Goal: Task Accomplishment & Management: Manage account settings

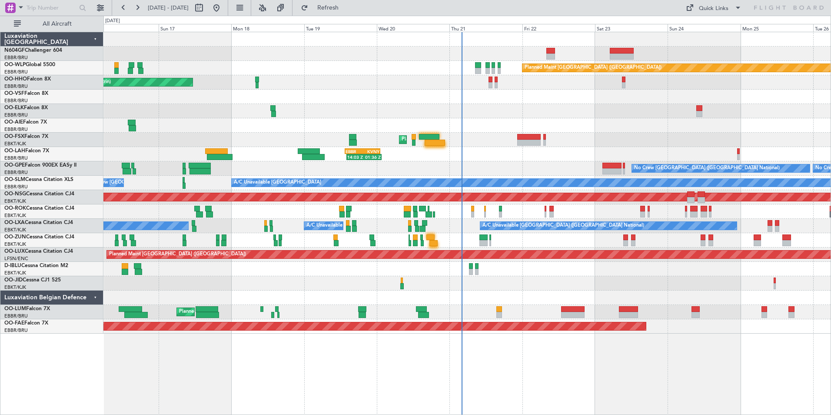
click at [471, 173] on div "No Crew [GEOGRAPHIC_DATA] ([GEOGRAPHIC_DATA] National) No Crew [GEOGRAPHIC_DATA…" at bounding box center [466, 168] width 727 height 14
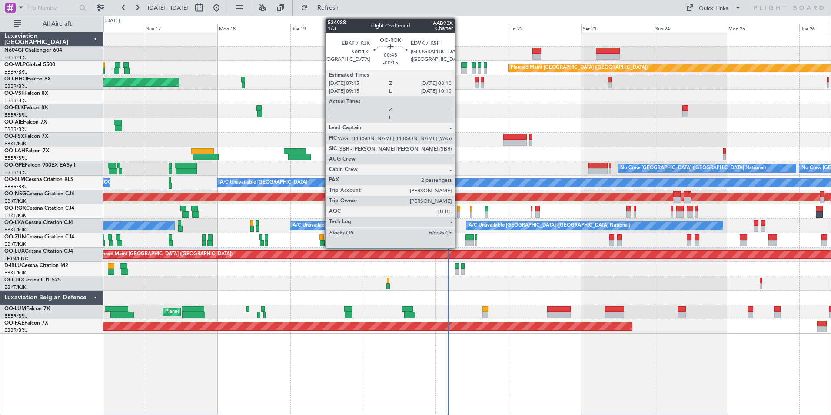
click at [459, 212] on div at bounding box center [458, 214] width 3 height 6
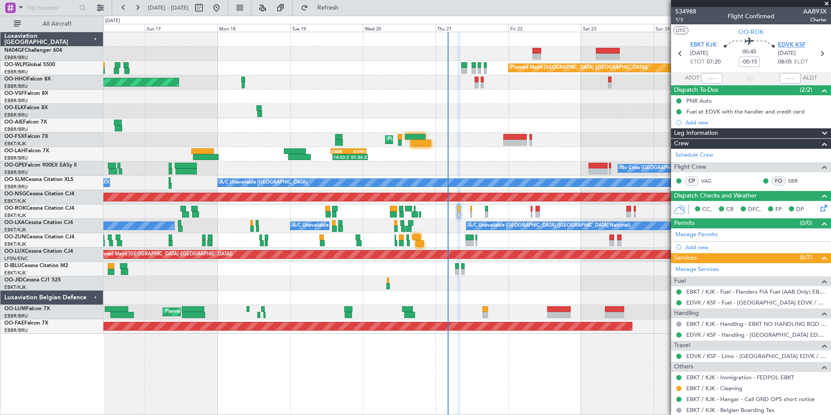
click at [782, 44] on span "EDVK KSF" at bounding box center [791, 45] width 27 height 9
click at [425, 121] on div at bounding box center [466, 125] width 727 height 14
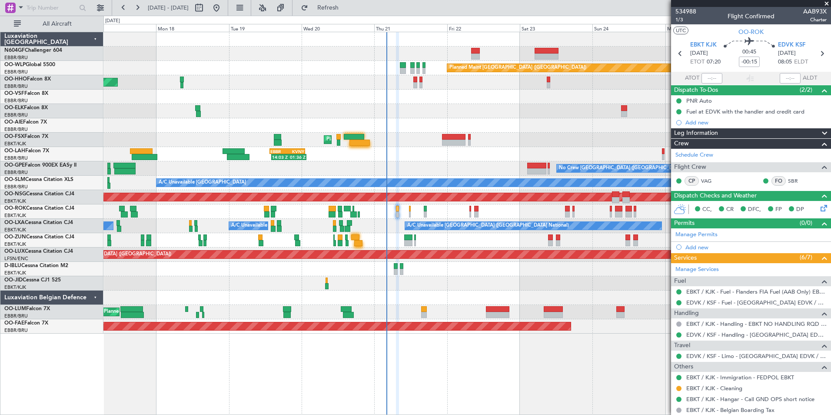
click at [412, 85] on div "AOG Maint Geneva (Cointrin)" at bounding box center [466, 82] width 727 height 14
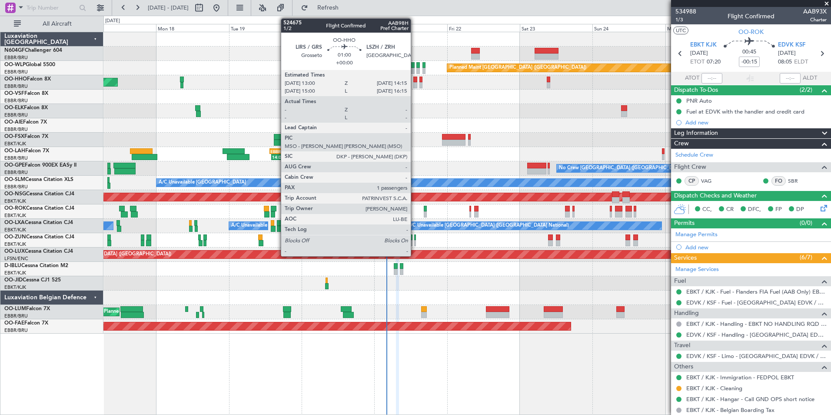
click at [415, 85] on div at bounding box center [415, 85] width 4 height 6
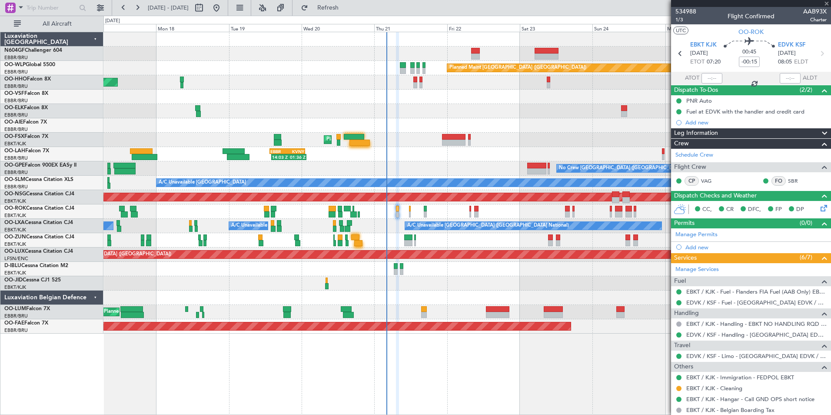
type input "1"
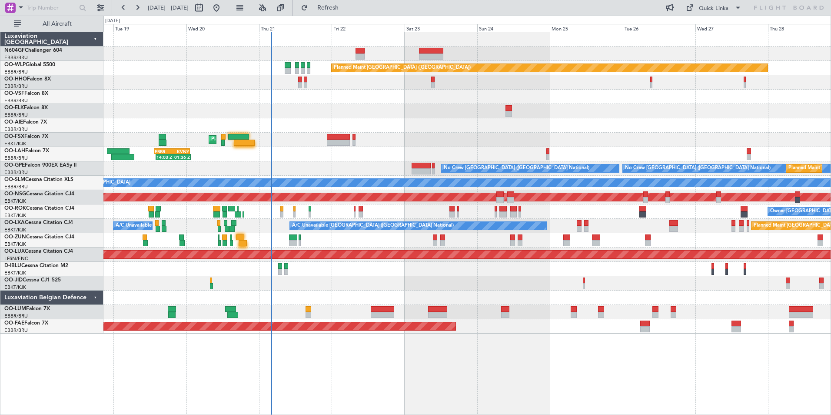
click at [506, 106] on div "Planned Maint Berlin (Brandenburg) AOG Maint Geneva (Cointrin) Planned Maint Ko…" at bounding box center [466, 182] width 727 height 301
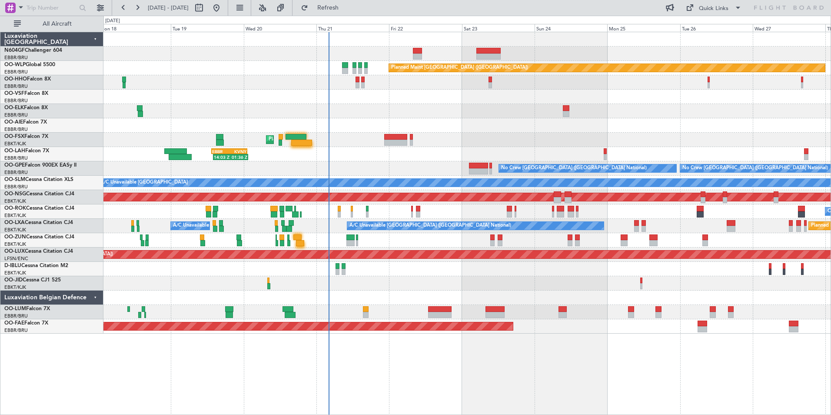
click at [378, 126] on div at bounding box center [466, 125] width 727 height 14
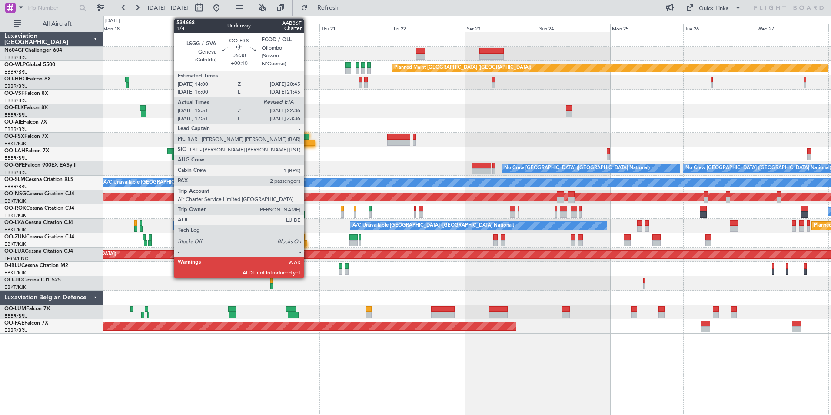
click at [308, 143] on div at bounding box center [304, 143] width 21 height 6
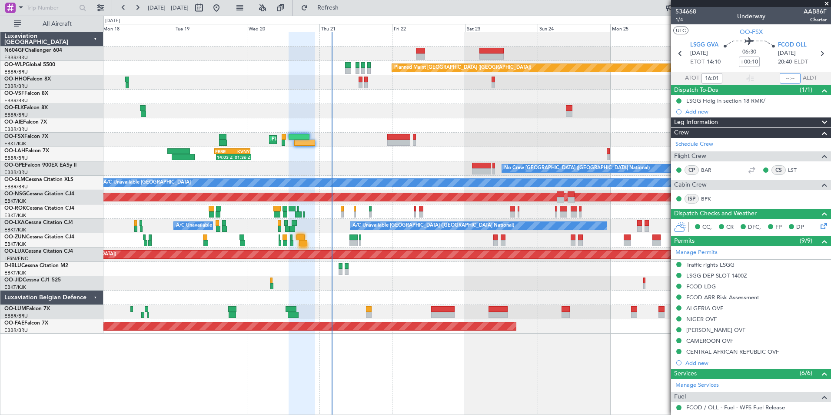
click at [788, 79] on input "text" at bounding box center [790, 78] width 21 height 10
click at [781, 27] on section "UTC OO-FSX" at bounding box center [751, 30] width 160 height 13
type input "22:26"
click at [826, 4] on div at bounding box center [751, 3] width 160 height 7
click at [826, 4] on span at bounding box center [827, 4] width 9 height 8
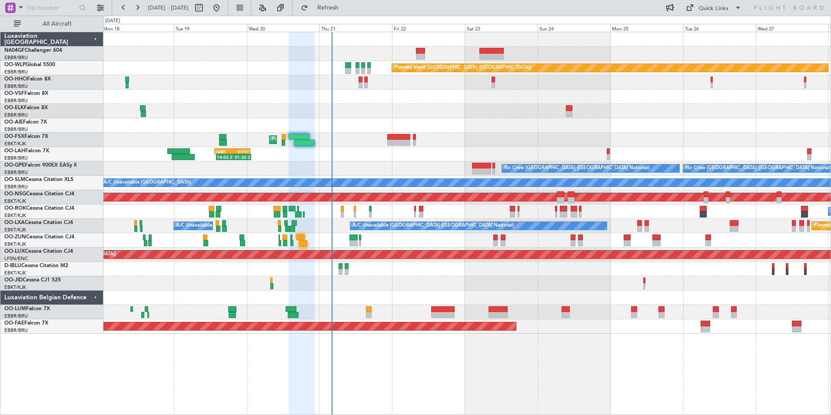
type input "0"
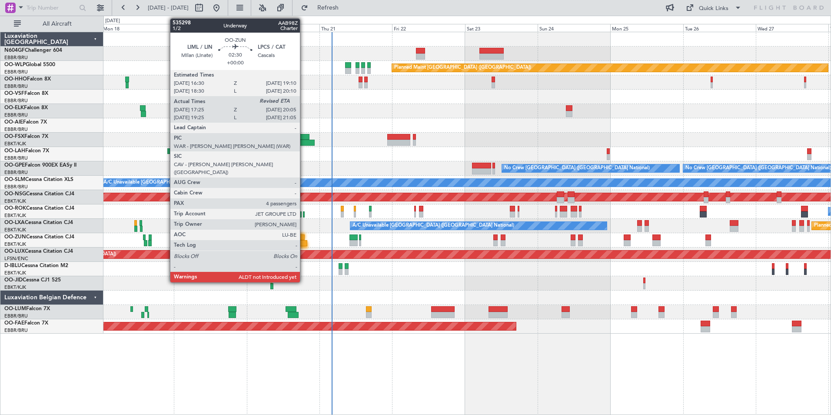
click at [304, 243] on div at bounding box center [303, 243] width 8 height 6
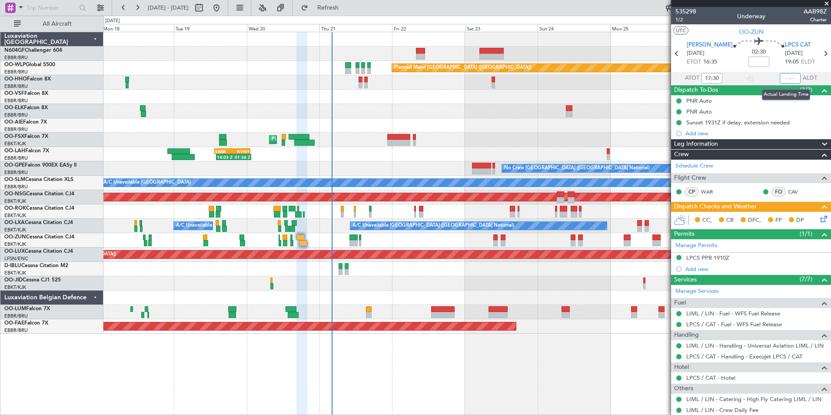
click at [784, 77] on input "text" at bounding box center [790, 78] width 21 height 10
click at [830, 2] on span at bounding box center [827, 4] width 9 height 8
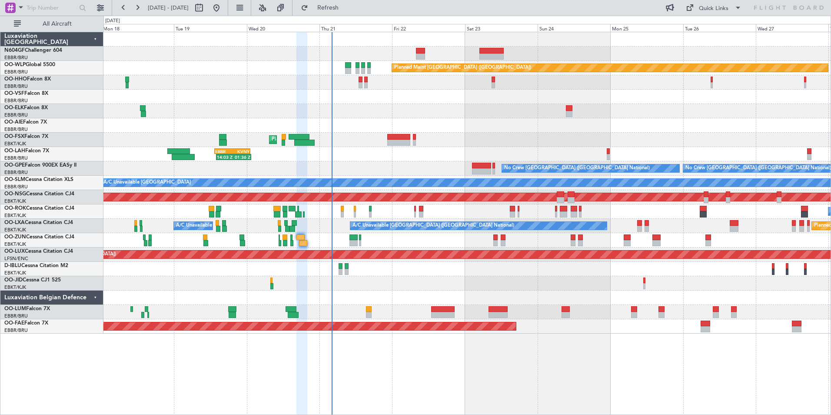
type input "0"
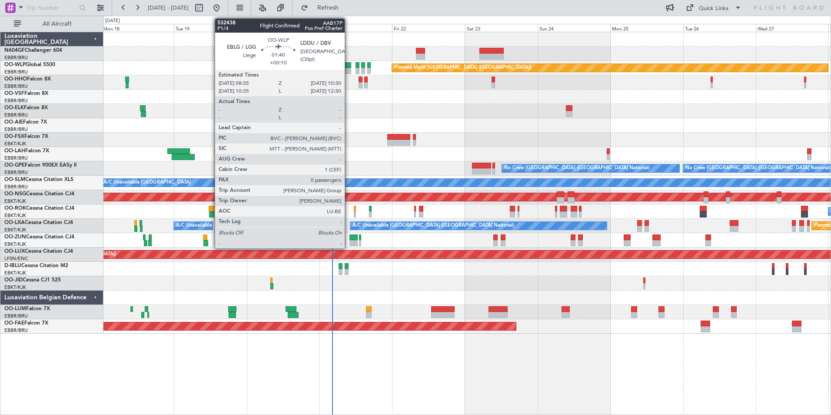
click at [349, 68] on div at bounding box center [348, 71] width 6 height 6
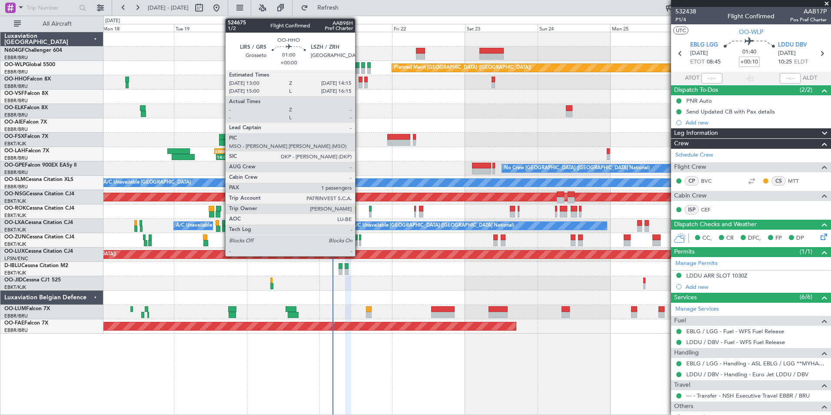
click at [359, 83] on div at bounding box center [361, 85] width 4 height 6
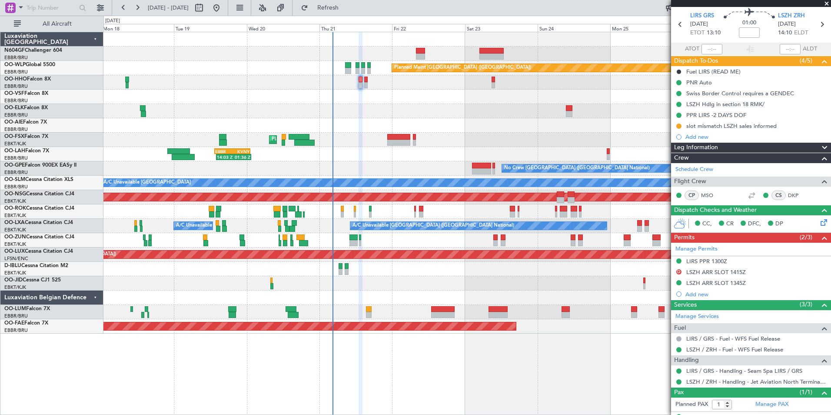
scroll to position [45, 0]
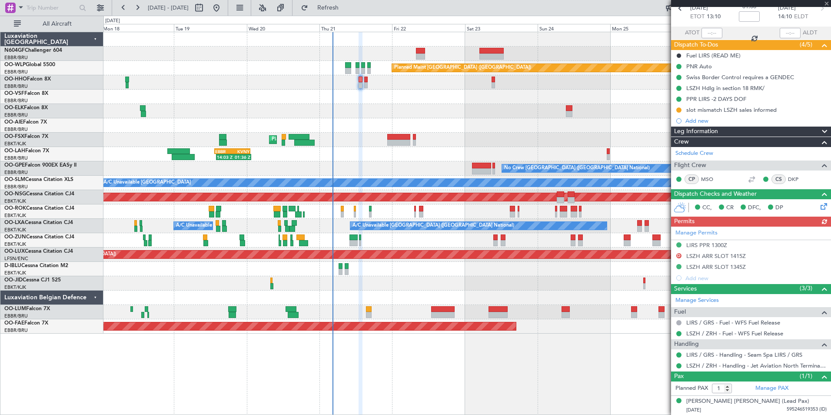
click at [598, 113] on div at bounding box center [466, 111] width 727 height 14
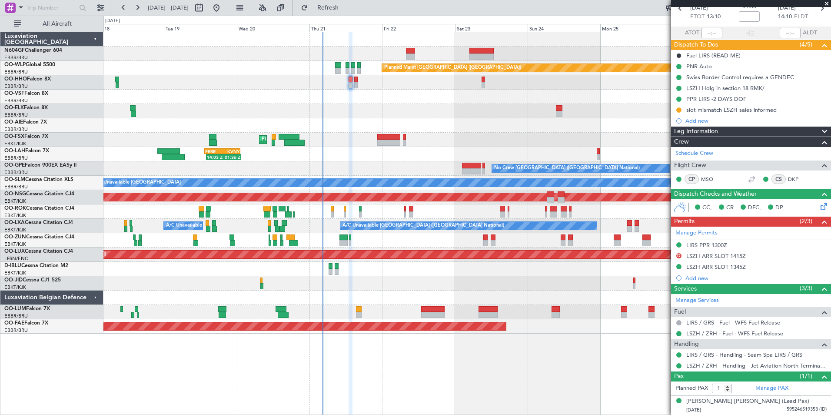
click at [350, 111] on div at bounding box center [466, 111] width 727 height 14
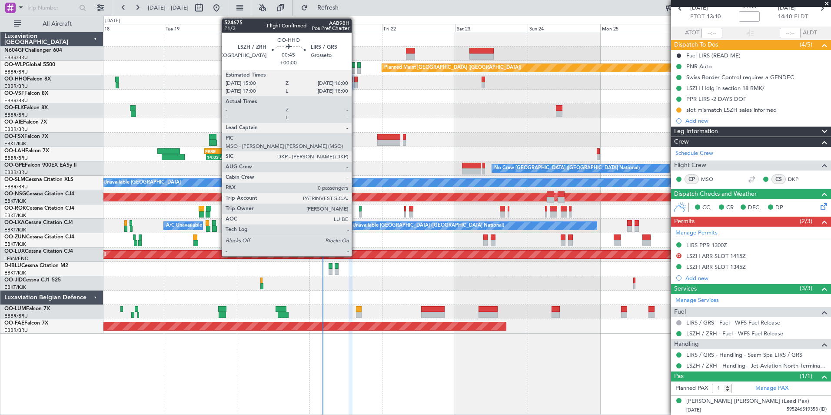
click at [356, 84] on div at bounding box center [355, 85] width 3 height 6
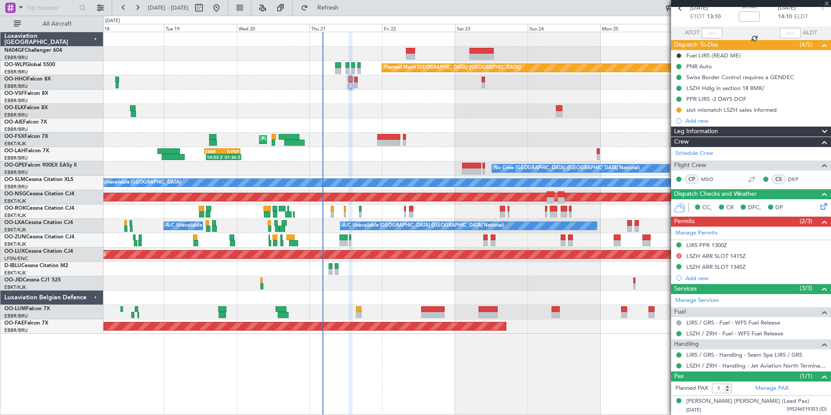
type input "0"
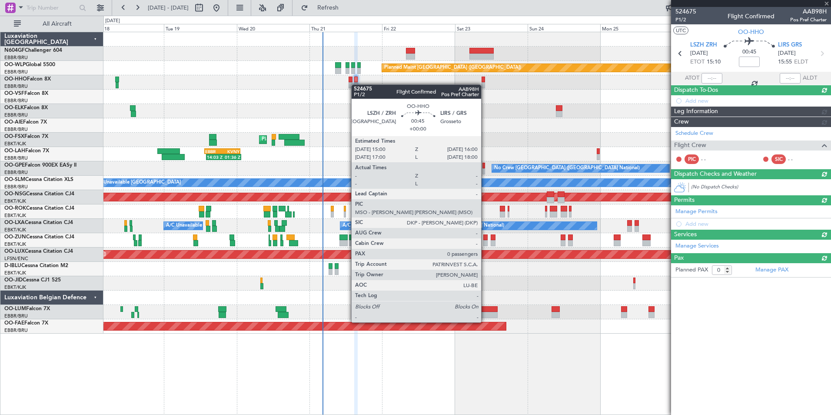
scroll to position [0, 0]
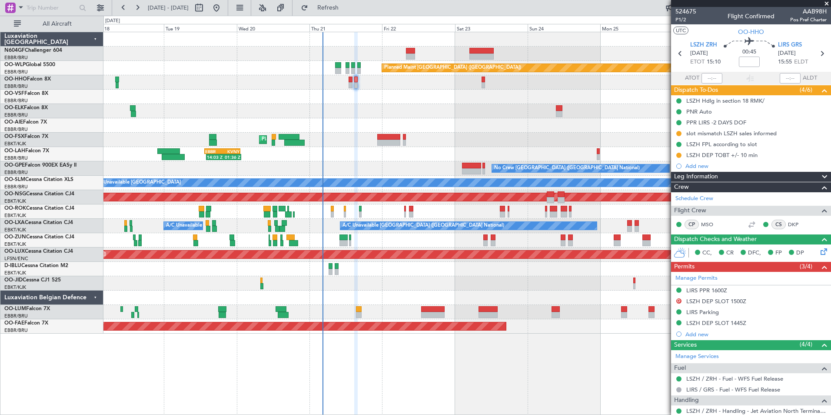
click at [343, 210] on div "Owner [GEOGRAPHIC_DATA]-[GEOGRAPHIC_DATA]" at bounding box center [466, 211] width 727 height 14
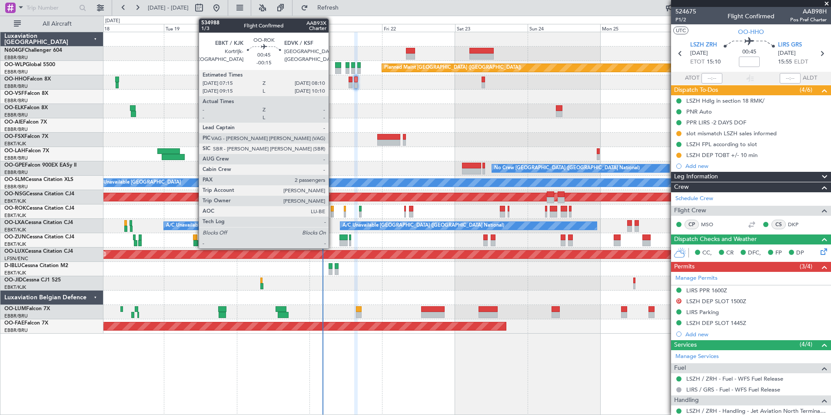
click at [333, 211] on div at bounding box center [332, 214] width 3 height 6
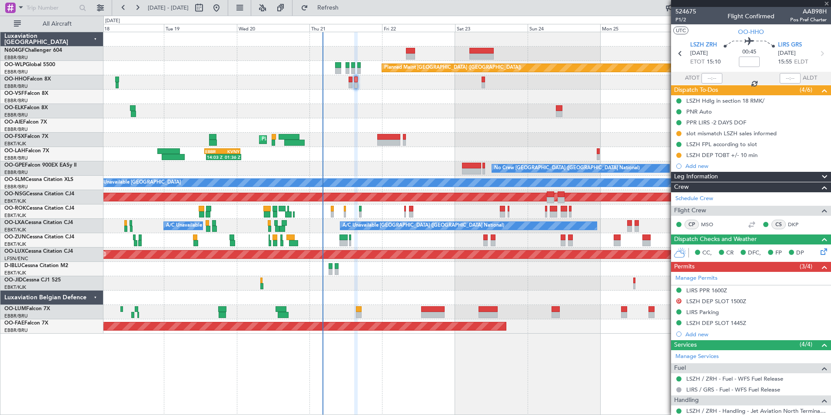
type input "-00:15"
type input "2"
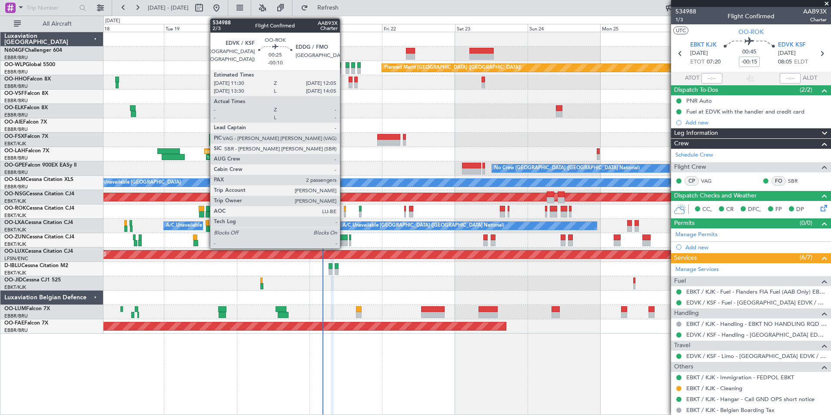
click at [344, 209] on div at bounding box center [345, 209] width 2 height 6
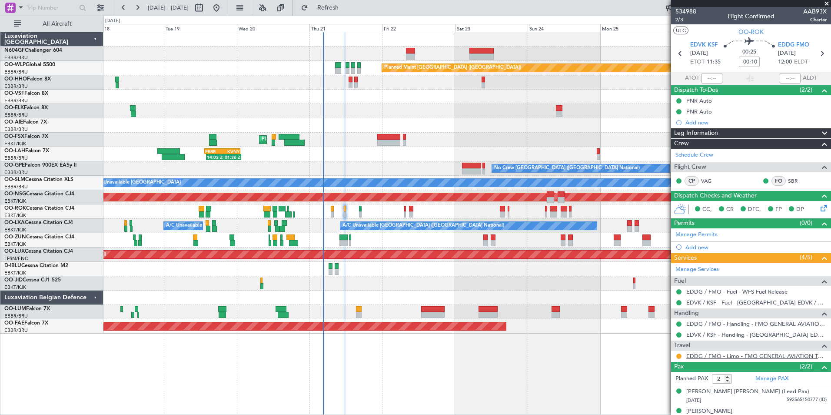
click at [753, 357] on link "EDDG / FMO - Limo - FMO GENERAL AVIATION TERMINAL EDDG" at bounding box center [756, 355] width 140 height 7
click at [710, 353] on link "EDDG / FMO - Limo - FMO GENERAL AVIATION TERMINAL EDDG" at bounding box center [756, 355] width 140 height 7
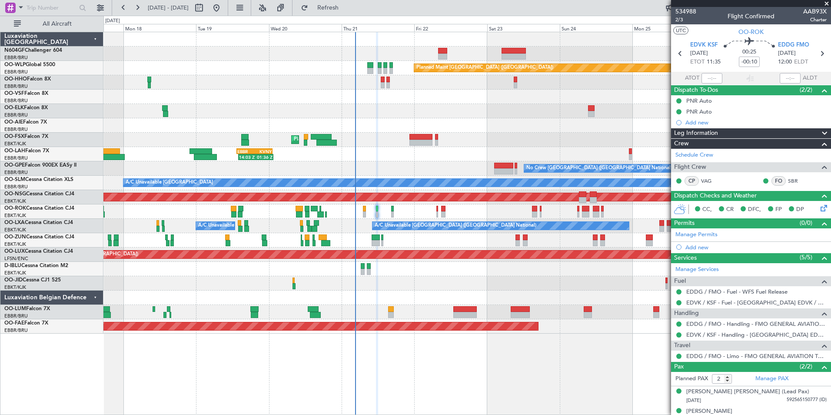
click at [550, 287] on div at bounding box center [466, 283] width 727 height 14
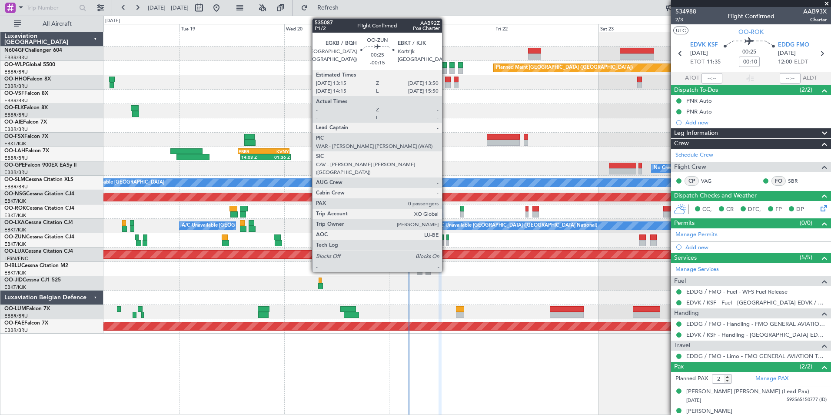
click at [466, 262] on div at bounding box center [466, 269] width 727 height 14
click at [447, 239] on div at bounding box center [448, 237] width 3 height 6
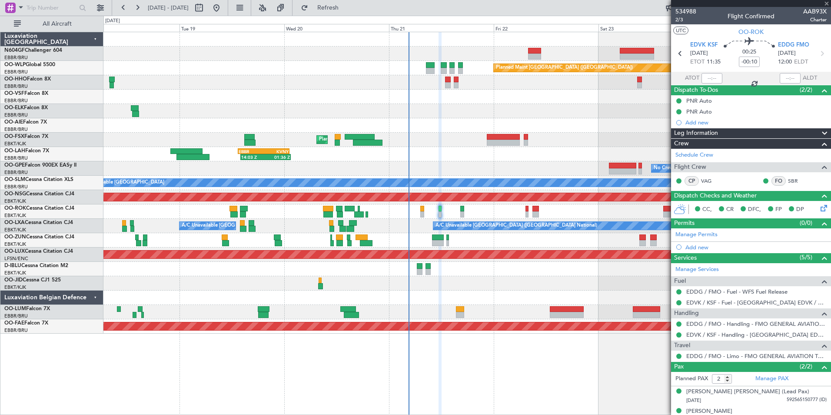
type input "-00:15"
type input "0"
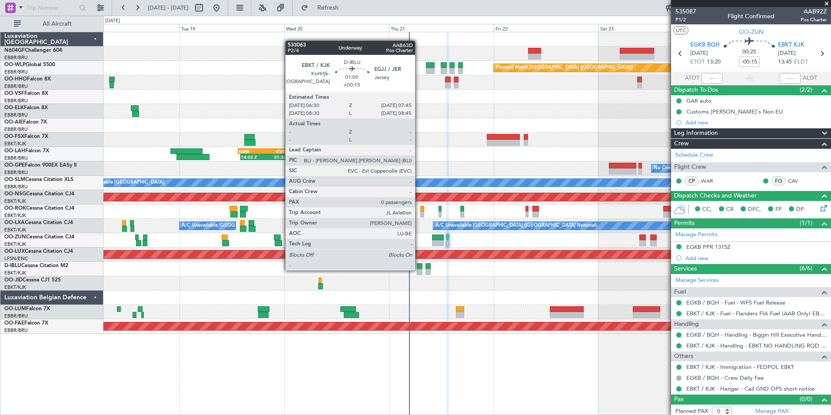
click at [419, 270] on div at bounding box center [420, 272] width 6 height 6
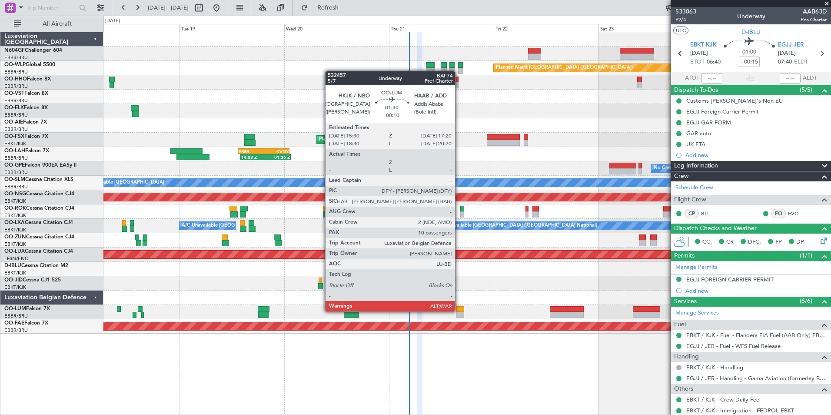
click at [459, 310] on div at bounding box center [460, 309] width 8 height 6
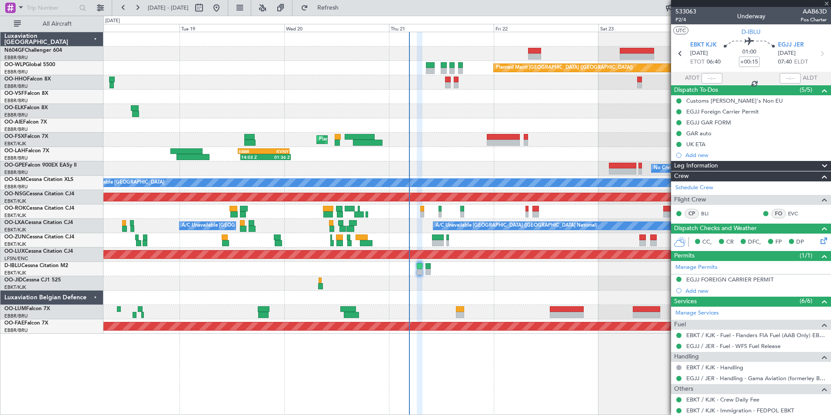
type input "-00:10"
type input "10"
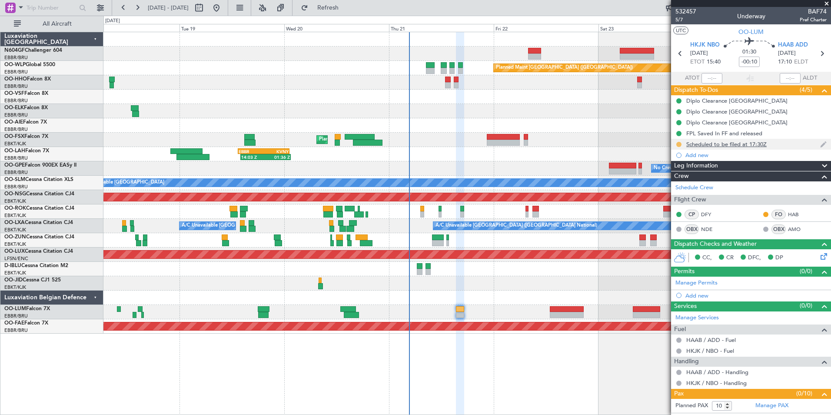
click at [679, 142] on button at bounding box center [678, 144] width 5 height 5
click at [680, 183] on span "Completed" at bounding box center [682, 182] width 29 height 9
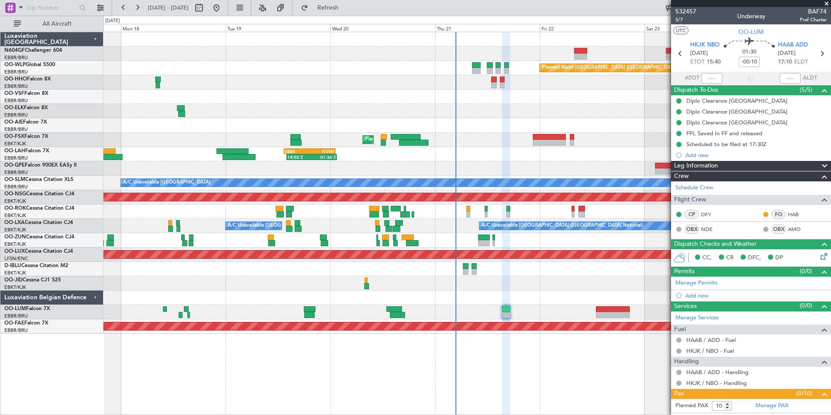
click at [541, 152] on div "Planned Maint Berlin (Brandenburg) AOG Maint Geneva (Cointrin) Planned Maint Ko…" at bounding box center [466, 182] width 727 height 301
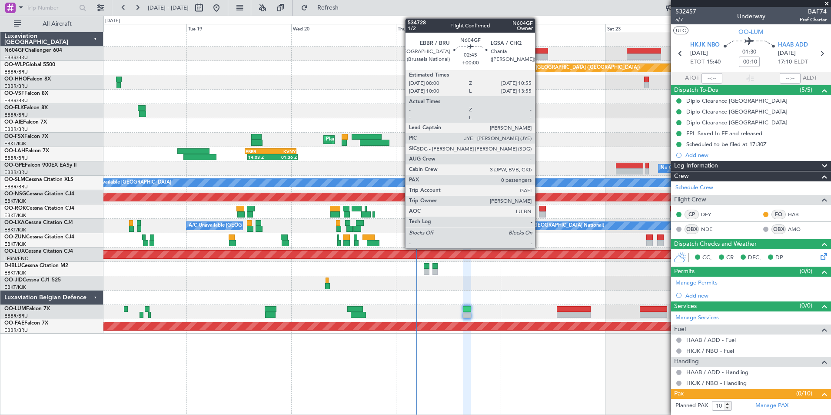
click at [540, 48] on div at bounding box center [541, 51] width 13 height 6
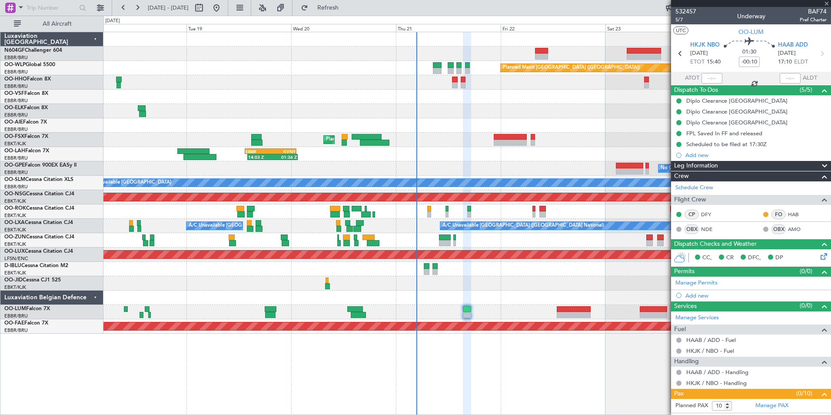
type input "0"
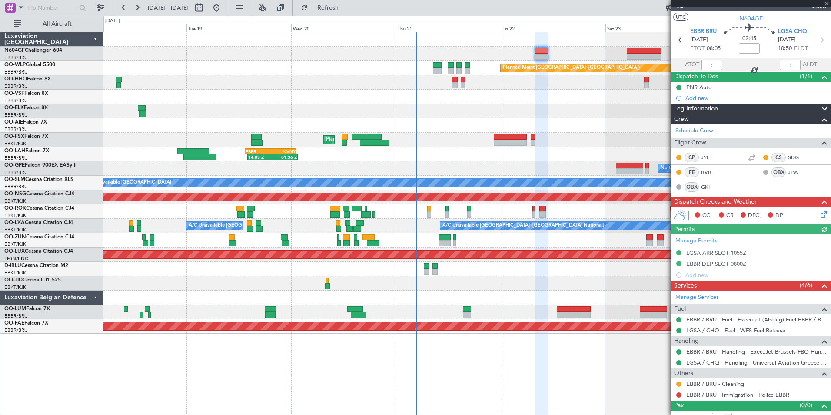
scroll to position [23, 0]
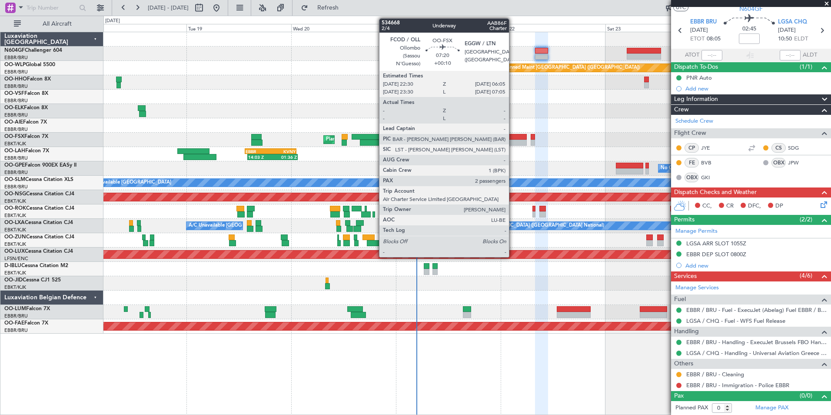
click at [513, 134] on div at bounding box center [510, 137] width 33 height 6
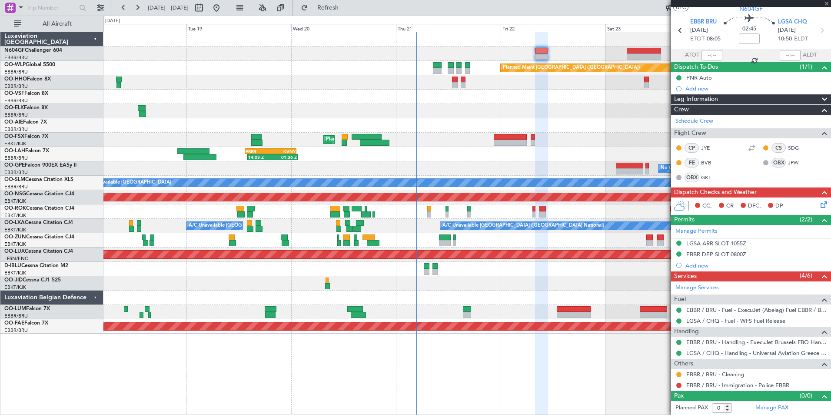
type input "+00:10"
type input "2"
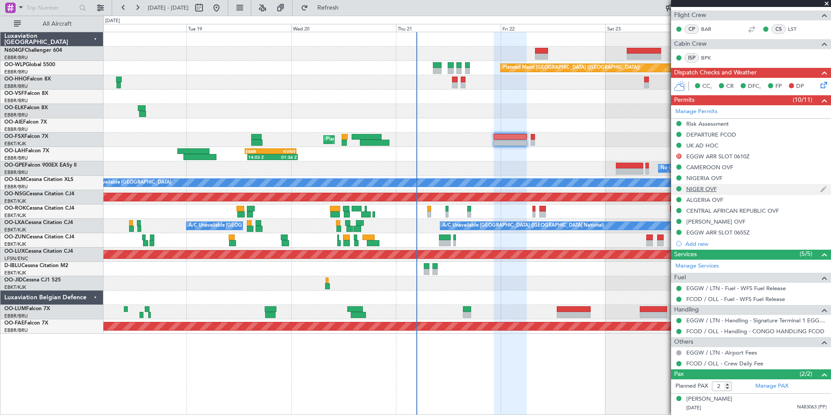
scroll to position [174, 0]
click at [819, 80] on icon at bounding box center [822, 83] width 7 height 7
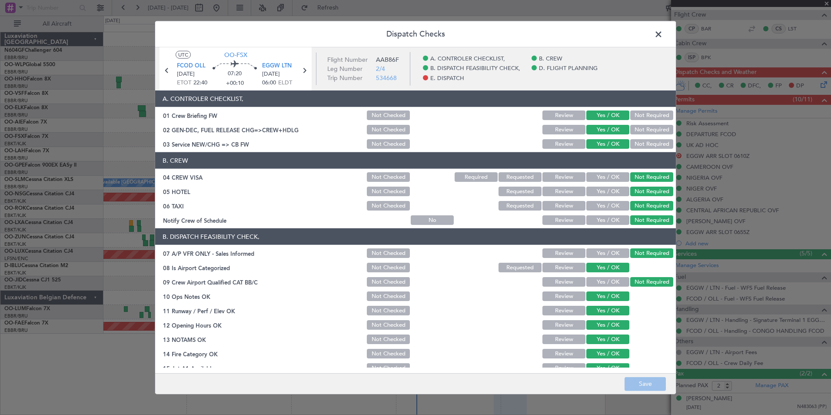
scroll to position [161, 0]
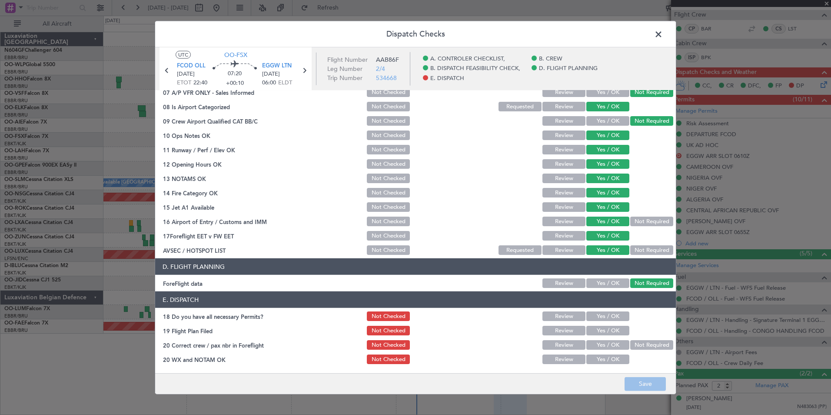
click at [663, 40] on span at bounding box center [663, 36] width 0 height 17
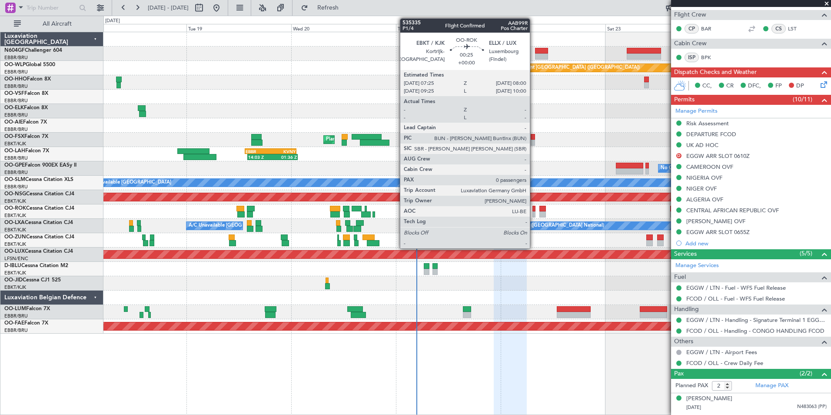
click at [534, 209] on div at bounding box center [534, 209] width 3 height 6
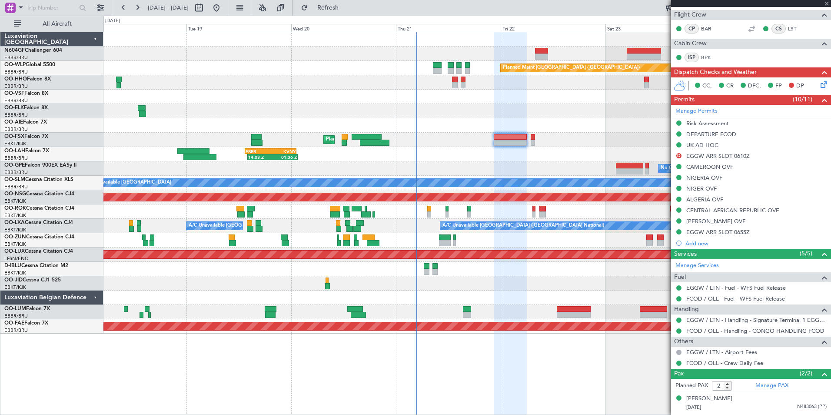
type input "0"
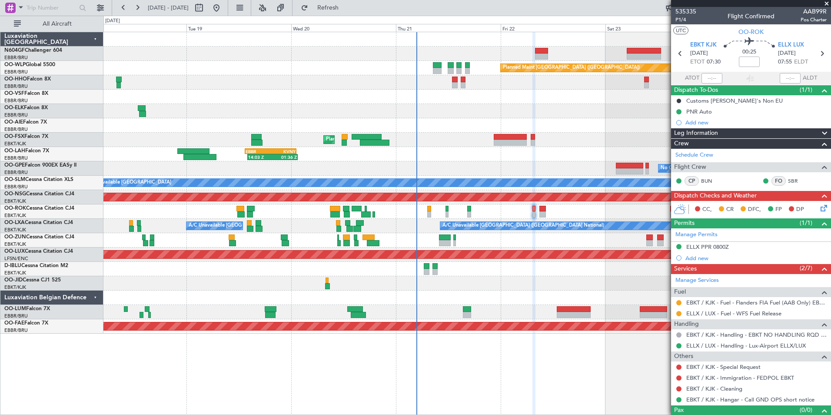
scroll to position [14, 0]
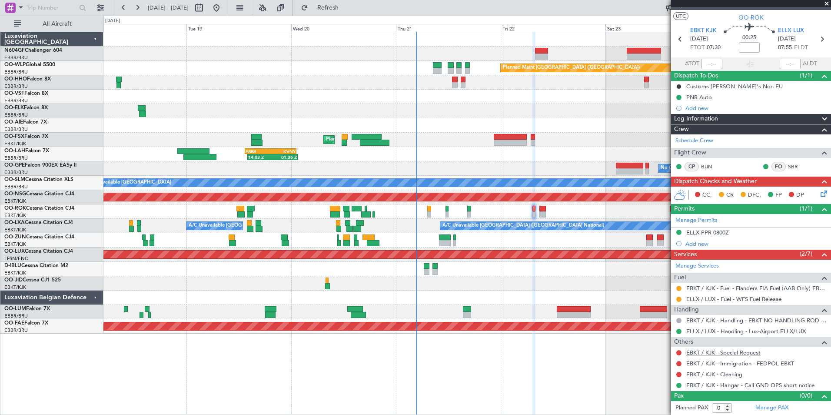
click at [712, 350] on link "EBKT / KJK - Special Request" at bounding box center [723, 352] width 74 height 7
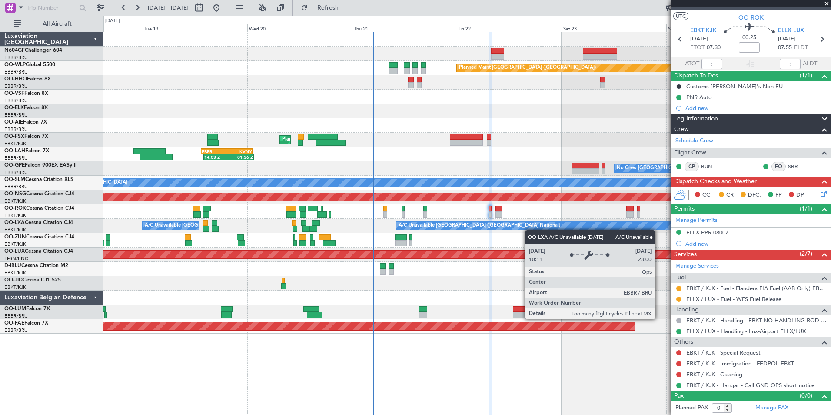
click at [500, 229] on div "A/C Unavailable Brussels (Brussels National) A/C Unavailable Brussels (Brussels…" at bounding box center [466, 226] width 727 height 14
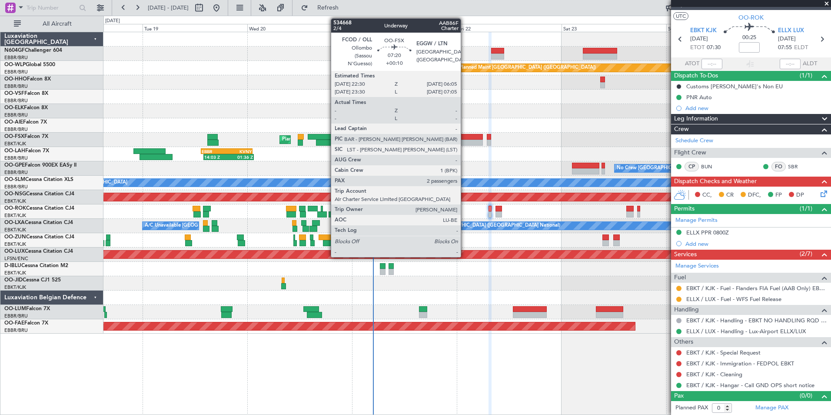
click at [465, 142] on div at bounding box center [466, 143] width 33 height 6
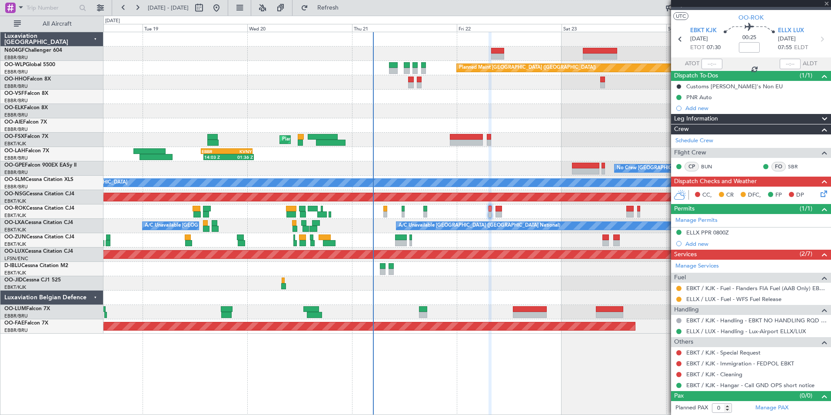
type input "+00:10"
type input "2"
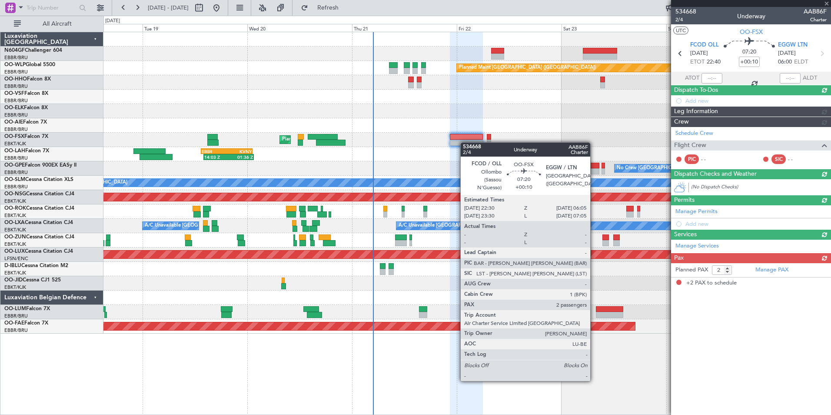
scroll to position [0, 0]
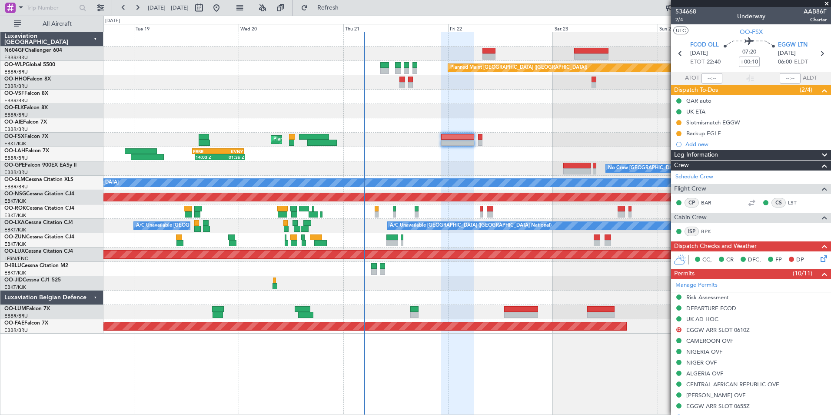
click at [468, 213] on div at bounding box center [466, 211] width 727 height 14
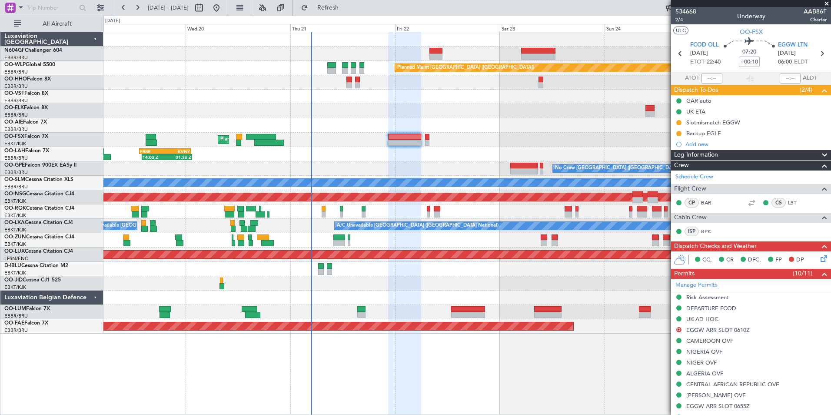
click at [469, 210] on div at bounding box center [466, 211] width 727 height 14
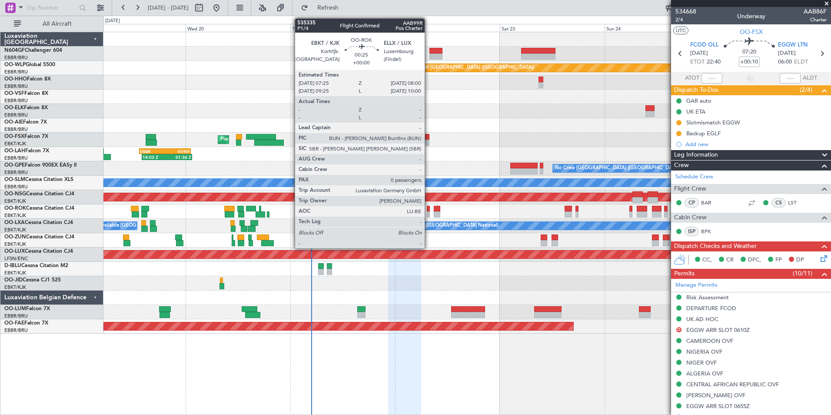
click at [429, 210] on div at bounding box center [428, 209] width 3 height 6
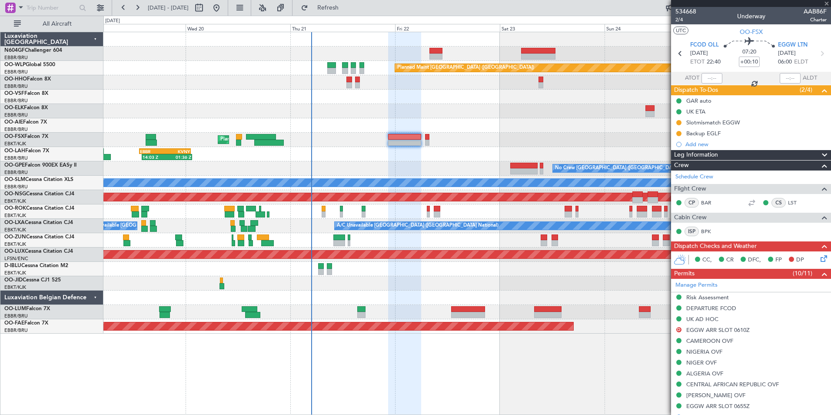
type input "0"
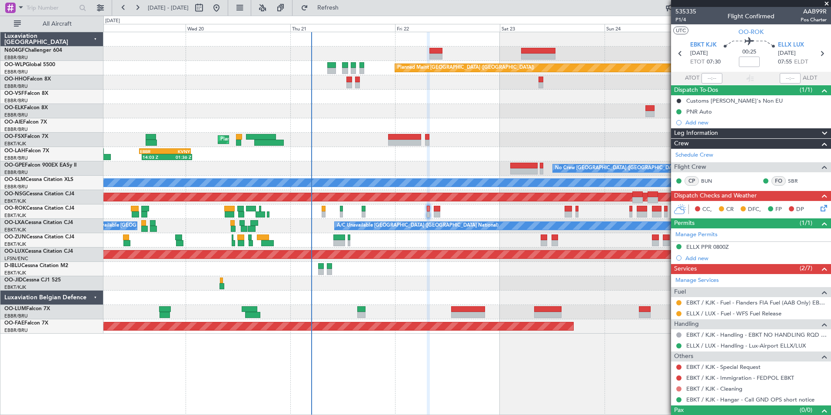
click at [680, 388] on button at bounding box center [678, 388] width 5 height 5
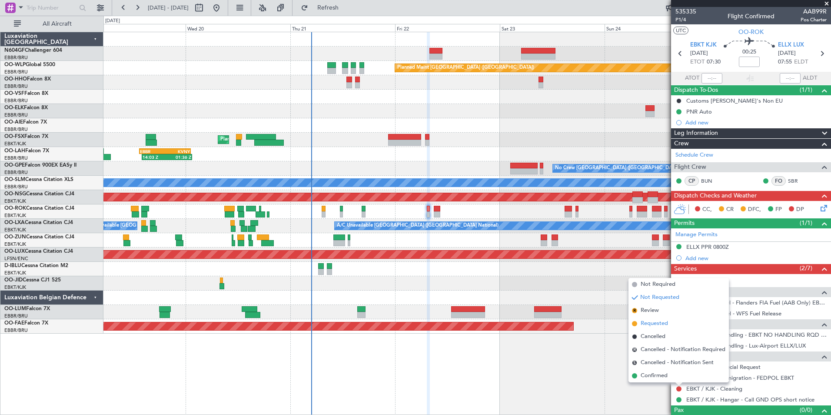
click at [652, 326] on span "Requested" at bounding box center [654, 323] width 27 height 9
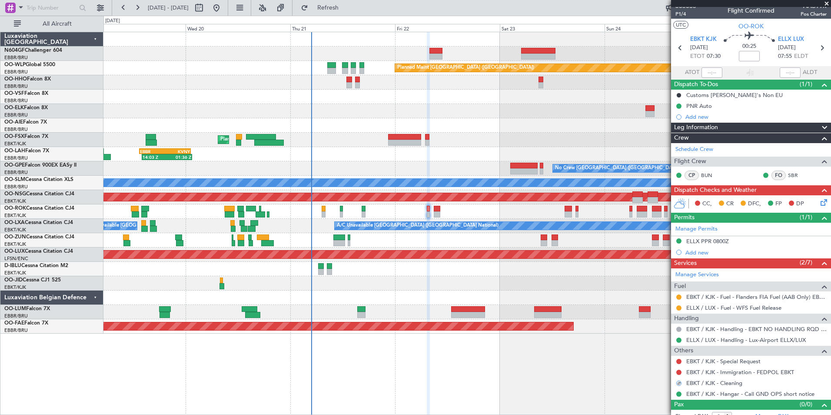
scroll to position [14, 0]
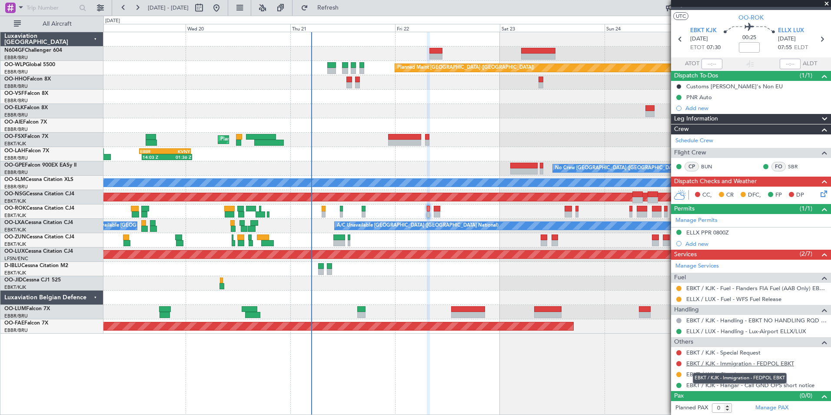
click at [714, 364] on link "EBKT / KJK - Immigration - FEDPOL EBKT" at bounding box center [740, 363] width 108 height 7
click at [347, 5] on span "Refresh" at bounding box center [328, 8] width 37 height 6
click at [680, 363] on button at bounding box center [678, 363] width 5 height 5
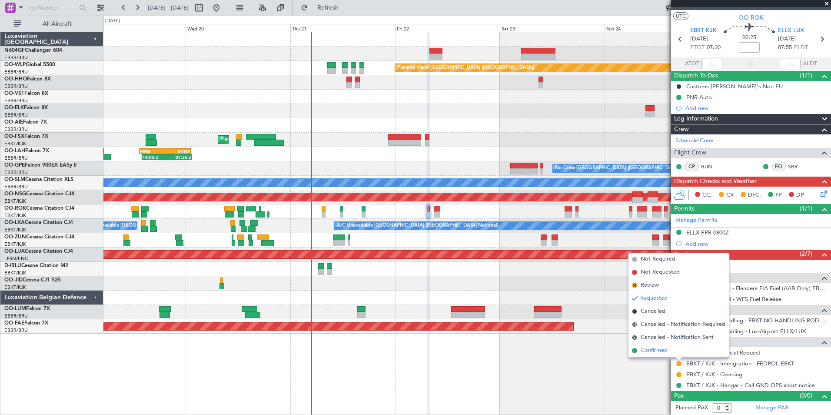
click at [662, 347] on span "Confirmed" at bounding box center [654, 350] width 27 height 9
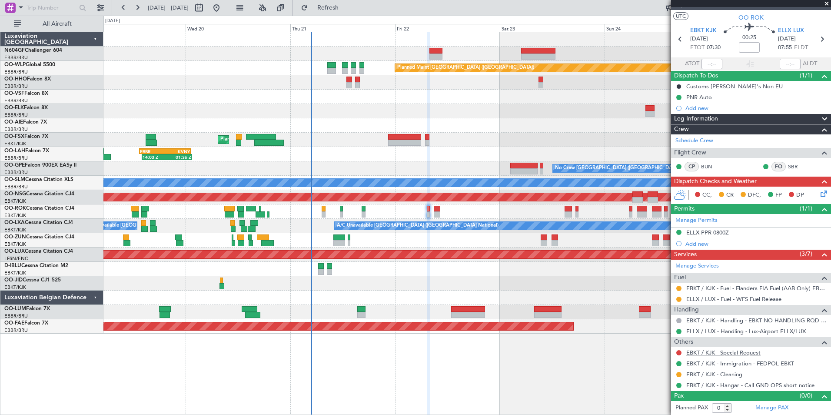
click at [707, 352] on link "EBKT / KJK - Special Request" at bounding box center [723, 352] width 74 height 7
click at [335, 10] on button "Refresh" at bounding box center [323, 8] width 52 height 14
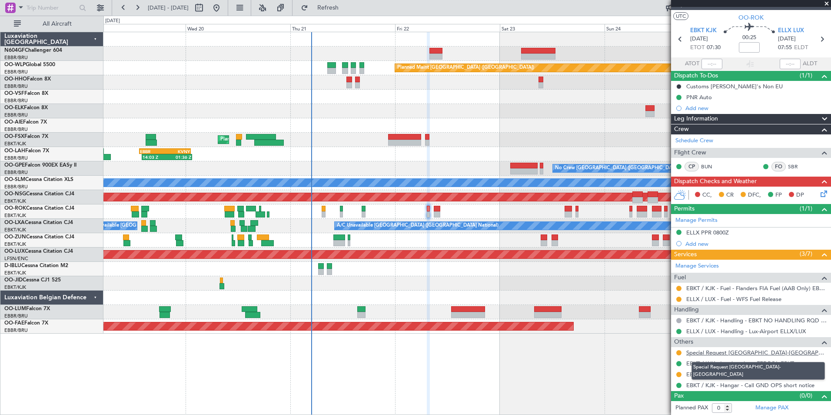
click at [738, 353] on link "Special Request Kortrijk-Wevelgem" at bounding box center [756, 352] width 140 height 7
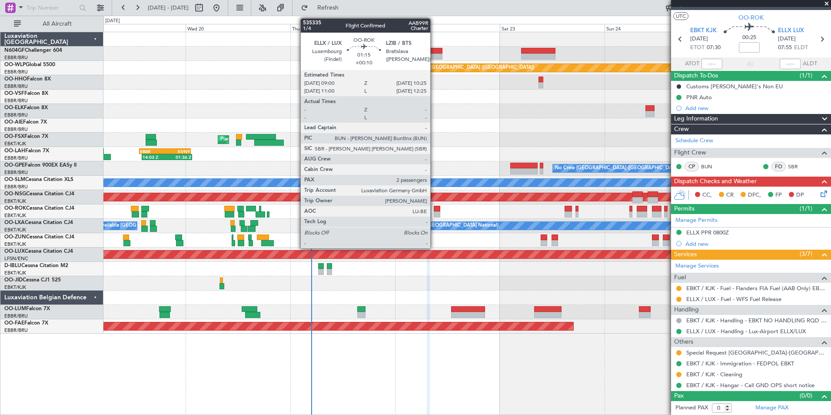
click at [434, 213] on div at bounding box center [437, 214] width 7 height 6
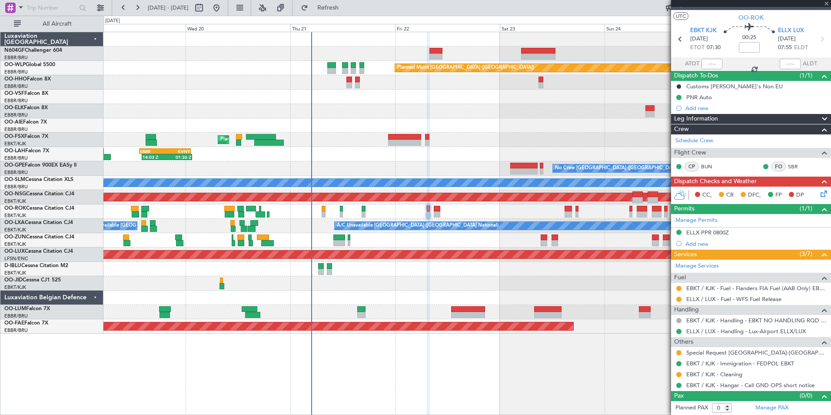
type input "+00:10"
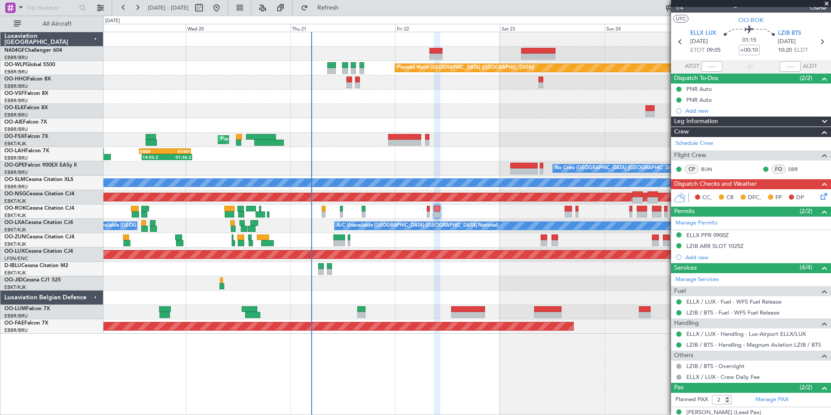
scroll to position [0, 0]
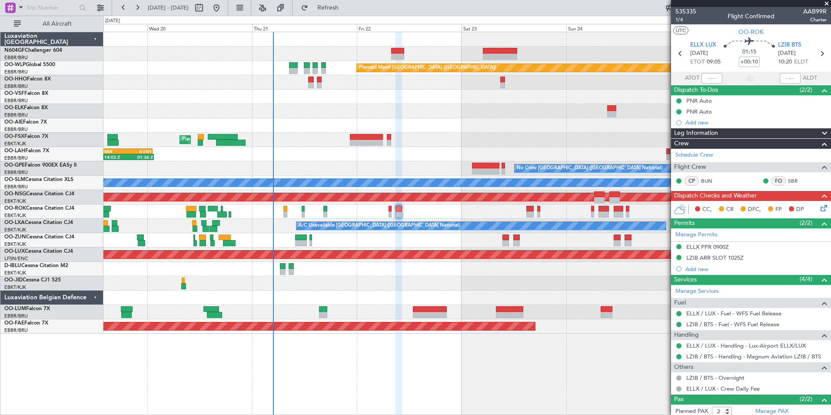
click at [520, 263] on div at bounding box center [466, 269] width 727 height 14
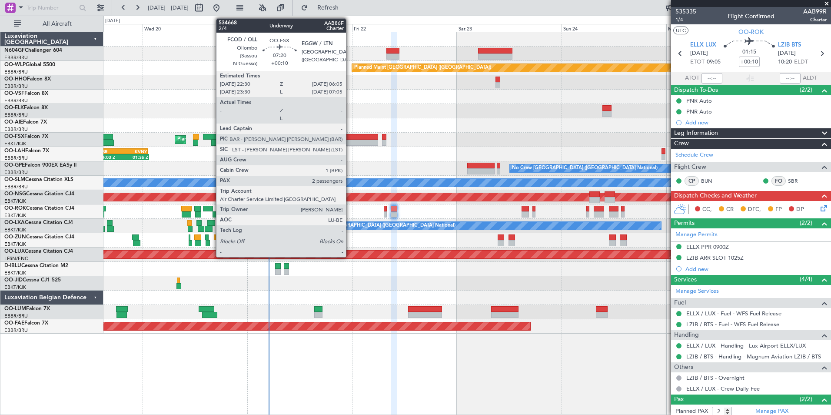
click at [350, 142] on div at bounding box center [361, 143] width 33 height 6
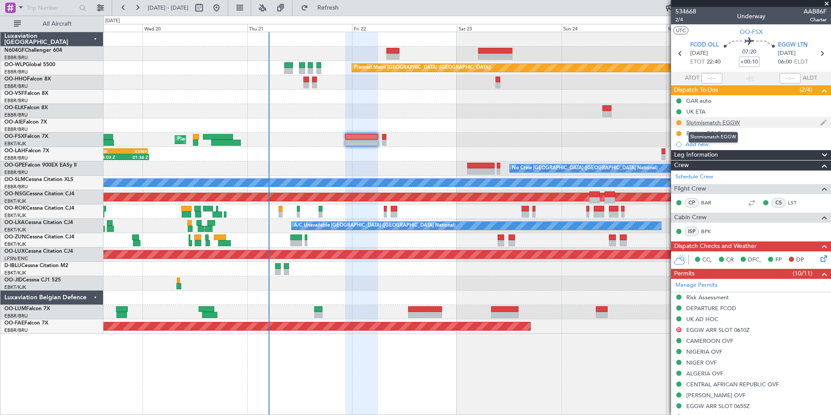
click at [713, 122] on div "Slotmismatch EGGW" at bounding box center [713, 122] width 54 height 7
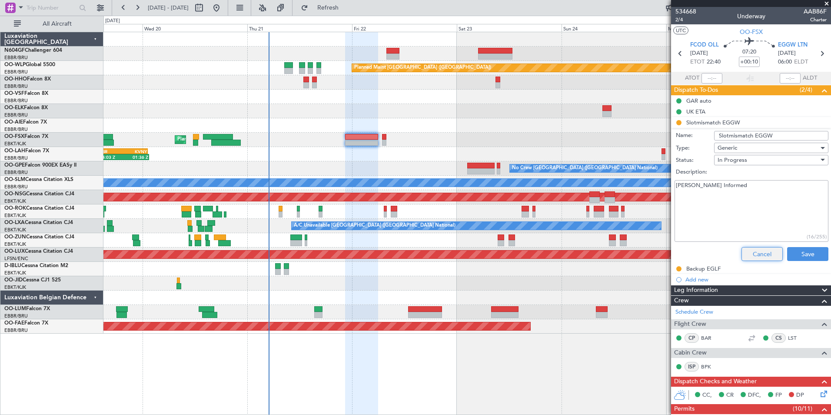
click at [750, 255] on button "Cancel" at bounding box center [762, 254] width 41 height 14
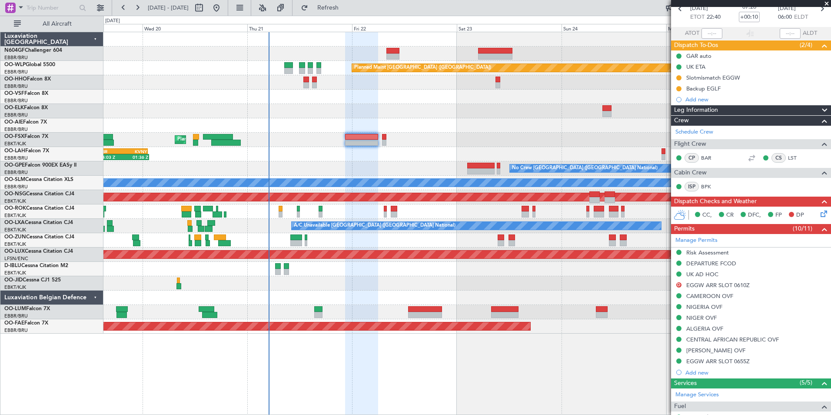
scroll to position [130, 0]
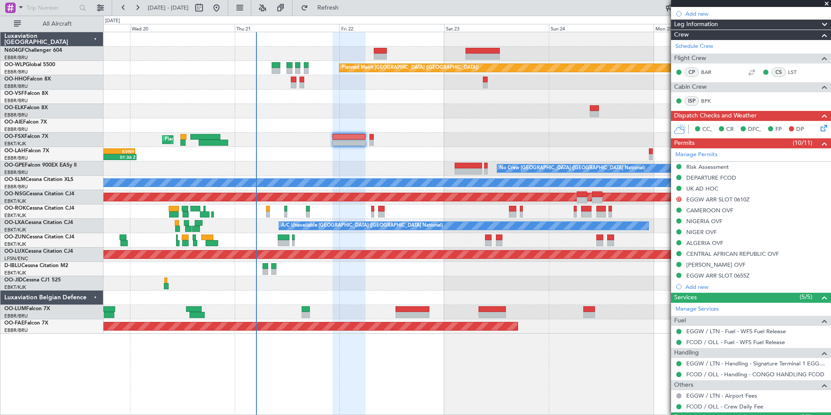
click at [376, 138] on div "Planned Maint Berlin (Brandenburg) Planned Maint Kortrijk-Wevelgem 14:03 Z 01:3…" at bounding box center [466, 182] width 727 height 301
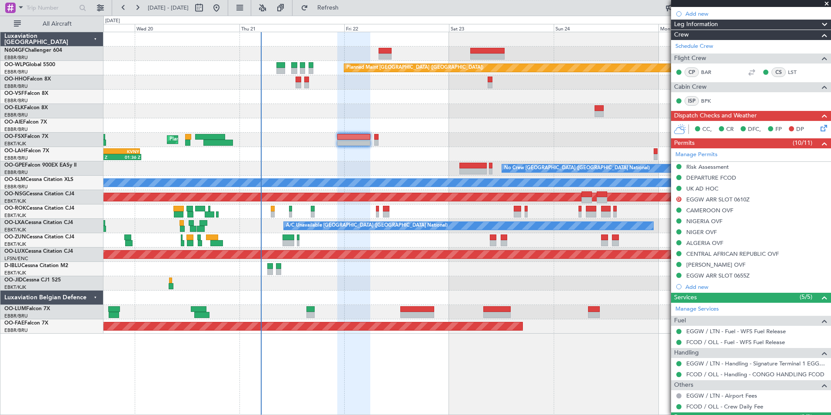
click at [433, 153] on div "14:03 Z 01:36 Z EBBR 13:30 Z KVNY 01:15 Z" at bounding box center [466, 154] width 727 height 14
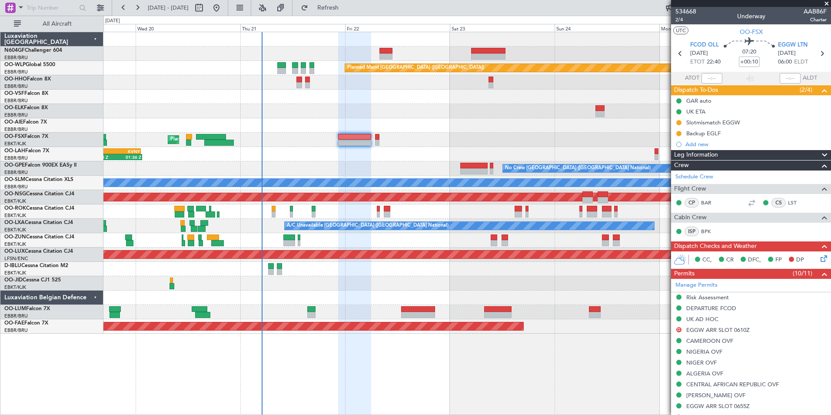
click at [829, 5] on span at bounding box center [827, 4] width 9 height 8
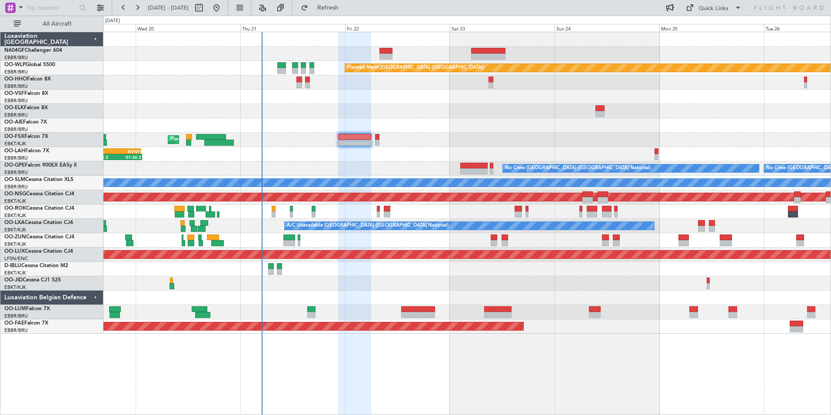
type input "0"
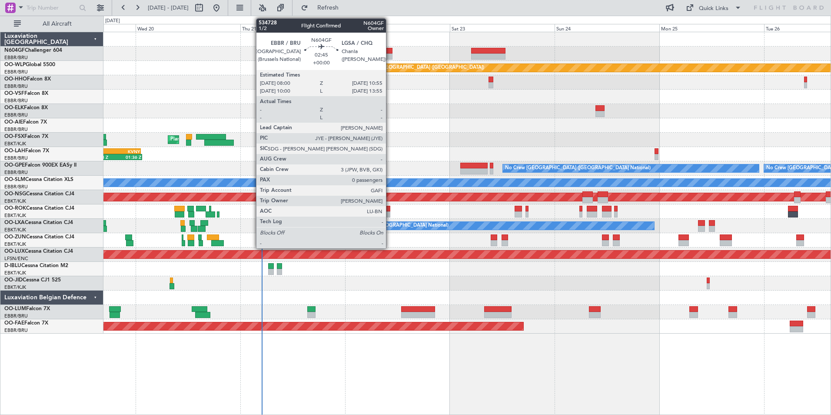
click at [390, 50] on div at bounding box center [386, 51] width 13 height 6
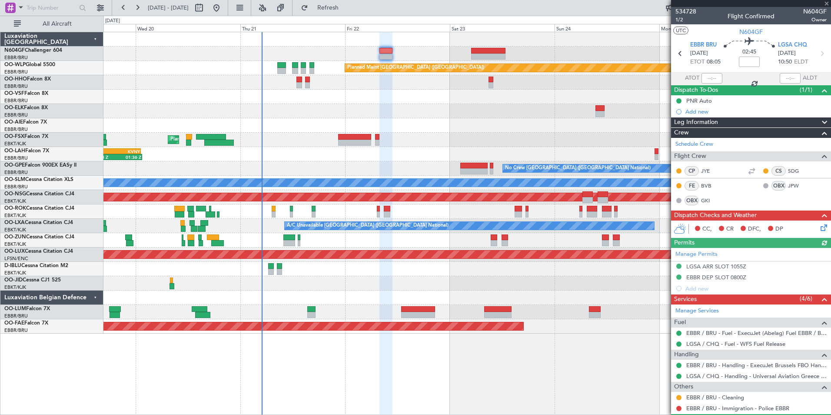
click at [819, 225] on icon at bounding box center [822, 226] width 7 height 7
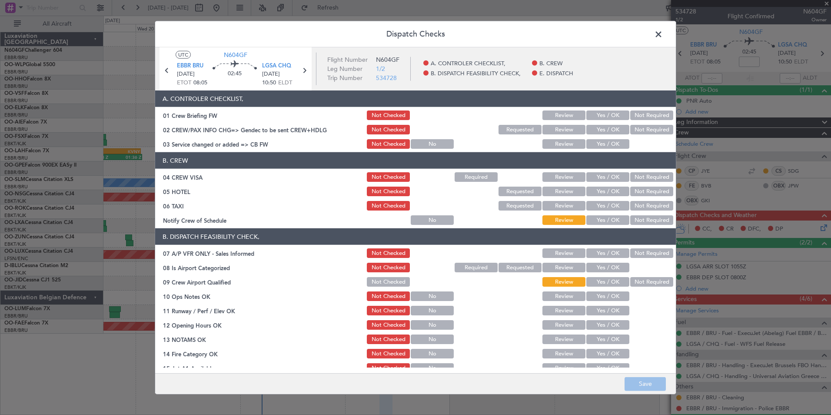
click at [602, 143] on button "Yes / OK" at bounding box center [607, 144] width 43 height 10
click at [631, 178] on button "Not Required" at bounding box center [651, 177] width 43 height 10
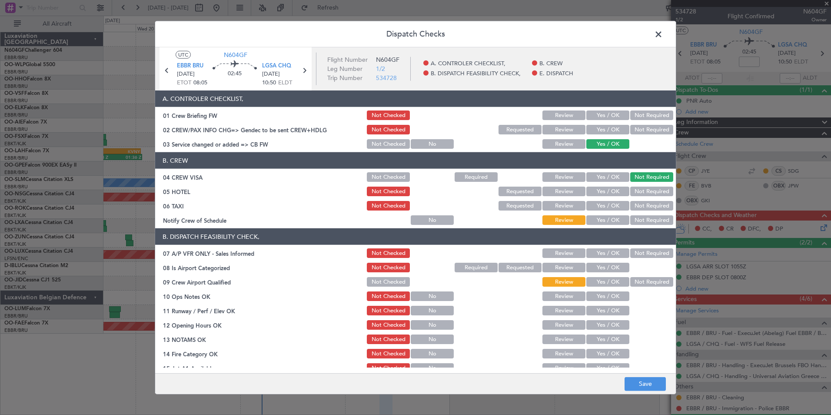
click at [638, 192] on button "Not Required" at bounding box center [651, 192] width 43 height 10
click at [635, 202] on button "Not Required" at bounding box center [651, 206] width 43 height 10
click at [614, 215] on div "Yes / OK" at bounding box center [607, 220] width 44 height 12
click at [612, 221] on button "Yes / OK" at bounding box center [607, 220] width 43 height 10
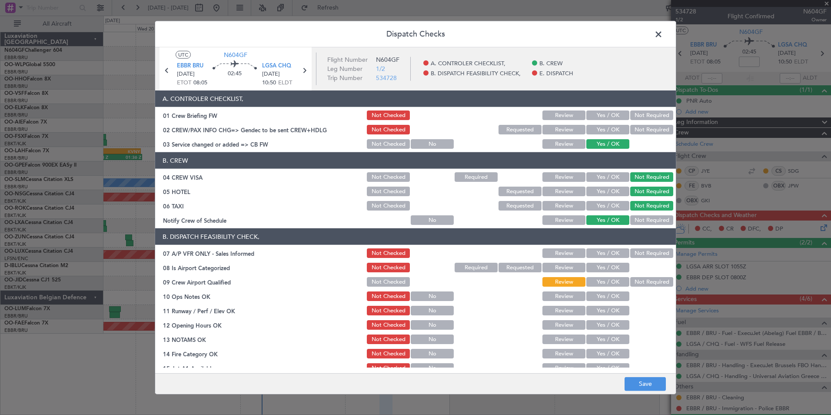
click at [635, 250] on button "Not Required" at bounding box center [651, 253] width 43 height 10
click at [267, 65] on span "LGSA CHQ" at bounding box center [276, 66] width 29 height 9
click at [613, 266] on button "Yes / OK" at bounding box center [607, 268] width 43 height 10
click at [638, 288] on section "B. DISPATCH FEASIBILITY CHECK, 07 A/P VFR ONLY - Sales Informed Not Checked Rev…" at bounding box center [415, 322] width 521 height 189
click at [632, 285] on button "Not Required" at bounding box center [651, 282] width 43 height 10
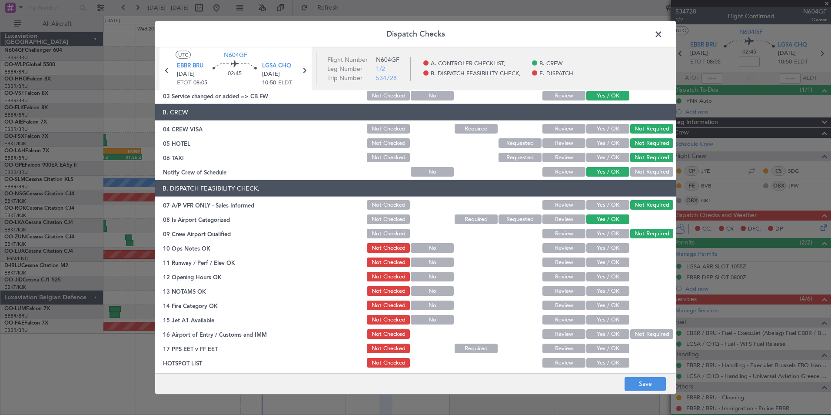
scroll to position [87, 0]
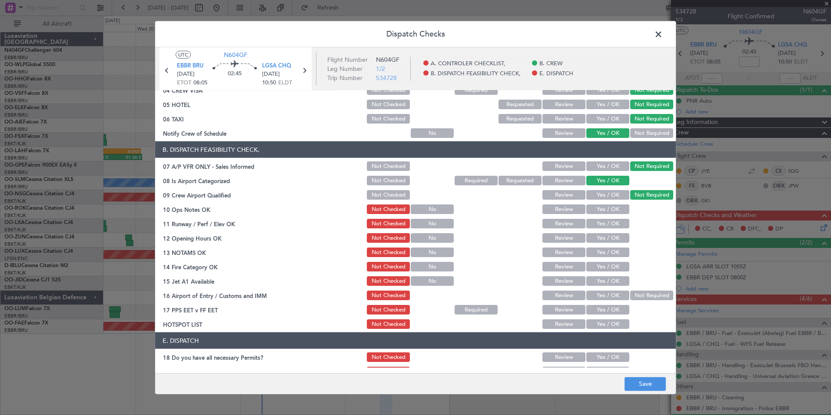
click at [610, 209] on button "Yes / OK" at bounding box center [607, 209] width 43 height 10
click at [604, 224] on button "Yes / OK" at bounding box center [607, 224] width 43 height 10
click at [603, 237] on button "Yes / OK" at bounding box center [607, 238] width 43 height 10
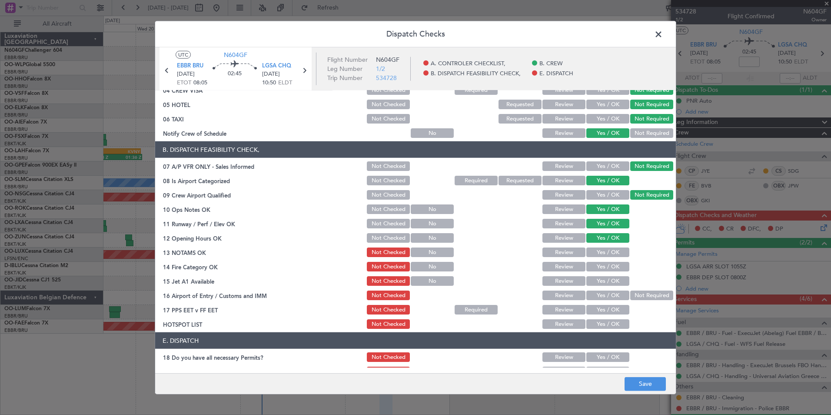
click at [604, 250] on button "Yes / OK" at bounding box center [607, 252] width 43 height 10
click at [603, 265] on button "Yes / OK" at bounding box center [607, 267] width 43 height 10
click at [603, 280] on button "Yes / OK" at bounding box center [607, 281] width 43 height 10
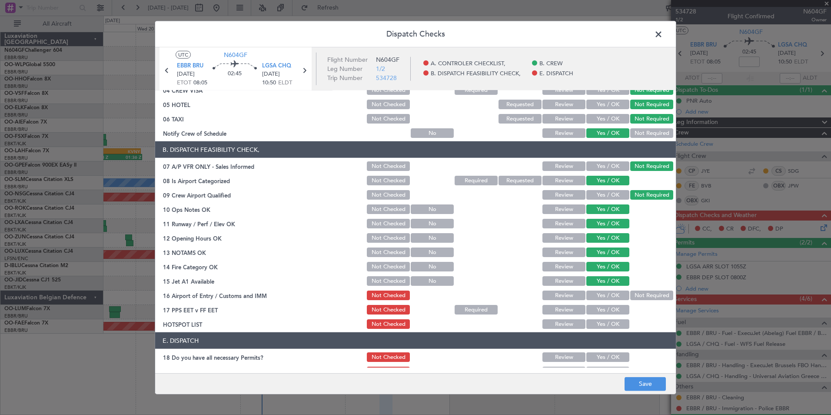
click at [639, 295] on button "Not Required" at bounding box center [651, 295] width 43 height 10
click at [603, 326] on button "Yes / OK" at bounding box center [607, 324] width 43 height 10
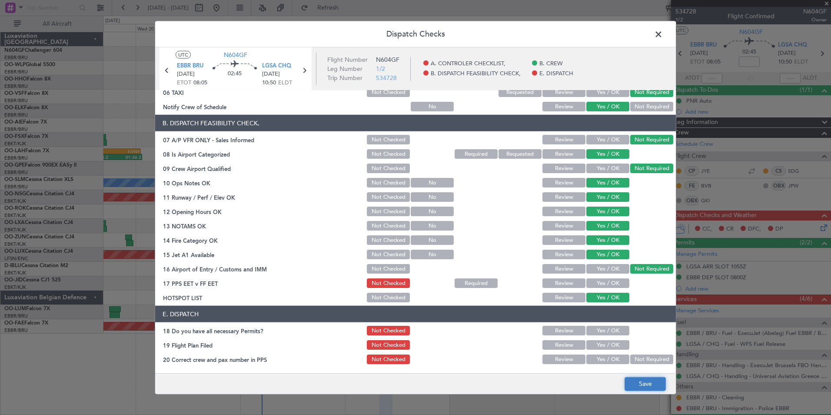
click at [643, 381] on button "Save" at bounding box center [645, 384] width 41 height 14
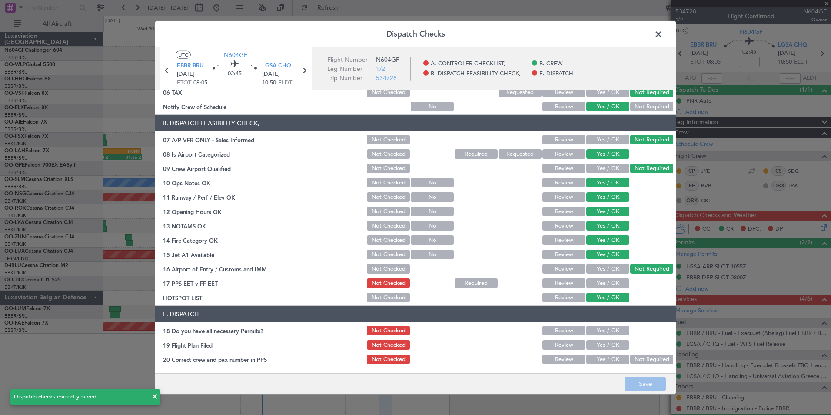
click at [663, 36] on span at bounding box center [663, 36] width 0 height 17
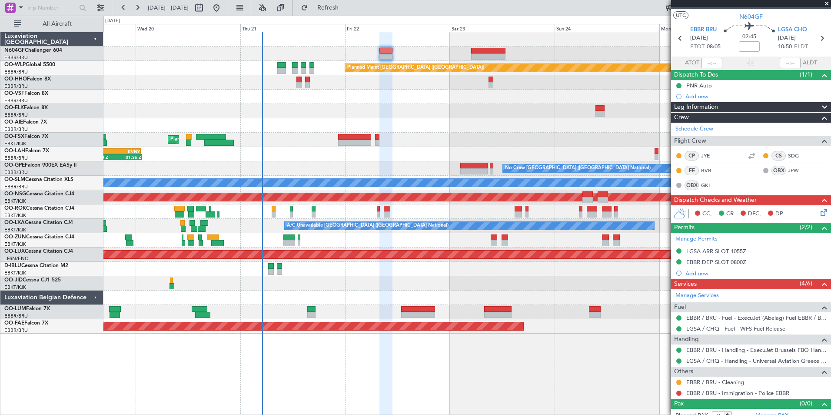
scroll to position [23, 0]
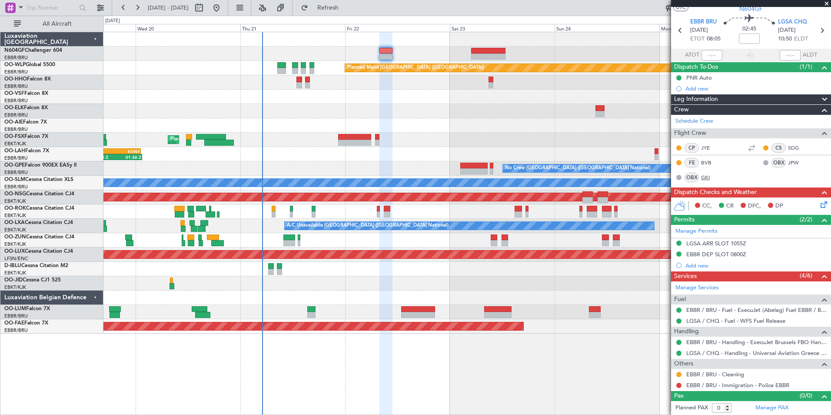
click at [706, 180] on link "GKI" at bounding box center [711, 177] width 20 height 8
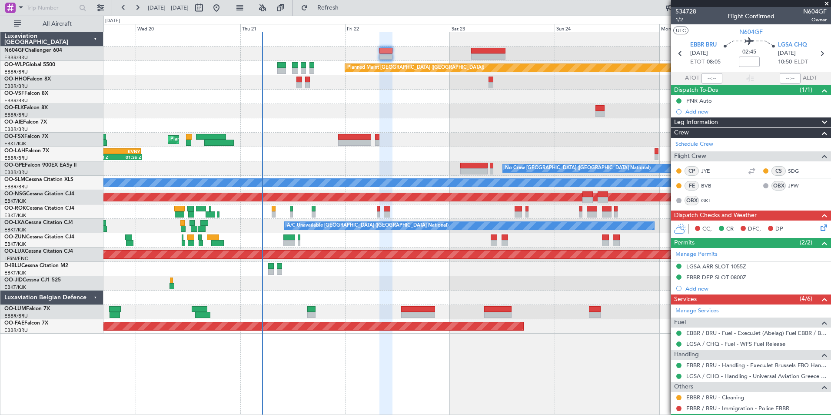
scroll to position [23, 0]
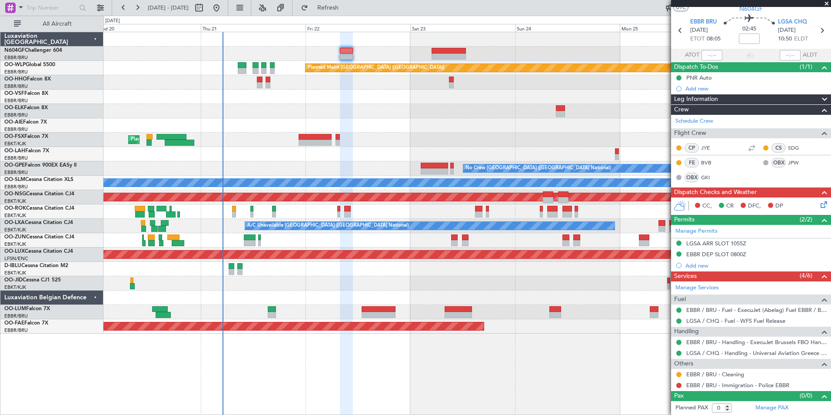
click at [404, 119] on div "Planned Maint [GEOGRAPHIC_DATA] ([GEOGRAPHIC_DATA]) Planned Maint [GEOGRAPHIC_D…" at bounding box center [466, 182] width 727 height 301
click at [788, 148] on link "SDG" at bounding box center [798, 148] width 20 height 8
click at [709, 160] on link "BVB" at bounding box center [711, 163] width 20 height 8
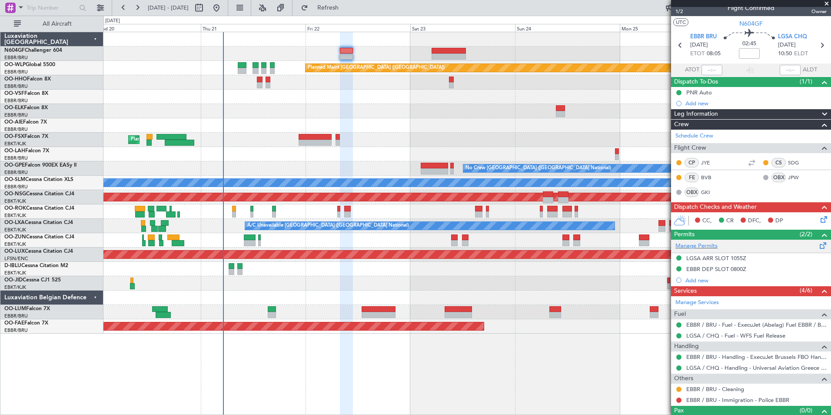
scroll to position [0, 0]
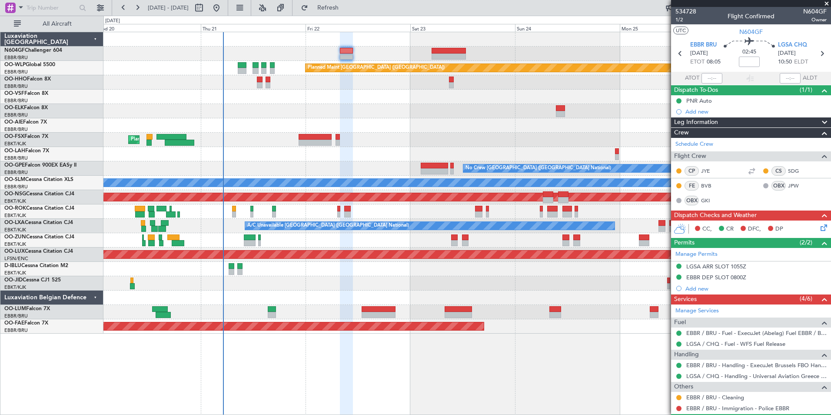
drag, startPoint x: 706, startPoint y: 280, endPoint x: 714, endPoint y: 280, distance: 7.8
click at [714, 280] on mat-tooltip-component "EBBR DEP SLOT 0800Z" at bounding box center [716, 291] width 67 height 23
click at [716, 276] on div "EBBR DEP SLOT 0800Z" at bounding box center [716, 276] width 60 height 7
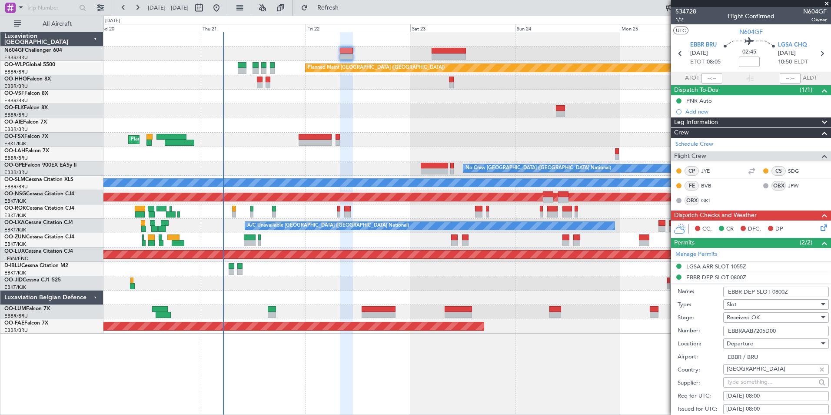
drag, startPoint x: 784, startPoint y: 332, endPoint x: 726, endPoint y: 326, distance: 57.7
click at [726, 326] on input "EBBRAAB7205D00" at bounding box center [776, 331] width 106 height 10
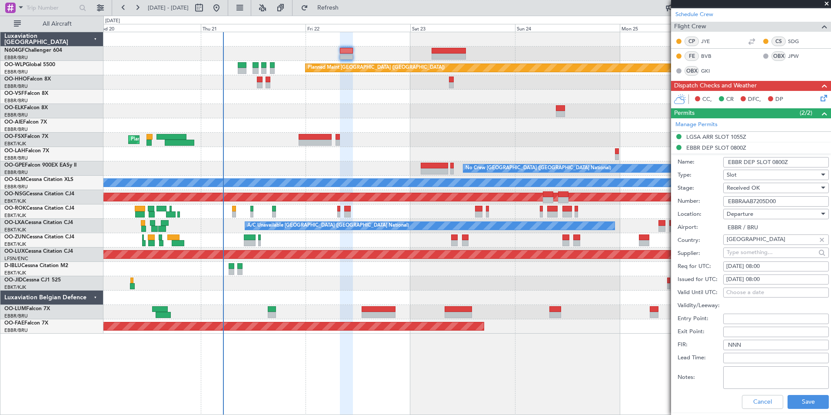
scroll to position [130, 0]
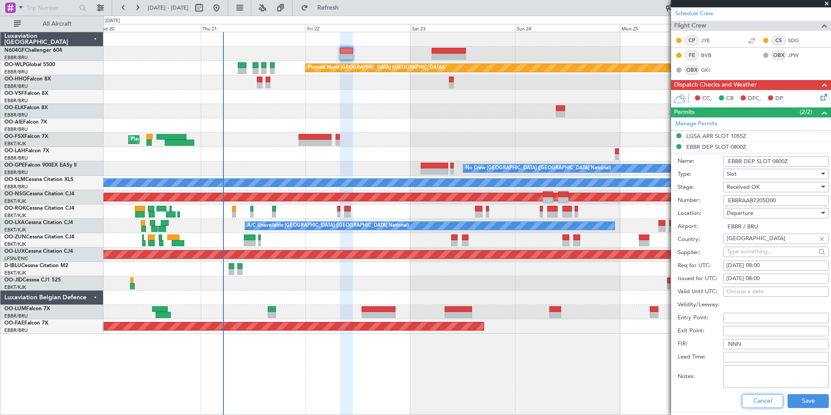
drag, startPoint x: 746, startPoint y: 398, endPoint x: 745, endPoint y: 391, distance: 7.0
click at [746, 398] on button "Cancel" at bounding box center [762, 401] width 41 height 14
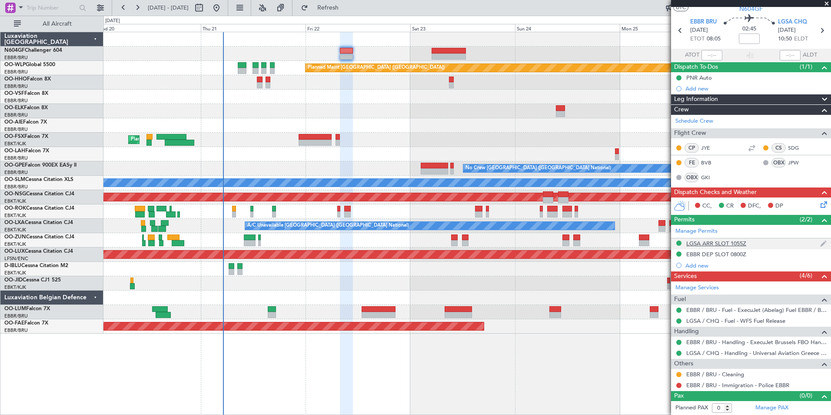
click at [713, 247] on div "LGSA ARR SLOT 1055Z" at bounding box center [751, 243] width 160 height 11
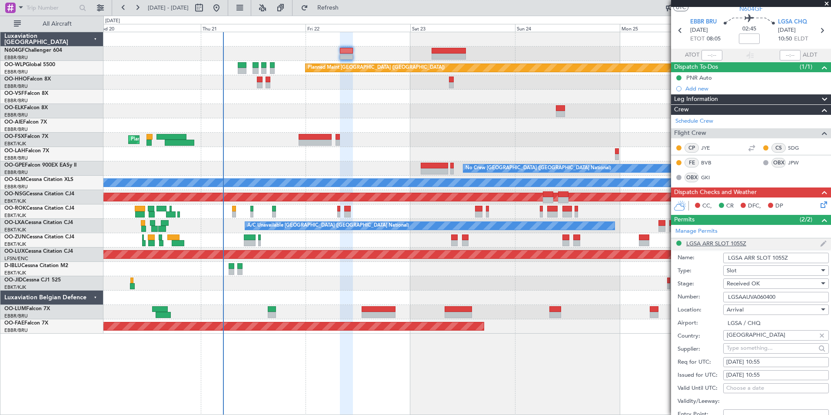
scroll to position [130, 0]
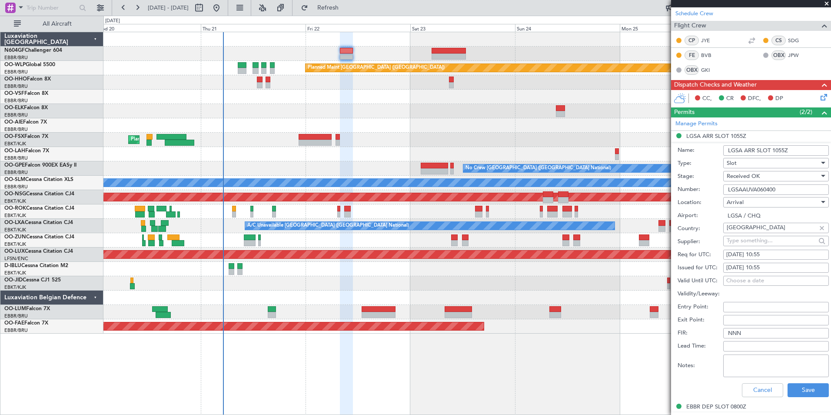
drag, startPoint x: 779, startPoint y: 187, endPoint x: 726, endPoint y: 187, distance: 53.5
click at [726, 187] on input "LGSAAUVA060400" at bounding box center [776, 189] width 106 height 10
click at [758, 386] on button "Cancel" at bounding box center [762, 390] width 41 height 14
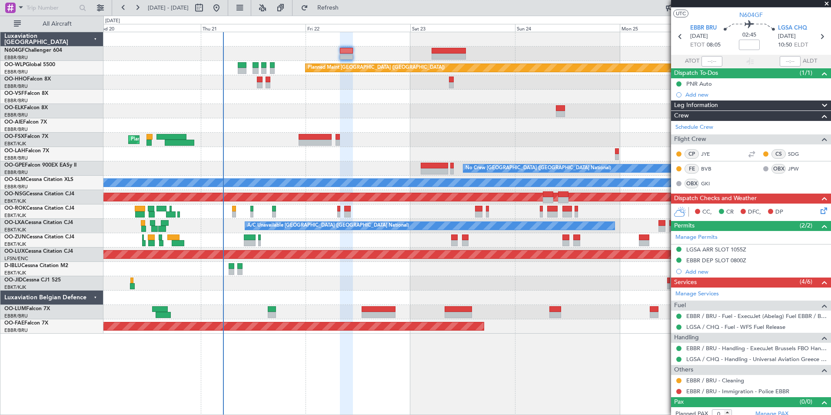
scroll to position [0, 0]
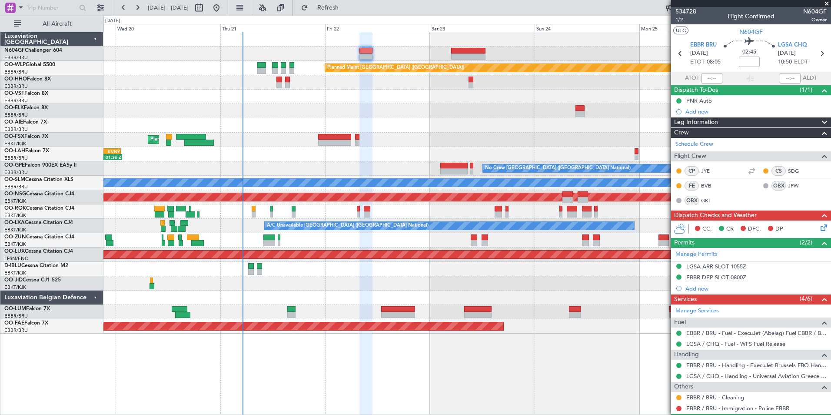
click at [540, 127] on div at bounding box center [466, 125] width 727 height 14
click at [819, 225] on icon at bounding box center [822, 226] width 7 height 7
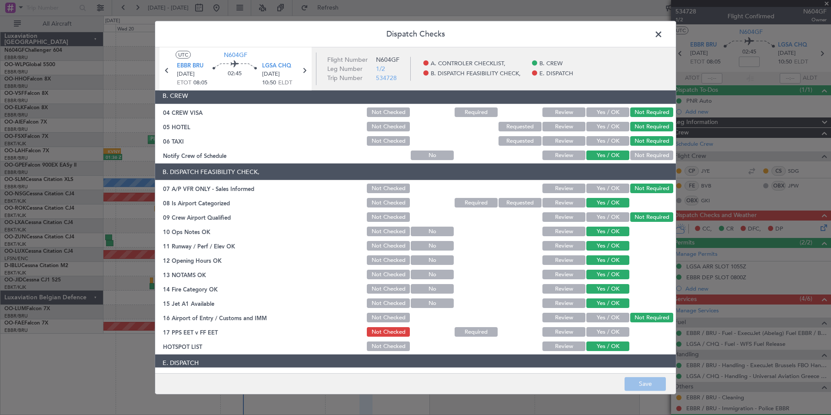
scroll to position [113, 0]
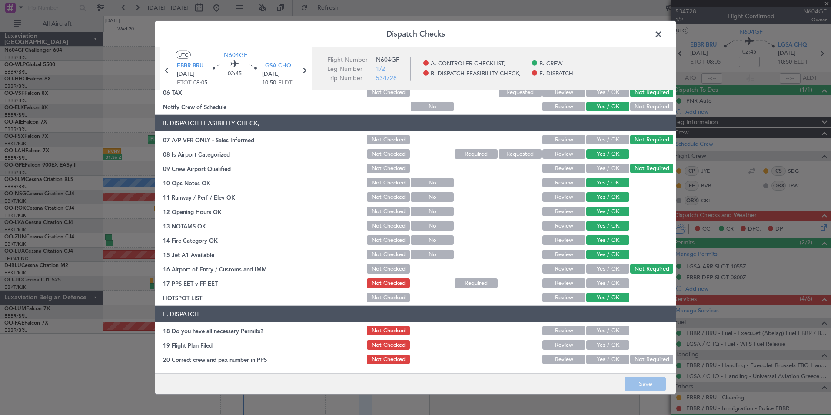
click at [594, 284] on button "Yes / OK" at bounding box center [607, 283] width 43 height 10
click at [640, 385] on button "Save" at bounding box center [645, 384] width 41 height 14
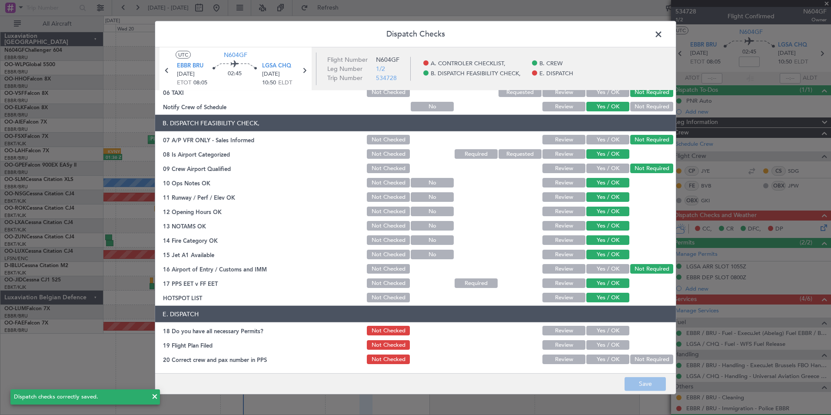
click at [663, 37] on span at bounding box center [663, 36] width 0 height 17
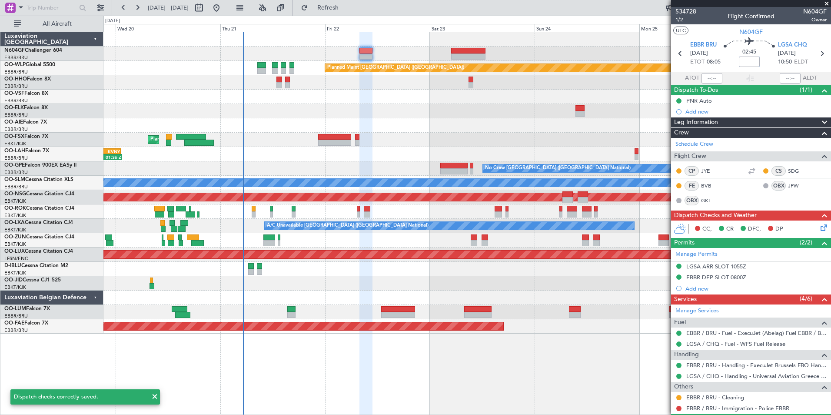
click at [740, 62] on input at bounding box center [749, 62] width 21 height 10
type input "+00:05"
click at [784, 36] on section "UTC N604GF" at bounding box center [751, 30] width 160 height 13
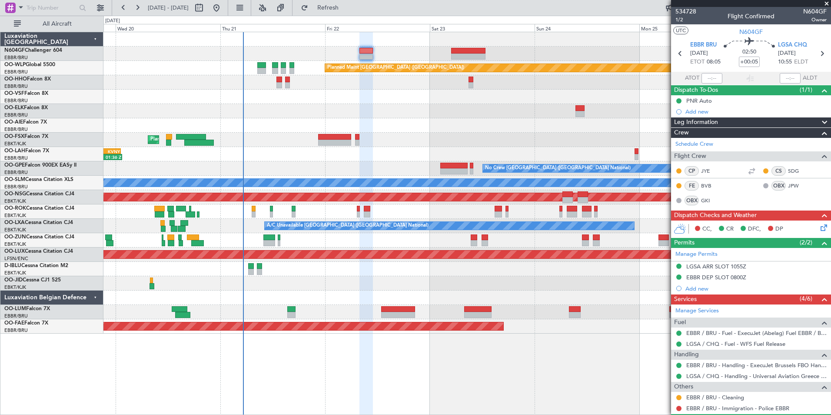
click at [783, 36] on section "UTC N604GF" at bounding box center [751, 30] width 160 height 13
click at [780, 30] on section "UTC N604GF" at bounding box center [751, 30] width 160 height 13
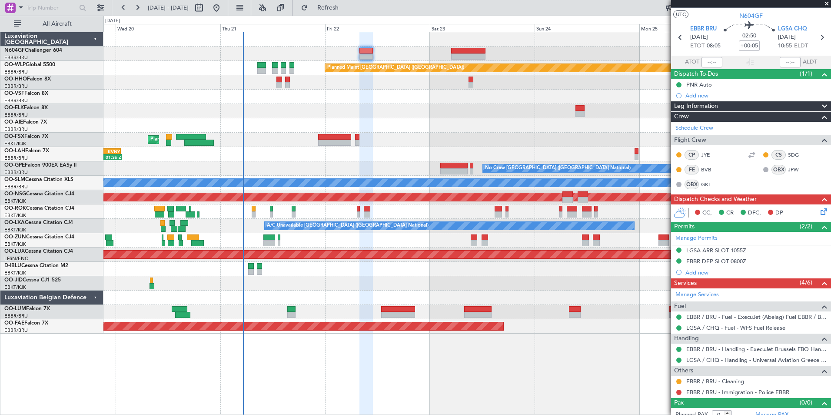
scroll to position [23, 0]
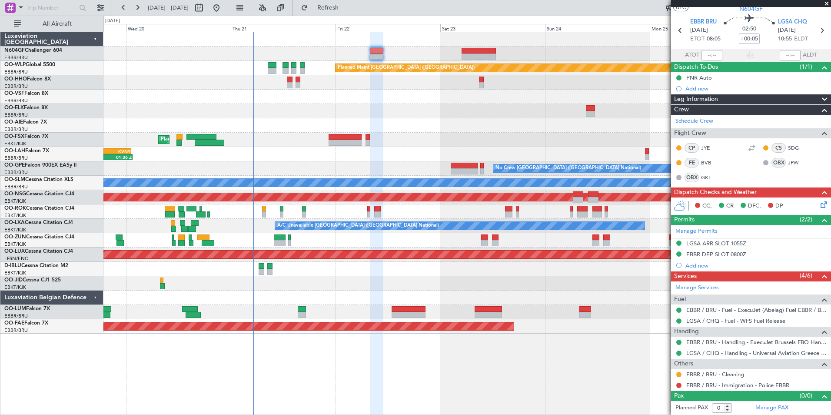
click at [437, 143] on div "Planned Maint Kortrijk-[GEOGRAPHIC_DATA]" at bounding box center [466, 140] width 727 height 14
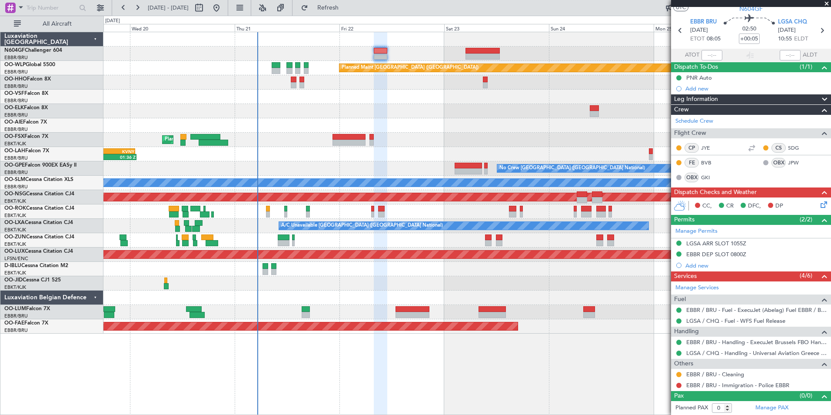
scroll to position [0, 0]
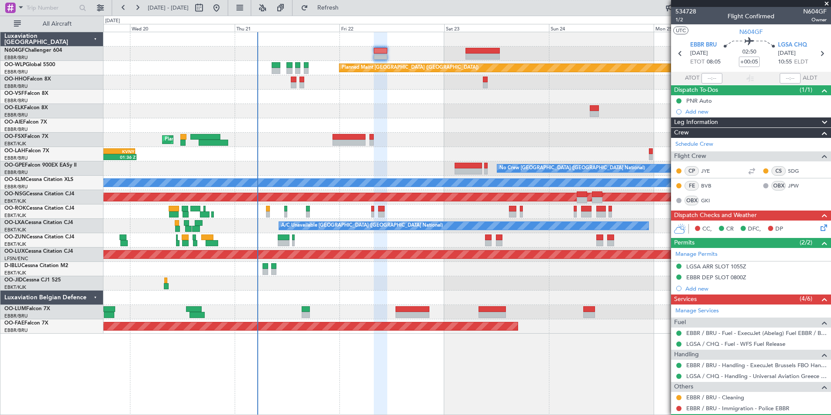
click at [820, 229] on icon at bounding box center [822, 226] width 7 height 7
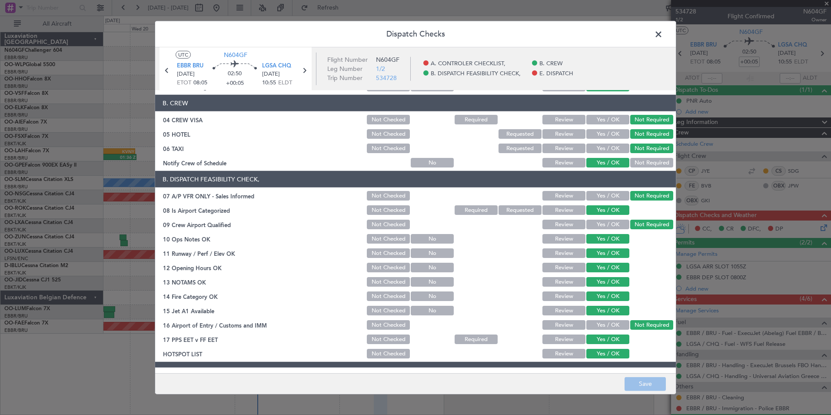
scroll to position [113, 0]
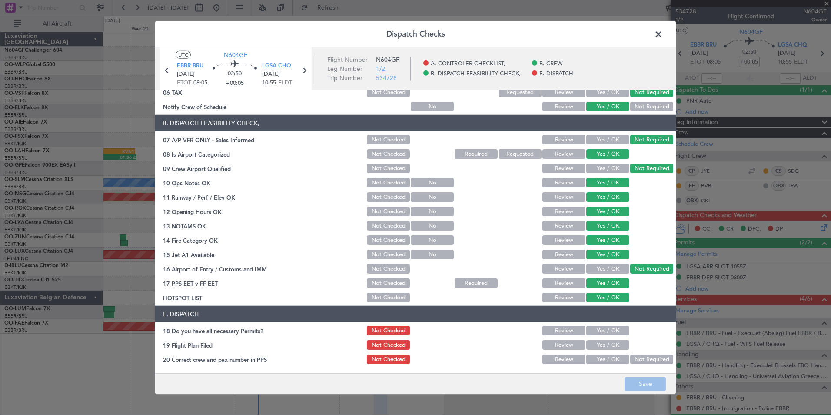
click at [663, 31] on span at bounding box center [663, 36] width 0 height 17
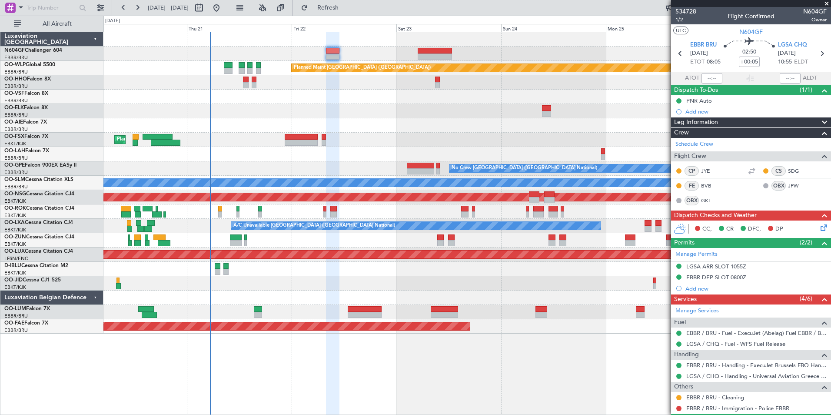
click at [381, 156] on div "14:03 Z 01:36 Z EBBR 13:30 Z KVNY 01:15 Z" at bounding box center [466, 154] width 727 height 14
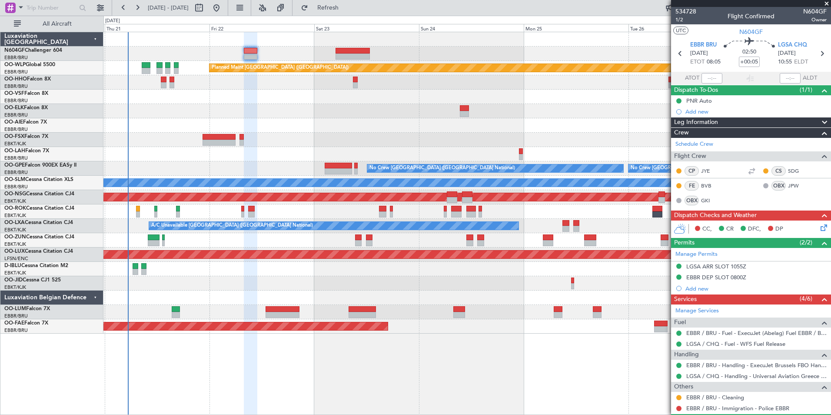
click at [361, 139] on div "Planned Maint Kortrijk-[GEOGRAPHIC_DATA]" at bounding box center [466, 140] width 727 height 14
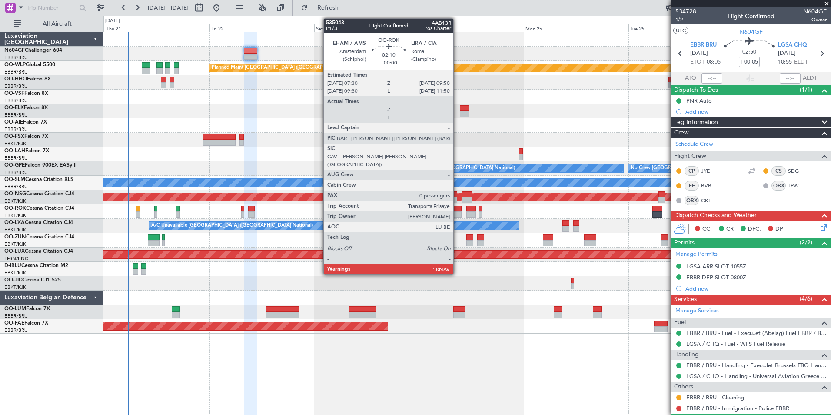
click at [457, 210] on div at bounding box center [456, 209] width 10 height 6
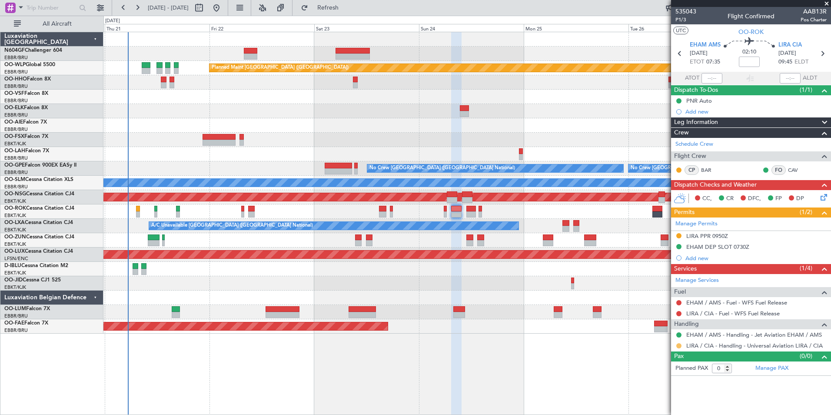
click at [679, 344] on button at bounding box center [678, 345] width 5 height 5
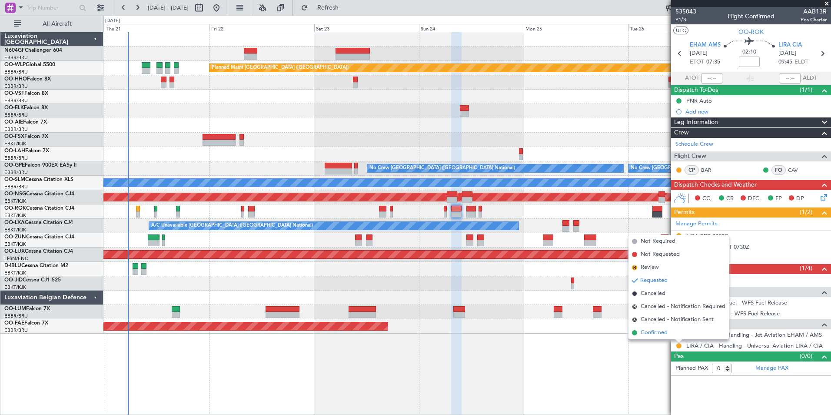
click at [652, 335] on span "Confirmed" at bounding box center [654, 332] width 27 height 9
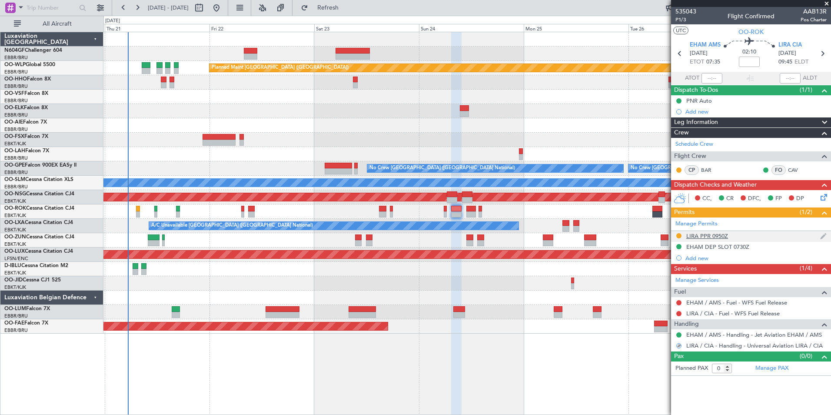
click at [701, 236] on div "LIRA PPR 0950Z" at bounding box center [707, 235] width 42 height 7
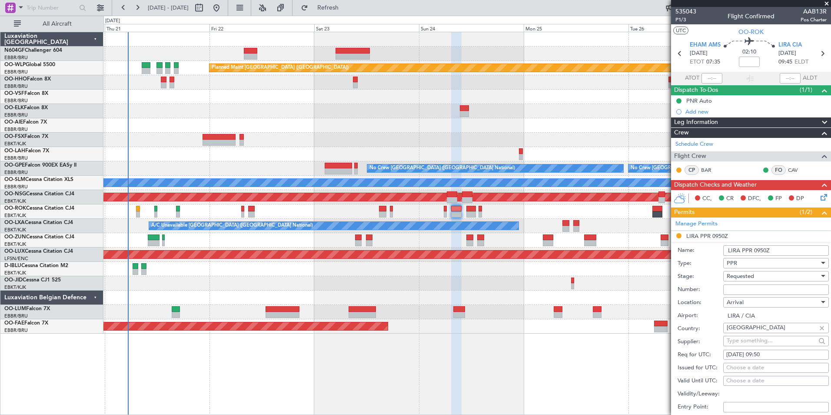
click at [775, 290] on input "Number:" at bounding box center [776, 289] width 106 height 10
paste input "106/24AUG"
type input "106/24AUG"
click at [761, 273] on div "Requested" at bounding box center [773, 276] width 93 height 13
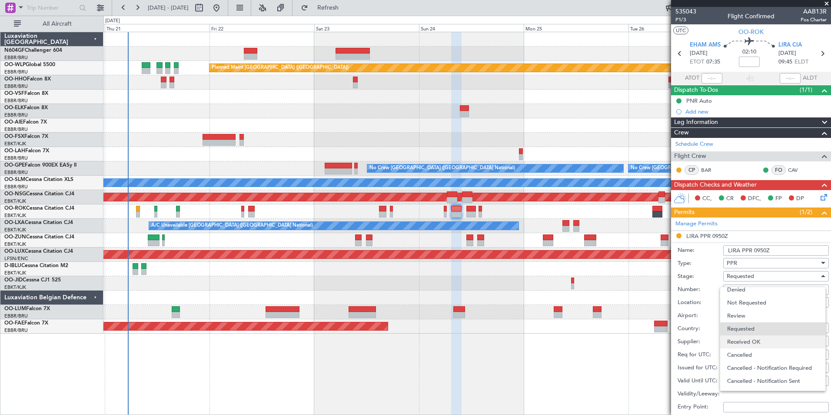
click at [746, 341] on span "Received OK" at bounding box center [772, 341] width 91 height 13
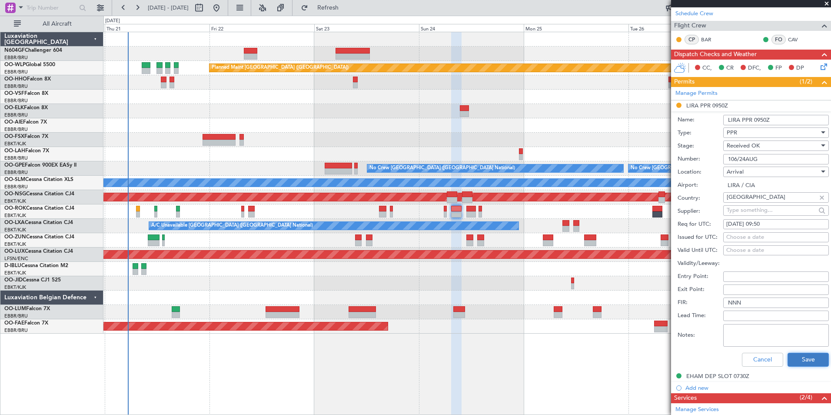
click at [800, 356] on button "Save" at bounding box center [808, 360] width 41 height 14
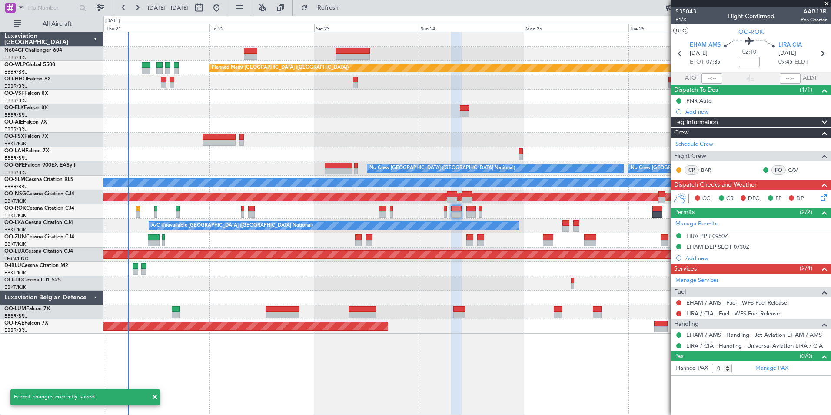
scroll to position [0, 0]
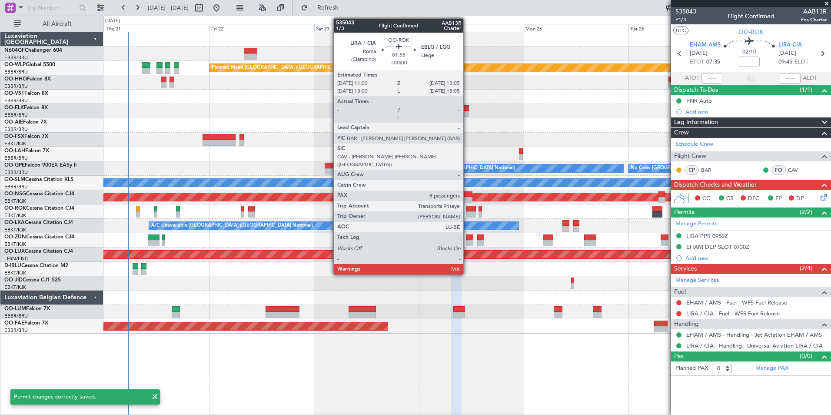
click at [467, 214] on div at bounding box center [470, 214] width 9 height 6
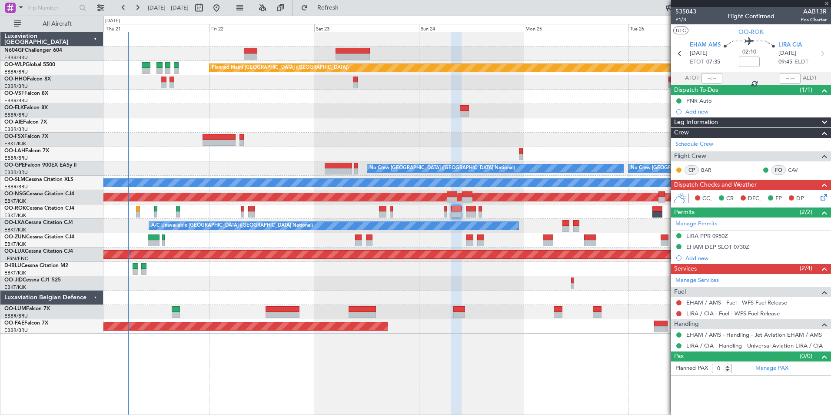
type input "8"
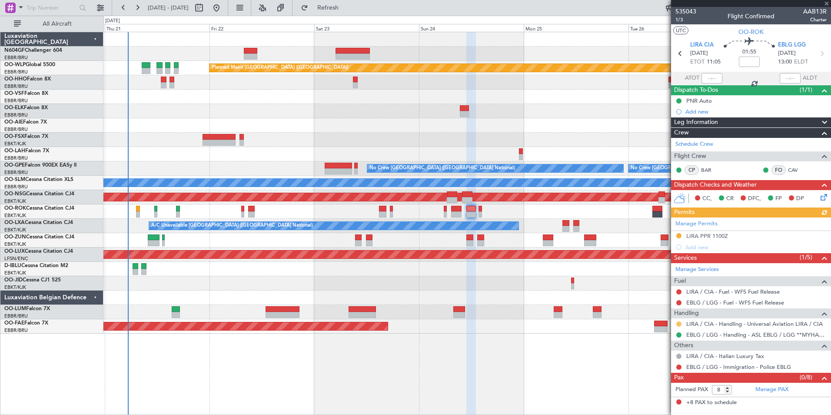
click at [677, 323] on button at bounding box center [678, 323] width 5 height 5
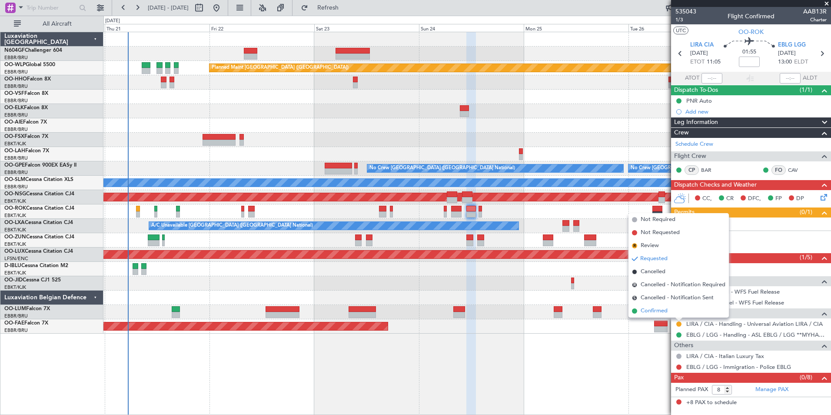
click at [668, 313] on span "Confirmed" at bounding box center [654, 311] width 27 height 9
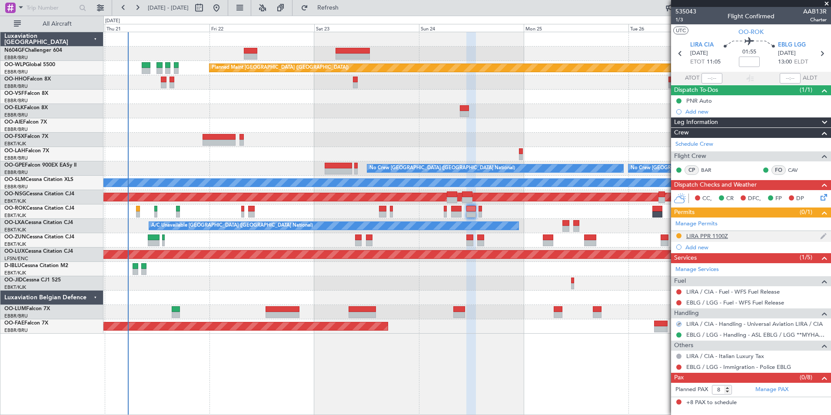
click at [693, 235] on div "LIRA PPR 1100Z" at bounding box center [707, 235] width 42 height 7
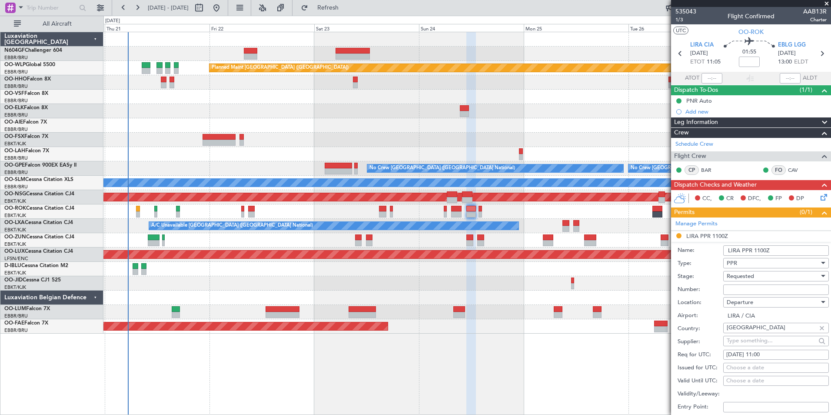
click at [746, 285] on input "Number:" at bounding box center [776, 289] width 106 height 10
paste input "106/24AUG"
type input "106/24AUG"
click at [762, 275] on div "Requested" at bounding box center [773, 276] width 93 height 13
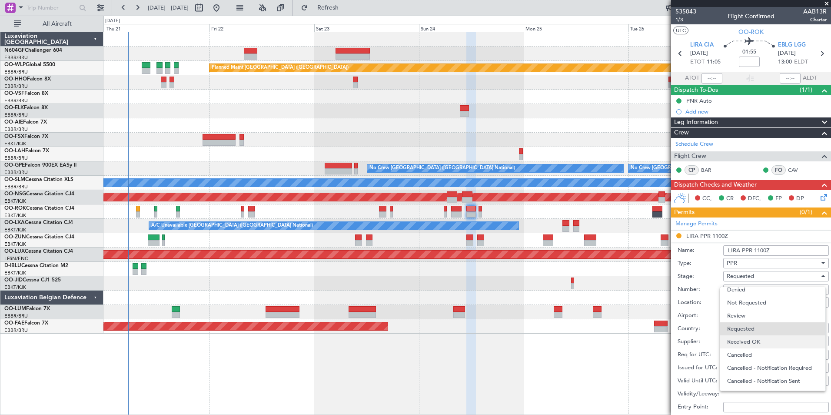
click at [747, 341] on span "Received OK" at bounding box center [772, 341] width 91 height 13
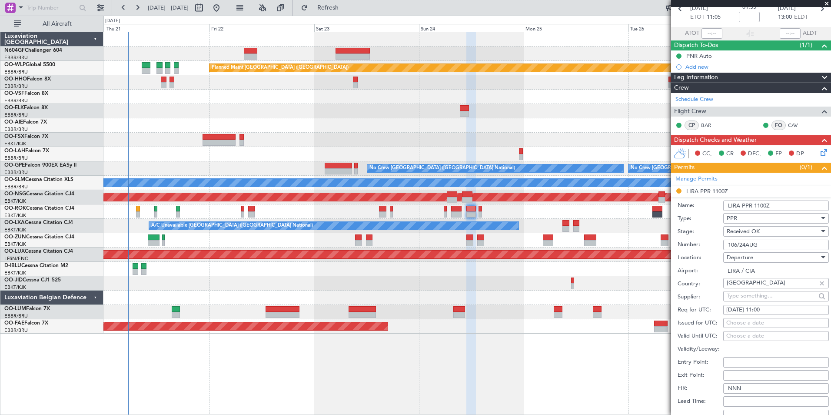
scroll to position [130, 0]
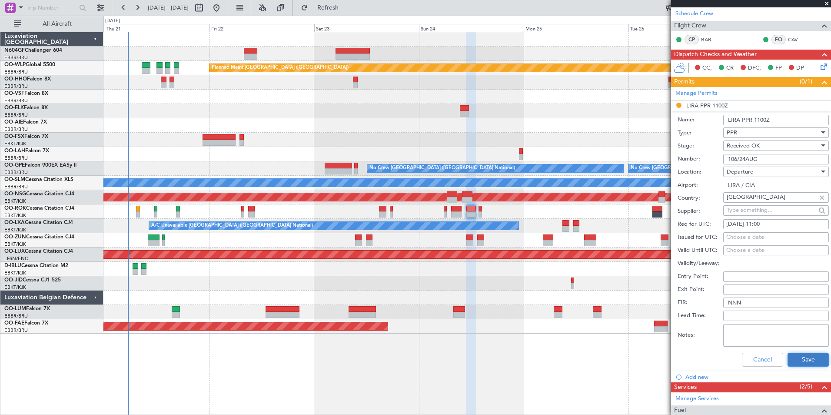
click at [801, 358] on button "Save" at bounding box center [808, 360] width 41 height 14
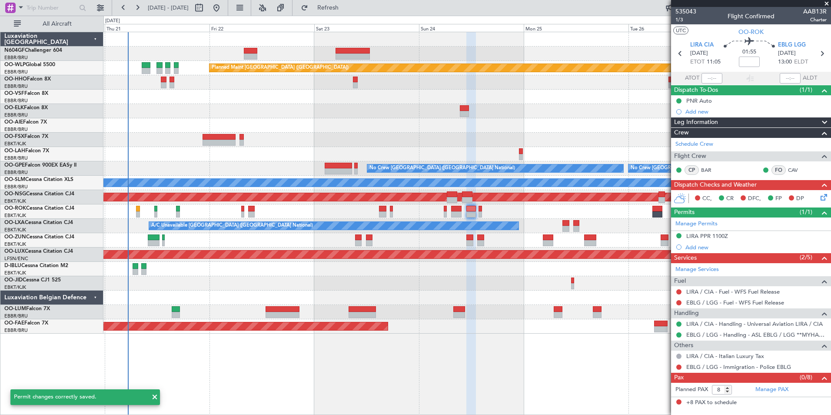
scroll to position [0, 0]
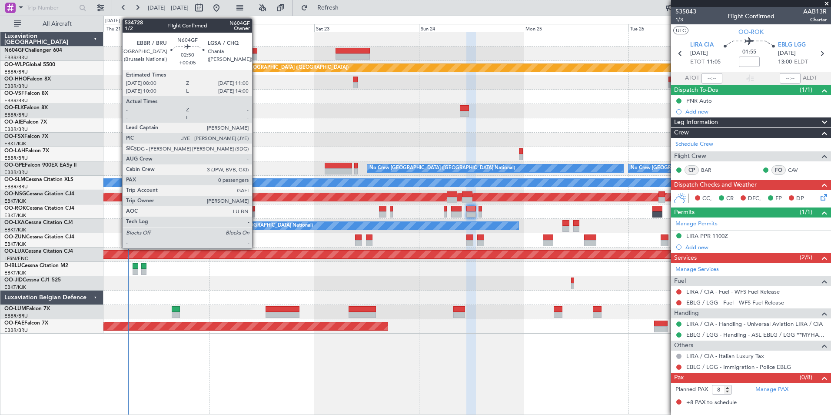
click at [256, 54] on div at bounding box center [250, 56] width 13 height 6
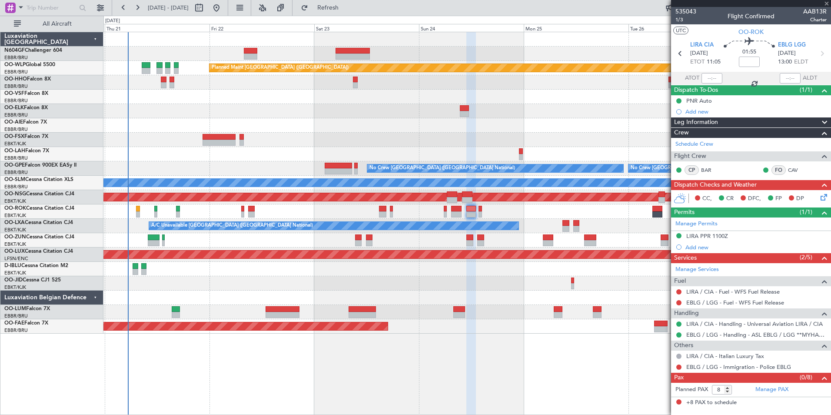
type input "+00:05"
type input "0"
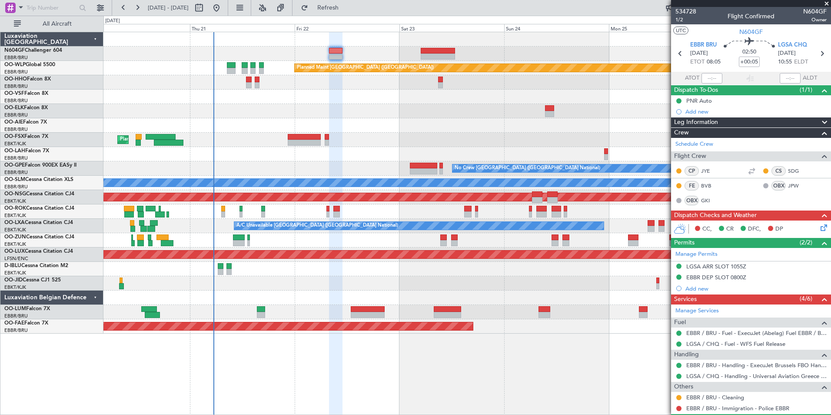
click at [811, 226] on div "CC, CR DFC, DP" at bounding box center [755, 229] width 128 height 13
click at [819, 226] on icon at bounding box center [822, 226] width 7 height 7
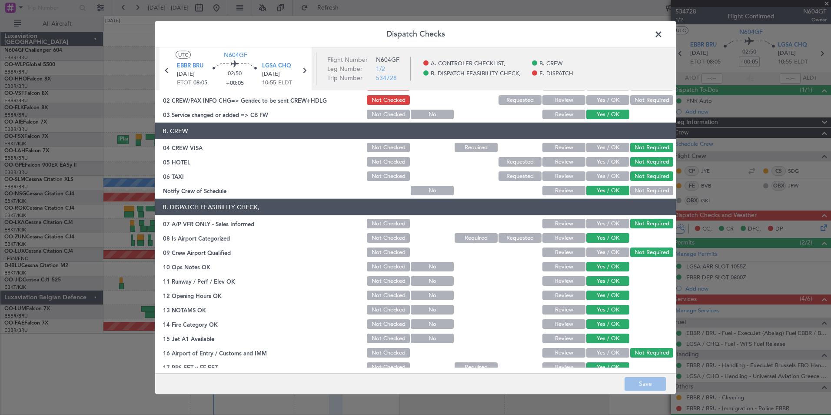
scroll to position [113, 0]
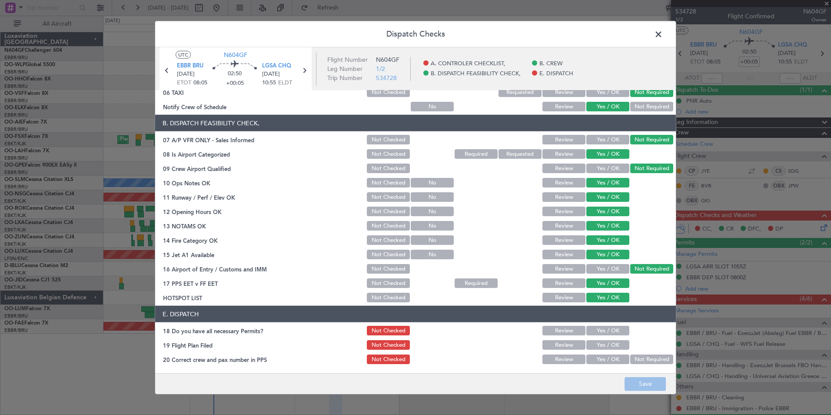
click at [592, 328] on button "Yes / OK" at bounding box center [607, 331] width 43 height 10
click at [600, 344] on button "Yes / OK" at bounding box center [607, 345] width 43 height 10
click at [598, 357] on button "Yes / OK" at bounding box center [607, 359] width 43 height 10
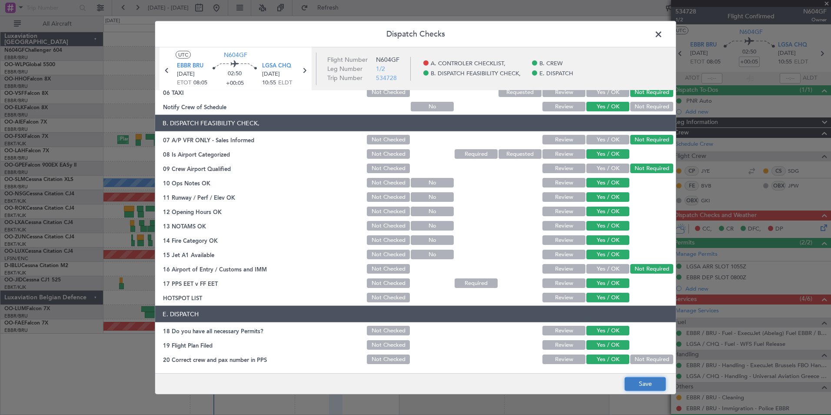
click at [627, 383] on button "Save" at bounding box center [645, 384] width 41 height 14
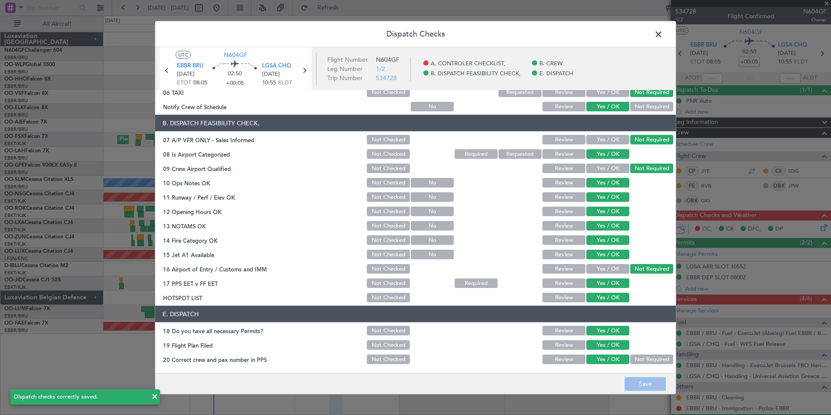
click at [663, 37] on span at bounding box center [663, 36] width 0 height 17
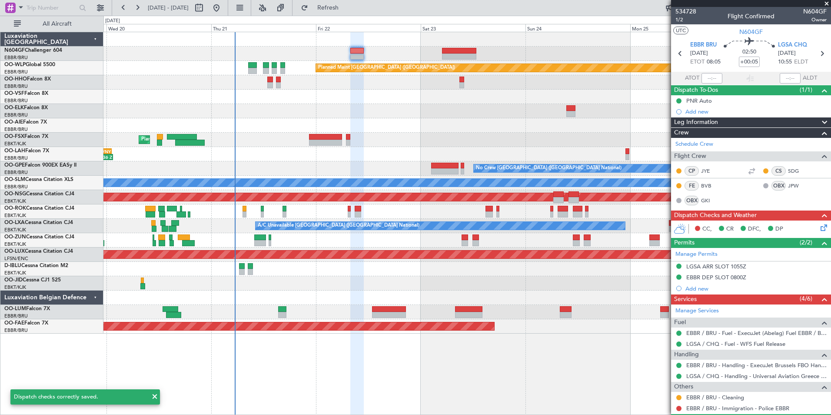
click at [476, 121] on div at bounding box center [466, 125] width 727 height 14
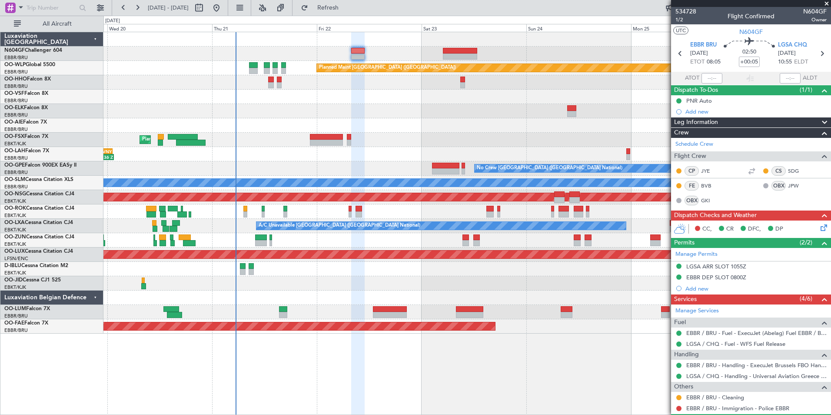
click at [819, 230] on icon at bounding box center [822, 226] width 7 height 7
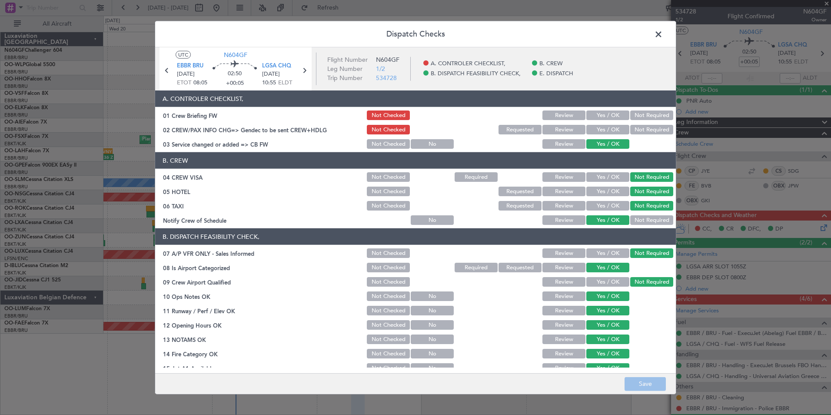
click at [663, 32] on span at bounding box center [663, 36] width 0 height 17
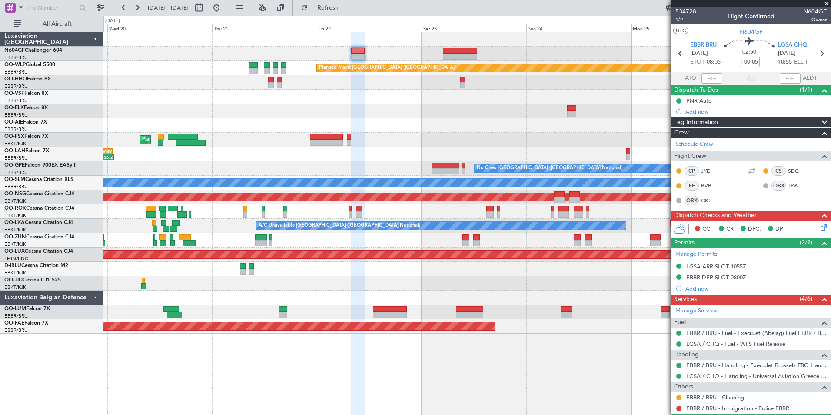
click at [683, 22] on span "1/2" at bounding box center [686, 19] width 21 height 7
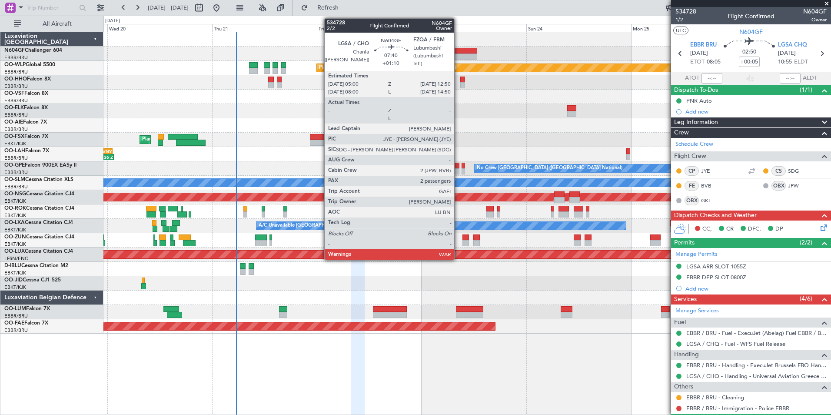
click at [458, 55] on div at bounding box center [460, 56] width 34 height 6
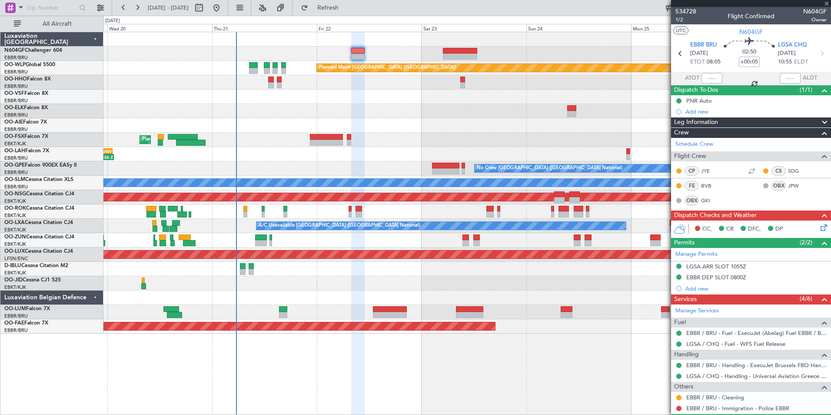
type input "+01:10"
type input "2"
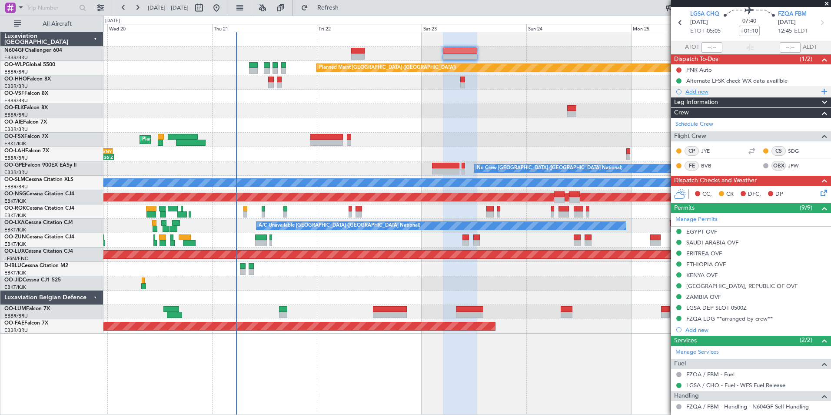
scroll to position [0, 0]
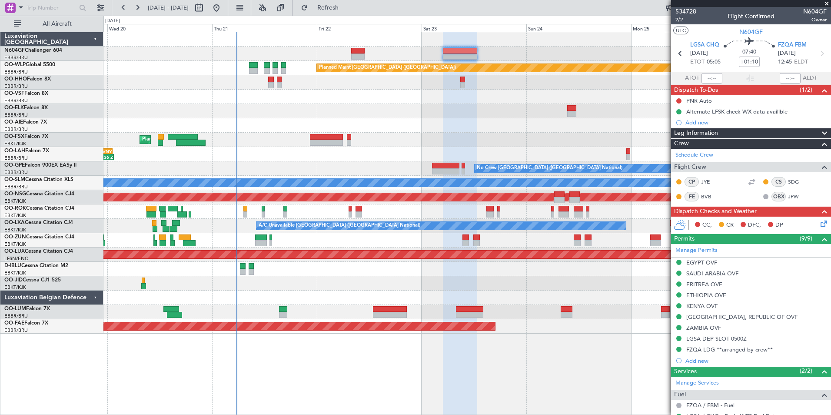
click at [407, 160] on div "Planned Maint Berlin (Brandenburg) Planned Maint Kortrijk-Wevelgem 14:03 Z 01:3…" at bounding box center [466, 182] width 727 height 301
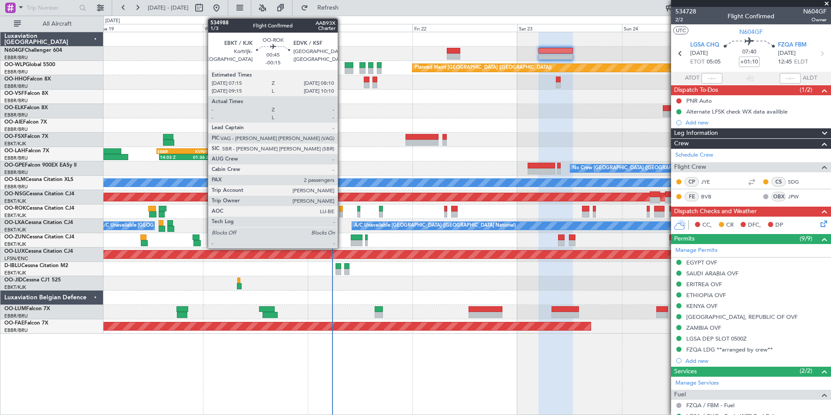
click at [342, 211] on div at bounding box center [341, 209] width 4 height 6
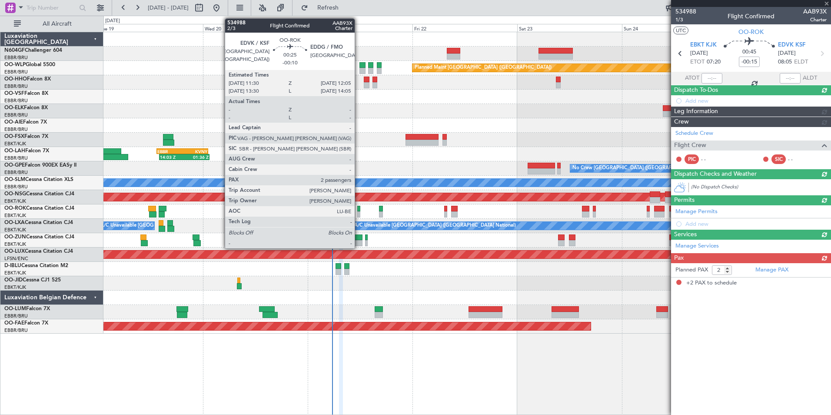
click at [359, 210] on div at bounding box center [358, 209] width 3 height 6
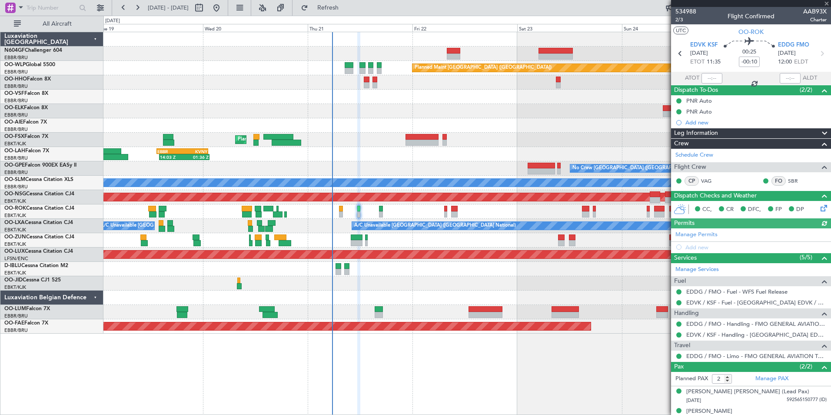
click at [725, 350] on div "EDDG / FMO - Limo - FMO GENERAL AVIATION TERMINAL EDDG" at bounding box center [751, 355] width 160 height 11
click at [726, 354] on link "EDDG / FMO - Limo - FMO GENERAL AVIATION TERMINAL EDDG" at bounding box center [756, 355] width 140 height 7
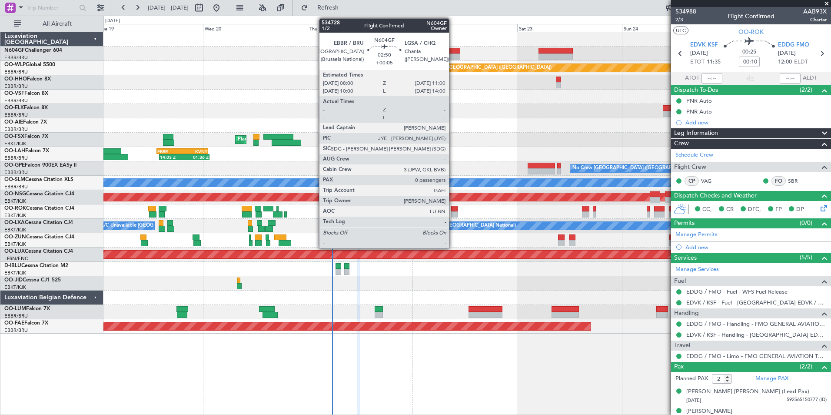
click at [453, 54] on div at bounding box center [453, 56] width 13 height 6
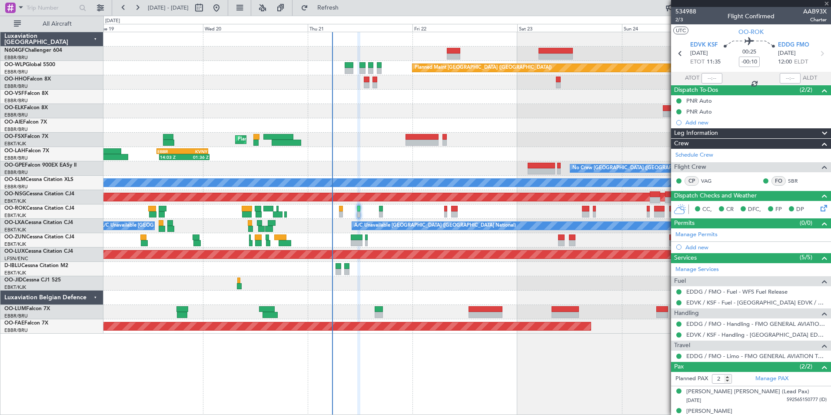
type input "+00:05"
type input "0"
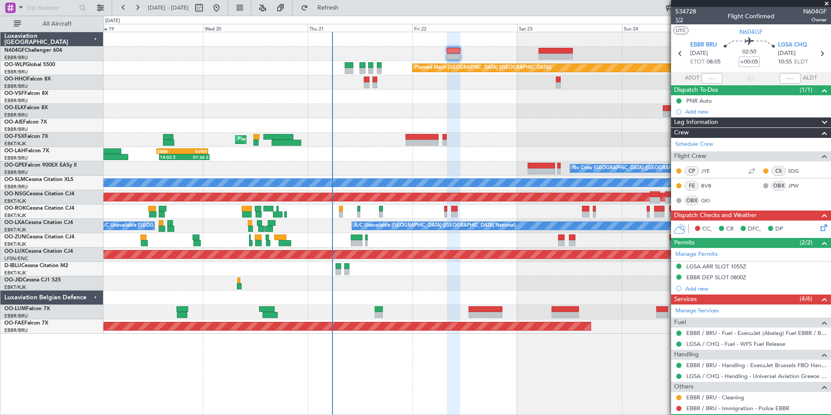
click at [676, 21] on span "1/2" at bounding box center [686, 19] width 21 height 7
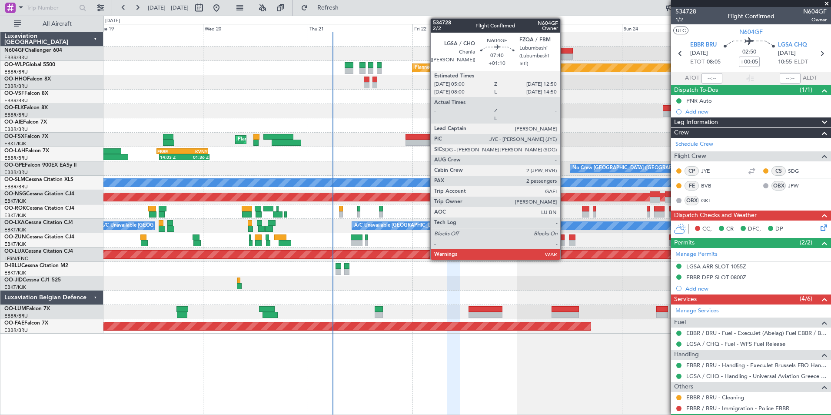
click at [562, 50] on div at bounding box center [556, 51] width 34 height 6
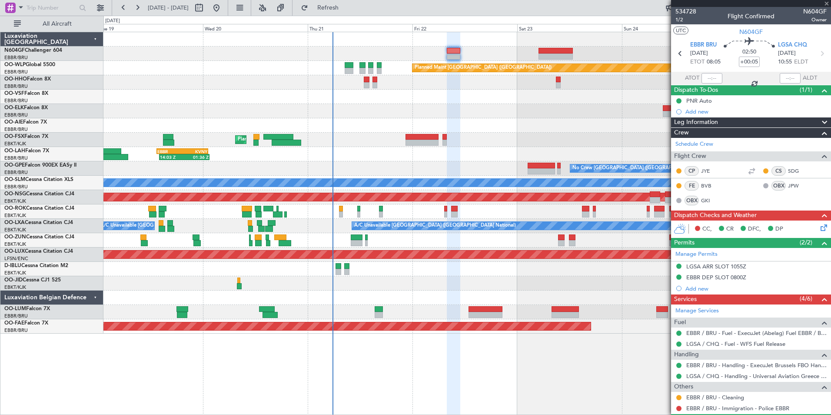
type input "+01:10"
type input "2"
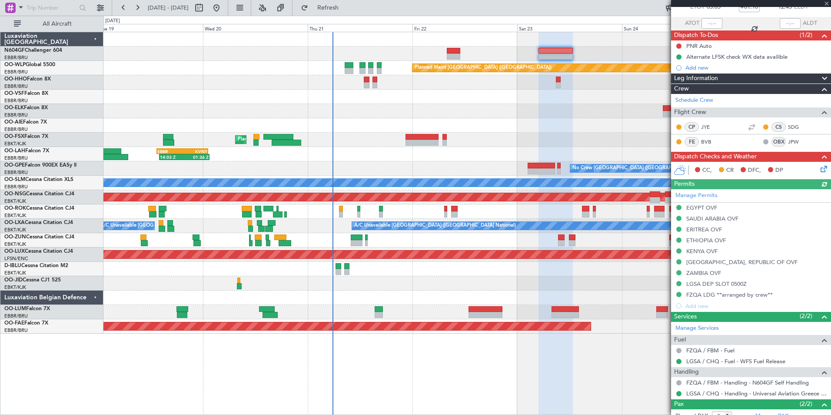
scroll to position [102, 0]
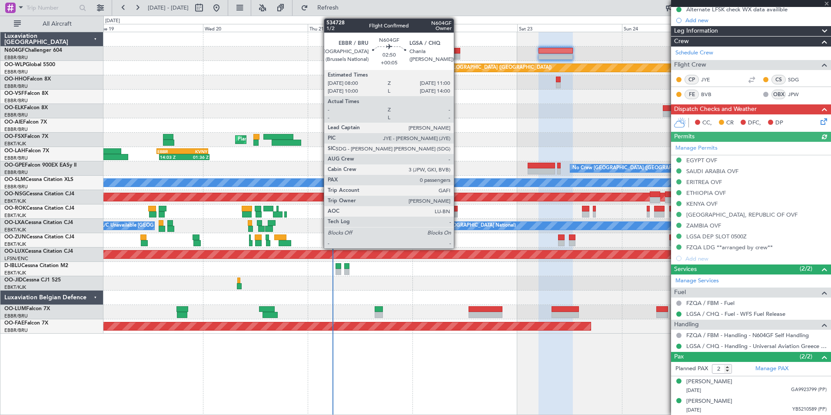
click at [458, 54] on div at bounding box center [453, 56] width 13 height 6
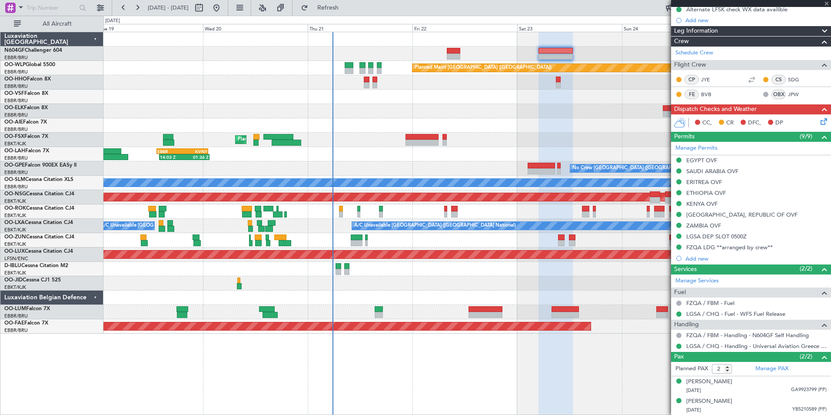
type input "+00:05"
type input "0"
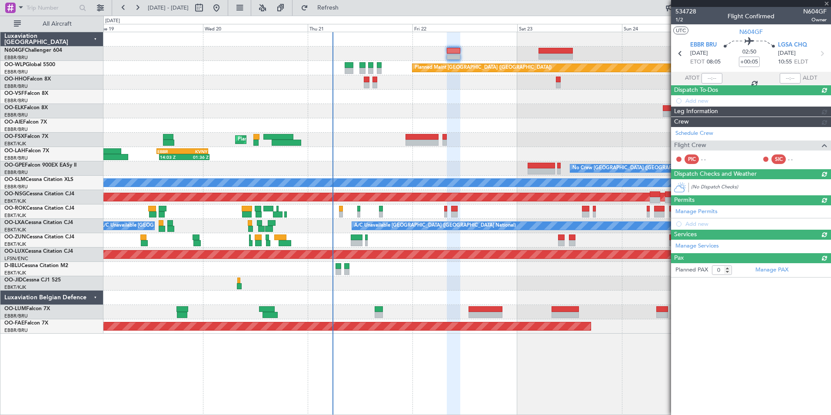
scroll to position [0, 0]
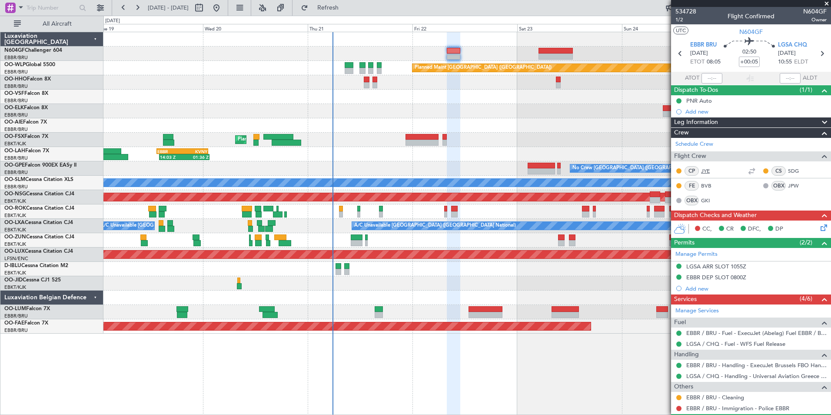
click at [706, 167] on link "JYE" at bounding box center [711, 171] width 20 height 8
click at [788, 171] on link "SDG" at bounding box center [798, 171] width 20 height 8
click at [703, 187] on link "BVB" at bounding box center [711, 186] width 20 height 8
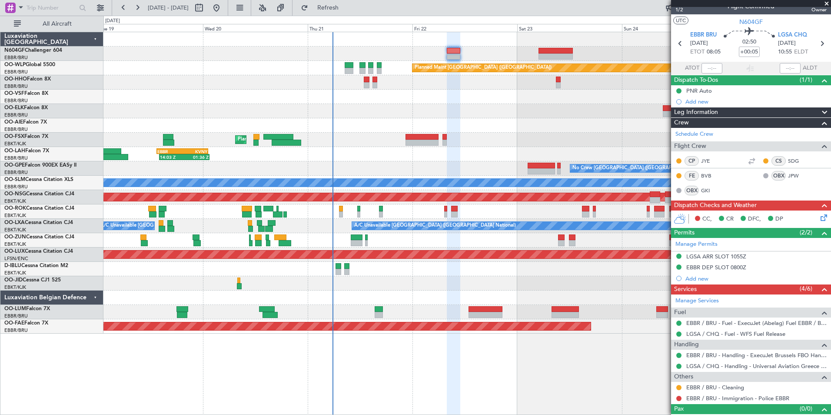
scroll to position [23, 0]
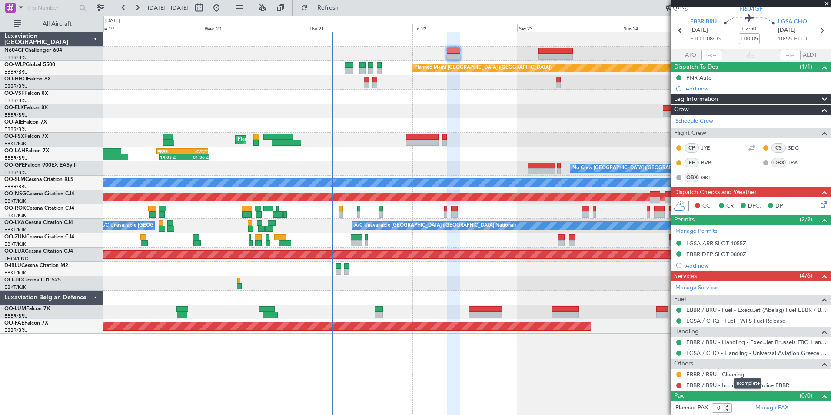
click at [743, 382] on div "Incomplete" at bounding box center [748, 383] width 28 height 11
click at [701, 385] on link "EBBR / BRU - Immigration - Police EBBR" at bounding box center [737, 384] width 103 height 7
click at [347, 5] on span "Refresh" at bounding box center [328, 8] width 37 height 6
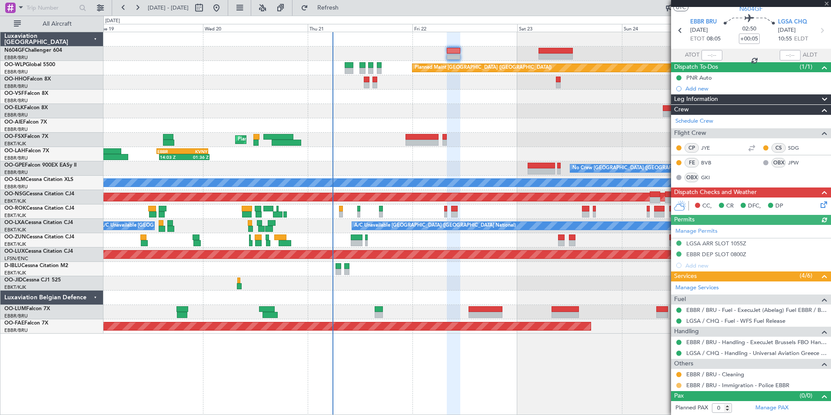
click at [680, 387] on button at bounding box center [678, 385] width 5 height 5
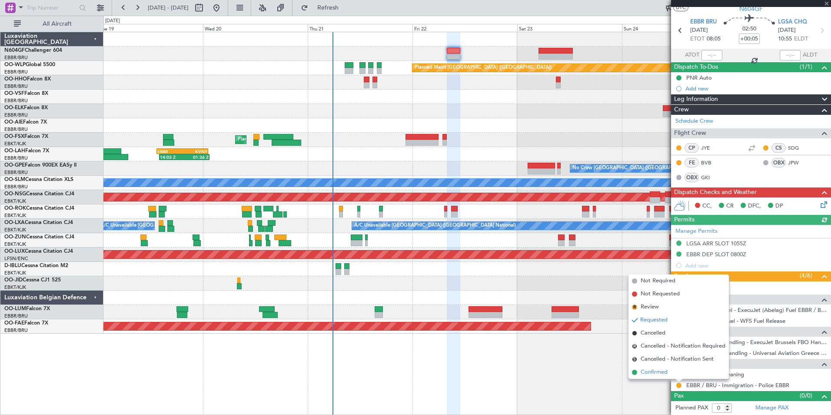
click at [664, 376] on span "Confirmed" at bounding box center [654, 372] width 27 height 9
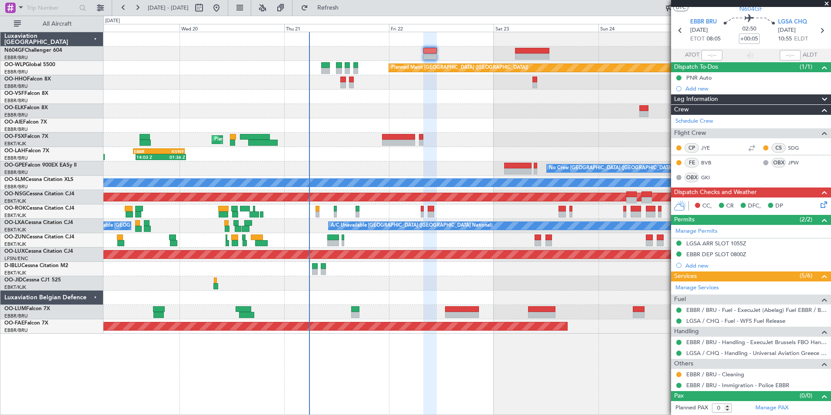
click at [494, 133] on div "Planned Maint Kortrijk-[GEOGRAPHIC_DATA]" at bounding box center [466, 140] width 727 height 14
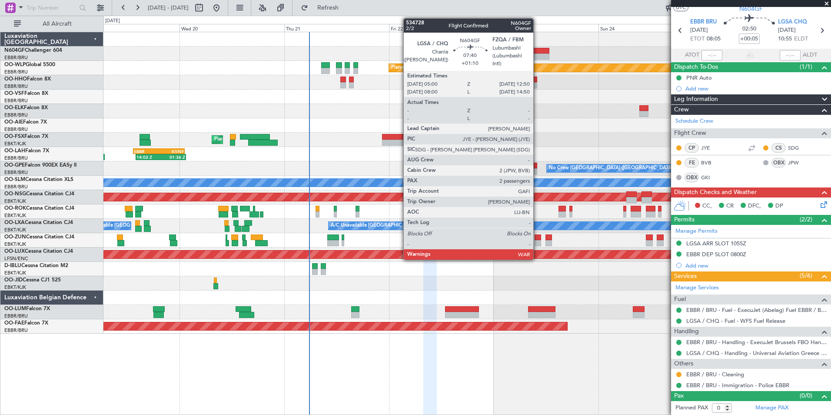
click at [538, 50] on div at bounding box center [532, 51] width 34 height 6
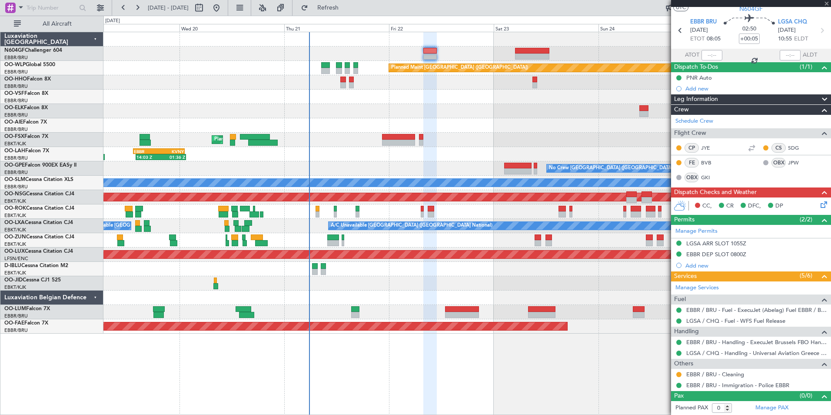
type input "+01:10"
type input "2"
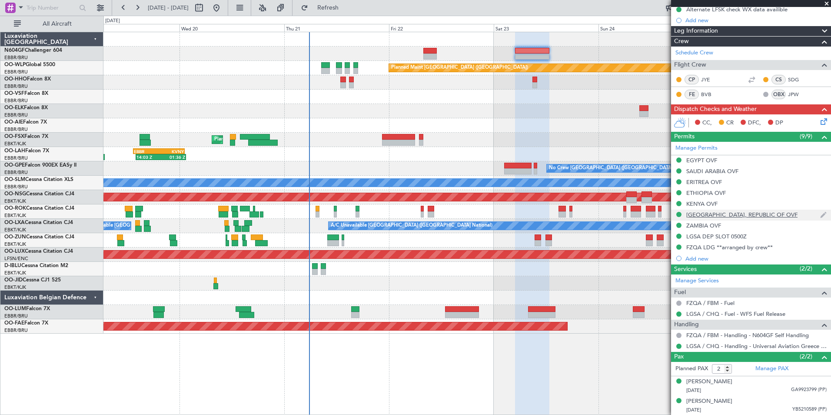
scroll to position [0, 0]
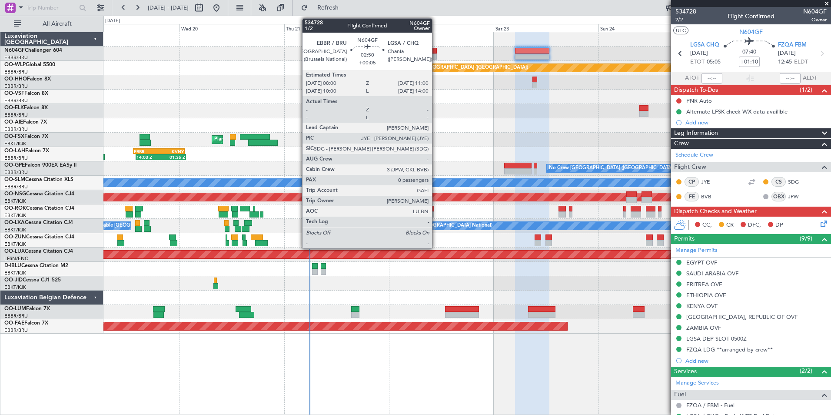
click at [436, 48] on div at bounding box center [429, 51] width 13 height 6
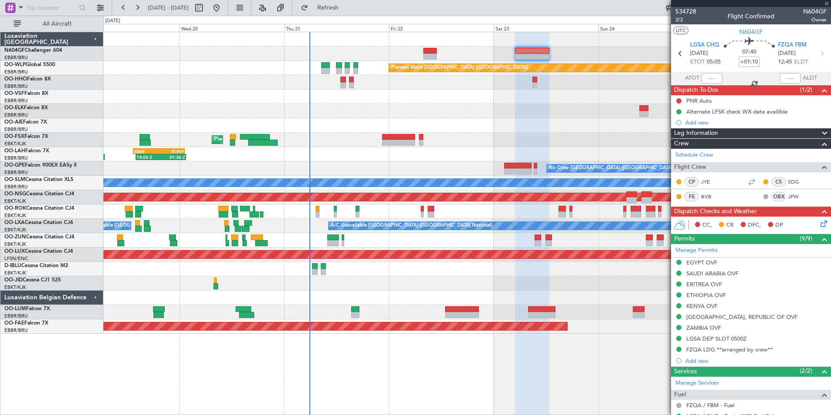
type input "+00:05"
type input "0"
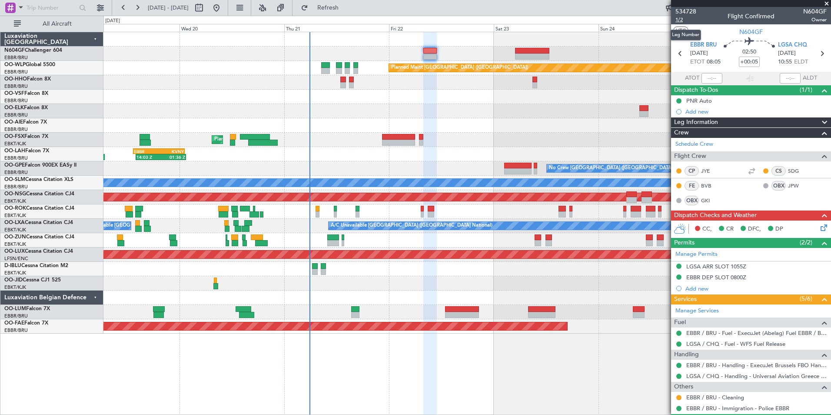
click at [686, 22] on span "1/2" at bounding box center [686, 19] width 21 height 7
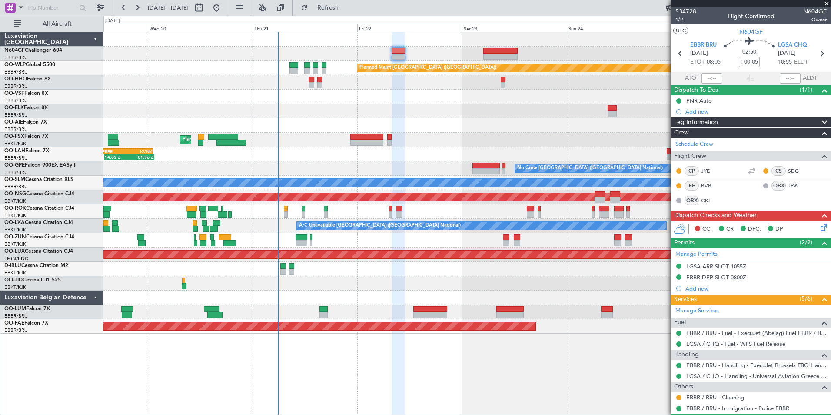
click at [431, 109] on div at bounding box center [466, 111] width 727 height 14
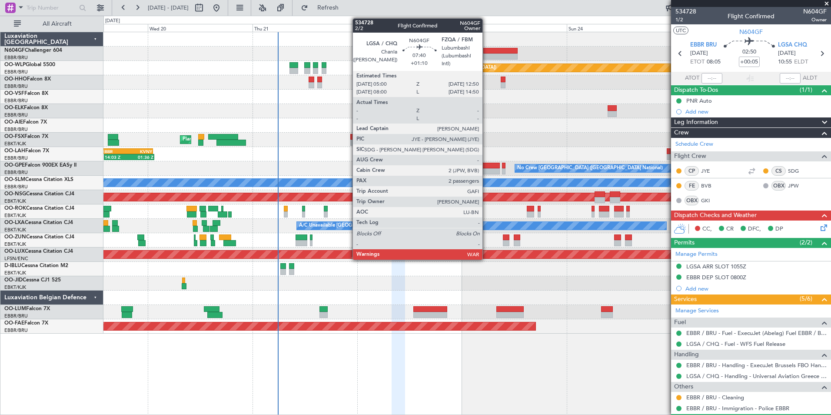
click at [486, 49] on div at bounding box center [500, 51] width 34 height 6
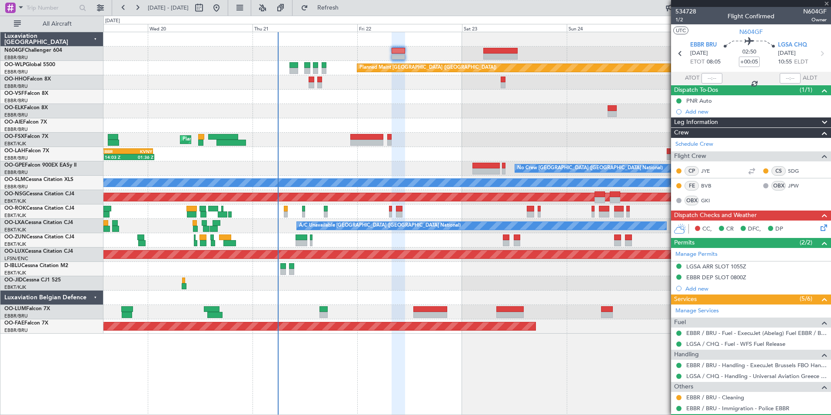
type input "+01:10"
type input "2"
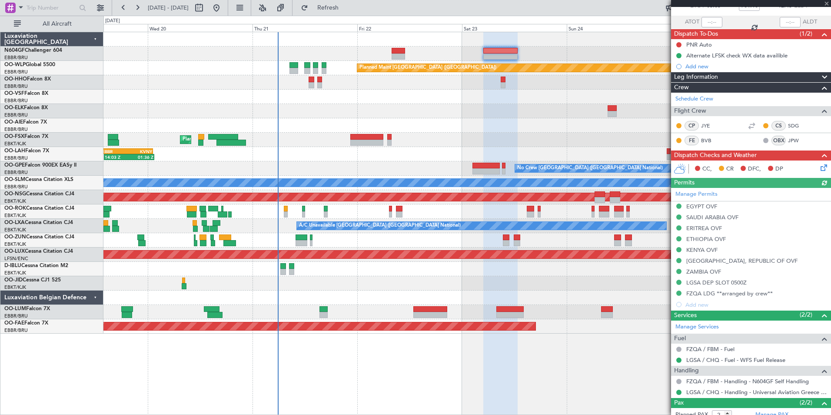
scroll to position [102, 0]
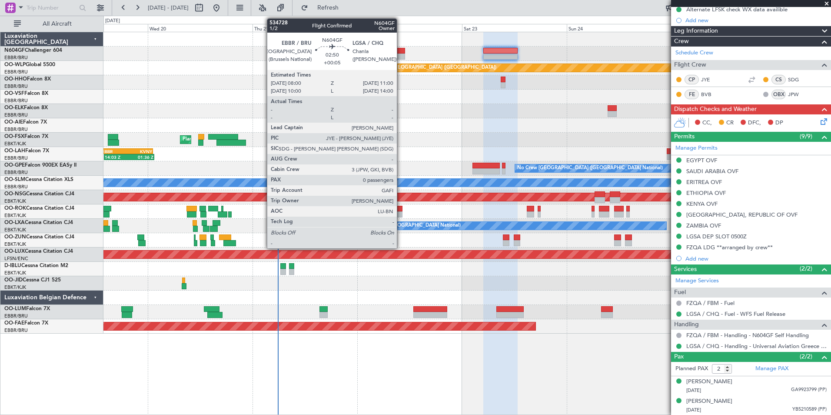
click at [400, 54] on div at bounding box center [398, 56] width 13 height 6
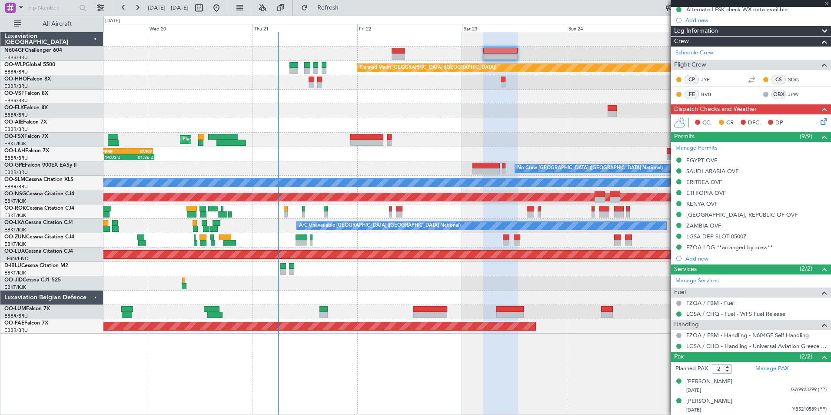
type input "+00:05"
type input "0"
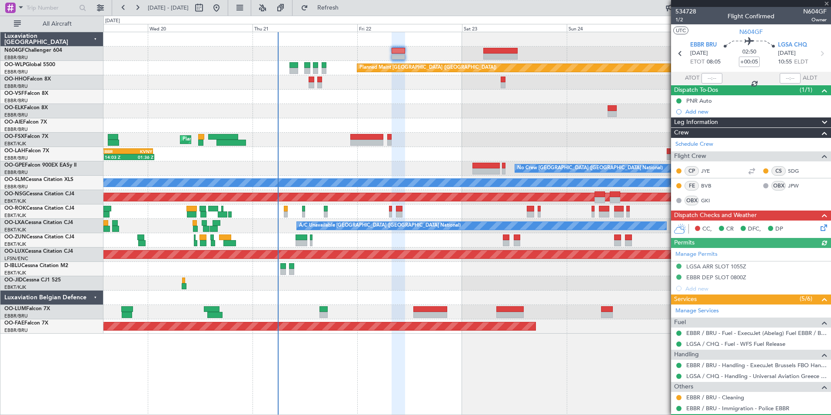
click at [819, 225] on icon at bounding box center [822, 226] width 7 height 7
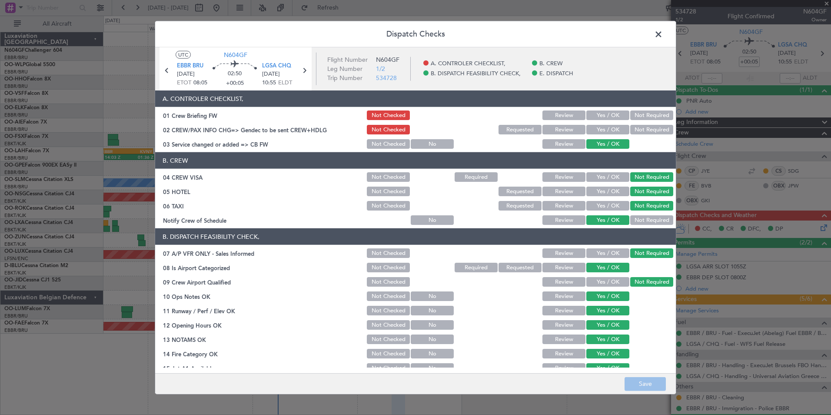
click at [586, 127] on button "Yes / OK" at bounding box center [607, 130] width 43 height 10
click at [595, 117] on button "Yes / OK" at bounding box center [607, 115] width 43 height 10
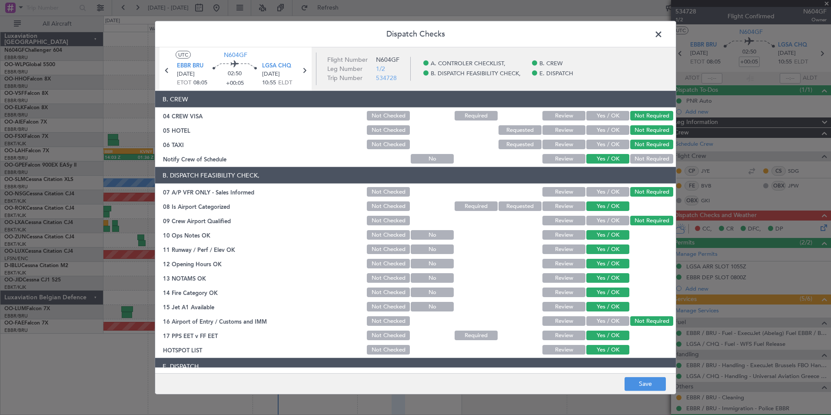
scroll to position [113, 0]
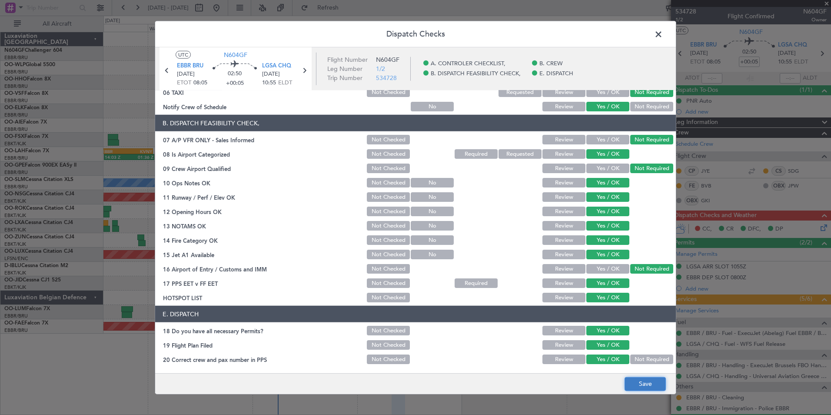
click at [647, 384] on button "Save" at bounding box center [645, 384] width 41 height 14
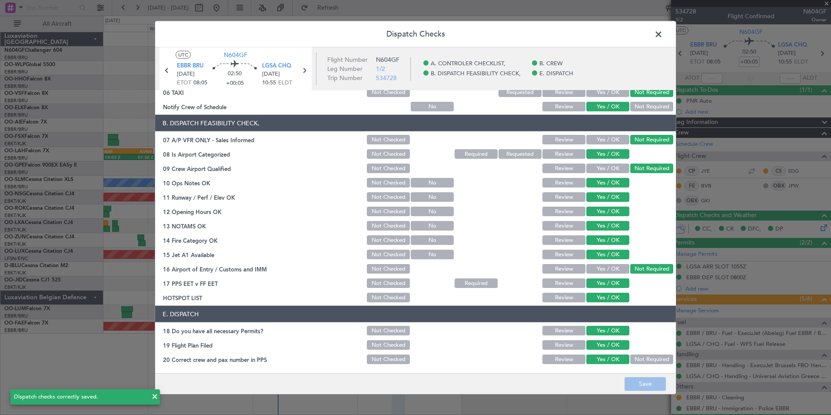
click at [663, 40] on span at bounding box center [663, 36] width 0 height 17
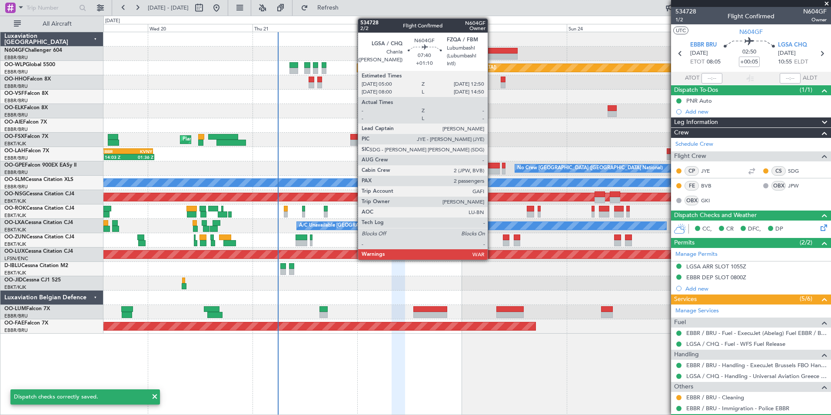
click at [492, 54] on div at bounding box center [500, 56] width 34 height 6
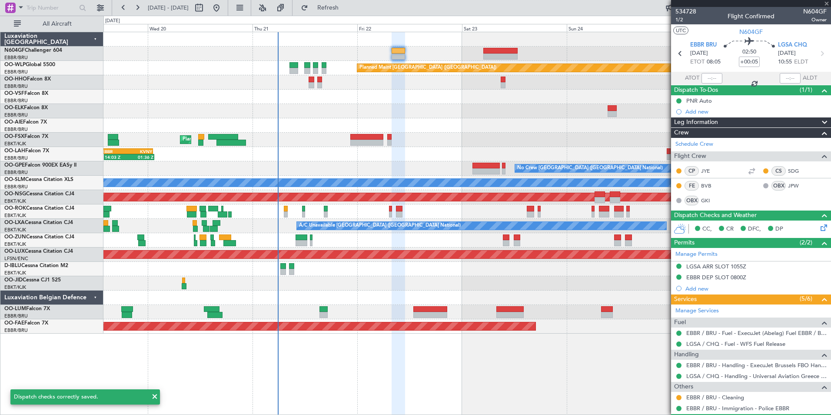
type input "+01:10"
type input "2"
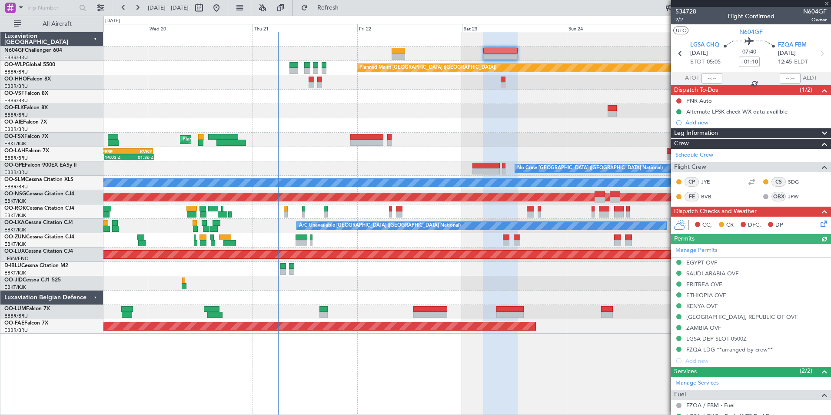
click at [819, 220] on icon at bounding box center [822, 222] width 7 height 7
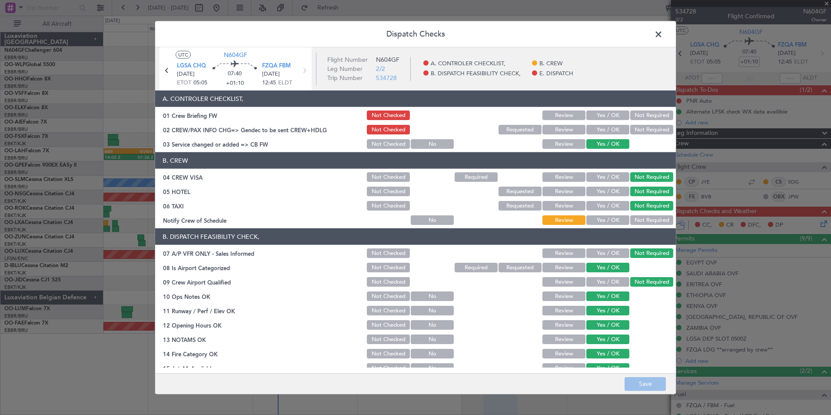
click at [610, 218] on button "Yes / OK" at bounding box center [607, 220] width 43 height 10
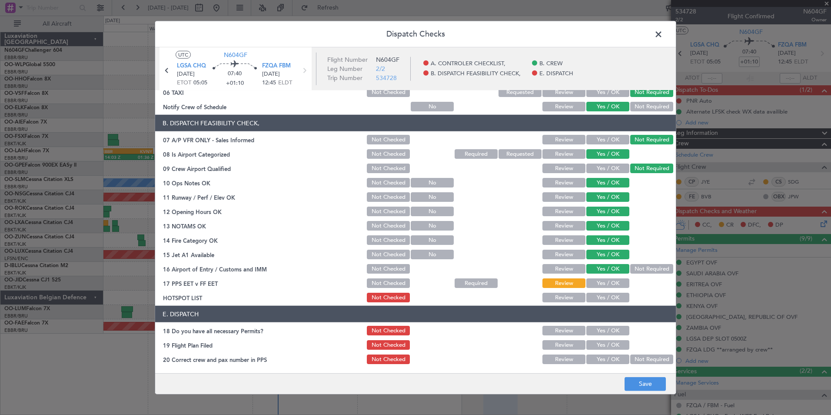
click at [594, 284] on button "Yes / OK" at bounding box center [607, 283] width 43 height 10
click at [566, 277] on div "Review" at bounding box center [563, 283] width 44 height 12
click at [562, 278] on div "Review" at bounding box center [563, 283] width 44 height 12
click at [558, 280] on button "Review" at bounding box center [564, 283] width 43 height 10
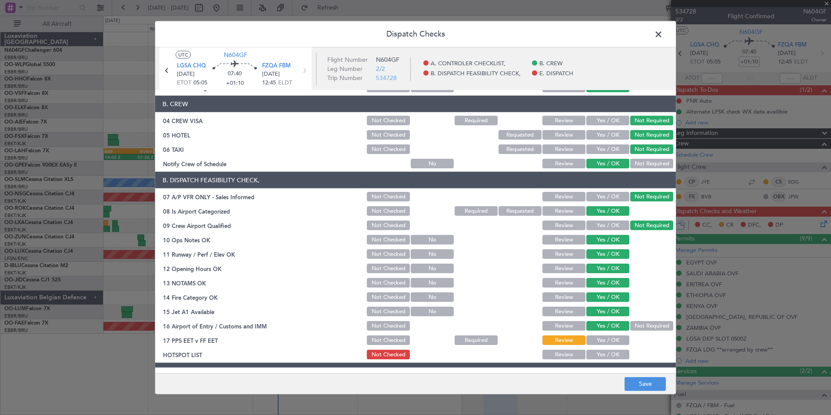
scroll to position [0, 0]
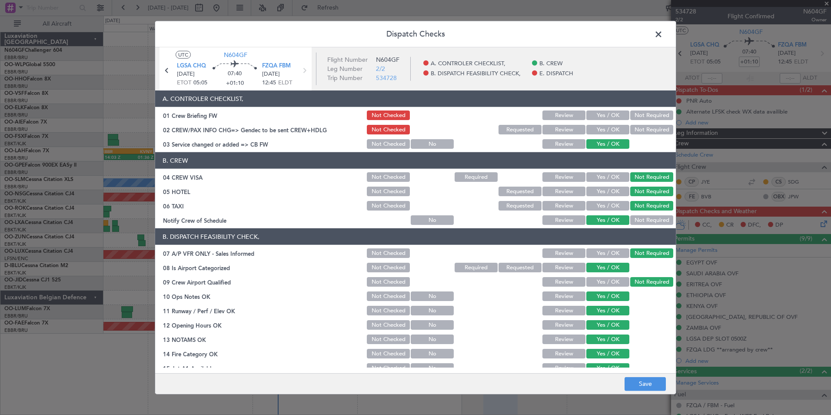
click at [602, 129] on button "Yes / OK" at bounding box center [607, 130] width 43 height 10
click at [601, 116] on button "Yes / OK" at bounding box center [607, 115] width 43 height 10
click at [651, 391] on footer "Save" at bounding box center [415, 383] width 521 height 21
click at [649, 387] on button "Save" at bounding box center [645, 384] width 41 height 14
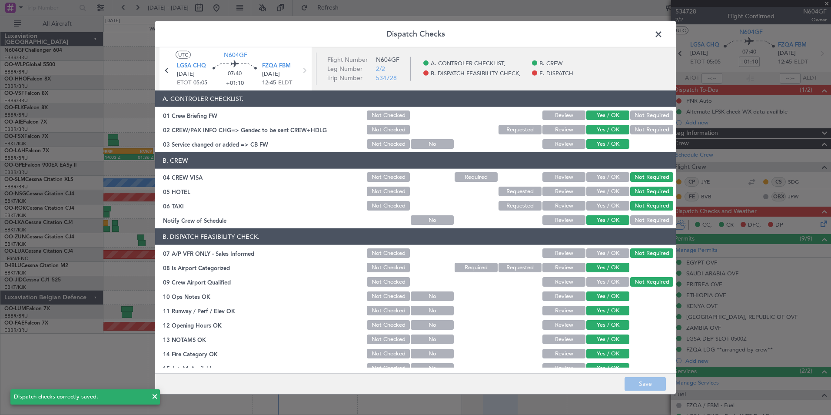
click at [663, 35] on span at bounding box center [663, 36] width 0 height 17
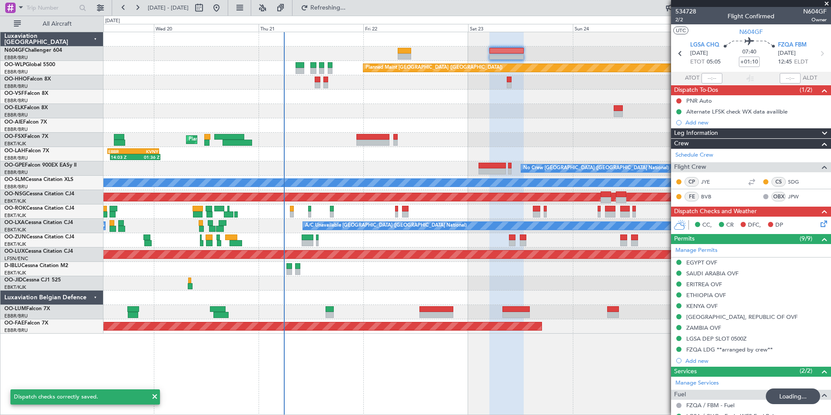
click at [519, 112] on div at bounding box center [466, 111] width 727 height 14
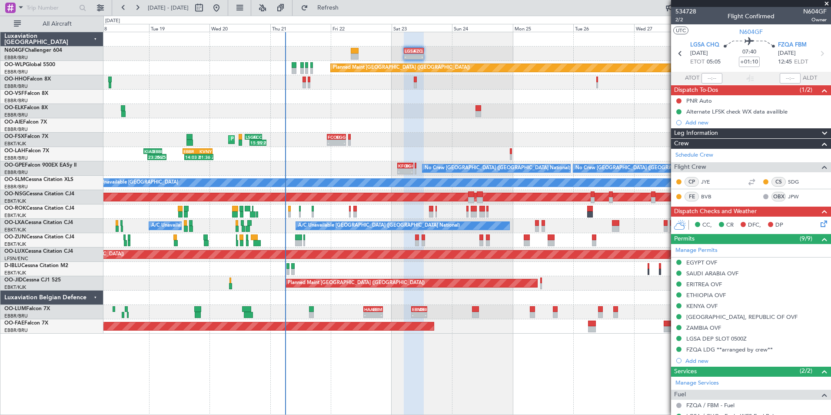
click at [392, 260] on div "- - LGSA 05:00 Z FZQA 12:50 Z Planned Maint Berlin (Brandenburg) AOG Maint Gene…" at bounding box center [466, 182] width 727 height 301
click at [542, 281] on div "Planned Maint Paris (Le Bourget) Planned Maint Kortrijk-Wevelgem" at bounding box center [466, 283] width 727 height 14
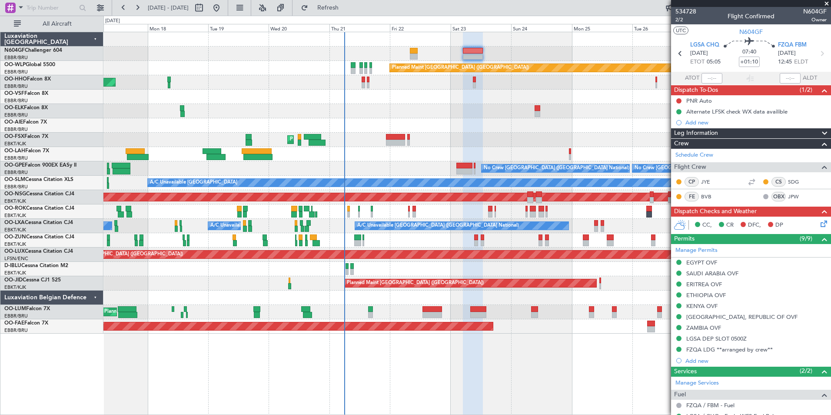
click at [424, 269] on div at bounding box center [466, 269] width 727 height 14
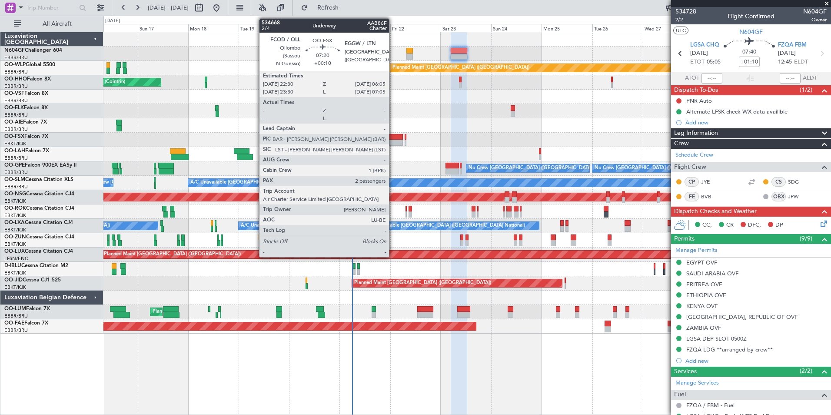
click at [393, 143] on div at bounding box center [395, 143] width 16 height 6
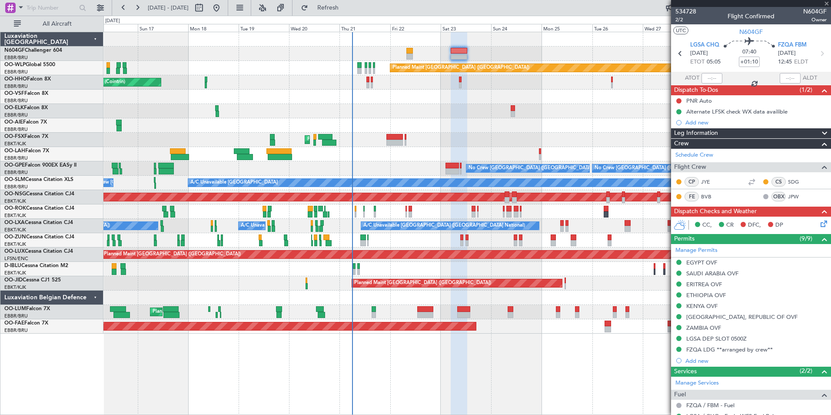
type input "+00:10"
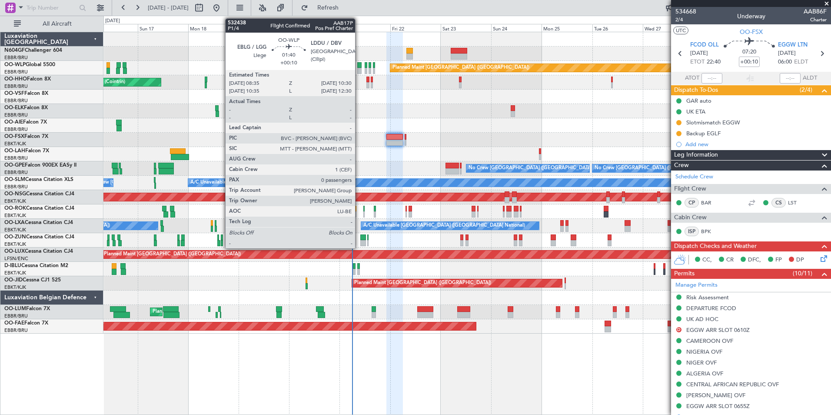
click at [359, 70] on div at bounding box center [359, 71] width 4 height 6
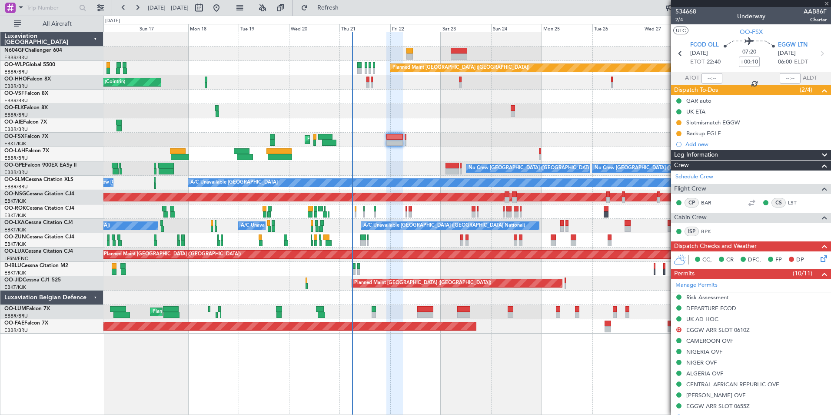
type input "0"
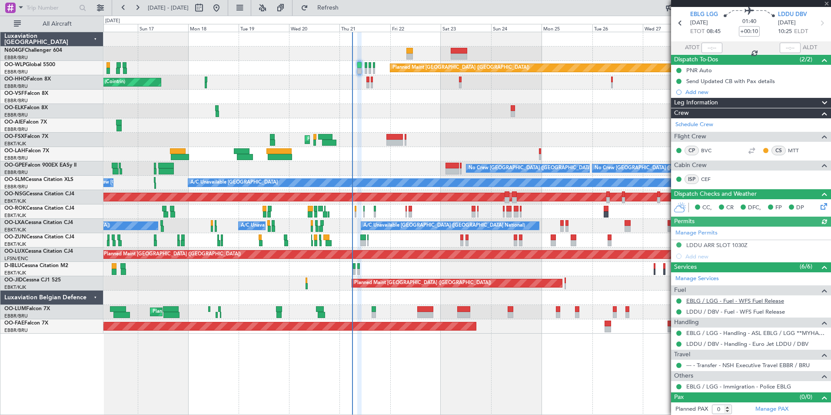
scroll to position [32, 0]
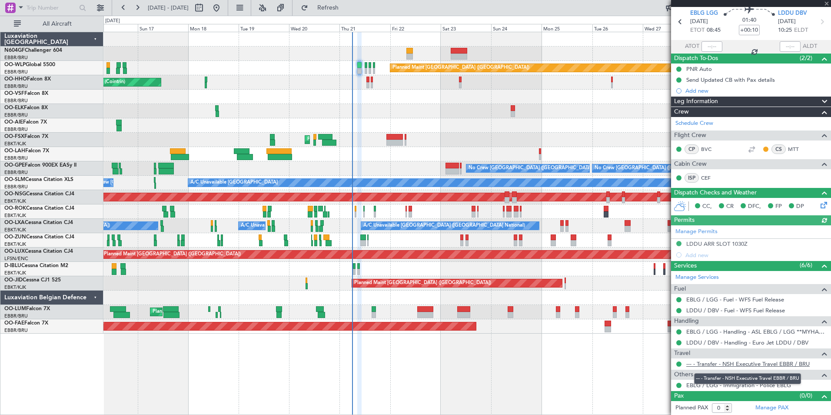
click at [724, 363] on link "--- - Transfer - NSH Executive Travel EBBR / BRU" at bounding box center [747, 363] width 123 height 7
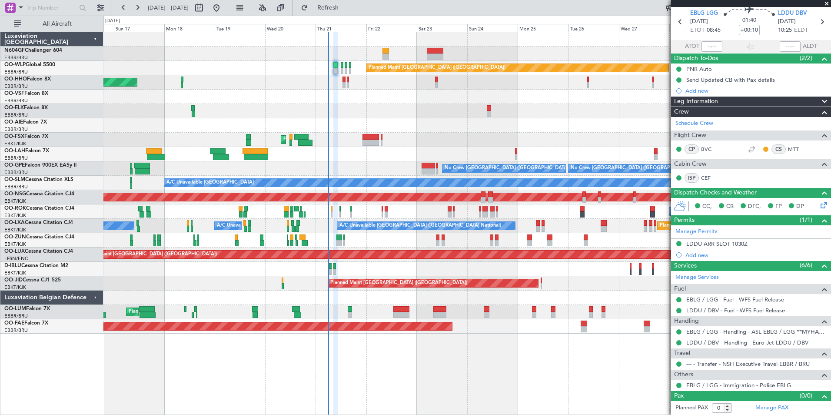
click at [295, 98] on div at bounding box center [466, 97] width 727 height 14
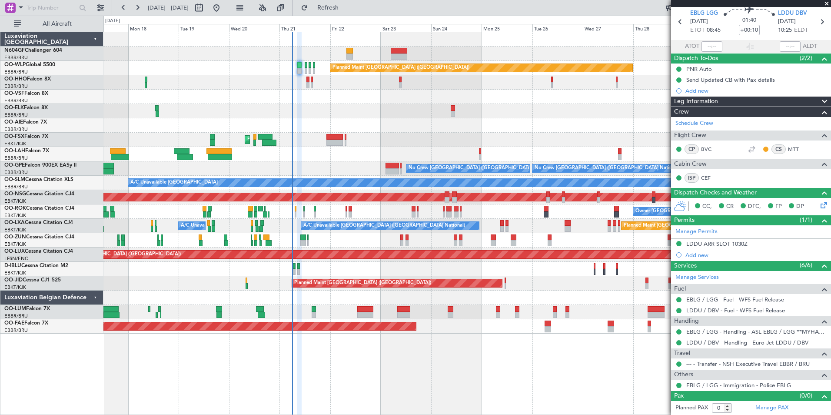
click at [382, 128] on div "Planned Maint Berlin (Brandenburg) AOG Maint Geneva (Cointrin) A/C Unavailable …" at bounding box center [466, 182] width 727 height 301
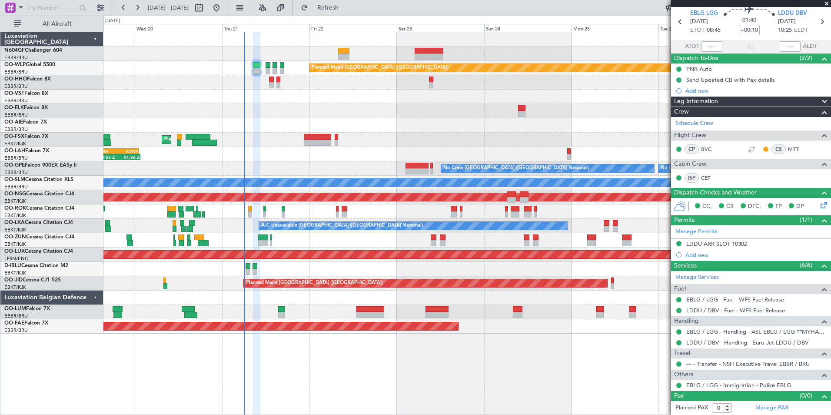
click at [247, 210] on div "Owner [GEOGRAPHIC_DATA]-[GEOGRAPHIC_DATA]" at bounding box center [466, 211] width 727 height 14
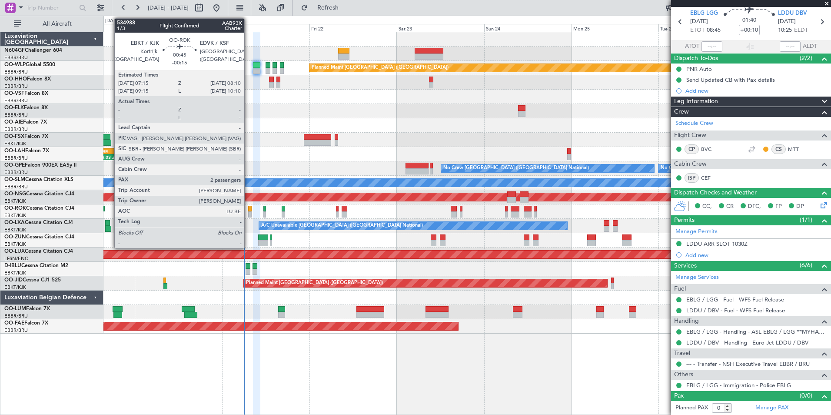
click at [248, 210] on div at bounding box center [249, 209] width 3 height 6
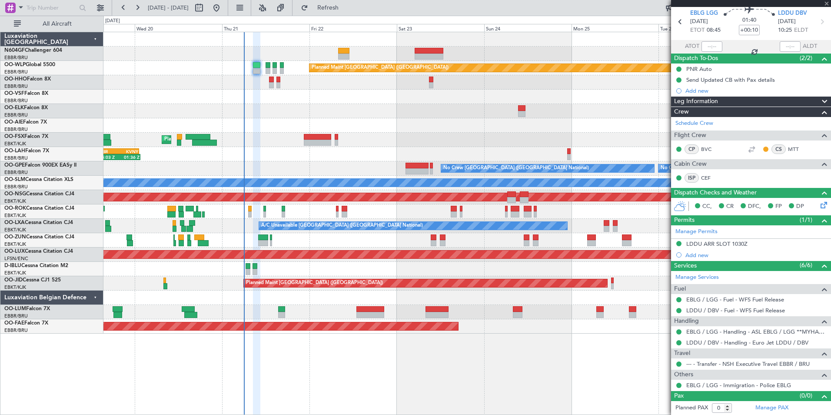
type input "-00:15"
type input "2"
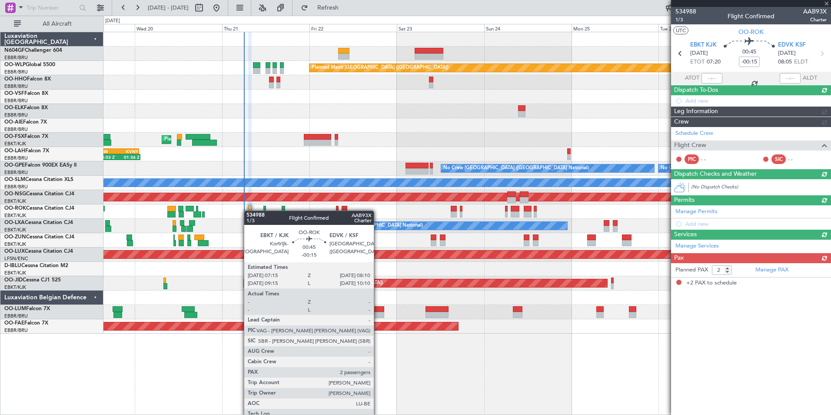
scroll to position [0, 0]
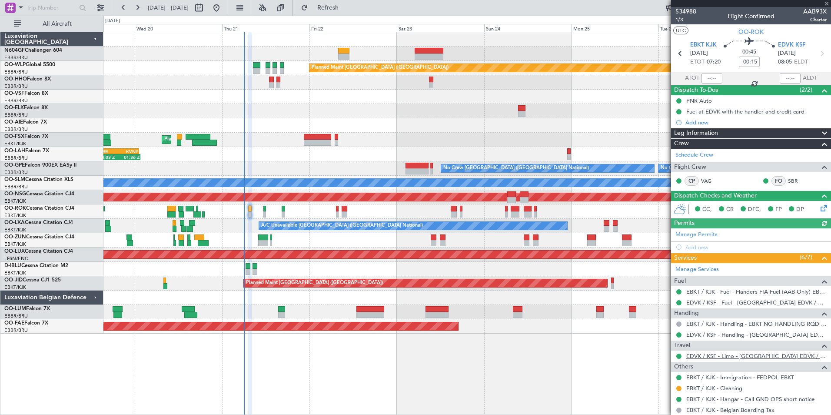
click at [746, 357] on link "EDVK / KSF - Limo - Kassel Airport EDVK / KSF" at bounding box center [756, 355] width 140 height 7
click at [732, 358] on link "EDVK / KSF - Limo - Kassel Airport EDVK / KSF" at bounding box center [756, 355] width 140 height 7
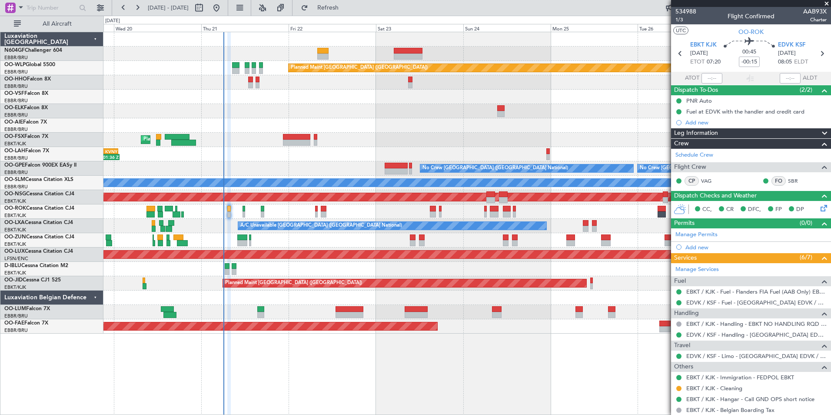
click at [340, 132] on div "Planned Maint Berlin (Brandenburg) Planned Maint Kortrijk-Wevelgem 14:03 Z 01:3…" at bounding box center [466, 182] width 727 height 301
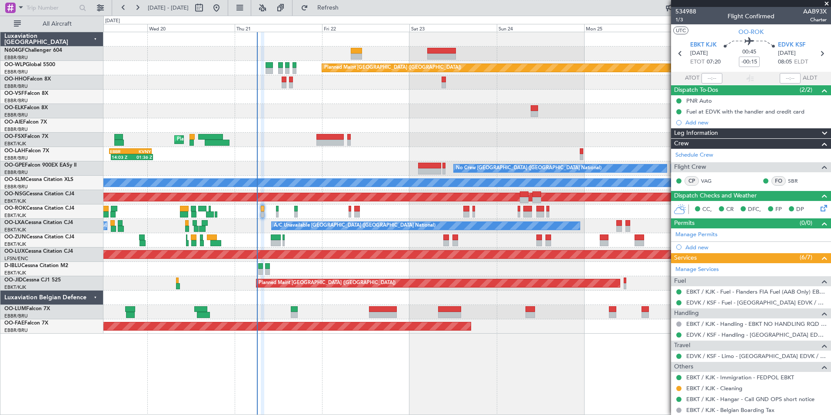
click at [321, 154] on div "14:03 Z 01:36 Z EBBR 13:30 Z KVNY 01:15 Z" at bounding box center [466, 154] width 727 height 14
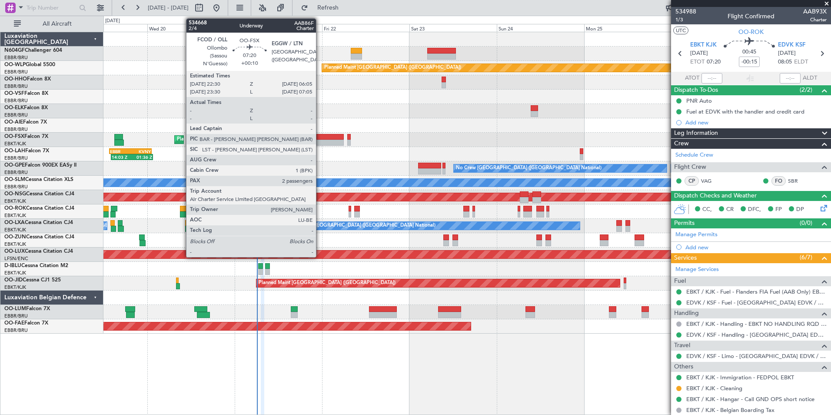
click at [369, 100] on div at bounding box center [466, 97] width 727 height 14
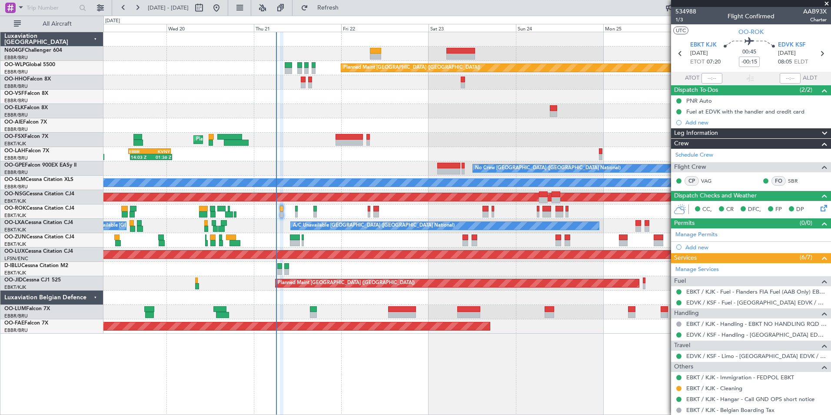
click at [391, 211] on div "Owner [GEOGRAPHIC_DATA]-[GEOGRAPHIC_DATA]" at bounding box center [466, 211] width 727 height 14
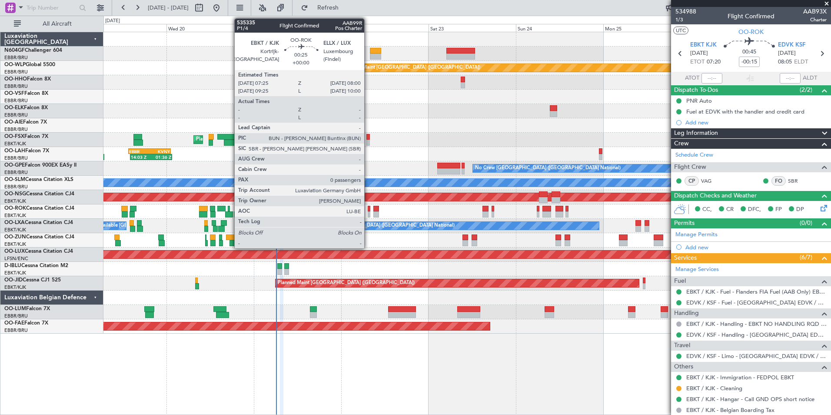
click at [368, 211] on div at bounding box center [369, 214] width 2 height 6
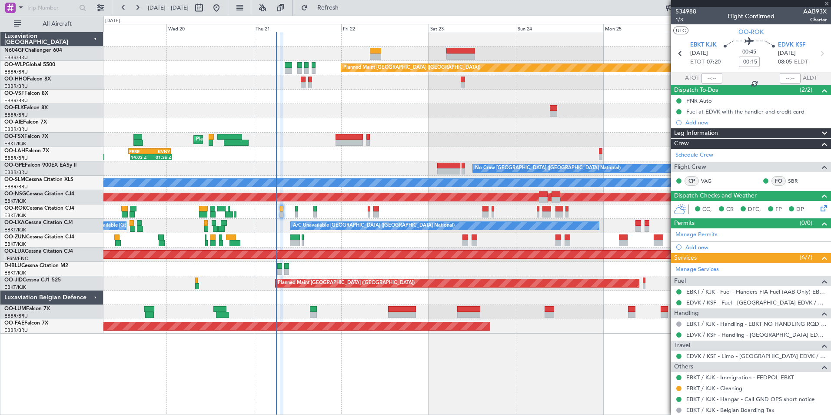
type input "0"
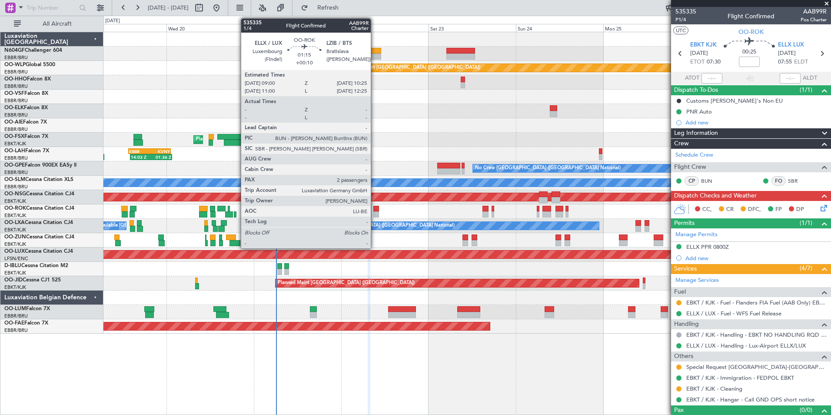
click at [375, 211] on div at bounding box center [375, 209] width 5 height 6
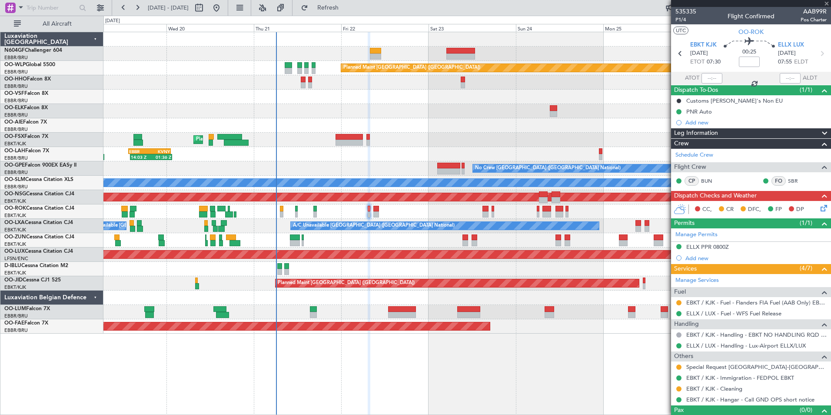
type input "+00:10"
type input "2"
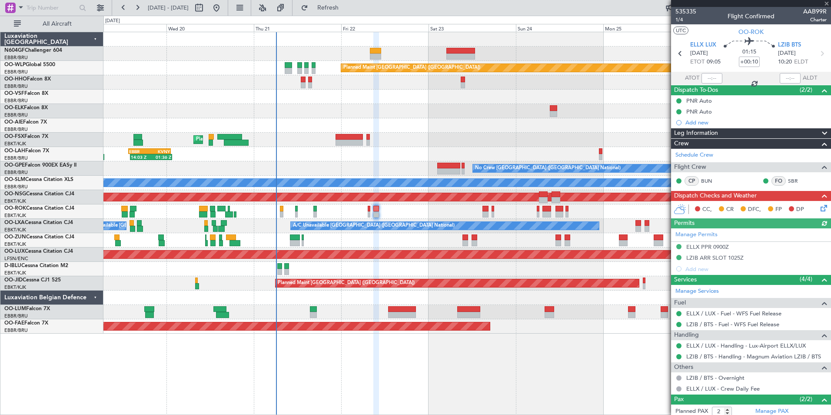
click at [410, 214] on div "Owner [GEOGRAPHIC_DATA]-[GEOGRAPHIC_DATA]" at bounding box center [466, 211] width 727 height 14
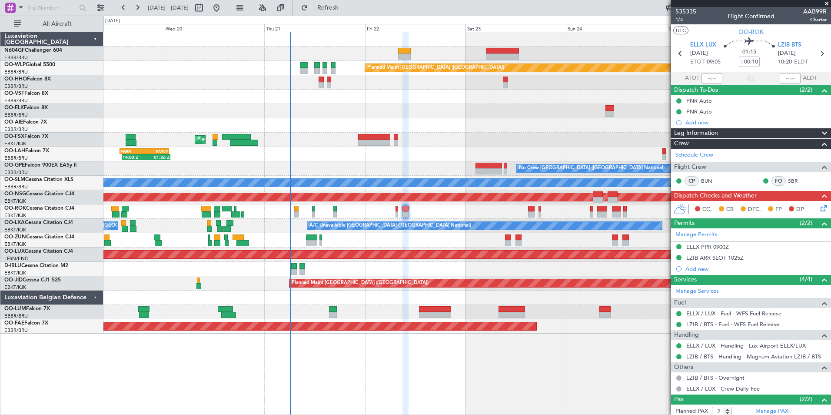
click at [373, 164] on div "No Crew Brussels (Brussels National) No Crew Brussels (Brussels National) Plann…" at bounding box center [466, 168] width 727 height 14
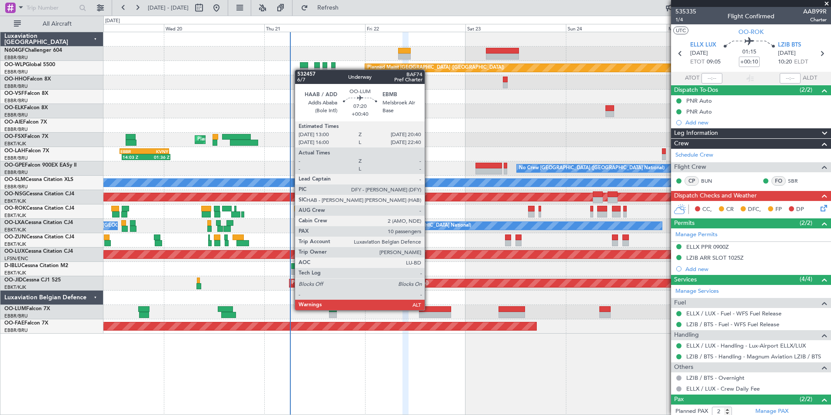
click at [429, 309] on div at bounding box center [435, 309] width 32 height 6
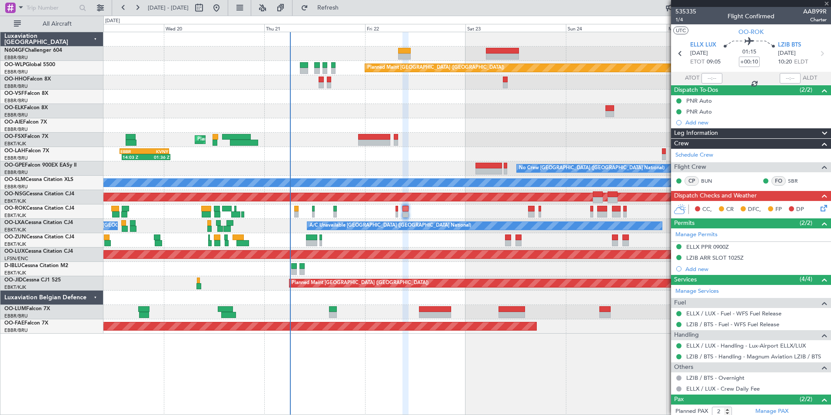
type input "+00:40"
type input "10"
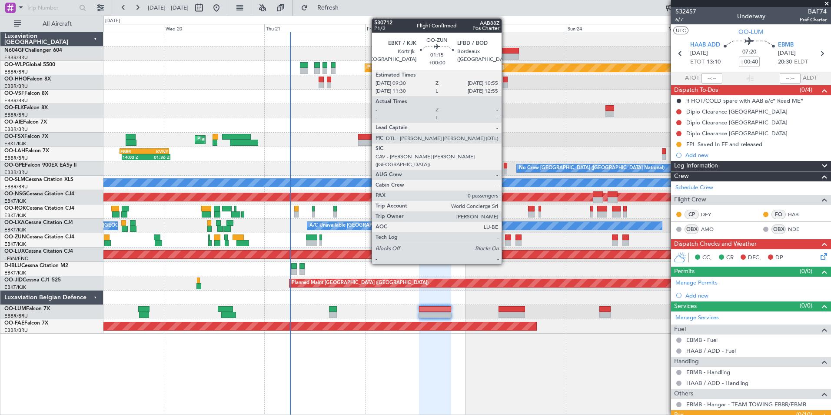
click at [506, 237] on div at bounding box center [508, 237] width 6 height 6
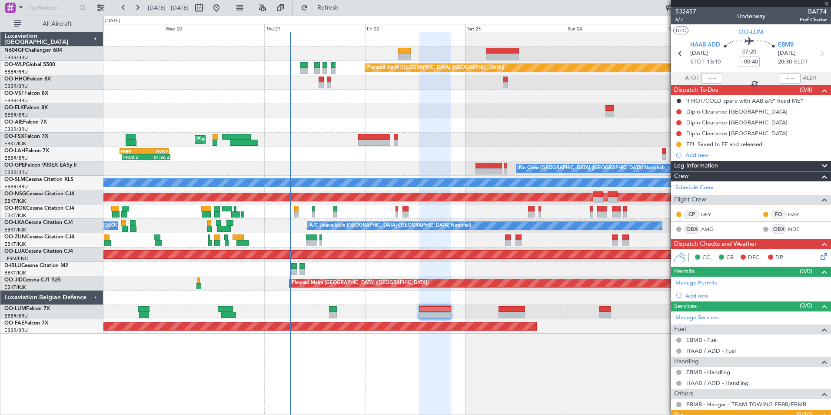
type input "0"
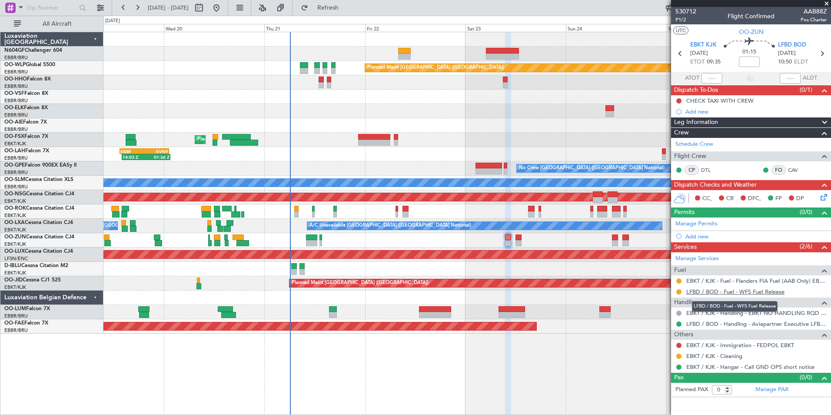
click at [717, 288] on link "LFBD / BOD - Fuel - WFS Fuel Release" at bounding box center [735, 291] width 98 height 7
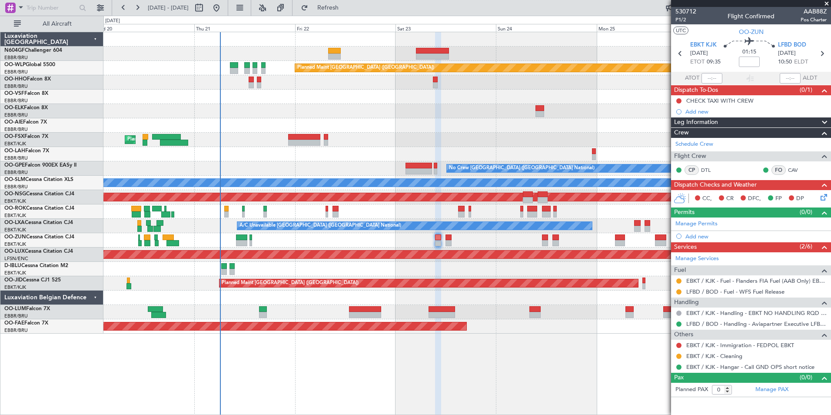
click at [254, 107] on div "Planned Maint Berlin (Brandenburg) Planned Maint Kortrijk-Wevelgem 14:03 Z 01:3…" at bounding box center [466, 182] width 727 height 301
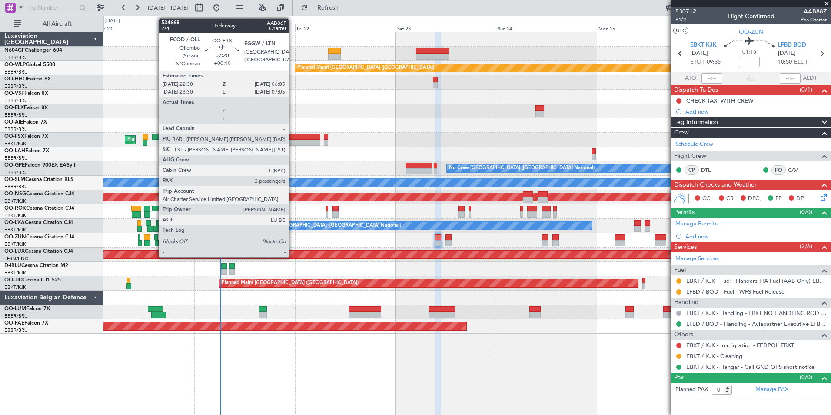
click at [293, 141] on div at bounding box center [304, 143] width 32 height 6
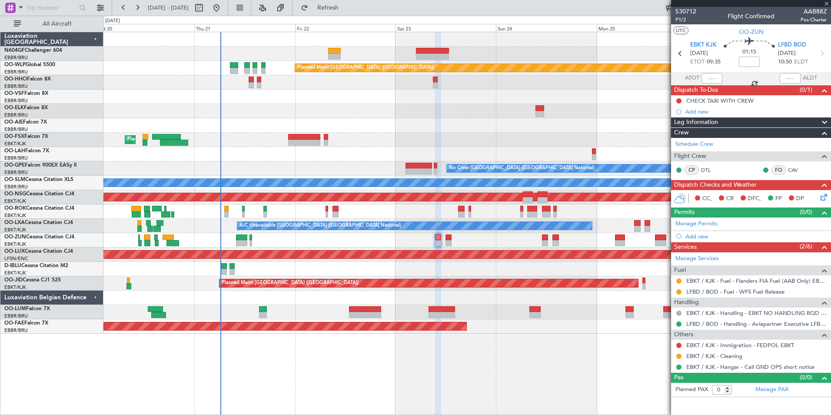
type input "+00:10"
type input "2"
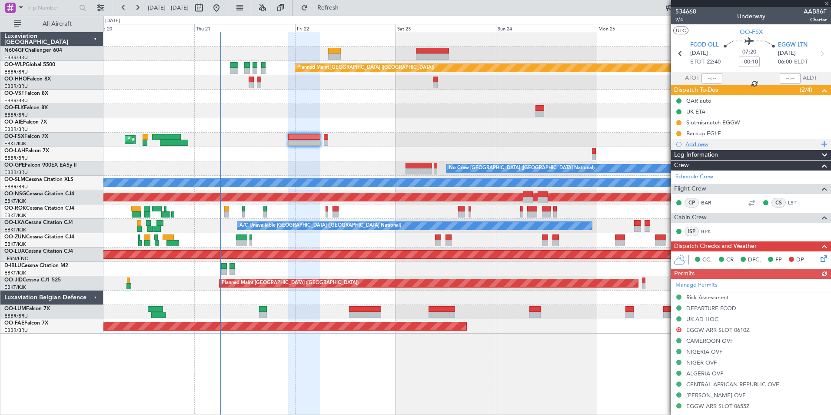
click at [700, 147] on div "Add new" at bounding box center [752, 143] width 133 height 7
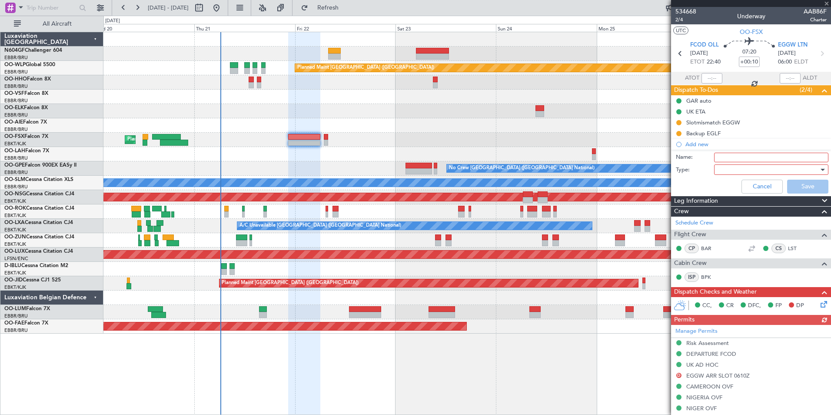
click at [732, 154] on input "Name:" at bounding box center [771, 158] width 114 height 10
type input "FPL released"
click at [723, 169] on div at bounding box center [768, 169] width 101 height 13
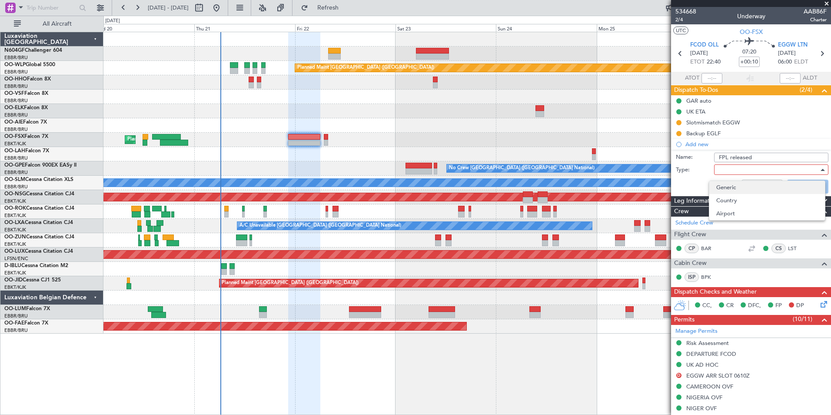
click at [730, 184] on span "Generic" at bounding box center [767, 187] width 102 height 13
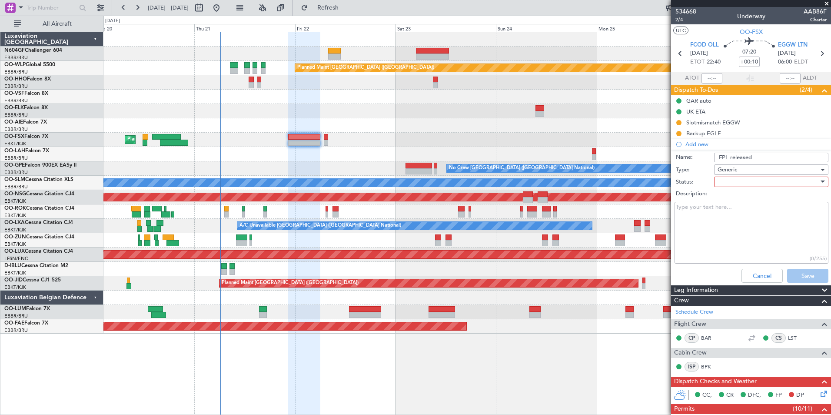
click at [730, 183] on div at bounding box center [768, 181] width 101 height 13
click at [730, 209] on span "In Progress" at bounding box center [767, 212] width 102 height 13
click at [797, 272] on button "Save" at bounding box center [807, 276] width 41 height 14
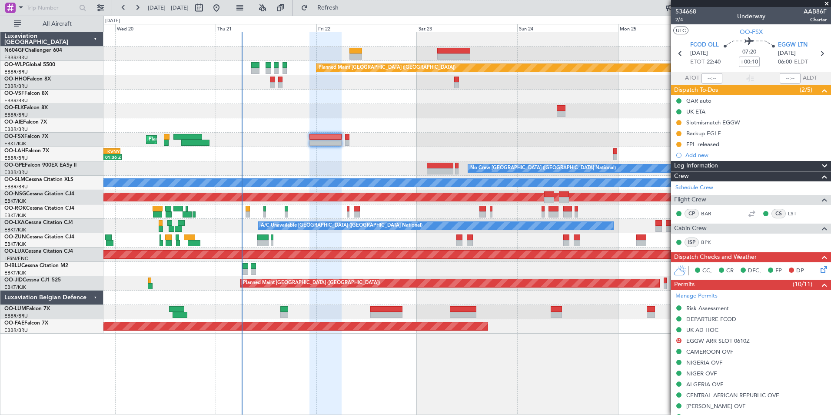
click at [359, 146] on div "Planned Maint Kortrijk-[GEOGRAPHIC_DATA]" at bounding box center [466, 140] width 727 height 14
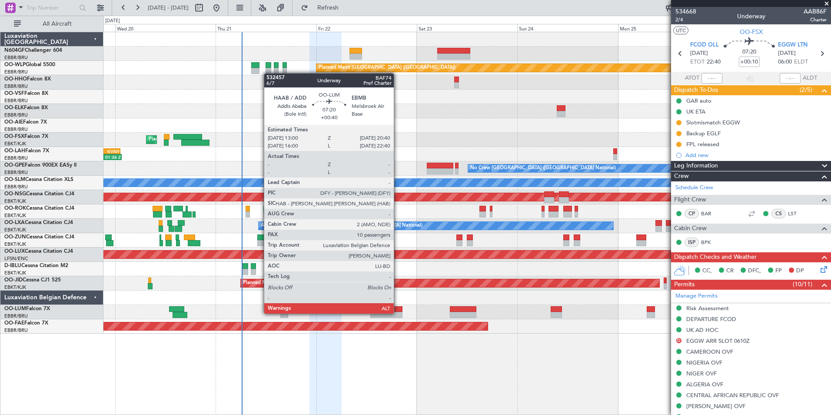
click at [398, 313] on div at bounding box center [386, 315] width 32 height 6
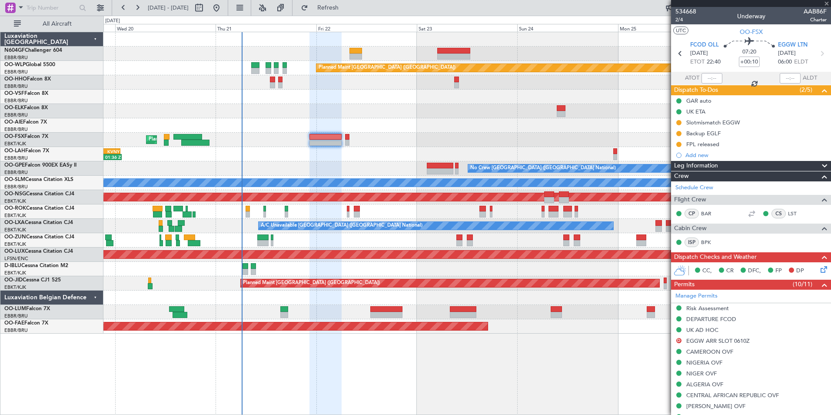
type input "+00:40"
type input "10"
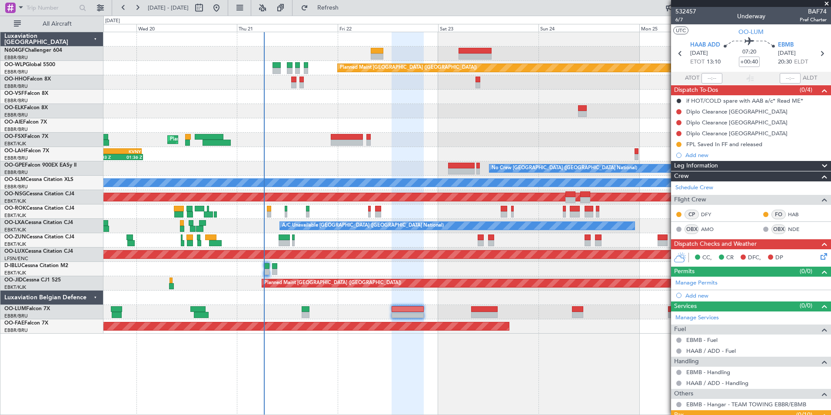
click at [383, 136] on div "Planned Maint Kortrijk-[GEOGRAPHIC_DATA]" at bounding box center [466, 140] width 727 height 14
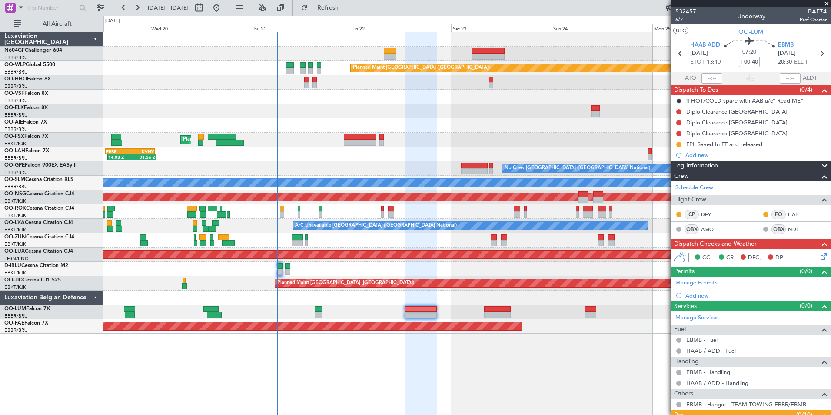
click at [380, 152] on div "14:03 Z 01:36 Z EBBR 13:30 Z KVNY 01:15 Z" at bounding box center [466, 154] width 727 height 14
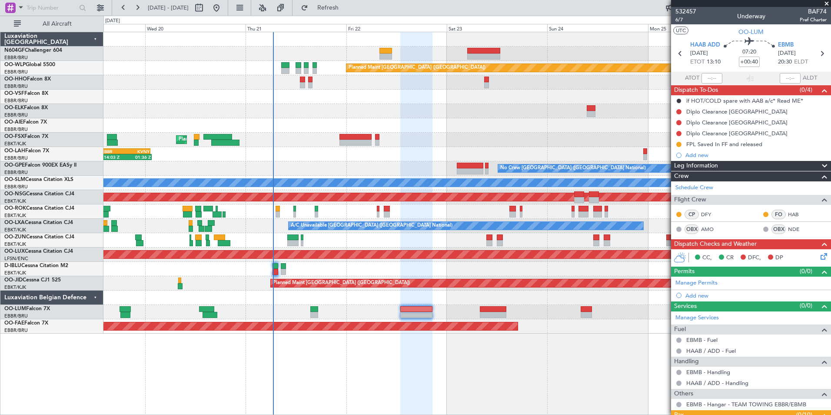
click at [525, 94] on div at bounding box center [466, 97] width 727 height 14
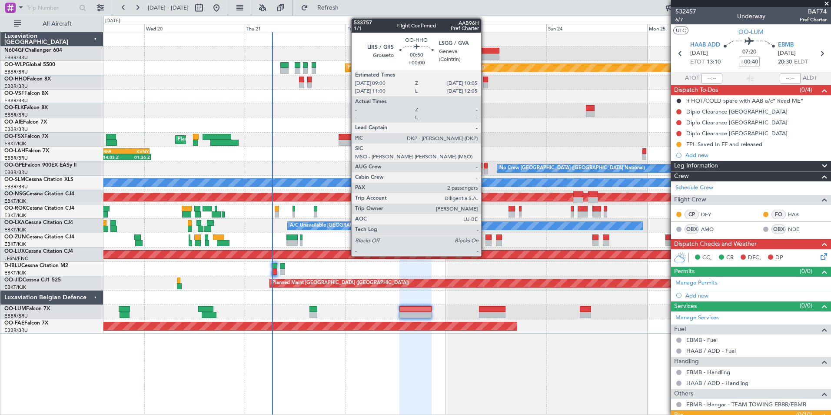
click at [485, 81] on div at bounding box center [485, 80] width 5 height 6
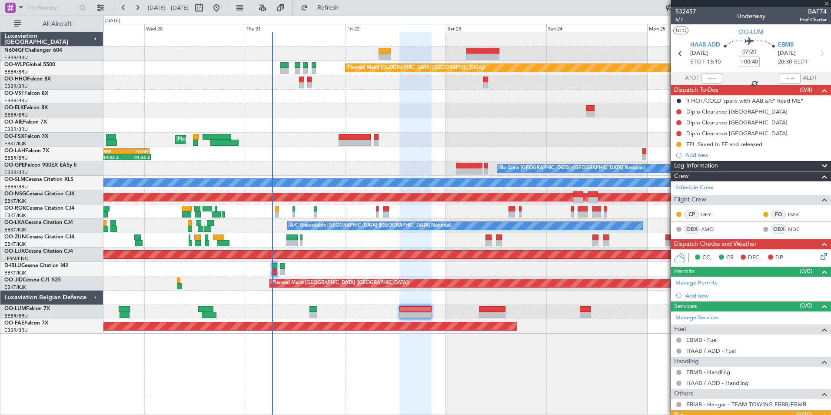
type input "2"
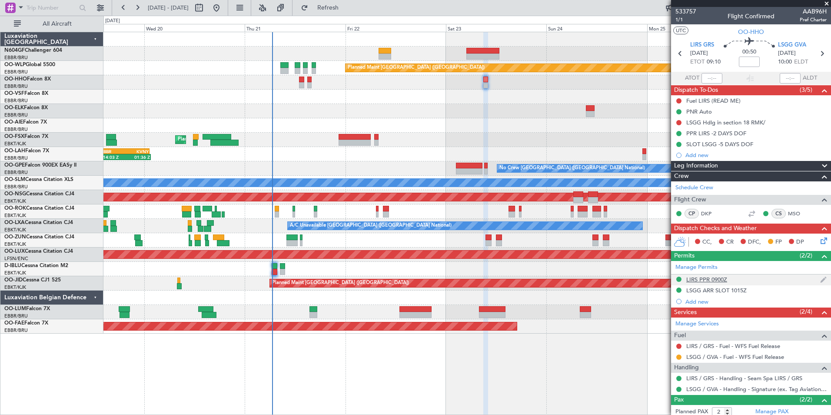
click at [703, 283] on div "LIRS PPR 0900Z" at bounding box center [751, 279] width 160 height 11
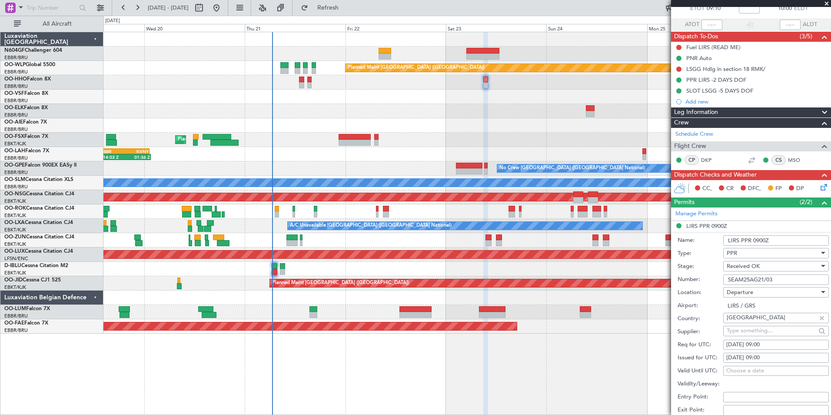
scroll to position [130, 0]
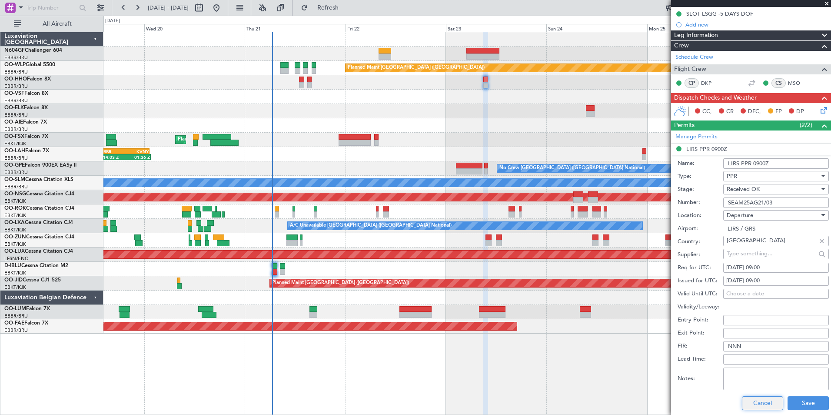
click at [750, 398] on button "Cancel" at bounding box center [762, 403] width 41 height 14
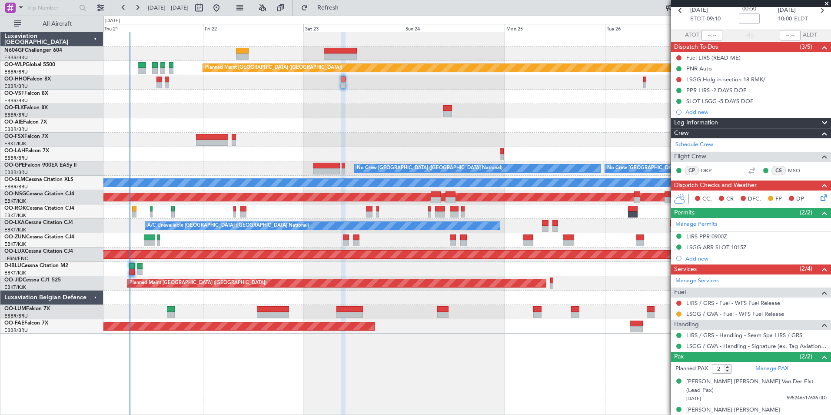
click at [387, 132] on div at bounding box center [466, 125] width 727 height 14
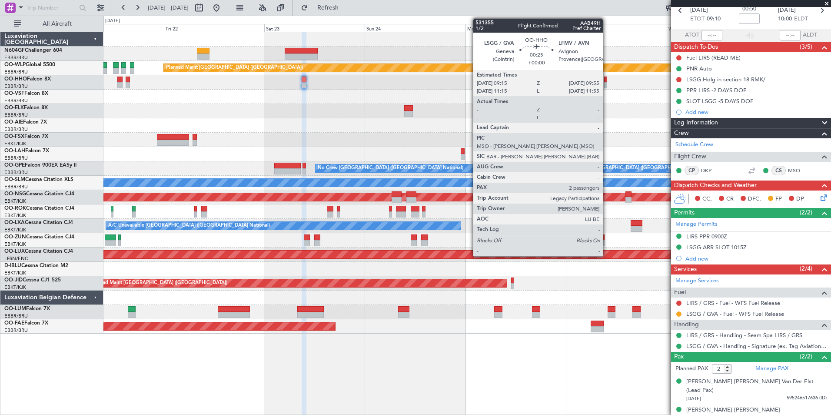
click at [607, 83] on div at bounding box center [605, 85] width 3 height 6
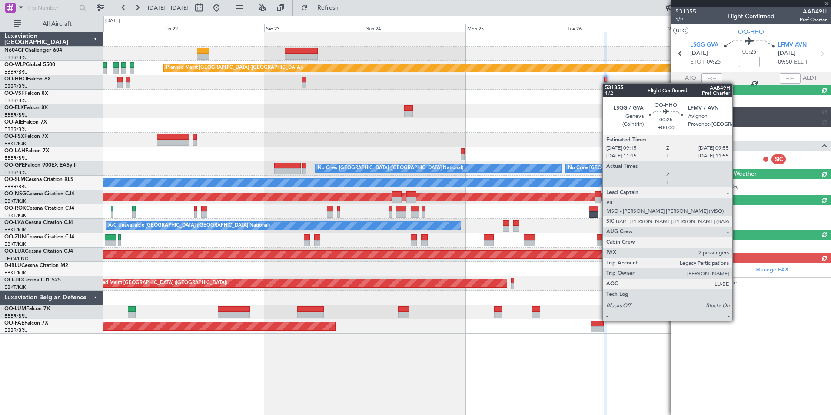
scroll to position [0, 0]
click at [544, 103] on div at bounding box center [466, 97] width 727 height 14
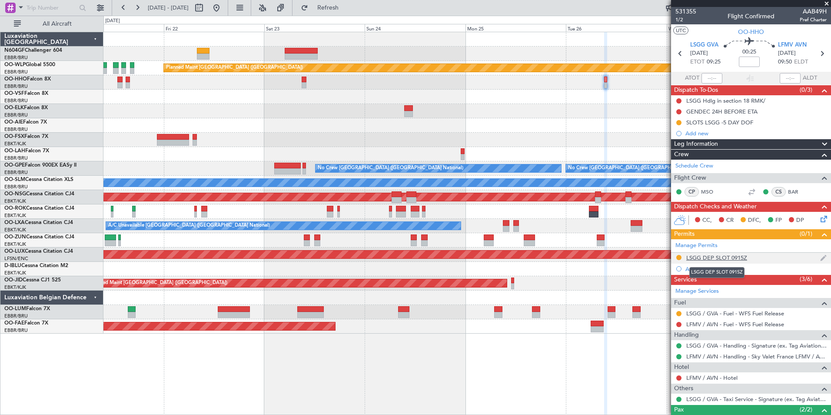
click at [717, 255] on div "LSGG DEP SLOT 0915Z" at bounding box center [716, 257] width 61 height 7
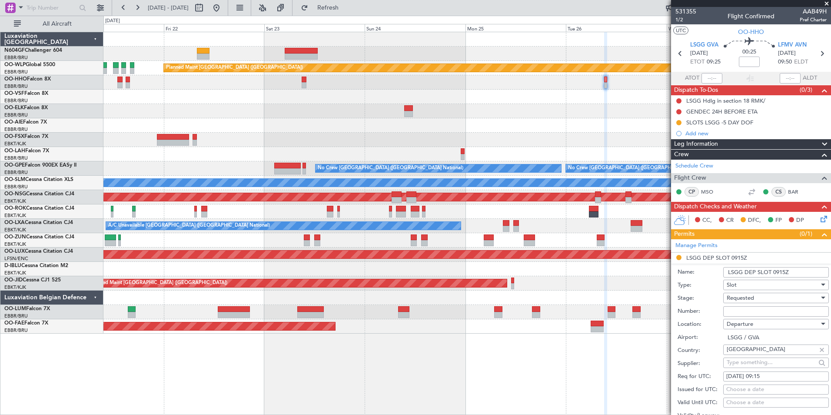
scroll to position [87, 0]
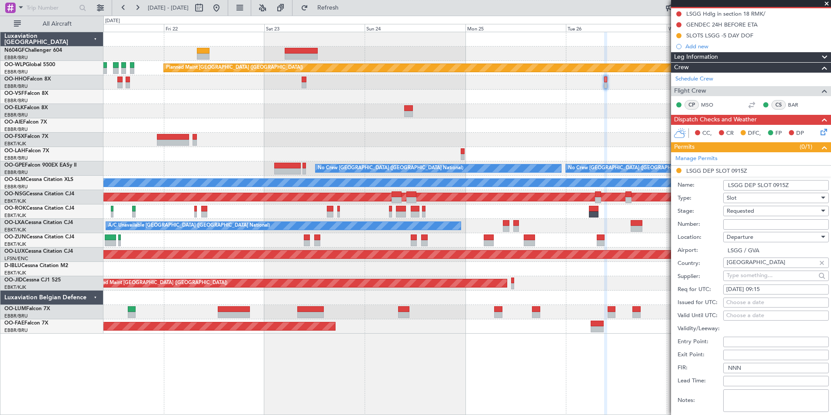
click at [751, 209] on span "Requested" at bounding box center [740, 211] width 27 height 8
click at [750, 279] on span "Received OK" at bounding box center [772, 276] width 91 height 13
click at [753, 222] on input "Number:" at bounding box center [776, 224] width 106 height 10
paste input "082609101D"
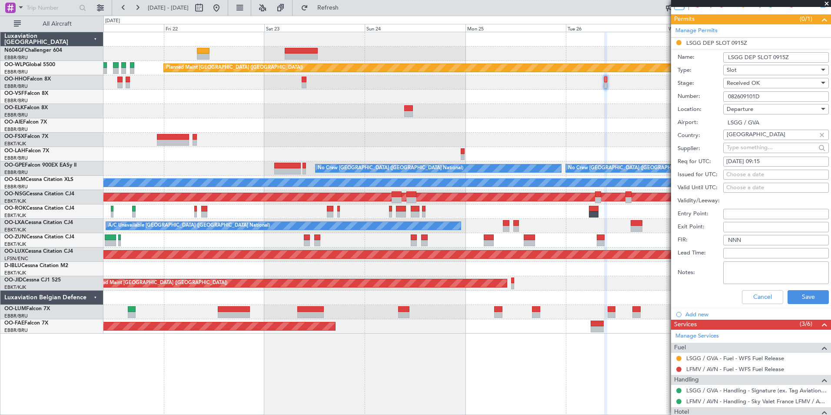
scroll to position [217, 0]
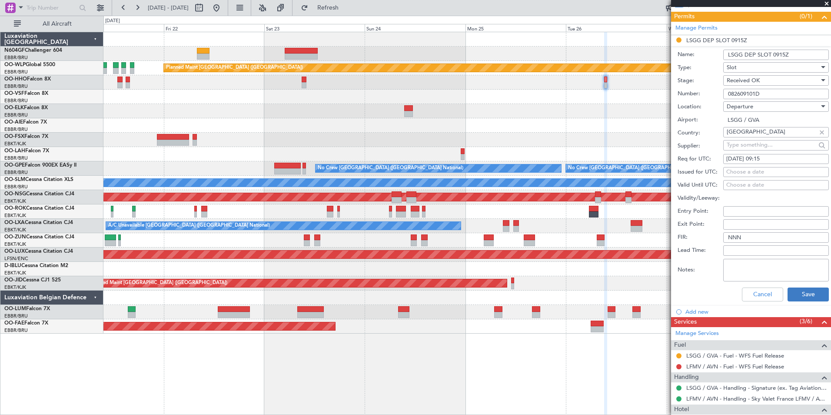
type input "082609101D"
click at [804, 294] on button "Save" at bounding box center [808, 294] width 41 height 14
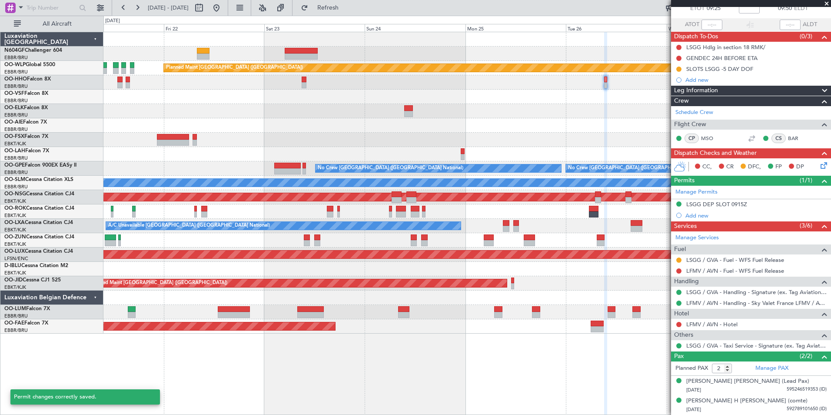
scroll to position [53, 0]
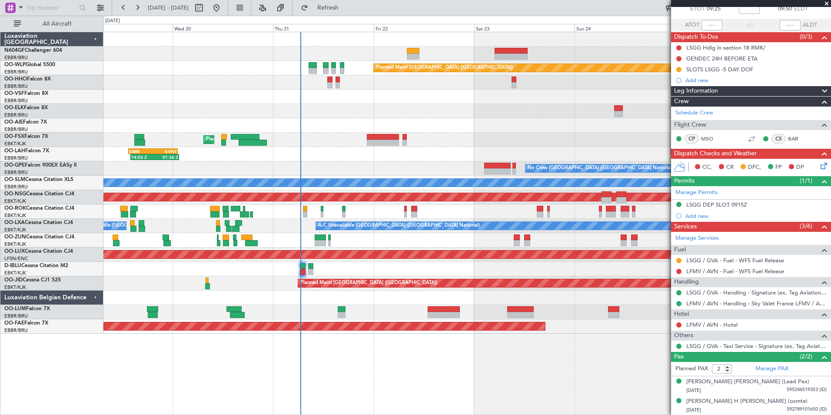
click at [501, 160] on div "Planned Maint Berlin (Brandenburg) Planned Maint Kortrijk-Wevelgem 14:03 Z 01:3…" at bounding box center [466, 182] width 727 height 301
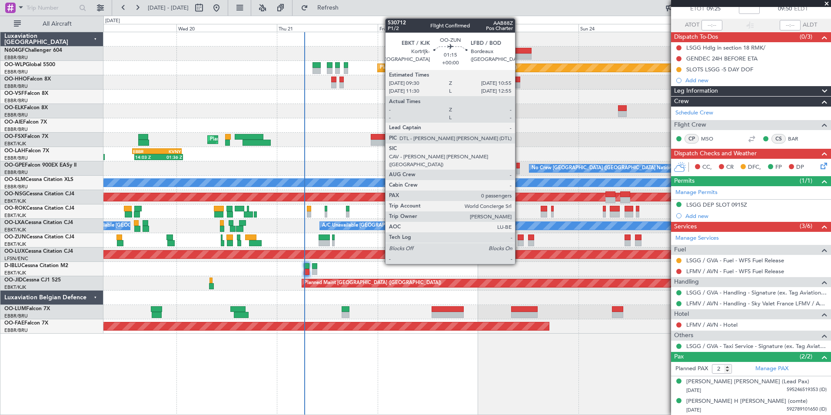
click at [519, 239] on div at bounding box center [521, 237] width 6 height 6
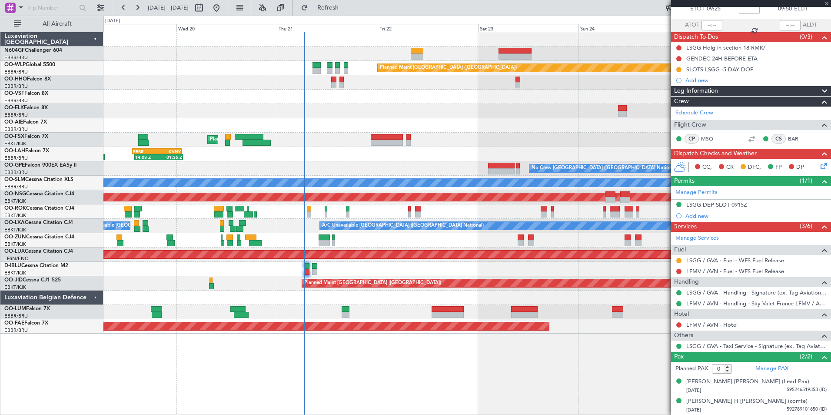
scroll to position [0, 0]
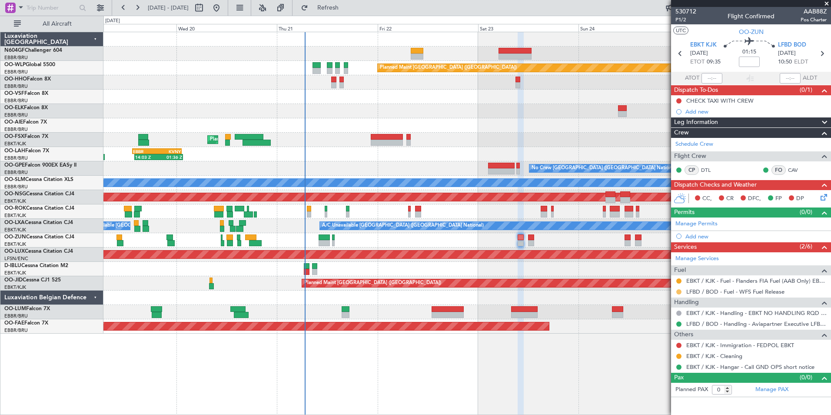
click at [679, 291] on button at bounding box center [678, 291] width 5 height 5
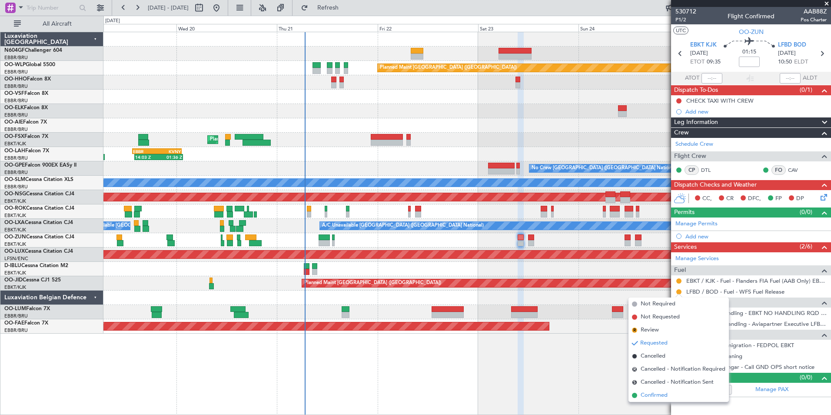
click at [649, 393] on span "Confirmed" at bounding box center [654, 395] width 27 height 9
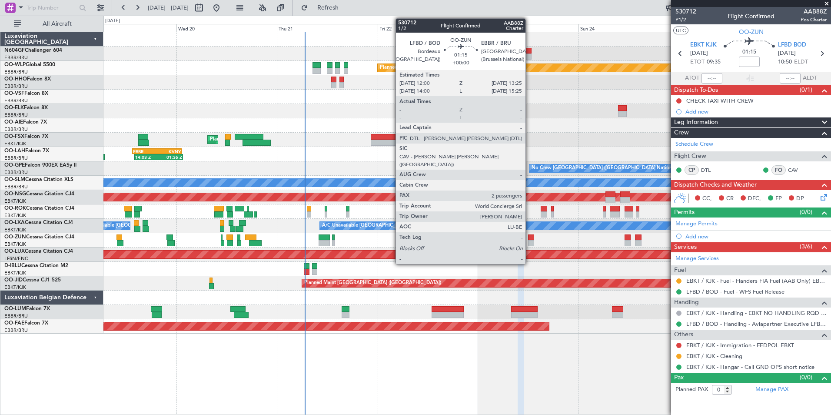
click at [530, 240] on div at bounding box center [531, 243] width 6 height 6
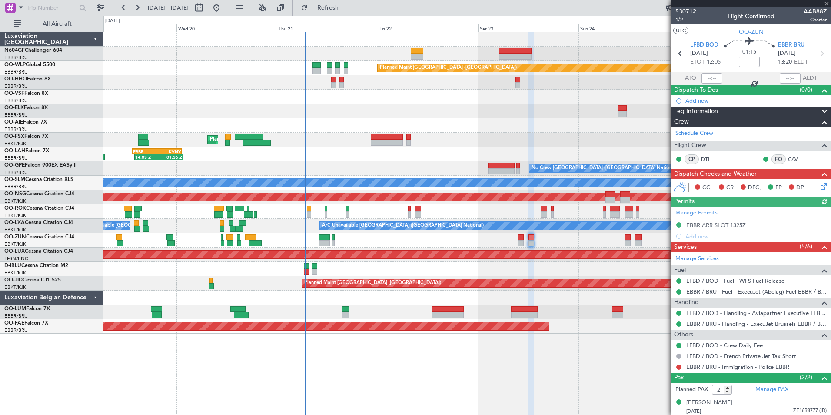
click at [516, 244] on div at bounding box center [466, 240] width 727 height 14
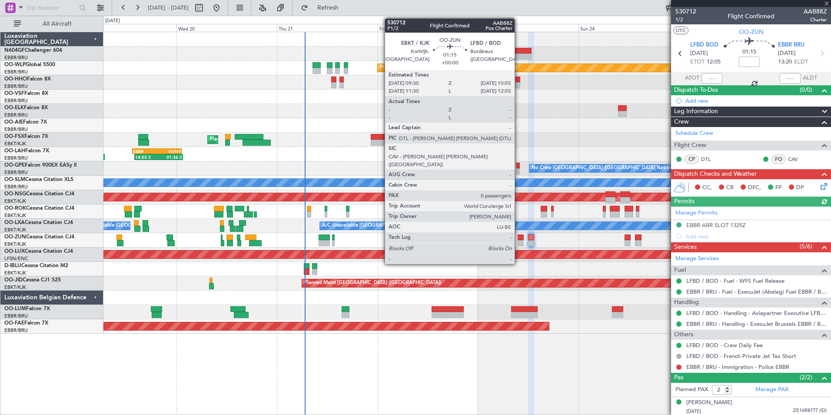
click at [519, 243] on div at bounding box center [521, 243] width 6 height 6
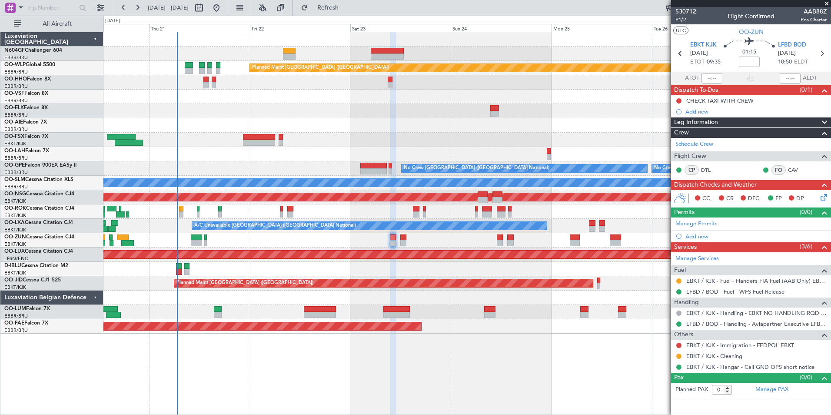
click at [419, 109] on div at bounding box center [466, 111] width 727 height 14
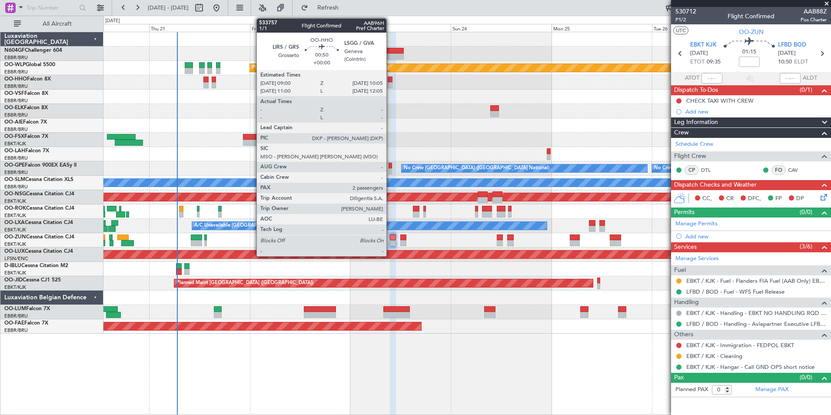
click at [390, 83] on div at bounding box center [390, 85] width 5 height 6
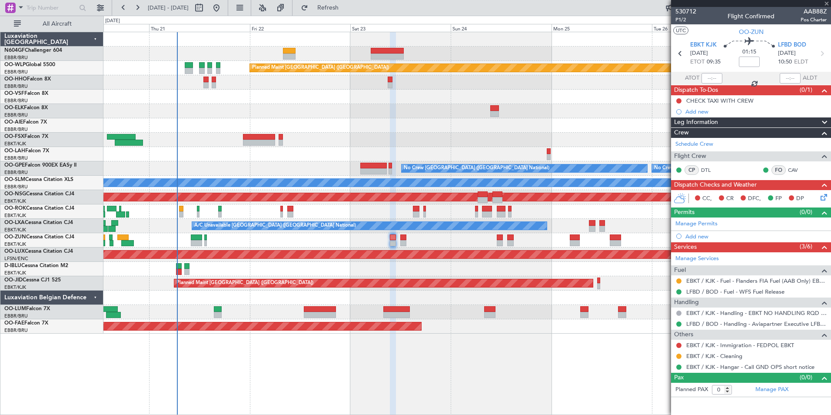
type input "2"
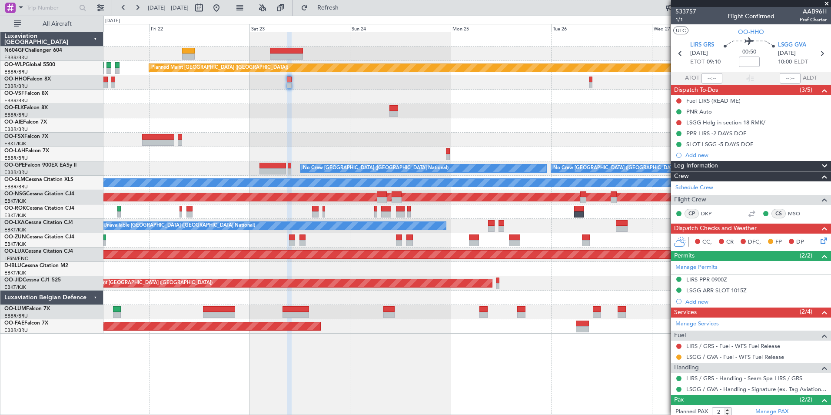
click at [380, 112] on div "Planned Maint Berlin (Brandenburg) Planned Maint Kortrijk-Wevelgem 14:03 Z 01:3…" at bounding box center [466, 182] width 727 height 301
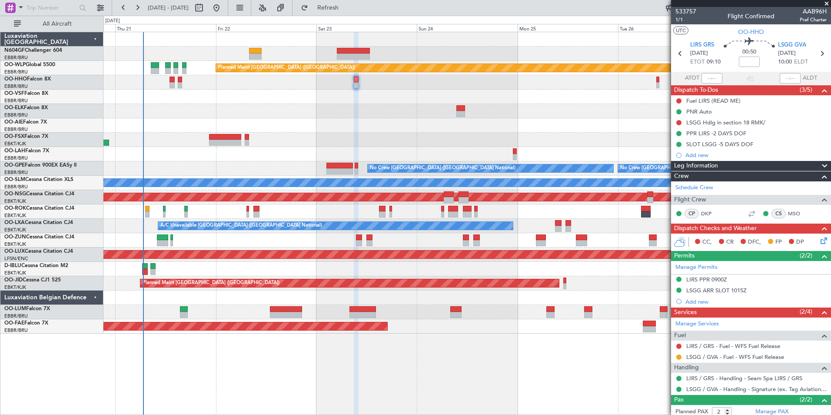
click at [312, 113] on div at bounding box center [466, 111] width 727 height 14
click at [708, 358] on link "LSGG / GVA - Fuel - WFS Fuel Release" at bounding box center [735, 356] width 98 height 7
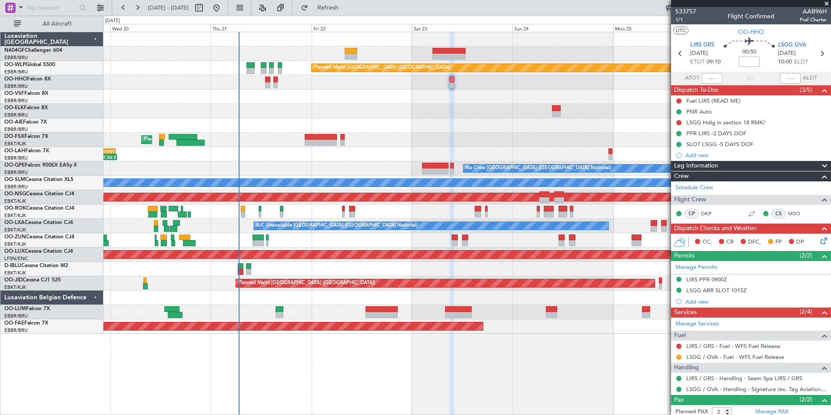
click at [348, 150] on div "14:03 Z 01:36 Z EBBR 13:30 Z KVNY 01:15 Z" at bounding box center [466, 154] width 727 height 14
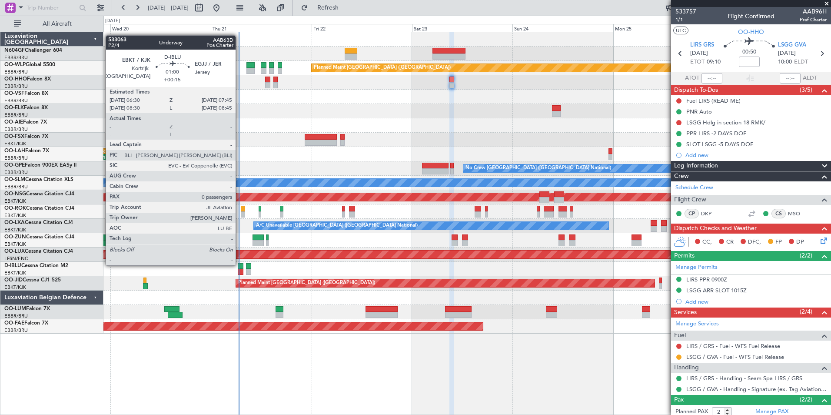
click at [240, 264] on div at bounding box center [241, 266] width 6 height 6
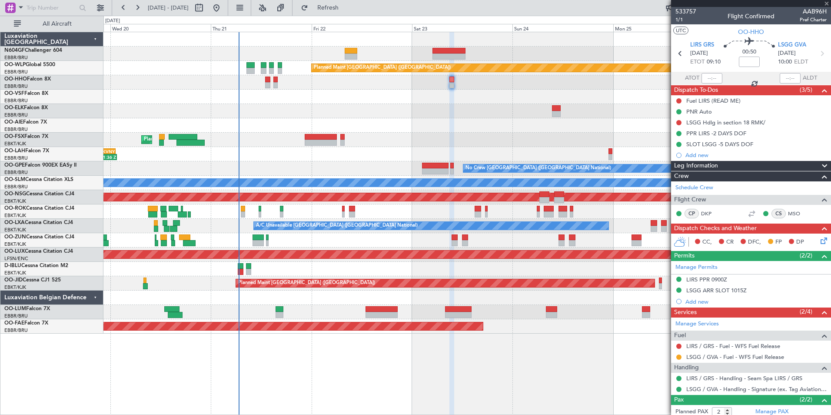
type input "+00:15"
type input "0"
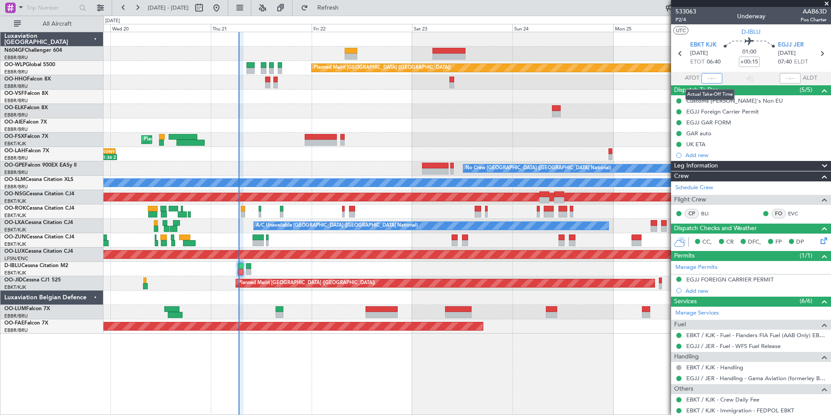
click at [710, 79] on input "text" at bounding box center [712, 78] width 21 height 10
type input "06:35"
click at [714, 23] on div "533063 P2/4 Underway AAB63D Pos Charter" at bounding box center [751, 15] width 160 height 17
click at [444, 104] on div at bounding box center [466, 111] width 727 height 14
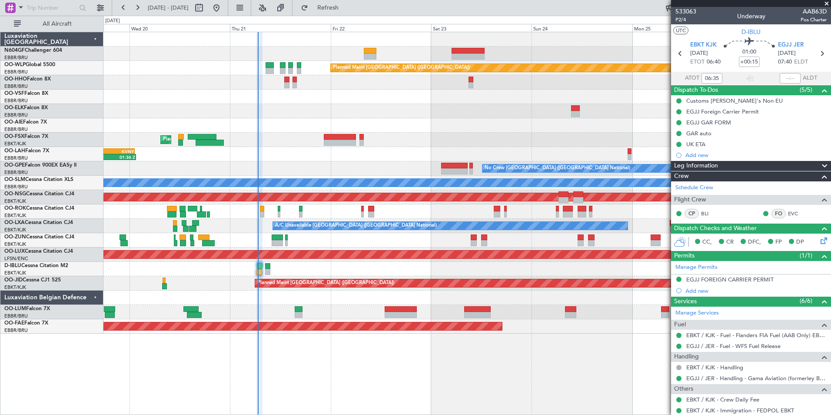
click at [392, 152] on div "14:03 Z 01:36 Z EBBR 13:30 Z KVNY 01:15 Z" at bounding box center [466, 154] width 727 height 14
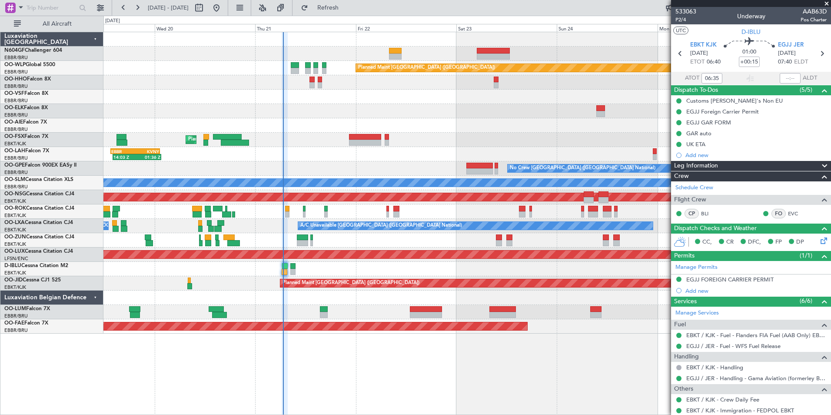
click at [390, 155] on div "Planned Maint Berlin (Brandenburg) Planned Maint Kortrijk-Wevelgem 14:03 Z 01:3…" at bounding box center [466, 182] width 727 height 301
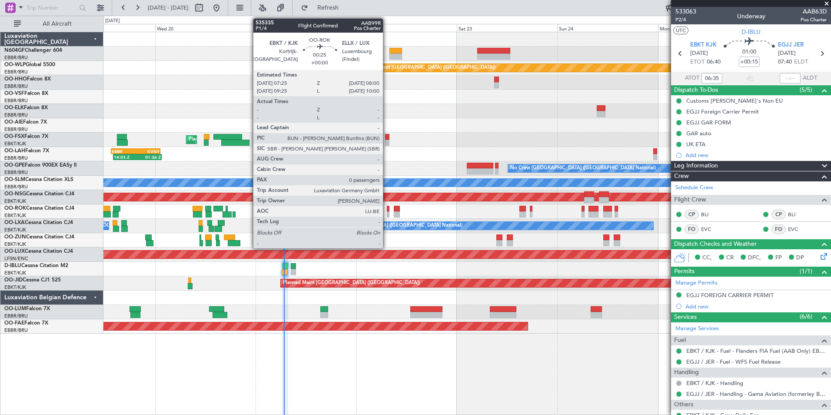
click at [387, 211] on div at bounding box center [388, 214] width 3 height 6
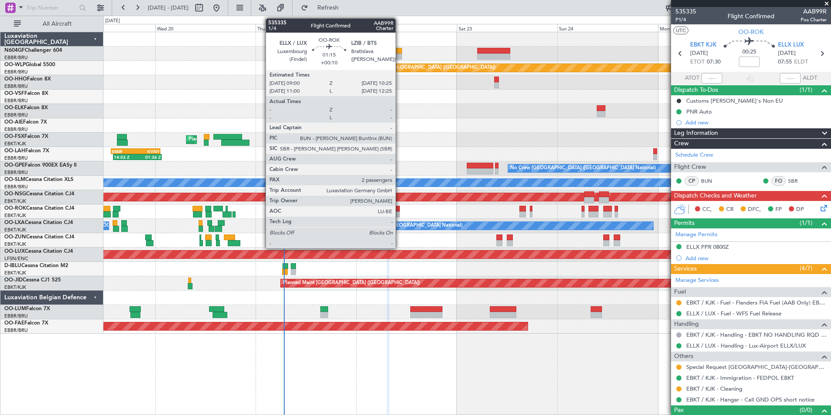
click at [400, 212] on div at bounding box center [397, 214] width 6 height 6
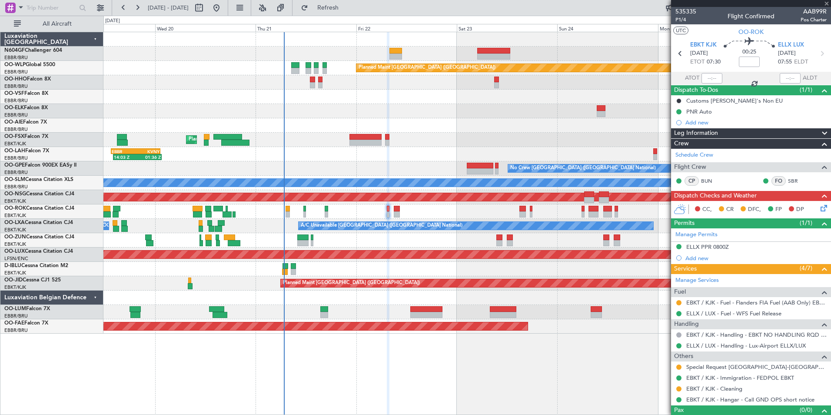
type input "+00:10"
type input "2"
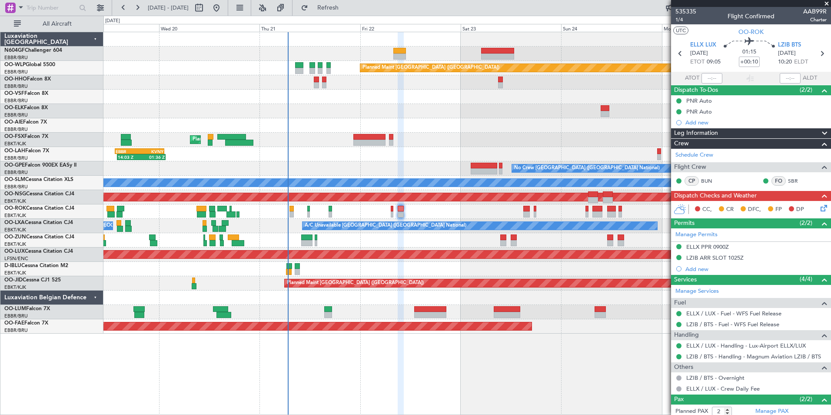
click at [383, 207] on div "Owner [GEOGRAPHIC_DATA]-[GEOGRAPHIC_DATA]" at bounding box center [466, 211] width 727 height 14
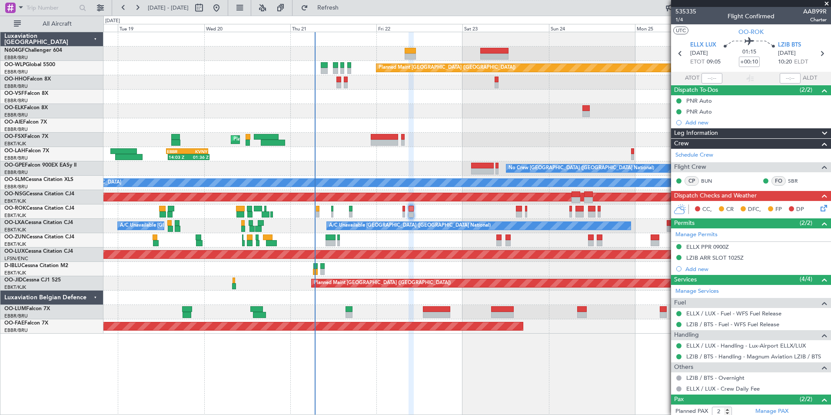
click at [417, 211] on div "Owner [GEOGRAPHIC_DATA]-[GEOGRAPHIC_DATA]" at bounding box center [466, 211] width 727 height 14
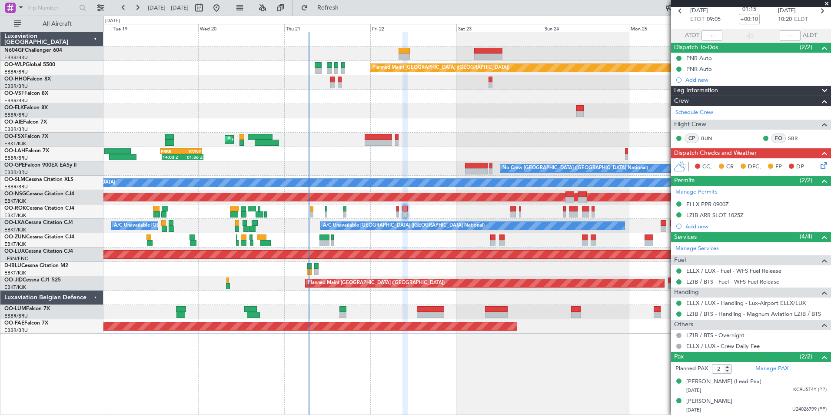
click at [482, 135] on div "Planned Maint Kortrijk-[GEOGRAPHIC_DATA]" at bounding box center [466, 140] width 727 height 14
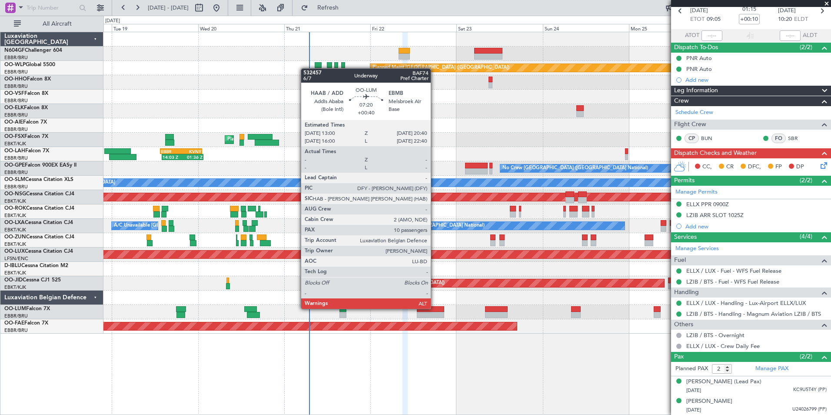
click at [432, 310] on div at bounding box center [431, 309] width 28 height 6
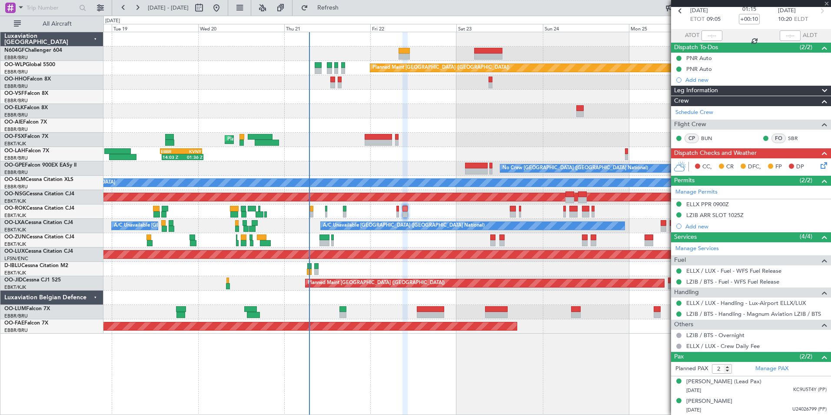
type input "+00:40"
type input "10"
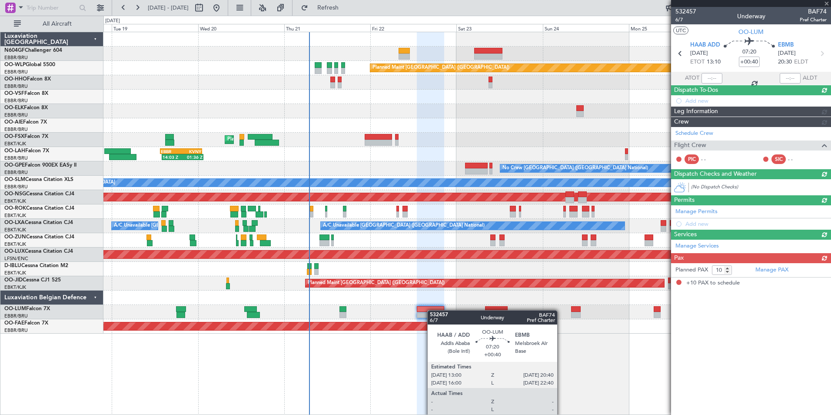
scroll to position [0, 0]
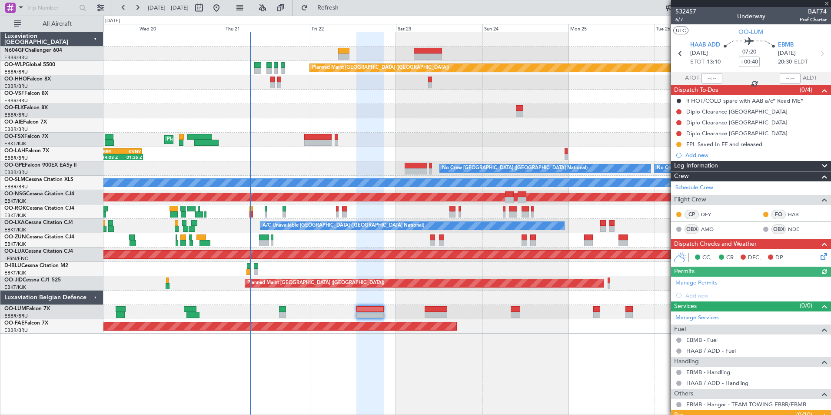
click at [515, 118] on div at bounding box center [466, 125] width 727 height 14
click at [683, 111] on div "Diplo Clearance [GEOGRAPHIC_DATA]" at bounding box center [751, 111] width 160 height 11
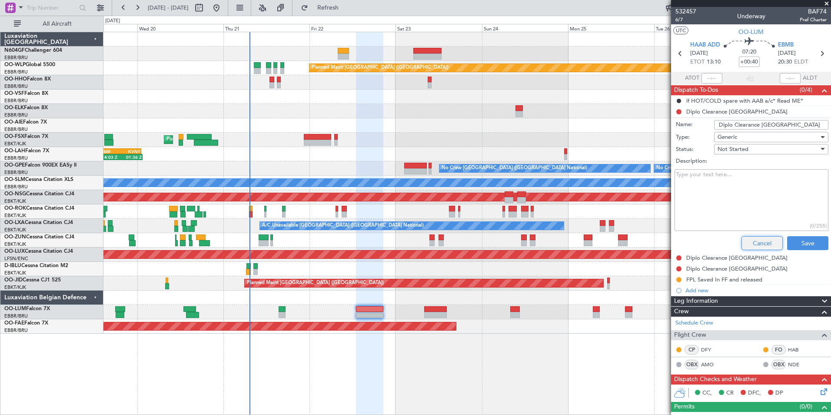
click at [750, 237] on button "Cancel" at bounding box center [762, 243] width 41 height 14
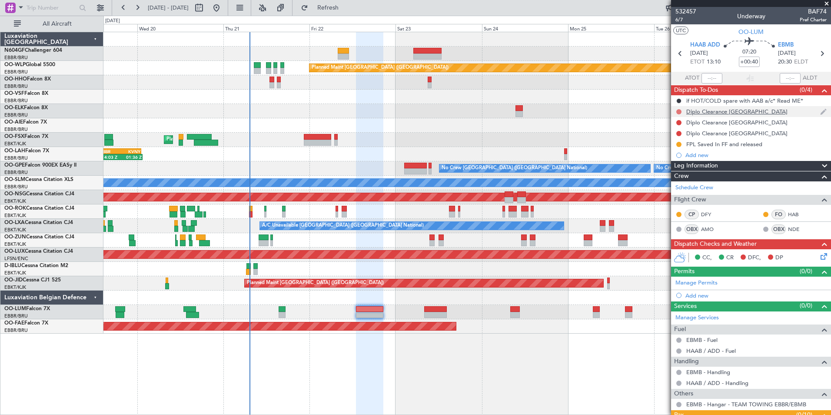
click at [678, 112] on button at bounding box center [678, 111] width 5 height 5
click at [681, 153] on span "Completed" at bounding box center [683, 150] width 29 height 9
click at [679, 122] on button at bounding box center [678, 122] width 5 height 5
click at [691, 163] on span "Completed" at bounding box center [683, 161] width 29 height 9
click at [277, 242] on div "Planned Maint Kortrijk-[GEOGRAPHIC_DATA]" at bounding box center [466, 240] width 727 height 14
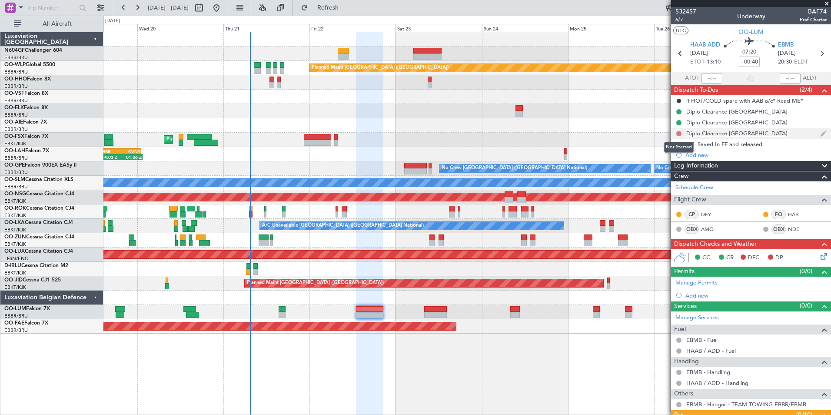
click at [678, 131] on button at bounding box center [678, 133] width 5 height 5
click at [691, 174] on span "Completed" at bounding box center [683, 171] width 29 height 9
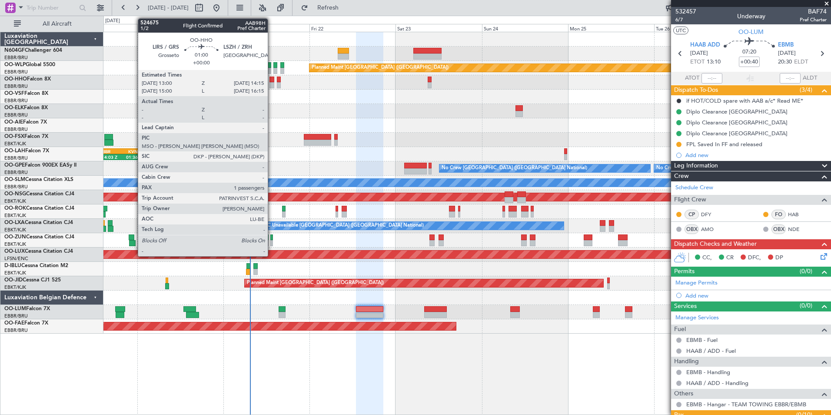
click at [272, 86] on div at bounding box center [272, 85] width 5 height 6
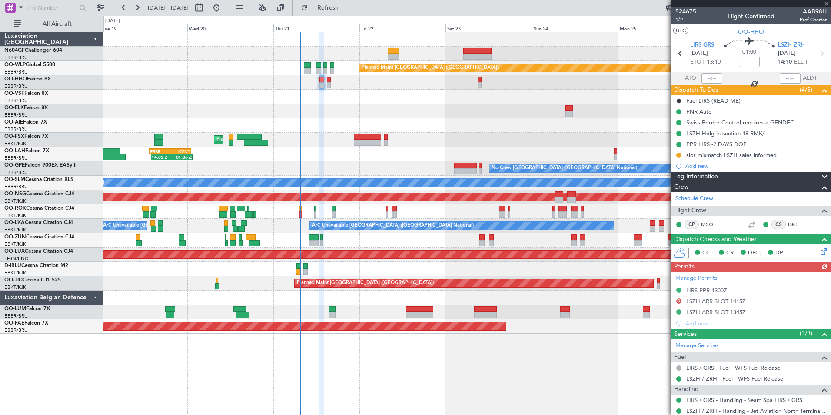
click at [337, 89] on div "Planned Maint Berlin (Brandenburg) AOG Maint Geneva (Cointrin) Planned Maint Ko…" at bounding box center [466, 182] width 727 height 301
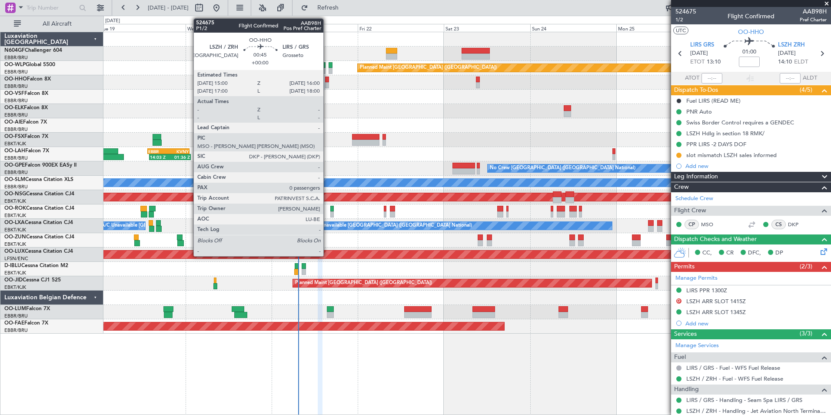
click at [327, 82] on div at bounding box center [327, 80] width 4 height 6
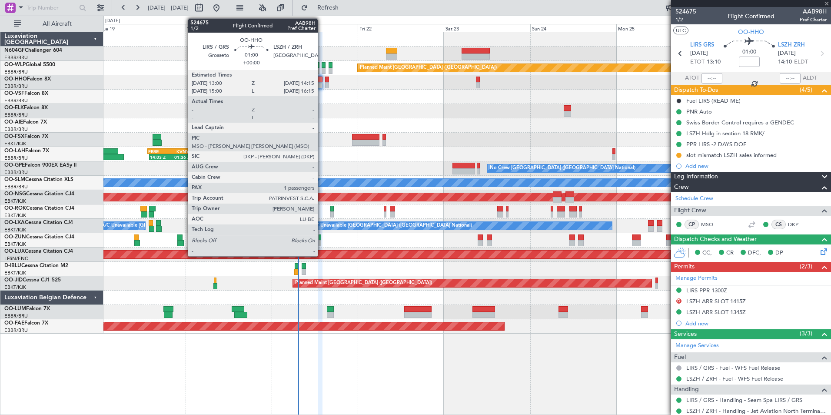
type input "0"
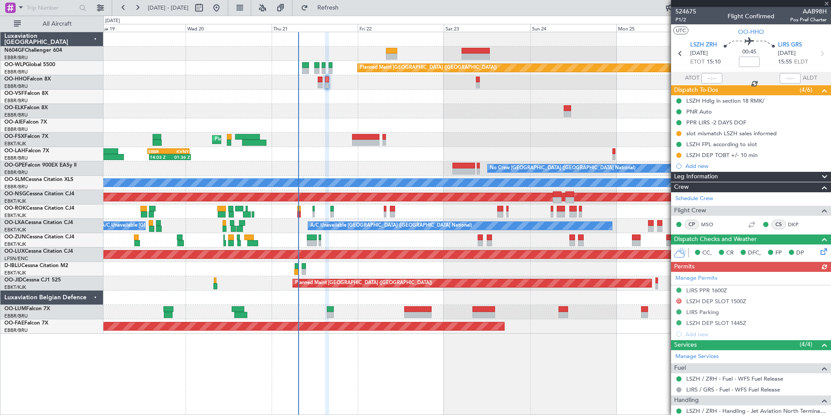
type input "1"
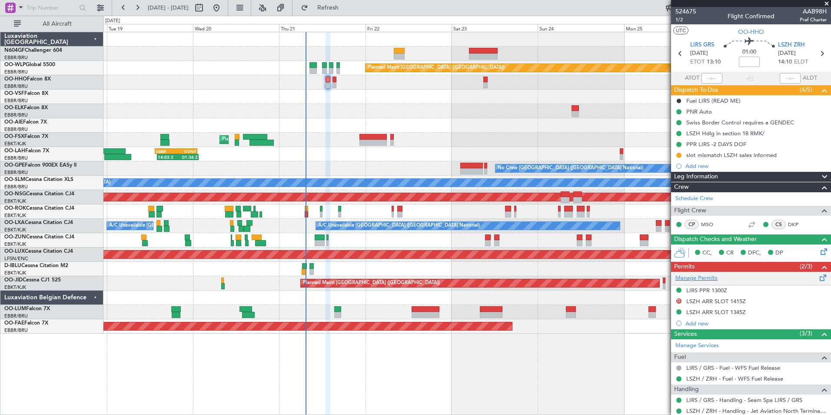
scroll to position [45, 0]
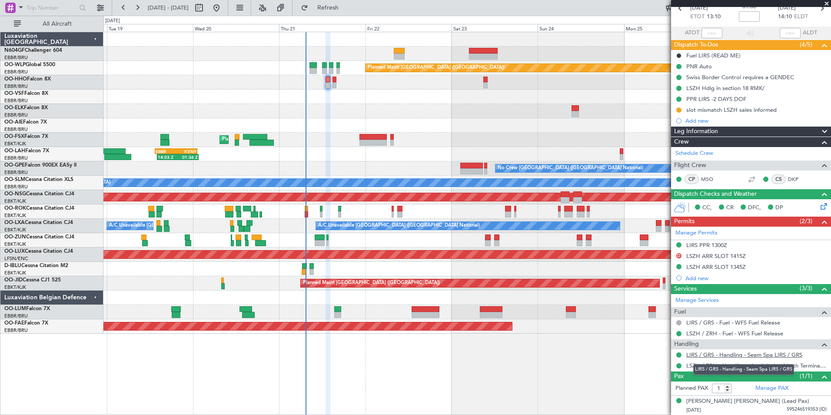
click at [735, 354] on link "LIRS / GRS - Handling - Seam Spa LIRS / GRS" at bounding box center [744, 354] width 116 height 7
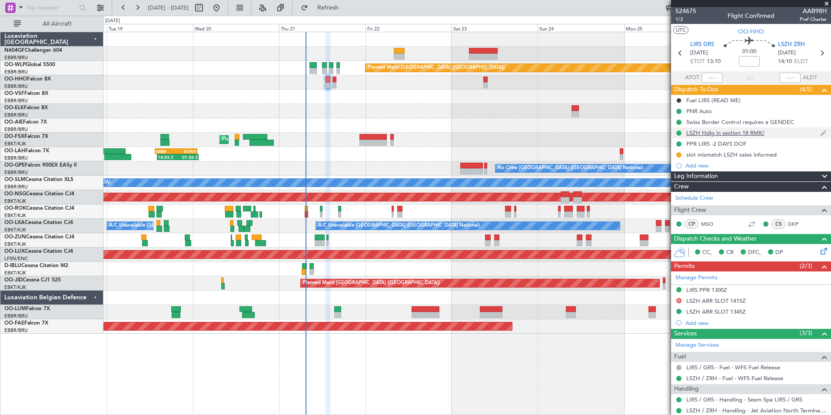
scroll to position [0, 0]
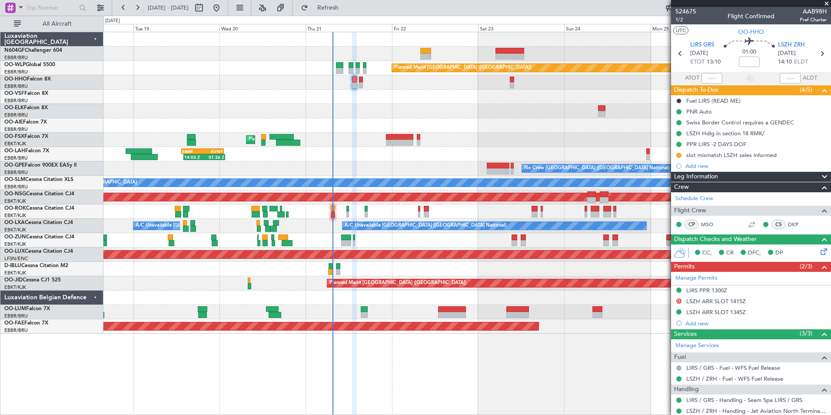
click at [385, 114] on div at bounding box center [466, 111] width 727 height 14
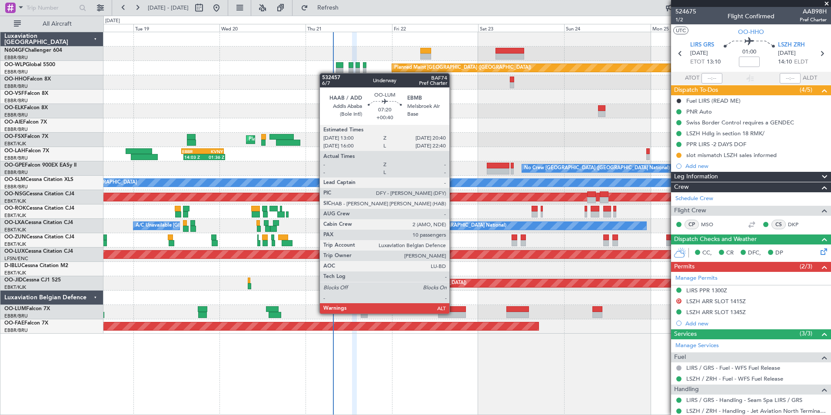
click at [453, 313] on div at bounding box center [452, 315] width 28 height 6
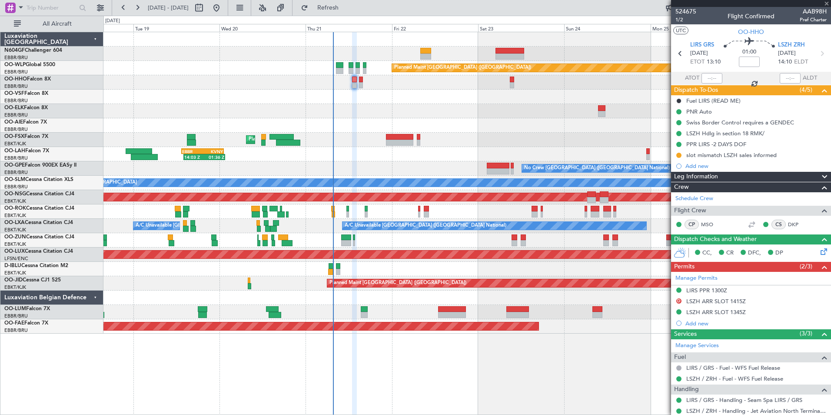
type input "+00:40"
type input "10"
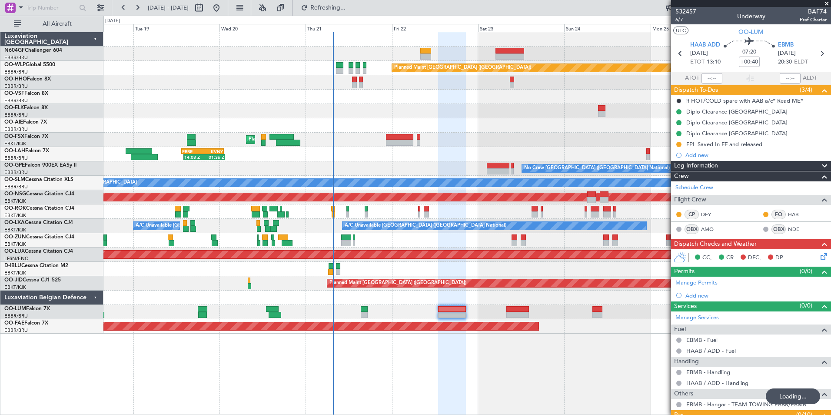
click at [367, 146] on div "Planned Maint Kortrijk-[GEOGRAPHIC_DATA]" at bounding box center [466, 140] width 727 height 14
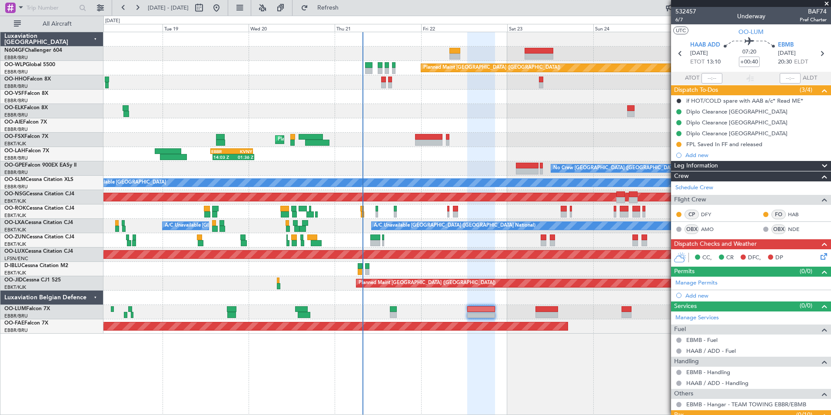
click at [394, 240] on div at bounding box center [466, 240] width 727 height 14
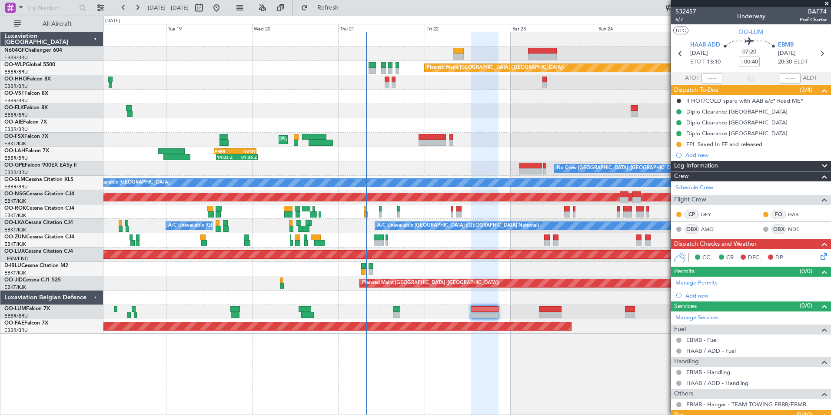
click at [359, 216] on div "Owner [GEOGRAPHIC_DATA]-[GEOGRAPHIC_DATA]" at bounding box center [466, 211] width 727 height 14
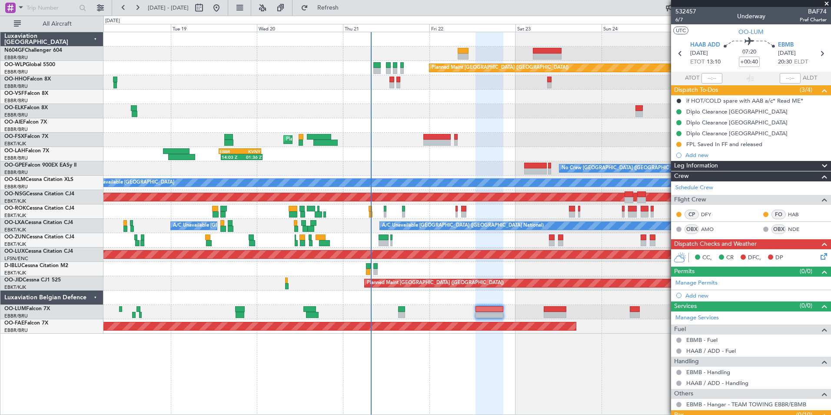
click at [343, 218] on div "Owner [GEOGRAPHIC_DATA]-[GEOGRAPHIC_DATA]" at bounding box center [466, 211] width 727 height 14
click at [365, 267] on div at bounding box center [466, 269] width 727 height 14
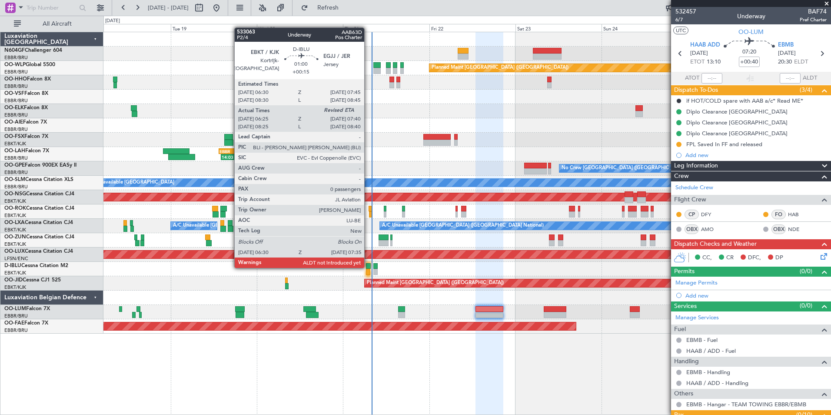
click at [368, 267] on div at bounding box center [368, 266] width 5 height 6
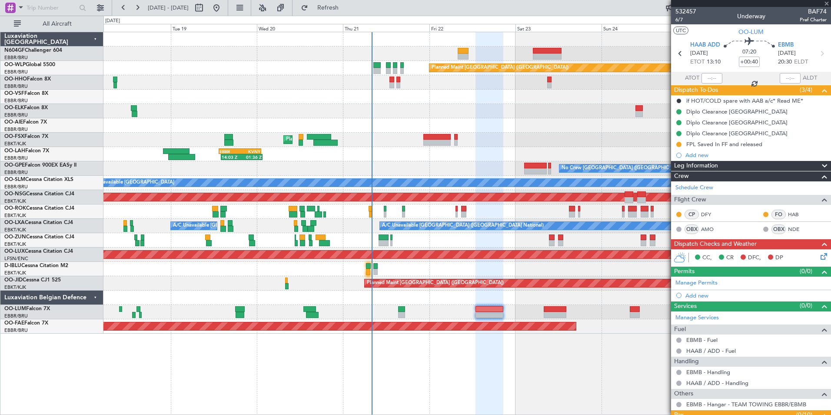
type input "+00:15"
type input "06:35"
type input "0"
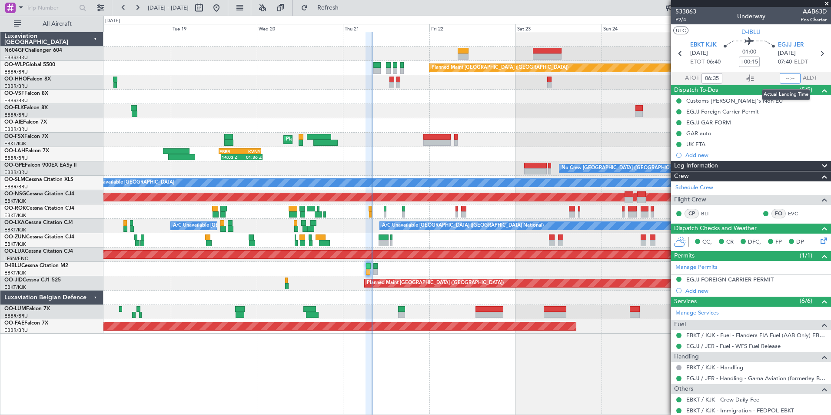
click at [789, 77] on input "text" at bounding box center [790, 78] width 21 height 10
click at [794, 36] on section "UTC D-IBLU" at bounding box center [751, 30] width 160 height 13
type input "07:28"
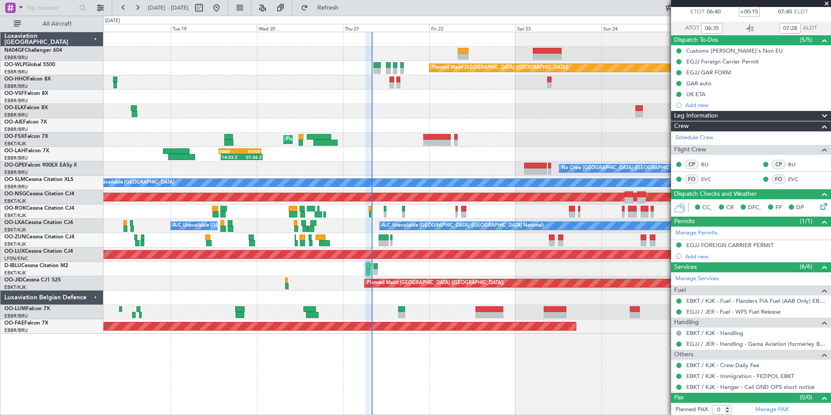
scroll to position [52, 0]
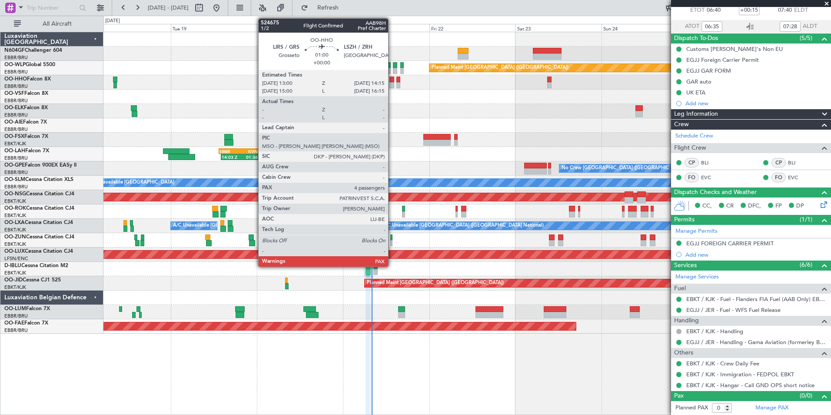
click at [392, 79] on div at bounding box center [392, 80] width 5 height 6
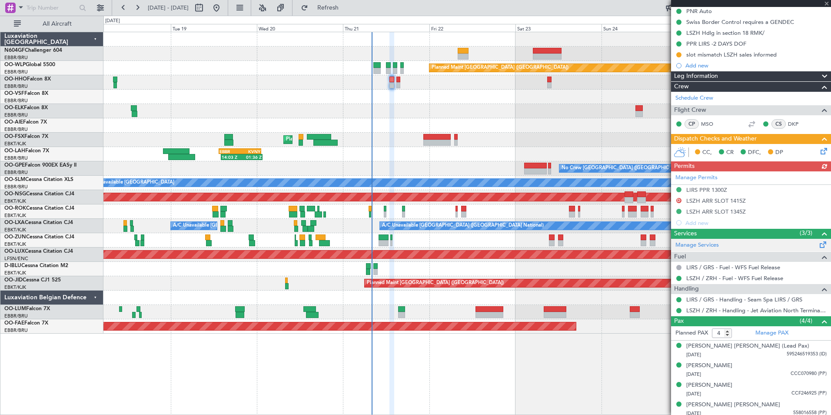
scroll to position [104, 0]
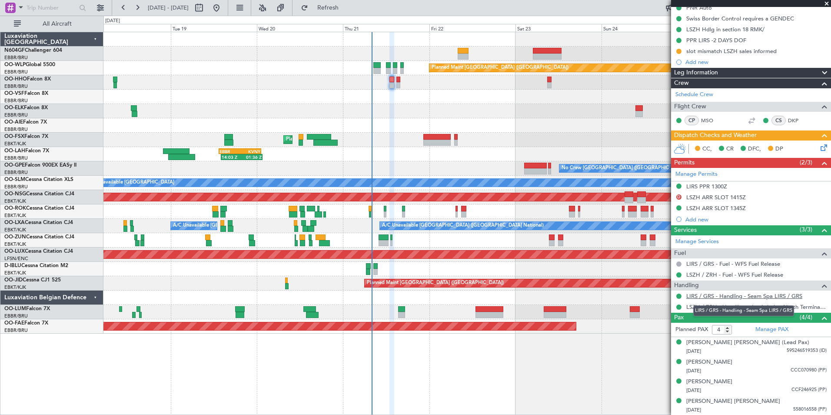
click at [738, 296] on link "LIRS / GRS - Handling - Seam Spa LIRS / GRS" at bounding box center [744, 295] width 116 height 7
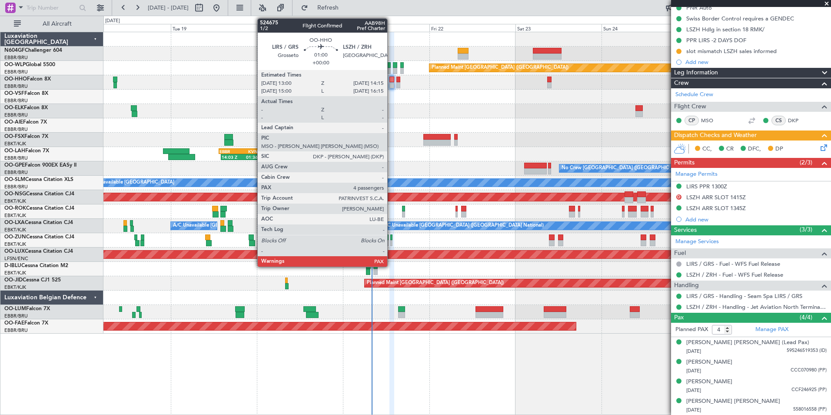
click at [410, 79] on div "AOG Maint Geneva (Cointrin)" at bounding box center [466, 82] width 727 height 14
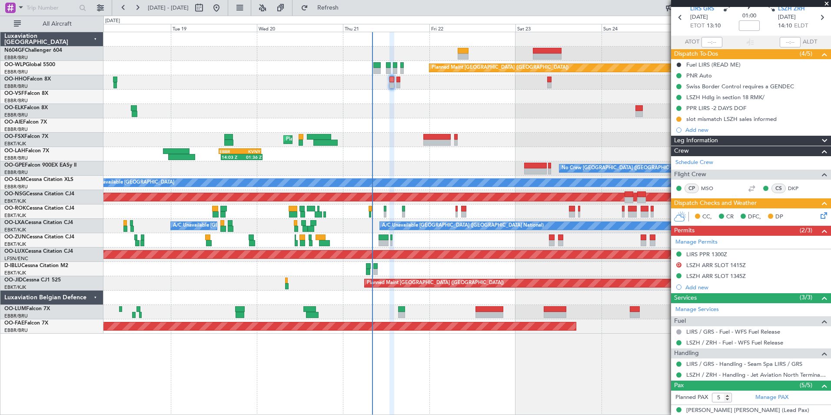
scroll to position [0, 0]
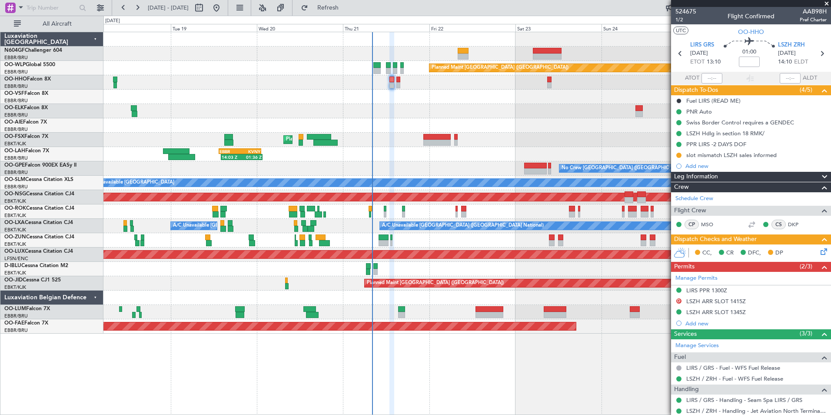
click at [819, 253] on icon at bounding box center [822, 250] width 7 height 7
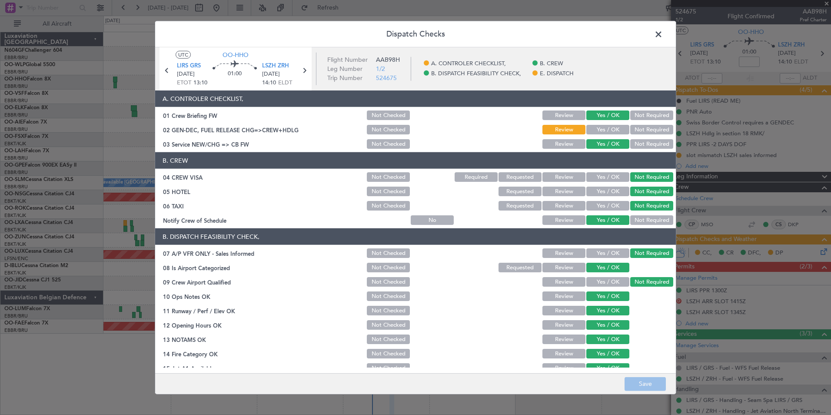
click at [663, 37] on span at bounding box center [663, 36] width 0 height 17
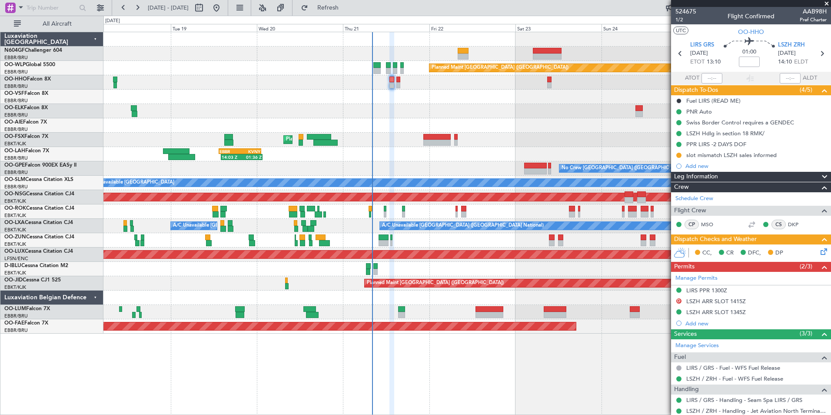
click at [557, 117] on div at bounding box center [466, 111] width 727 height 14
click at [684, 21] on span "1/2" at bounding box center [686, 19] width 21 height 7
click at [819, 251] on icon at bounding box center [822, 250] width 7 height 7
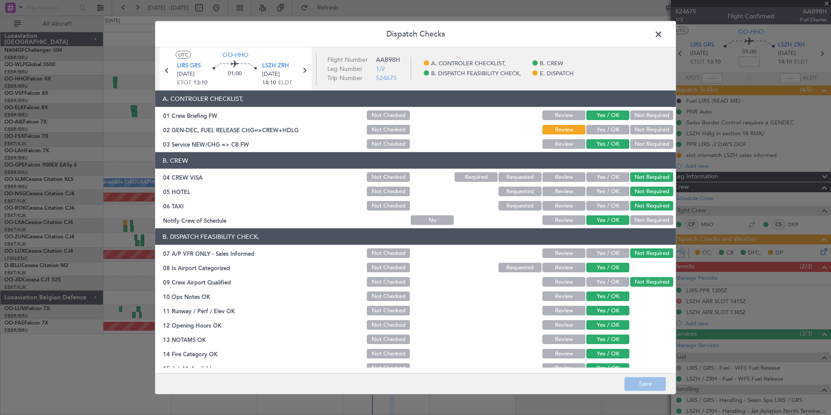
click at [595, 133] on button "Yes / OK" at bounding box center [607, 130] width 43 height 10
click at [656, 383] on button "Save" at bounding box center [645, 384] width 41 height 14
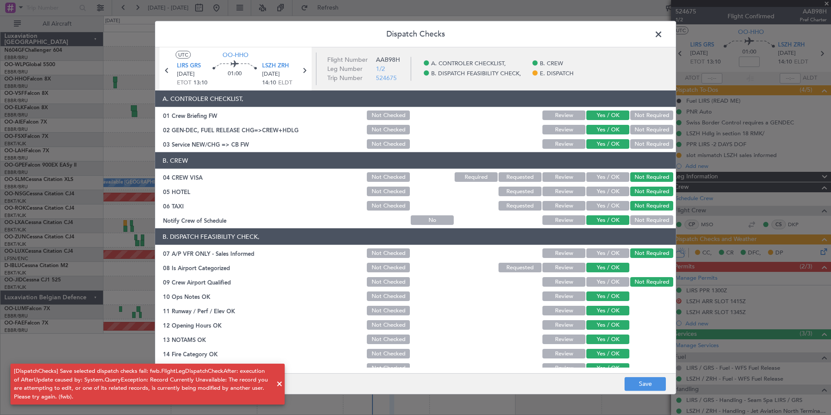
click at [663, 33] on span at bounding box center [663, 36] width 0 height 17
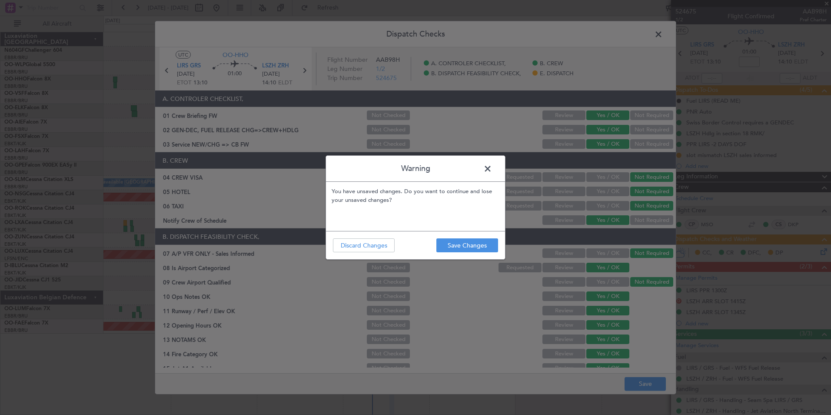
click at [492, 169] on span at bounding box center [492, 170] width 0 height 17
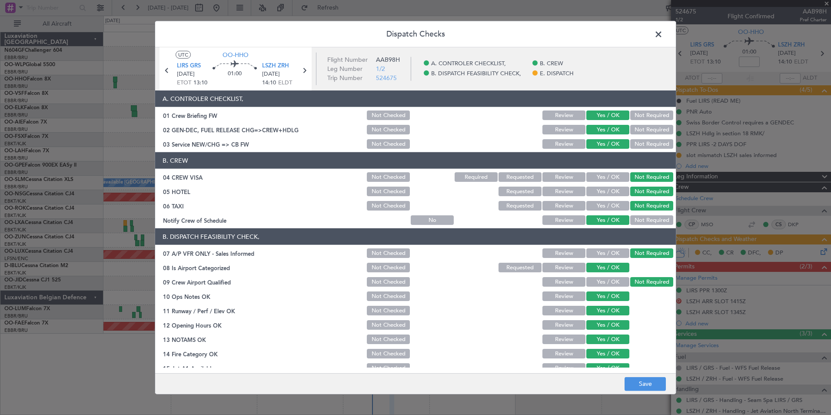
click at [663, 35] on span at bounding box center [663, 36] width 0 height 17
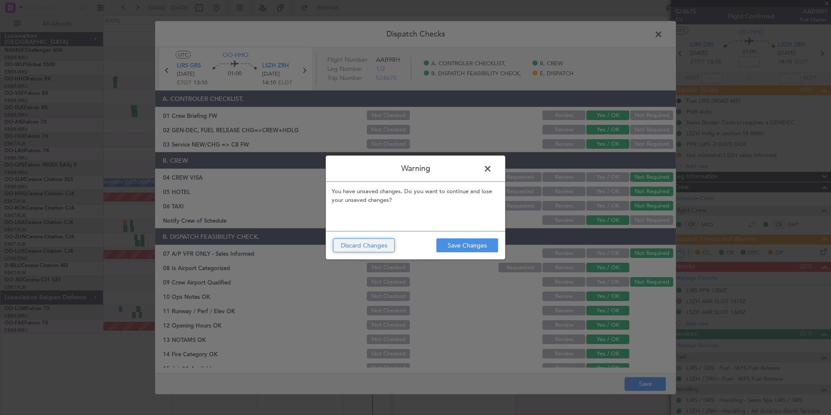
click at [363, 251] on button "Discard Changes" at bounding box center [364, 245] width 62 height 14
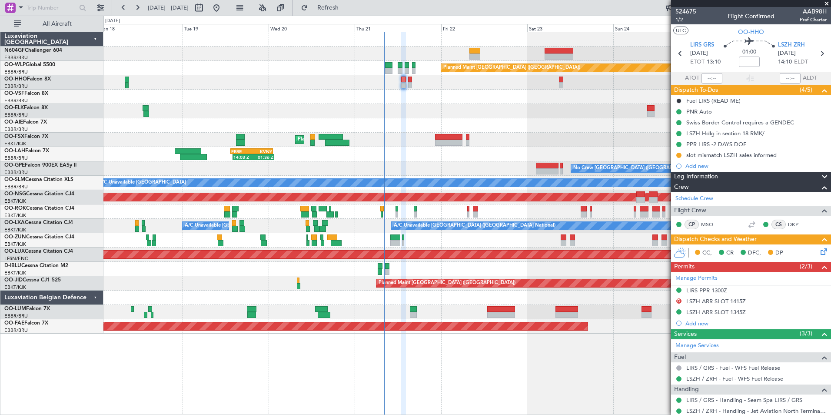
click at [524, 142] on div "Planned Maint Kortrijk-[GEOGRAPHIC_DATA]" at bounding box center [466, 140] width 727 height 14
type input "6"
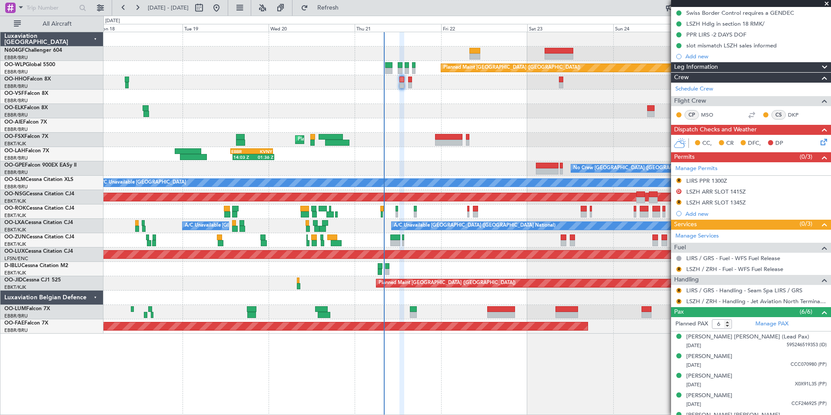
scroll to position [143, 0]
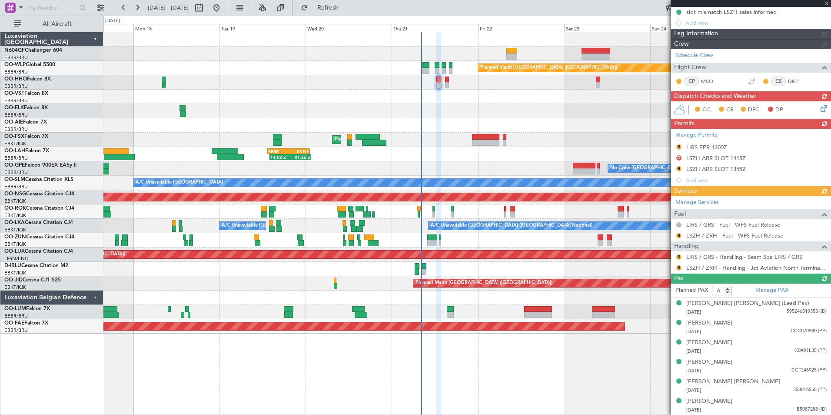
click at [371, 147] on div "Planned Maint [GEOGRAPHIC_DATA] ([GEOGRAPHIC_DATA]) AOG Maint Geneva ([GEOGRAPH…" at bounding box center [466, 182] width 727 height 301
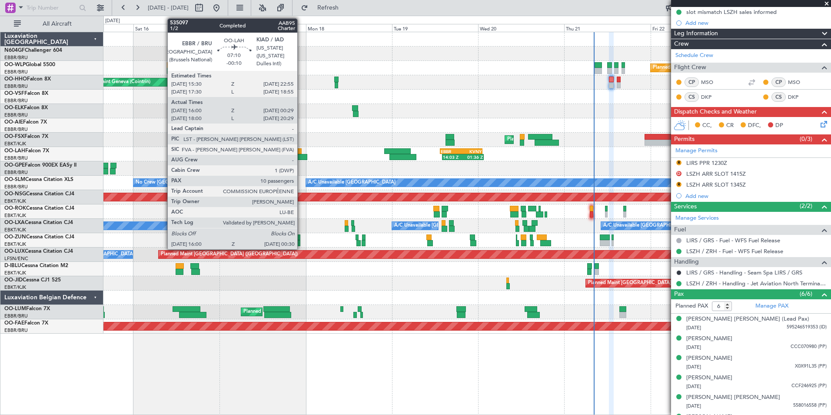
click at [301, 155] on div at bounding box center [292, 157] width 31 height 6
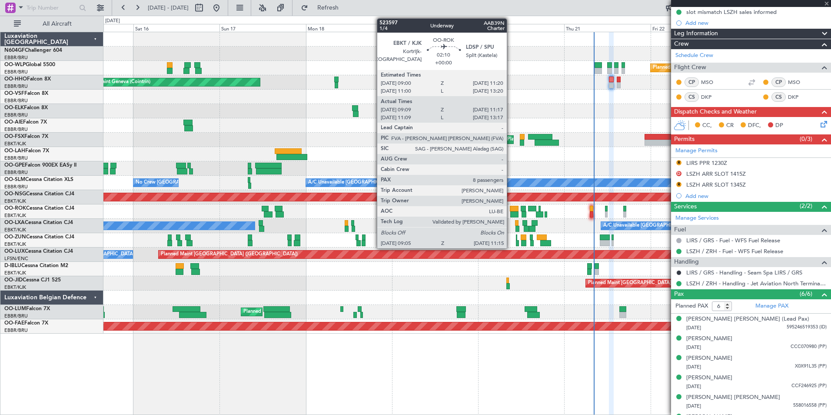
type input "-00:10"
type input "16:10"
type input "00:24"
type input "10"
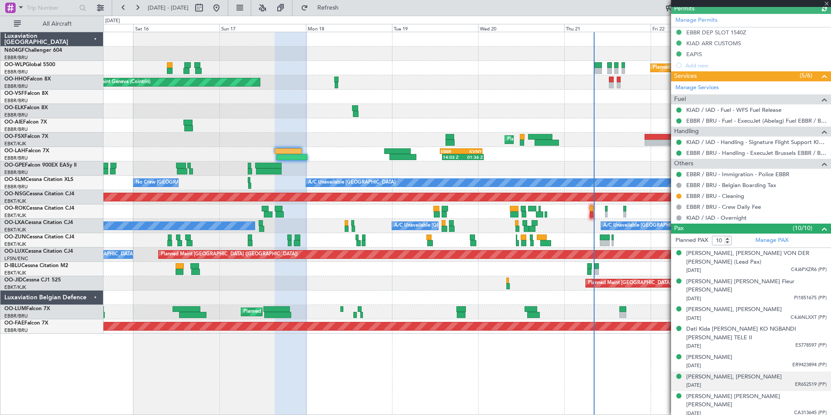
scroll to position [260, 0]
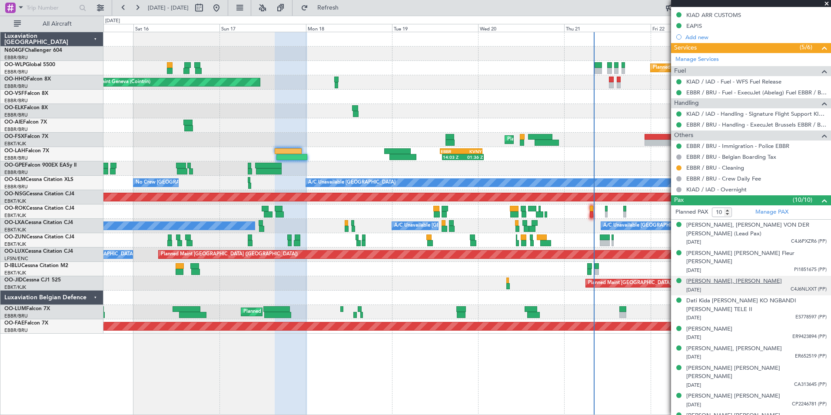
click at [722, 277] on div "[PERSON_NAME], [PERSON_NAME]" at bounding box center [734, 281] width 96 height 9
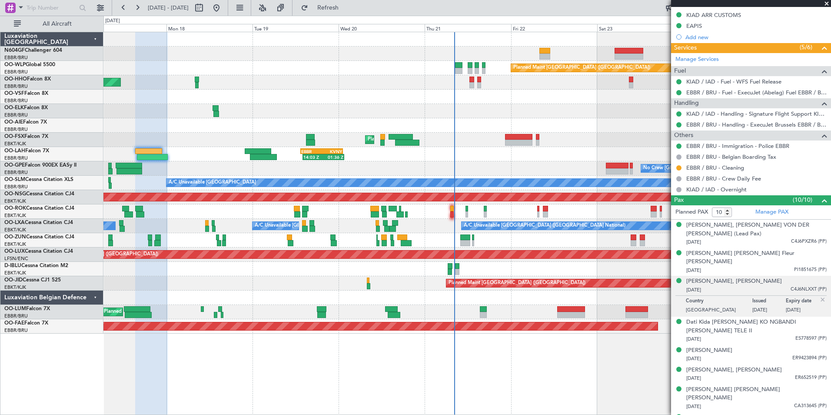
click at [266, 85] on div "AOG Maint Geneva (Cointrin)" at bounding box center [466, 82] width 727 height 14
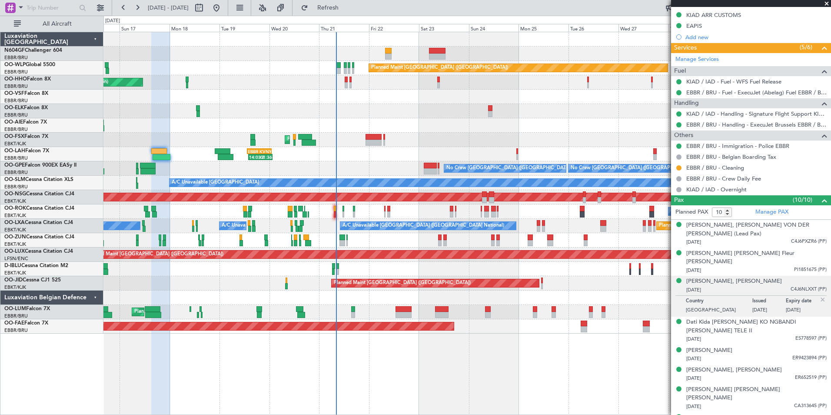
click at [299, 92] on div at bounding box center [466, 97] width 727 height 14
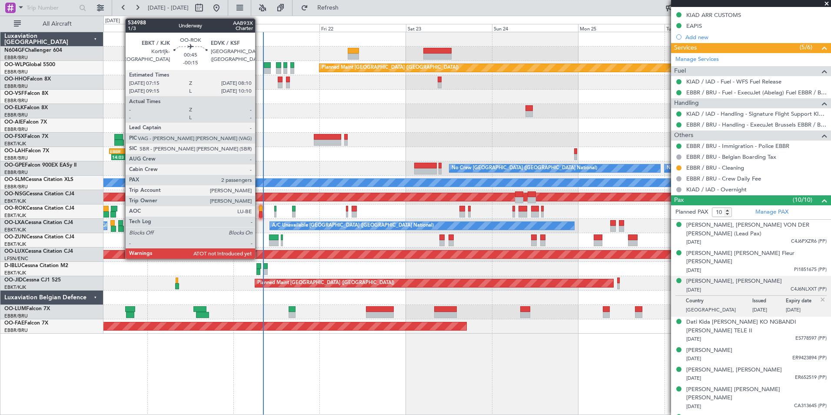
click at [259, 212] on div at bounding box center [260, 214] width 3 height 6
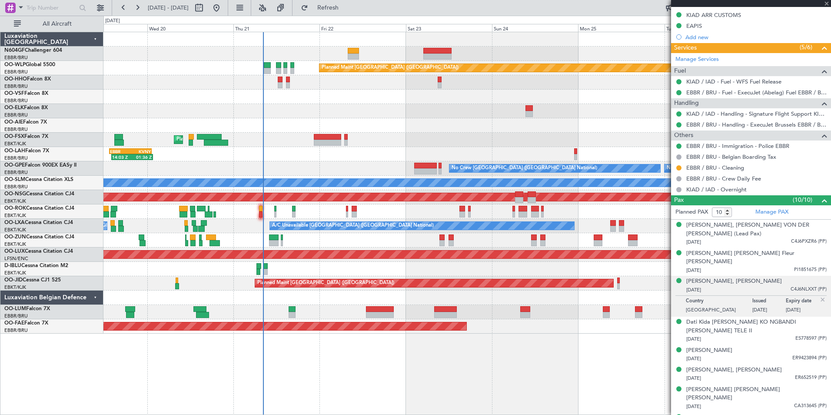
type input "-00:15"
type input "2"
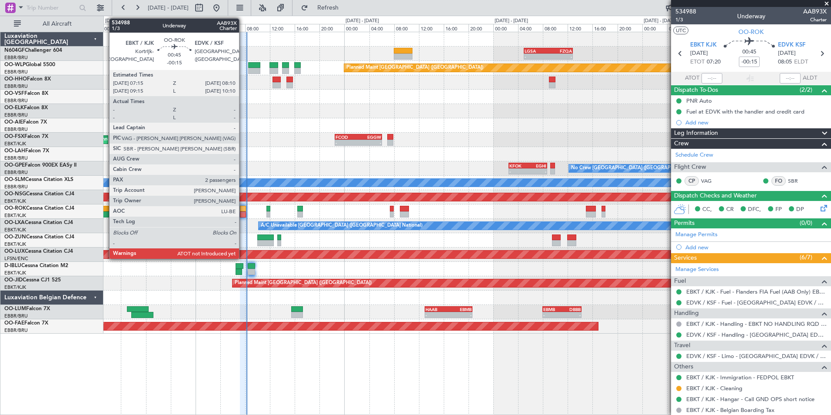
click at [243, 208] on div at bounding box center [243, 209] width 6 height 6
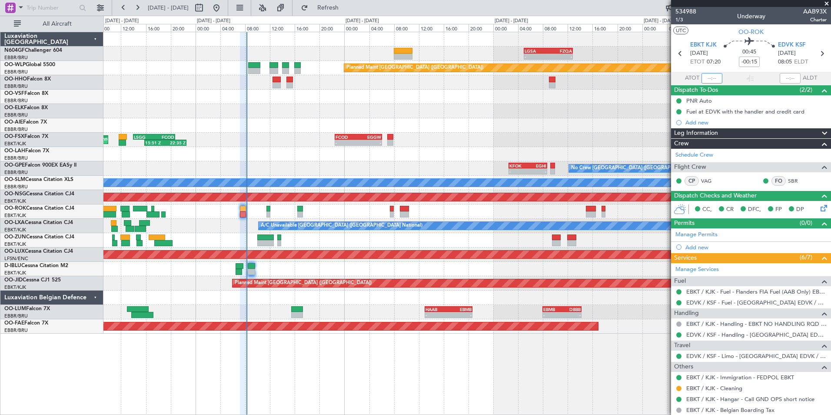
click at [717, 78] on input "text" at bounding box center [712, 78] width 21 height 10
click at [564, 104] on div at bounding box center [466, 111] width 727 height 14
click at [828, 7] on span at bounding box center [827, 4] width 9 height 8
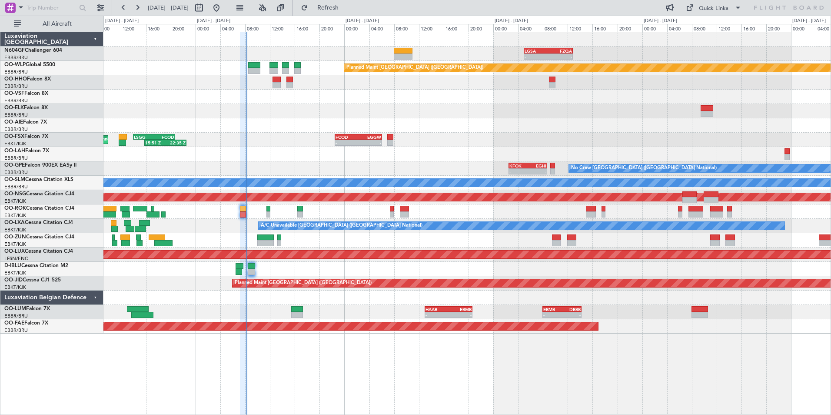
type input "0"
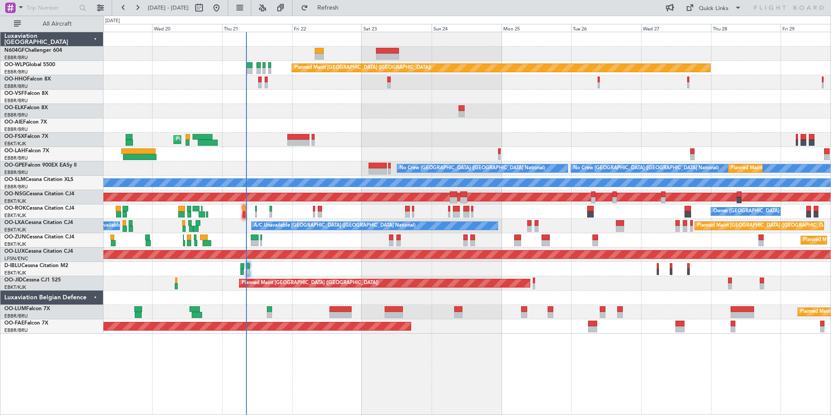
click at [431, 129] on div at bounding box center [466, 125] width 727 height 14
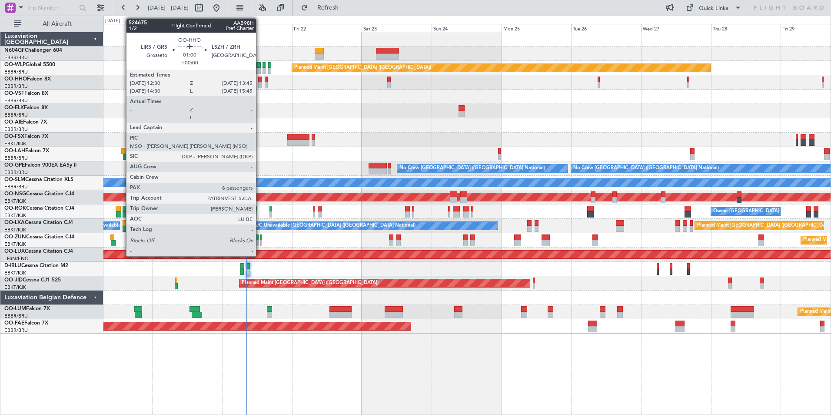
click at [260, 84] on div at bounding box center [260, 85] width 4 height 6
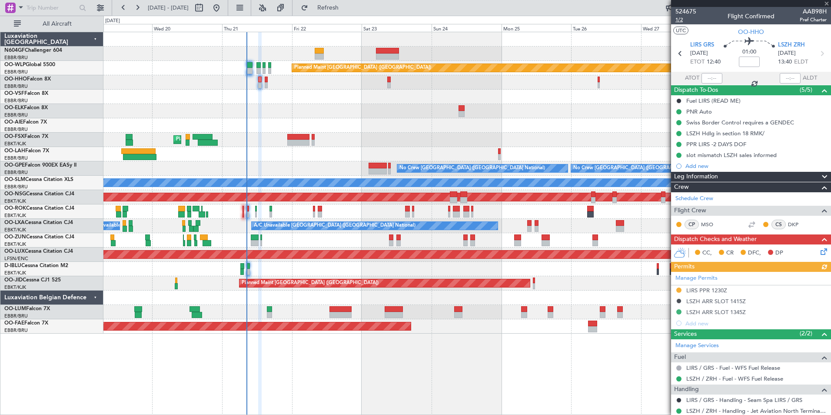
click at [682, 21] on span "1/2" at bounding box center [686, 19] width 21 height 7
click at [330, 101] on div at bounding box center [466, 97] width 727 height 14
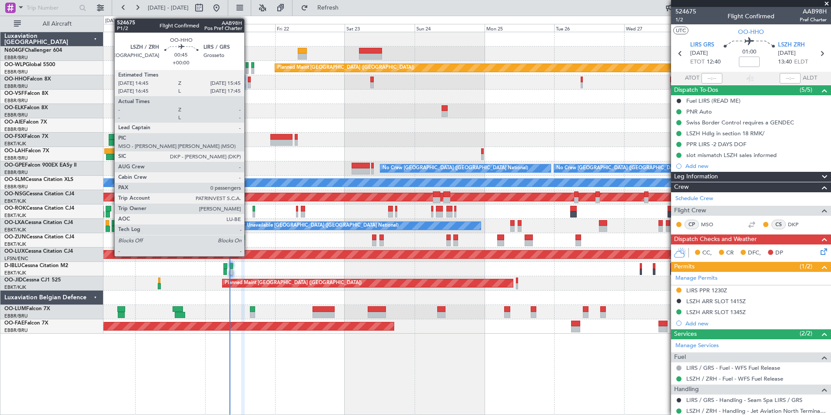
click at [248, 77] on div at bounding box center [249, 80] width 3 height 6
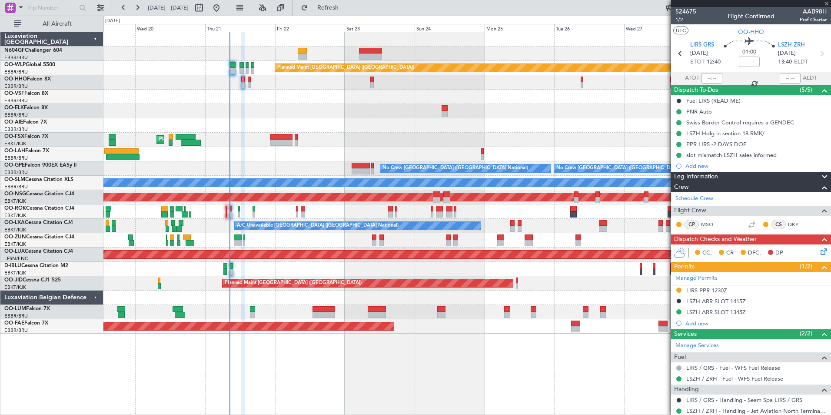
type input "0"
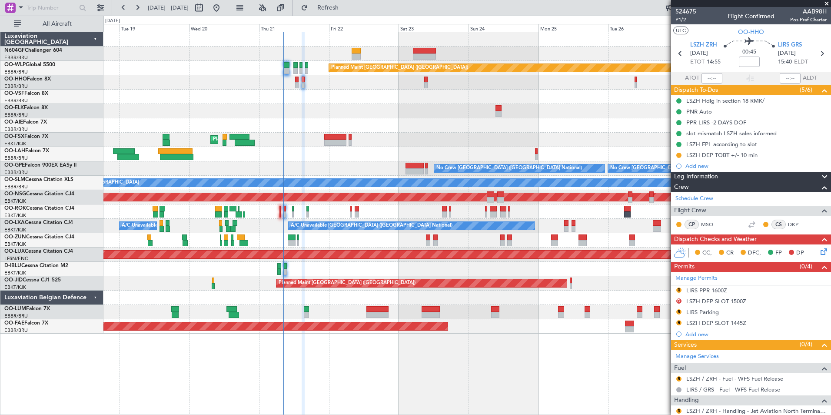
click at [352, 238] on div "Planned Maint Kortrijk-[GEOGRAPHIC_DATA]" at bounding box center [466, 240] width 727 height 14
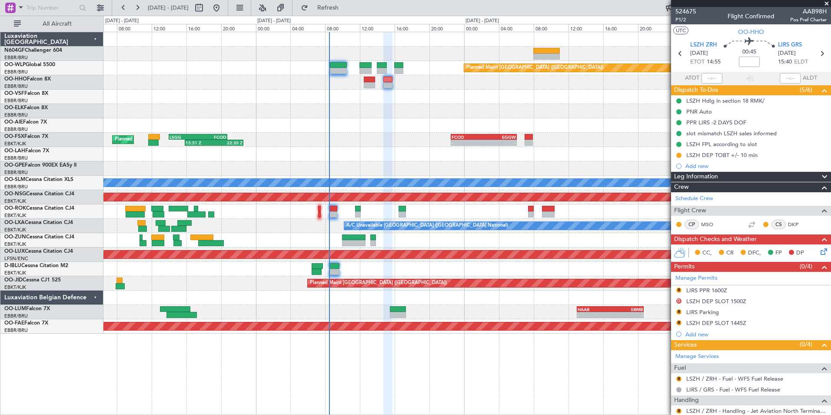
click at [370, 214] on div at bounding box center [466, 211] width 727 height 14
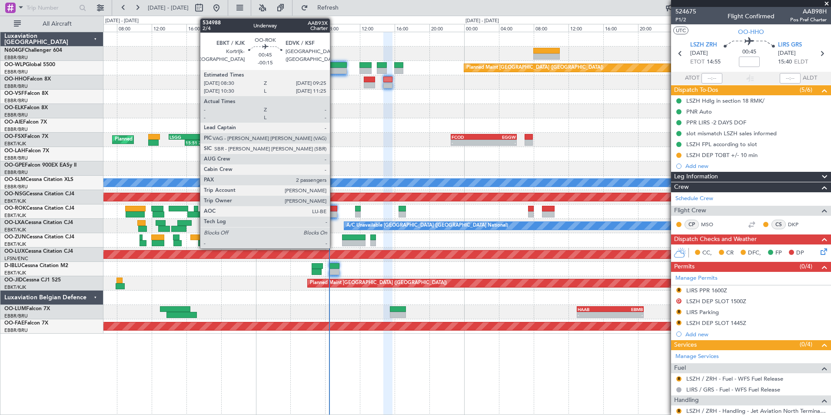
click at [334, 216] on div at bounding box center [333, 214] width 8 height 6
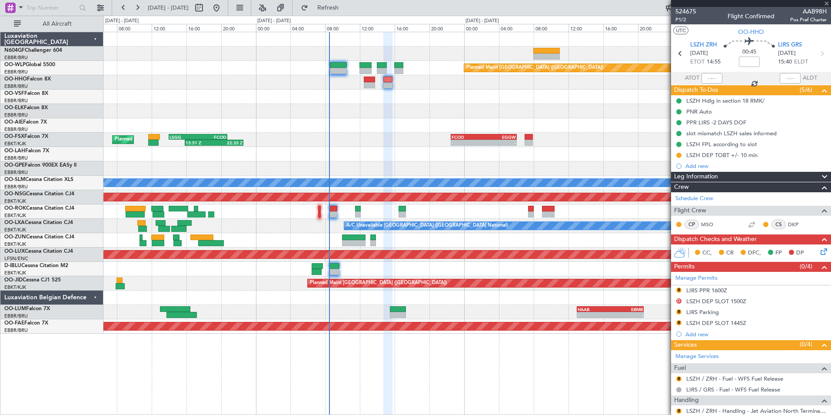
type input "-00:15"
type input "2"
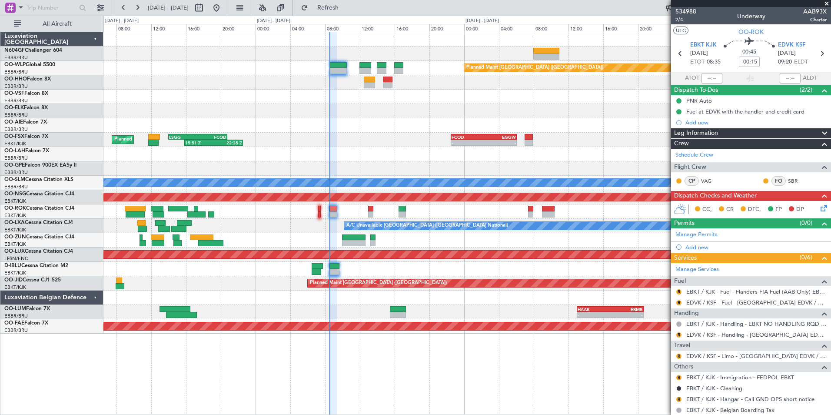
click at [412, 149] on div "- - LGSA 05:00 Z FZQA 12:50 Z Planned Maint [GEOGRAPHIC_DATA] ([GEOGRAPHIC_DATA…" at bounding box center [466, 182] width 727 height 301
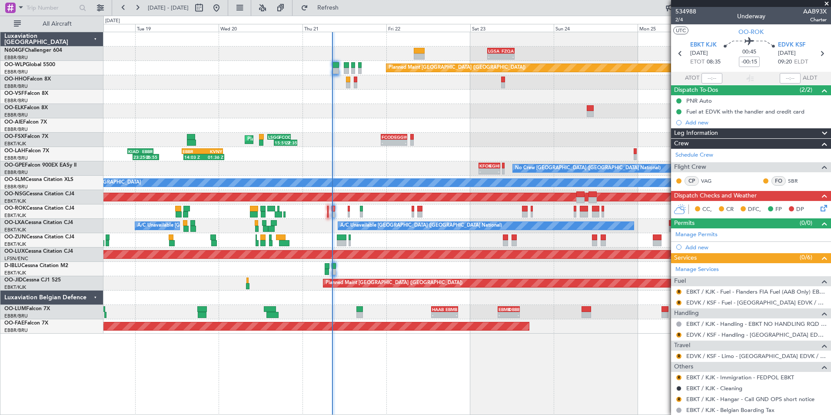
click at [443, 142] on div "- - LGSA 05:00 Z FZQA 12:50 Z Planned Maint [GEOGRAPHIC_DATA] ([GEOGRAPHIC_DATA…" at bounding box center [466, 182] width 727 height 301
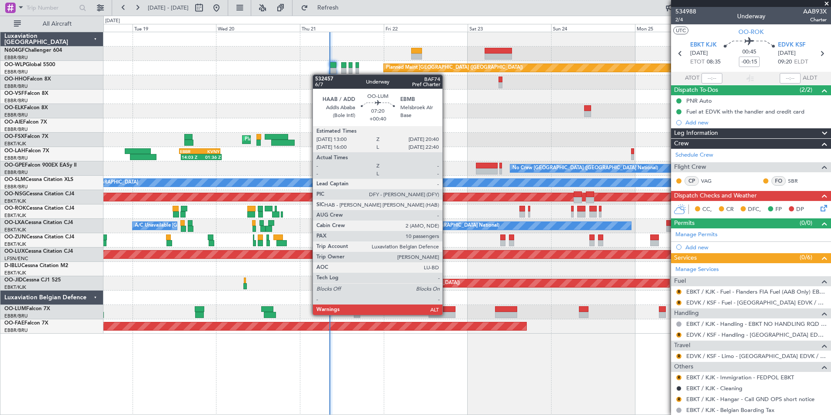
click at [447, 314] on div at bounding box center [442, 315] width 27 height 6
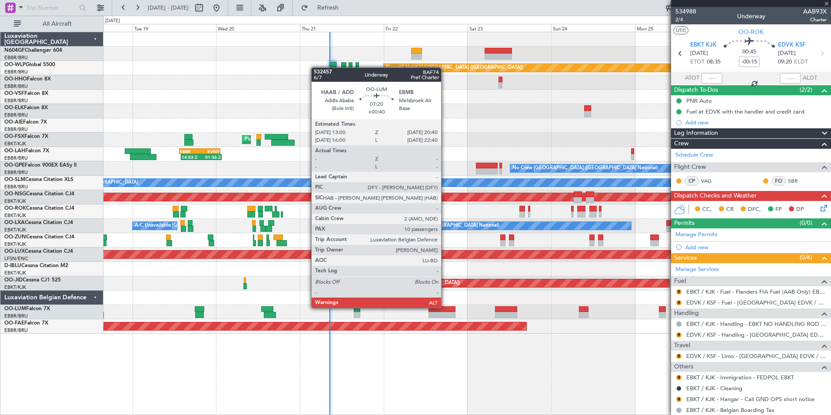
type input "+00:40"
type input "10"
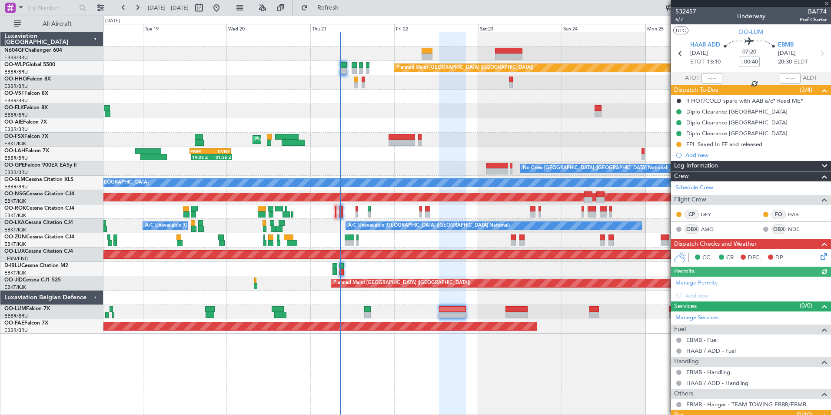
click at [397, 312] on div "Planned Maint [GEOGRAPHIC_DATA] ([GEOGRAPHIC_DATA] National) Planned Maint [GEO…" at bounding box center [466, 312] width 727 height 14
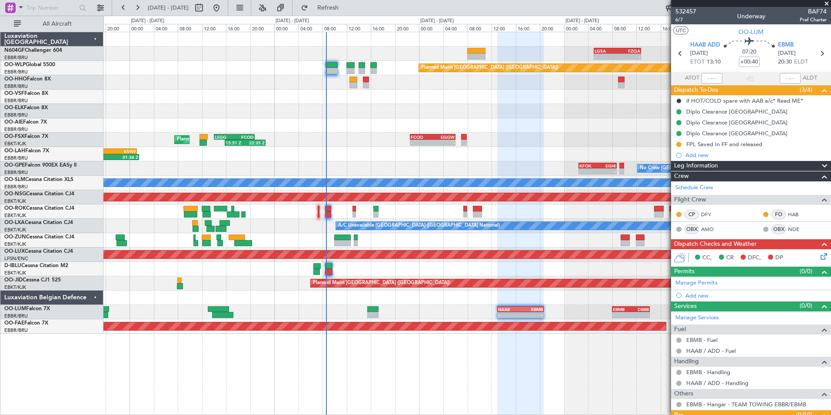
click at [351, 130] on div at bounding box center [466, 125] width 727 height 14
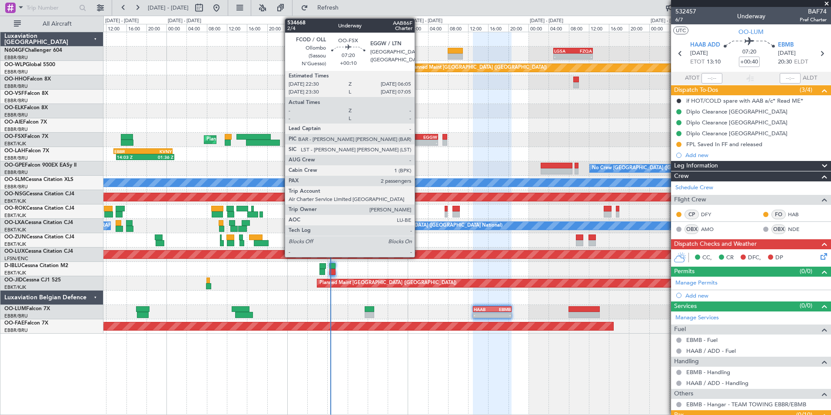
click at [419, 137] on div "FCOD" at bounding box center [410, 136] width 18 height 5
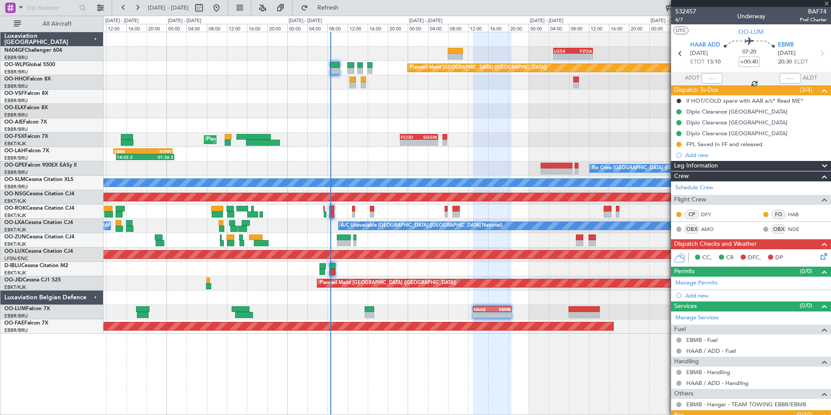
type input "+00:10"
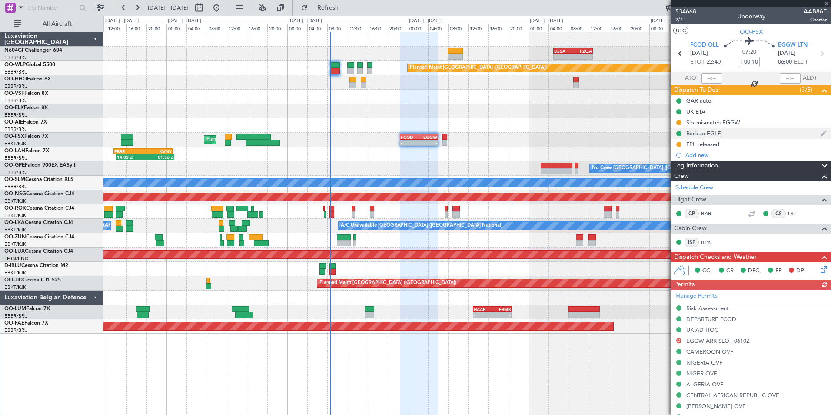
click at [700, 130] on div "Backup EGLF" at bounding box center [703, 133] width 34 height 7
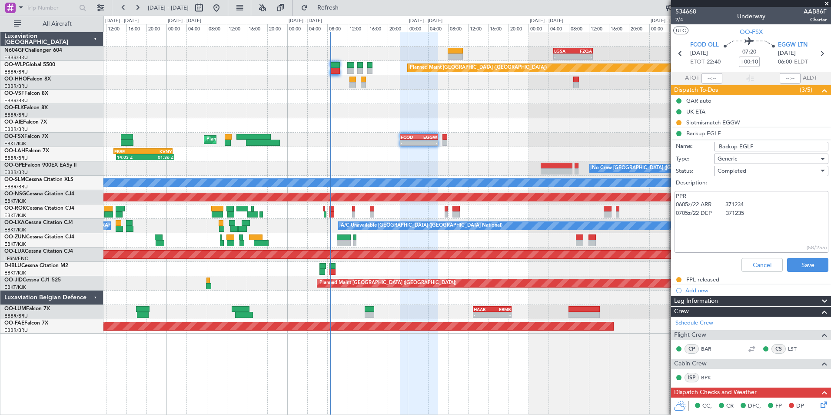
click at [530, 139] on div "Planned Maint Kortrijk-[GEOGRAPHIC_DATA] - - FCOD 22:30 Z EGGW 06:05 Z" at bounding box center [466, 140] width 727 height 14
click at [749, 258] on button "Cancel" at bounding box center [762, 265] width 41 height 14
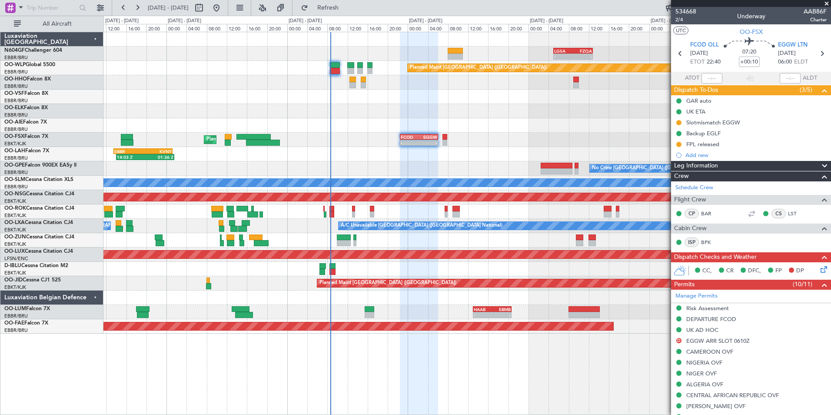
click at [824, 6] on span at bounding box center [827, 4] width 9 height 8
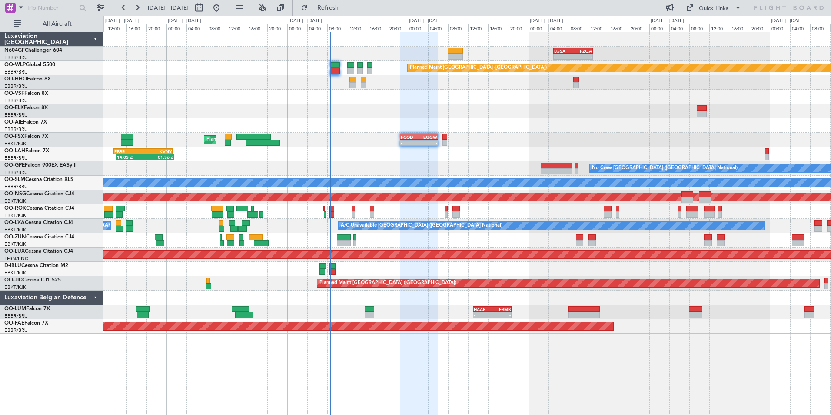
type input "0"
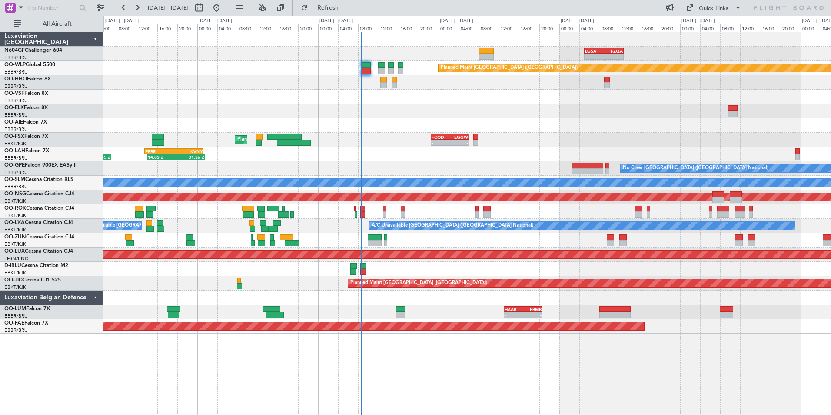
click at [522, 158] on div "- - LGSA 05:00 Z FZQA 12:50 Z Planned Maint [GEOGRAPHIC_DATA] ([GEOGRAPHIC_DATA…" at bounding box center [466, 182] width 727 height 301
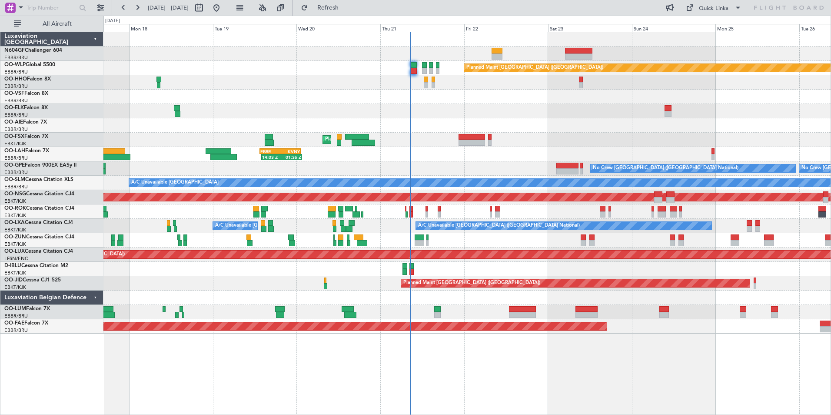
click at [389, 212] on div "Owner [GEOGRAPHIC_DATA]-[GEOGRAPHIC_DATA]" at bounding box center [466, 211] width 727 height 14
click at [339, 3] on button "Refresh" at bounding box center [323, 8] width 52 height 14
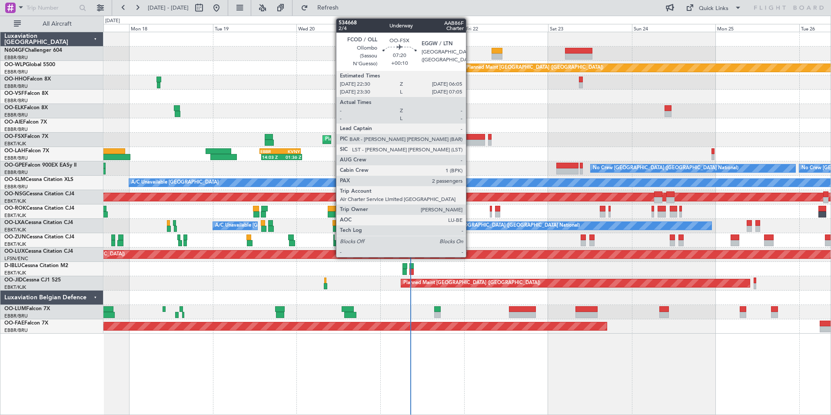
click at [470, 139] on div at bounding box center [472, 137] width 27 height 6
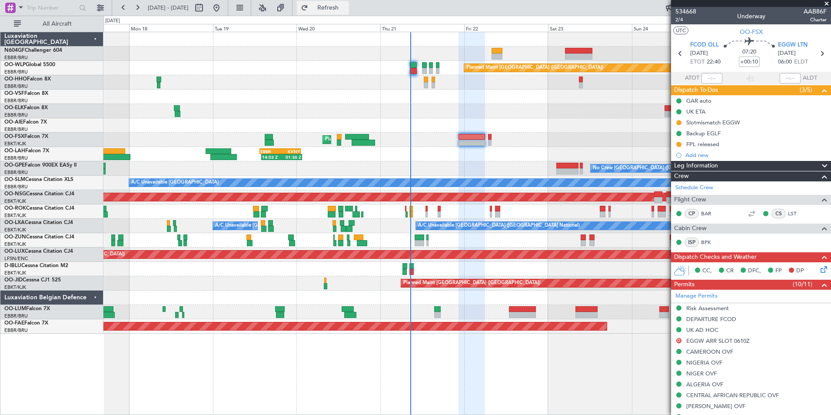
click at [333, 10] on button "Refresh" at bounding box center [323, 8] width 52 height 14
click at [826, 7] on span at bounding box center [827, 4] width 9 height 8
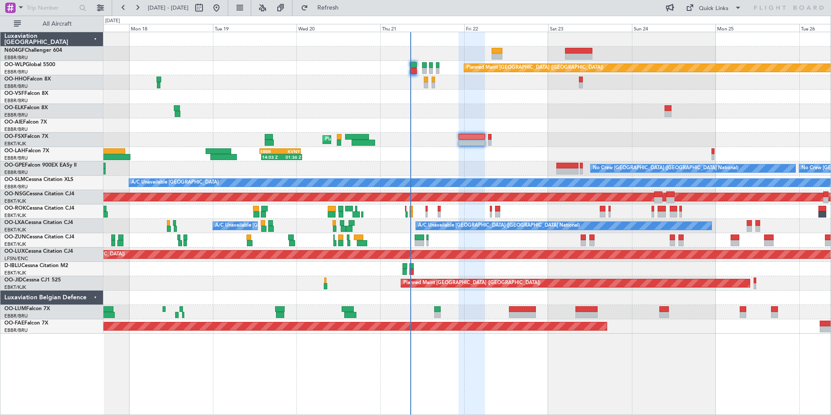
type input "0"
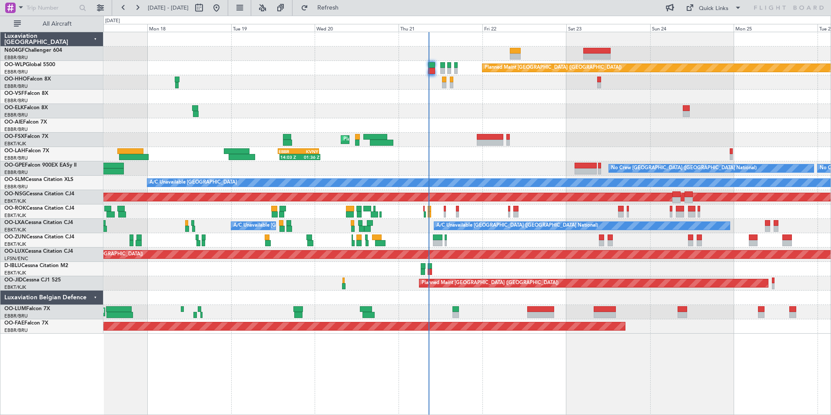
click at [531, 128] on div at bounding box center [466, 125] width 727 height 14
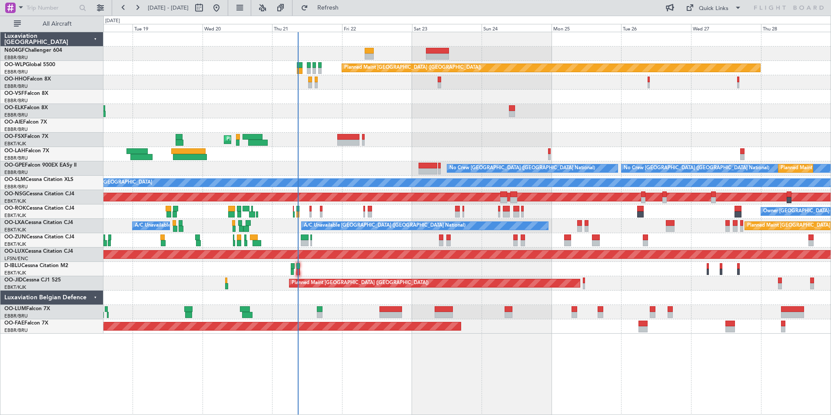
click at [415, 113] on div "Planned Maint [GEOGRAPHIC_DATA] ([GEOGRAPHIC_DATA]) AOG Maint Geneva ([GEOGRAPH…" at bounding box center [466, 182] width 727 height 301
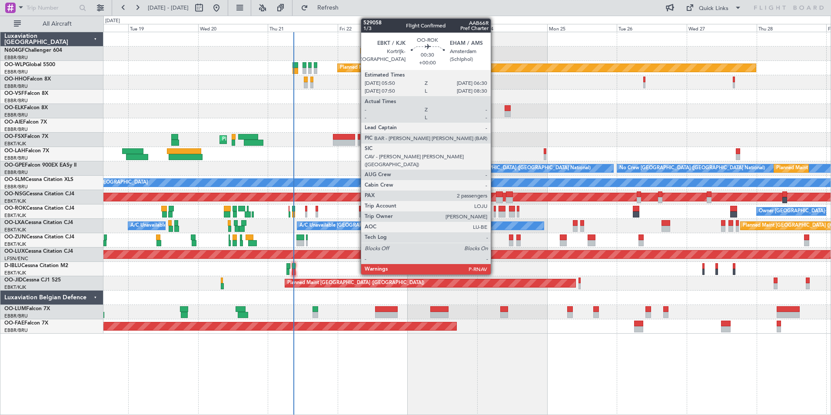
click at [495, 213] on div at bounding box center [495, 214] width 2 height 6
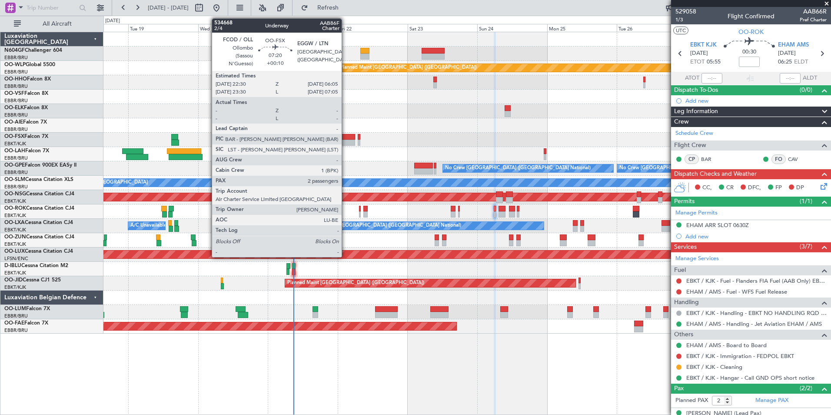
click at [346, 142] on div at bounding box center [344, 143] width 22 height 6
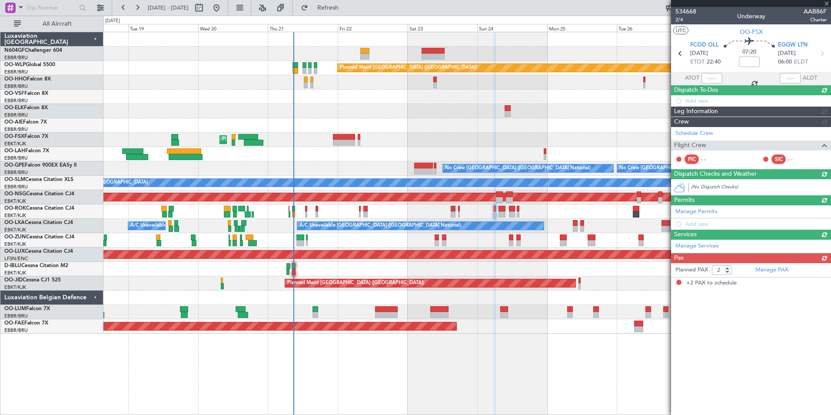
type input "+00:10"
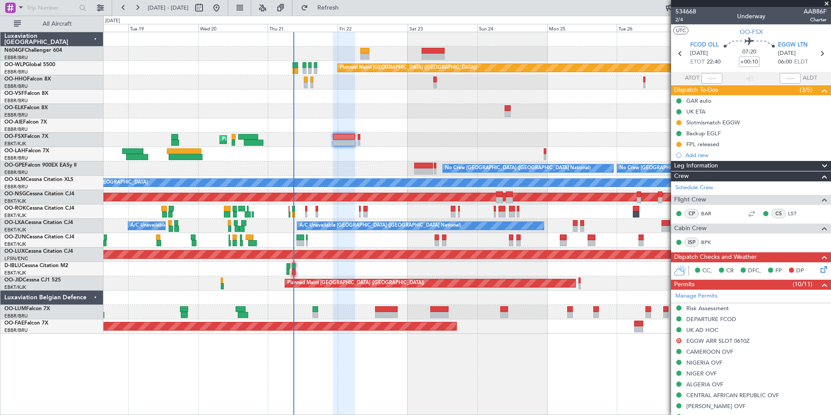
click at [819, 266] on icon at bounding box center [822, 267] width 7 height 7
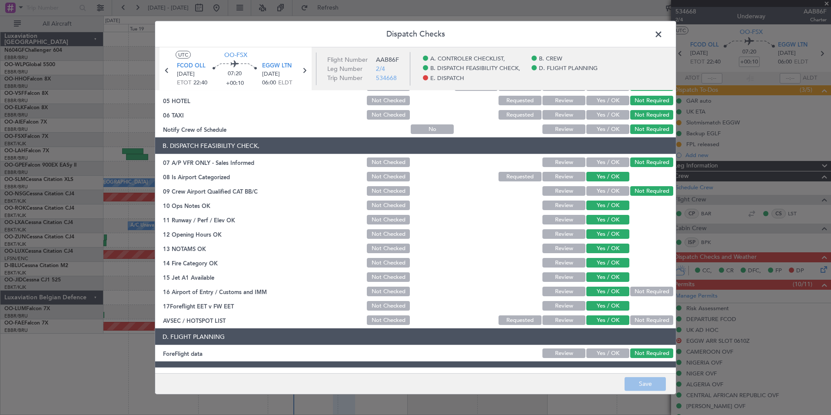
scroll to position [161, 0]
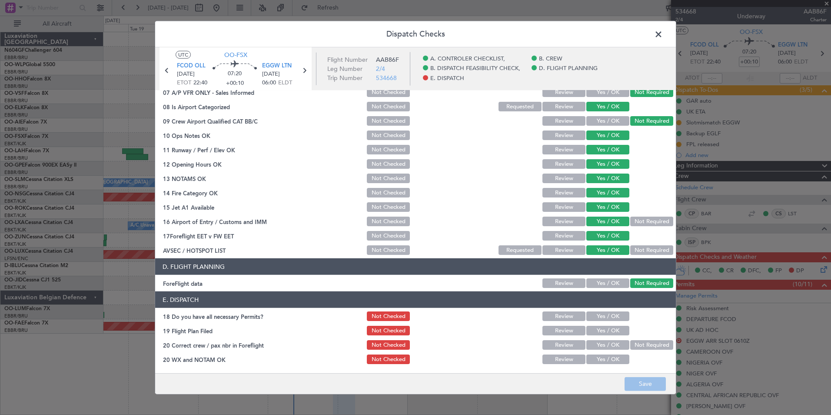
click at [663, 35] on span at bounding box center [663, 36] width 0 height 17
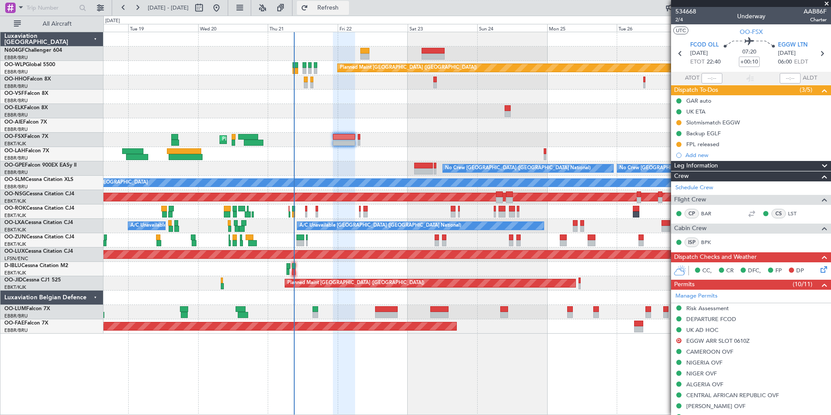
click at [338, 10] on button "Refresh" at bounding box center [323, 8] width 52 height 14
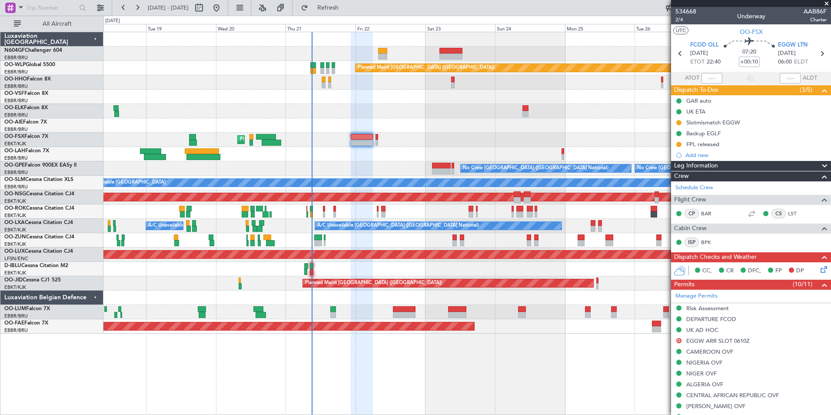
click at [366, 208] on div "Owner [GEOGRAPHIC_DATA]-[GEOGRAPHIC_DATA]" at bounding box center [466, 211] width 727 height 14
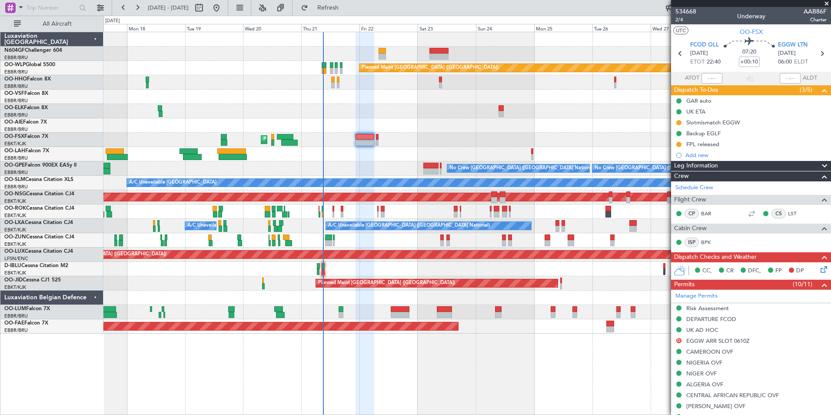
click at [344, 15] on fb-refresh-button "Refresh" at bounding box center [323, 8] width 61 height 16
click at [334, 5] on button "Refresh" at bounding box center [323, 8] width 52 height 14
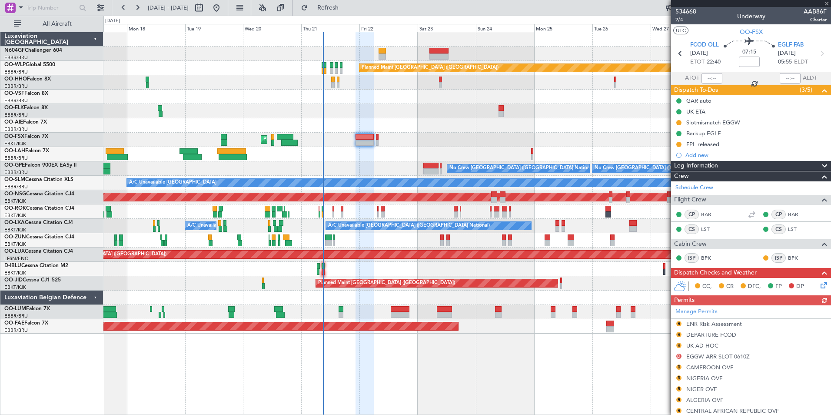
click at [438, 122] on div "Planned Maint London (Farnborough)" at bounding box center [466, 125] width 727 height 14
click at [829, 3] on span at bounding box center [827, 4] width 9 height 8
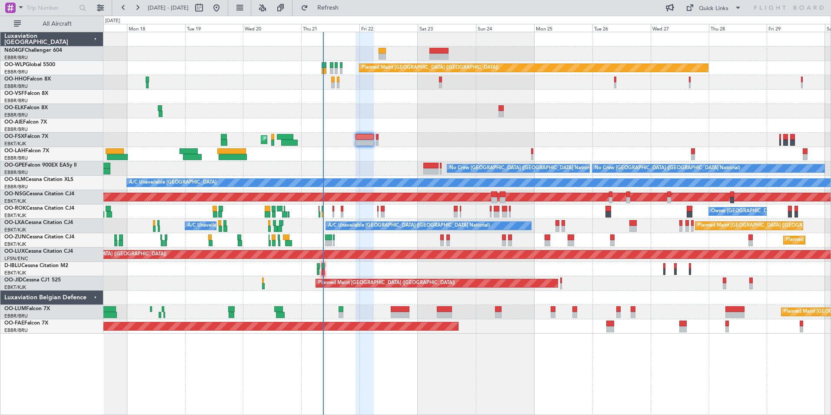
type input "0"
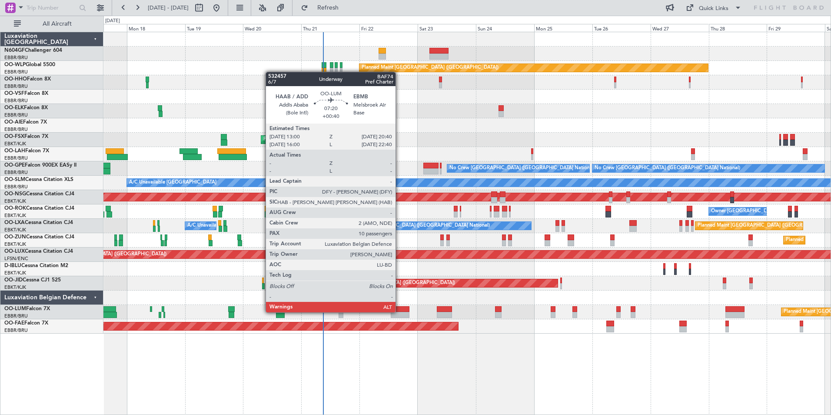
click at [400, 311] on div at bounding box center [400, 309] width 19 height 6
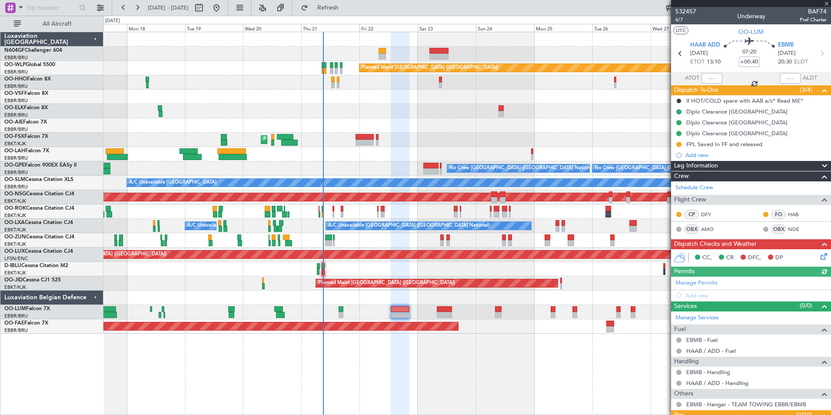
click at [365, 300] on div at bounding box center [466, 297] width 727 height 14
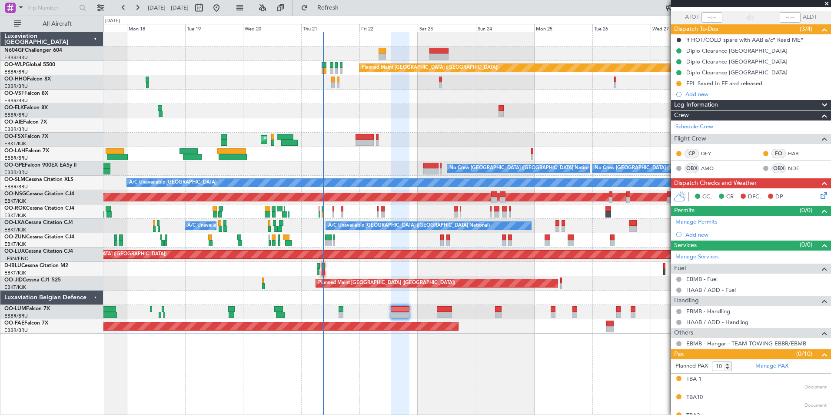
scroll to position [28, 0]
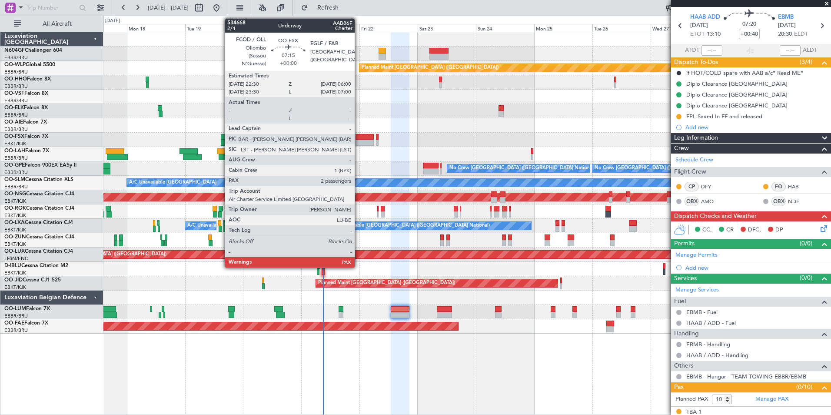
click at [359, 134] on div at bounding box center [365, 137] width 18 height 6
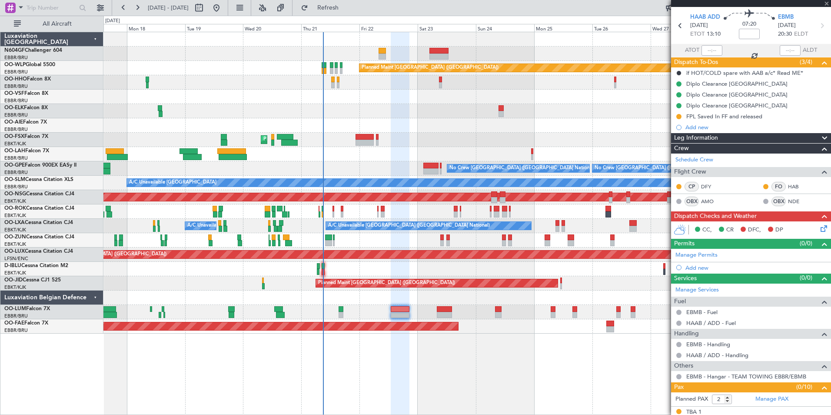
scroll to position [0, 0]
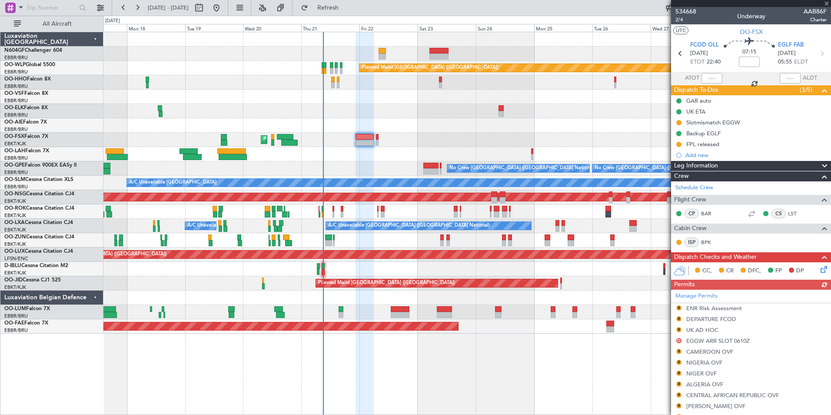
click at [427, 133] on div "Planned Maint Kortrijk-[GEOGRAPHIC_DATA]" at bounding box center [466, 140] width 727 height 14
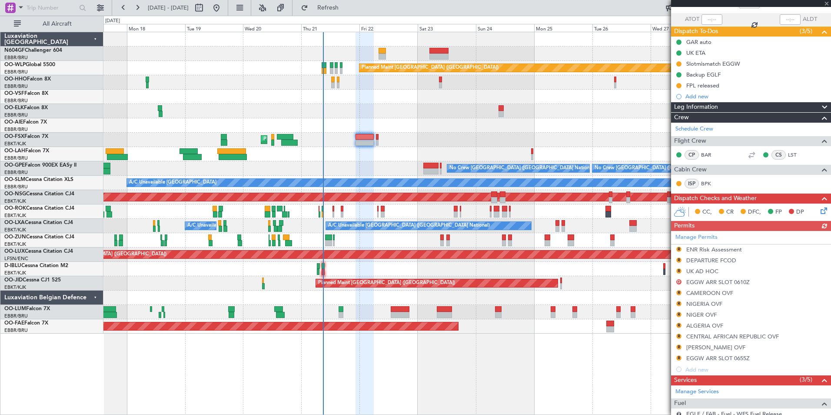
scroll to position [130, 0]
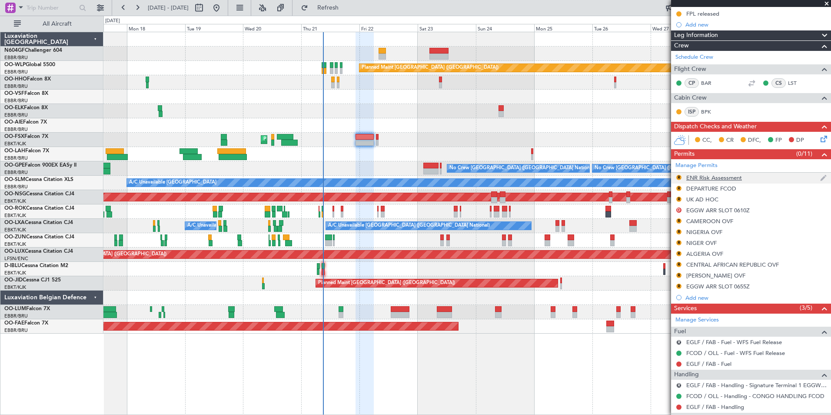
click at [688, 177] on div "ENR Risk Assessment" at bounding box center [714, 177] width 56 height 7
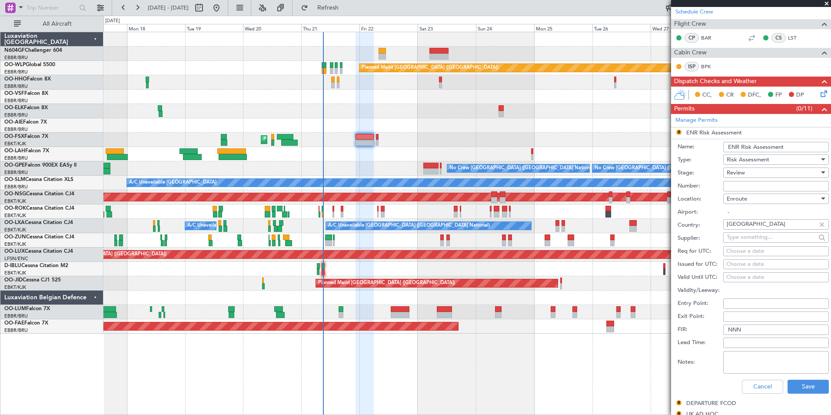
scroll to position [217, 0]
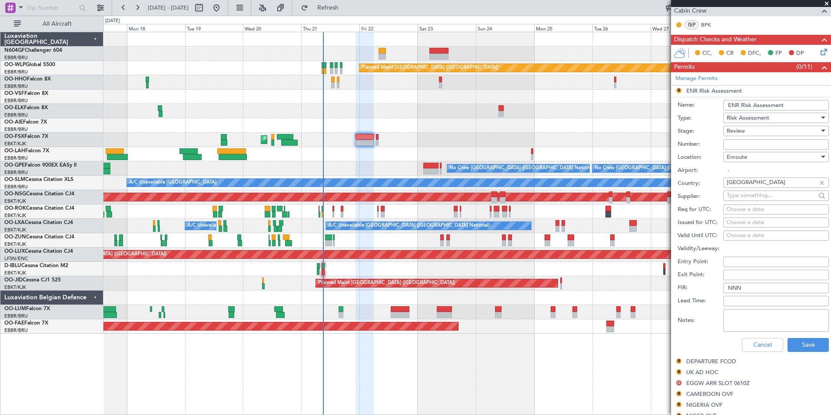
click at [740, 130] on span "Review" at bounding box center [736, 131] width 18 height 8
click at [746, 199] on span "Received OK" at bounding box center [772, 200] width 91 height 13
click at [793, 344] on button "Save" at bounding box center [808, 345] width 41 height 14
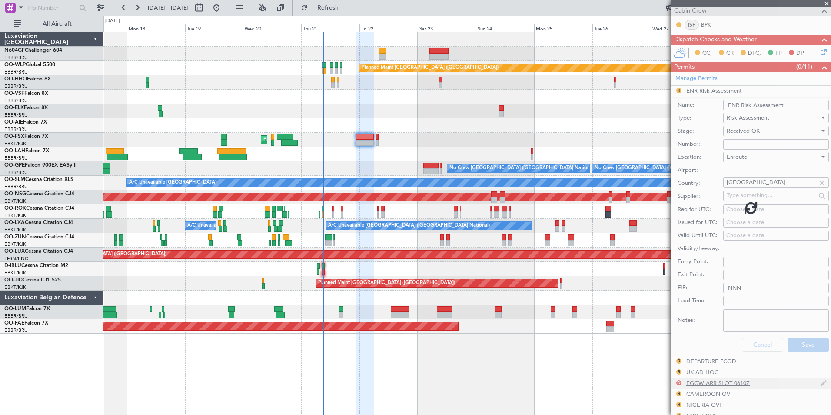
scroll to position [207, 0]
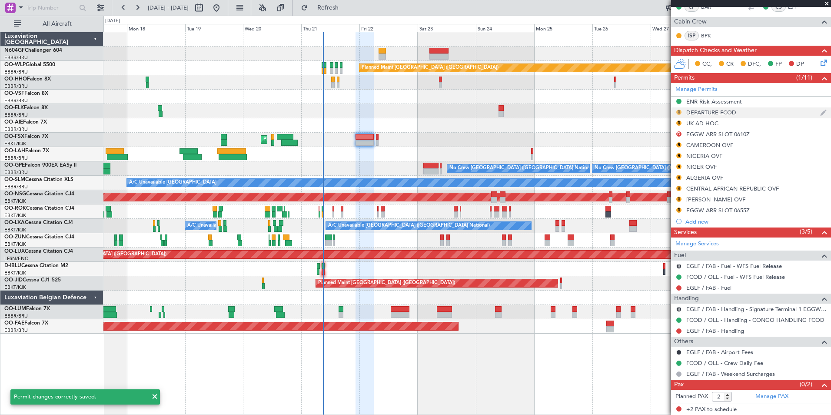
click at [681, 111] on button "R" at bounding box center [678, 112] width 5 height 5
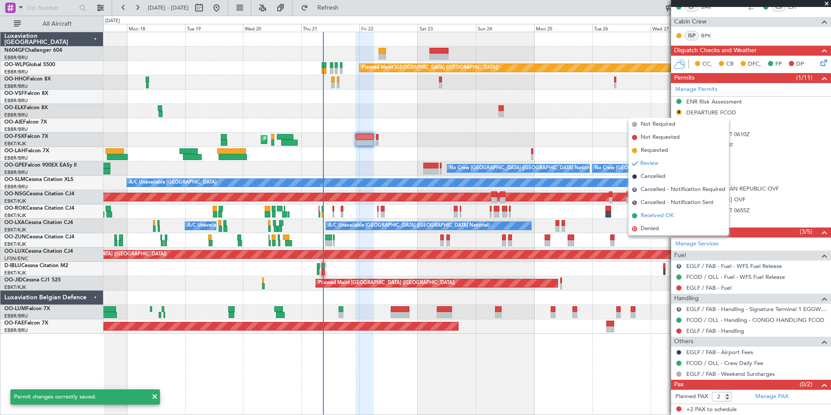
click at [650, 214] on span "Received OK" at bounding box center [657, 215] width 33 height 9
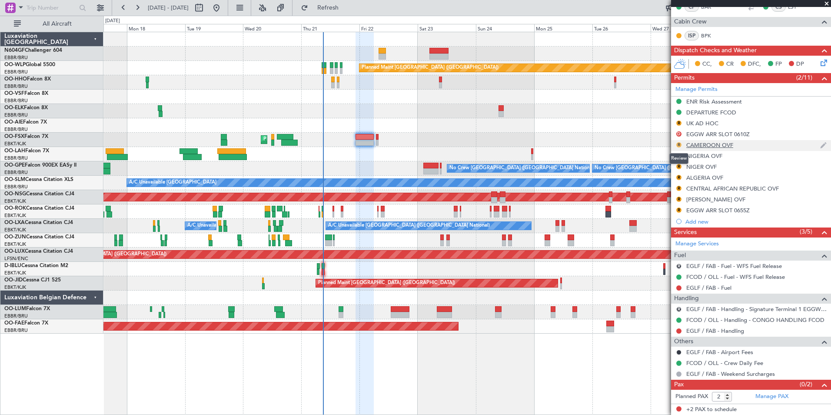
click at [677, 145] on button "R" at bounding box center [678, 144] width 5 height 5
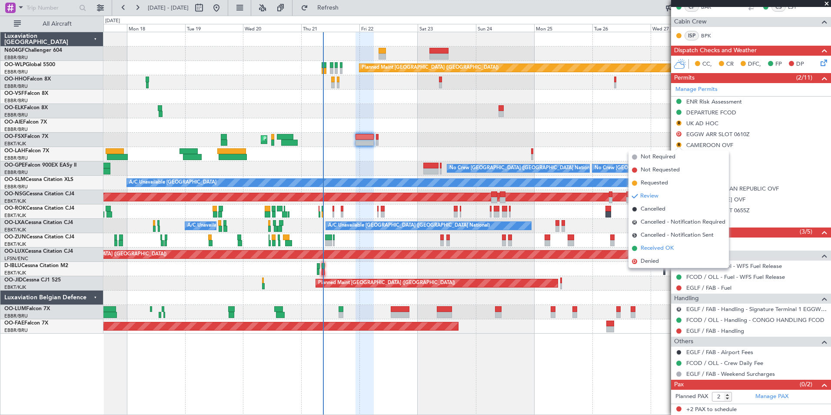
click at [646, 251] on span "Received OK" at bounding box center [657, 248] width 33 height 9
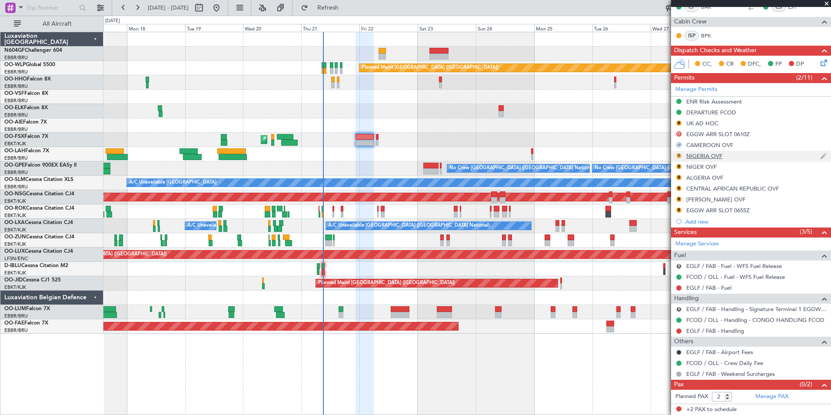
click at [679, 154] on button "R" at bounding box center [678, 155] width 5 height 5
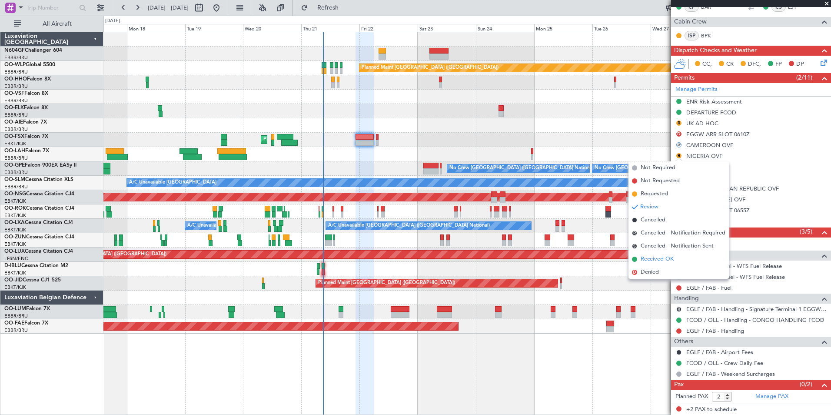
click at [654, 257] on span "Received OK" at bounding box center [657, 259] width 33 height 9
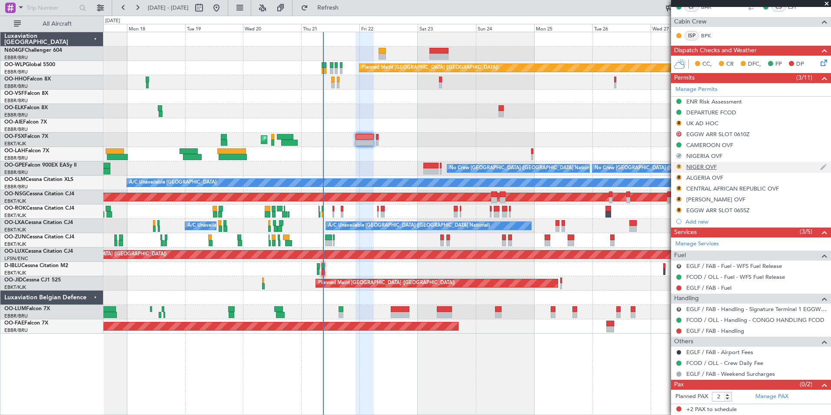
click at [680, 165] on button "R" at bounding box center [678, 166] width 5 height 5
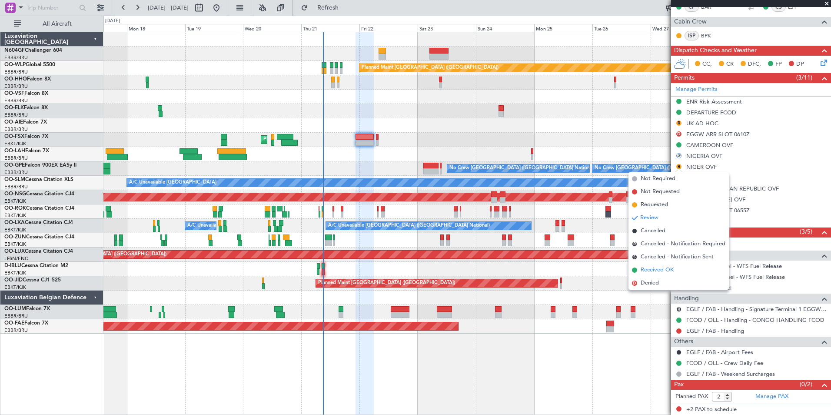
click at [656, 269] on span "Received OK" at bounding box center [657, 270] width 33 height 9
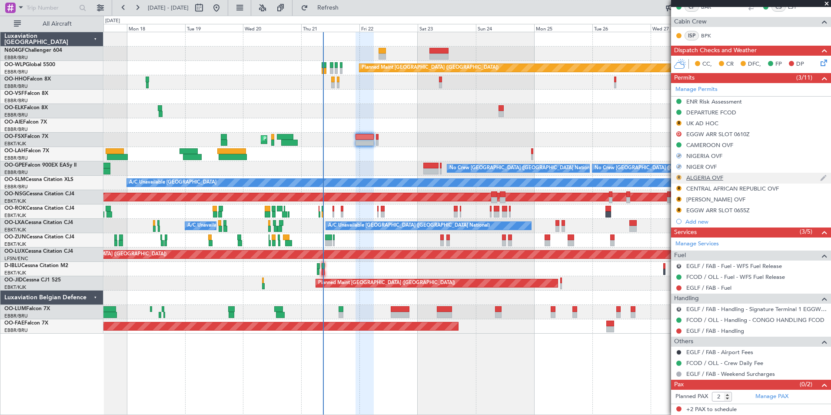
click at [678, 175] on button "R" at bounding box center [678, 177] width 5 height 5
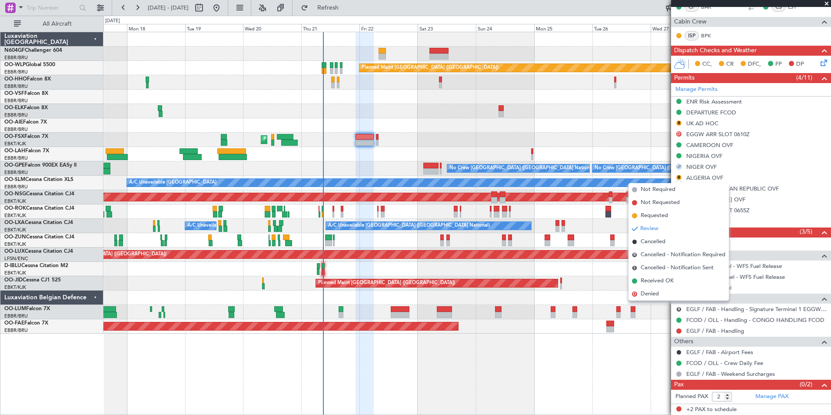
click at [653, 282] on span "Received OK" at bounding box center [657, 281] width 33 height 9
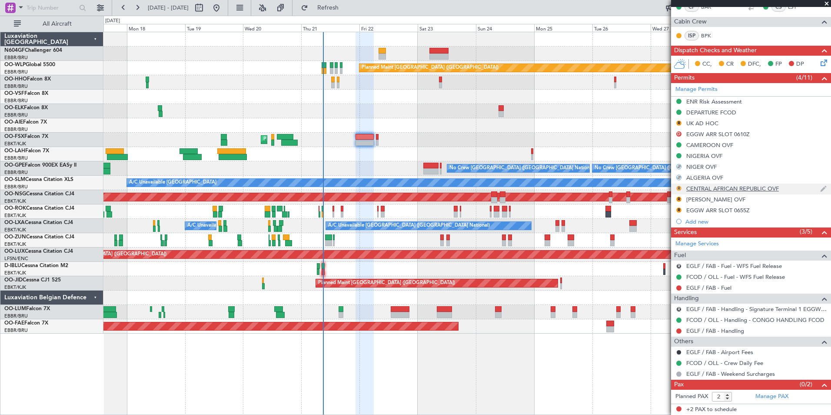
click at [680, 187] on button "R" at bounding box center [678, 188] width 5 height 5
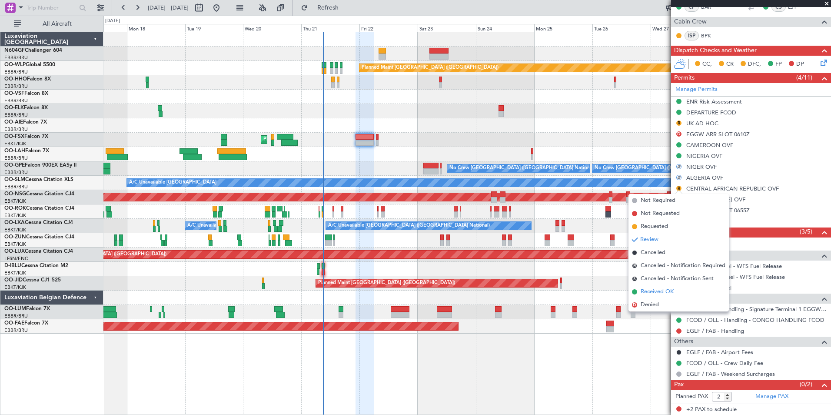
click at [662, 290] on span "Received OK" at bounding box center [657, 291] width 33 height 9
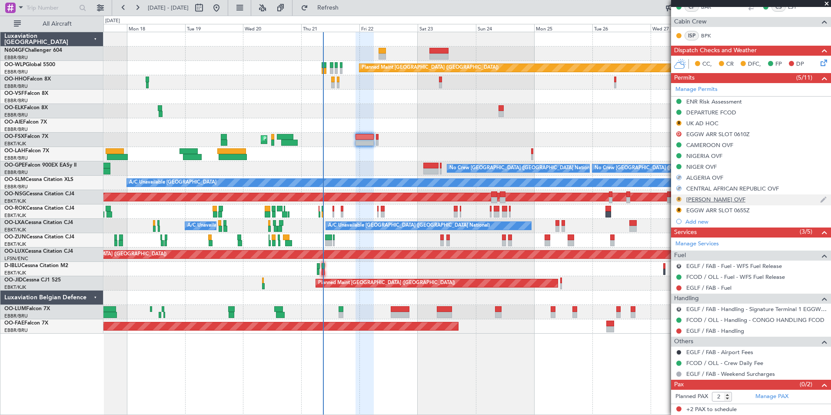
click at [679, 197] on button "R" at bounding box center [678, 199] width 5 height 5
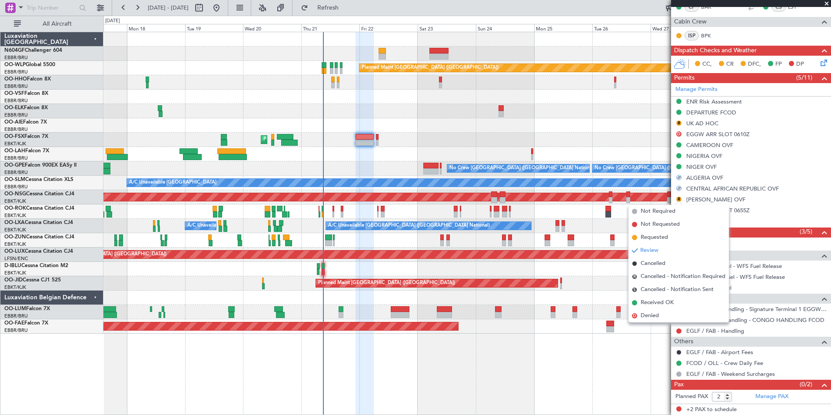
click at [660, 301] on span "Received OK" at bounding box center [657, 302] width 33 height 9
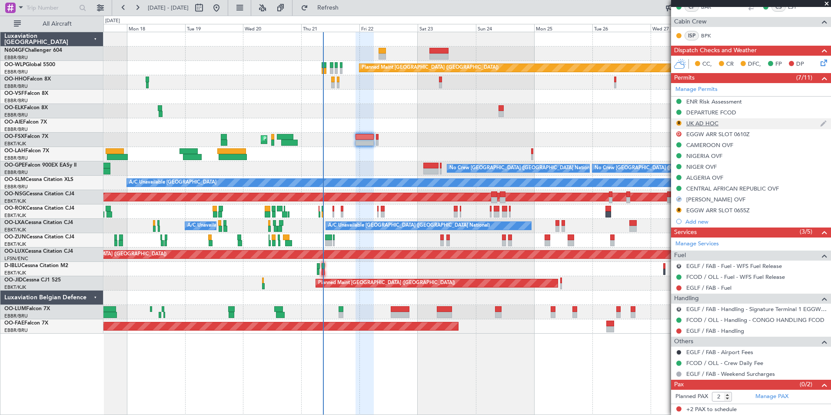
scroll to position [33, 0]
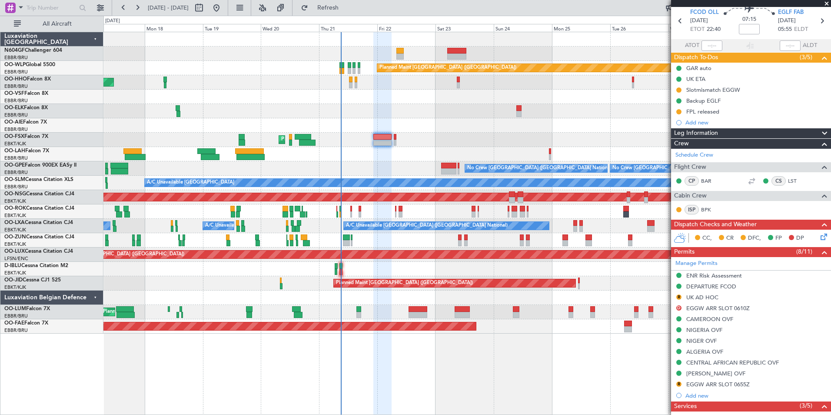
click at [353, 152] on div "Planned Maint [PERSON_NAME]-[GEOGRAPHIC_DATA][PERSON_NAME] ([GEOGRAPHIC_DATA][P…" at bounding box center [466, 154] width 727 height 14
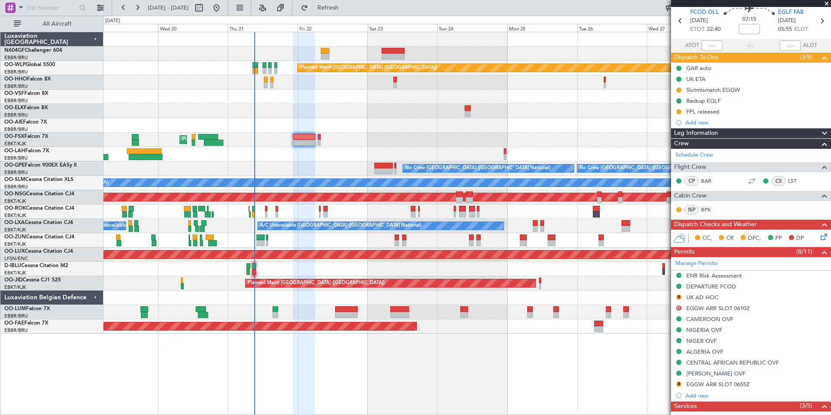
click at [280, 83] on div "Planned Maint Berlin (Brandenburg) AOG Maint Geneva (Cointrin) Planned Maint Ko…" at bounding box center [466, 182] width 727 height 301
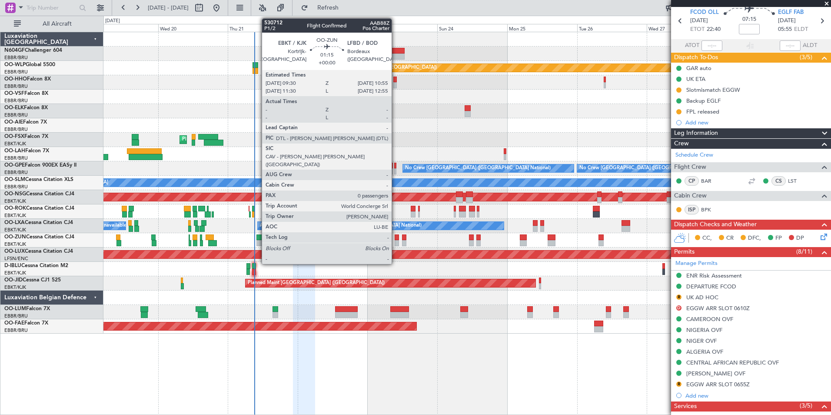
click at [396, 240] on div at bounding box center [397, 237] width 4 height 6
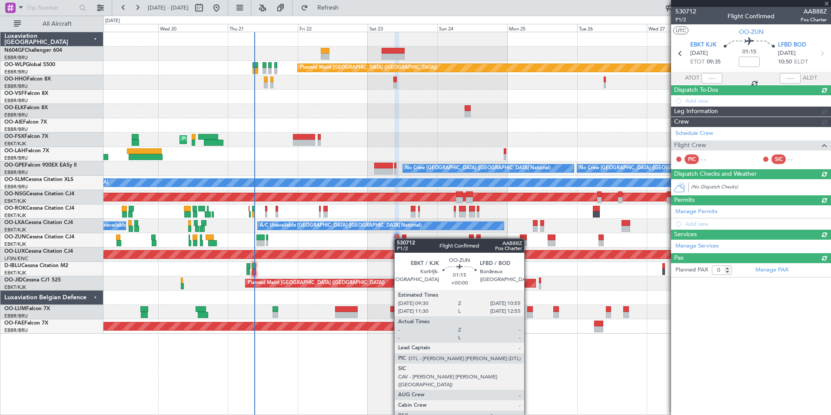
scroll to position [0, 0]
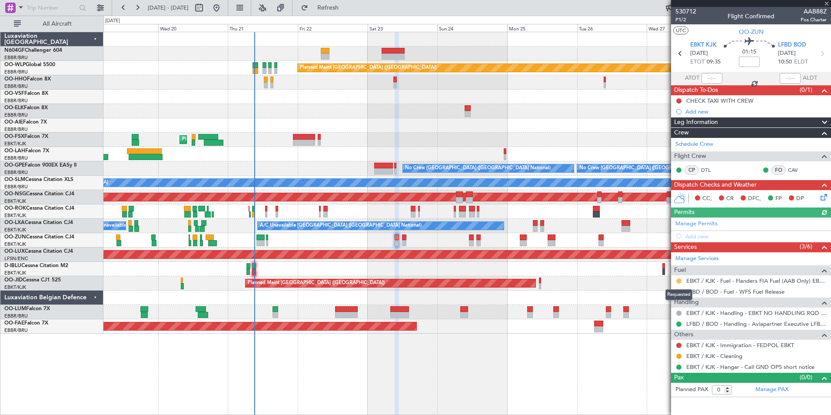
click at [681, 282] on button at bounding box center [678, 280] width 5 height 5
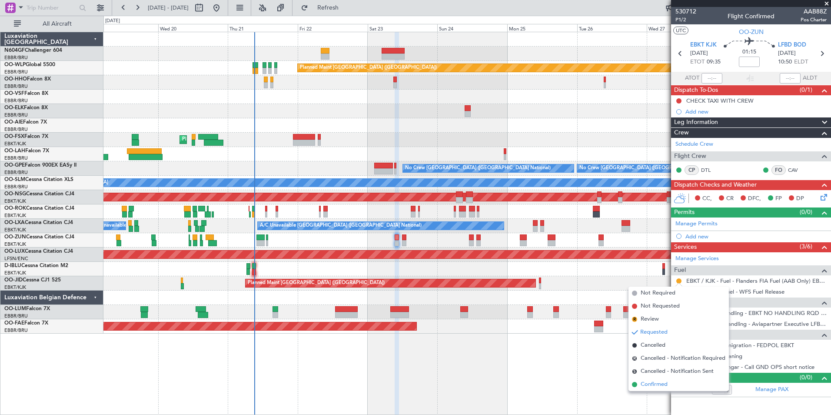
click at [648, 382] on span "Confirmed" at bounding box center [654, 384] width 27 height 9
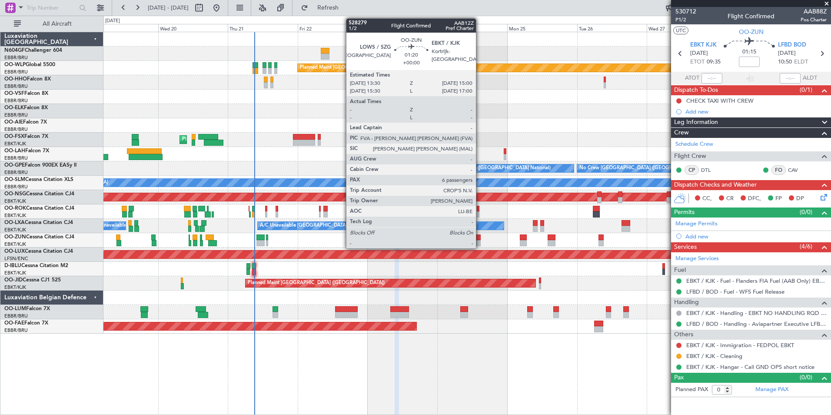
click at [480, 241] on div at bounding box center [478, 243] width 5 height 6
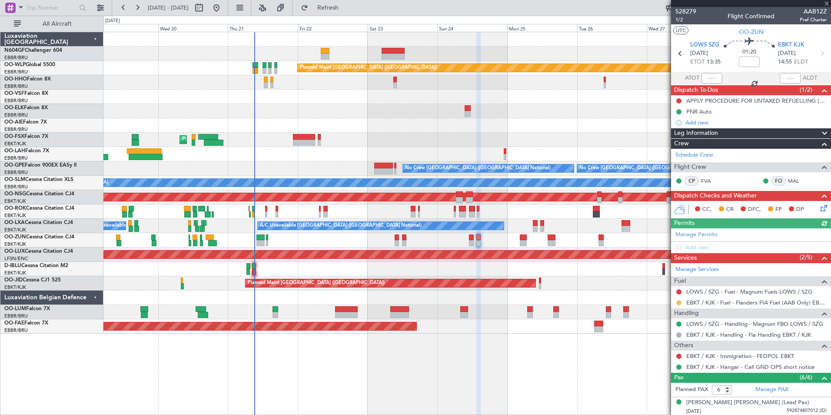
click at [679, 302] on button at bounding box center [678, 302] width 5 height 5
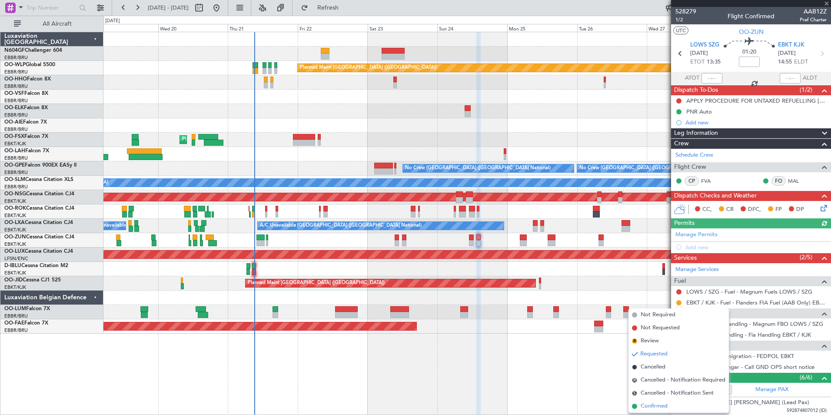
click at [640, 410] on li "Confirmed" at bounding box center [679, 406] width 100 height 13
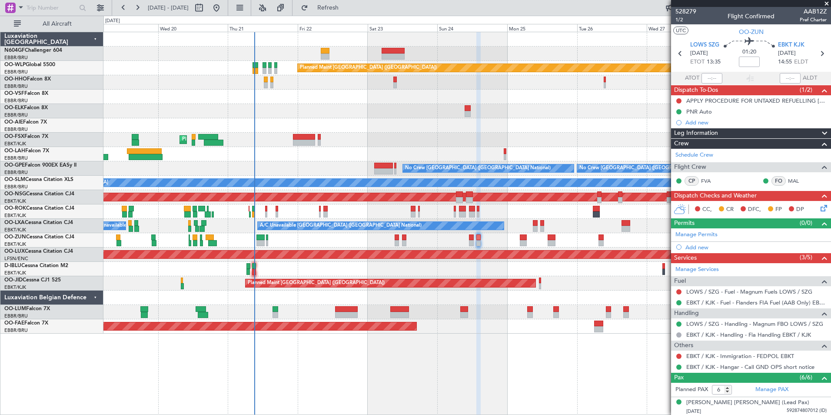
click at [367, 121] on div "Planned Maint Berlin (Brandenburg) AOG Maint Geneva (Cointrin) Planned Maint Ko…" at bounding box center [466, 182] width 727 height 301
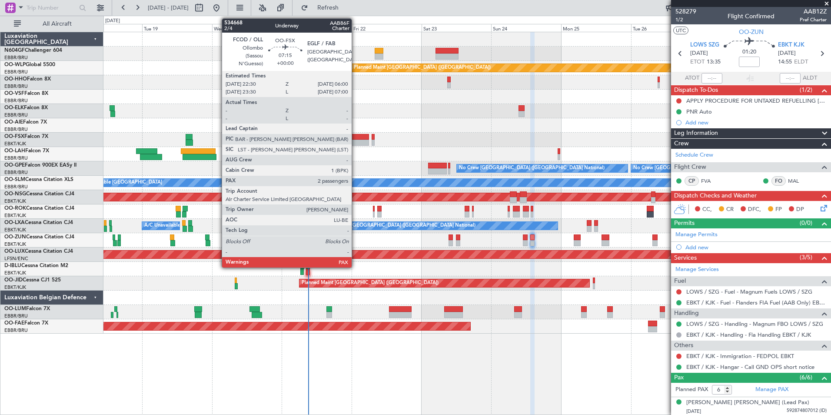
click at [356, 144] on div at bounding box center [358, 143] width 22 height 6
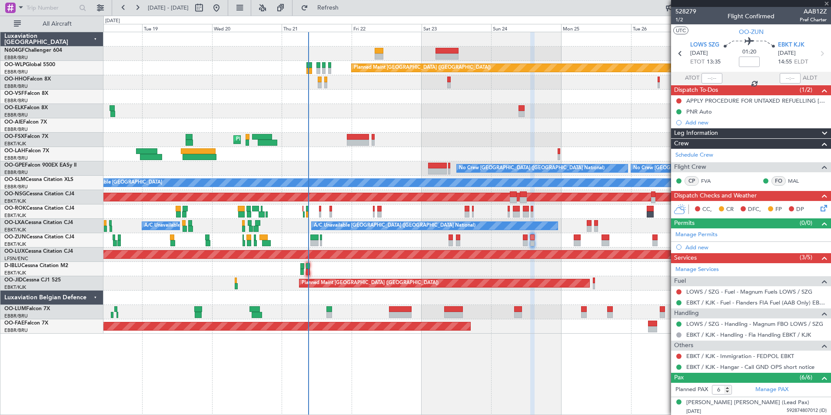
type input "2"
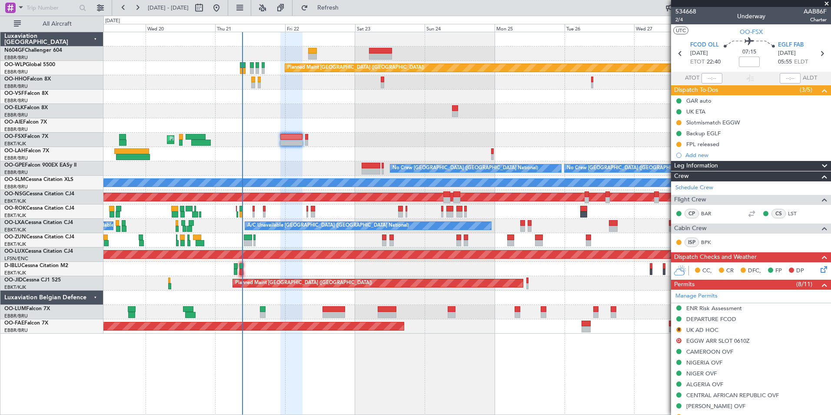
click at [391, 84] on div "Planned Maint Berlin (Brandenburg) AOG Maint Geneva (Cointrin) Planned Maint Ko…" at bounding box center [466, 182] width 727 height 301
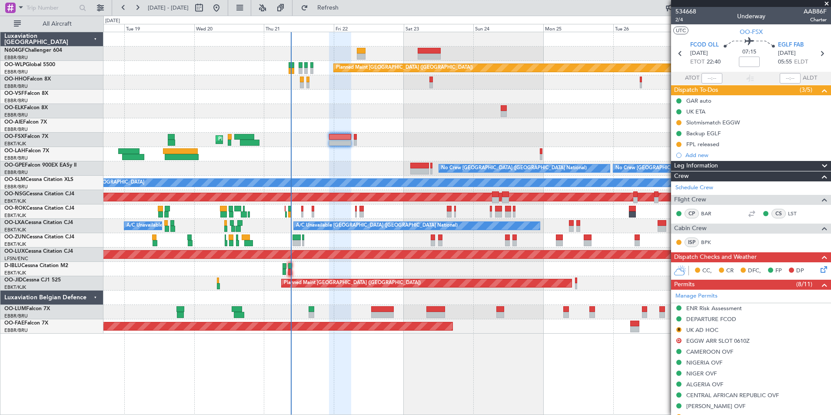
click at [460, 62] on div "Planned Maint Berlin (Brandenburg) AOG Maint Geneva (Cointrin) Planned Maint Ko…" at bounding box center [466, 182] width 727 height 301
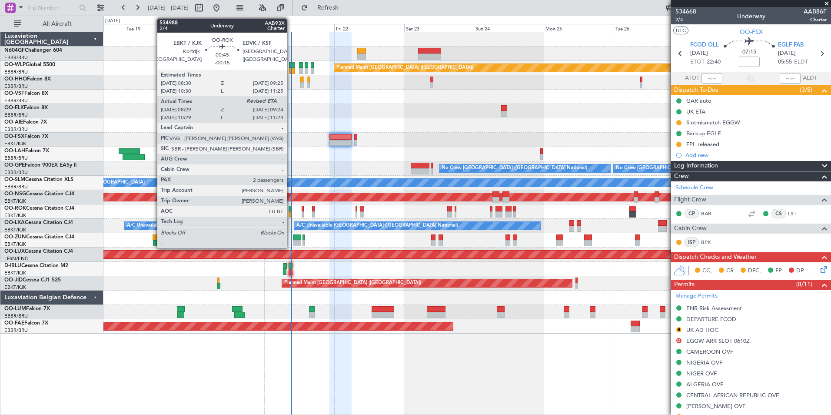
click at [291, 212] on div at bounding box center [290, 214] width 3 height 6
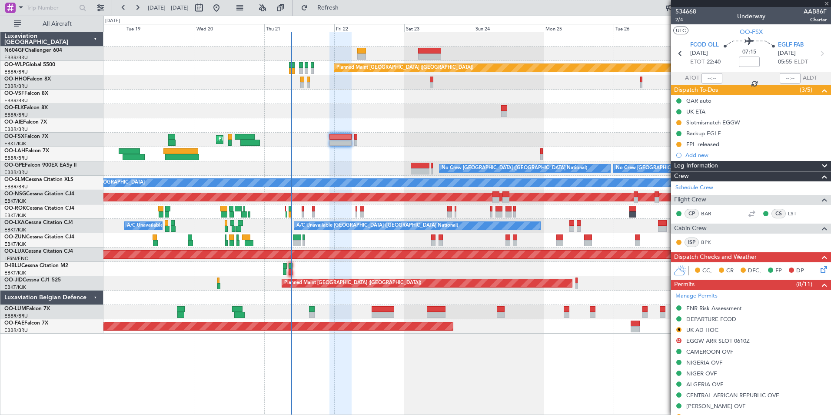
type input "-00:15"
type input "08:34"
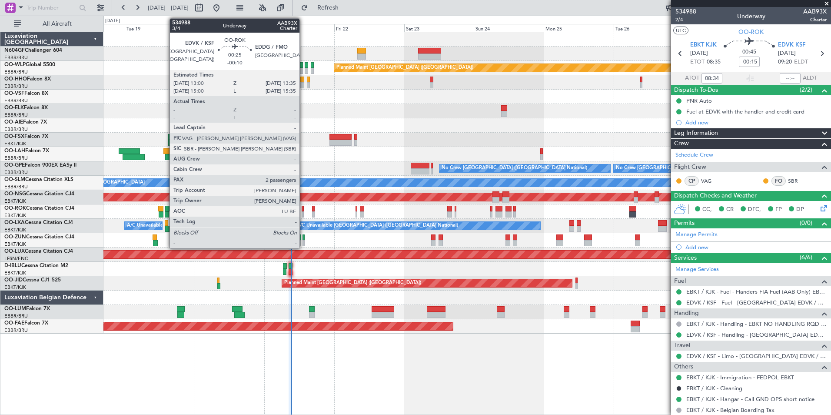
click at [303, 212] on div at bounding box center [303, 214] width 2 height 6
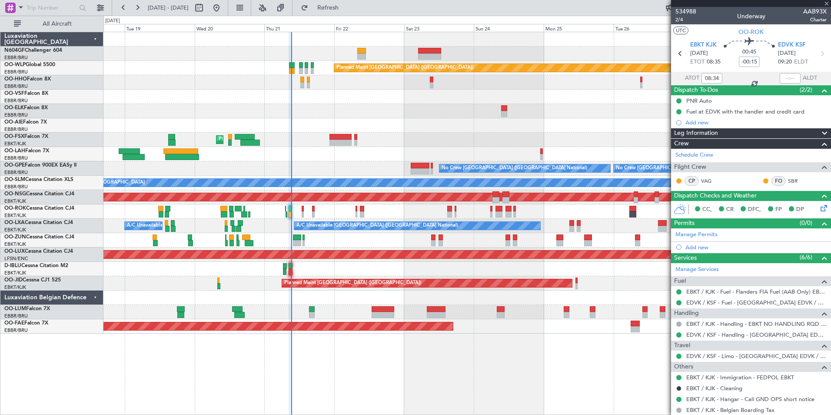
type input "-00:10"
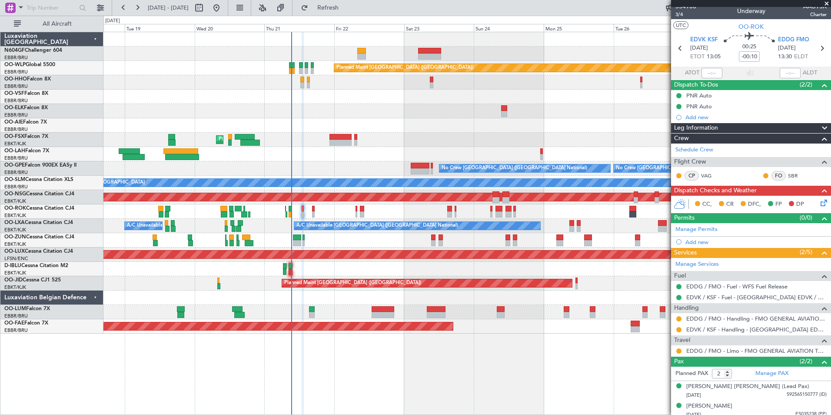
scroll to position [10, 0]
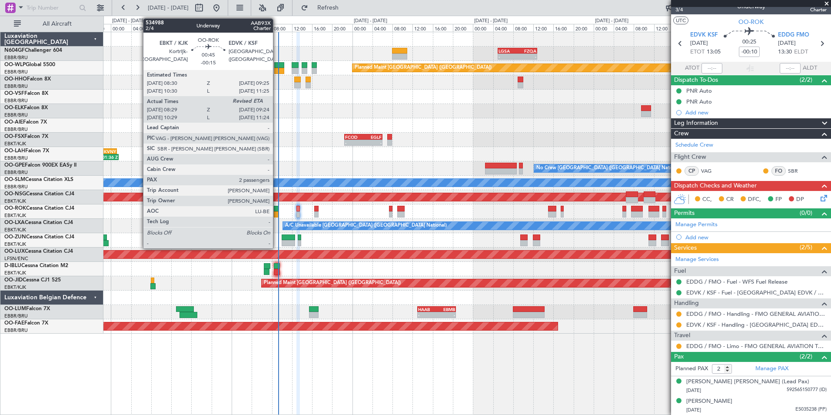
click at [277, 213] on div at bounding box center [276, 214] width 5 height 6
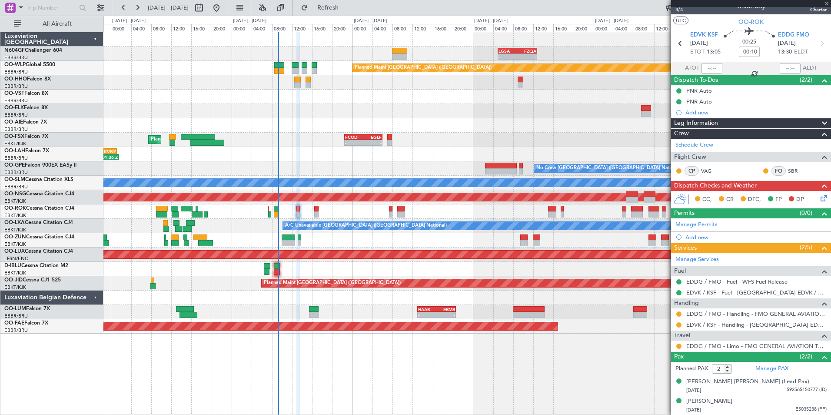
type input "-00:15"
type input "08:34"
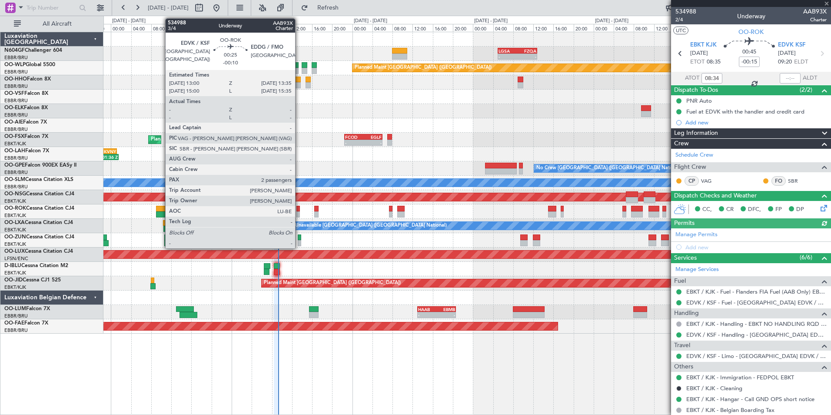
click at [299, 207] on div at bounding box center [298, 209] width 3 height 6
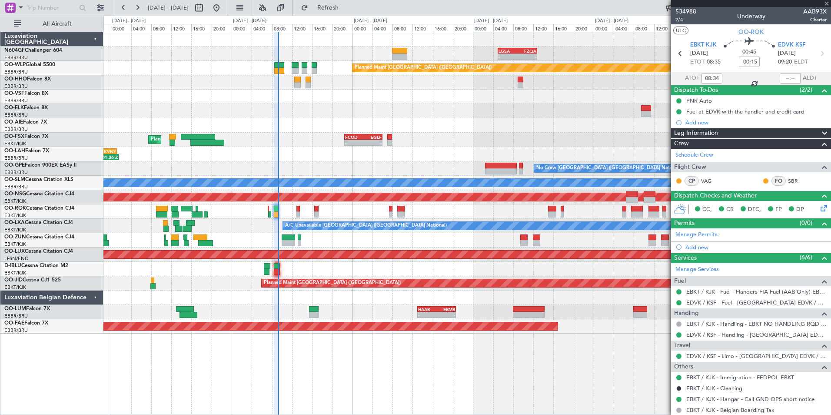
type input "-00:10"
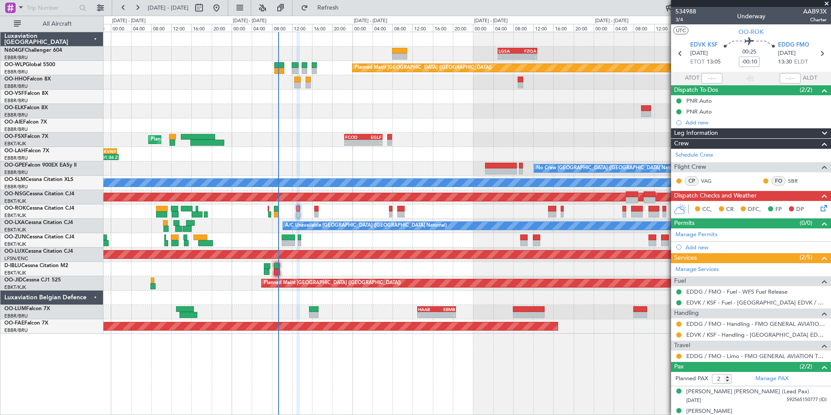
click at [324, 213] on div at bounding box center [466, 211] width 727 height 14
click at [678, 324] on button at bounding box center [678, 323] width 5 height 5
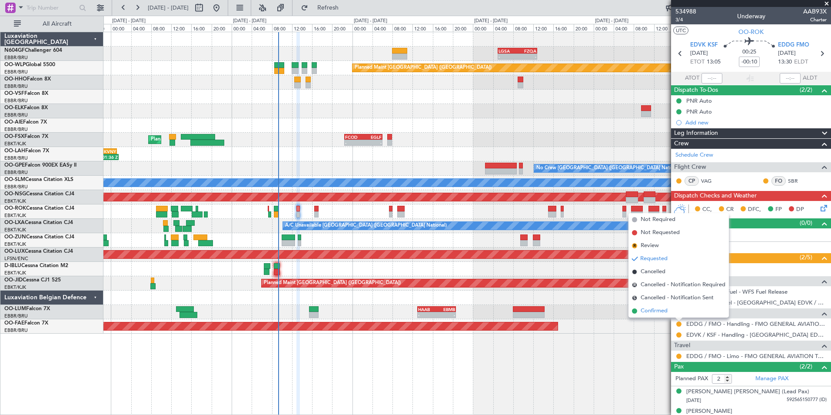
click at [662, 308] on span "Confirmed" at bounding box center [654, 311] width 27 height 9
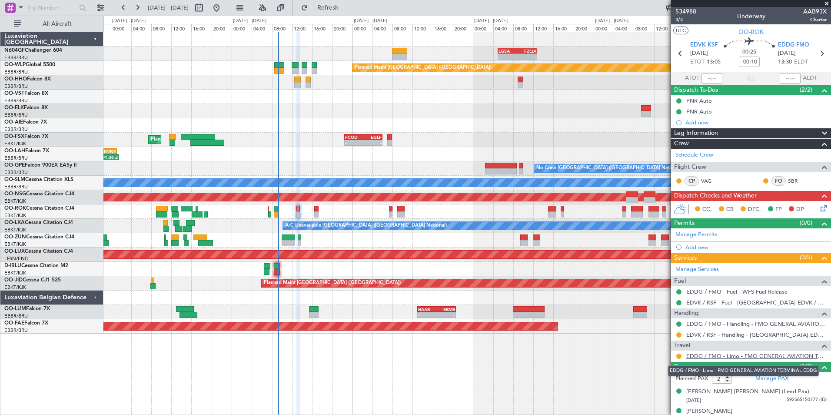
click at [717, 355] on link "EDDG / FMO - Limo - FMO GENERAL AVIATION TERMINAL EDDG" at bounding box center [756, 355] width 140 height 7
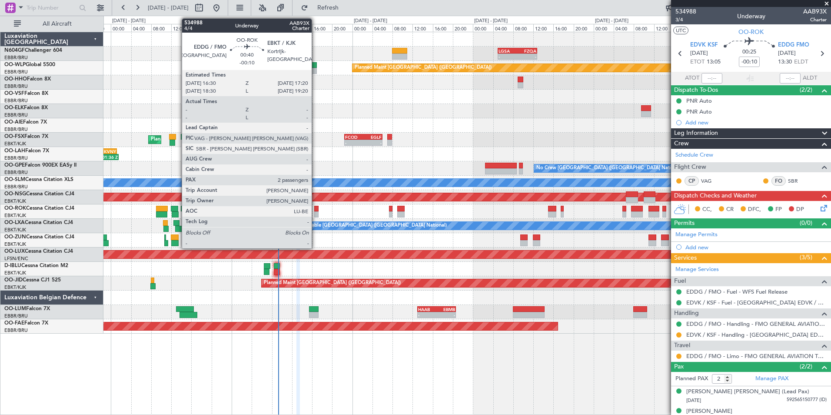
click at [316, 209] on div at bounding box center [316, 209] width 4 height 6
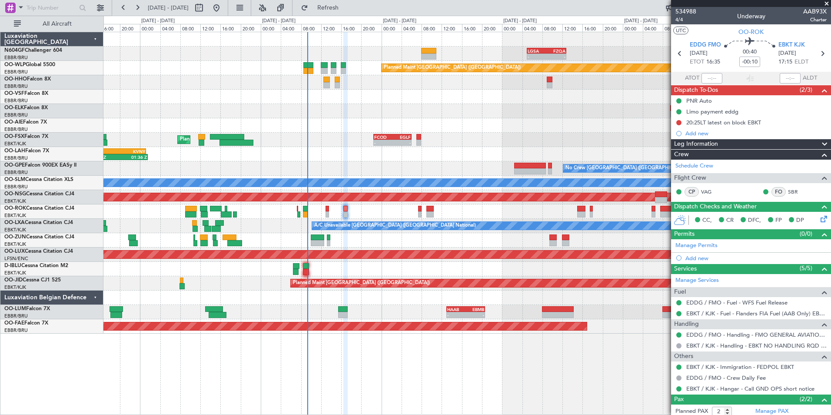
click at [384, 244] on div at bounding box center [466, 240] width 727 height 14
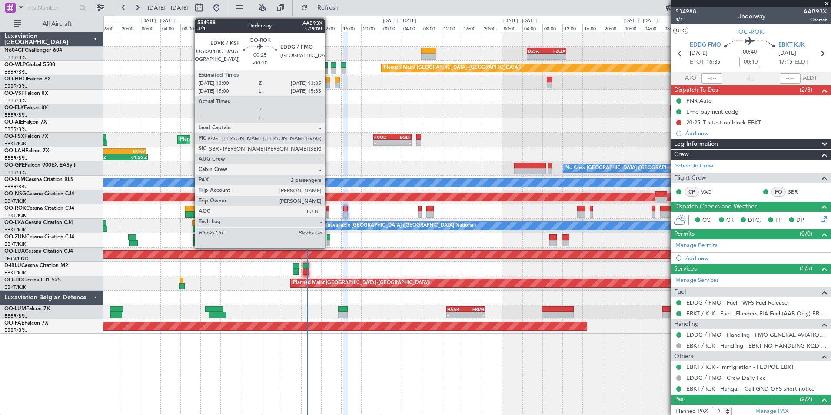
click at [329, 210] on div at bounding box center [327, 209] width 3 height 6
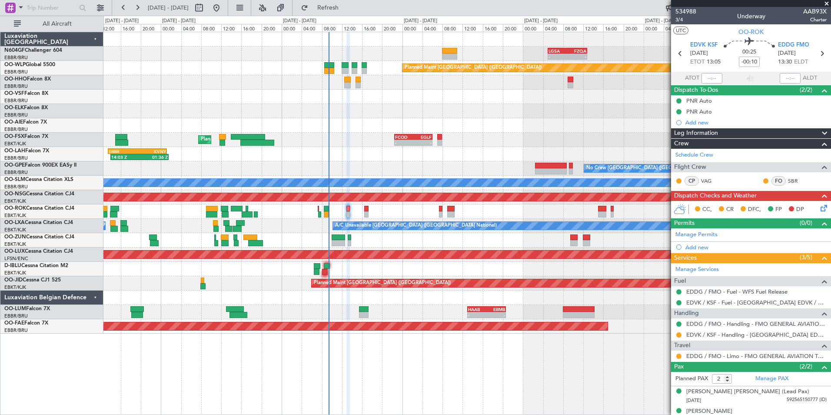
click at [380, 156] on div "14:03 Z 01:36 Z EBBR 13:30 Z KVNY 01:15 Z 23:25 Z 06:55 Z KIAD 22:00 Z EBBR 05:…" at bounding box center [466, 154] width 727 height 14
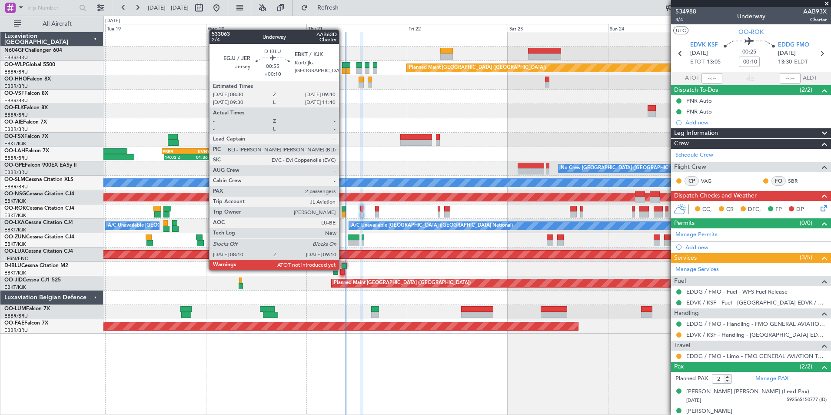
click at [343, 269] on div at bounding box center [342, 272] width 4 height 6
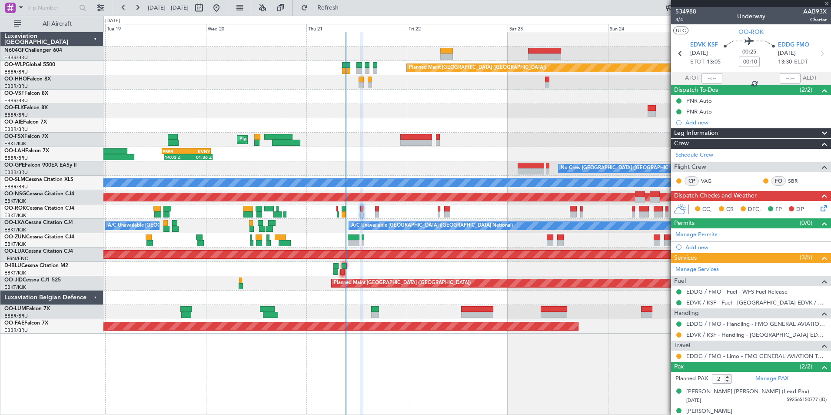
type input "+00:10"
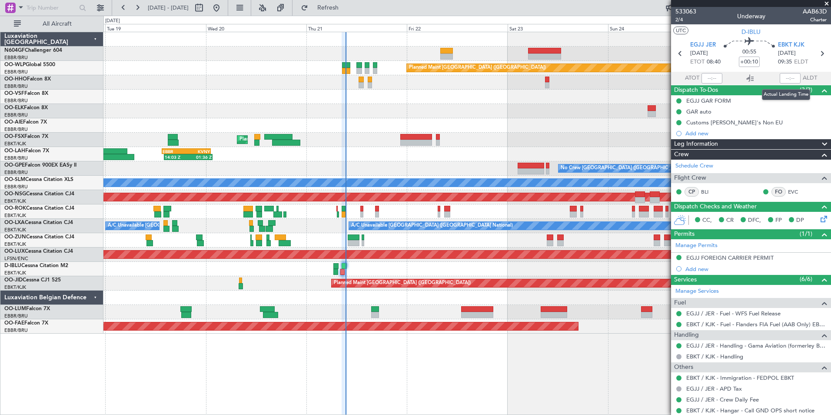
click at [782, 77] on div at bounding box center [790, 78] width 21 height 10
click at [794, 74] on div at bounding box center [790, 78] width 21 height 10
click at [706, 82] on input "text" at bounding box center [712, 78] width 21 height 10
type input "08:16"
click at [722, 31] on section "UTC D-IBLU" at bounding box center [751, 30] width 160 height 13
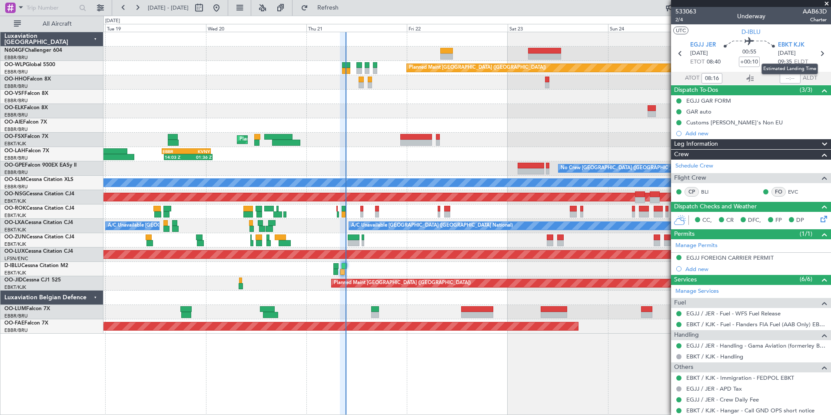
click at [780, 74] on mat-tooltip-component "Estimated Landing Time" at bounding box center [790, 68] width 69 height 23
click at [786, 75] on input "text" at bounding box center [790, 78] width 21 height 10
type input "09:07"
click at [783, 34] on section "UTC D-IBLU" at bounding box center [751, 30] width 160 height 13
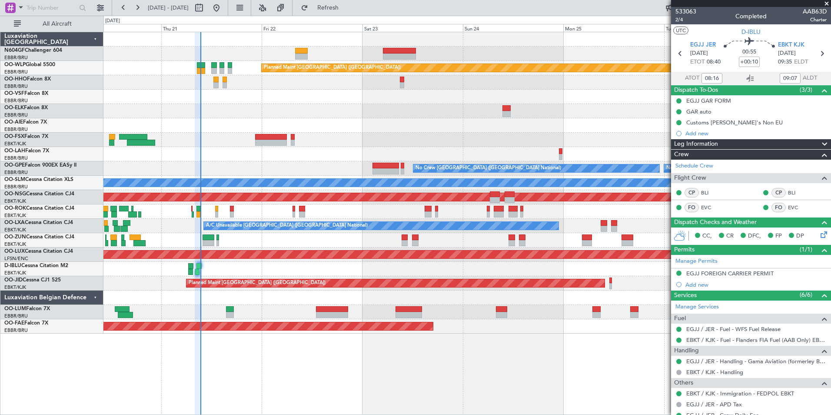
click at [351, 149] on div "14:03 Z 01:36 Z EBBR 13:30 Z KVNY 01:15 Z" at bounding box center [466, 154] width 727 height 14
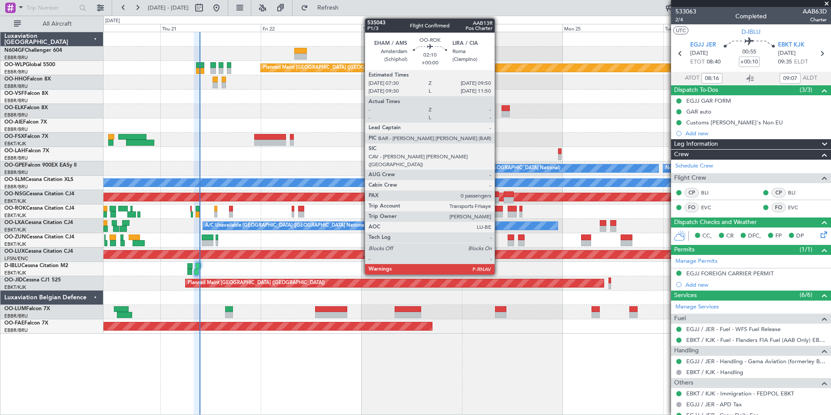
click at [499, 207] on div at bounding box center [498, 209] width 10 height 6
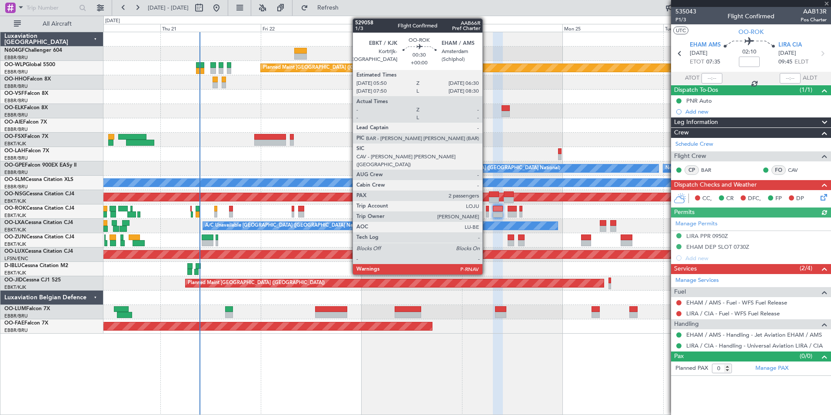
click at [486, 212] on div at bounding box center [487, 214] width 3 height 6
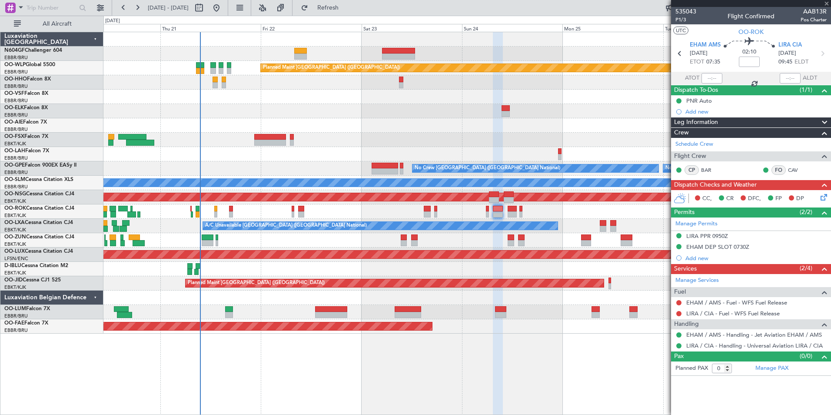
type input "2"
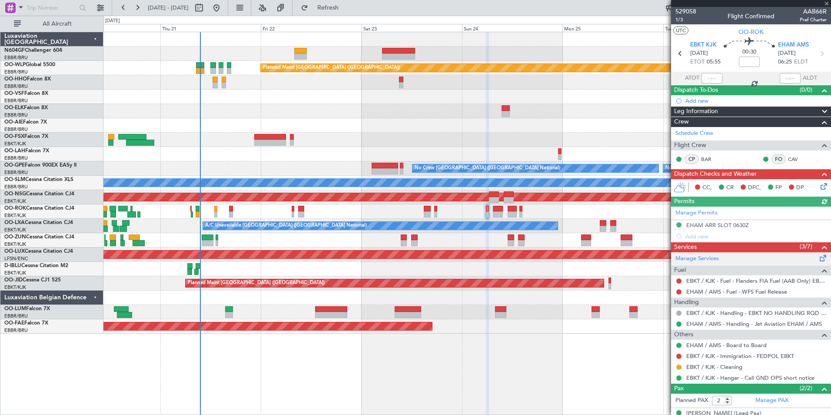
scroll to position [32, 0]
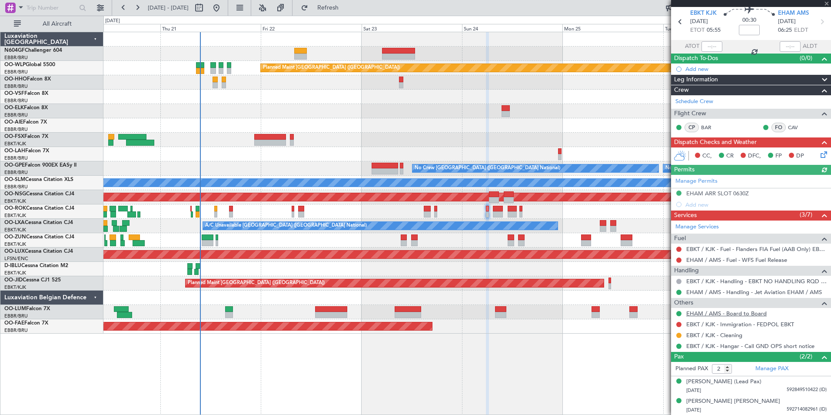
click at [753, 314] on link "EHAM / AMS - Board to Board" at bounding box center [726, 313] width 80 height 7
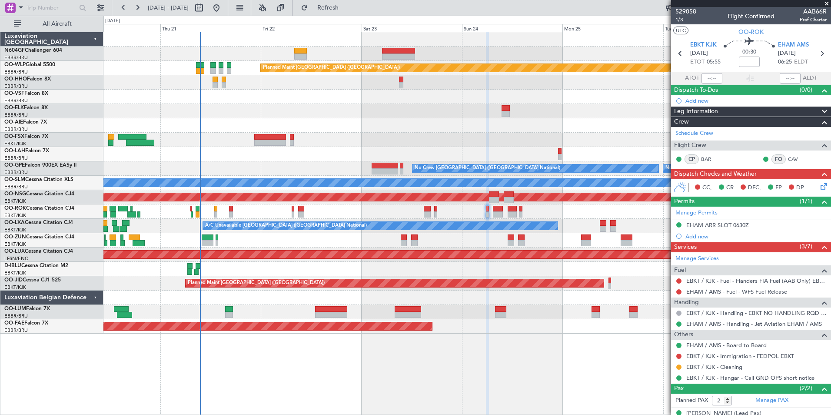
scroll to position [32, 0]
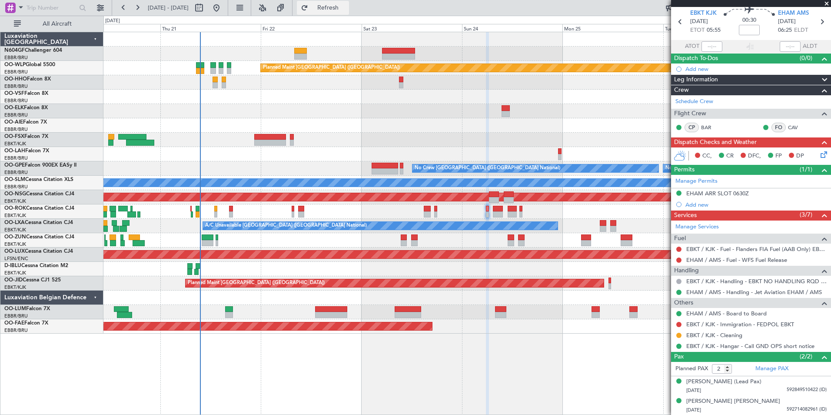
click at [330, 10] on button "Refresh" at bounding box center [323, 8] width 52 height 14
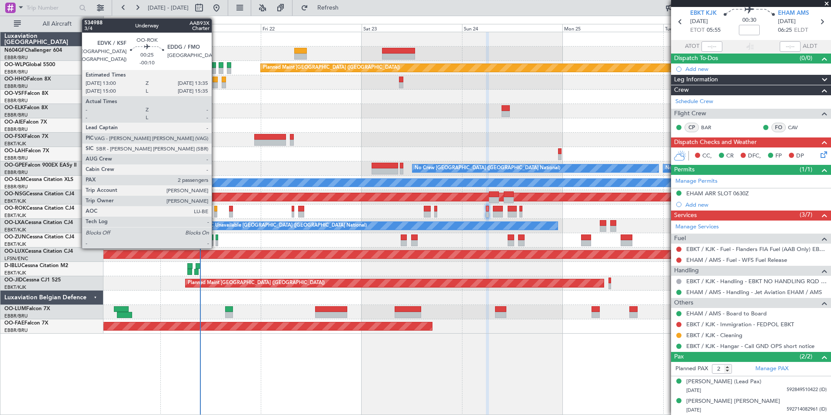
click at [216, 210] on div at bounding box center [215, 209] width 3 height 6
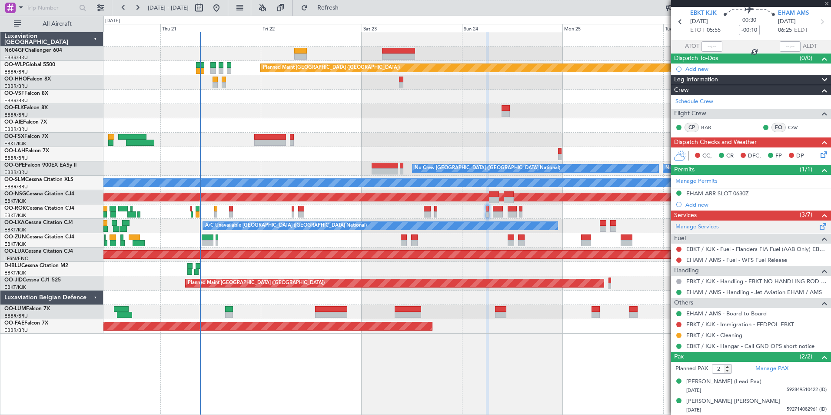
scroll to position [0, 0]
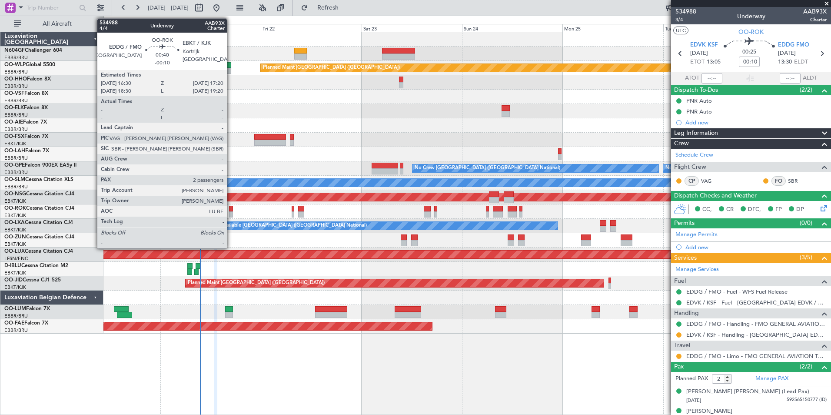
click at [231, 213] on div at bounding box center [231, 214] width 4 height 6
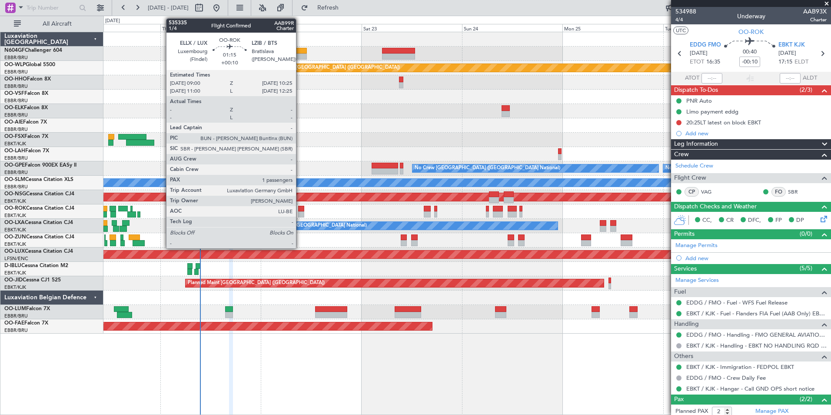
click at [300, 208] on div at bounding box center [301, 209] width 6 height 6
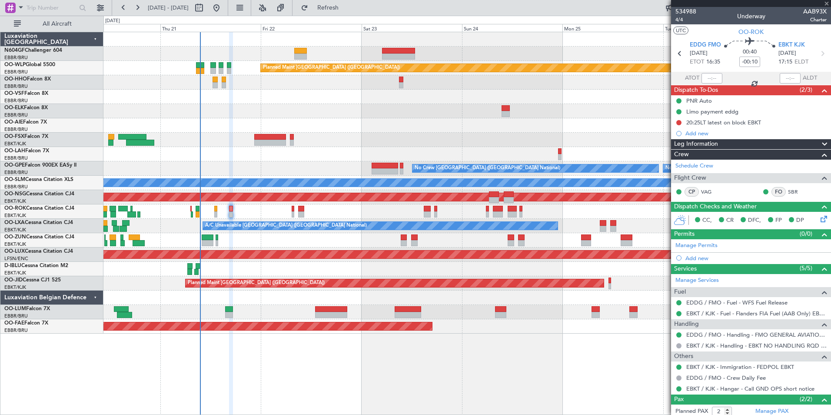
type input "+00:10"
type input "1"
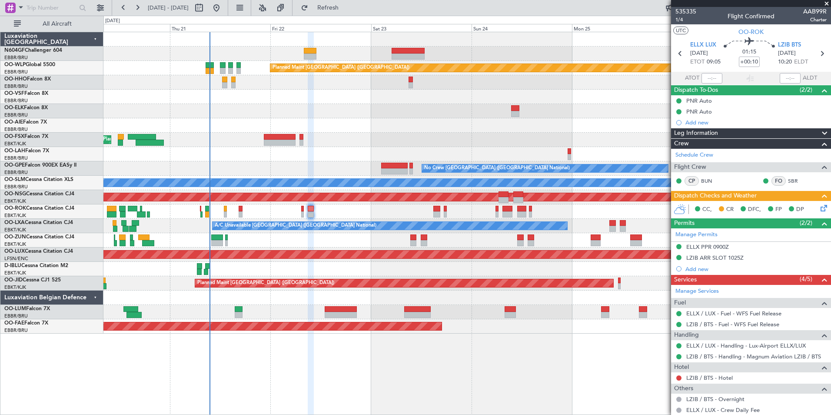
click at [338, 208] on div "Owner [GEOGRAPHIC_DATA]-[GEOGRAPHIC_DATA]" at bounding box center [466, 211] width 727 height 14
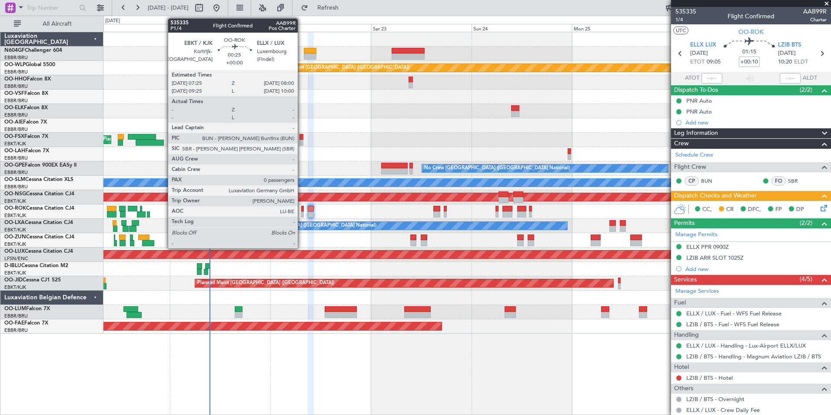
click at [332, 244] on div "Planned Maint Kortrijk-[GEOGRAPHIC_DATA]" at bounding box center [466, 240] width 727 height 14
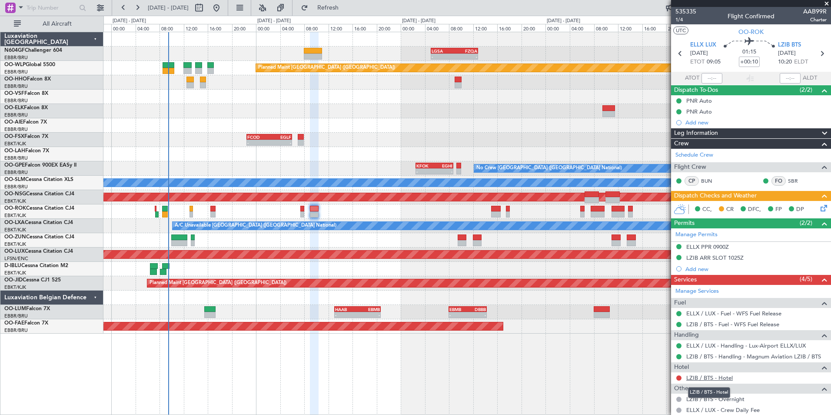
click at [710, 377] on link "LZIB / BTS - Hotel" at bounding box center [709, 377] width 47 height 7
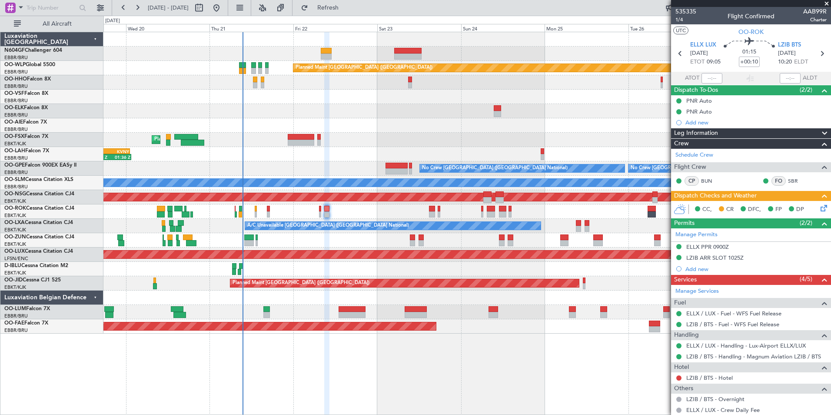
click at [338, 216] on div "Owner [GEOGRAPHIC_DATA]-[GEOGRAPHIC_DATA]" at bounding box center [466, 211] width 727 height 14
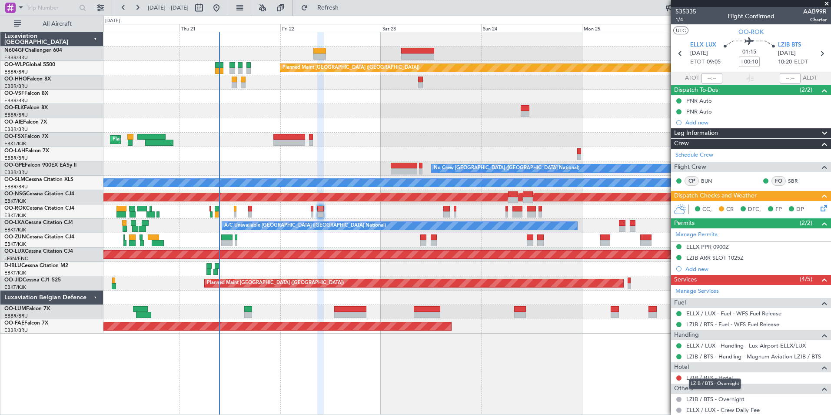
click at [696, 380] on div "LZIB / BTS - Overnight" at bounding box center [715, 383] width 52 height 11
click at [696, 376] on link "LZIB / BTS - Hotel" at bounding box center [709, 377] width 47 height 7
click at [332, 9] on button "Refresh" at bounding box center [323, 8] width 52 height 14
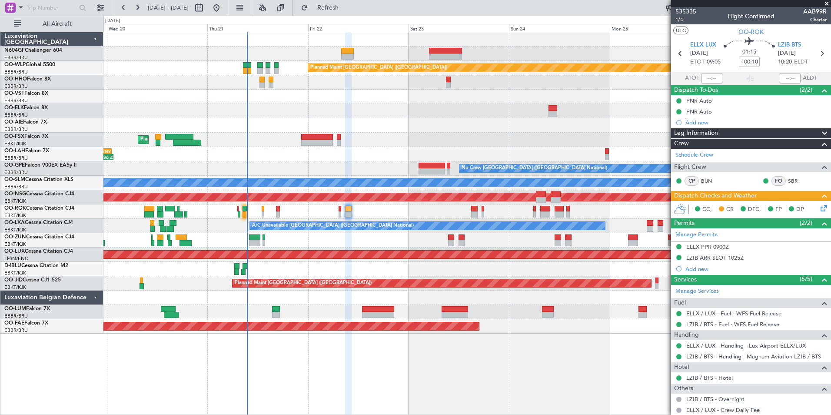
click at [326, 206] on div "Planned Maint Berlin (Brandenburg) Planned Maint Kortrijk-Wevelgem 14:03 Z 01:3…" at bounding box center [466, 182] width 727 height 301
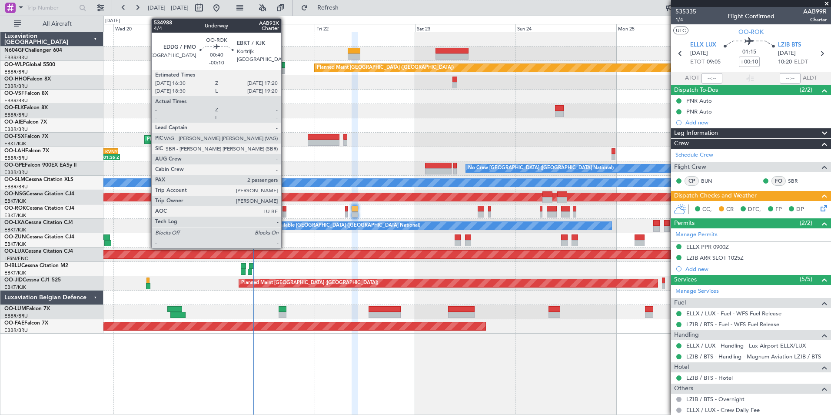
click at [285, 213] on div at bounding box center [285, 214] width 4 height 6
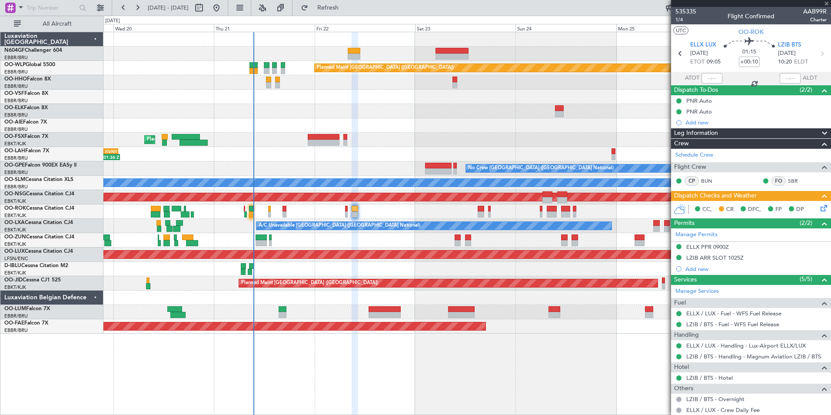
type input "-00:10"
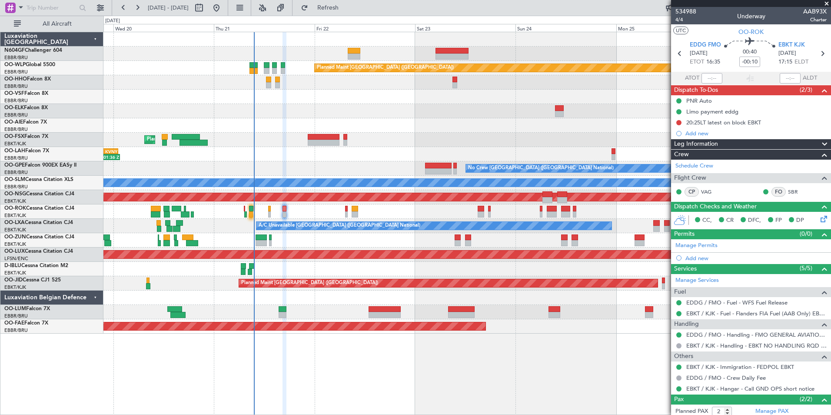
click at [824, 2] on span at bounding box center [827, 4] width 9 height 8
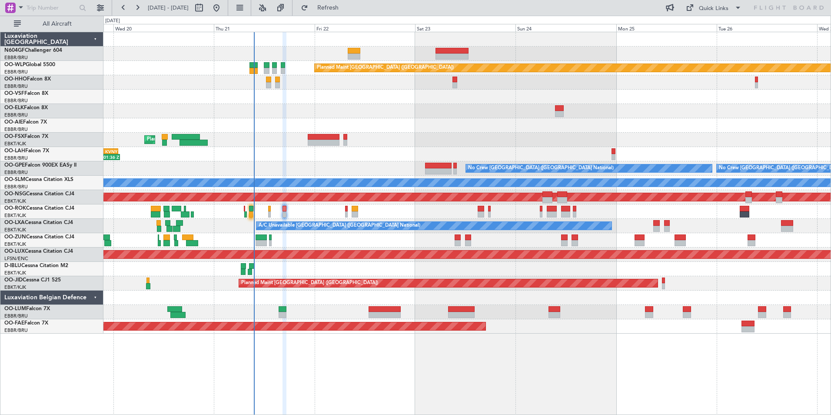
type input "0"
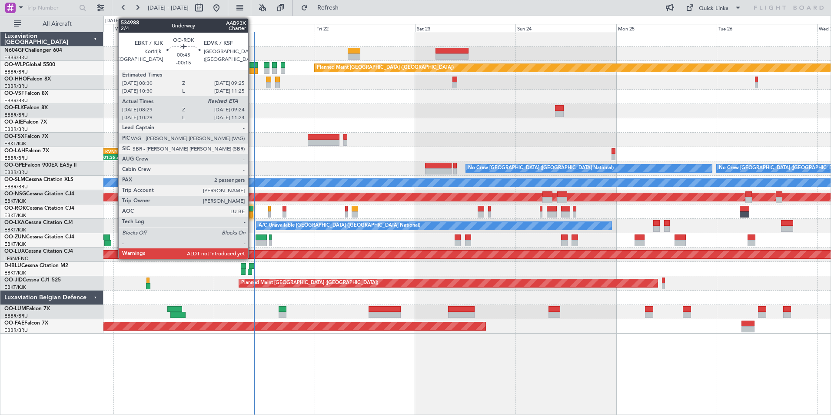
click at [252, 212] on div at bounding box center [251, 214] width 4 height 6
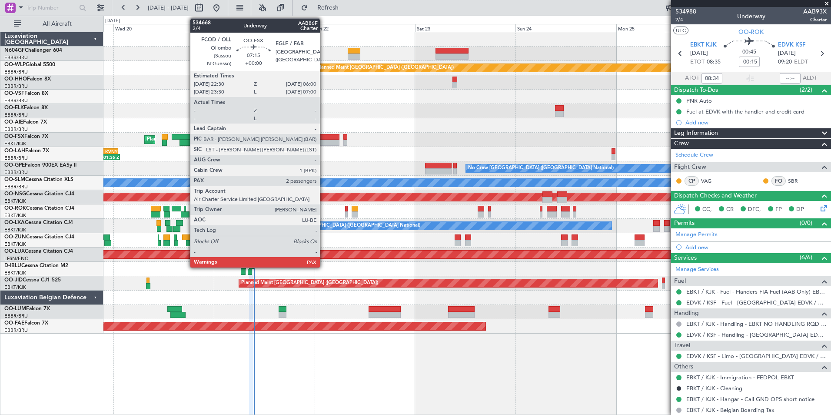
click at [324, 140] on div at bounding box center [324, 143] width 32 height 6
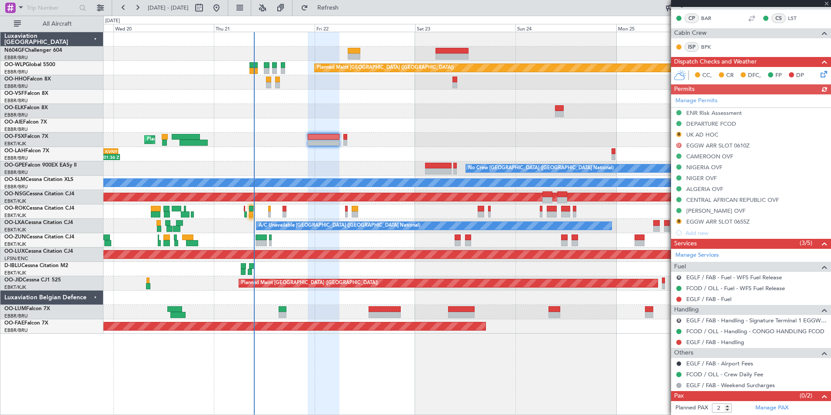
scroll to position [207, 0]
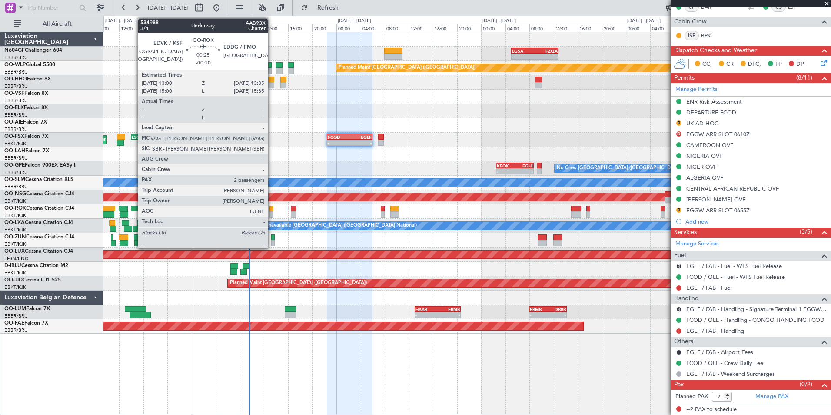
click at [272, 213] on div at bounding box center [272, 214] width 4 height 6
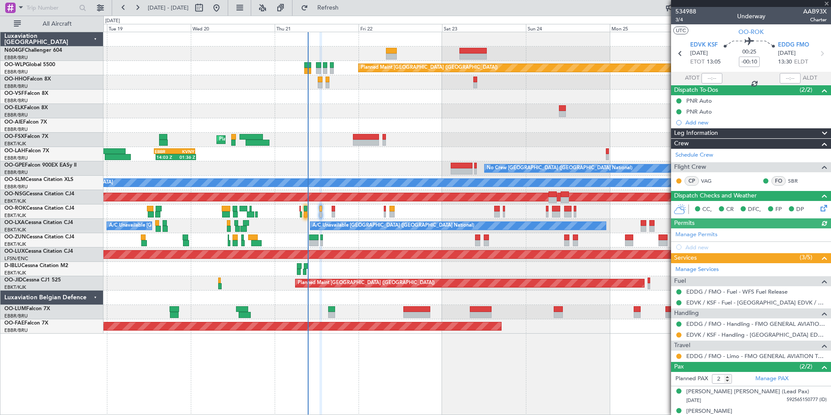
scroll to position [10, 0]
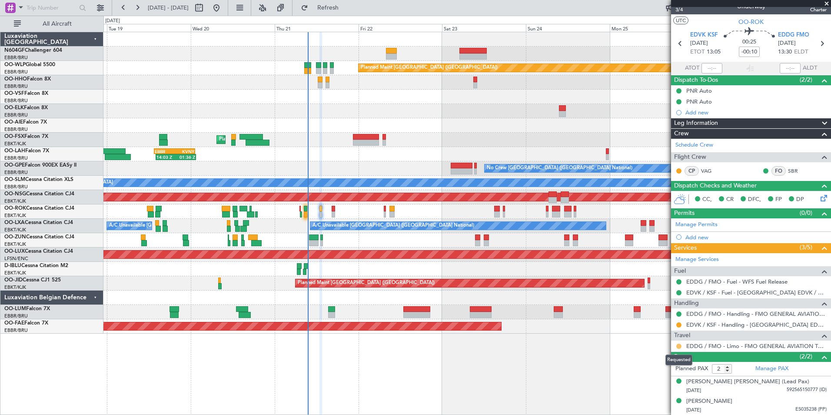
click at [680, 347] on button at bounding box center [678, 345] width 5 height 5
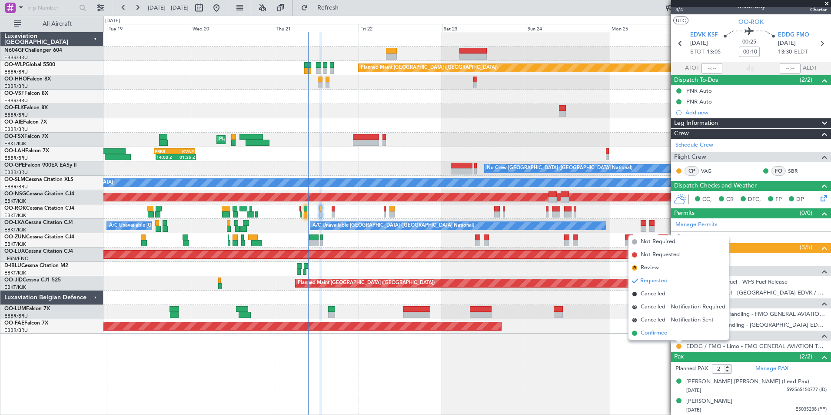
click at [656, 333] on span "Confirmed" at bounding box center [654, 333] width 27 height 9
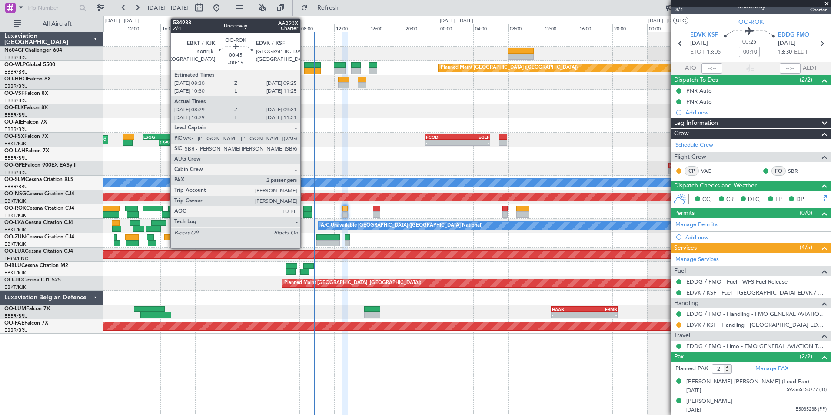
click at [304, 213] on div at bounding box center [307, 214] width 9 height 6
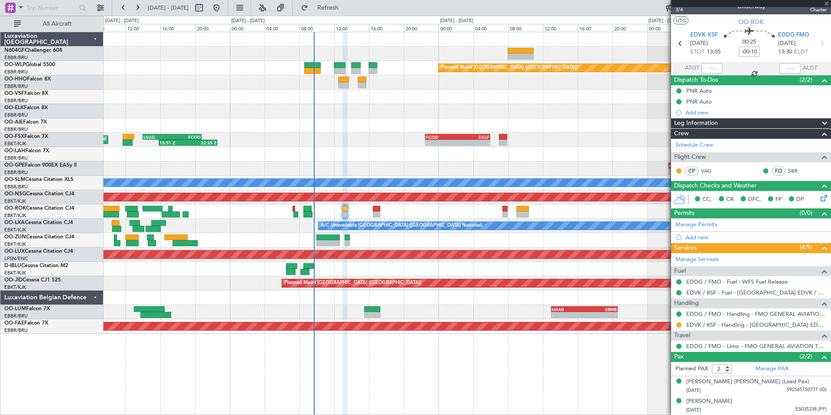
type input "-00:15"
type input "08:34"
type input "09:26"
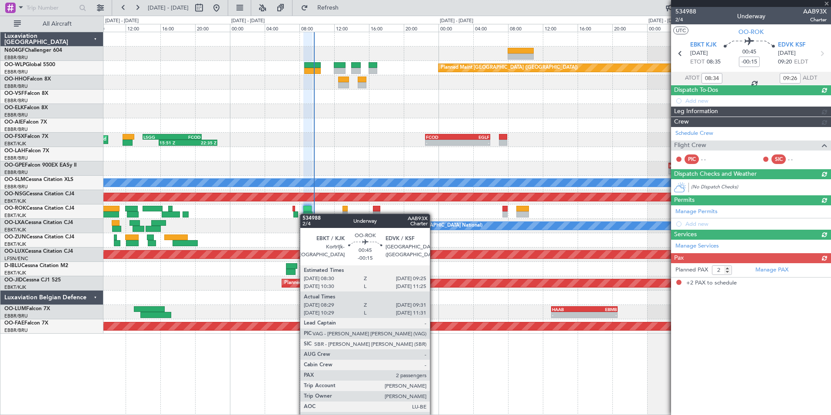
scroll to position [0, 0]
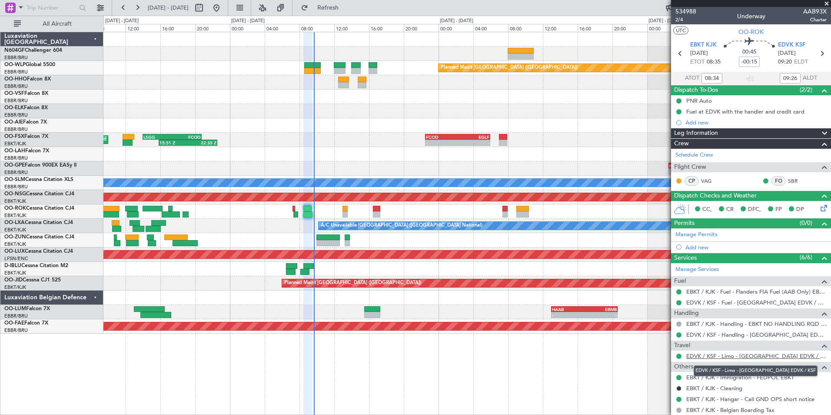
click at [738, 355] on link "EDVK / KSF - Limo - Kassel Airport EDVK / KSF" at bounding box center [756, 355] width 140 height 7
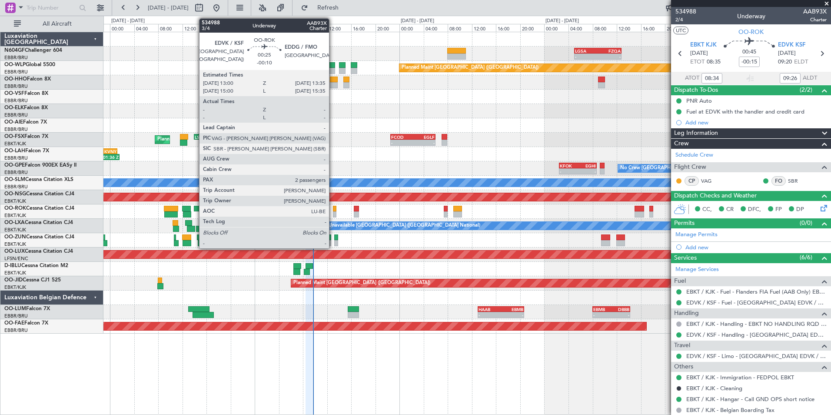
click at [333, 210] on div at bounding box center [335, 209] width 4 height 6
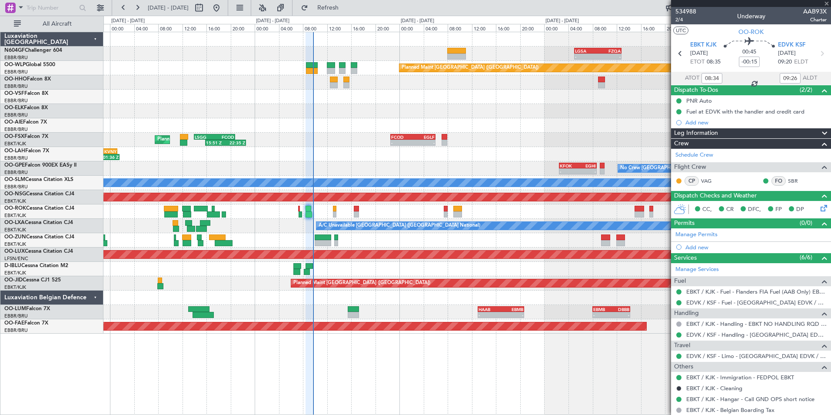
type input "-00:10"
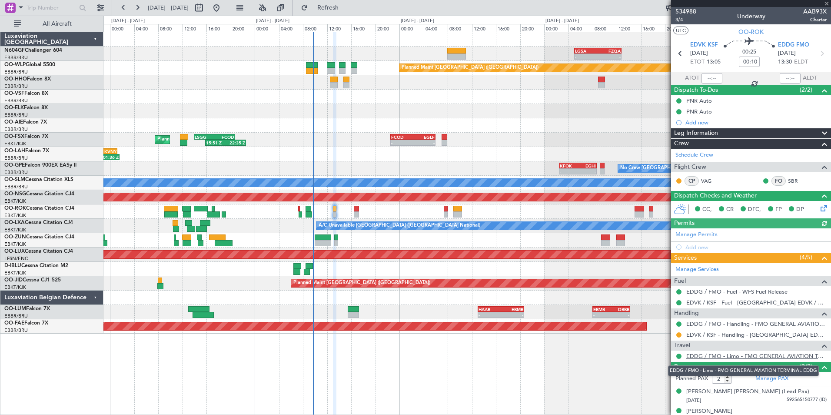
click at [755, 355] on link "EDDG / FMO - Limo - FMO GENERAL AVIATION TERMINAL EDDG" at bounding box center [756, 355] width 140 height 7
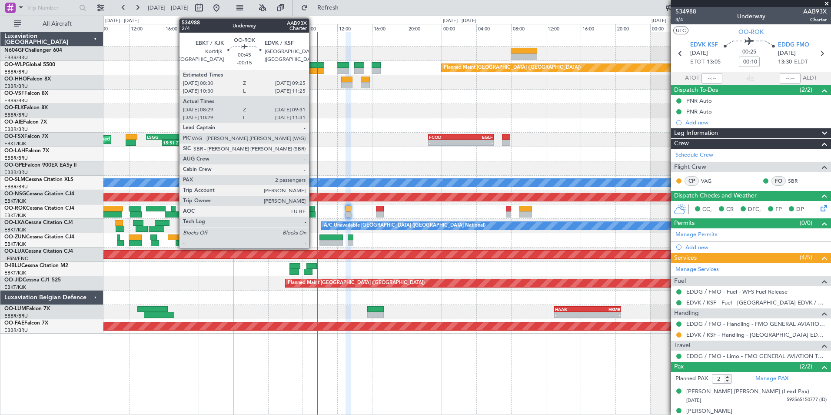
click at [313, 213] on div at bounding box center [311, 214] width 9 height 6
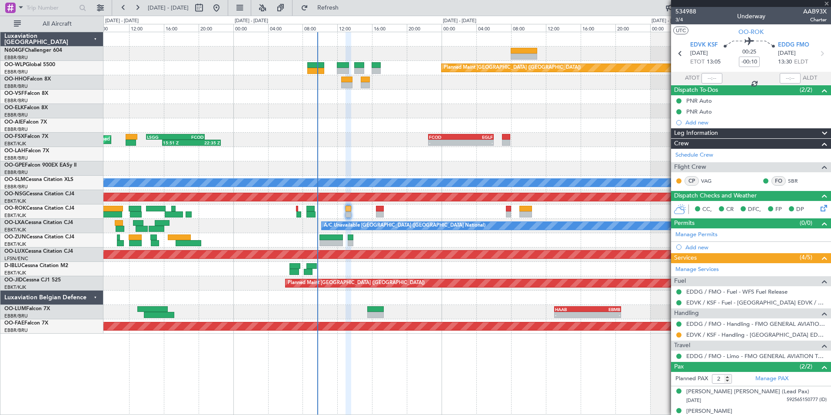
type input "-00:15"
type input "08:34"
type input "09:26"
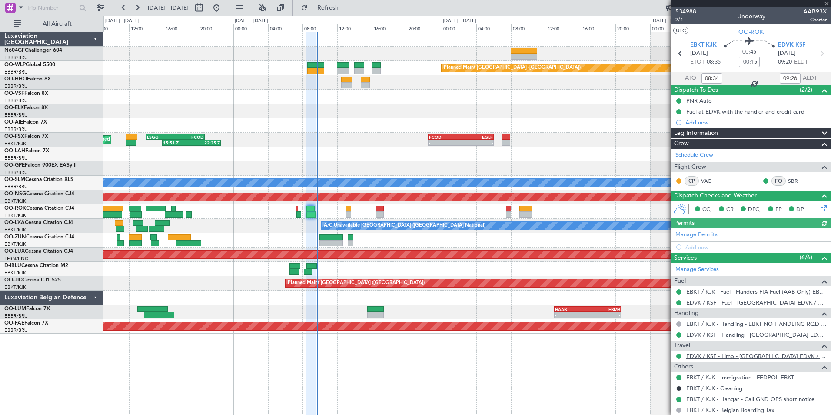
click at [702, 357] on link "EDVK / KSF - Limo - Kassel Airport EDVK / KSF" at bounding box center [756, 355] width 140 height 7
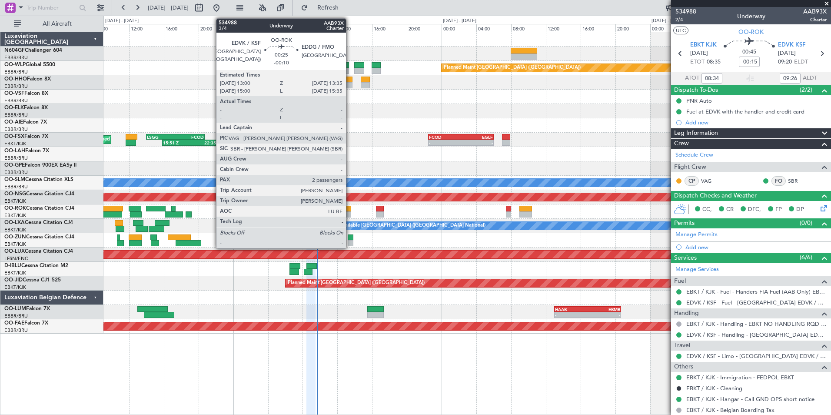
click at [350, 213] on div at bounding box center [348, 214] width 5 height 6
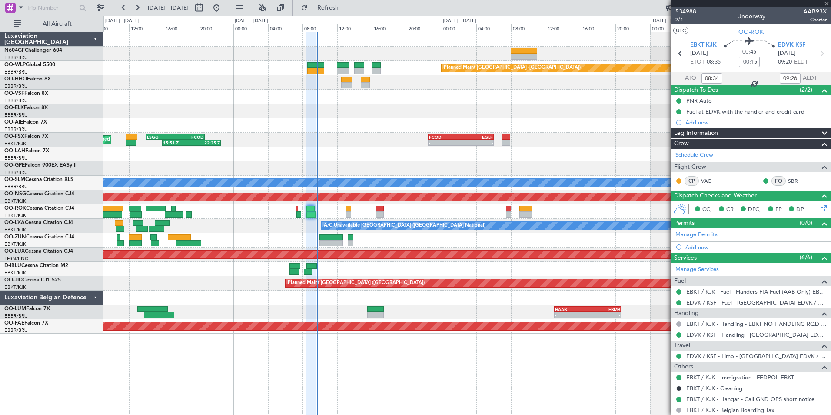
type input "-00:10"
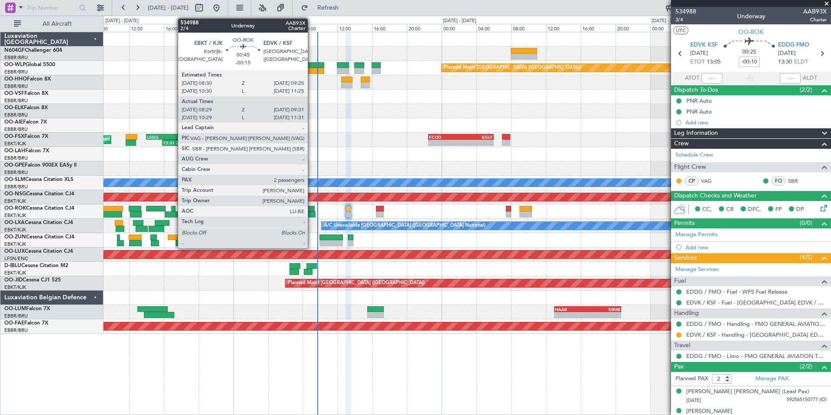
click at [312, 212] on div at bounding box center [311, 214] width 9 height 6
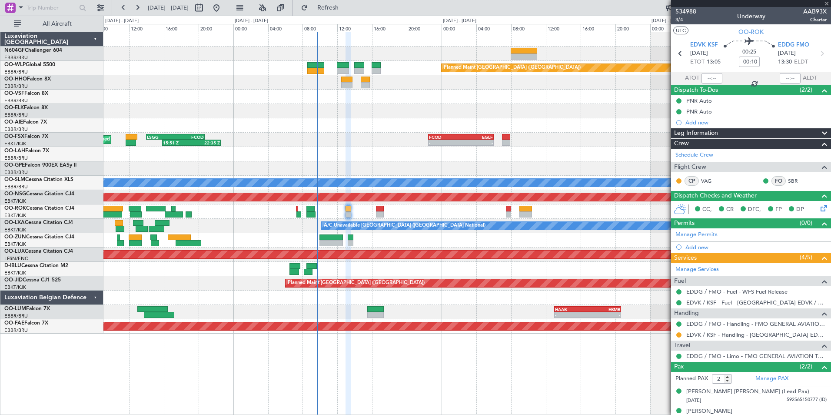
type input "-00:15"
type input "08:34"
type input "09:26"
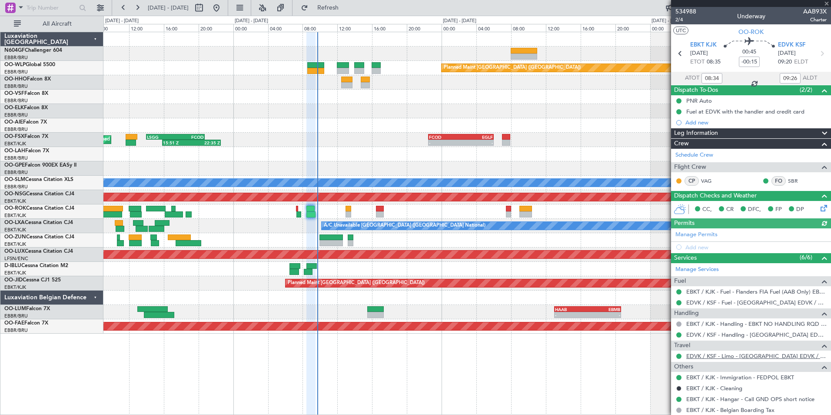
click at [706, 356] on link "EDVK / KSF - Limo - Kassel Airport EDVK / KSF" at bounding box center [756, 355] width 140 height 7
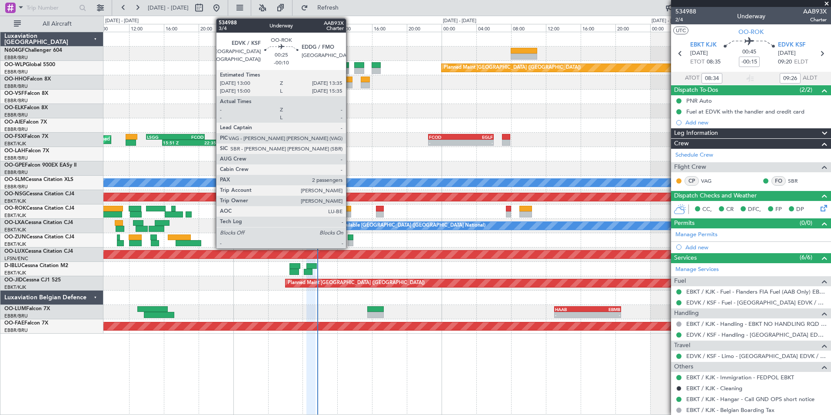
click at [350, 214] on div at bounding box center [348, 214] width 5 height 6
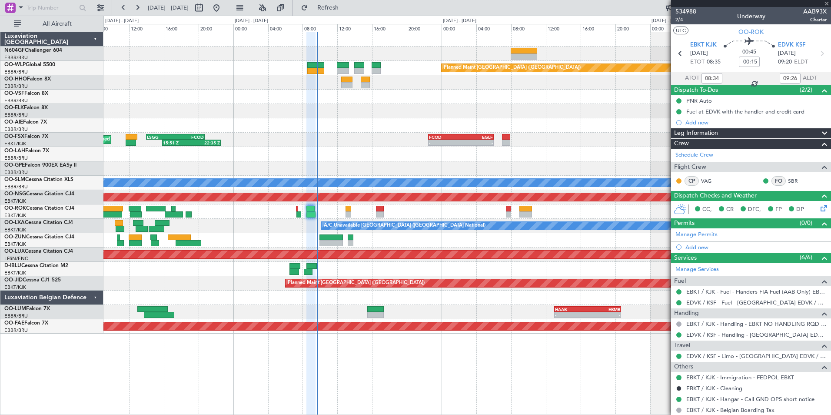
type input "-00:10"
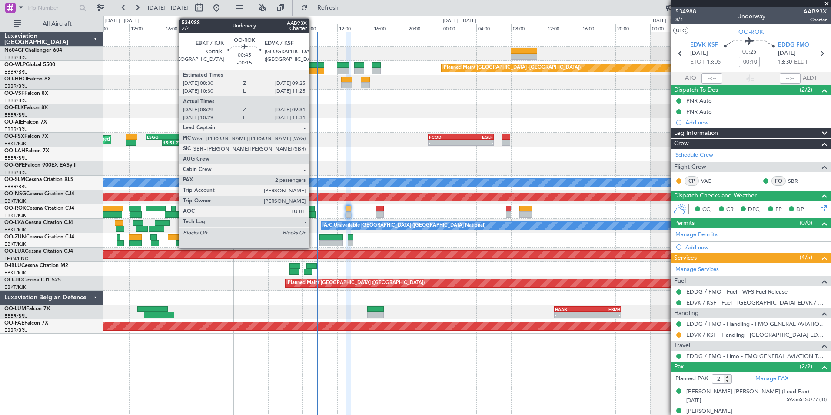
click at [313, 216] on div at bounding box center [311, 214] width 9 height 6
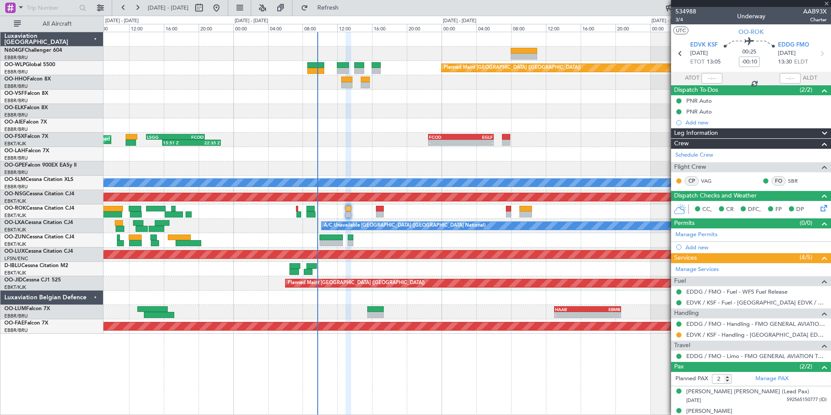
type input "-00:15"
type input "08:34"
type input "09:26"
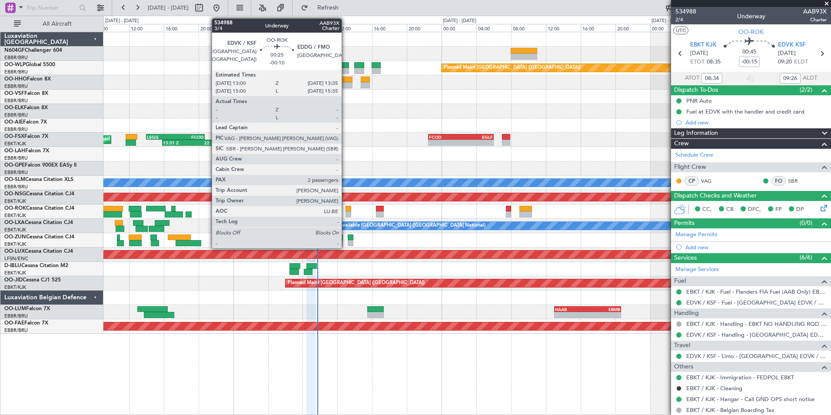
click at [346, 207] on div at bounding box center [348, 209] width 5 height 6
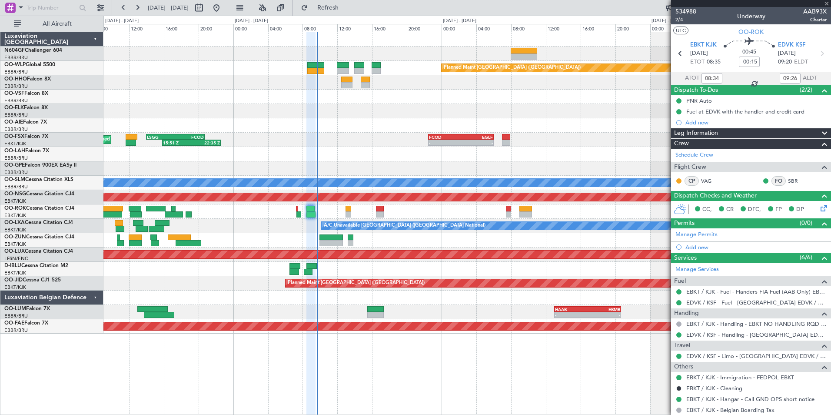
type input "-00:10"
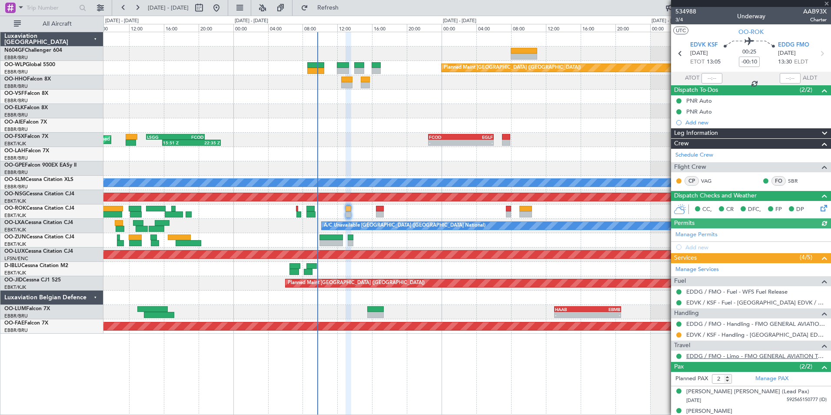
click at [720, 357] on link "EDDG / FMO - Limo - FMO GENERAL AVIATION TERMINAL EDDG" at bounding box center [756, 355] width 140 height 7
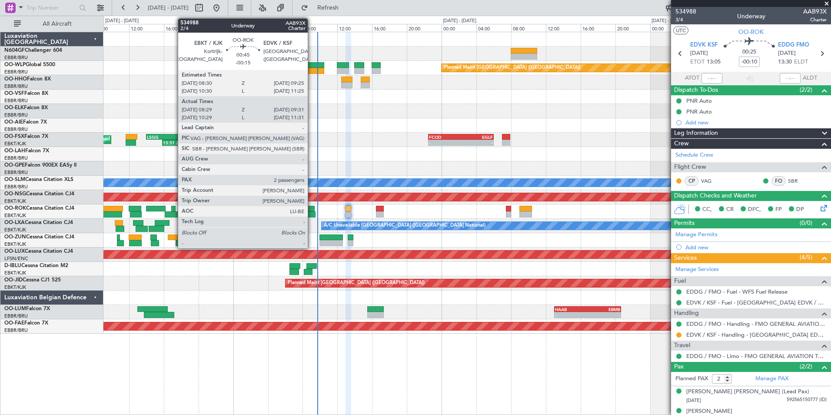
click at [312, 213] on div at bounding box center [311, 214] width 9 height 6
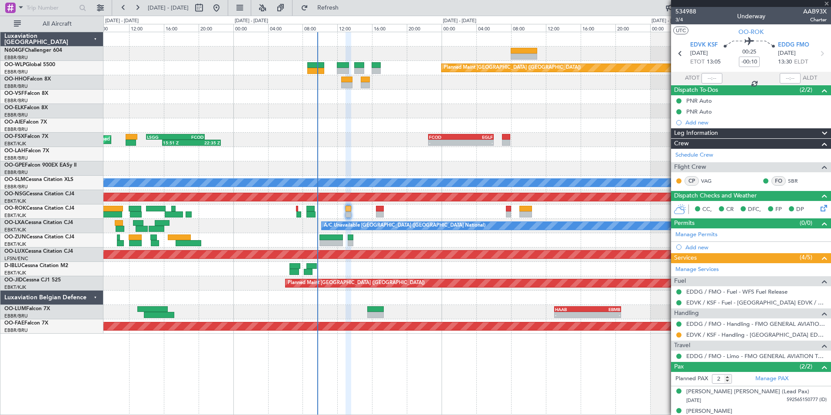
type input "-00:15"
type input "08:34"
type input "09:26"
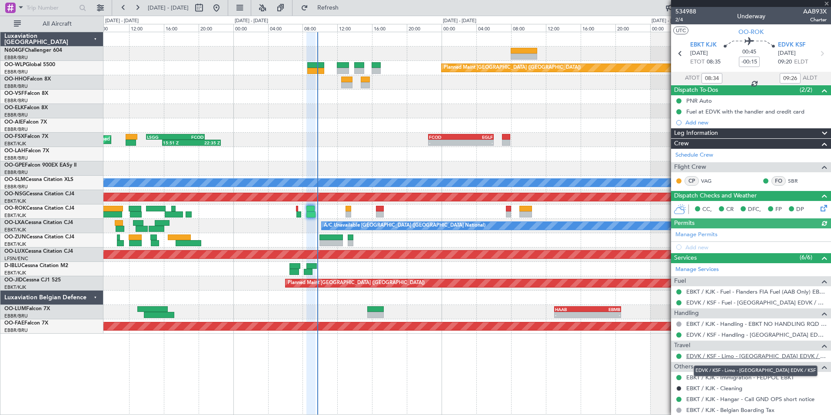
click at [706, 353] on link "EDVK / KSF - Limo - Kassel Airport EDVK / KSF" at bounding box center [756, 355] width 140 height 7
click at [708, 359] on link "EDVK / KSF - Limo - Kassel Airport EDVK / KSF" at bounding box center [756, 355] width 140 height 7
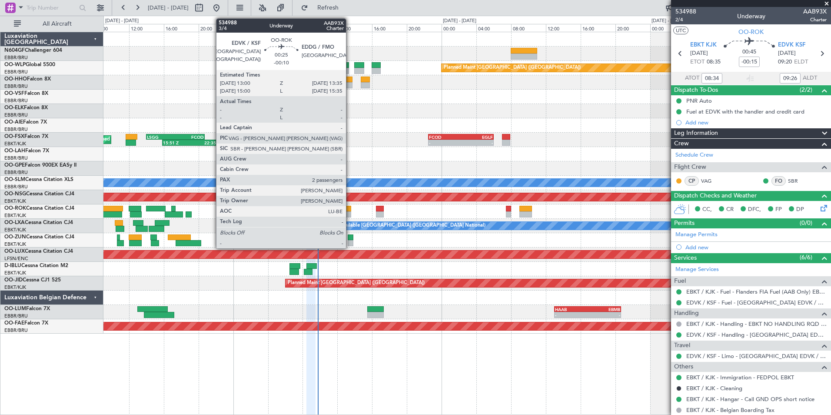
click at [350, 208] on div at bounding box center [348, 209] width 5 height 6
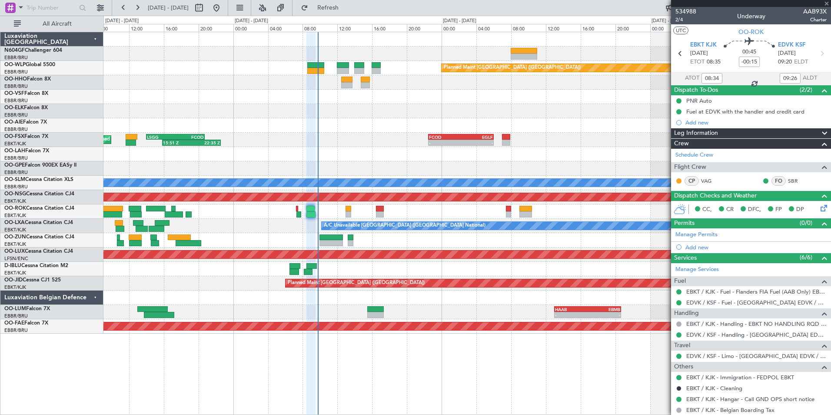
type input "-00:10"
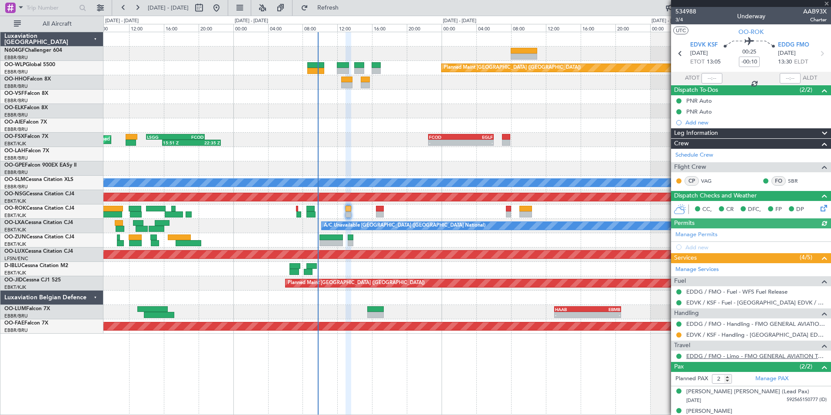
click at [723, 354] on link "EDDG / FMO - Limo - FMO GENERAL AVIATION TERMINAL EDDG" at bounding box center [756, 355] width 140 height 7
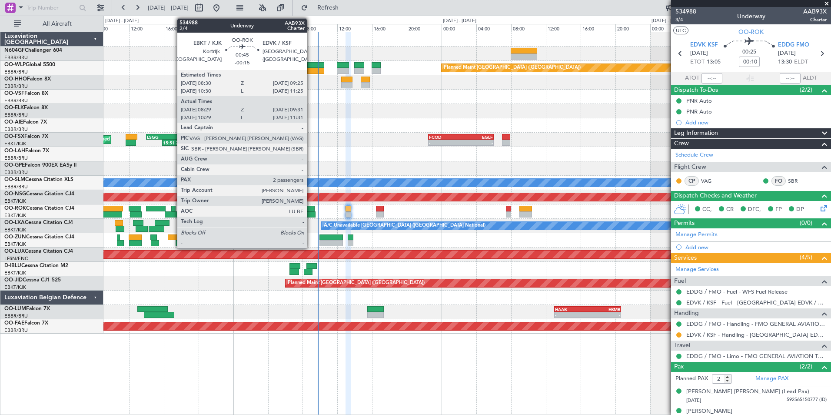
click at [311, 211] on div at bounding box center [311, 214] width 9 height 6
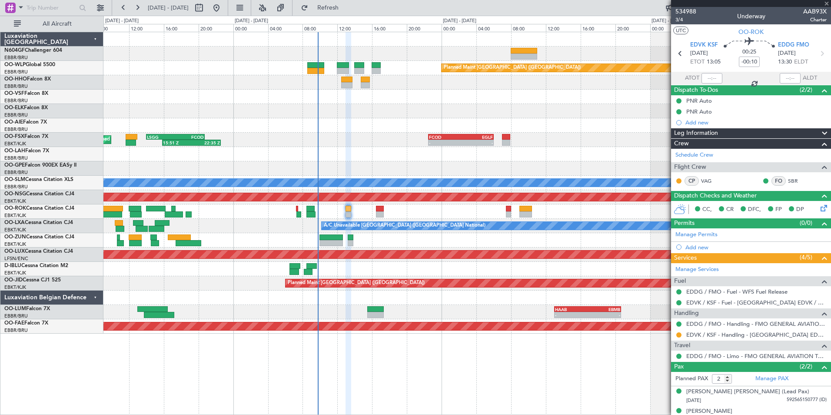
type input "-00:15"
type input "08:34"
type input "09:26"
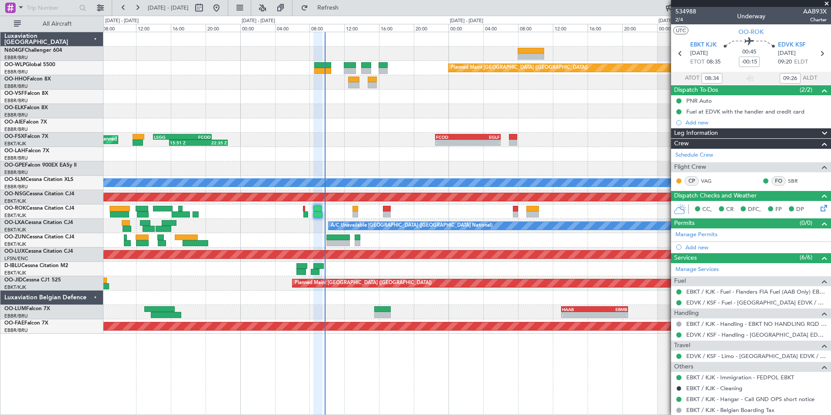
click at [328, 211] on div at bounding box center [466, 211] width 727 height 14
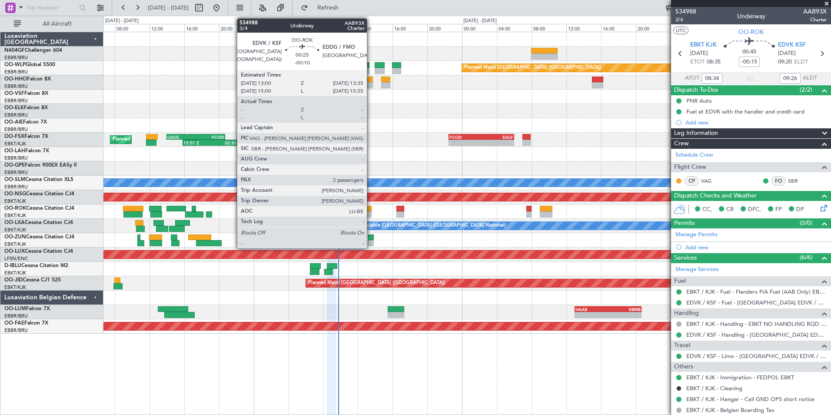
click at [371, 207] on div at bounding box center [368, 209] width 5 height 6
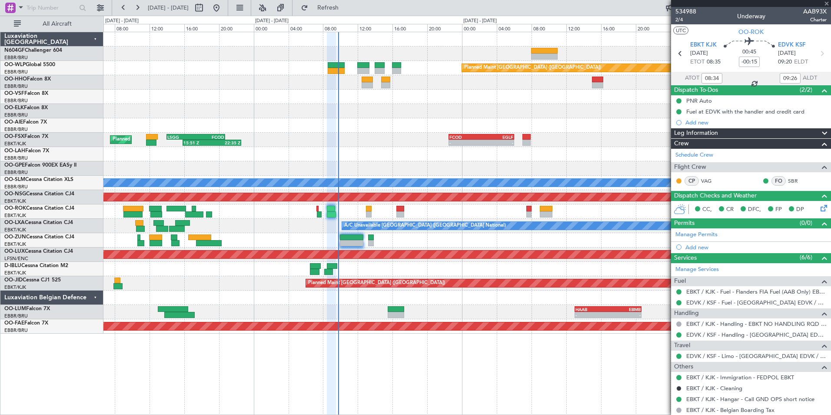
type input "-00:10"
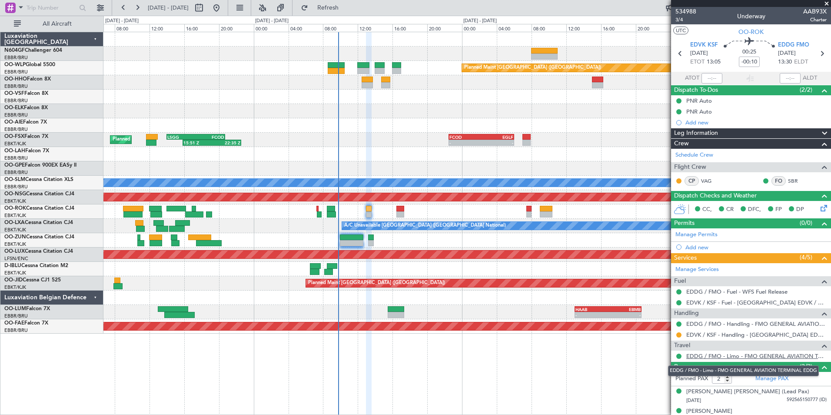
click at [743, 355] on link "EDDG / FMO - Limo - FMO GENERAL AVIATION TERMINAL EDDG" at bounding box center [756, 355] width 140 height 7
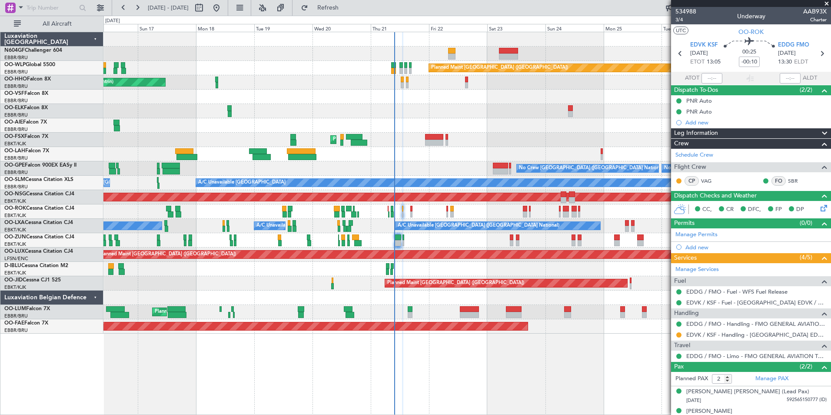
click at [473, 108] on div "Planned Maint Berlin (Brandenburg) AOG Maint Geneva (Cointrin) A/C Unavailable …" at bounding box center [466, 182] width 727 height 301
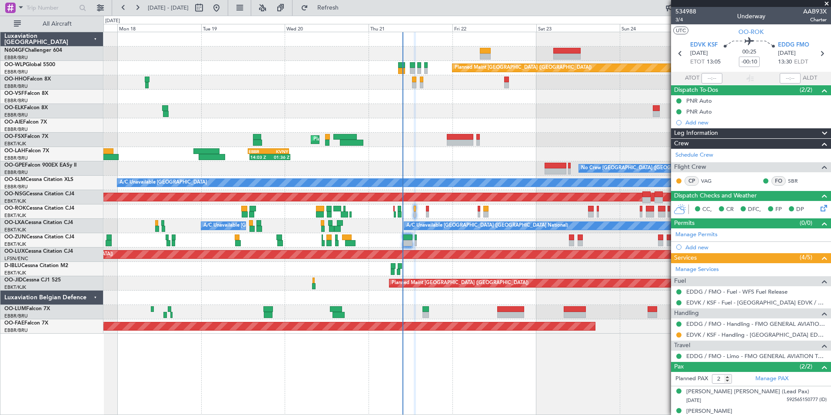
click at [514, 145] on div "Planned Maint Kortrijk-[GEOGRAPHIC_DATA]" at bounding box center [466, 140] width 727 height 14
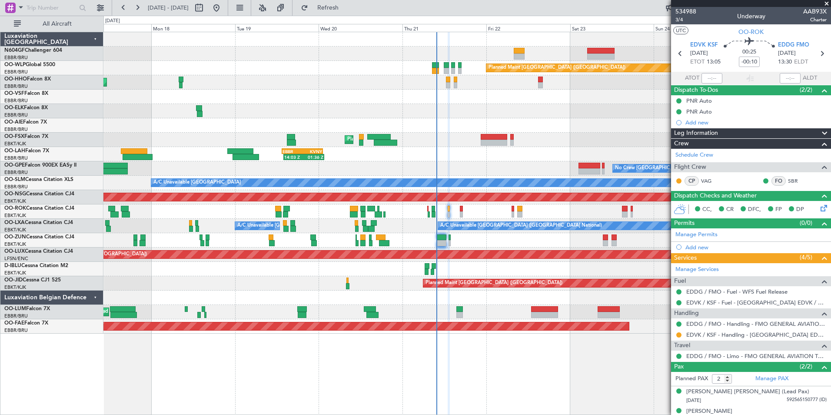
click at [516, 158] on div "EBBR 13:30 Z KVNY 01:15 Z 14:03 Z 01:36 Z" at bounding box center [466, 154] width 727 height 14
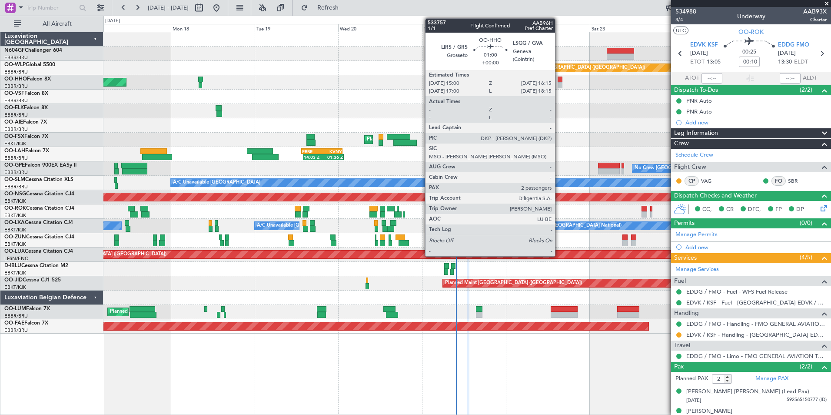
click at [559, 83] on div at bounding box center [560, 85] width 5 height 6
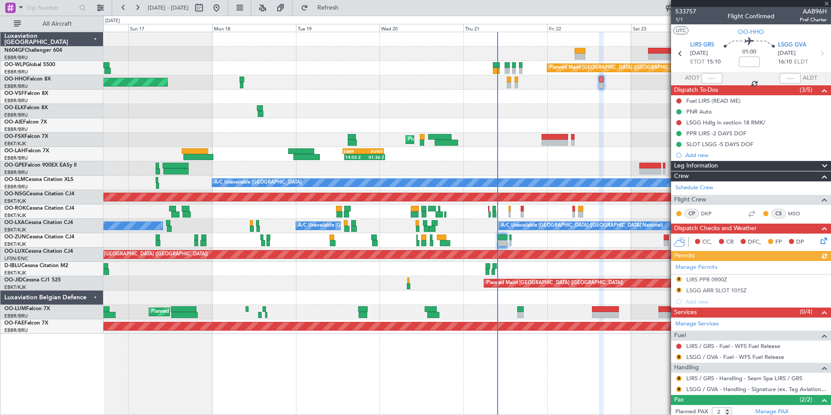
click at [555, 115] on div at bounding box center [466, 111] width 727 height 14
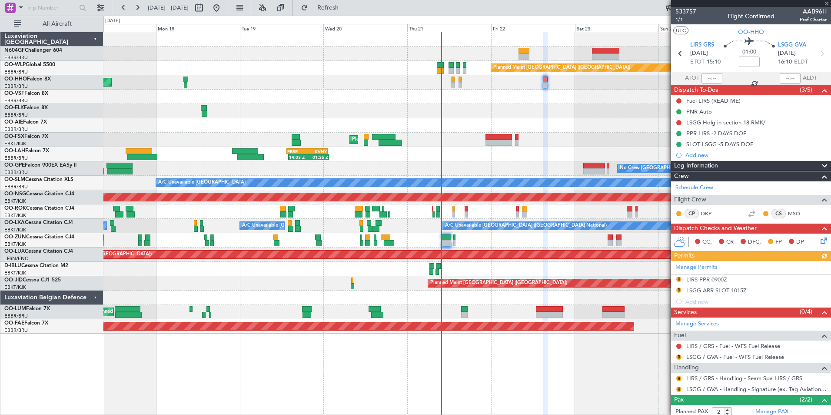
click at [489, 101] on div "Planned Maint Berlin (Brandenburg) AOG Maint Geneva (Cointrin) Planned Maint Ko…" at bounding box center [466, 182] width 727 height 301
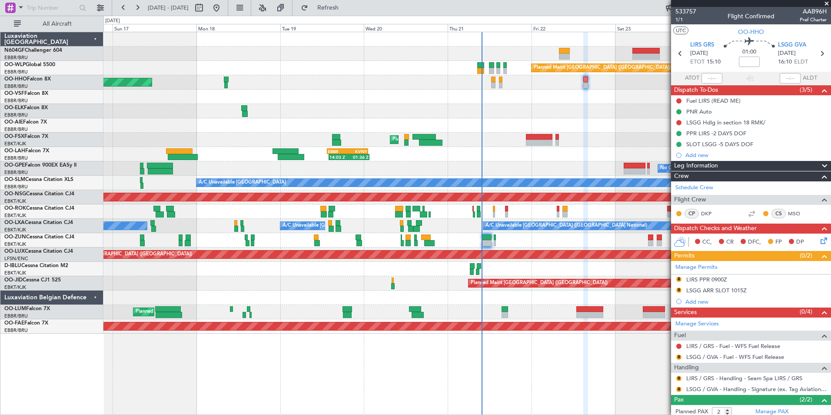
click at [499, 143] on div "Planned Maint Kortrijk-[GEOGRAPHIC_DATA]" at bounding box center [466, 140] width 727 height 14
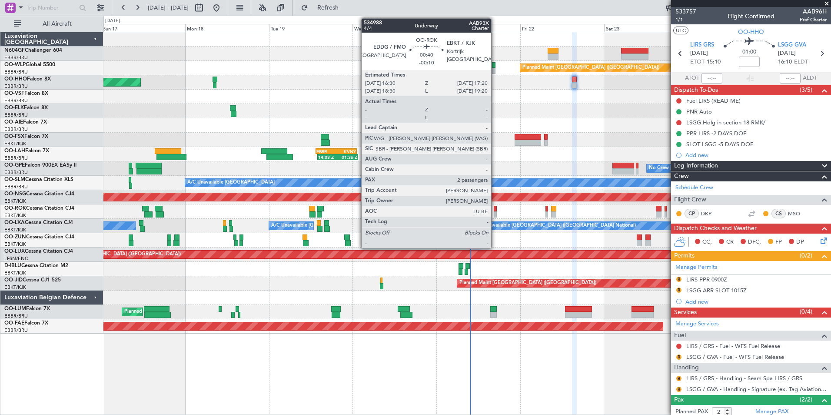
click at [495, 212] on div at bounding box center [495, 214] width 3 height 6
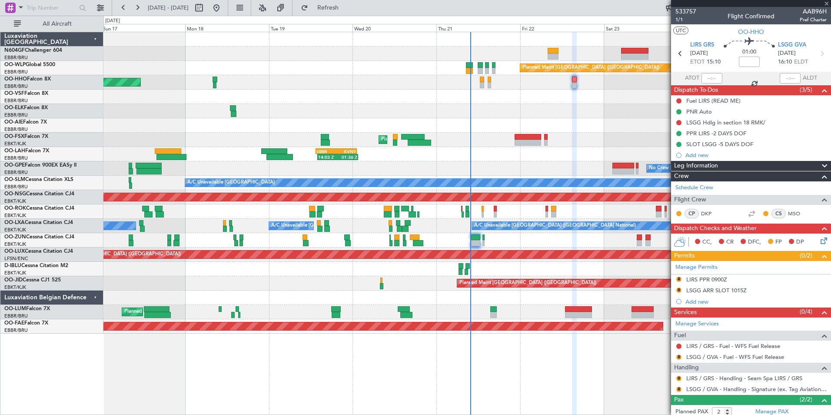
type input "-00:10"
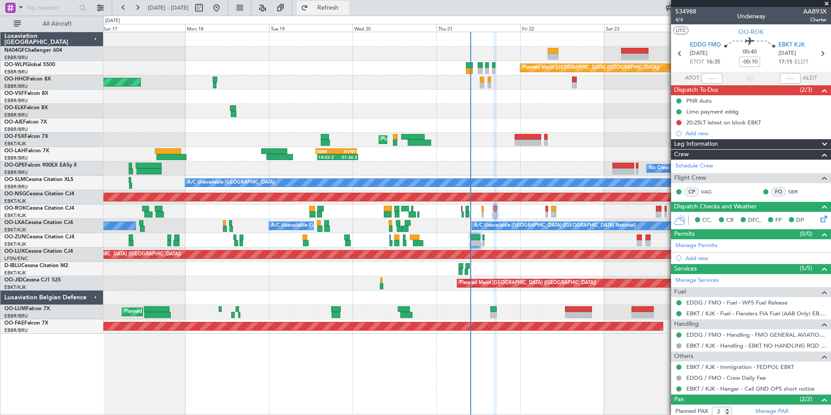
click at [345, 12] on button "Refresh" at bounding box center [323, 8] width 52 height 14
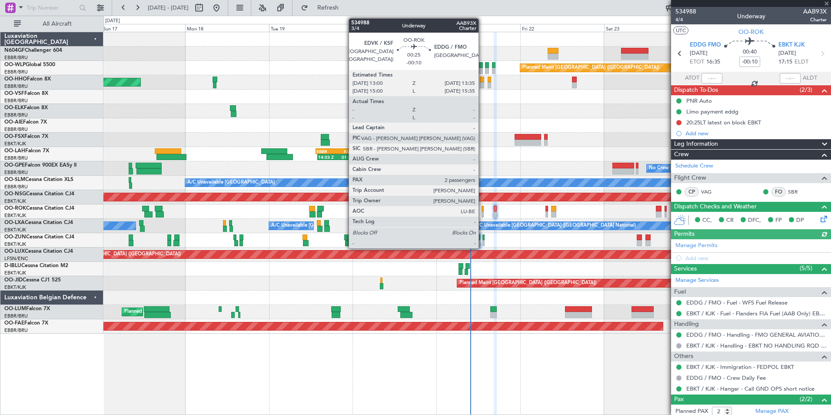
click at [483, 211] on div at bounding box center [483, 214] width 2 height 6
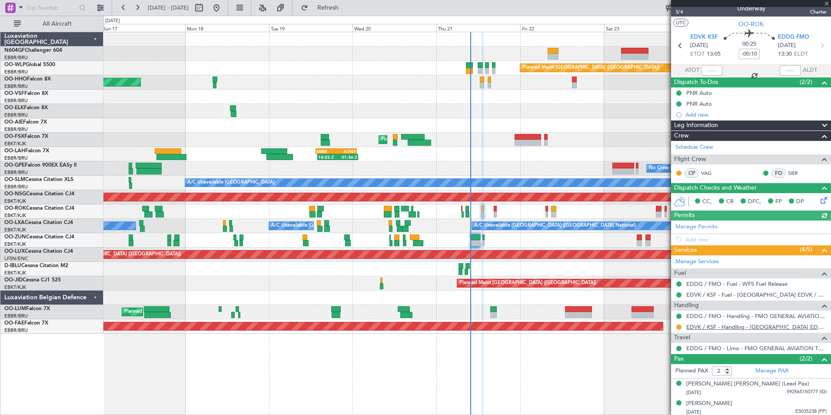
scroll to position [10, 0]
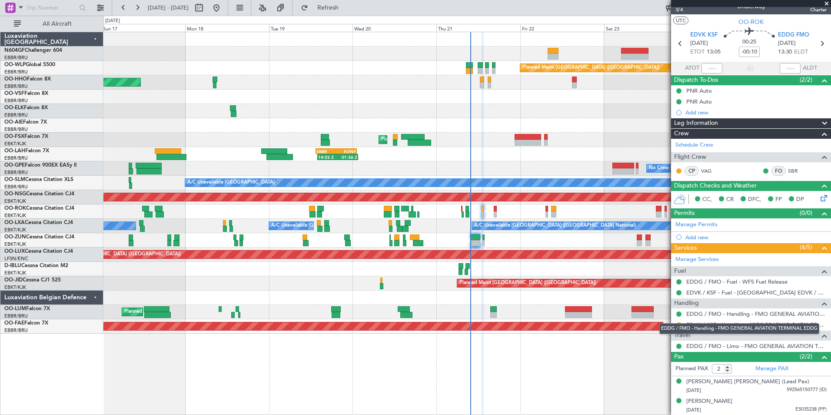
drag, startPoint x: 761, startPoint y: 316, endPoint x: 689, endPoint y: 322, distance: 72.5
click at [689, 322] on mat-tooltip-component "EDDG / FMO - Handling - FMO GENERAL AVIATION TERMINAL EDDG" at bounding box center [739, 328] width 172 height 23
click at [697, 316] on link "EDDG / FMO - Handling - FMO GENERAL AVIATION TERMINAL EDDG" at bounding box center [756, 313] width 140 height 7
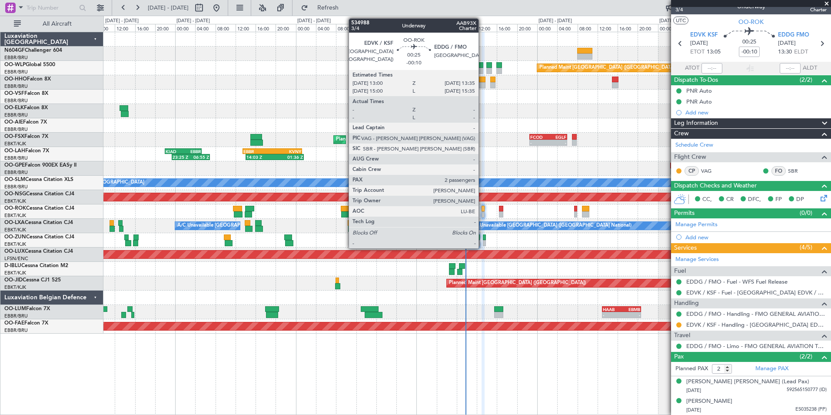
click at [493, 218] on div at bounding box center [466, 211] width 727 height 14
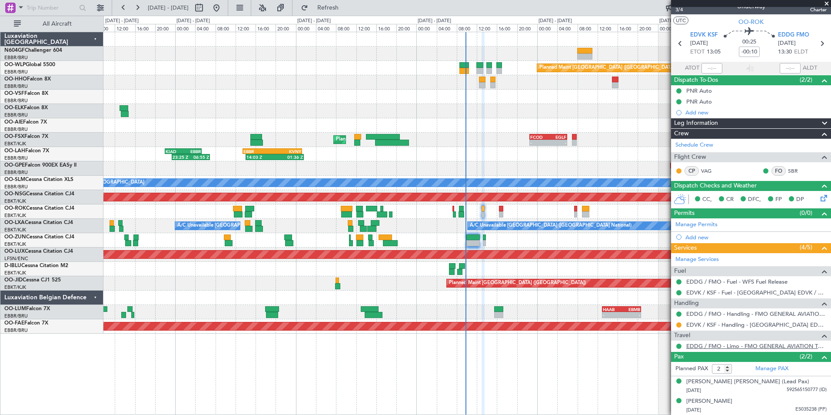
click at [739, 346] on link "EDDG / FMO - Limo - FMO GENERAL AVIATION TERMINAL EDDG" at bounding box center [756, 345] width 140 height 7
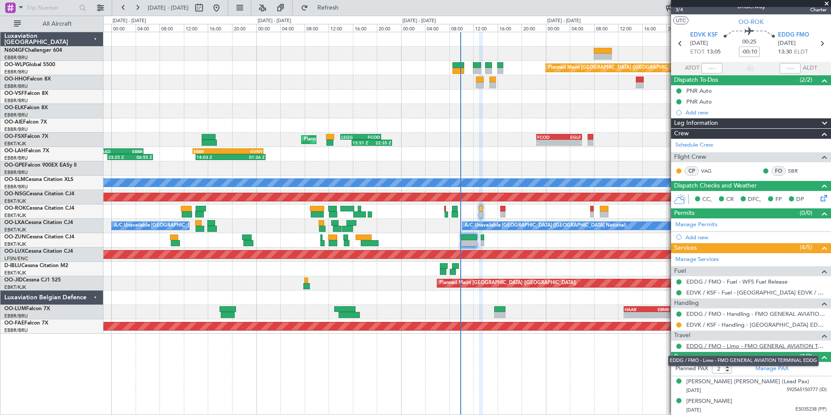
click at [716, 346] on link "EDDG / FMO - Limo - FMO GENERAL AVIATION TERMINAL EDDG" at bounding box center [756, 345] width 140 height 7
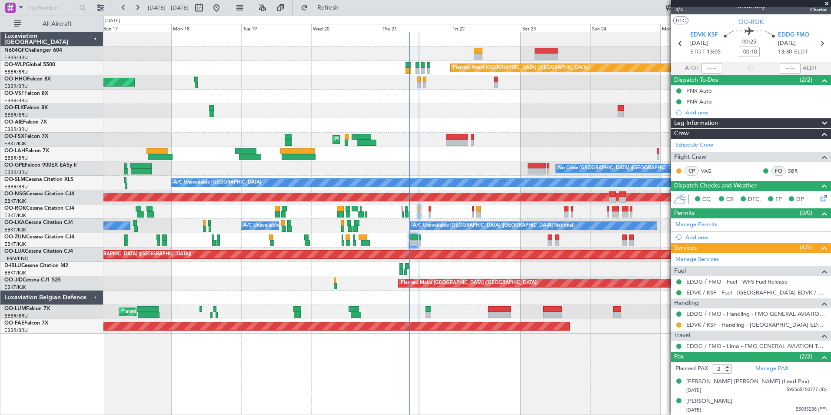
click at [551, 138] on div "Planned Maint Kortrijk-[GEOGRAPHIC_DATA]" at bounding box center [466, 140] width 727 height 14
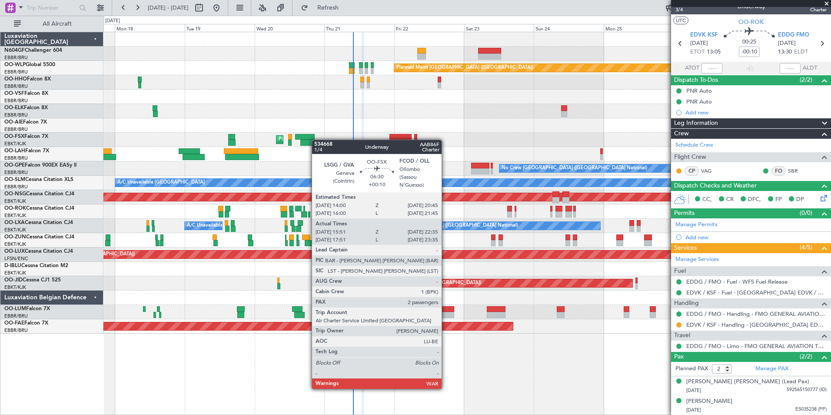
click at [302, 140] on div "Planned Maint Kortrijk-[GEOGRAPHIC_DATA]" at bounding box center [466, 140] width 727 height 14
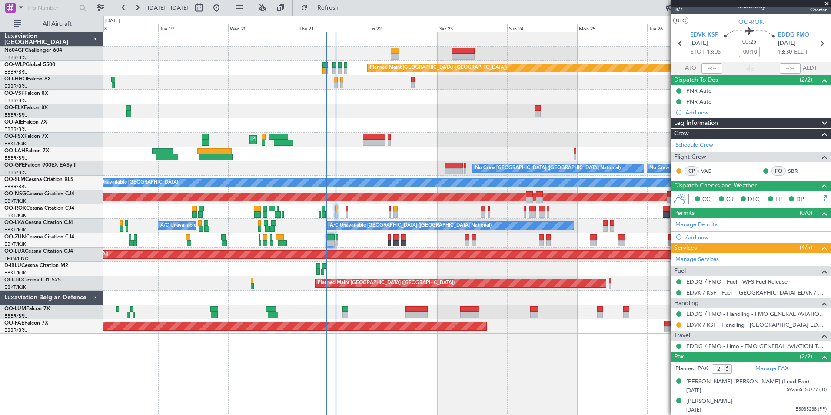
click at [385, 166] on div "No Crew Brussels (Brussels National) No Crew Brussels (Brussels National) Plann…" at bounding box center [466, 168] width 727 height 14
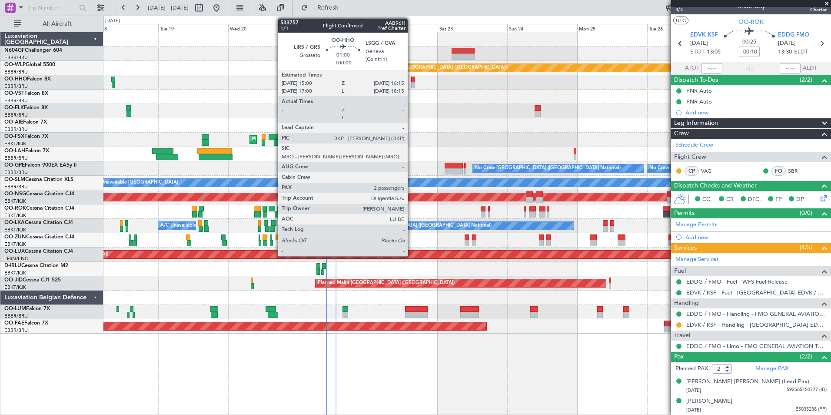
click at [412, 83] on div at bounding box center [413, 85] width 4 height 6
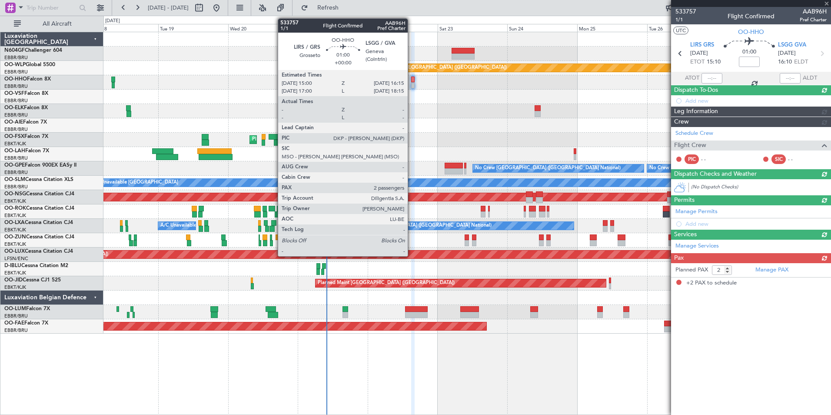
scroll to position [0, 0]
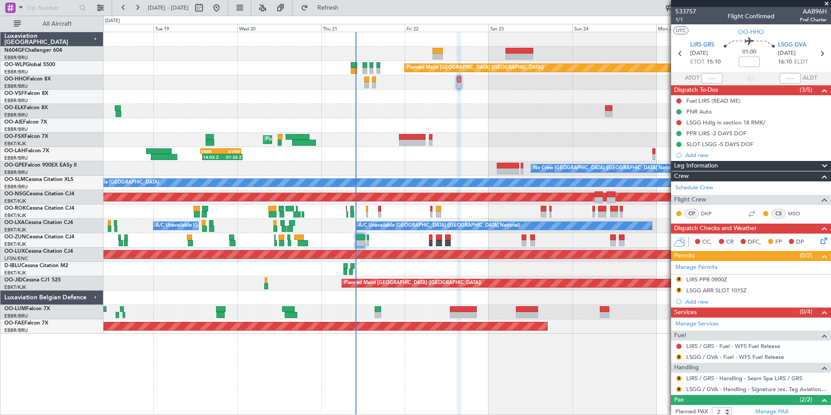
click at [440, 122] on div at bounding box center [466, 125] width 727 height 14
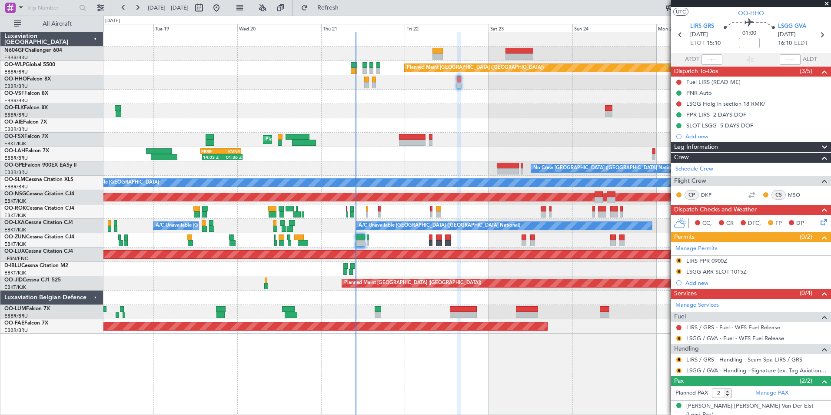
scroll to position [43, 0]
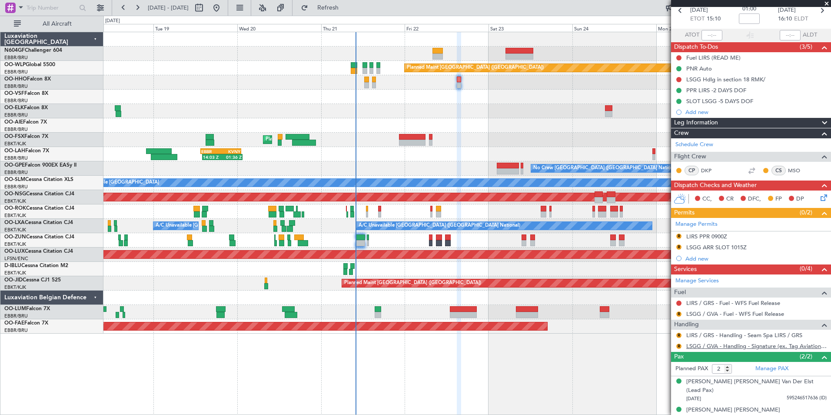
click at [708, 348] on link "LSGG / GVA - Handling - Signature (ex. Tag Aviation) LSGG / GVA" at bounding box center [756, 345] width 140 height 7
click at [679, 346] on button "R" at bounding box center [678, 345] width 5 height 5
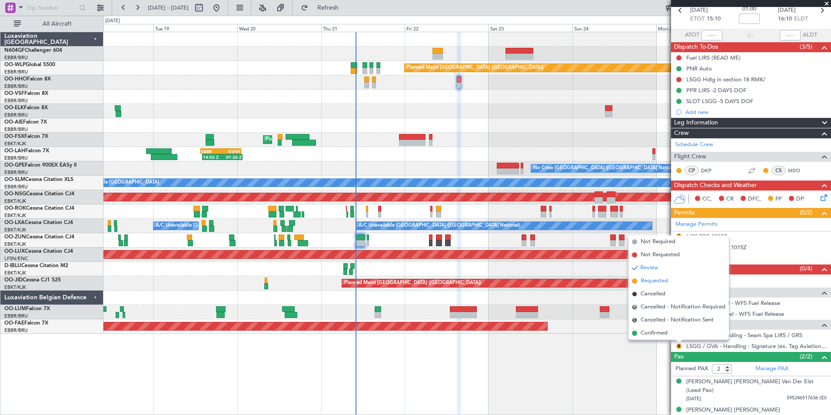
click at [651, 281] on span "Requested" at bounding box center [654, 281] width 27 height 9
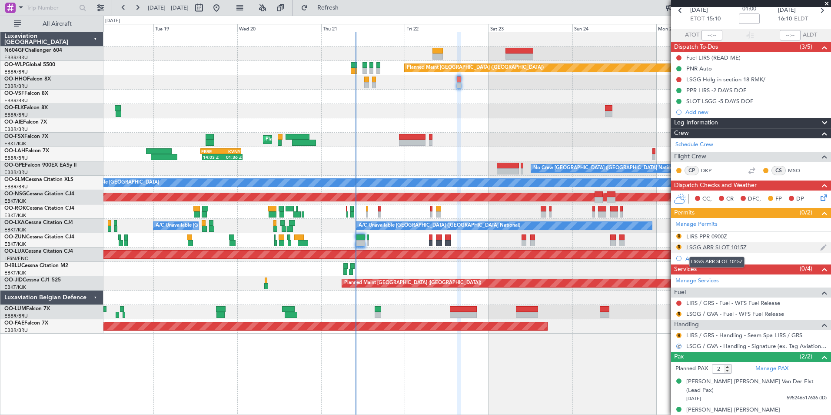
click at [694, 249] on div "LSGG ARR SLOT 1015Z" at bounding box center [716, 246] width 60 height 7
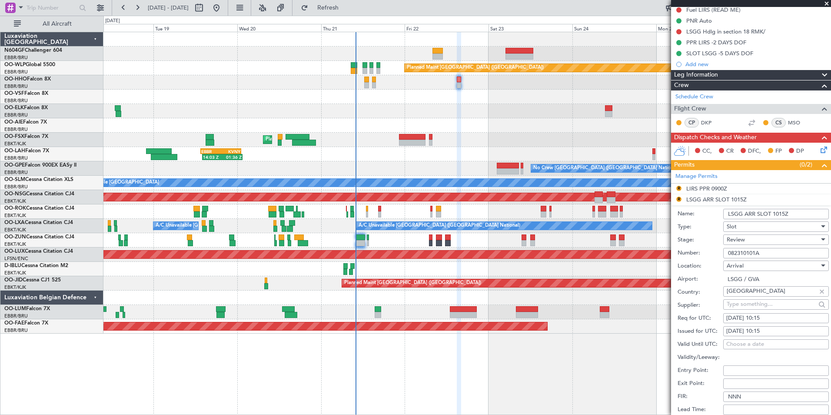
scroll to position [130, 0]
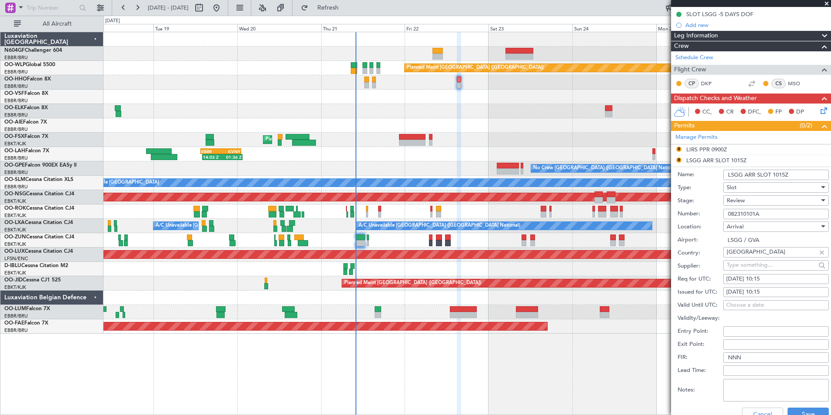
click at [743, 204] on div "Review" at bounding box center [773, 200] width 93 height 13
click at [756, 260] on span "Requested" at bounding box center [772, 256] width 91 height 13
click at [763, 280] on div "[DATE] 10:15" at bounding box center [776, 279] width 100 height 9
select select "8"
select select "2025"
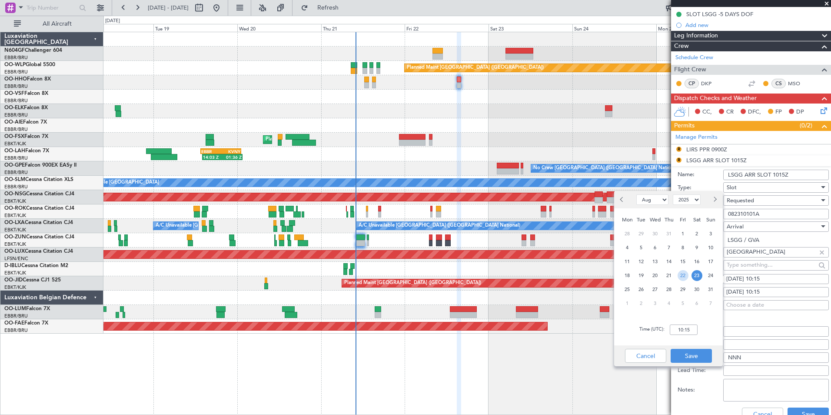
click at [682, 277] on span "22" at bounding box center [683, 275] width 11 height 11
click at [683, 330] on input "00:00" at bounding box center [684, 329] width 28 height 10
type input "16:15"
click at [706, 323] on div "Time (UTC): 16:15" at bounding box center [668, 329] width 109 height 31
click at [702, 357] on button "Save" at bounding box center [691, 356] width 41 height 14
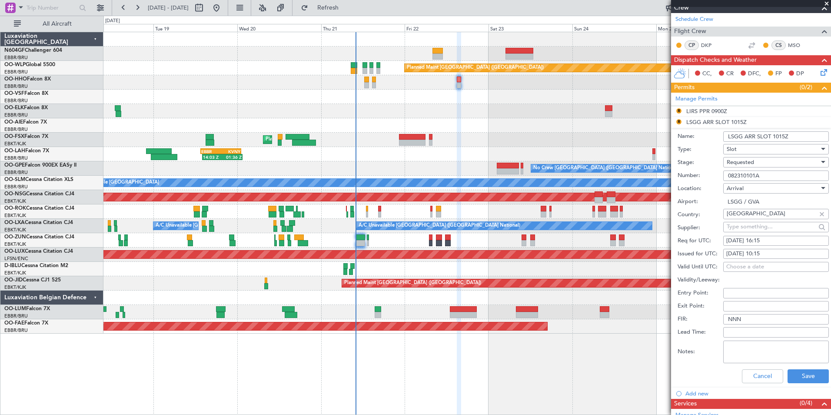
scroll to position [217, 0]
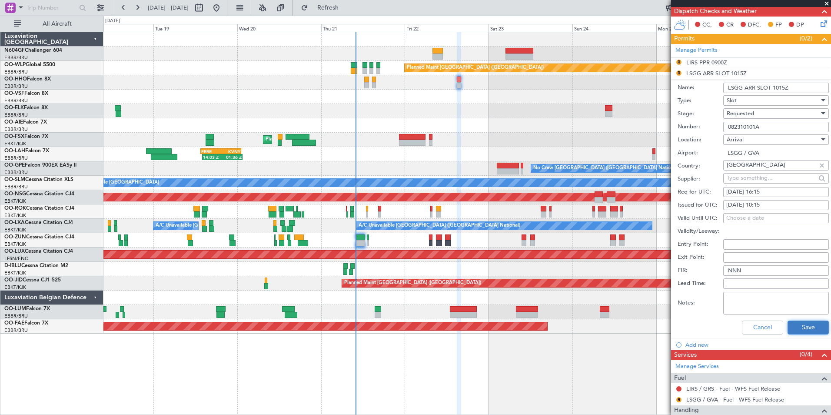
click at [790, 324] on button "Save" at bounding box center [808, 327] width 41 height 14
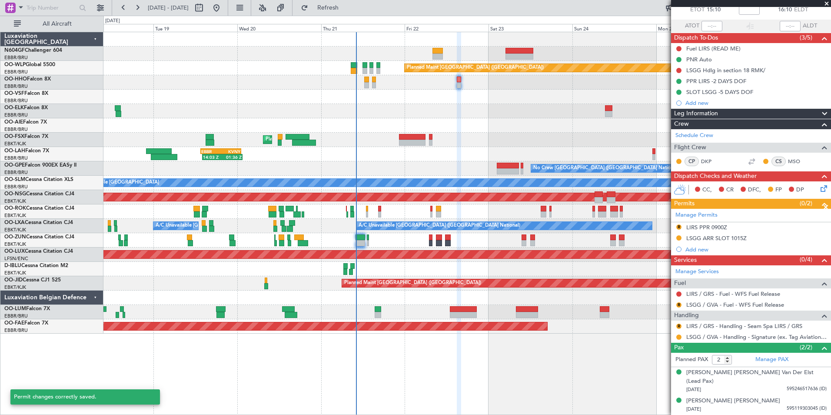
scroll to position [43, 0]
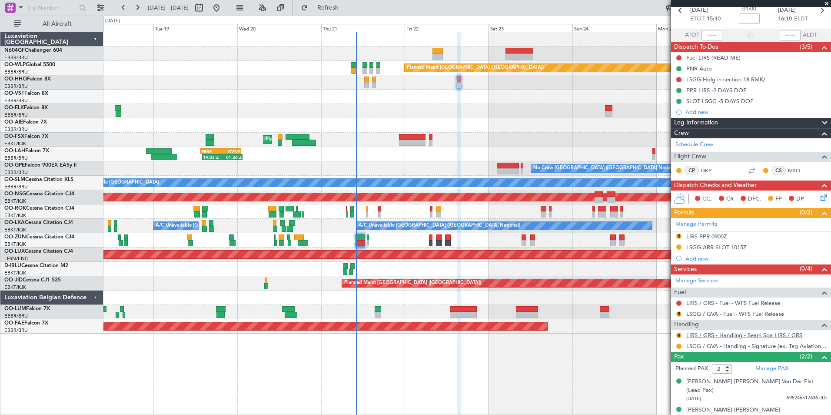
click at [707, 333] on link "LIRS / GRS - Handling - Seam Spa LIRS / GRS" at bounding box center [744, 334] width 116 height 7
click at [679, 333] on button "R" at bounding box center [678, 335] width 5 height 5
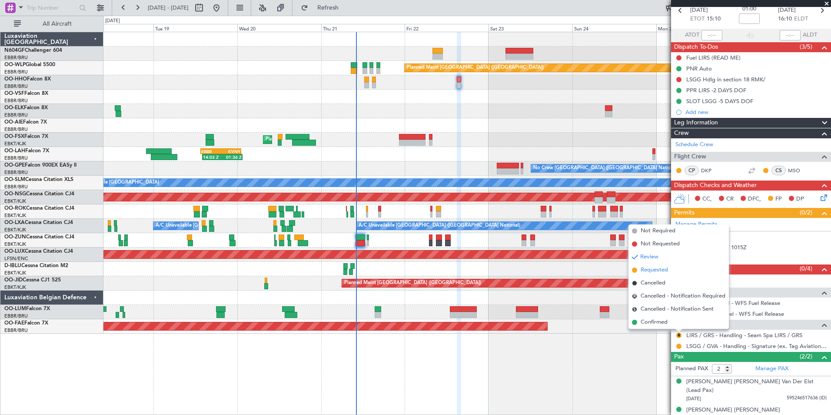
click at [650, 268] on span "Requested" at bounding box center [654, 270] width 27 height 9
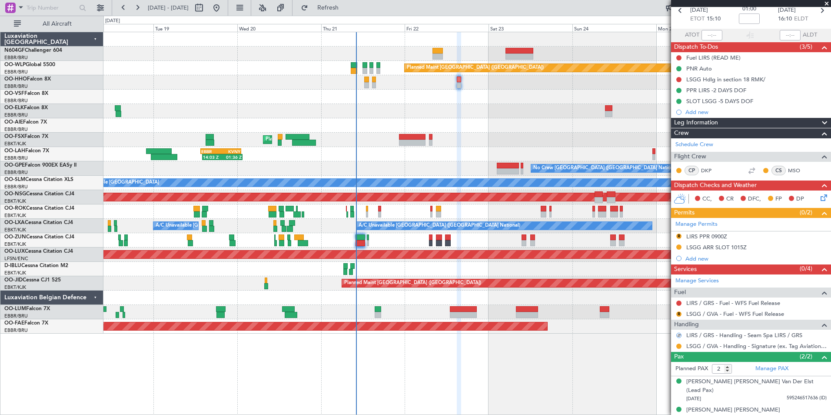
click at [692, 240] on mat-tooltip-component "LIRS PPR 0900Z" at bounding box center [707, 251] width 50 height 23
click at [693, 238] on div "LIRS PPR 0900Z" at bounding box center [706, 236] width 41 height 7
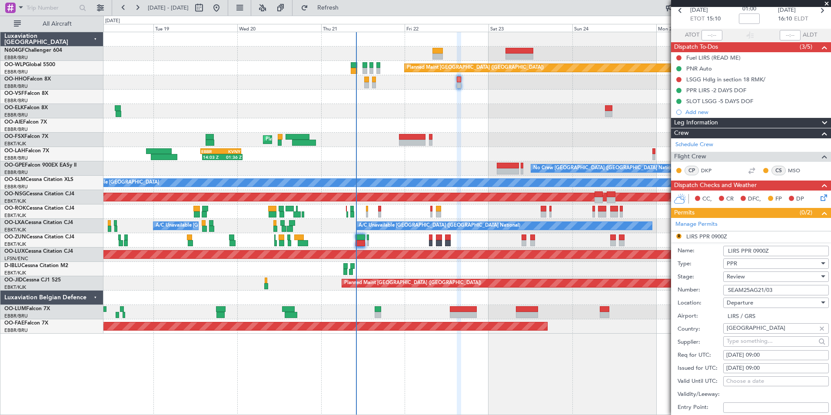
click at [750, 275] on div "Review" at bounding box center [773, 276] width 93 height 13
click at [751, 333] on span "Requested" at bounding box center [772, 333] width 91 height 13
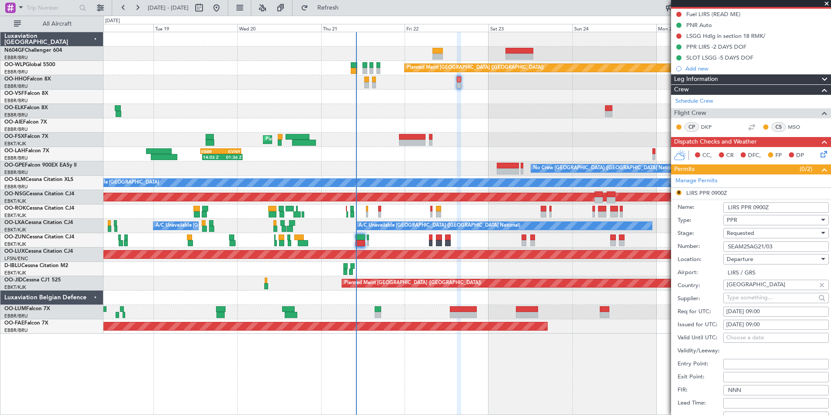
click at [466, 74] on div "Planned Maint [GEOGRAPHIC_DATA] ([GEOGRAPHIC_DATA])" at bounding box center [466, 68] width 727 height 14
click at [771, 312] on div "[DATE] 09:00" at bounding box center [776, 311] width 100 height 9
select select "8"
select select "2025"
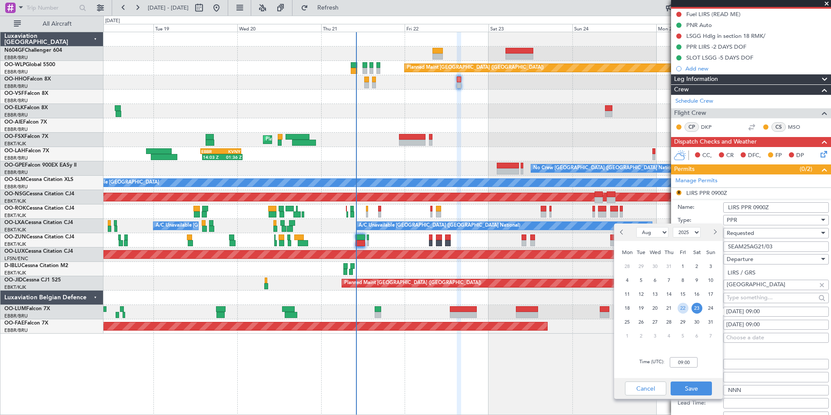
click at [681, 306] on span "22" at bounding box center [683, 308] width 11 height 11
click at [688, 363] on input "00:00" at bounding box center [684, 362] width 28 height 10
type input "15:00"
click at [700, 371] on div "Time (UTC): 15:00" at bounding box center [668, 362] width 109 height 31
click at [693, 387] on button "Save" at bounding box center [691, 388] width 41 height 14
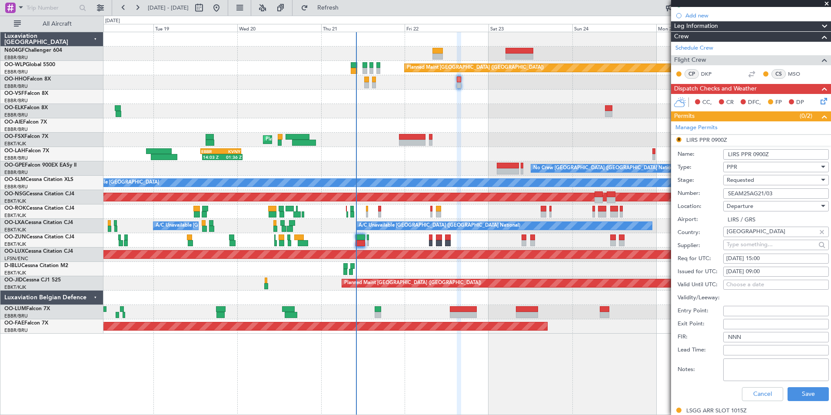
scroll to position [260, 0]
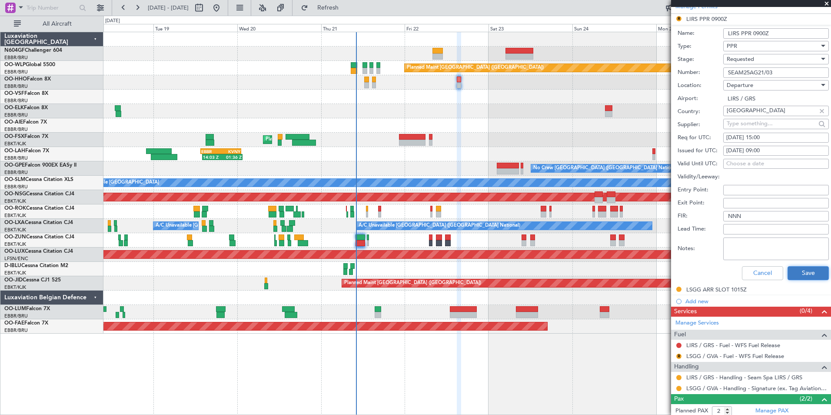
click at [791, 267] on button "Save" at bounding box center [808, 273] width 41 height 14
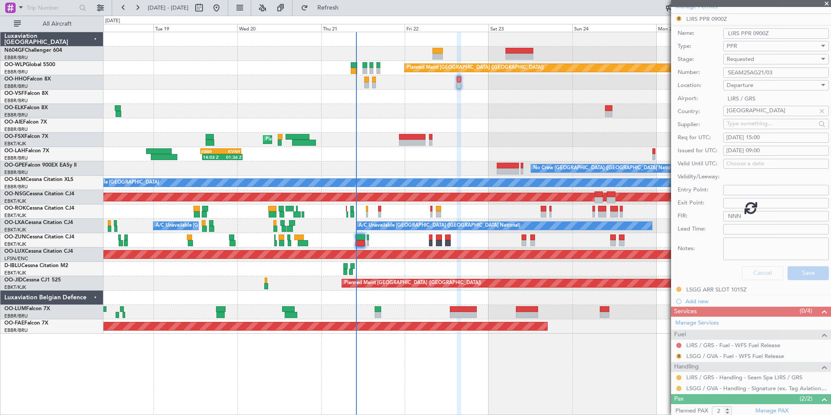
scroll to position [43, 0]
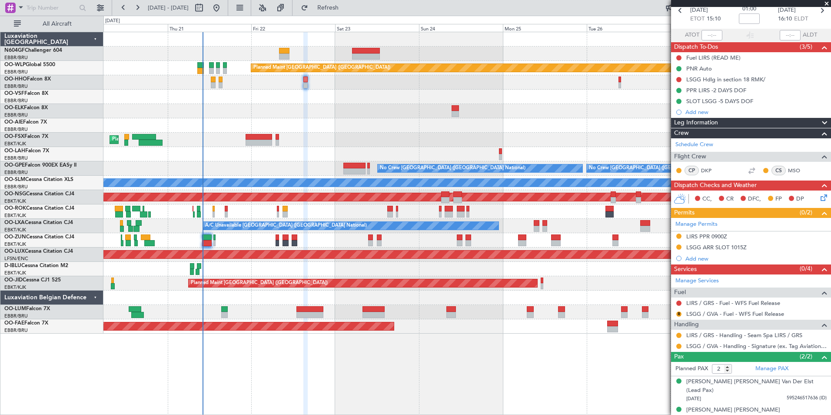
click at [317, 94] on div at bounding box center [466, 97] width 727 height 14
click at [748, 347] on link "LSGG / GVA - Handling - Signature (ex. Tag Aviation) LSGG / GVA" at bounding box center [756, 345] width 140 height 7
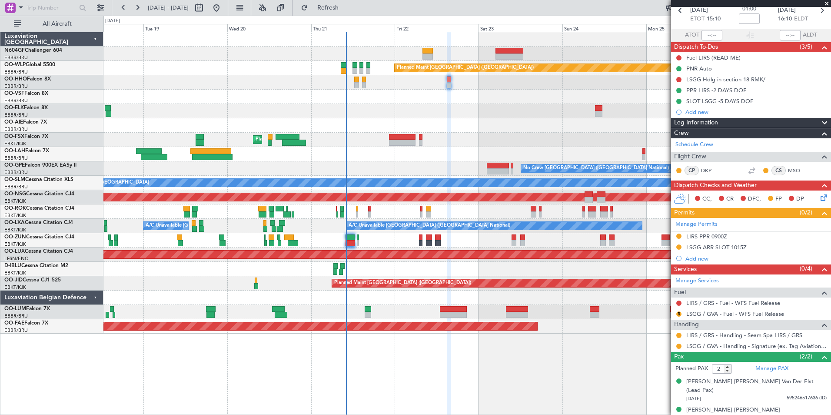
click at [541, 114] on div "Planned Maint [GEOGRAPHIC_DATA] ([GEOGRAPHIC_DATA]) AOG Maint Geneva ([GEOGRAPH…" at bounding box center [466, 182] width 727 height 301
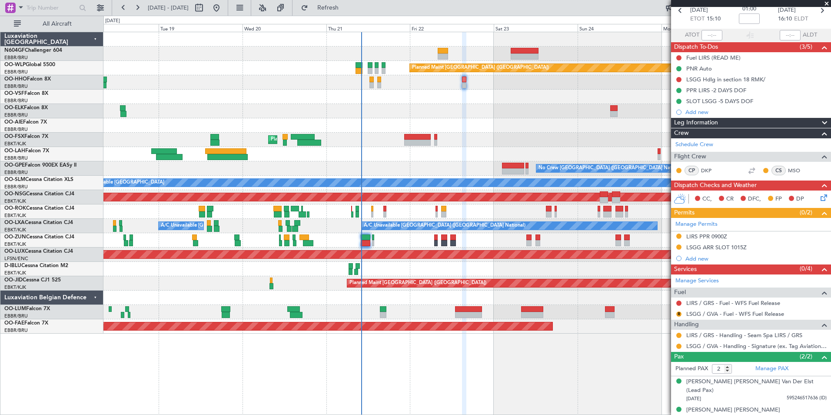
click at [431, 91] on div at bounding box center [466, 97] width 727 height 14
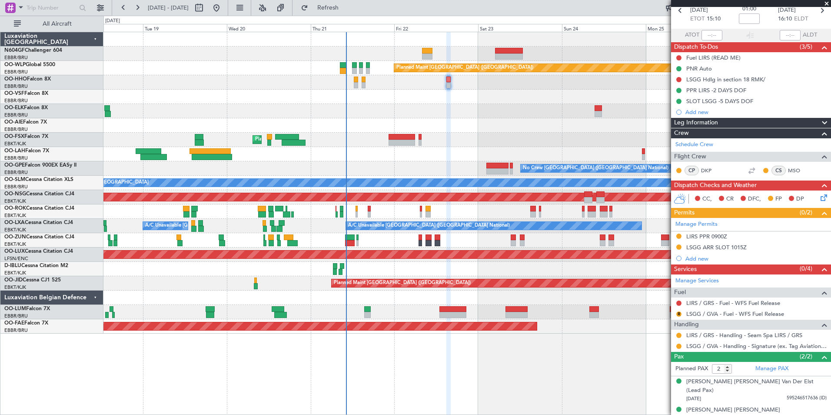
click at [450, 106] on div at bounding box center [466, 111] width 727 height 14
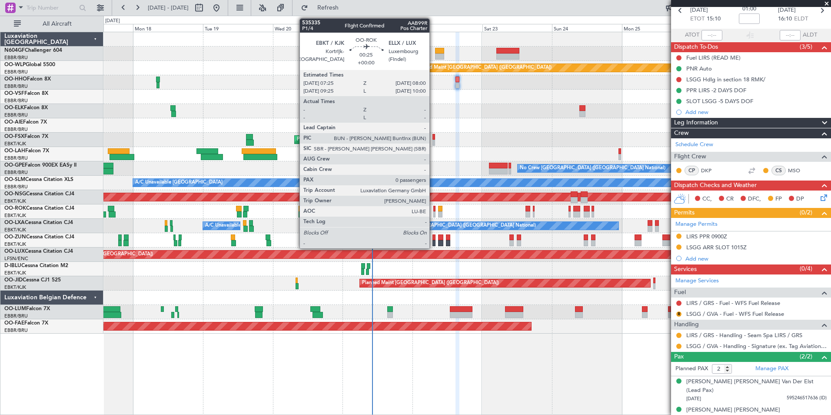
click at [433, 208] on div at bounding box center [434, 209] width 2 height 6
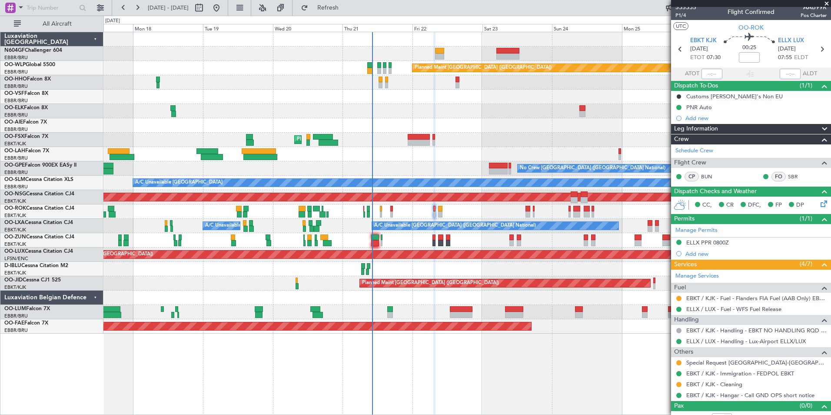
scroll to position [0, 0]
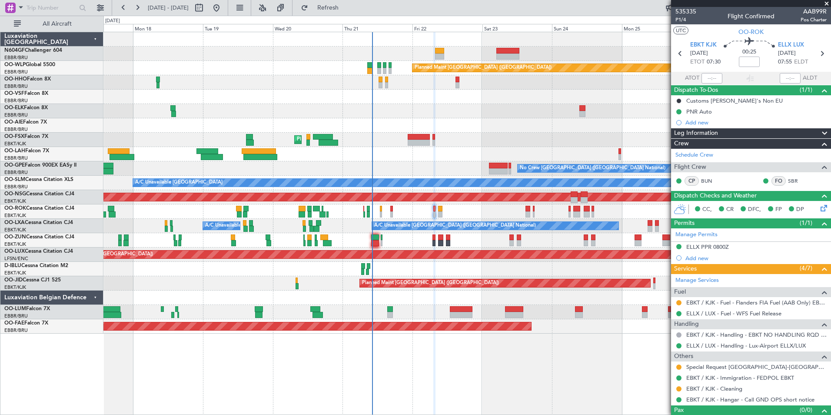
click at [819, 205] on icon at bounding box center [822, 206] width 7 height 7
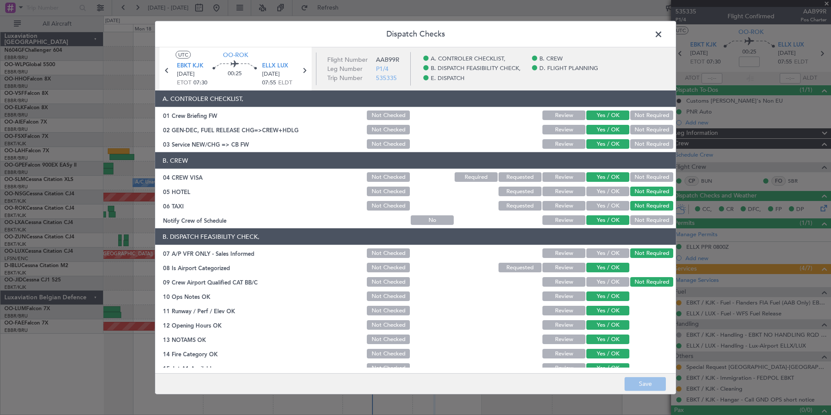
scroll to position [161, 0]
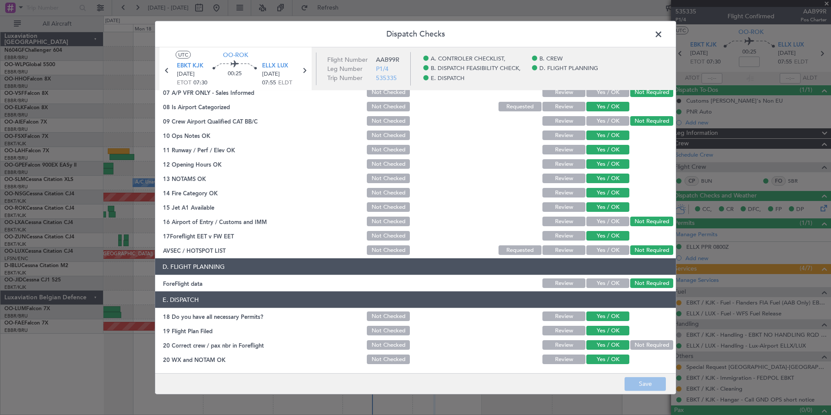
click at [663, 33] on span at bounding box center [663, 36] width 0 height 17
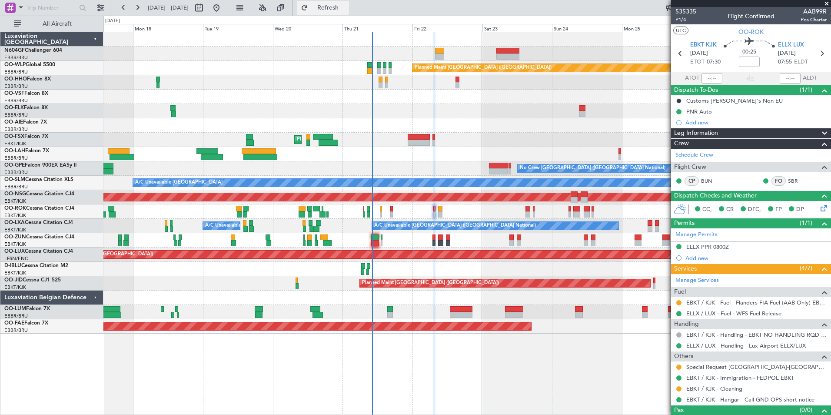
click at [347, 13] on button "Refresh" at bounding box center [323, 8] width 52 height 14
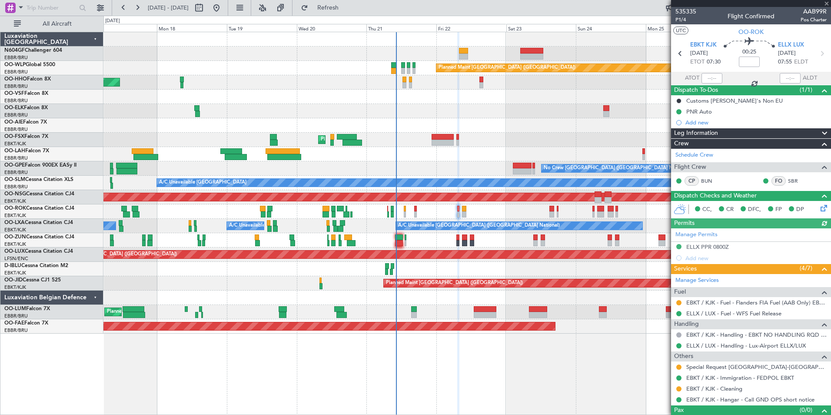
click at [484, 210] on div "Owner [GEOGRAPHIC_DATA]-[GEOGRAPHIC_DATA]" at bounding box center [466, 211] width 727 height 14
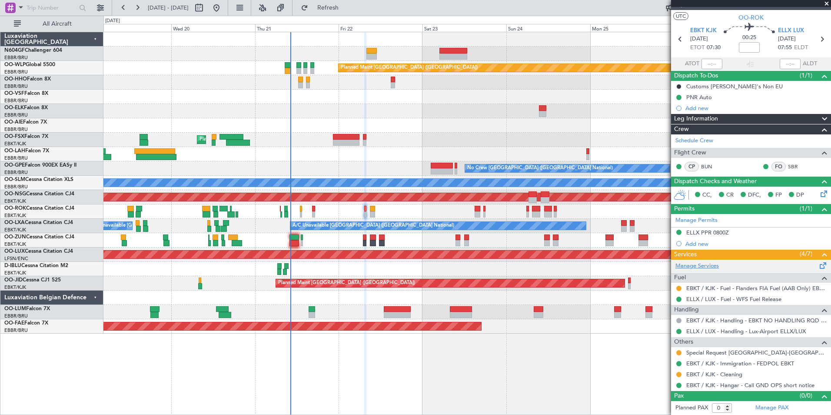
scroll to position [0, 0]
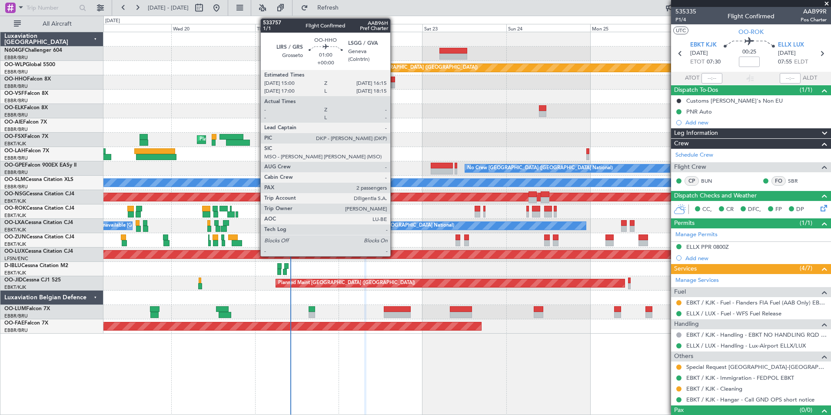
click at [394, 84] on div at bounding box center [393, 85] width 5 height 6
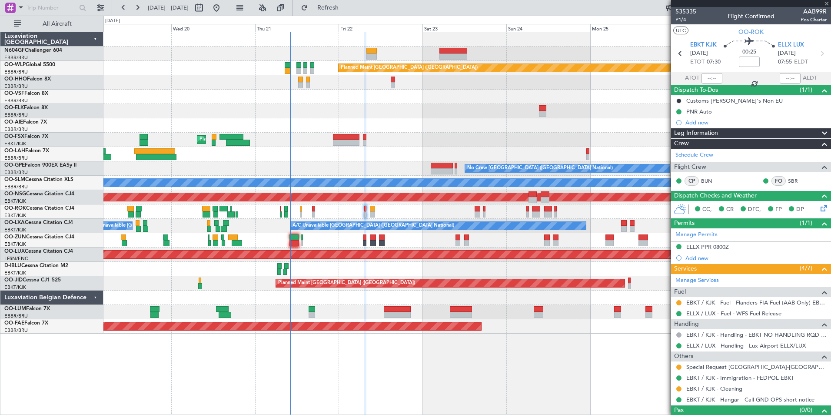
type input "2"
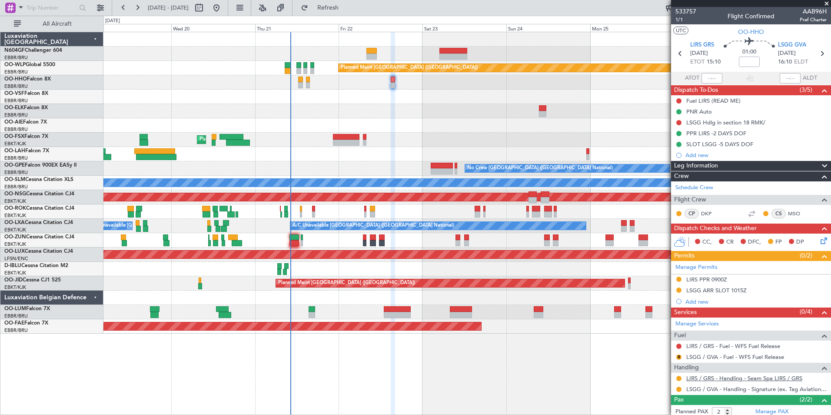
click at [701, 381] on link "LIRS / GRS - Handling - Seam Spa LIRS / GRS" at bounding box center [744, 377] width 116 height 7
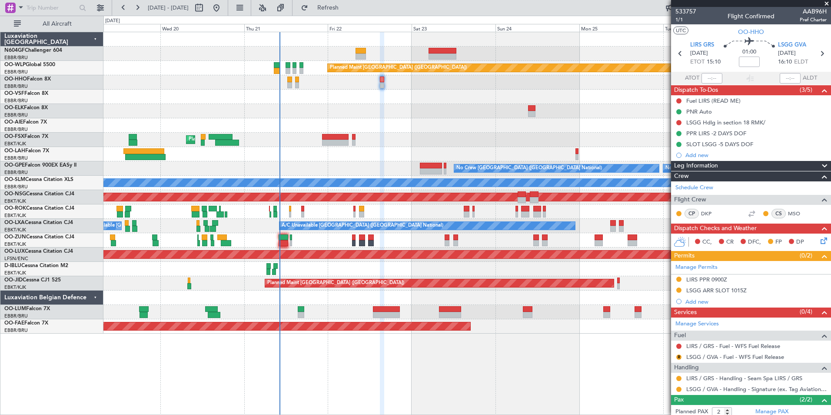
click at [574, 316] on div "Planned Maint [GEOGRAPHIC_DATA] ([GEOGRAPHIC_DATA]) AOG Maint Geneva ([GEOGRAPH…" at bounding box center [467, 223] width 728 height 383
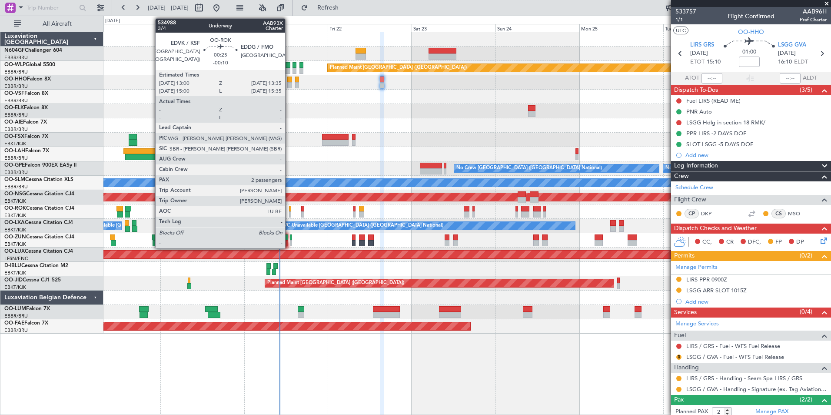
click at [289, 215] on div at bounding box center [290, 214] width 2 height 6
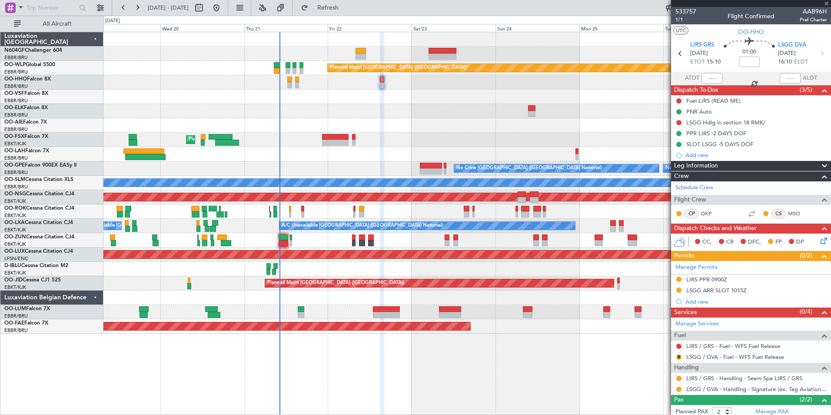
type input "-00:10"
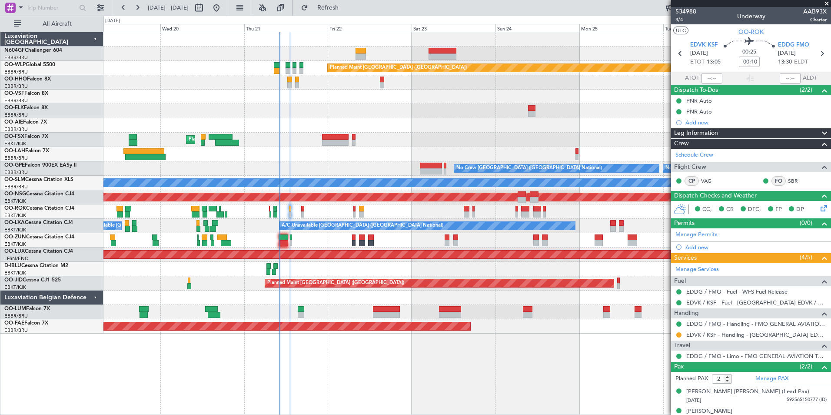
scroll to position [10, 0]
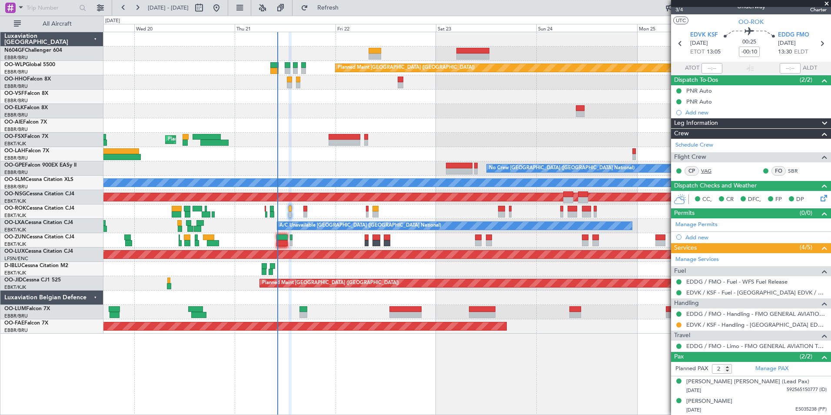
click at [704, 169] on link "VAG" at bounding box center [711, 171] width 20 height 8
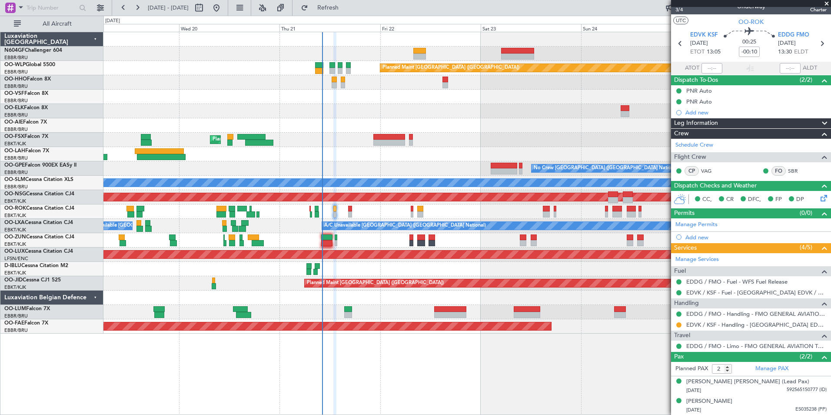
click at [364, 244] on div at bounding box center [466, 240] width 727 height 14
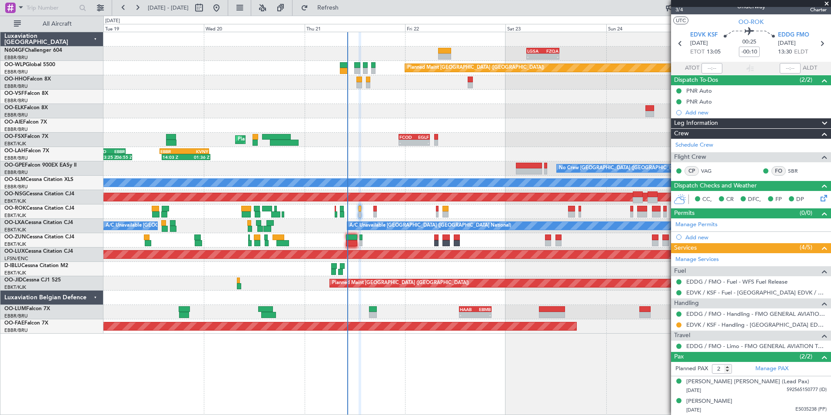
click at [461, 96] on div at bounding box center [466, 97] width 727 height 14
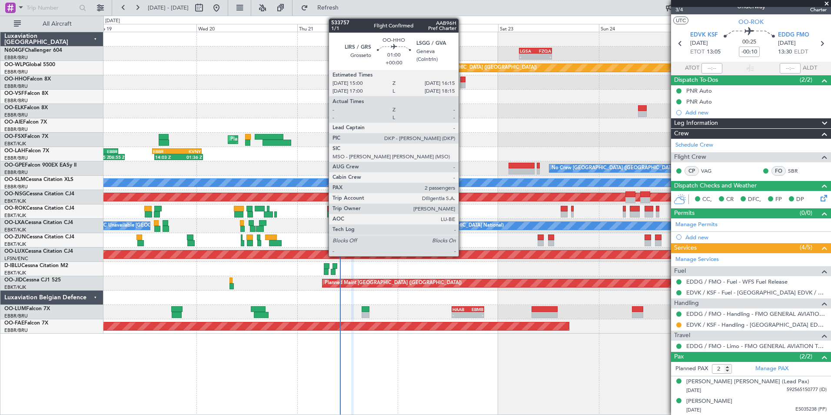
click at [463, 81] on div at bounding box center [463, 80] width 6 height 6
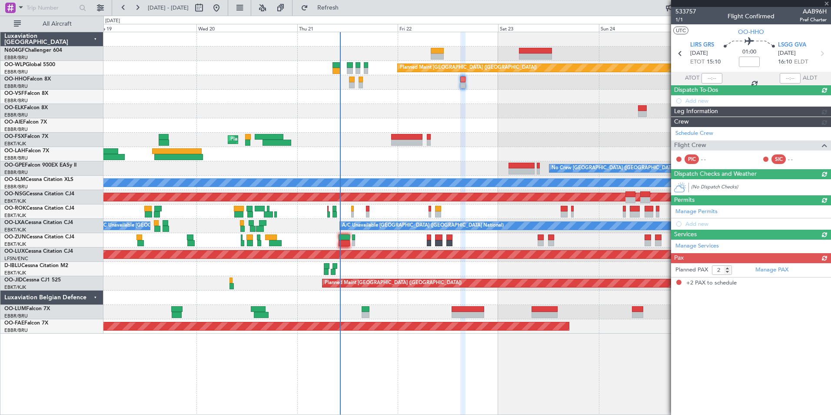
scroll to position [0, 0]
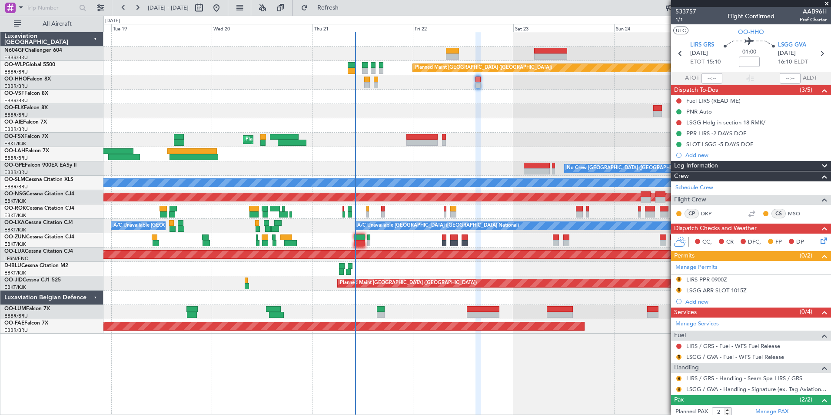
click at [463, 143] on div "Planned Maint Kortrijk-[GEOGRAPHIC_DATA]" at bounding box center [466, 140] width 727 height 14
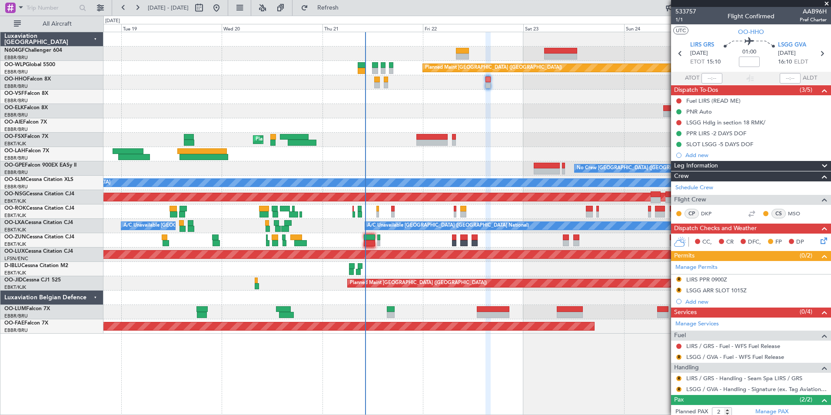
click at [473, 124] on div at bounding box center [466, 125] width 727 height 14
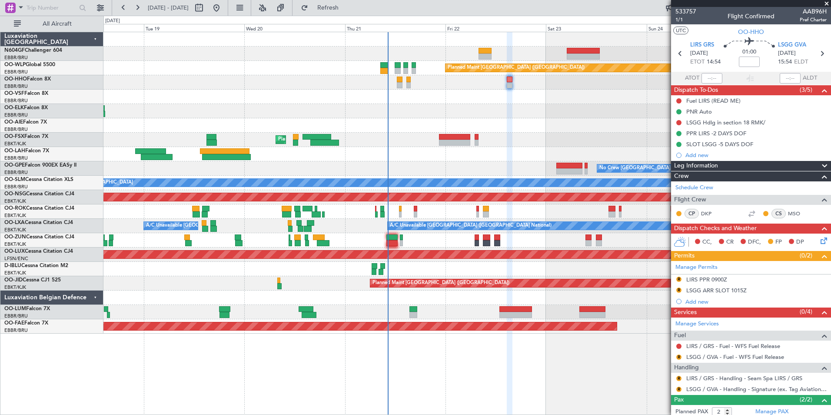
click at [496, 109] on div at bounding box center [466, 111] width 727 height 14
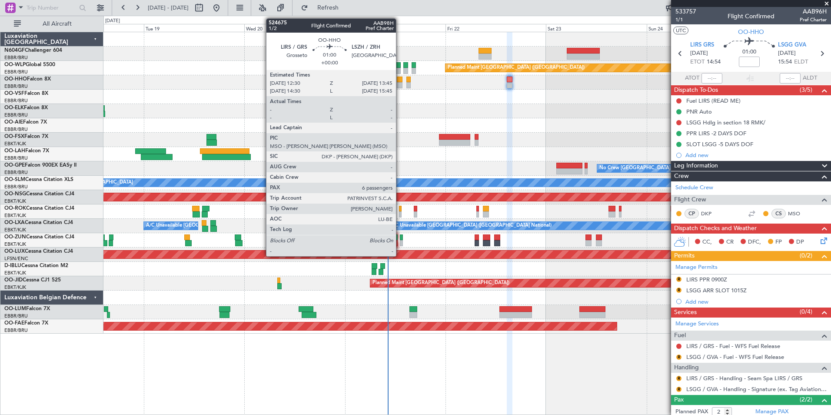
click at [400, 85] on div at bounding box center [400, 85] width 6 height 6
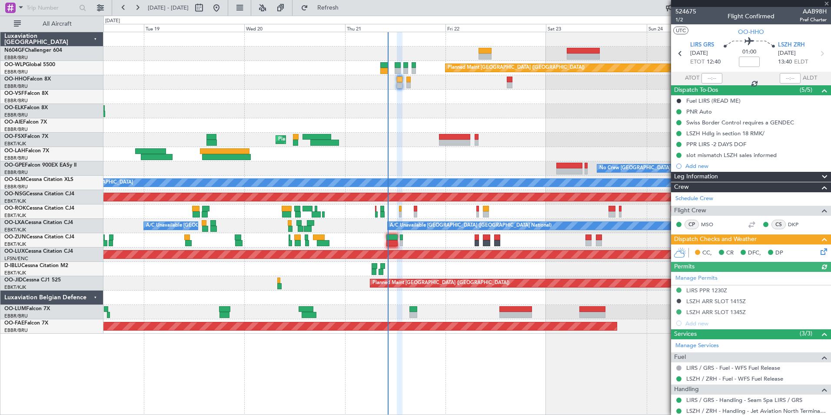
click at [820, 247] on icon at bounding box center [822, 250] width 7 height 7
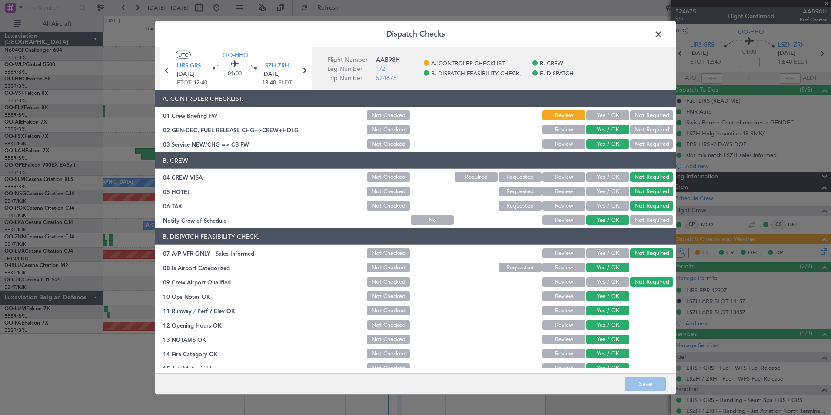
click at [600, 114] on button "Yes / OK" at bounding box center [607, 115] width 43 height 10
click at [649, 381] on button "Save" at bounding box center [645, 384] width 41 height 14
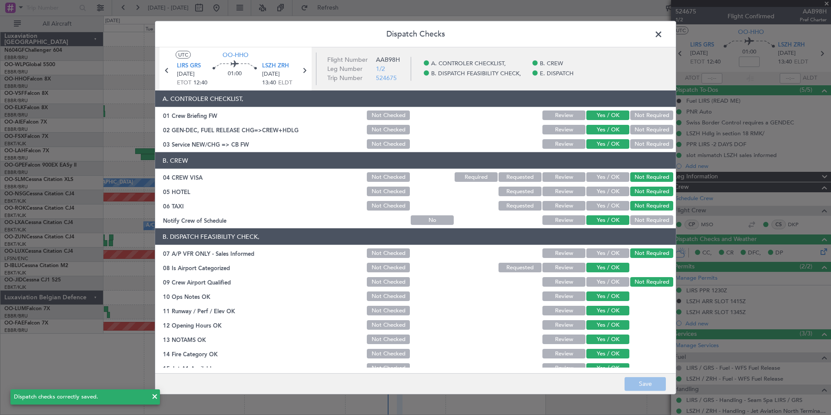
click at [663, 35] on span at bounding box center [663, 36] width 0 height 17
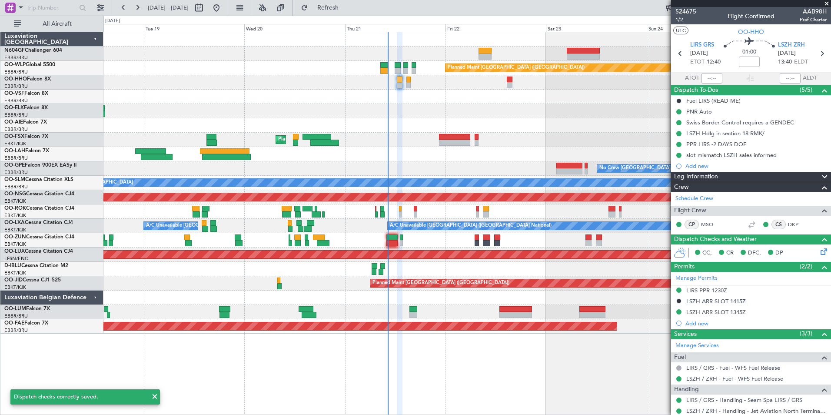
click at [412, 82] on div "AOG Maint Geneva (Cointrin)" at bounding box center [466, 82] width 727 height 14
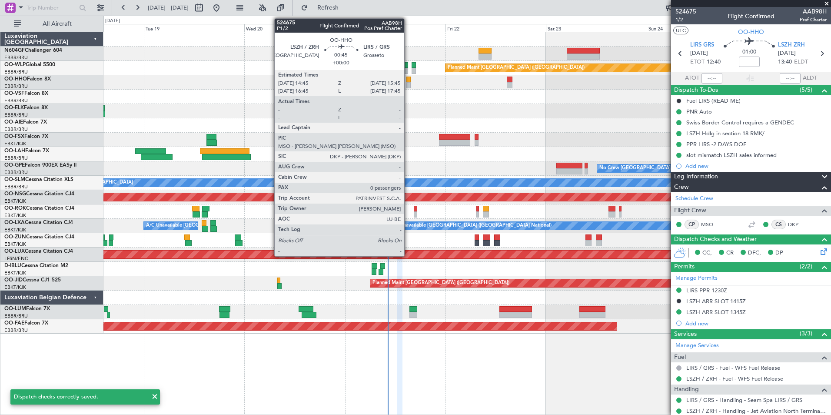
click at [408, 82] on div at bounding box center [409, 85] width 4 height 6
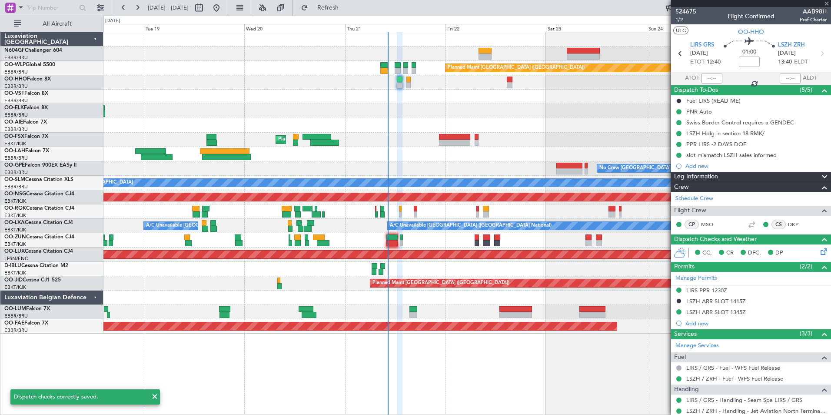
type input "0"
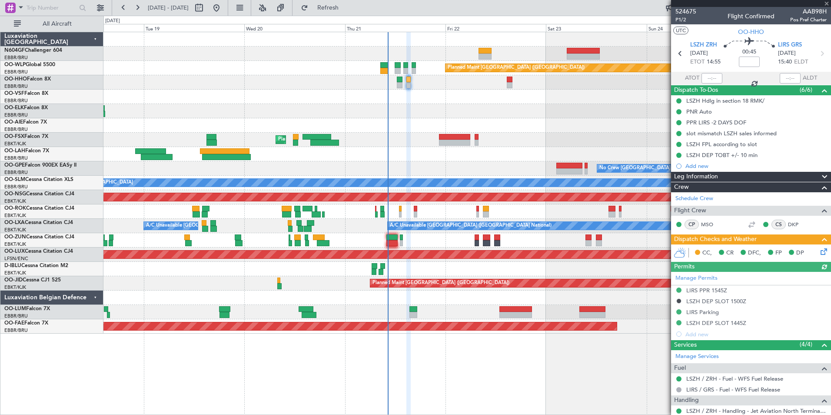
click at [812, 247] on div "CC, CR DFC, FP DP" at bounding box center [755, 253] width 128 height 13
click at [819, 250] on icon at bounding box center [822, 250] width 7 height 7
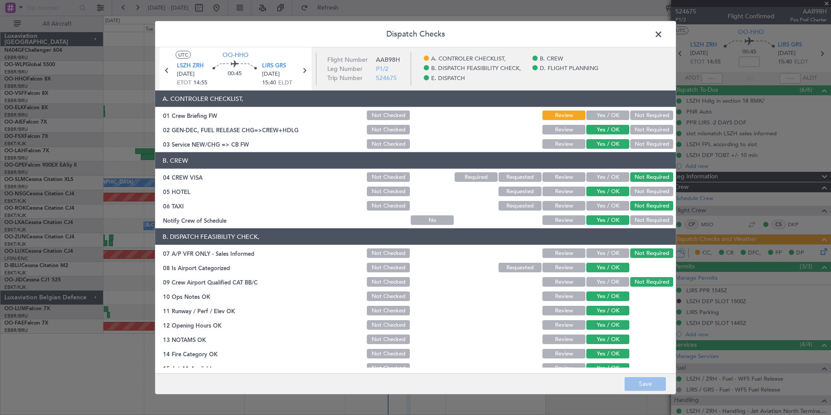
click at [600, 111] on button "Yes / OK" at bounding box center [607, 115] width 43 height 10
click at [647, 381] on button "Save" at bounding box center [645, 384] width 41 height 14
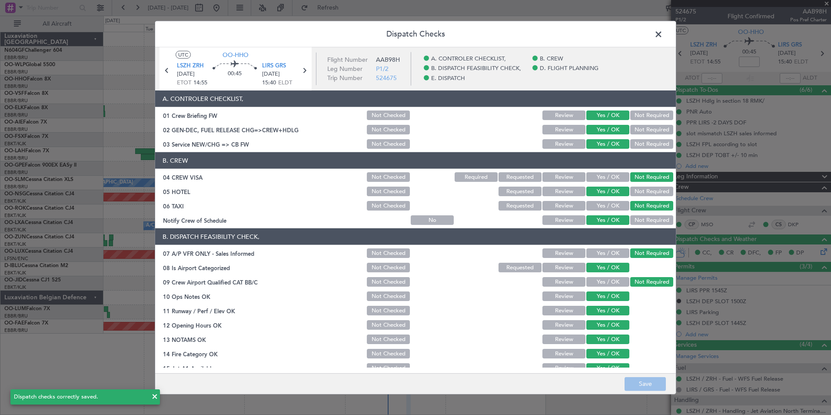
click at [663, 30] on span at bounding box center [663, 36] width 0 height 17
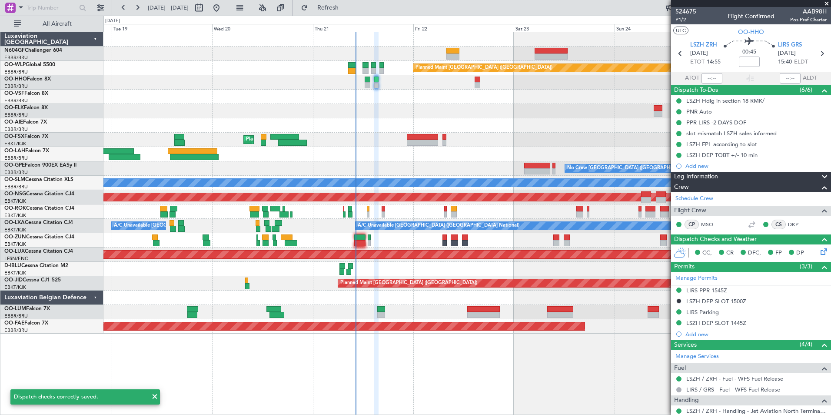
click at [459, 119] on div at bounding box center [466, 125] width 727 height 14
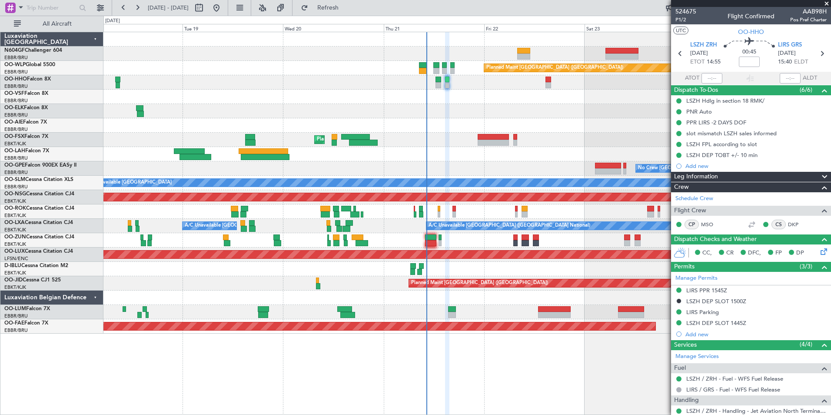
click at [577, 137] on div "Planned Maint Kortrijk-[GEOGRAPHIC_DATA]" at bounding box center [466, 140] width 727 height 14
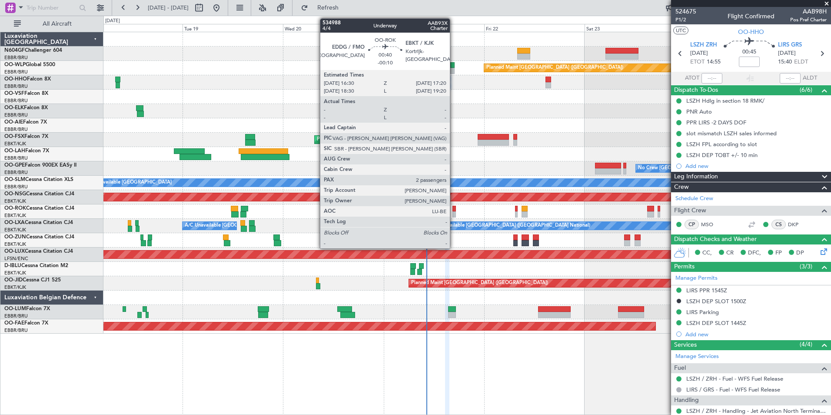
click at [454, 207] on div at bounding box center [455, 209] width 4 height 6
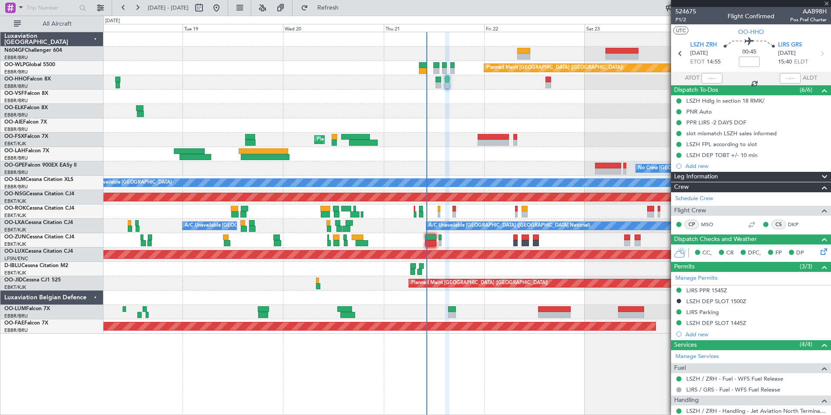
type input "-00:10"
type input "2"
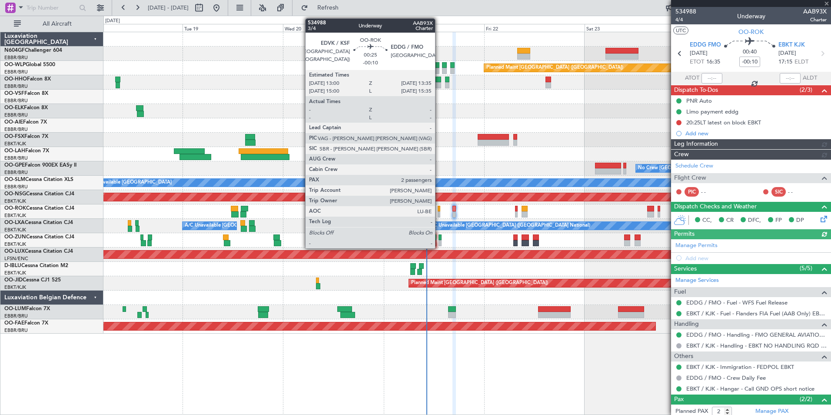
click at [439, 207] on div at bounding box center [439, 209] width 3 height 6
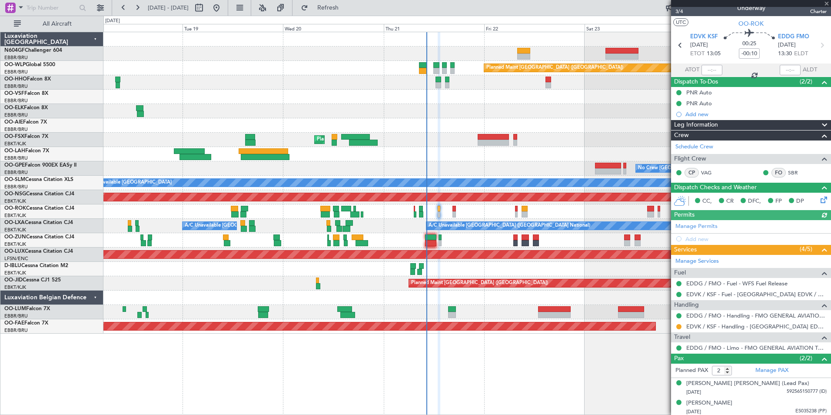
scroll to position [10, 0]
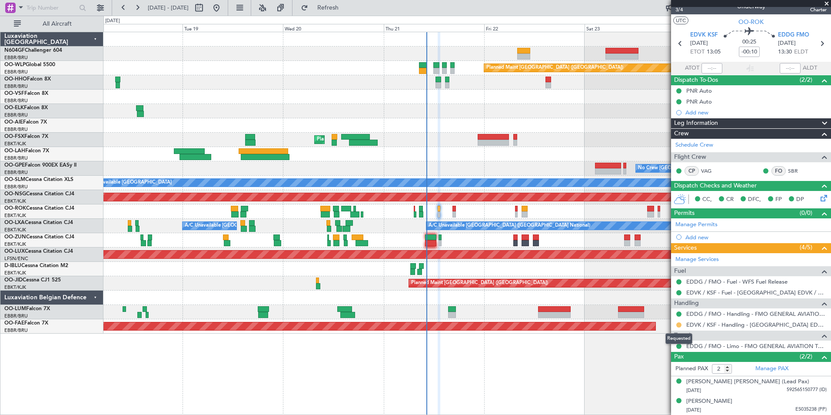
click at [680, 323] on button at bounding box center [678, 324] width 5 height 5
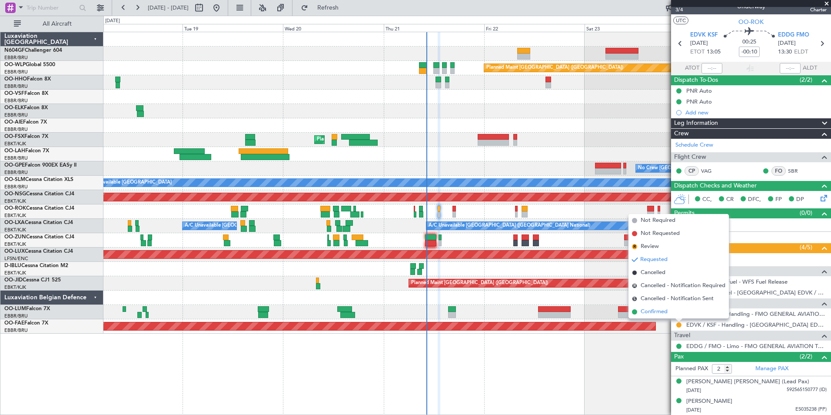
click at [667, 310] on span "Confirmed" at bounding box center [654, 311] width 27 height 9
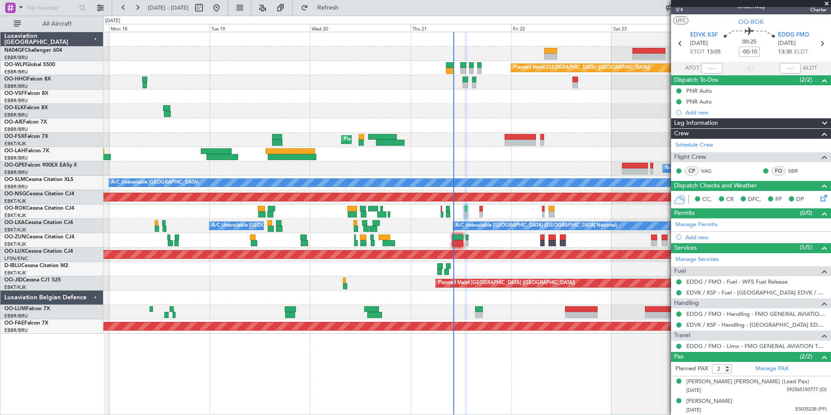
click at [522, 248] on div "Planned Maint Berlin (Brandenburg) AOG Maint Geneva (Cointrin) Planned Maint Ko…" at bounding box center [466, 182] width 727 height 301
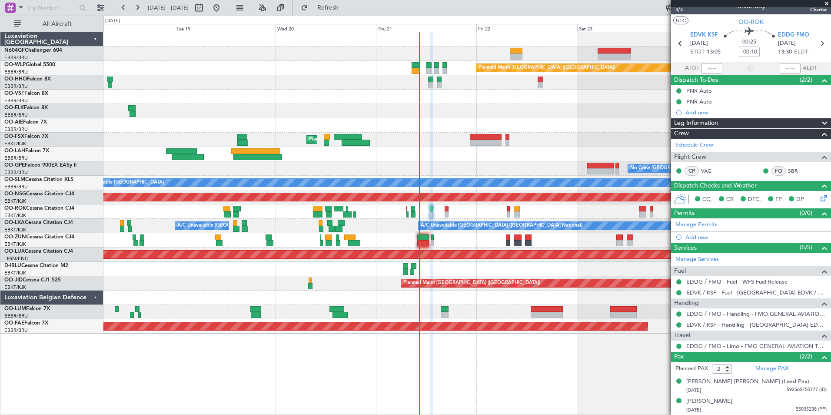
click at [531, 265] on div at bounding box center [466, 269] width 727 height 14
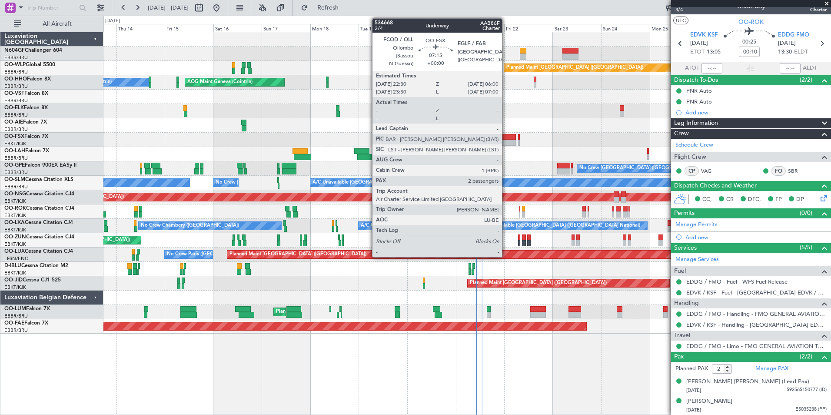
click at [506, 142] on div at bounding box center [508, 143] width 15 height 6
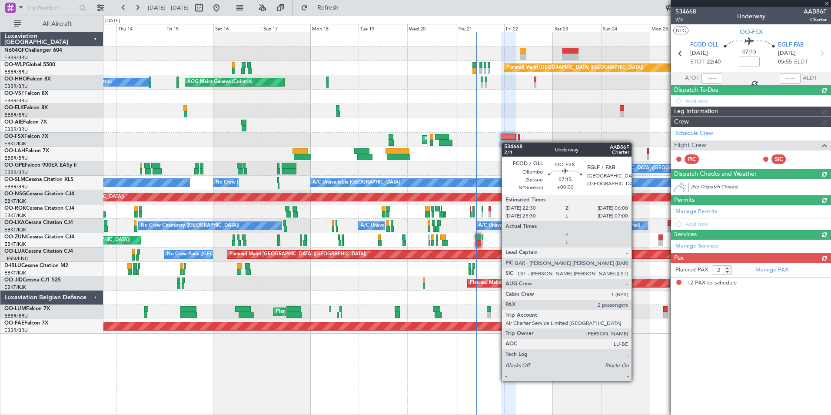
scroll to position [0, 0]
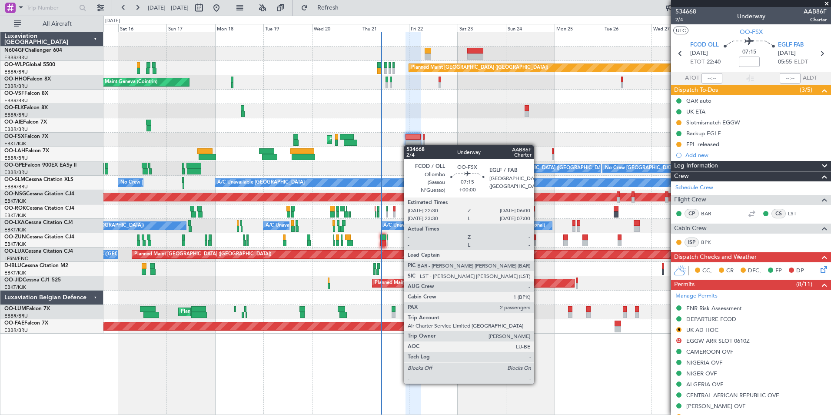
click at [408, 145] on div "Planned Maint Berlin (Brandenburg) AOG Maint Geneva (Cointrin) A/C Unavailable …" at bounding box center [466, 182] width 727 height 301
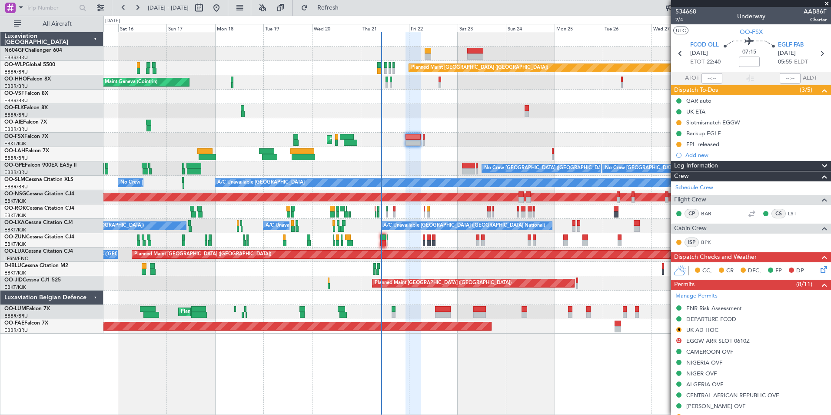
click at [353, 160] on div "Planned Maint [PERSON_NAME]-[GEOGRAPHIC_DATA][PERSON_NAME] ([GEOGRAPHIC_DATA][P…" at bounding box center [466, 154] width 727 height 14
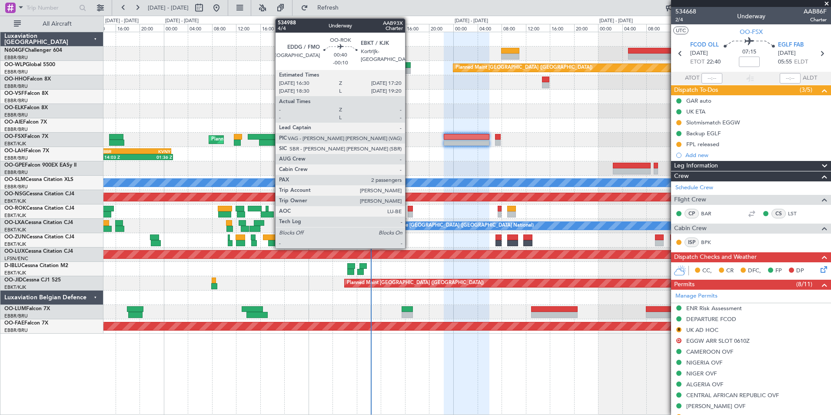
click at [409, 212] on div at bounding box center [410, 214] width 5 height 6
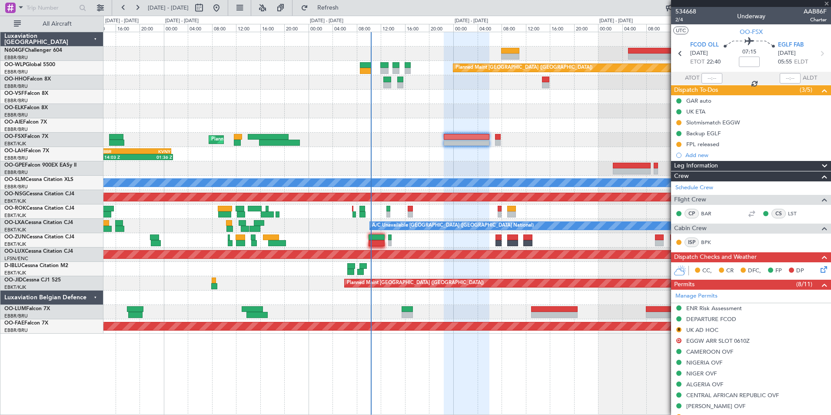
type input "-00:10"
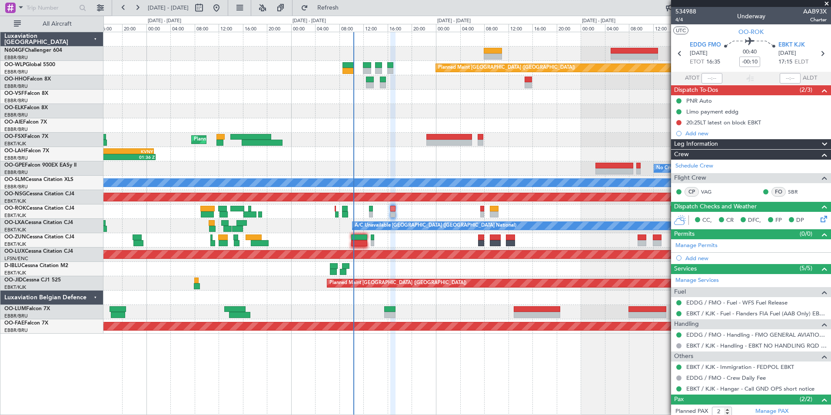
click at [359, 215] on div at bounding box center [466, 211] width 727 height 14
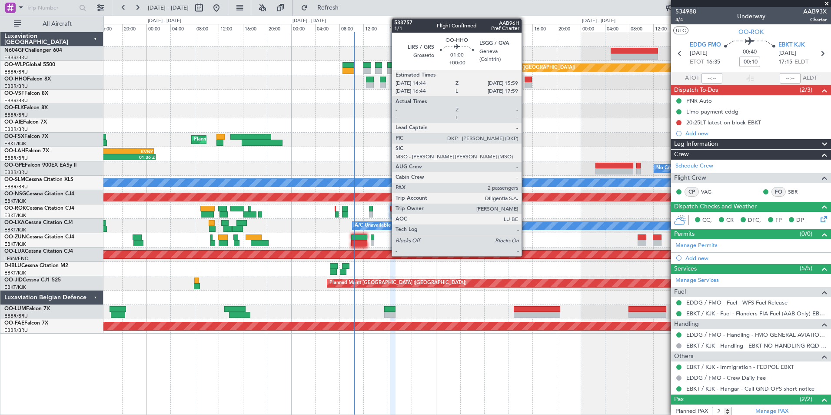
click at [525, 83] on div at bounding box center [529, 85] width 8 height 6
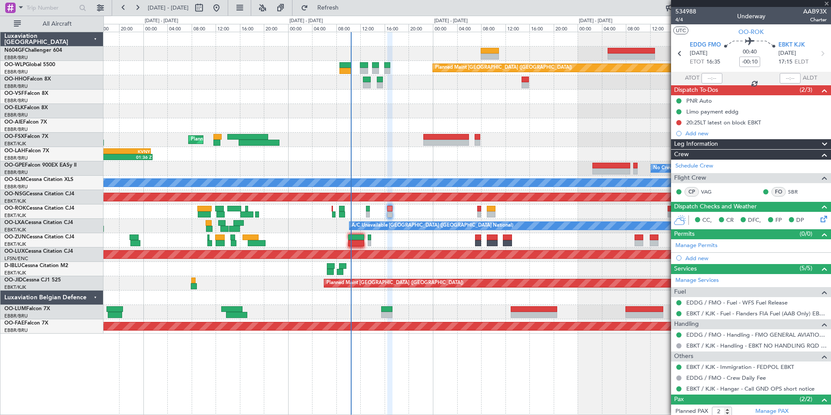
click at [524, 83] on div at bounding box center [526, 85] width 8 height 6
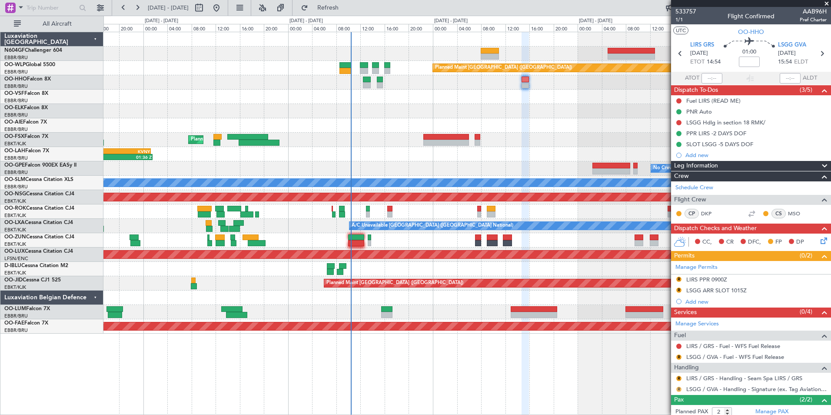
click at [679, 388] on button "R" at bounding box center [678, 389] width 5 height 5
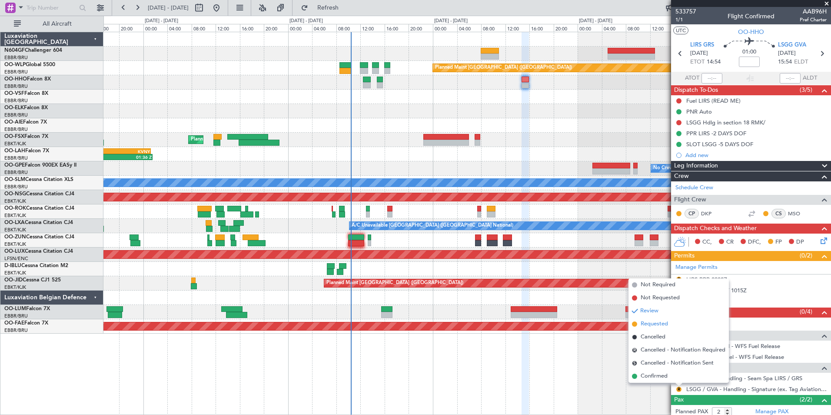
click at [654, 327] on span "Requested" at bounding box center [654, 324] width 27 height 9
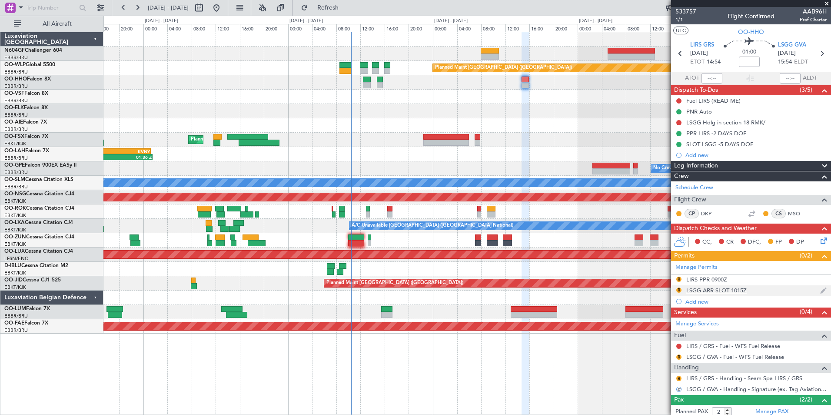
click at [695, 289] on div "LSGG ARR SLOT 1015Z" at bounding box center [716, 290] width 60 height 7
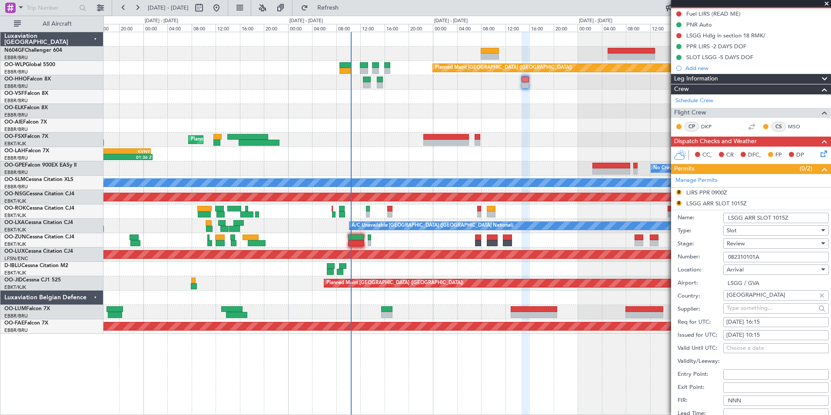
scroll to position [174, 0]
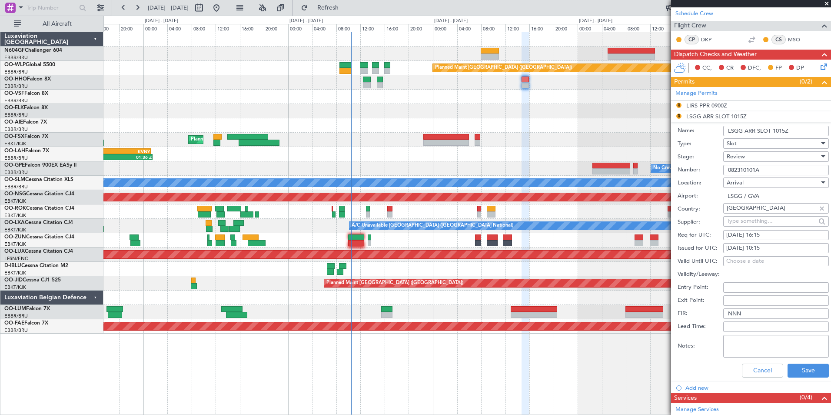
click at [766, 237] on div "22/08/2025 16:15" at bounding box center [776, 235] width 100 height 9
select select "8"
select select "2025"
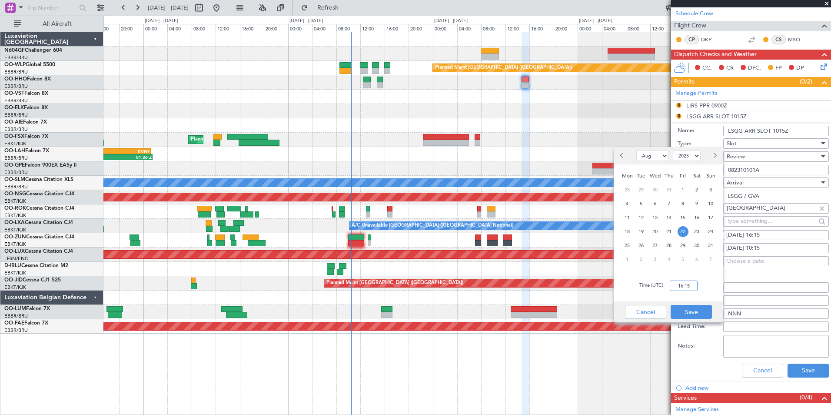
click at [689, 286] on input "16:15" at bounding box center [684, 285] width 28 height 10
type input "15:59"
click at [718, 283] on div "Time (UTC): 15:59" at bounding box center [668, 285] width 109 height 31
click at [700, 307] on button "Save" at bounding box center [691, 312] width 41 height 14
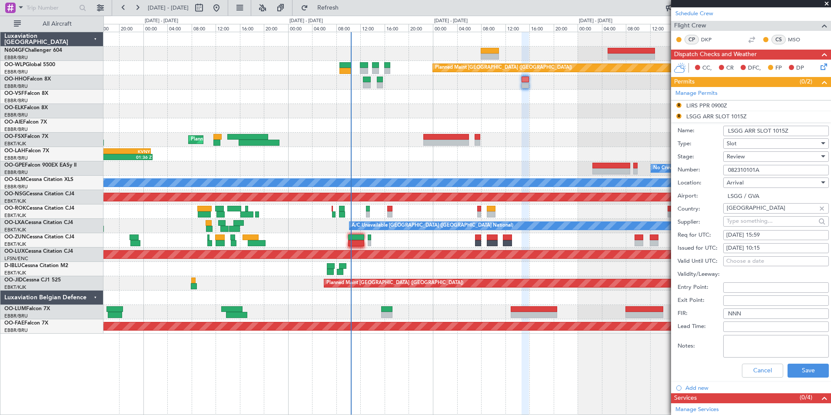
click at [759, 155] on div "Review" at bounding box center [773, 156] width 93 height 13
click at [760, 216] on span "Requested" at bounding box center [772, 213] width 91 height 13
click at [794, 377] on div "Cancel Save" at bounding box center [753, 370] width 151 height 23
click at [792, 369] on button "Save" at bounding box center [808, 370] width 41 height 14
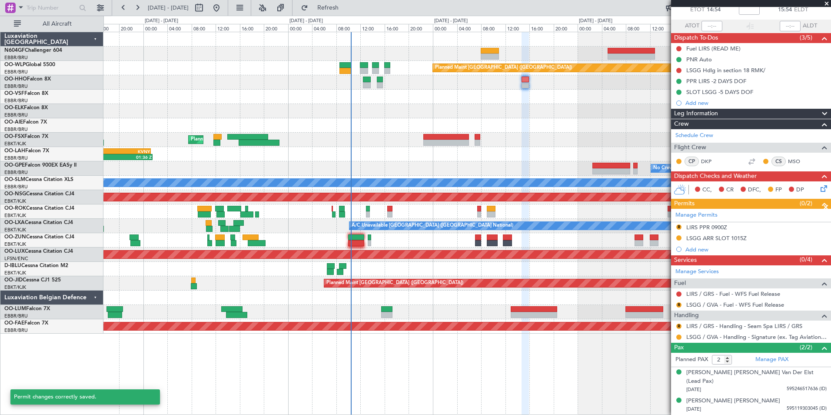
scroll to position [43, 0]
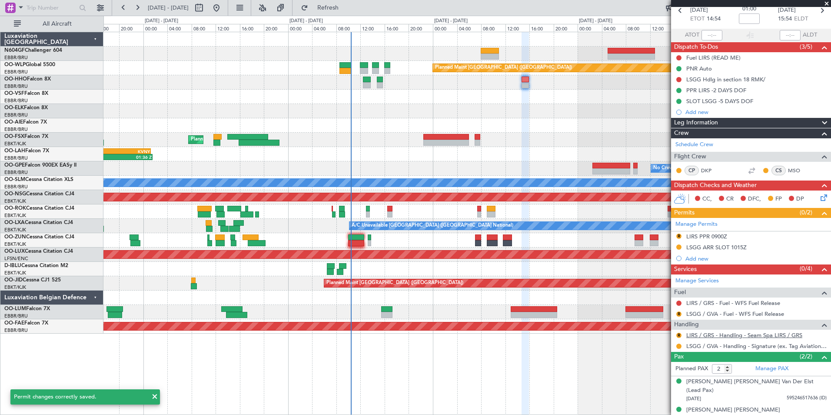
click at [716, 333] on link "LIRS / GRS - Handling - Seam Spa LIRS / GRS" at bounding box center [744, 334] width 116 height 7
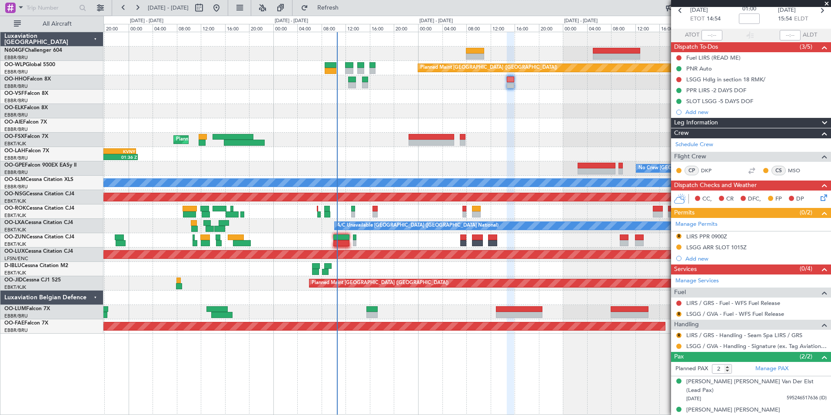
click at [341, 260] on div "Planned Maint Berlin (Brandenburg) Planned Maint Kortrijk-Wevelgem 14:03 Z 01:3…" at bounding box center [466, 182] width 727 height 301
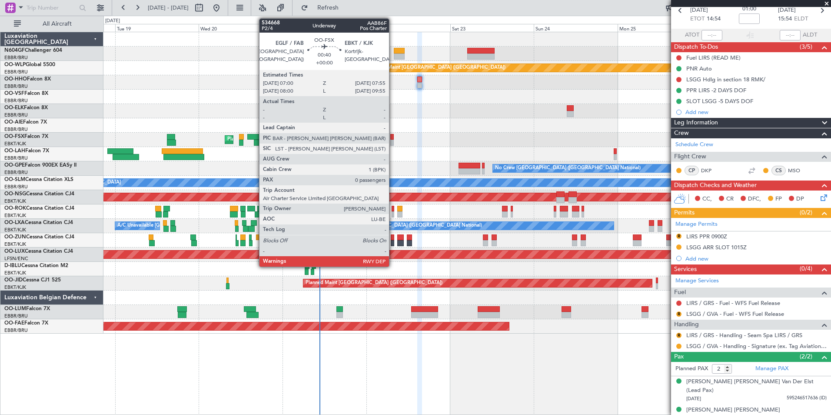
click at [393, 138] on div at bounding box center [391, 137] width 3 height 6
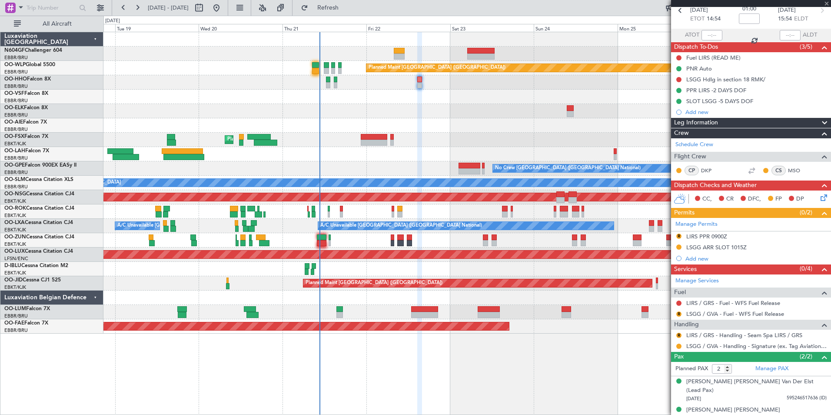
type input "0"
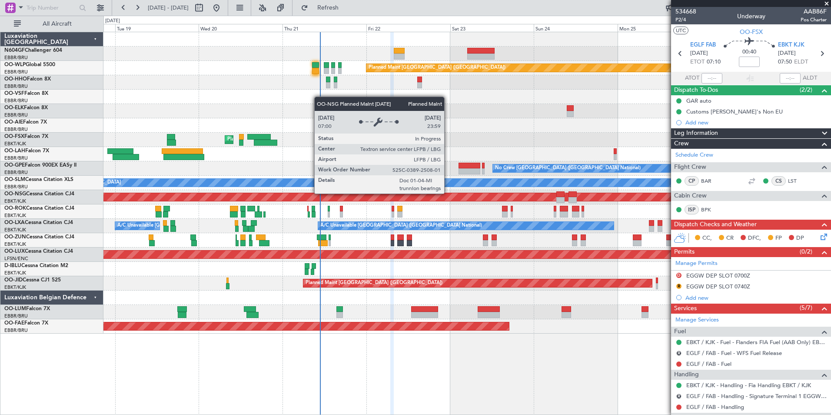
click at [494, 193] on div "Planned Maint [GEOGRAPHIC_DATA] ([GEOGRAPHIC_DATA])" at bounding box center [336, 197] width 1735 height 8
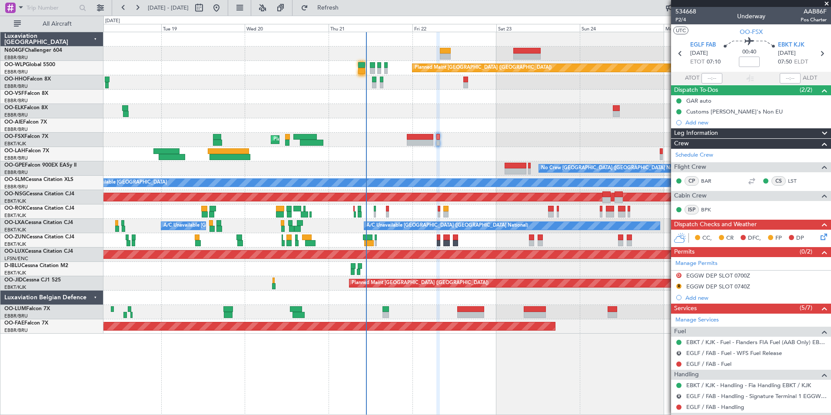
click at [502, 131] on div at bounding box center [466, 125] width 727 height 14
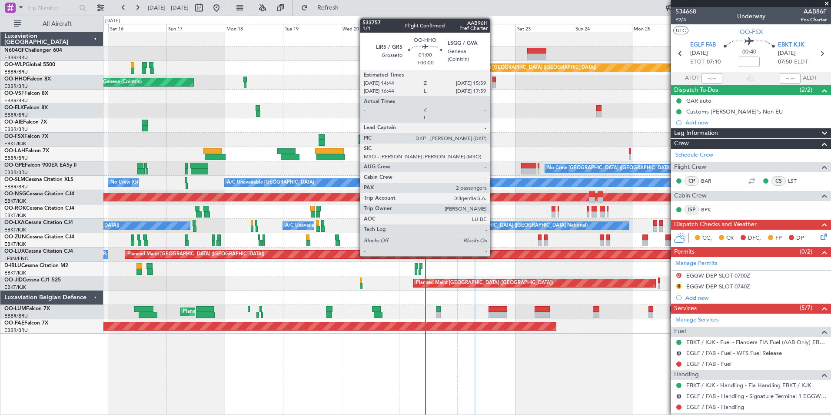
click at [494, 83] on div at bounding box center [494, 85] width 3 height 6
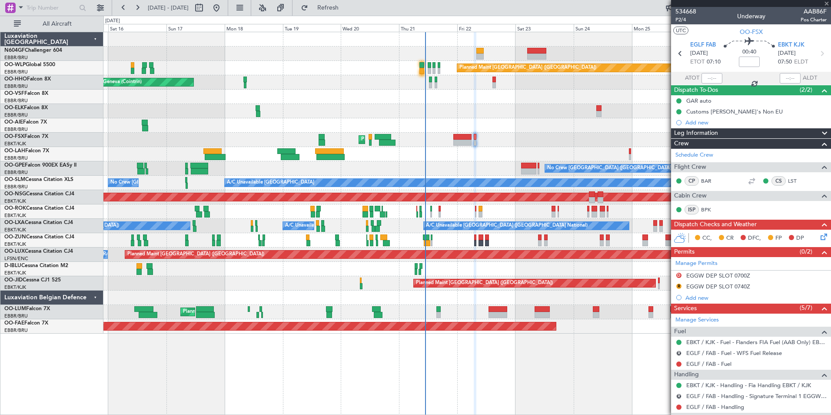
type input "2"
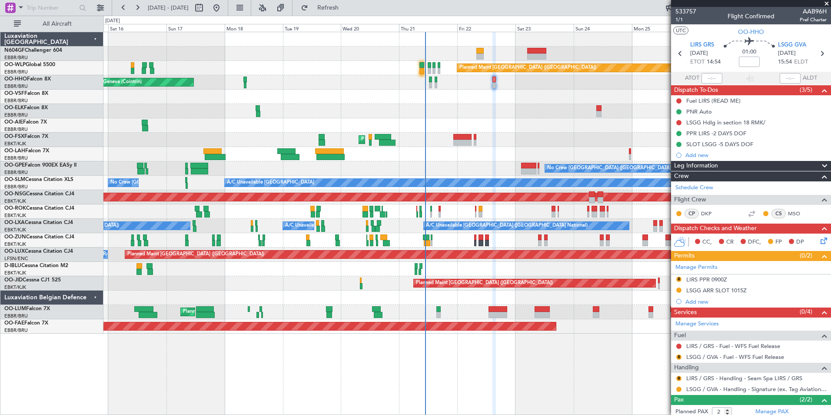
click at [516, 150] on div at bounding box center [466, 154] width 727 height 14
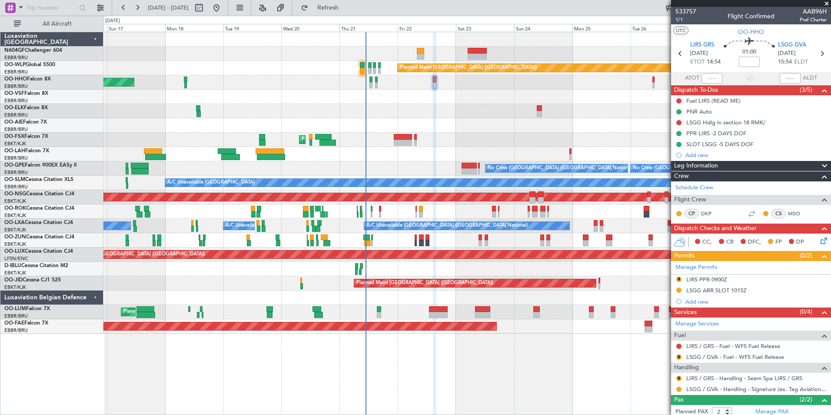
click at [404, 80] on div "Planned Maint [GEOGRAPHIC_DATA] ([GEOGRAPHIC_DATA]) AOG Maint Geneva ([GEOGRAPH…" at bounding box center [466, 182] width 727 height 301
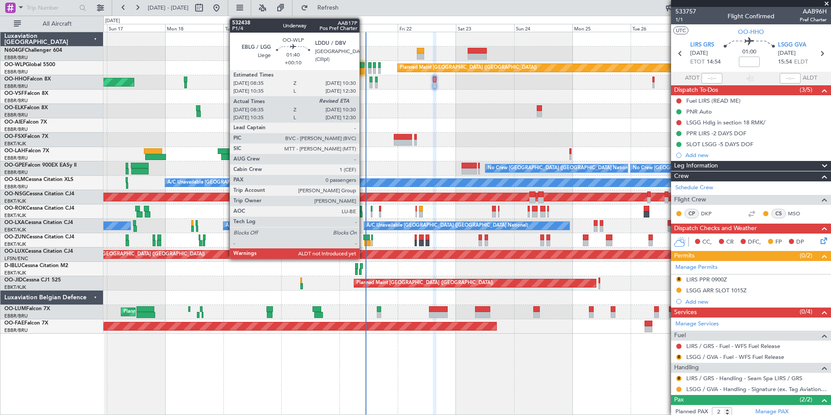
click at [363, 67] on div at bounding box center [362, 65] width 5 height 6
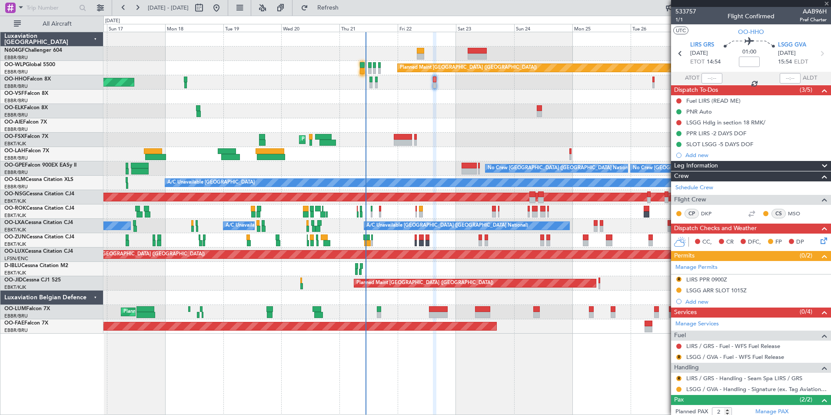
type input "+00:10"
type input "08:45"
type input "0"
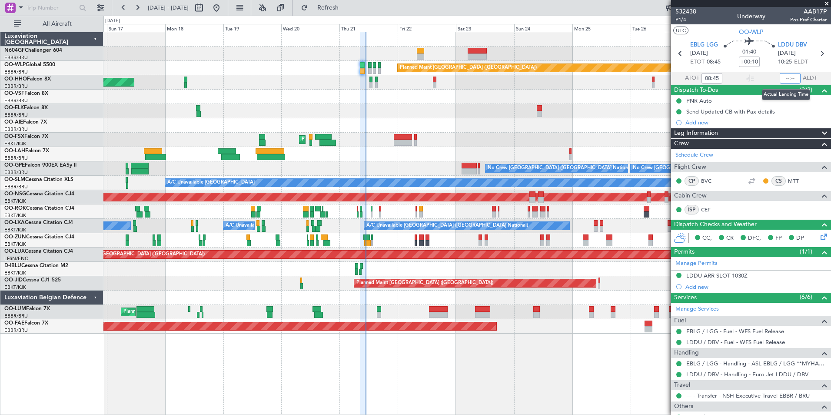
click at [784, 73] on input "text" at bounding box center [790, 78] width 21 height 10
click at [791, 27] on mat-tooltip-component "Leg Type" at bounding box center [802, 34] width 36 height 23
type input "10:26"
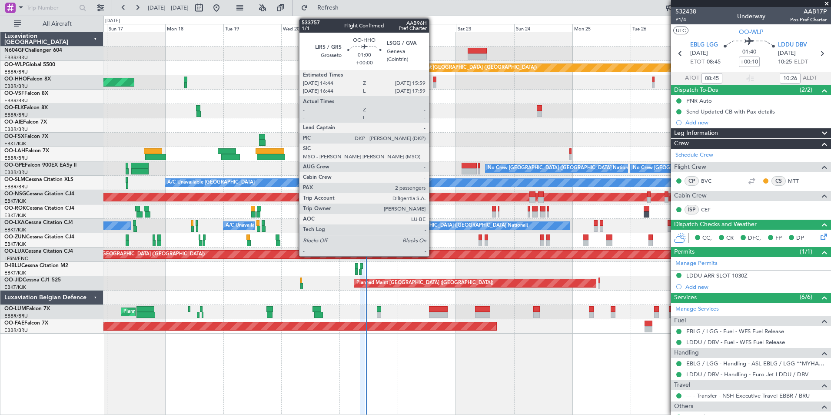
click at [433, 81] on div at bounding box center [434, 80] width 3 height 6
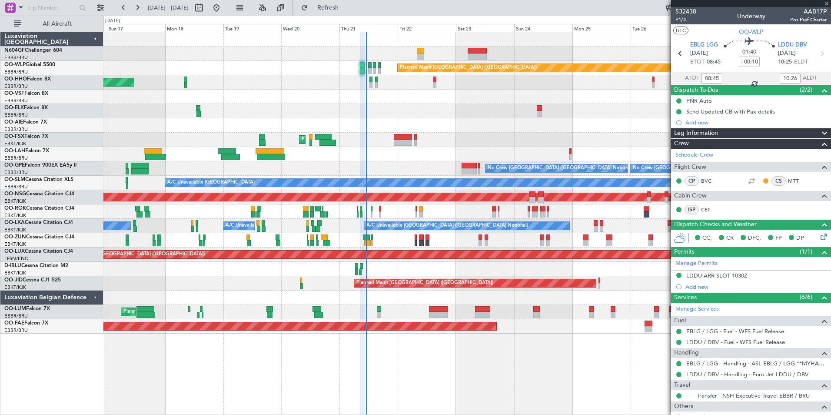
type input "2"
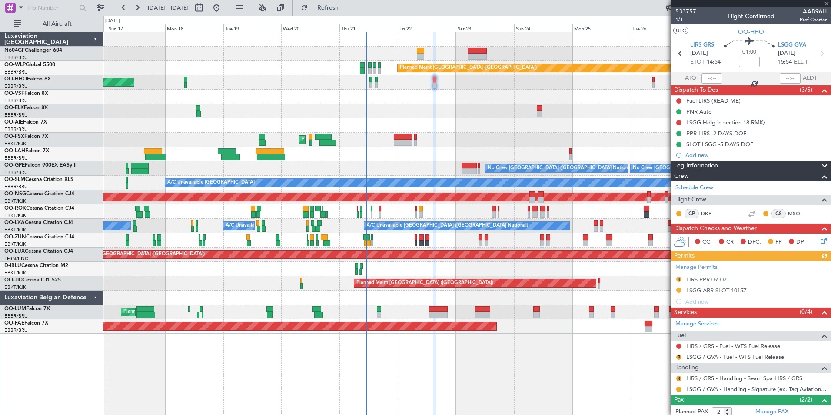
scroll to position [43, 0]
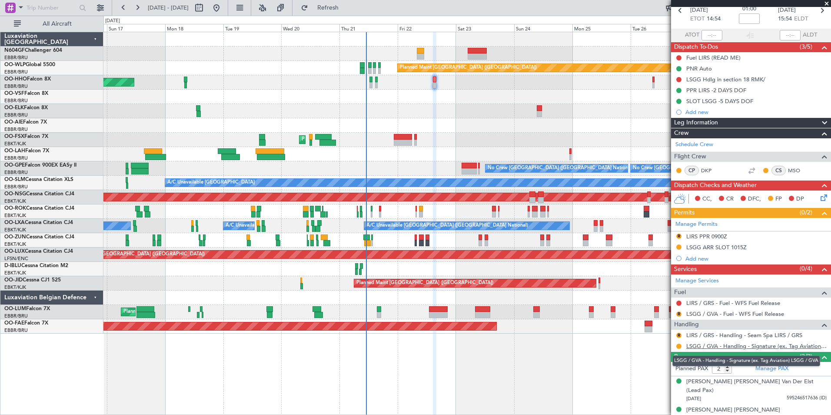
click at [708, 346] on link "LSGG / GVA - Handling - Signature (ex. Tag Aviation) LSGG / GVA" at bounding box center [756, 345] width 140 height 7
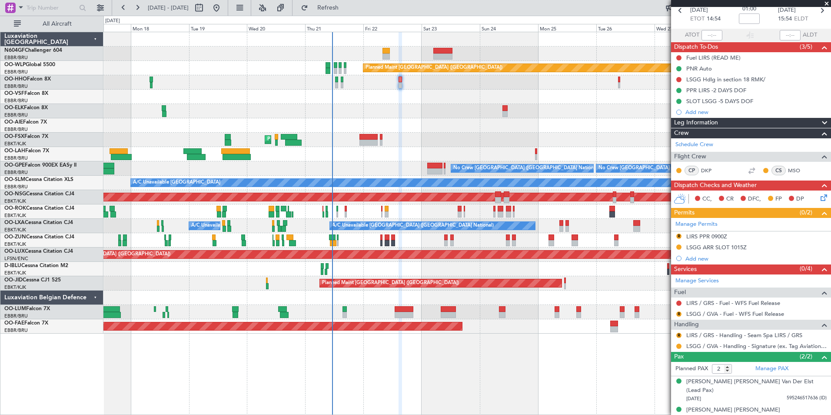
click at [357, 107] on div at bounding box center [466, 111] width 727 height 14
click at [679, 333] on button "R" at bounding box center [678, 335] width 5 height 5
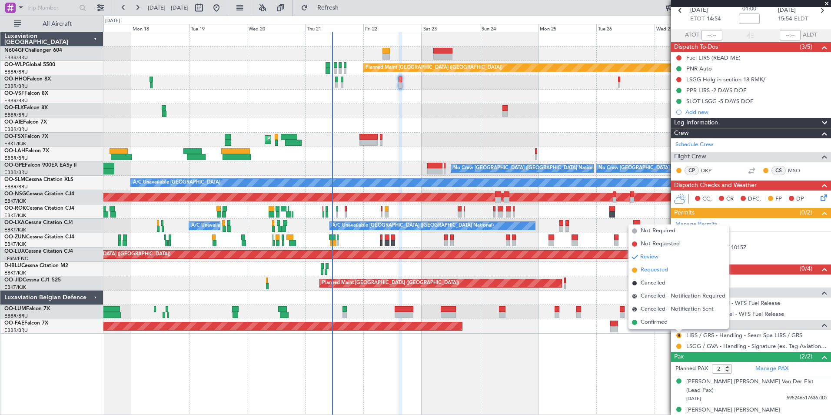
click at [658, 274] on span "Requested" at bounding box center [654, 270] width 27 height 9
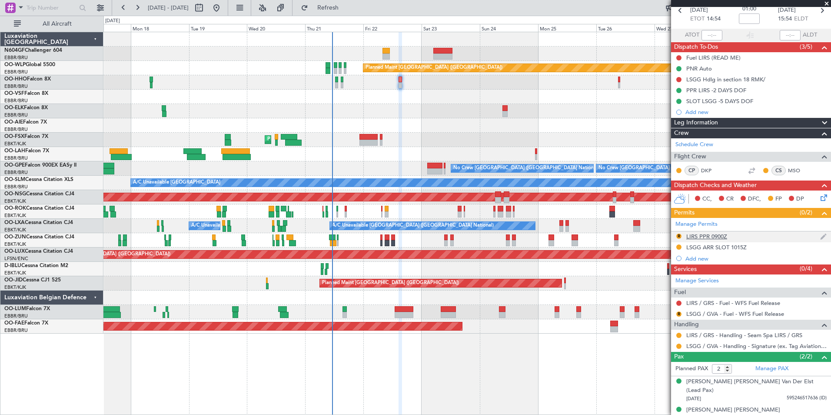
click at [723, 233] on div "LIRS PPR 0900Z" at bounding box center [706, 236] width 41 height 7
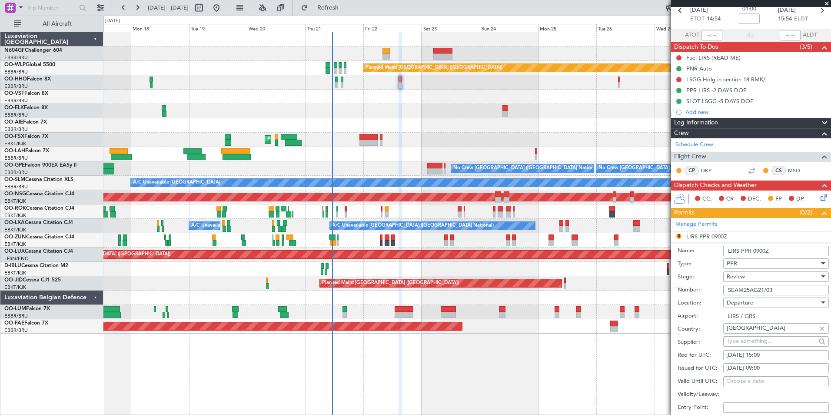
scroll to position [130, 0]
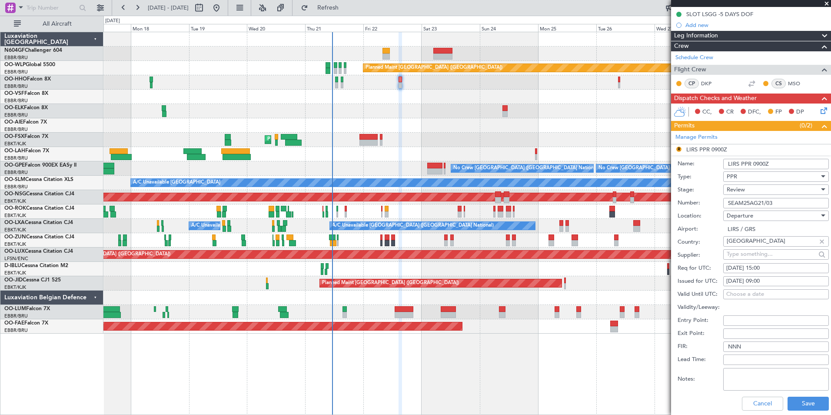
click at [748, 190] on div "Review" at bounding box center [773, 189] width 93 height 13
click at [750, 253] on span "Received OK" at bounding box center [772, 259] width 91 height 13
click at [747, 189] on span "Received OK" at bounding box center [743, 190] width 33 height 8
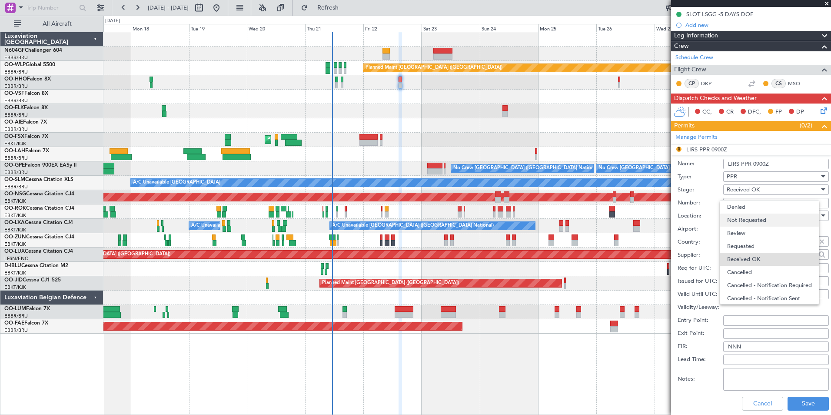
scroll to position [14, 0]
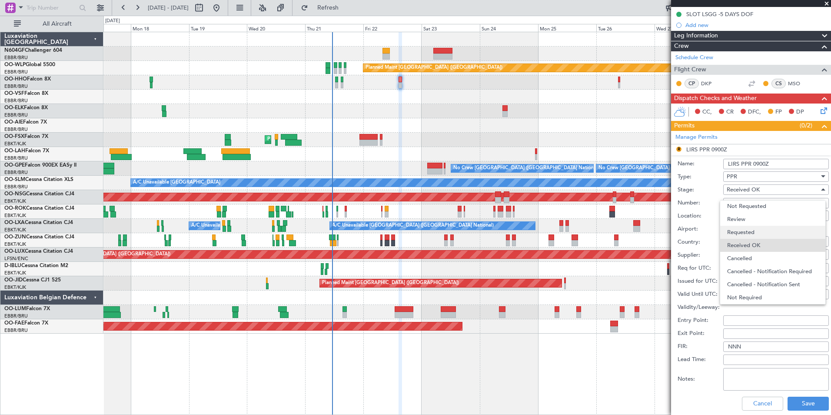
click at [743, 230] on span "Requested" at bounding box center [772, 232] width 91 height 13
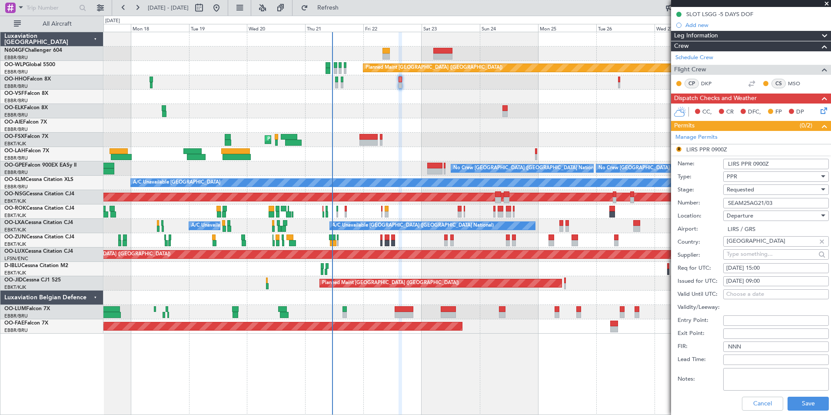
click at [770, 266] on div "[DATE] 15:00" at bounding box center [776, 268] width 100 height 9
select select "8"
select select "2025"
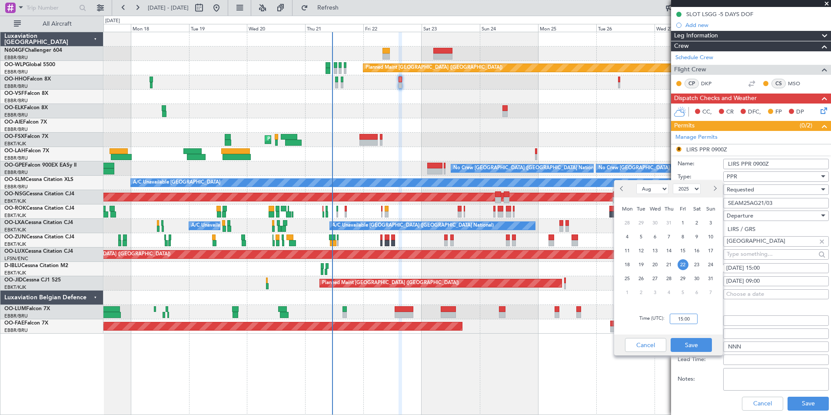
click at [682, 313] on input "15:00" at bounding box center [684, 318] width 28 height 10
type input "14:44"
click at [708, 315] on div "Time (UTC): 14:44" at bounding box center [668, 318] width 109 height 31
click at [693, 342] on button "Save" at bounding box center [691, 345] width 41 height 14
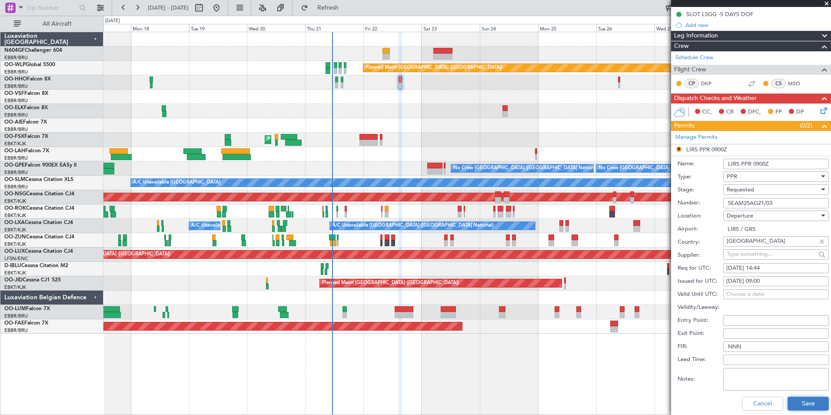
click at [793, 404] on button "Save" at bounding box center [808, 404] width 41 height 14
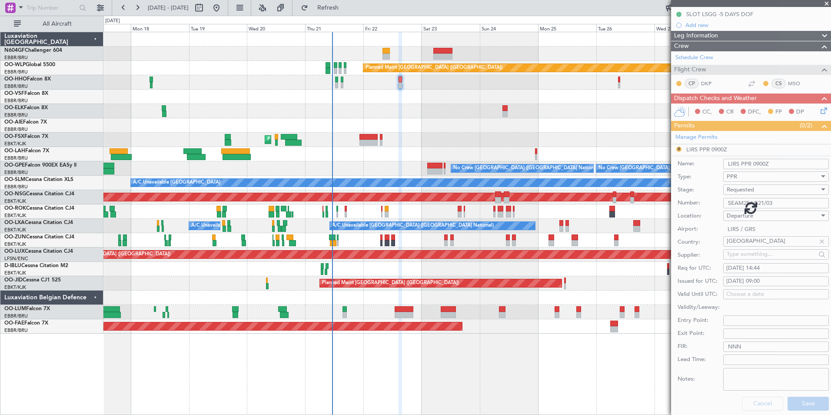
scroll to position [43, 0]
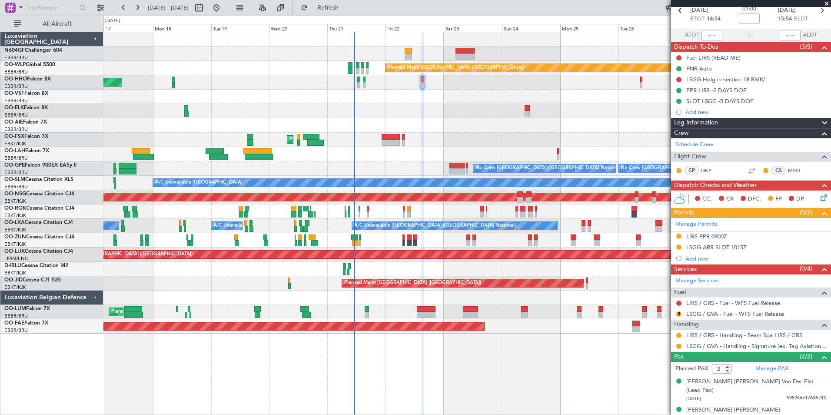
click at [397, 264] on div at bounding box center [466, 269] width 727 height 14
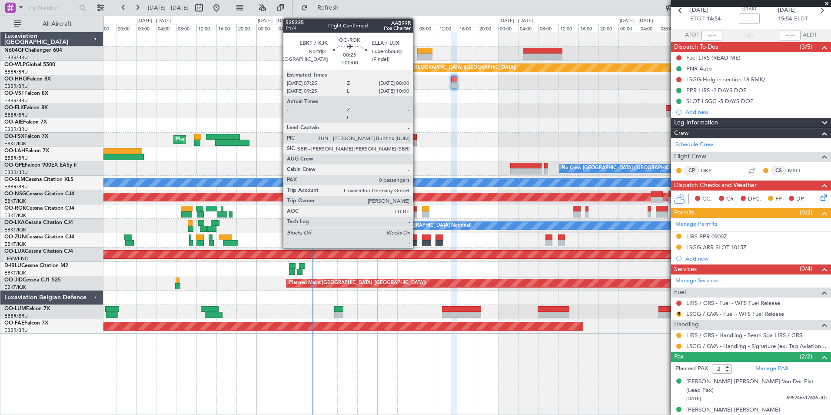
click at [417, 211] on div at bounding box center [415, 209] width 3 height 6
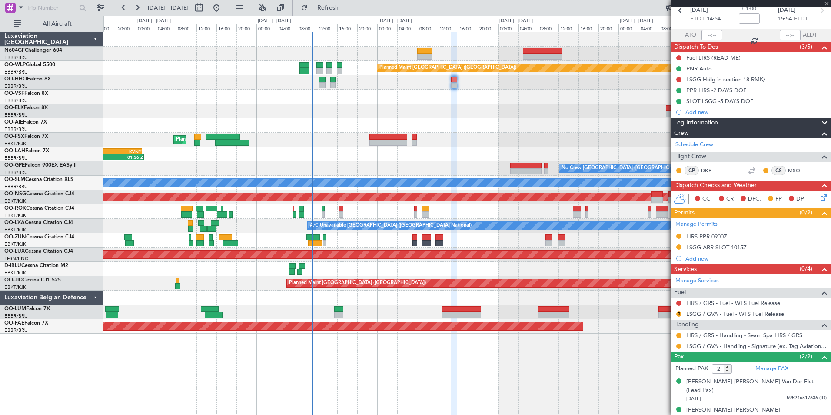
type input "0"
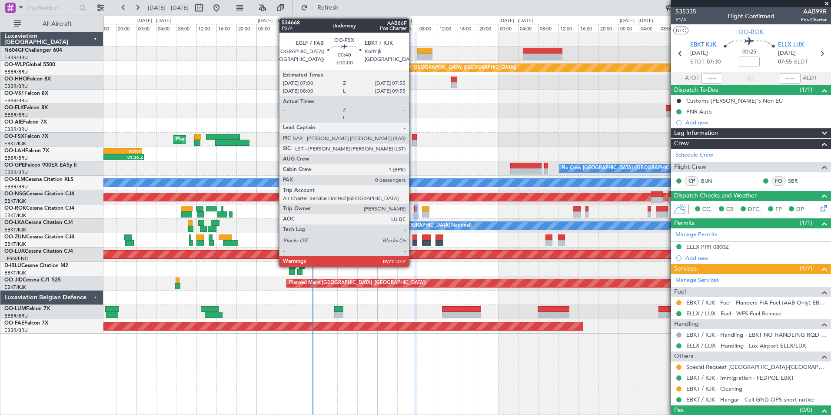
click at [413, 141] on div at bounding box center [414, 143] width 5 height 6
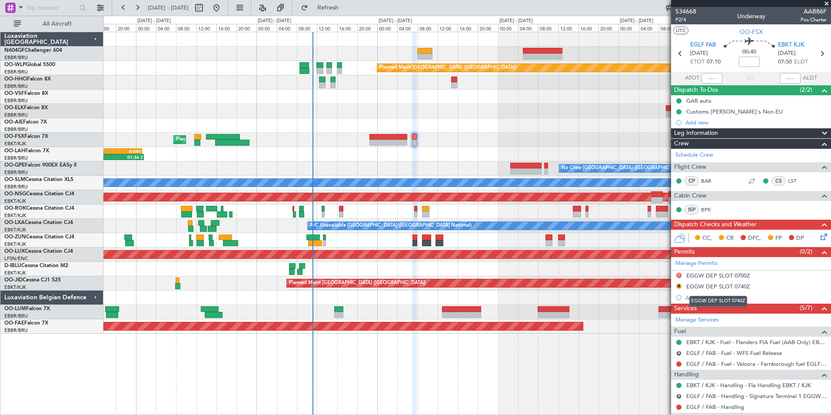
click at [607, 295] on div at bounding box center [466, 297] width 727 height 14
click at [713, 281] on div "R EGGW DEP SLOT 0740Z" at bounding box center [751, 286] width 160 height 11
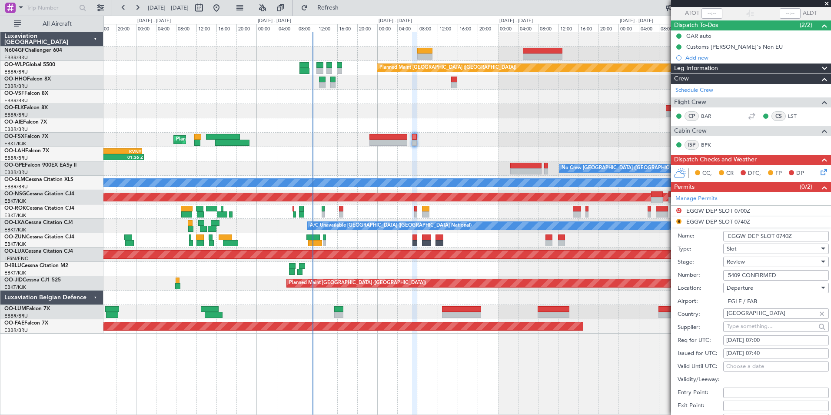
scroll to position [130, 0]
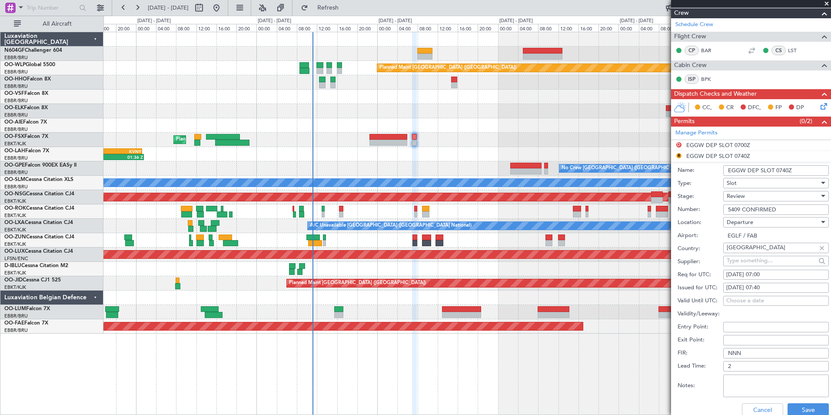
click at [767, 289] on div "22/08/2025 07:40" at bounding box center [776, 287] width 100 height 9
select select "8"
select select "2025"
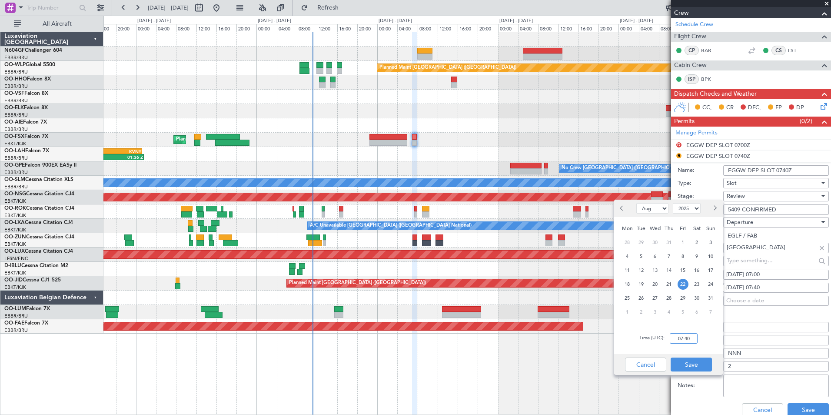
click at [683, 340] on input "07:40" at bounding box center [684, 338] width 28 height 10
type input "07:30"
click at [710, 328] on div "Time (UTC): 07:30" at bounding box center [668, 338] width 109 height 31
click at [691, 370] on button "Save" at bounding box center [691, 364] width 41 height 14
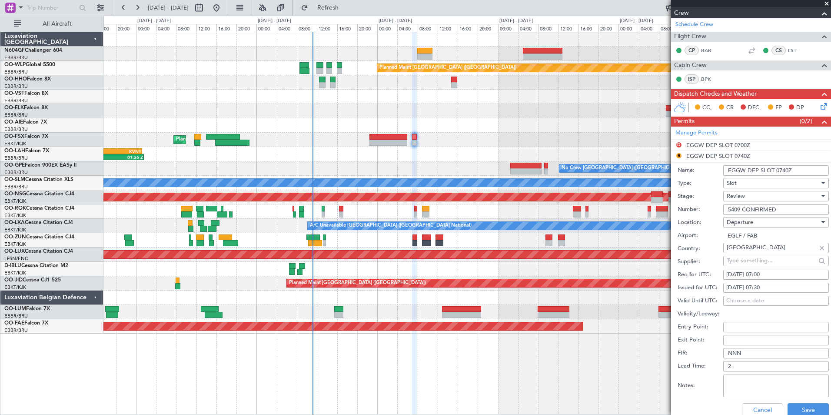
click at [758, 197] on div "Review" at bounding box center [773, 196] width 93 height 13
click at [755, 263] on span "Received OK" at bounding box center [772, 265] width 91 height 13
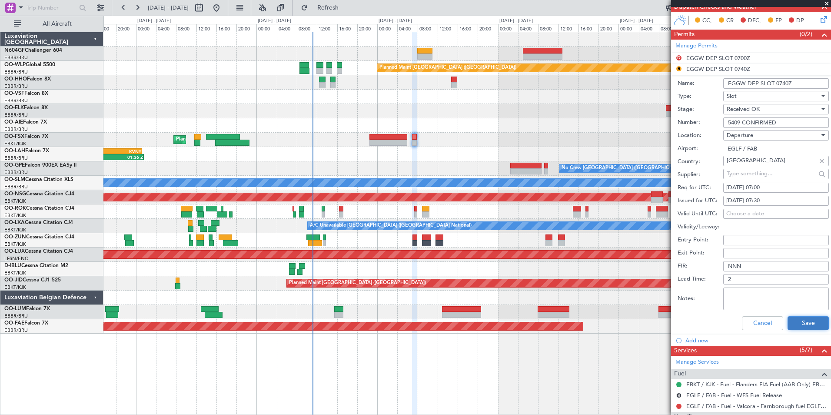
click at [812, 326] on button "Save" at bounding box center [808, 323] width 41 height 14
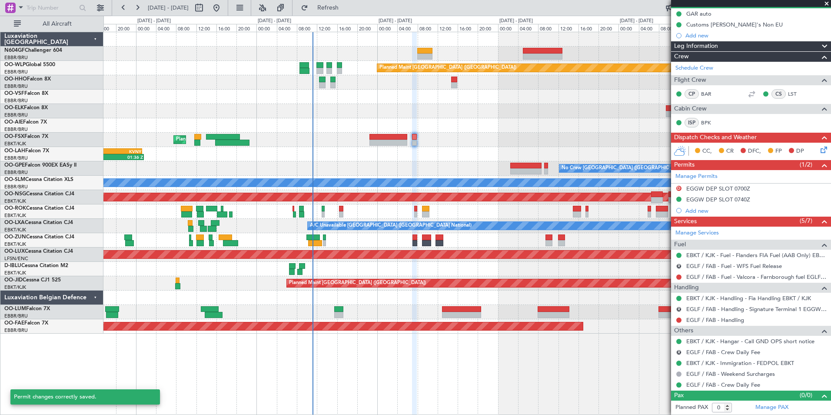
scroll to position [87, 0]
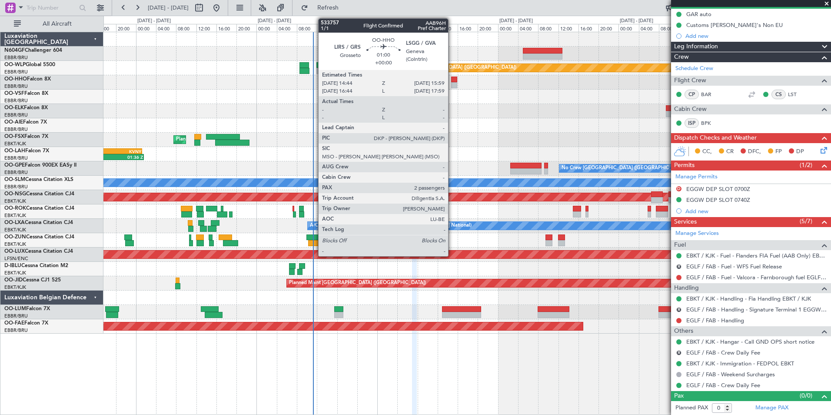
click at [452, 85] on div at bounding box center [454, 85] width 7 height 6
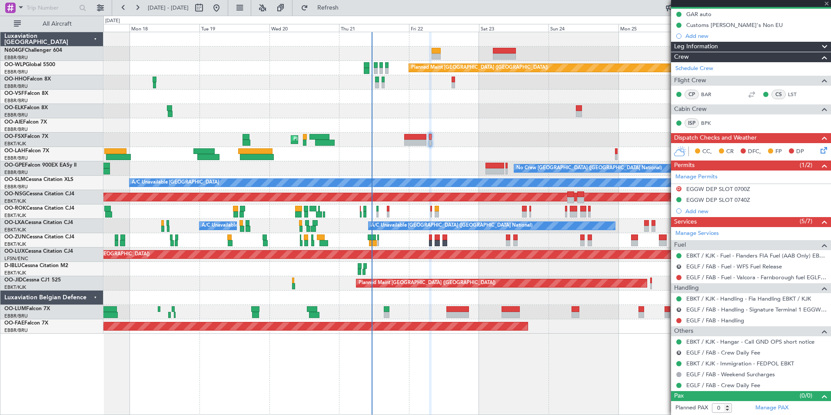
type input "2"
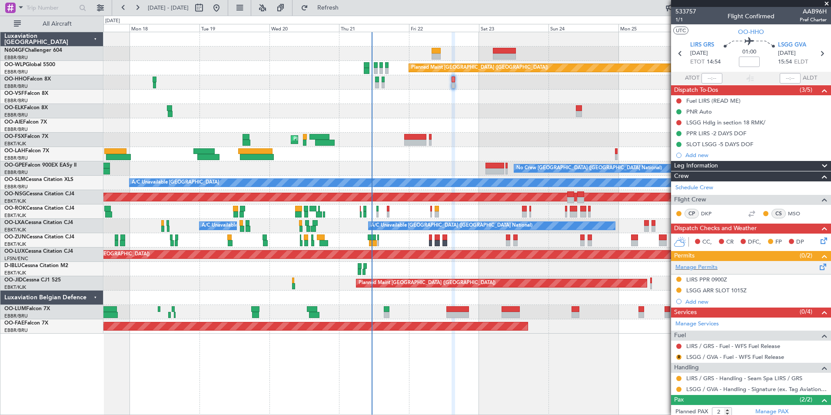
scroll to position [43, 0]
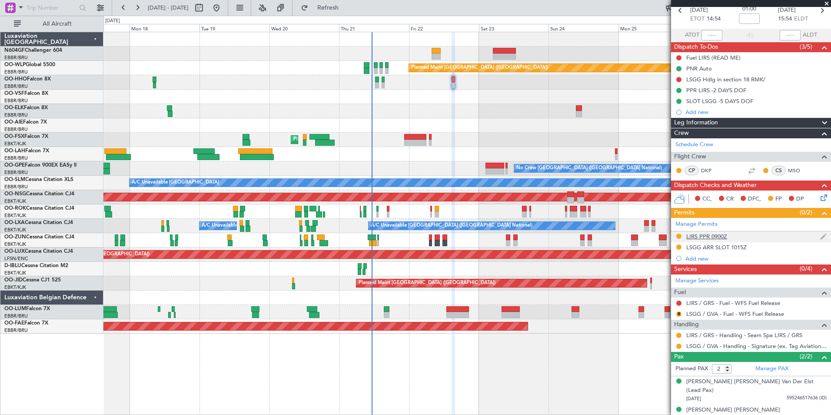
click at [688, 234] on div "LIRS PPR 0900Z" at bounding box center [706, 236] width 41 height 7
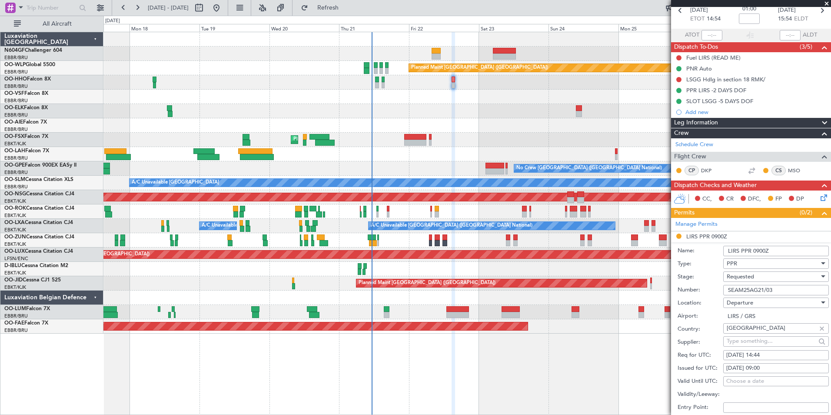
click at [762, 275] on div "Requested" at bounding box center [773, 276] width 93 height 13
click at [713, 267] on div at bounding box center [415, 207] width 831 height 415
click at [750, 274] on span "Requested" at bounding box center [740, 277] width 27 height 8
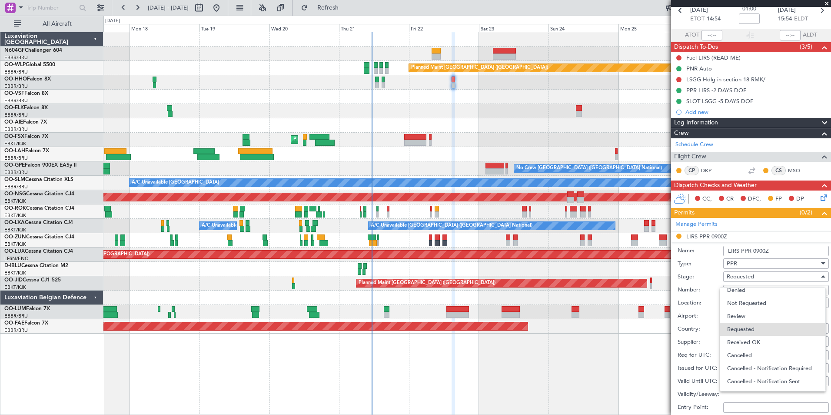
click at [711, 282] on div at bounding box center [415, 207] width 831 height 415
click at [742, 278] on span "Requested" at bounding box center [740, 277] width 27 height 8
click at [733, 293] on span "Denied" at bounding box center [772, 289] width 91 height 13
click at [714, 273] on label "Stage:" at bounding box center [701, 277] width 46 height 9
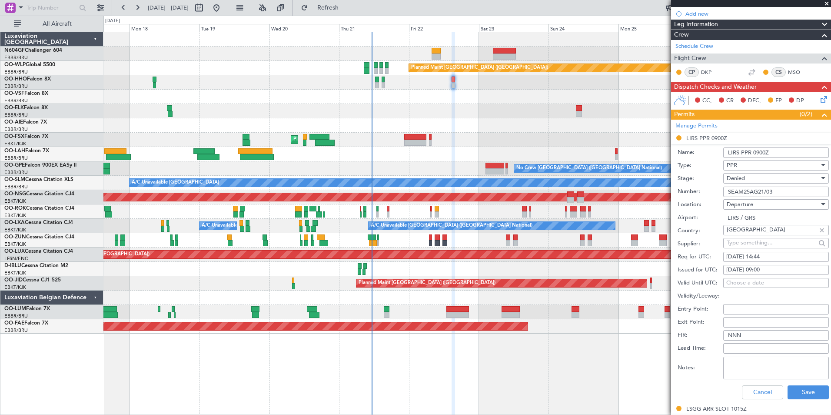
scroll to position [217, 0]
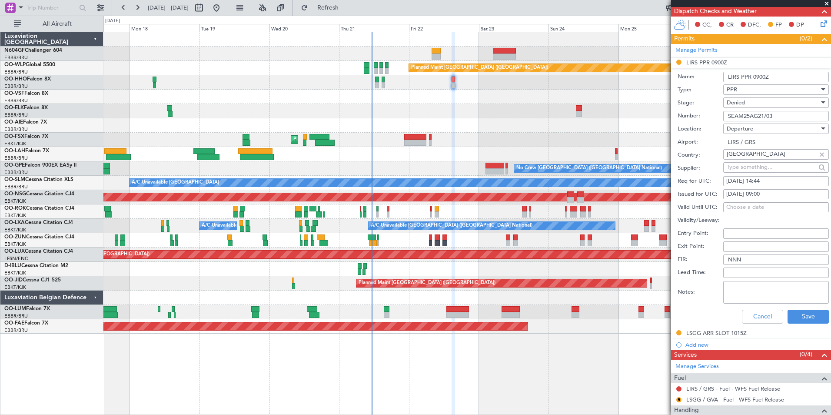
click at [715, 162] on div "Supplier:" at bounding box center [753, 168] width 151 height 13
click at [770, 193] on div "23/08/2025 09:00" at bounding box center [776, 194] width 100 height 9
select select "8"
select select "2025"
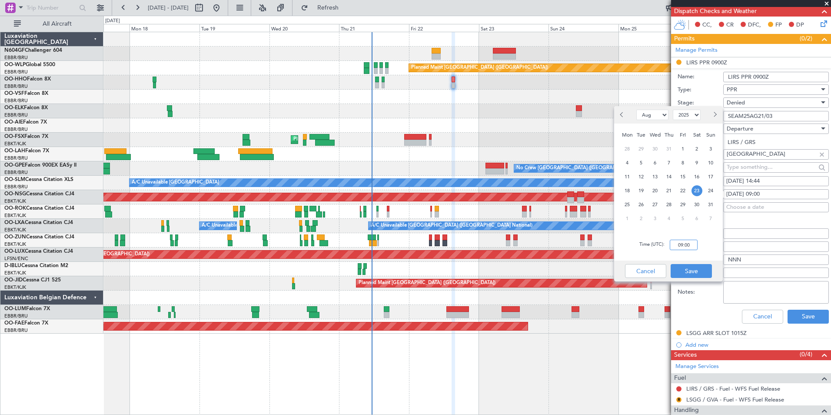
click at [691, 243] on input "09:00" at bounding box center [684, 245] width 28 height 10
click at [716, 248] on div "Time (UTC): 1444" at bounding box center [668, 244] width 109 height 31
type input "14:44"
click at [690, 274] on button "Save" at bounding box center [691, 271] width 41 height 14
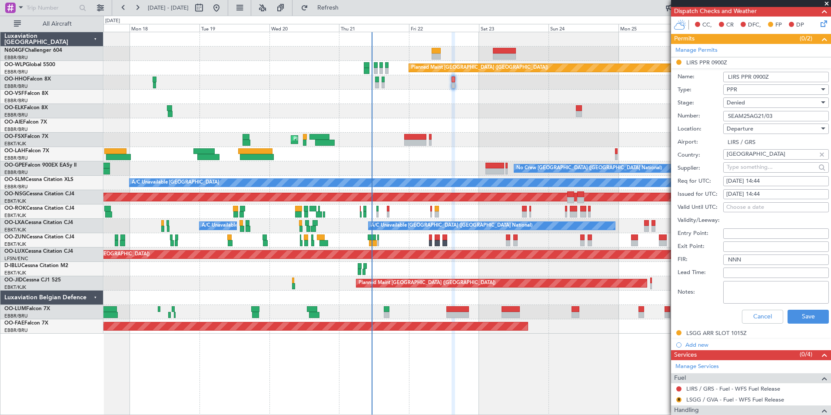
click at [770, 193] on div "23/08/2025 14:44" at bounding box center [776, 194] width 100 height 9
select select "8"
select select "2025"
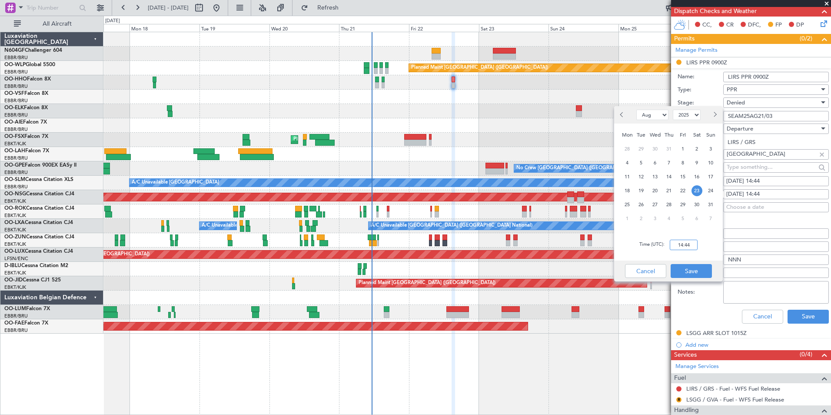
click at [690, 244] on input "14:44" at bounding box center [684, 245] width 28 height 10
click at [708, 244] on div "Time (UTC): 14:44" at bounding box center [668, 244] width 109 height 31
click at [700, 269] on button "Save" at bounding box center [691, 271] width 41 height 14
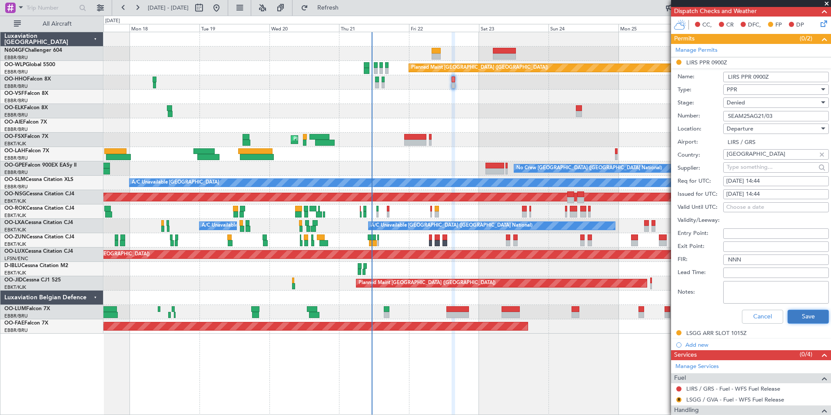
click at [801, 320] on button "Save" at bounding box center [808, 317] width 41 height 14
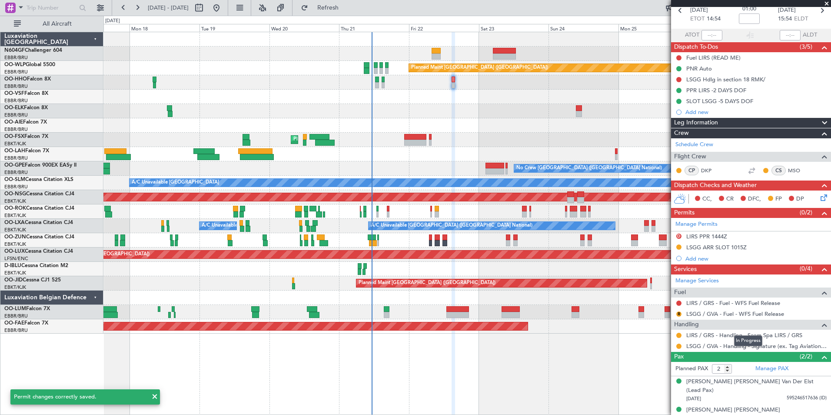
drag, startPoint x: 801, startPoint y: 320, endPoint x: 724, endPoint y: 323, distance: 76.6
click at [724, 323] on div "Handling" at bounding box center [751, 325] width 160 height 10
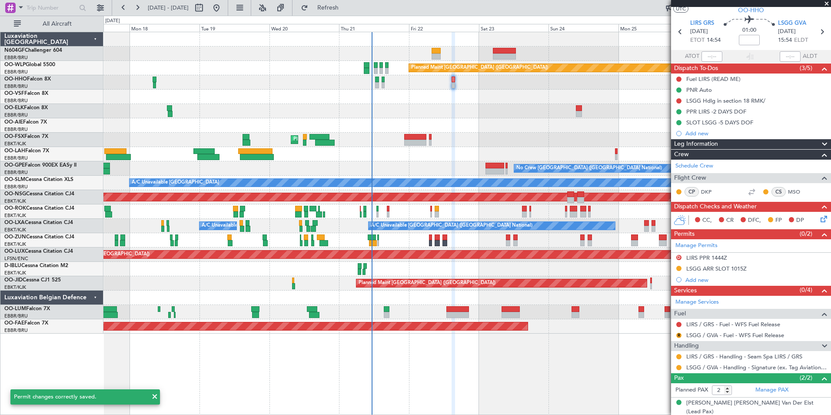
scroll to position [21, 0]
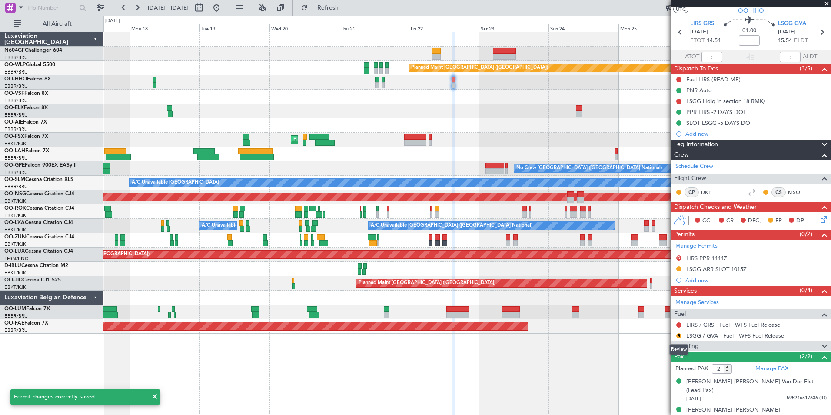
click at [690, 348] on mat-tooltip-component "Review" at bounding box center [678, 349] width 31 height 23
click at [730, 343] on div "Handling" at bounding box center [751, 346] width 160 height 10
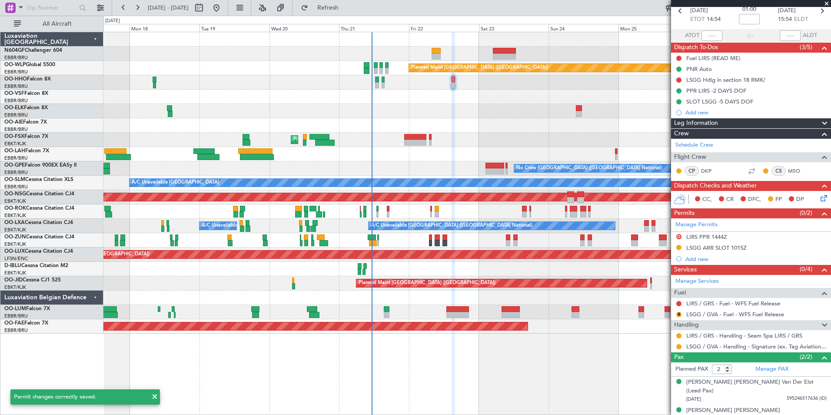
scroll to position [43, 0]
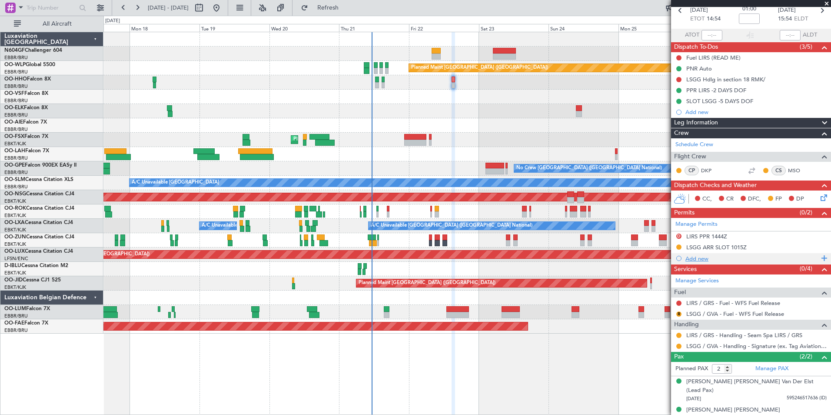
click at [701, 259] on div "Add new" at bounding box center [752, 258] width 133 height 7
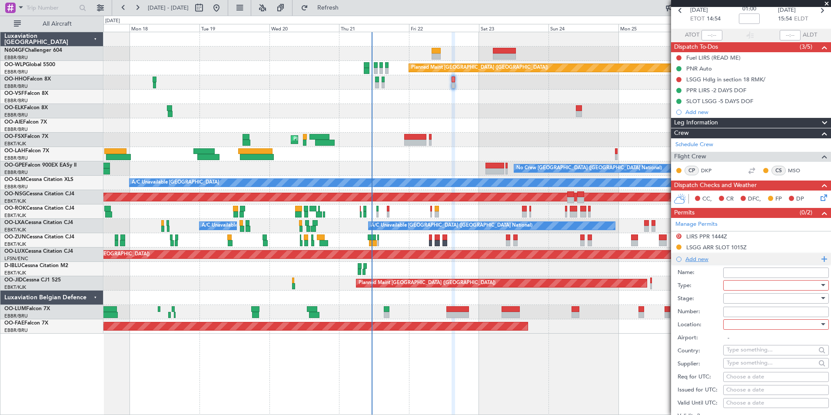
scroll to position [217, 0]
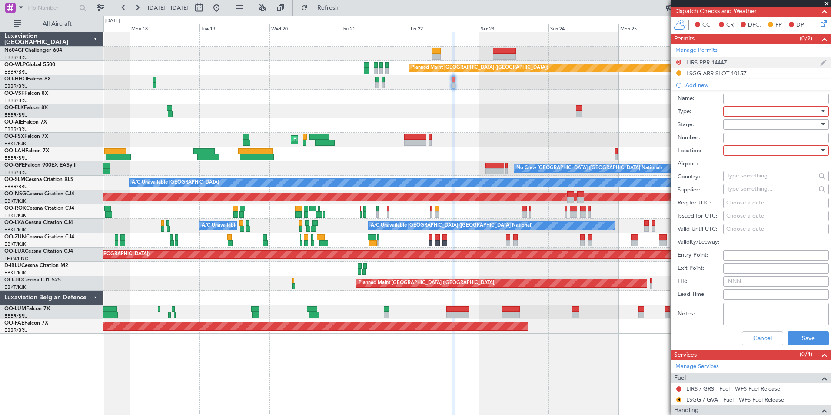
click at [702, 59] on div "LIRS PPR 1444Z" at bounding box center [706, 62] width 41 height 7
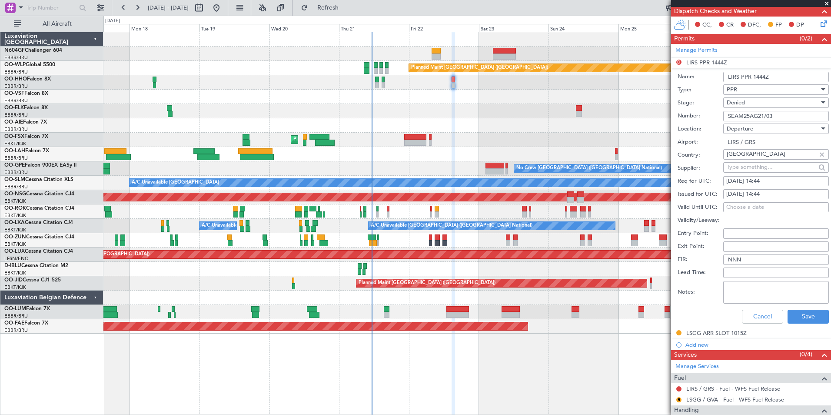
drag, startPoint x: 783, startPoint y: 119, endPoint x: 714, endPoint y: 117, distance: 68.3
click at [714, 117] on div "Number: SEAM25AG21/03" at bounding box center [753, 116] width 151 height 13
click at [763, 313] on button "Cancel" at bounding box center [762, 317] width 41 height 14
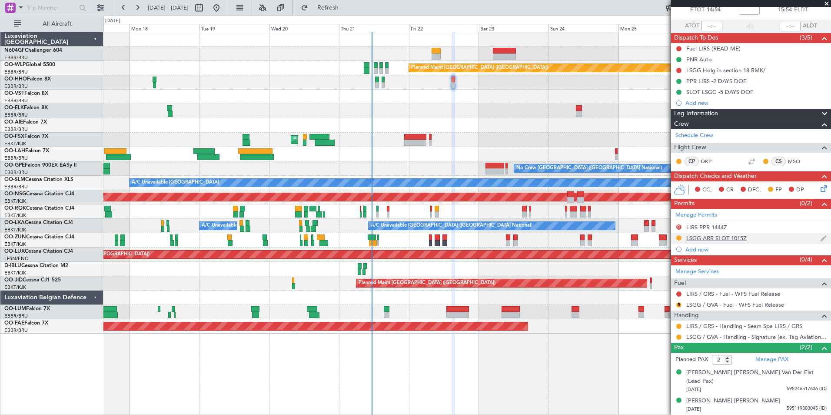
scroll to position [43, 0]
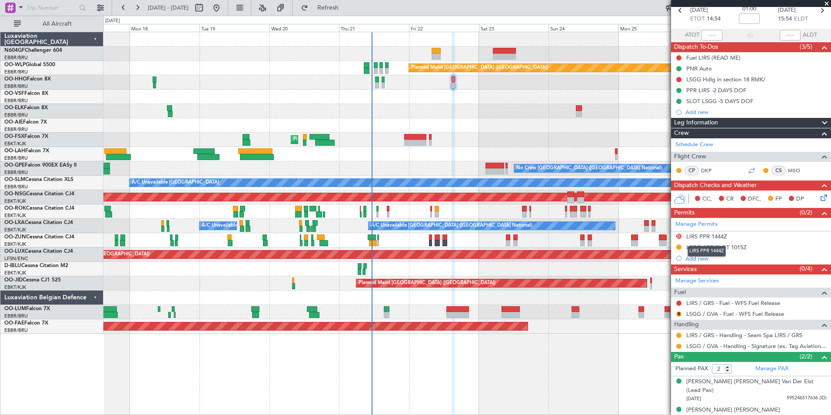
click at [699, 257] on mat-tooltip-component "LIRS PPR 1444Z" at bounding box center [707, 251] width 50 height 23
click at [693, 258] on div "Add new" at bounding box center [752, 258] width 133 height 7
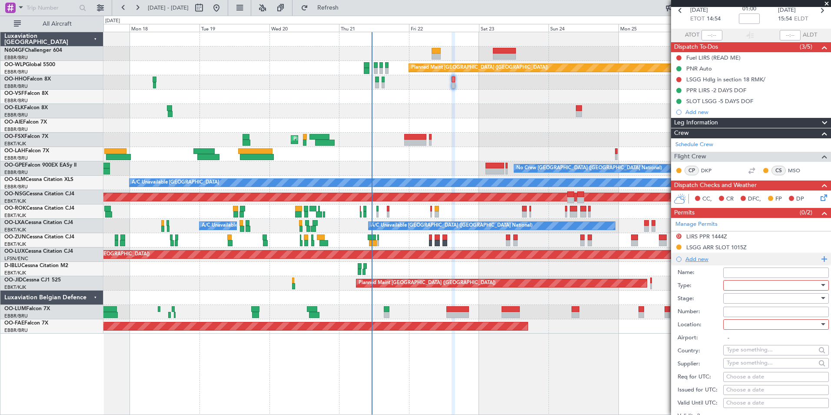
scroll to position [217, 0]
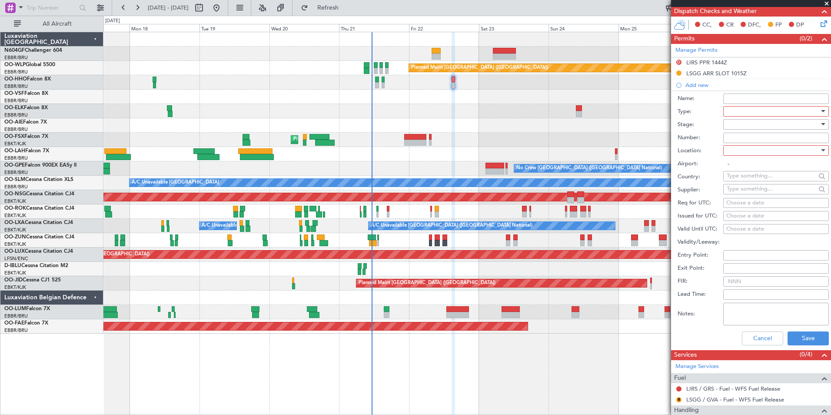
click at [742, 108] on div at bounding box center [773, 111] width 93 height 13
click at [743, 147] on span "PPR" at bounding box center [772, 153] width 91 height 13
click at [752, 127] on div at bounding box center [773, 124] width 93 height 13
click at [756, 194] on span "Received OK" at bounding box center [772, 193] width 91 height 13
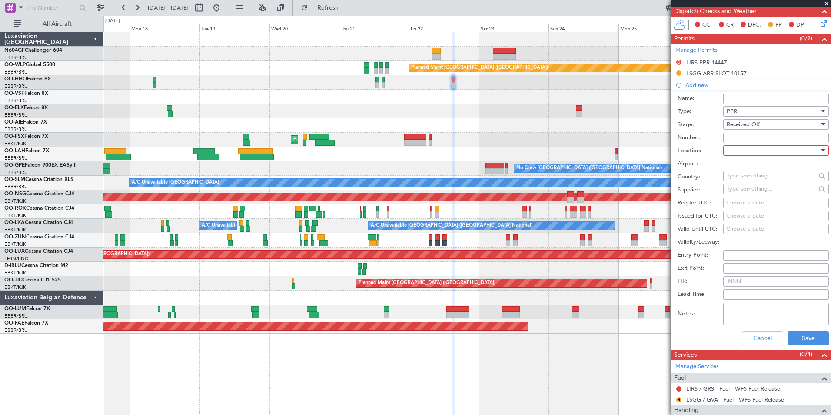
paste input "SEAM25AG21/03"
type input "SEAM25AG21/03"
click at [745, 151] on div at bounding box center [773, 150] width 93 height 13
click at [752, 169] on span "Departure" at bounding box center [772, 167] width 91 height 13
type input "LIRS / GRS"
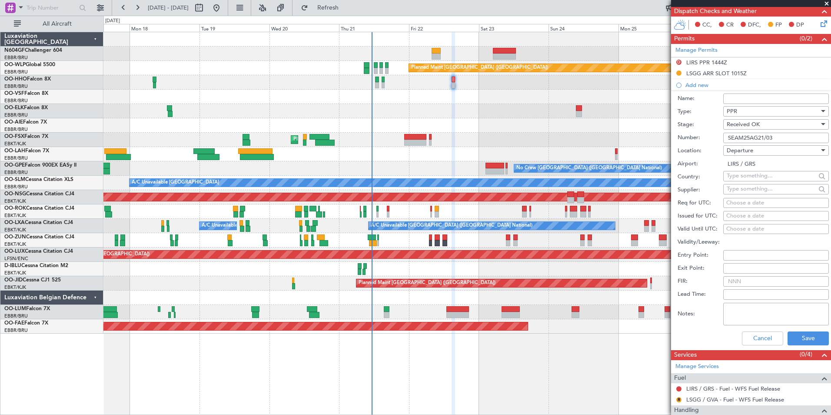
click at [734, 201] on div "Choose a date" at bounding box center [776, 203] width 100 height 9
select select "8"
select select "2025"
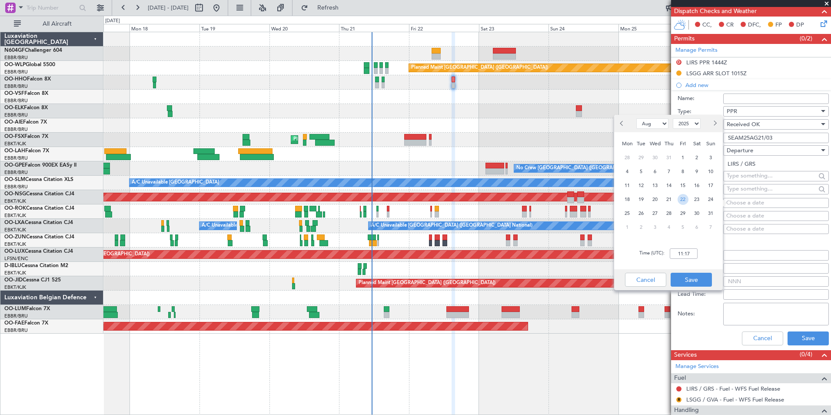
click at [685, 199] on span "22" at bounding box center [683, 199] width 11 height 11
click at [689, 249] on input "00:00" at bounding box center [684, 253] width 28 height 10
type input "0"
click at [707, 260] on div "Time (UTC): 1444" at bounding box center [668, 253] width 109 height 31
type input "14:44"
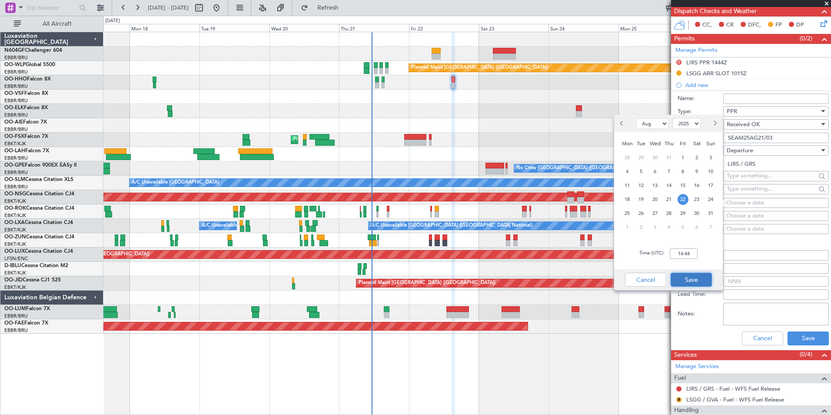
click at [684, 283] on button "Save" at bounding box center [691, 280] width 41 height 14
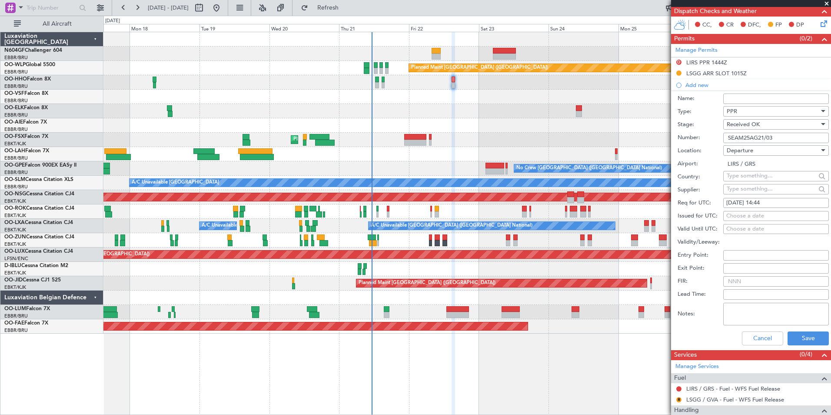
click at [756, 212] on div "Choose a date" at bounding box center [776, 216] width 100 height 9
select select "8"
select select "2025"
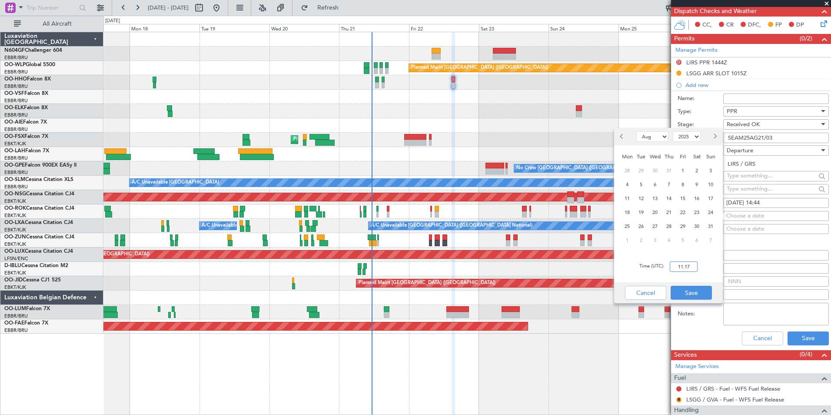
click at [689, 263] on input "11:17" at bounding box center [684, 266] width 28 height 10
click at [679, 212] on span "22" at bounding box center [683, 212] width 11 height 11
click at [688, 267] on input "00:00" at bounding box center [684, 266] width 28 height 10
type input "3"
click at [700, 272] on div "Time (UTC): 1345" at bounding box center [668, 266] width 109 height 31
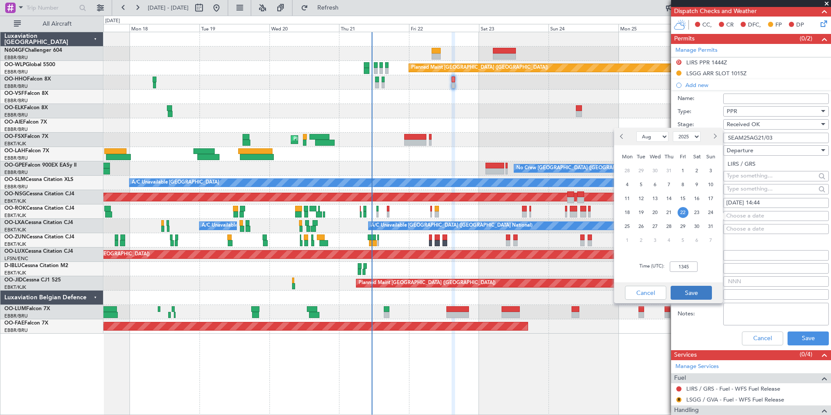
type input "13:45"
click at [700, 295] on button "Save" at bounding box center [691, 293] width 41 height 14
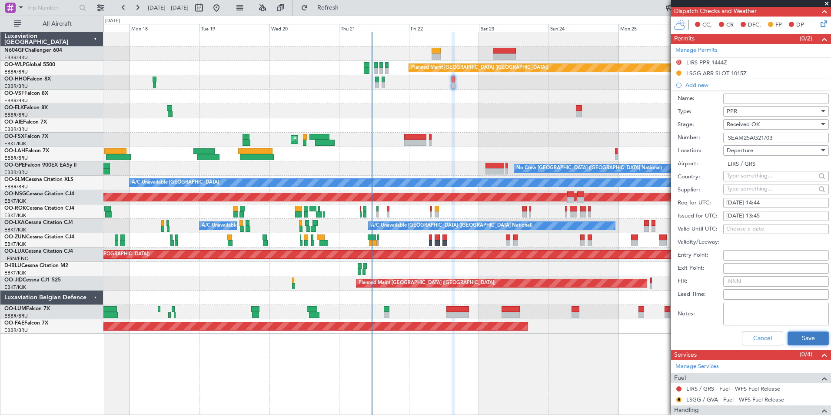
click at [793, 341] on button "Save" at bounding box center [808, 338] width 41 height 14
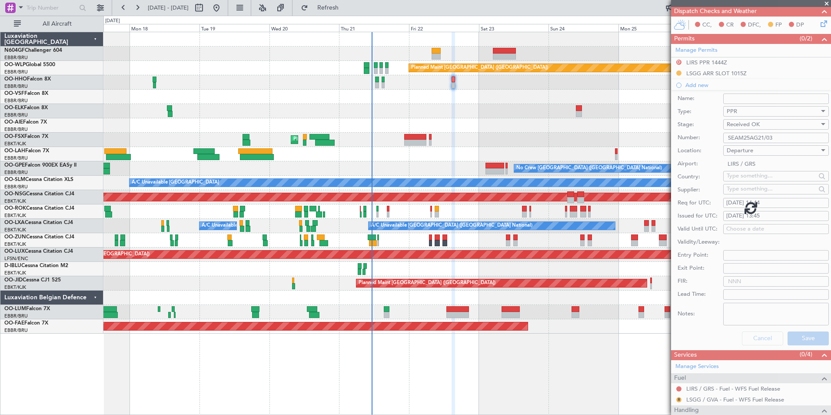
scroll to position [54, 0]
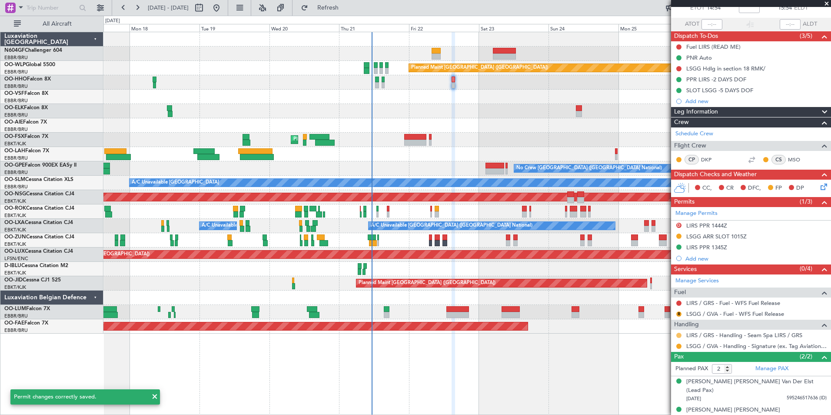
click at [679, 335] on button at bounding box center [678, 335] width 5 height 5
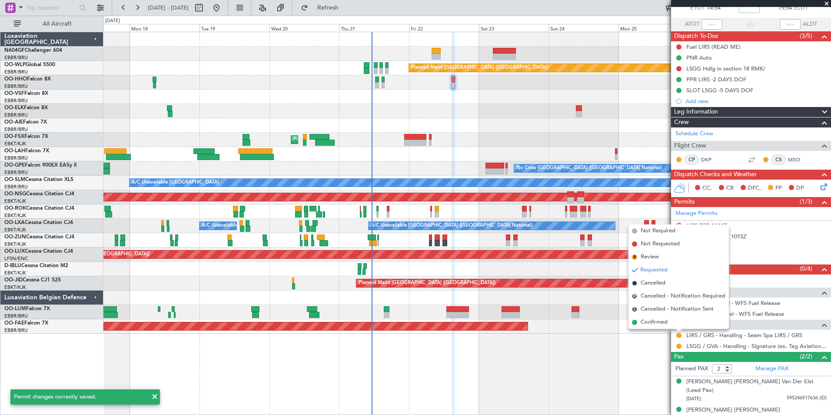
click at [663, 329] on div "Planned Maint Kortrijk-[GEOGRAPHIC_DATA]" at bounding box center [466, 326] width 727 height 14
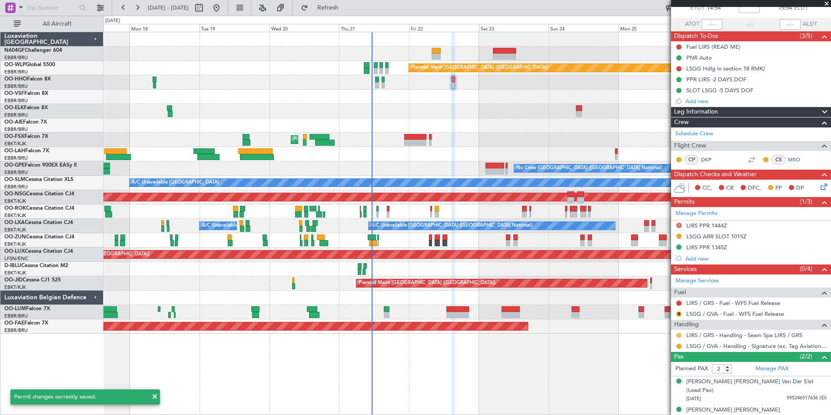
click at [680, 336] on button at bounding box center [678, 335] width 5 height 5
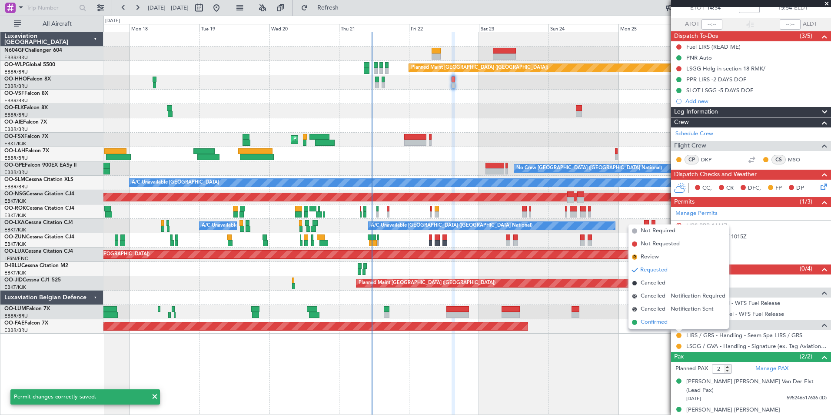
click at [663, 321] on span "Confirmed" at bounding box center [654, 322] width 27 height 9
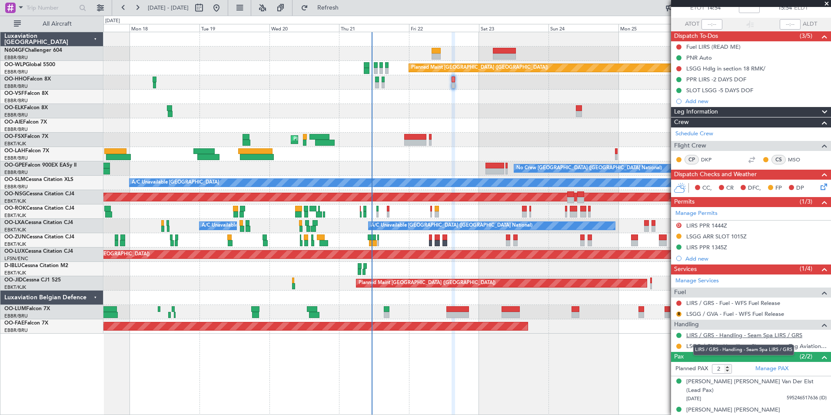
click at [736, 334] on link "LIRS / GRS - Handling - Seam Spa LIRS / GRS" at bounding box center [744, 334] width 116 height 7
click at [481, 111] on div at bounding box center [466, 111] width 727 height 14
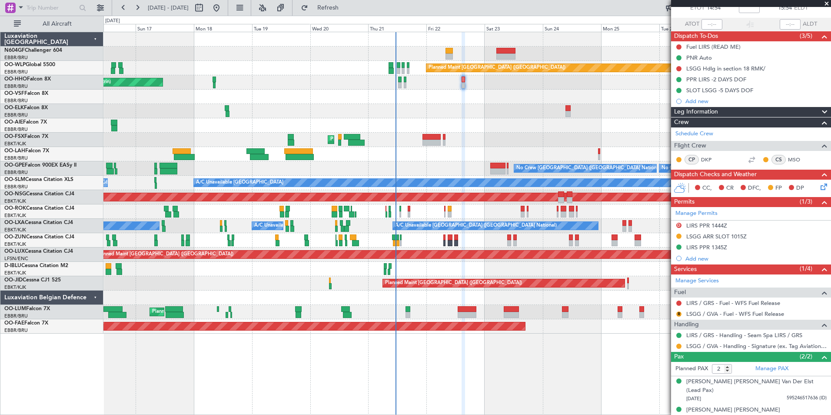
click at [465, 152] on div "Planned Maint Berlin (Brandenburg) AOG Maint Geneva (Cointrin) A/C Unavailable …" at bounding box center [466, 182] width 727 height 301
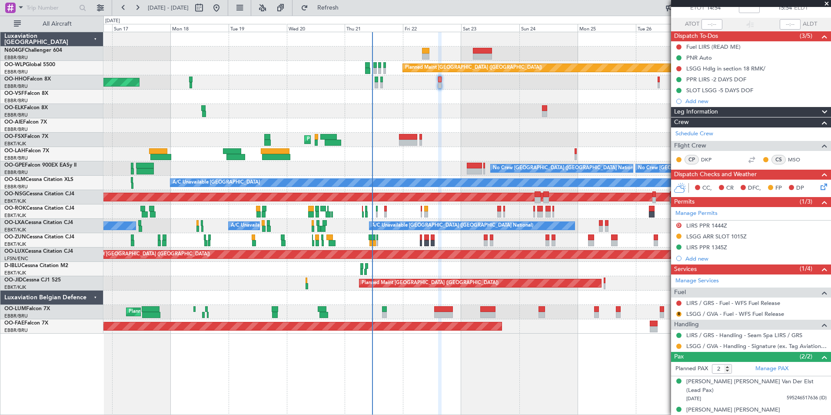
click at [429, 89] on div "Planned Maint Berlin (Brandenburg) AOG Maint Geneva (Cointrin) A/C Unavailable …" at bounding box center [466, 182] width 727 height 301
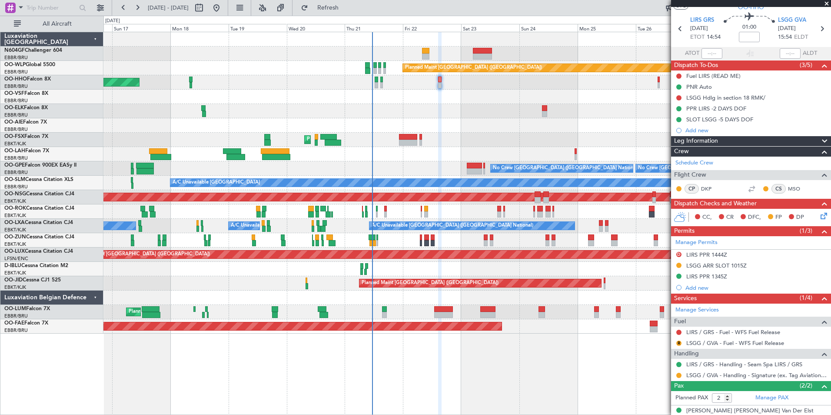
scroll to position [0, 0]
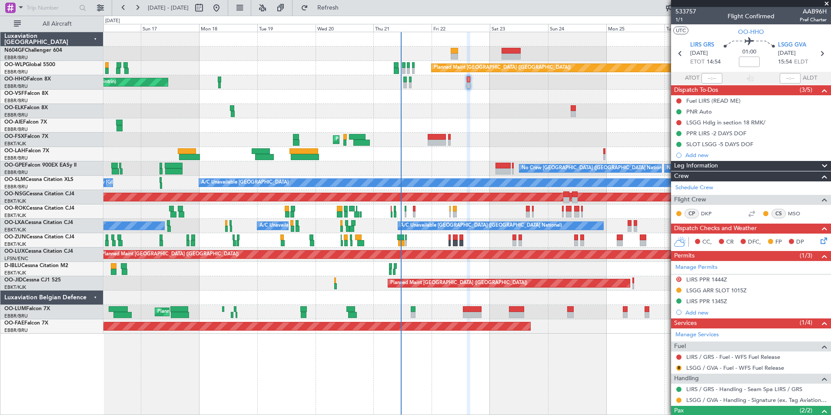
click at [513, 354] on div "Planned Maint Berlin (Brandenburg) AOG Maint Geneva (Cointrin) A/C Unavailable …" at bounding box center [467, 223] width 728 height 383
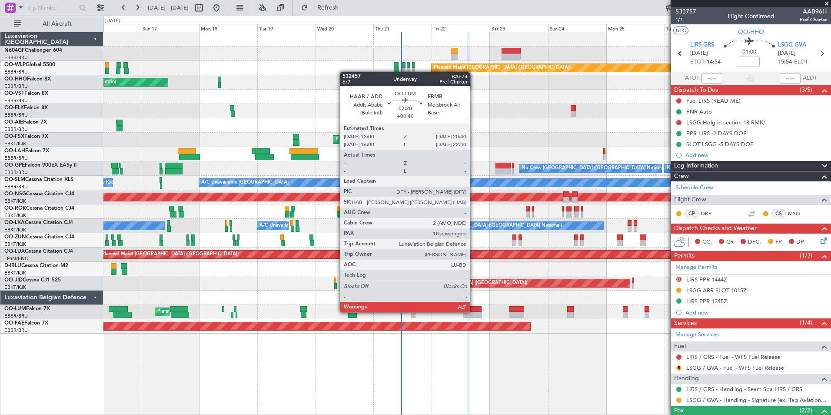
click at [474, 311] on div at bounding box center [472, 309] width 19 height 6
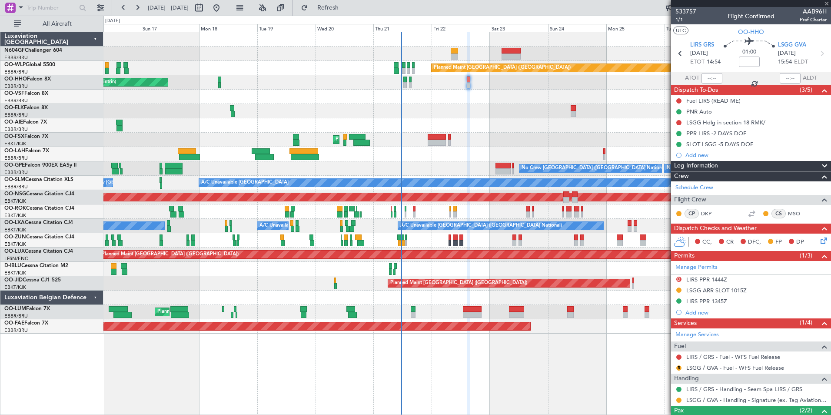
type input "+00:40"
type input "10"
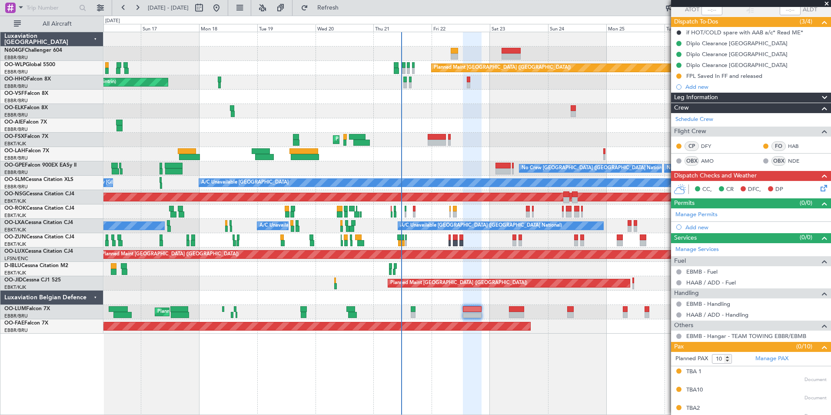
scroll to position [130, 0]
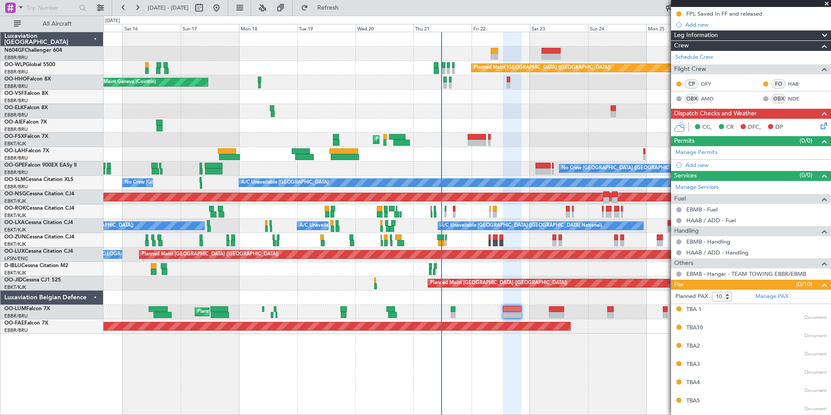
click at [489, 264] on div "No Crew [GEOGRAPHIC_DATA] ([GEOGRAPHIC_DATA] National)" at bounding box center [466, 269] width 727 height 14
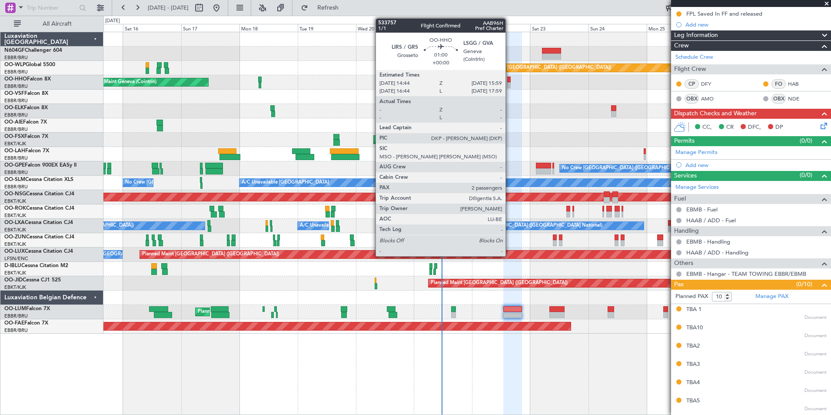
click at [510, 86] on div at bounding box center [508, 85] width 3 height 6
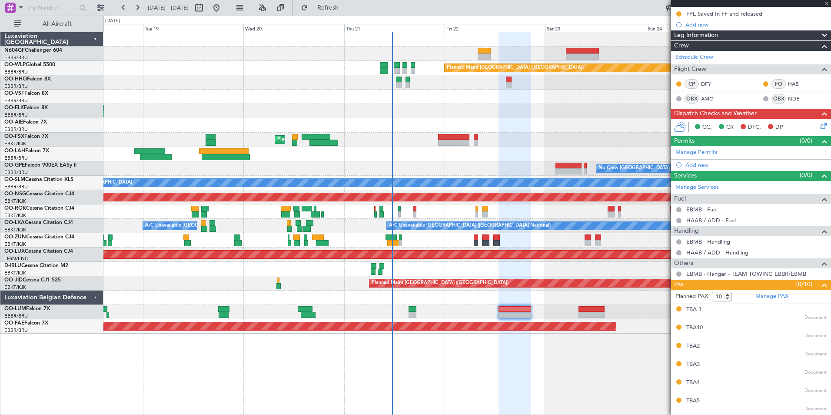
type input "2"
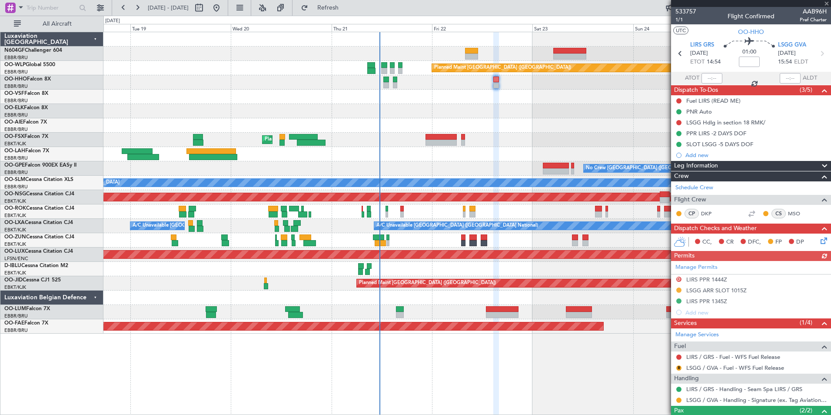
click at [514, 118] on div at bounding box center [466, 125] width 727 height 14
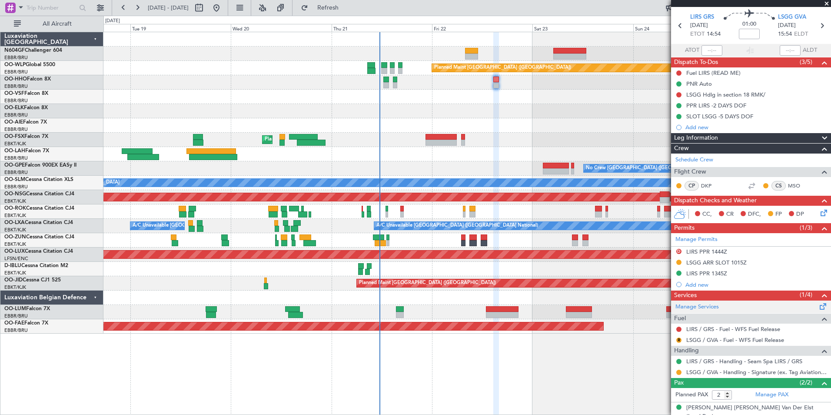
scroll to position [54, 0]
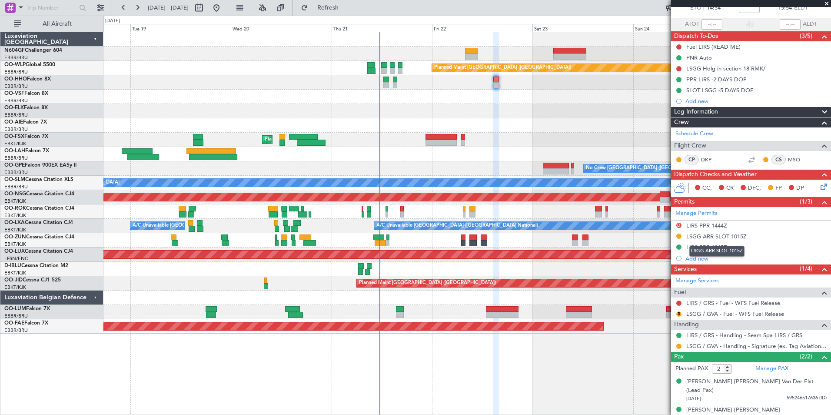
click at [719, 240] on mat-tooltip-component "LSGG ARR SLOT 1015Z" at bounding box center [716, 251] width 67 height 23
click at [716, 233] on div "LSGG ARR SLOT 1015Z" at bounding box center [716, 236] width 60 height 7
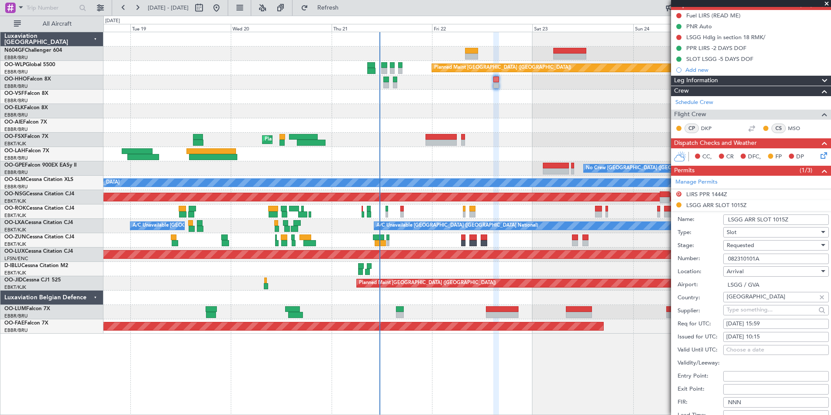
scroll to position [97, 0]
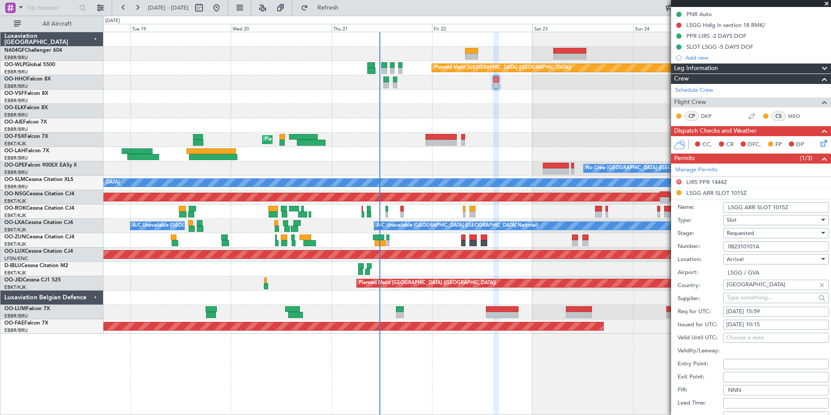
click at [764, 323] on div "23/08/2025 10:15" at bounding box center [776, 324] width 100 height 9
select select "8"
select select "2025"
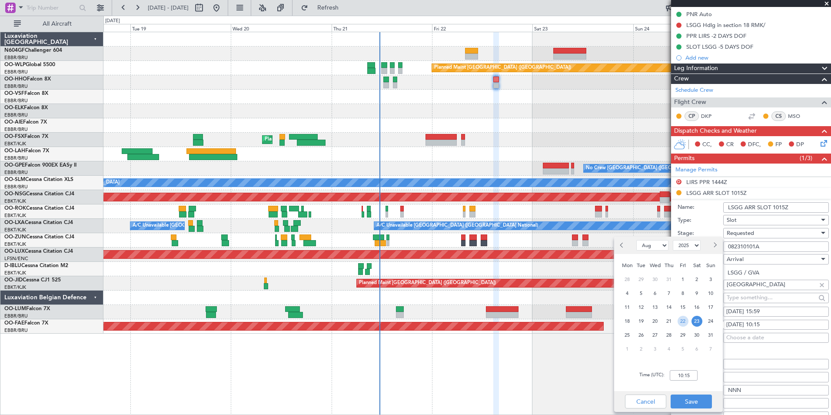
click at [680, 324] on span "22" at bounding box center [683, 321] width 11 height 11
click at [692, 377] on input "00:00" at bounding box center [684, 375] width 28 height 10
type input "15:59"
click at [713, 370] on div "Time (UTC): 15:59" at bounding box center [668, 375] width 109 height 31
click at [690, 400] on button "Save" at bounding box center [691, 401] width 41 height 14
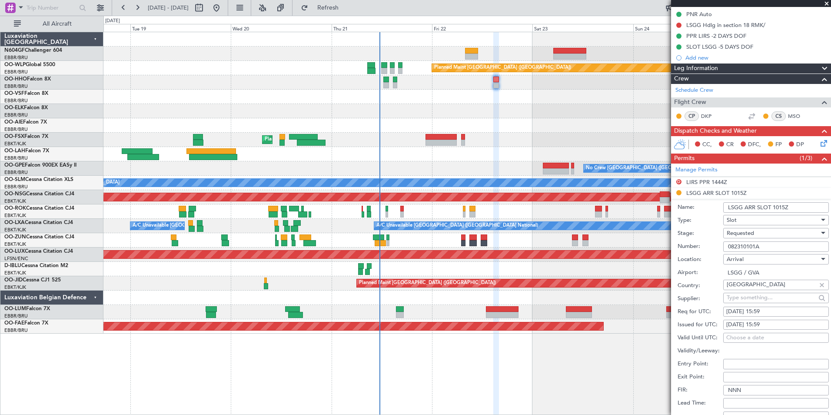
click at [765, 230] on div "Requested" at bounding box center [773, 233] width 93 height 13
click at [750, 295] on span "Received OK" at bounding box center [772, 298] width 91 height 13
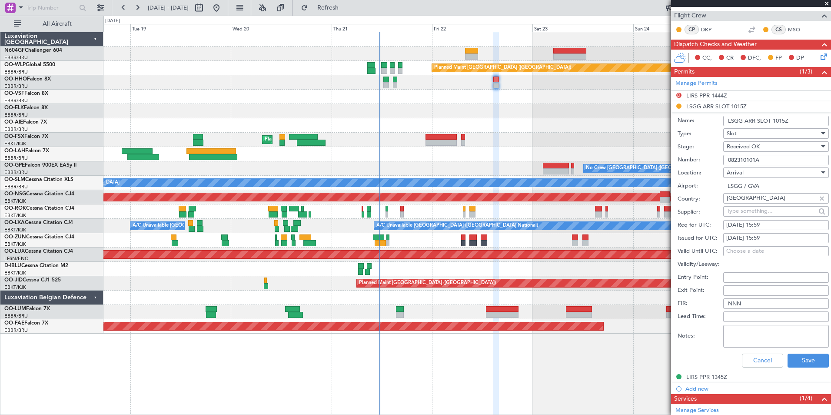
scroll to position [184, 0]
drag, startPoint x: 773, startPoint y: 162, endPoint x: 723, endPoint y: 160, distance: 50.0
click at [723, 160] on div "Number: 082310101A" at bounding box center [753, 159] width 151 height 13
paste input "082215304A"
type input "082215304A"
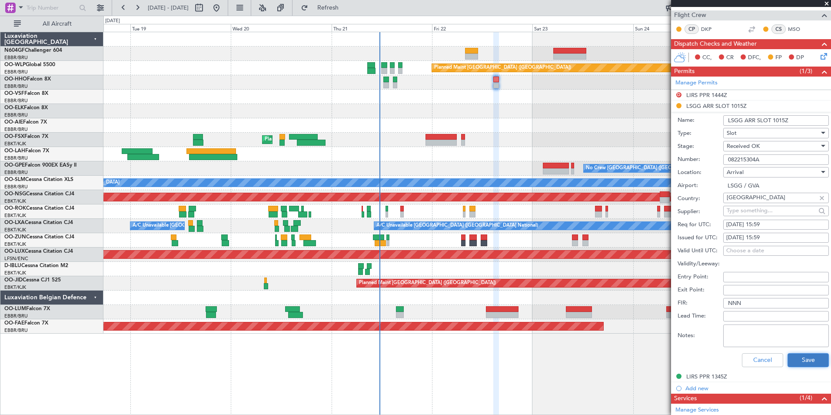
click at [790, 360] on button "Save" at bounding box center [808, 360] width 41 height 14
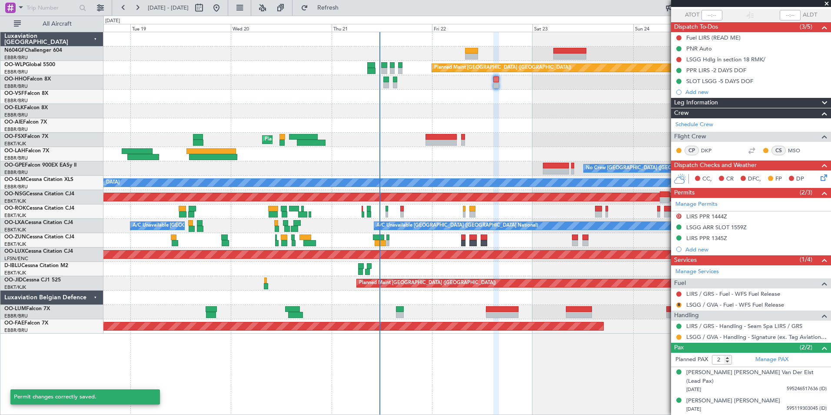
scroll to position [54, 0]
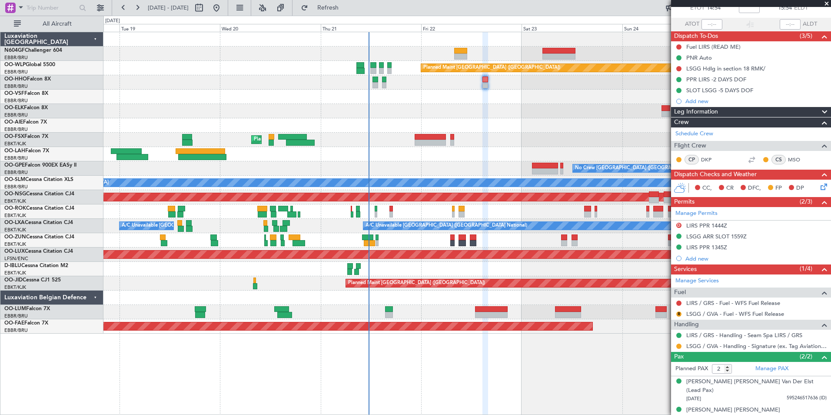
click at [491, 126] on div at bounding box center [466, 125] width 727 height 14
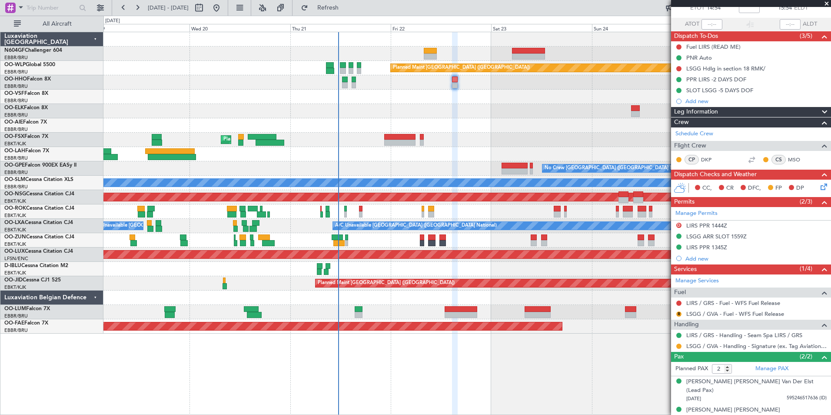
click at [534, 122] on div at bounding box center [466, 125] width 727 height 14
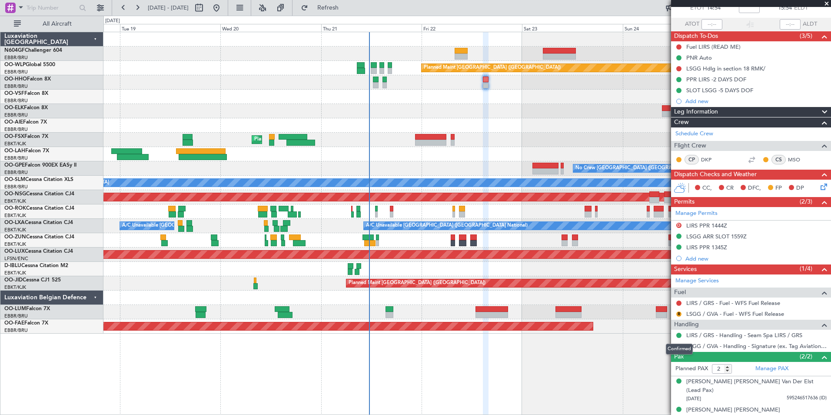
click at [680, 345] on div "Confirmed" at bounding box center [679, 348] width 27 height 11
click at [677, 344] on button at bounding box center [678, 345] width 5 height 5
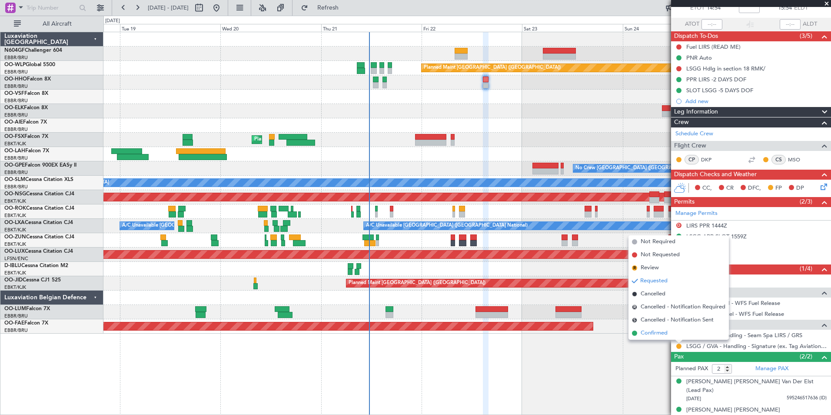
click at [654, 332] on span "Confirmed" at bounding box center [654, 333] width 27 height 9
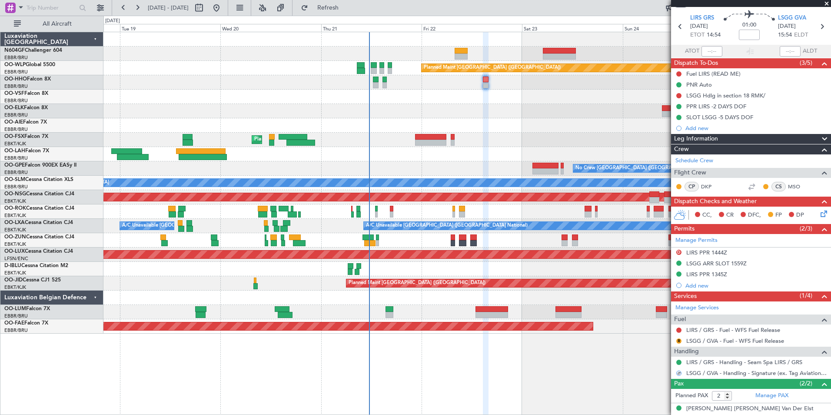
scroll to position [0, 0]
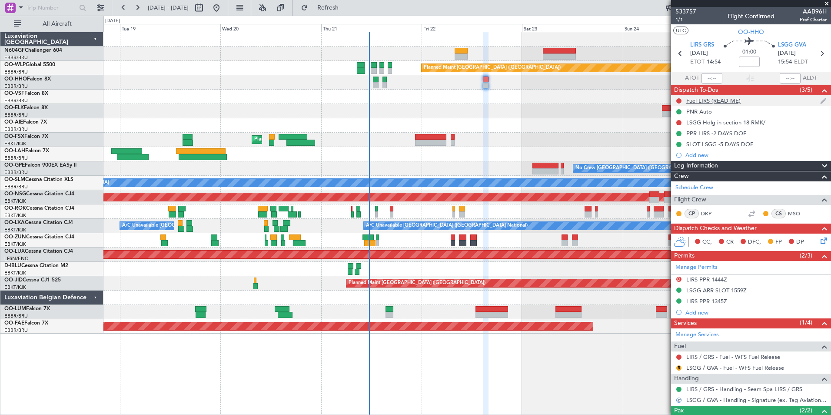
click at [710, 105] on div "Fuel LIRS (READ ME)" at bounding box center [751, 100] width 160 height 11
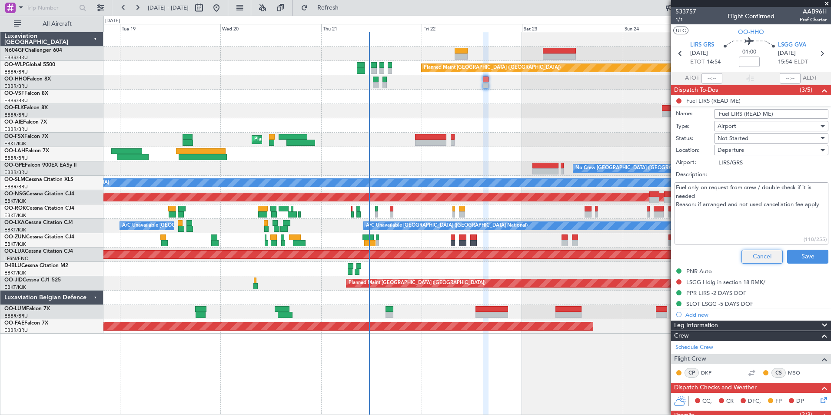
click at [753, 253] on button "Cancel" at bounding box center [762, 257] width 41 height 14
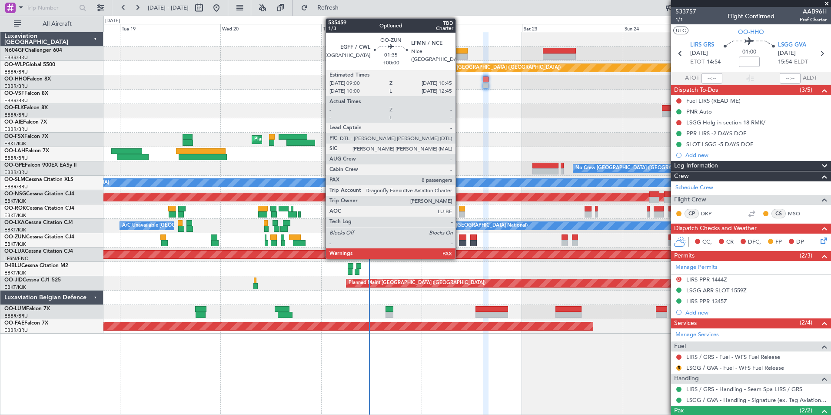
click at [460, 237] on div at bounding box center [462, 237] width 7 height 6
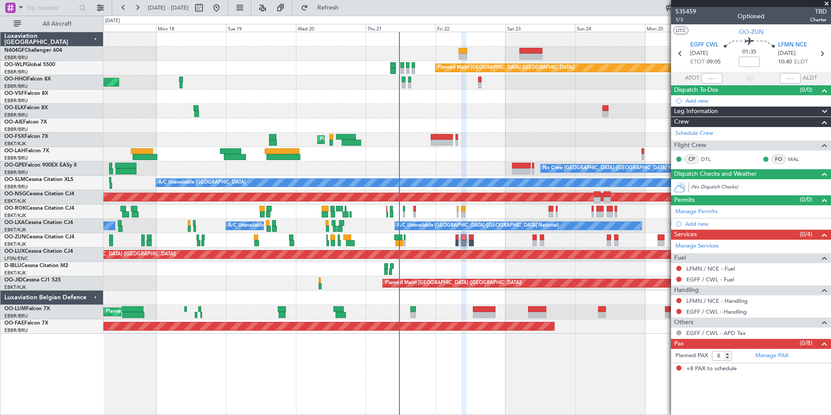
click at [446, 237] on div "Planned Maint Kortrijk-[GEOGRAPHIC_DATA]" at bounding box center [466, 240] width 727 height 14
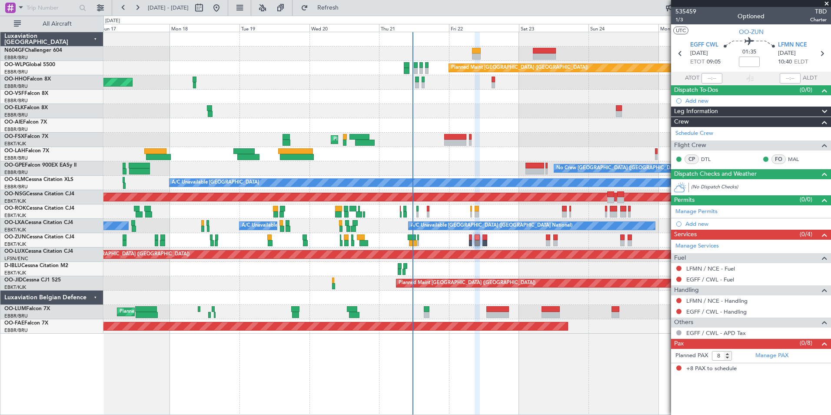
click at [453, 234] on div "Planned Maint Kortrijk-Wevelgem Unplanned Maint Paris (Le Bourget)" at bounding box center [466, 240] width 727 height 14
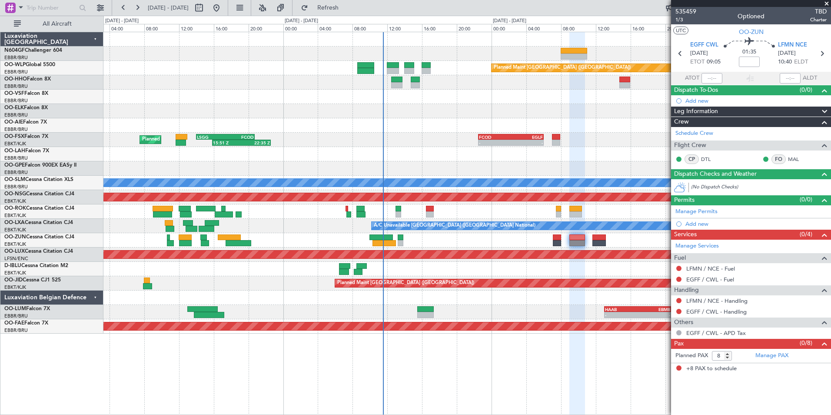
click at [427, 240] on div at bounding box center [466, 240] width 727 height 14
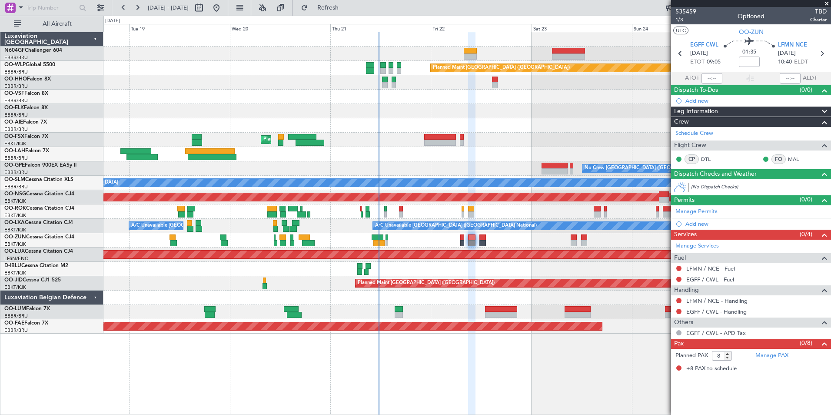
click at [433, 74] on div "Planned Maint Berlin (Brandenburg) AOG Maint Geneva (Cointrin) Planned Maint Ko…" at bounding box center [466, 182] width 727 height 301
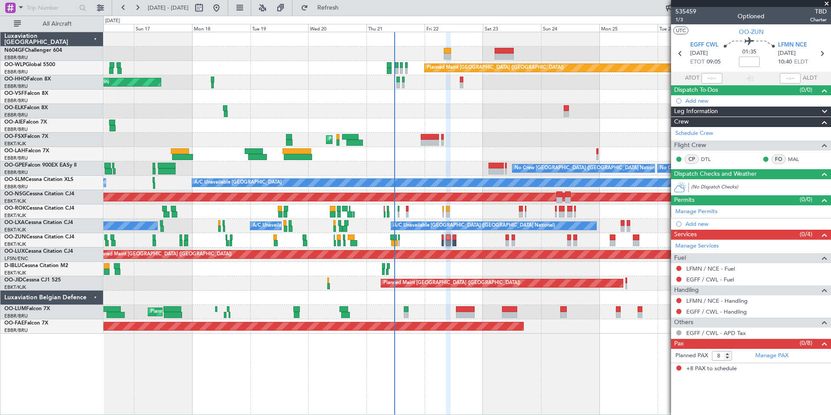
click at [441, 120] on div at bounding box center [466, 125] width 727 height 14
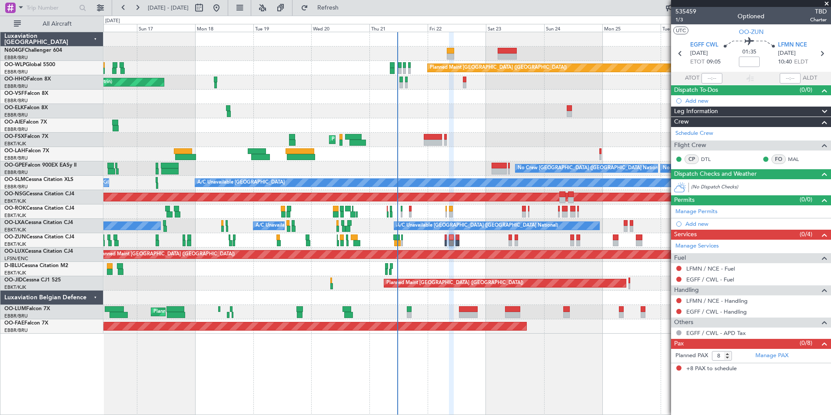
click at [415, 166] on div "Planned Maint Brussels (Brussels National) No Crew Brussels (Brussels National)…" at bounding box center [466, 168] width 727 height 14
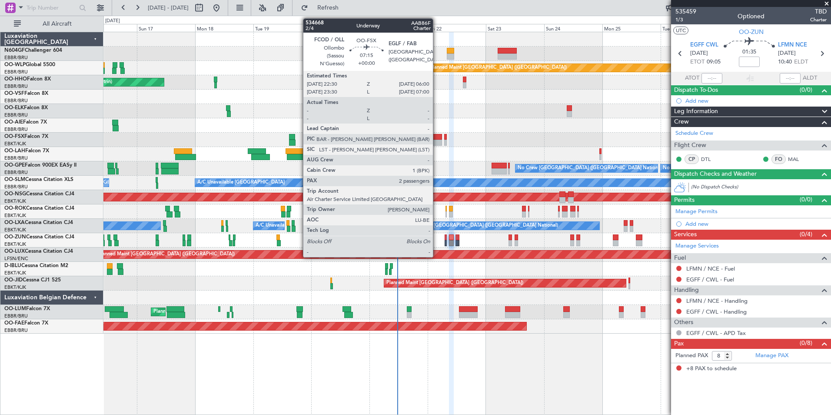
click at [437, 141] on div at bounding box center [433, 143] width 18 height 6
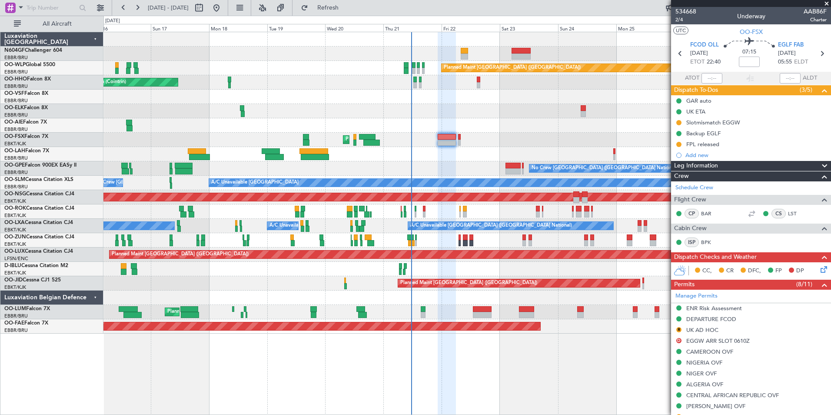
click at [507, 277] on div "Planned Maint [GEOGRAPHIC_DATA] ([GEOGRAPHIC_DATA])" at bounding box center [466, 283] width 727 height 14
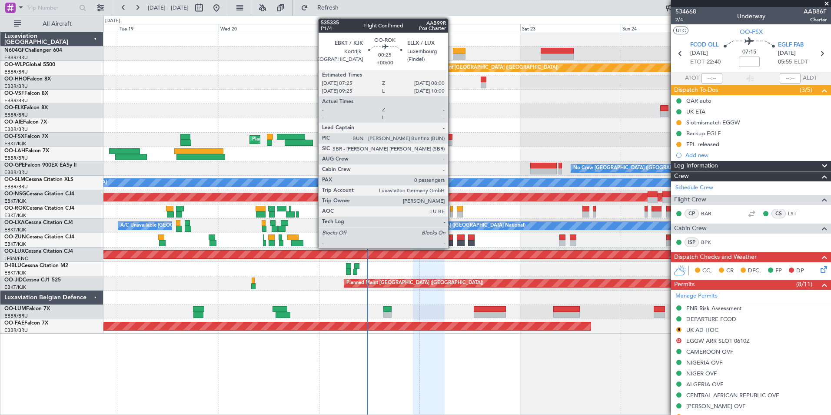
click at [452, 210] on div at bounding box center [451, 209] width 3 height 6
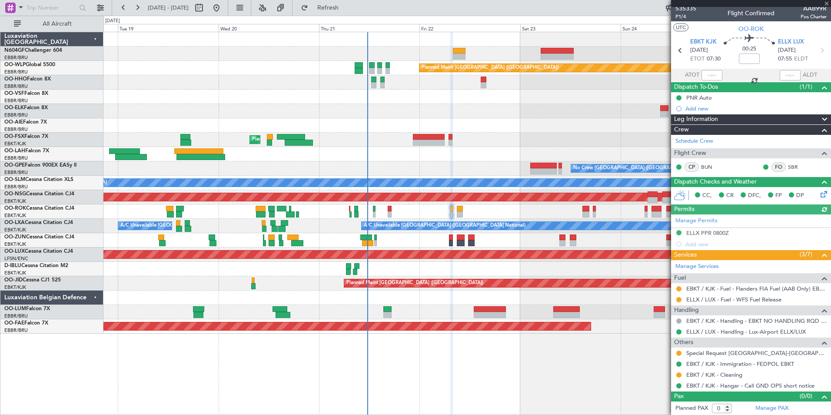
scroll to position [3, 0]
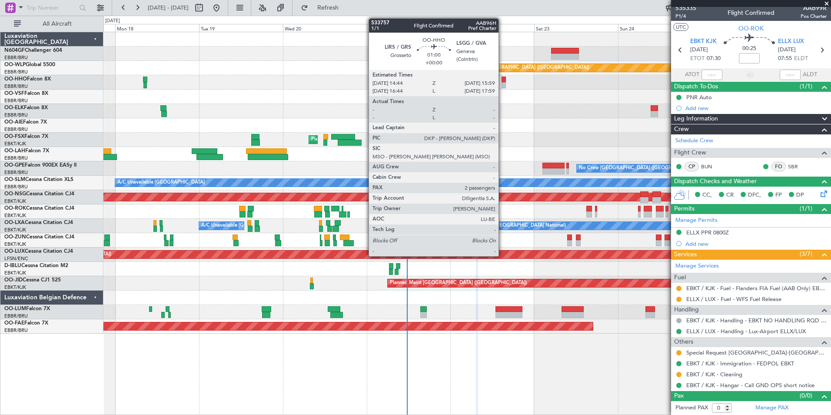
click at [503, 84] on div at bounding box center [504, 85] width 5 height 6
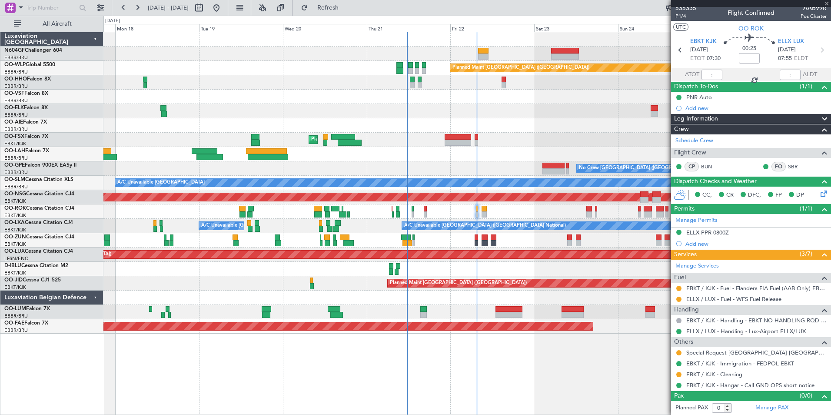
type input "2"
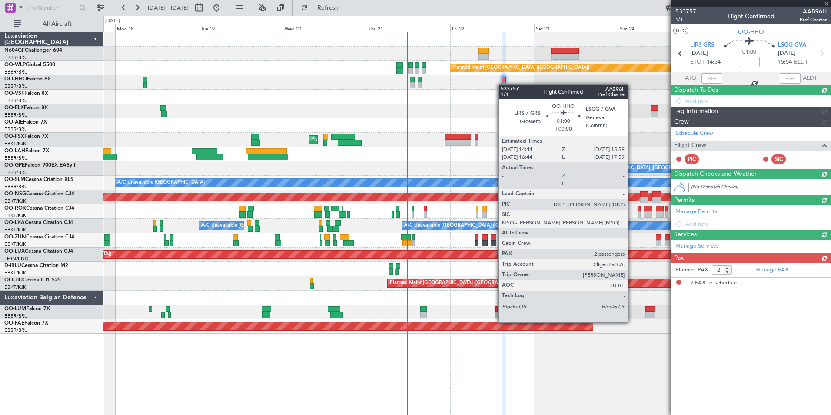
scroll to position [0, 0]
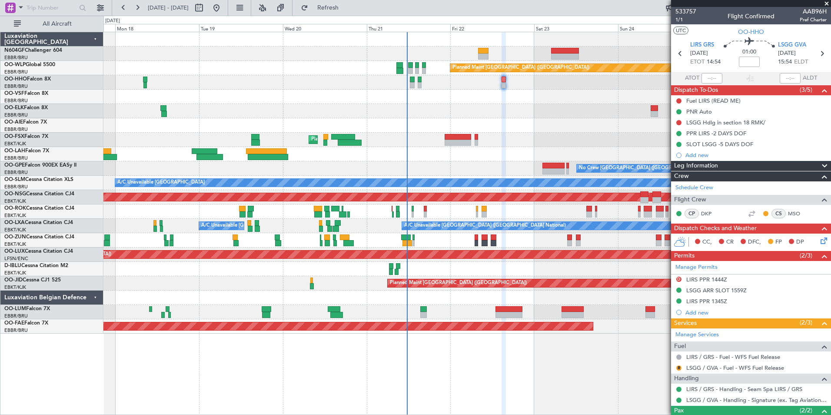
click at [819, 242] on icon at bounding box center [822, 239] width 7 height 7
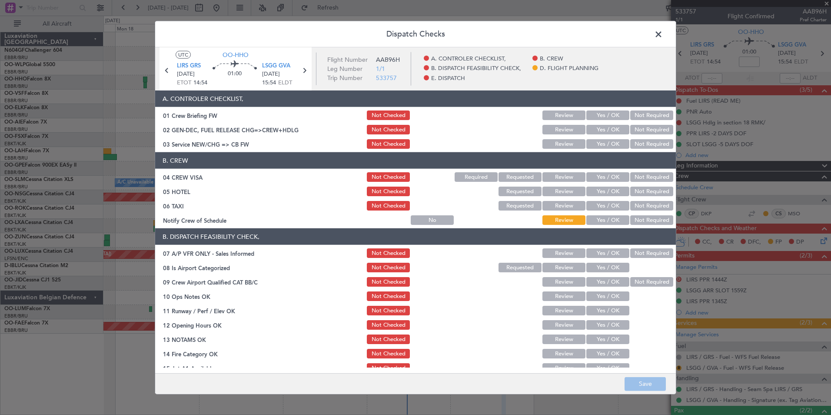
click at [586, 148] on button "Yes / OK" at bounding box center [607, 144] width 43 height 10
click at [631, 181] on button "Not Required" at bounding box center [651, 177] width 43 height 10
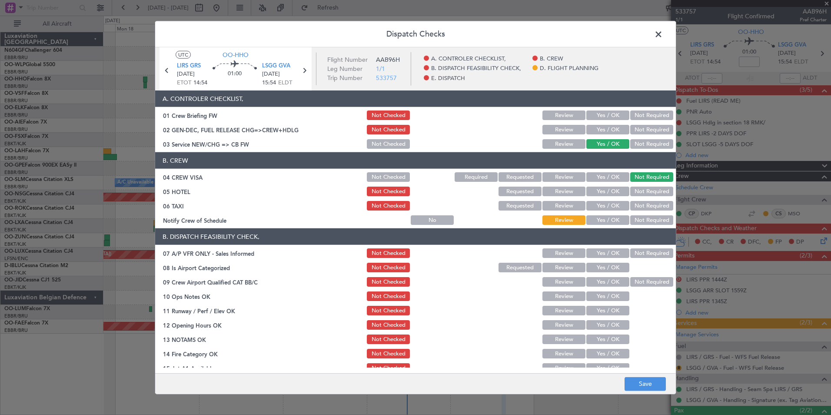
click at [632, 188] on button "Not Required" at bounding box center [651, 192] width 43 height 10
click at [633, 209] on button "Not Required" at bounding box center [651, 206] width 43 height 10
click at [608, 224] on button "Yes / OK" at bounding box center [607, 220] width 43 height 10
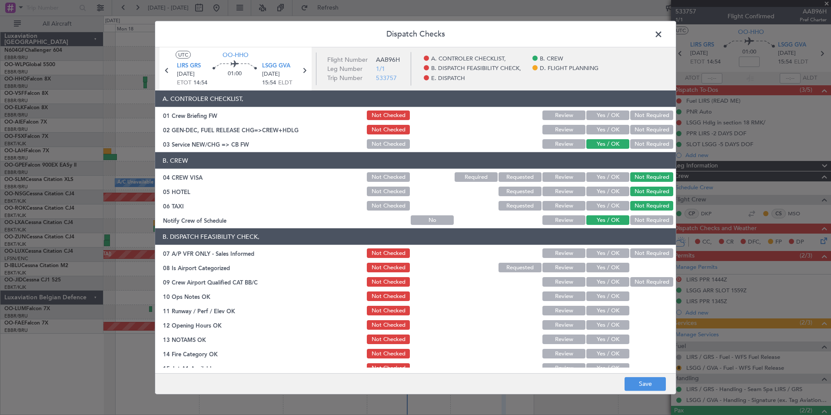
scroll to position [87, 0]
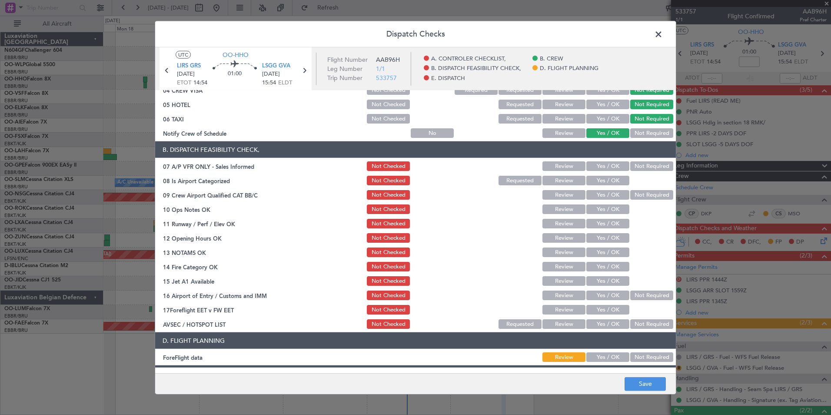
click at [631, 166] on button "Not Required" at bounding box center [651, 166] width 43 height 10
click at [606, 181] on button "Yes / OK" at bounding box center [607, 181] width 43 height 10
click at [643, 197] on button "Not Required" at bounding box center [651, 195] width 43 height 10
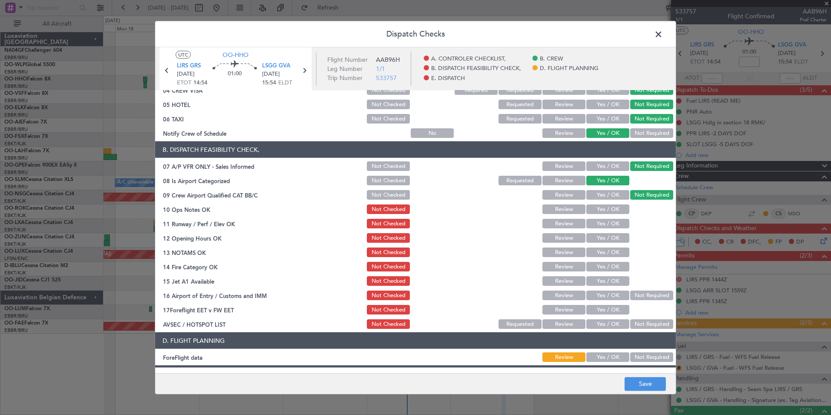
click at [620, 212] on button "Yes / OK" at bounding box center [607, 209] width 43 height 10
click at [615, 228] on button "Yes / OK" at bounding box center [607, 224] width 43 height 10
click at [612, 237] on button "Yes / OK" at bounding box center [607, 238] width 43 height 10
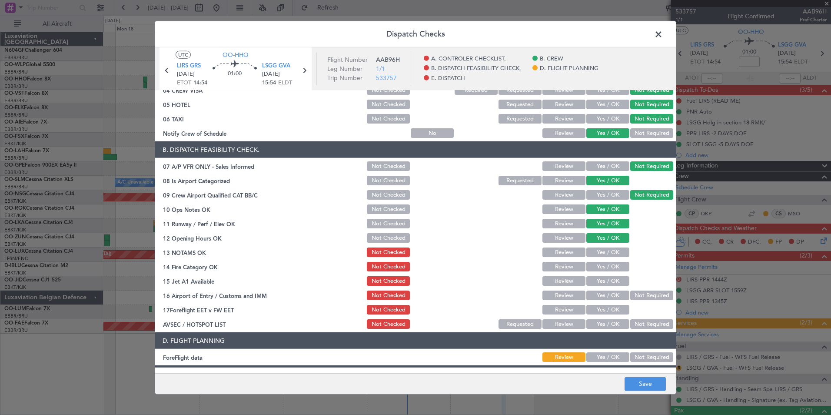
click at [607, 250] on button "Yes / OK" at bounding box center [607, 252] width 43 height 10
click at [603, 265] on button "Yes / OK" at bounding box center [607, 267] width 43 height 10
drag, startPoint x: 603, startPoint y: 278, endPoint x: 604, endPoint y: 283, distance: 5.2
click at [604, 278] on button "Yes / OK" at bounding box center [607, 281] width 43 height 10
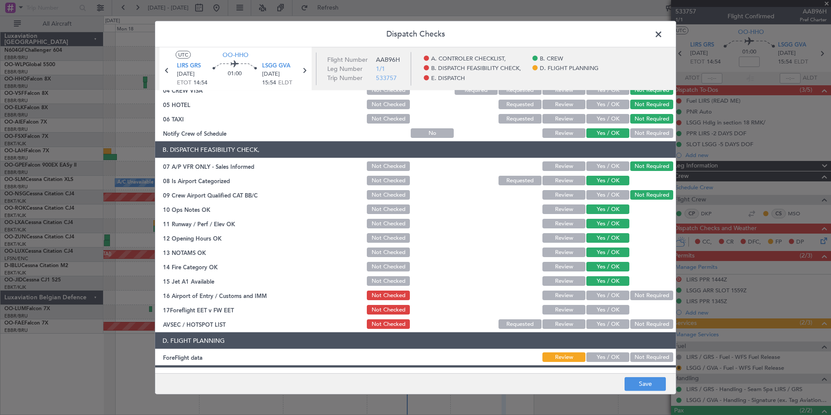
click at [633, 298] on button "Not Required" at bounding box center [651, 295] width 43 height 10
click at [601, 322] on button "Yes / OK" at bounding box center [607, 324] width 43 height 10
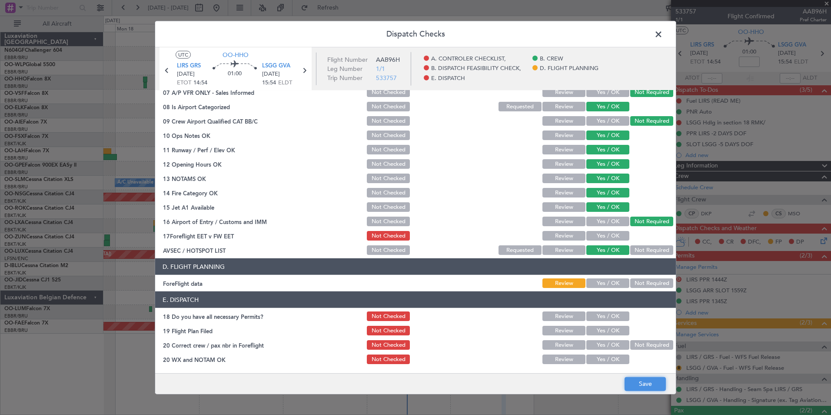
click at [630, 381] on button "Save" at bounding box center [645, 384] width 41 height 14
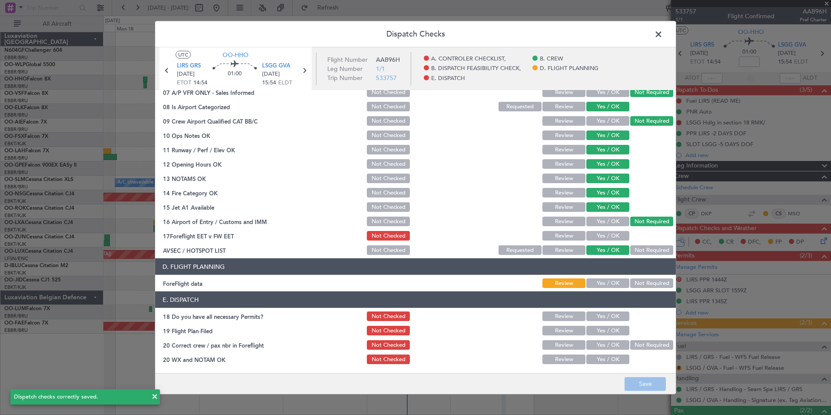
click at [663, 37] on span at bounding box center [663, 36] width 0 height 17
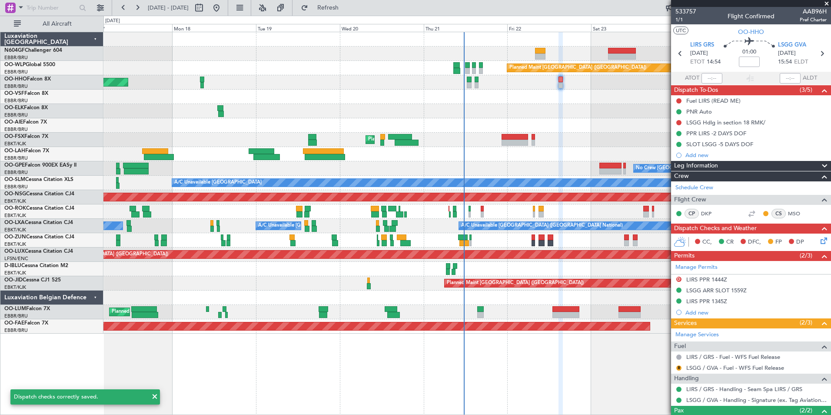
click at [493, 165] on div "No Crew Brussels (Brussels National) No Crew Brussels (Brussels National)" at bounding box center [466, 168] width 727 height 14
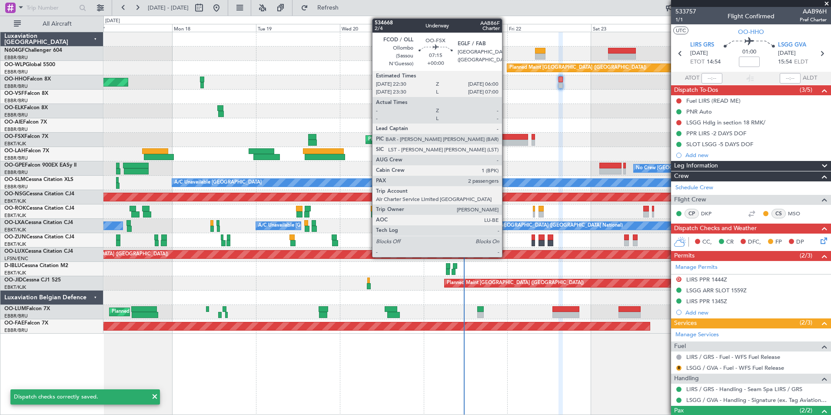
click at [506, 143] on div at bounding box center [515, 143] width 27 height 6
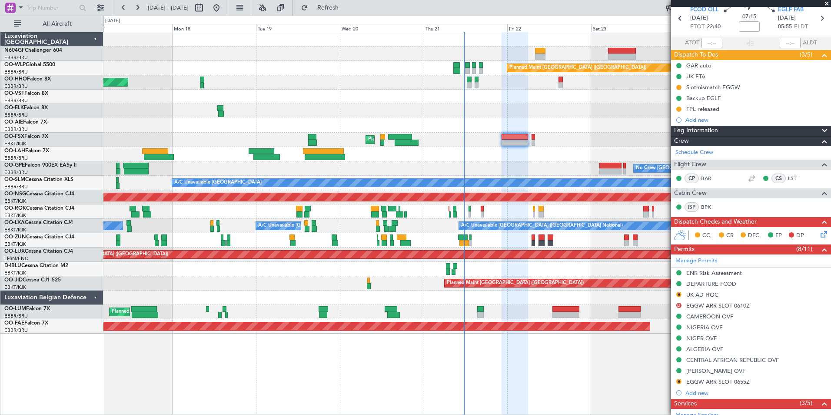
scroll to position [0, 0]
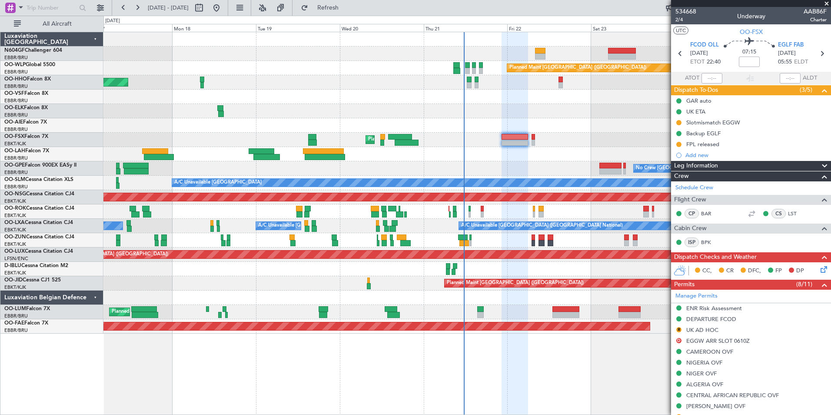
click at [542, 120] on div "Planned Maint [GEOGRAPHIC_DATA] ([GEOGRAPHIC_DATA]) AOG Maint Geneva ([GEOGRAPH…" at bounding box center [466, 182] width 727 height 301
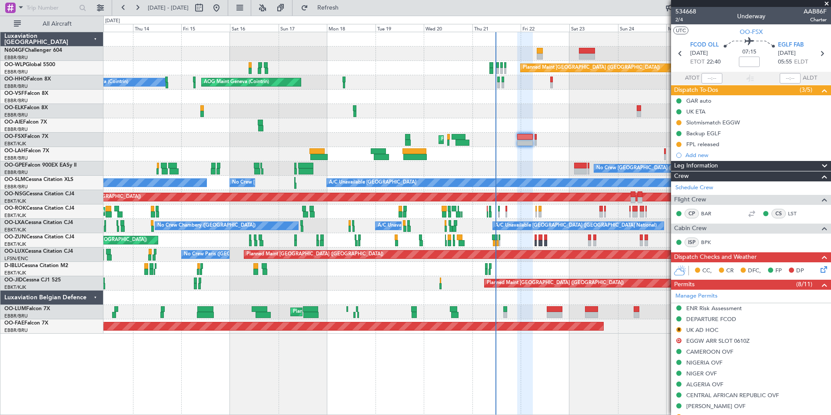
click at [536, 294] on div at bounding box center [466, 297] width 727 height 14
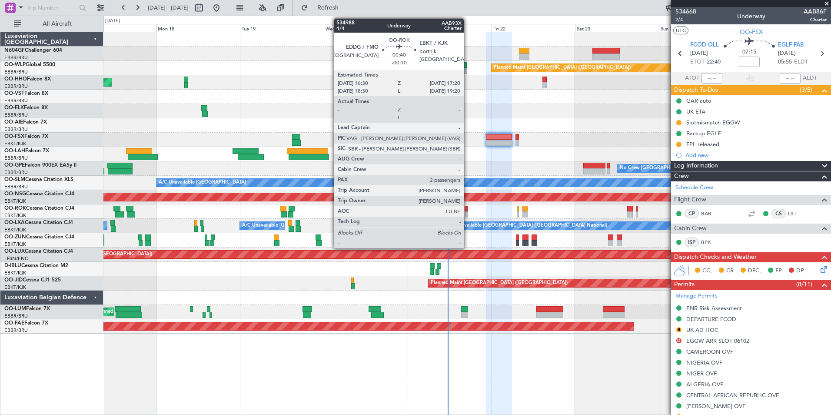
click at [468, 207] on div at bounding box center [466, 209] width 3 height 6
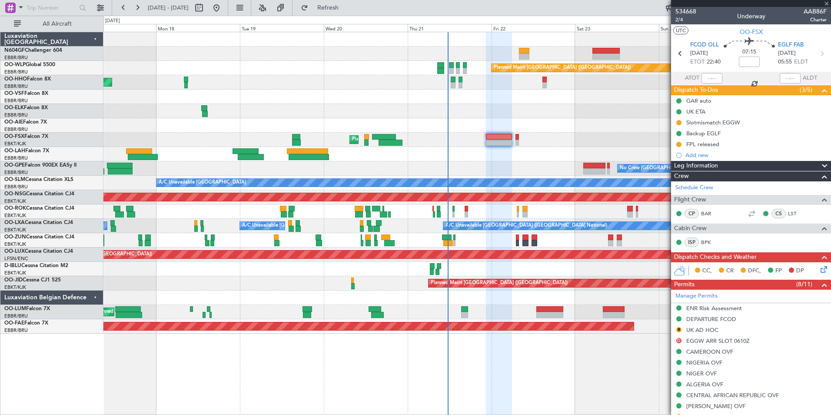
type input "-00:10"
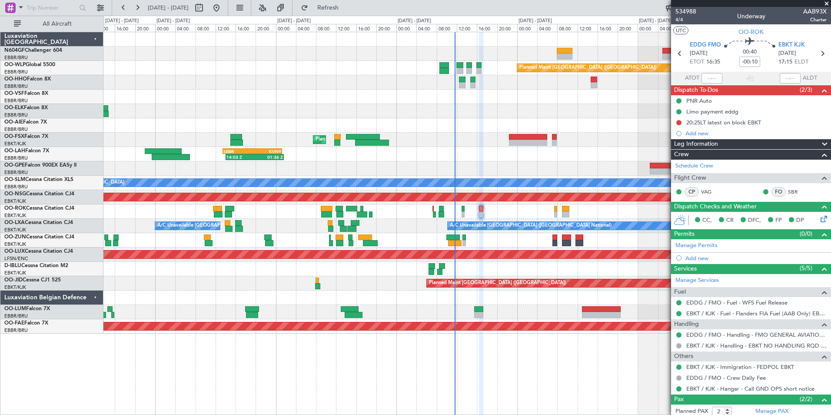
click at [444, 241] on div at bounding box center [466, 240] width 727 height 14
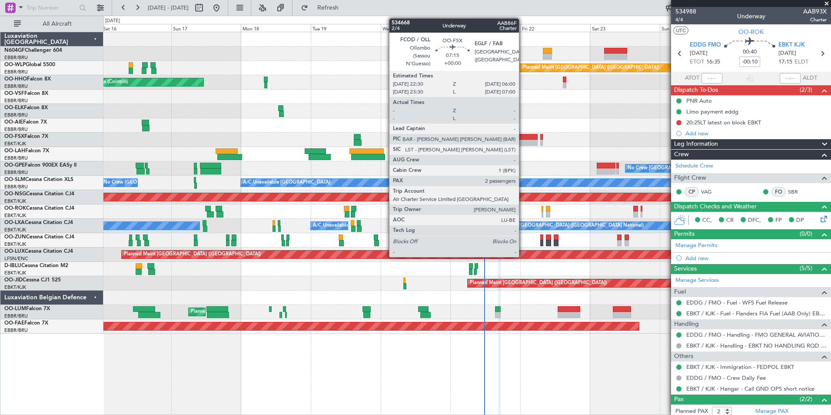
click at [523, 136] on div at bounding box center [527, 137] width 22 height 6
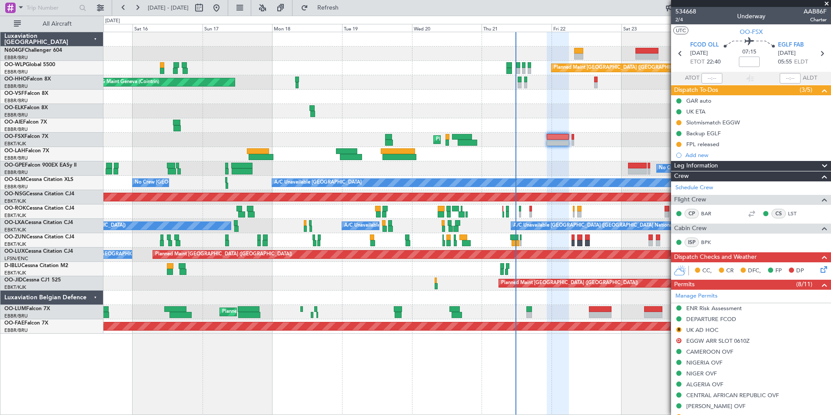
click at [553, 114] on div at bounding box center [466, 111] width 727 height 14
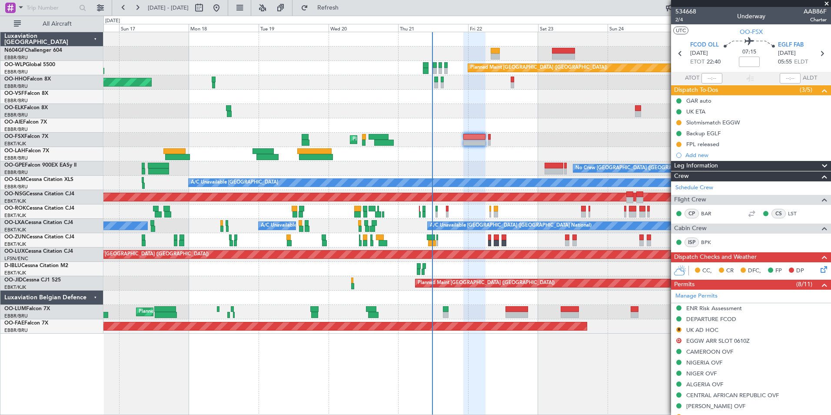
click at [466, 128] on div "Planned Maint [GEOGRAPHIC_DATA] ([GEOGRAPHIC_DATA]) AOG Maint Geneva ([GEOGRAPH…" at bounding box center [466, 182] width 727 height 301
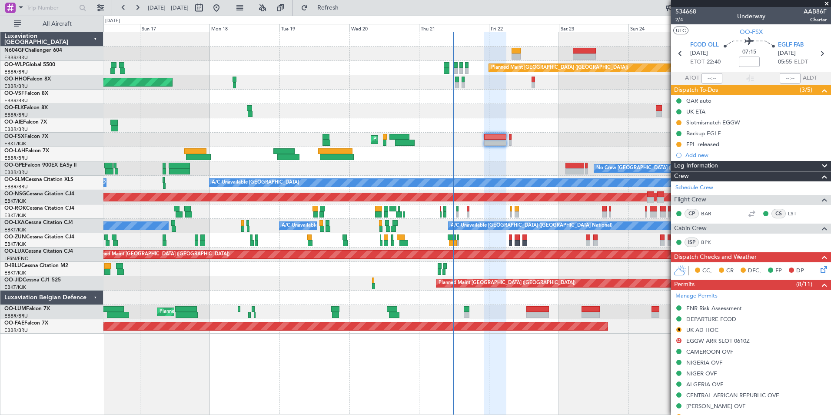
click at [495, 146] on div "Planned Maint [GEOGRAPHIC_DATA] ([GEOGRAPHIC_DATA]) AOG Maint Geneva ([GEOGRAPH…" at bounding box center [466, 182] width 727 height 301
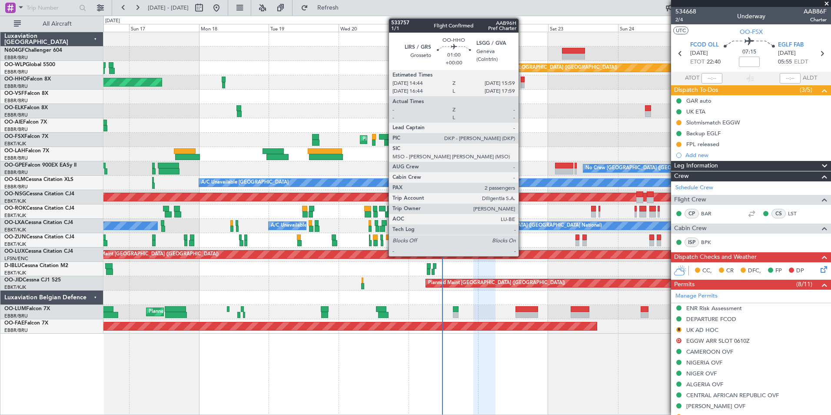
click at [523, 80] on div at bounding box center [523, 80] width 4 height 6
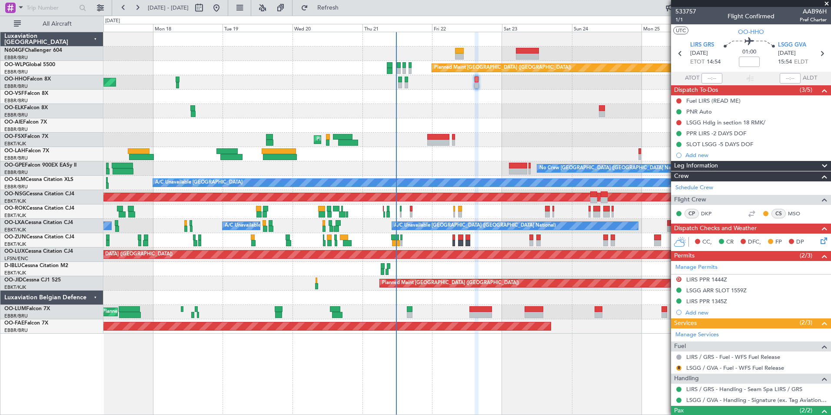
click at [492, 117] on div at bounding box center [466, 111] width 727 height 14
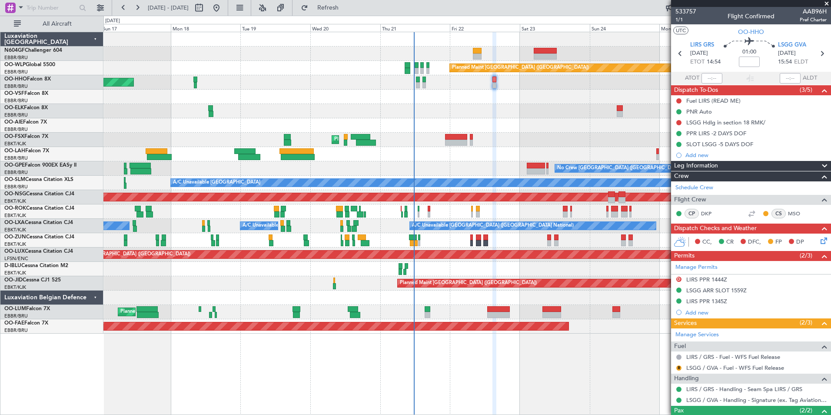
click at [485, 108] on div at bounding box center [466, 111] width 727 height 14
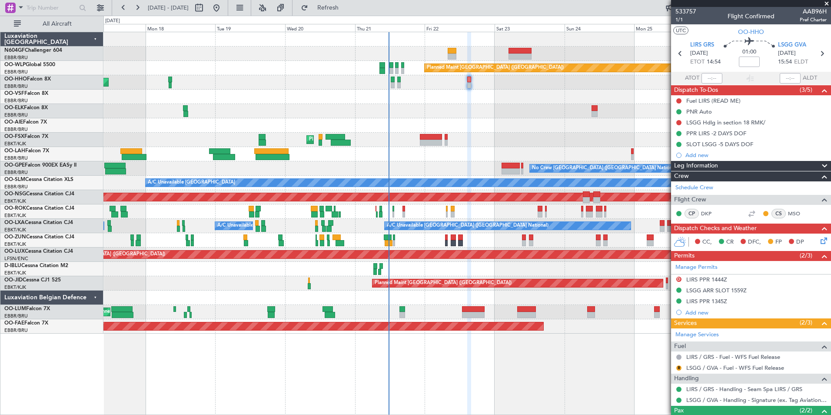
click at [447, 107] on div at bounding box center [466, 111] width 727 height 14
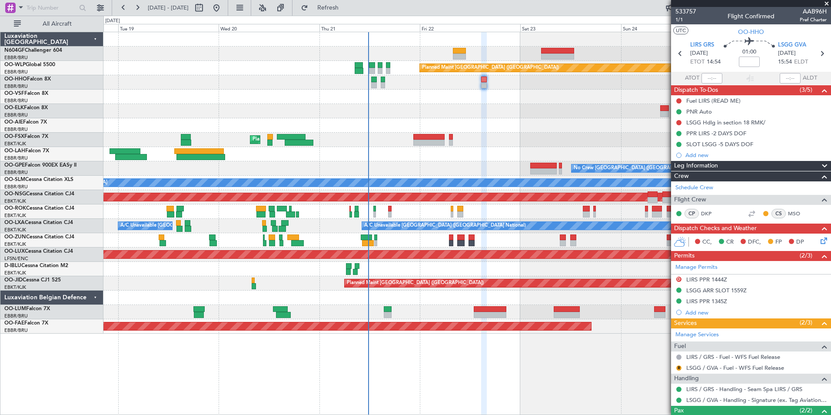
click at [484, 106] on div at bounding box center [466, 111] width 727 height 14
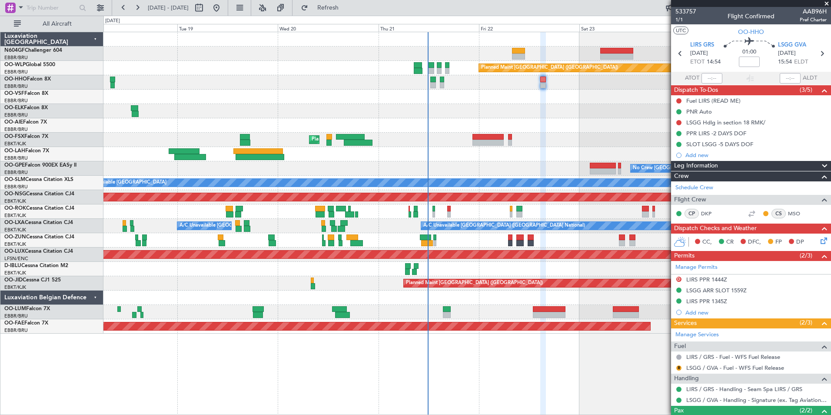
click at [543, 105] on div at bounding box center [466, 111] width 727 height 14
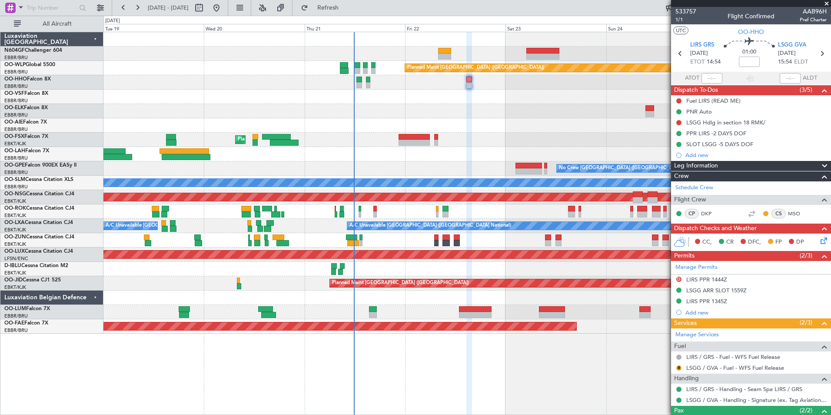
click at [470, 116] on div at bounding box center [466, 111] width 727 height 14
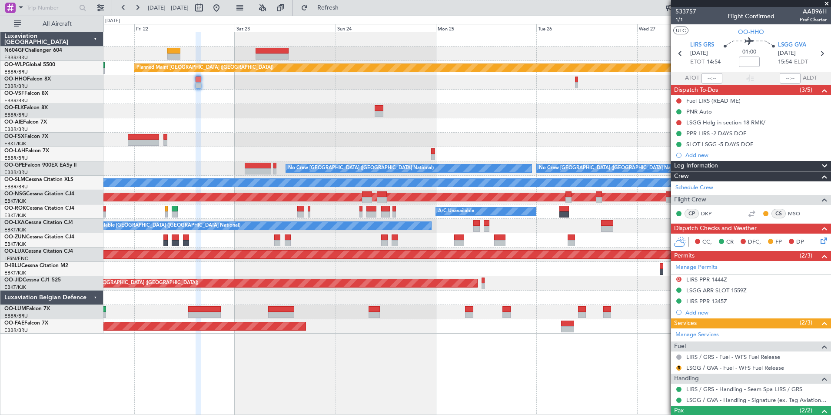
click at [299, 150] on div "Planned Maint [GEOGRAPHIC_DATA] ([GEOGRAPHIC_DATA]) Planned Maint [GEOGRAPHIC_D…" at bounding box center [466, 182] width 727 height 301
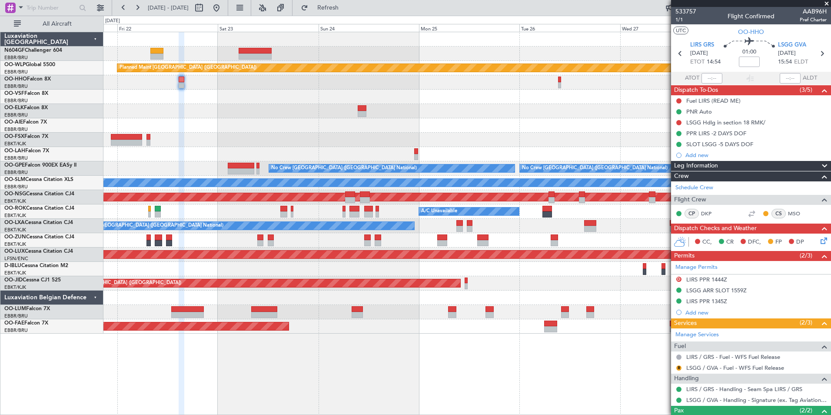
click at [212, 154] on div at bounding box center [466, 154] width 727 height 14
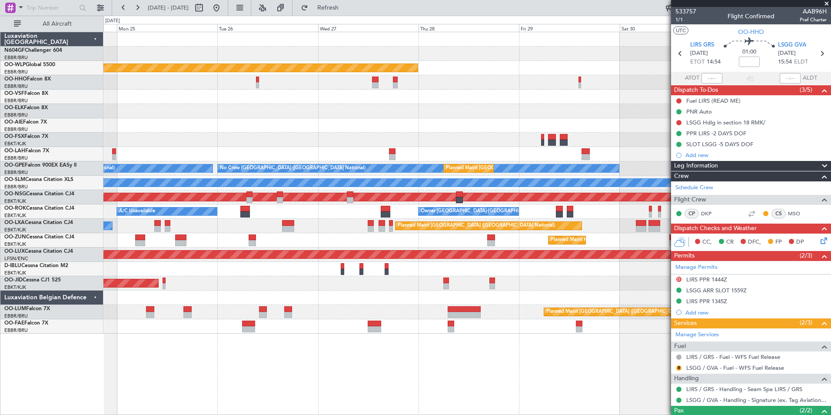
click at [263, 155] on div "Planned Maint [PERSON_NAME]-[GEOGRAPHIC_DATA][PERSON_NAME] ([GEOGRAPHIC_DATA][P…" at bounding box center [466, 154] width 727 height 14
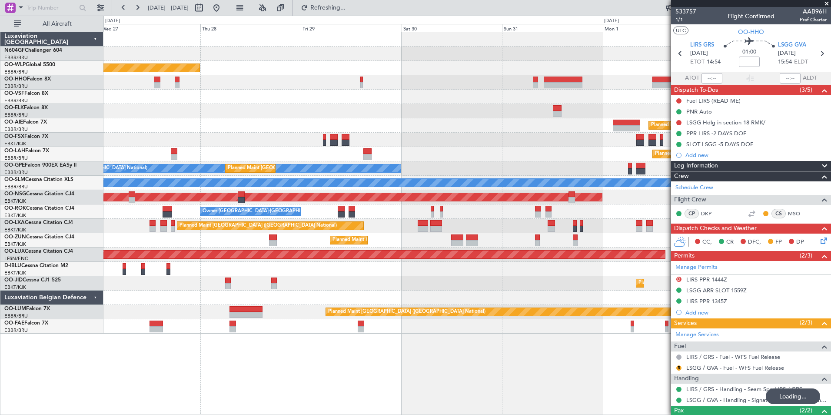
click at [521, 227] on div "Planned Maint [GEOGRAPHIC_DATA] ([GEOGRAPHIC_DATA] National)" at bounding box center [466, 226] width 727 height 14
click at [538, 105] on div "Planned Maint [GEOGRAPHIC_DATA] ([GEOGRAPHIC_DATA]) Planned Maint [GEOGRAPHIC_D…" at bounding box center [466, 182] width 727 height 301
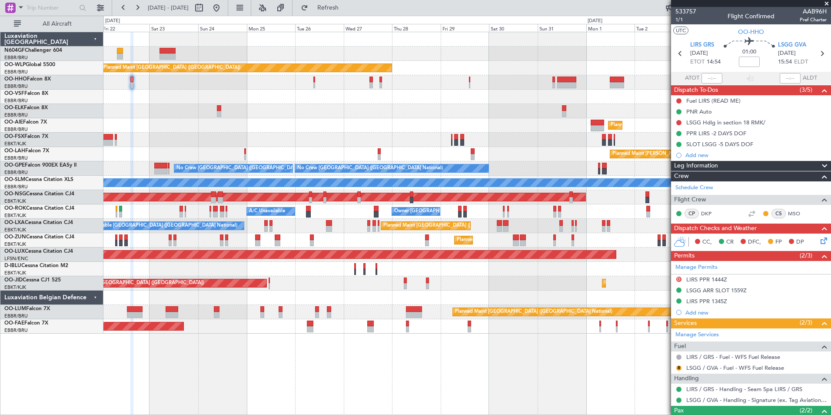
click at [467, 110] on div "Planned Maint [GEOGRAPHIC_DATA] ([GEOGRAPHIC_DATA]) Planned Maint [GEOGRAPHIC_D…" at bounding box center [466, 182] width 727 height 301
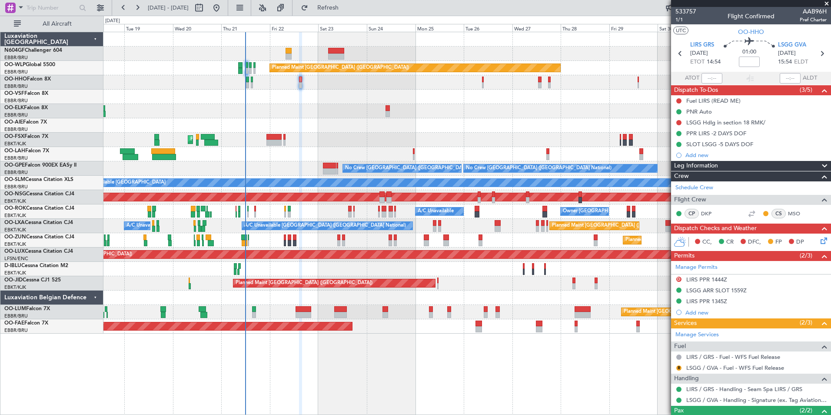
click at [465, 109] on div at bounding box center [466, 111] width 727 height 14
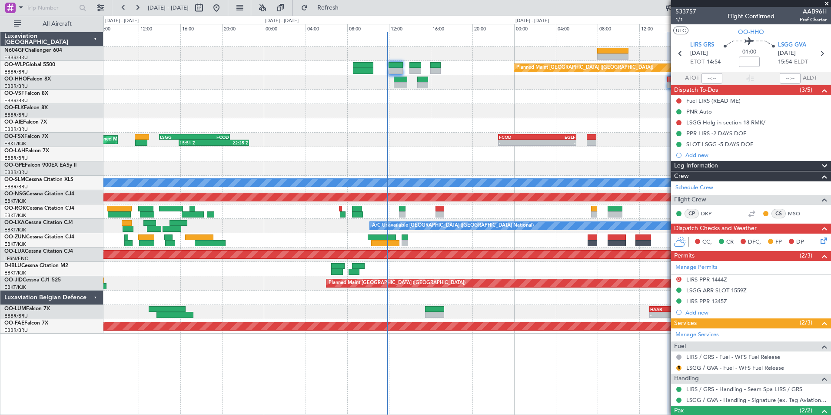
click at [510, 103] on div at bounding box center [466, 97] width 727 height 14
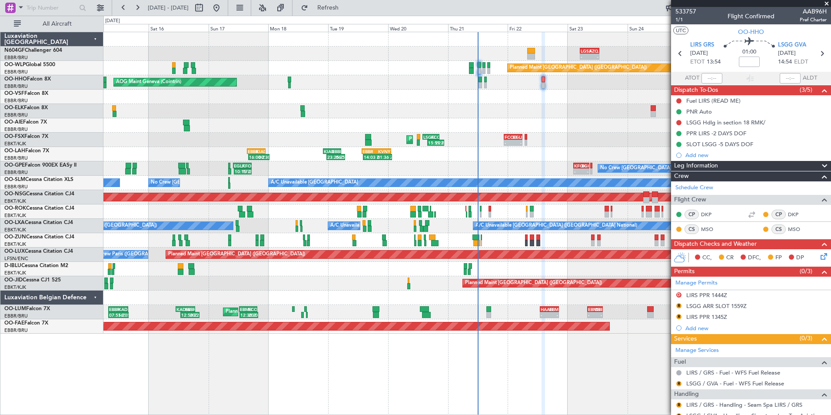
click at [481, 161] on div "- - KFOK 02:30 Z EGHI 08:45 Z No Crew [GEOGRAPHIC_DATA] (Brussels National) EGL…" at bounding box center [466, 168] width 727 height 14
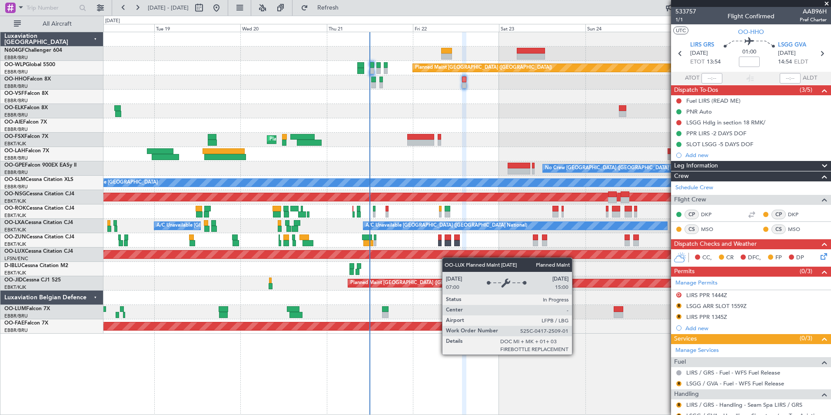
click at [430, 257] on div "Planned Maint [GEOGRAPHIC_DATA] ([GEOGRAPHIC_DATA]) AOG Maint Geneva ([GEOGRAPH…" at bounding box center [466, 182] width 727 height 301
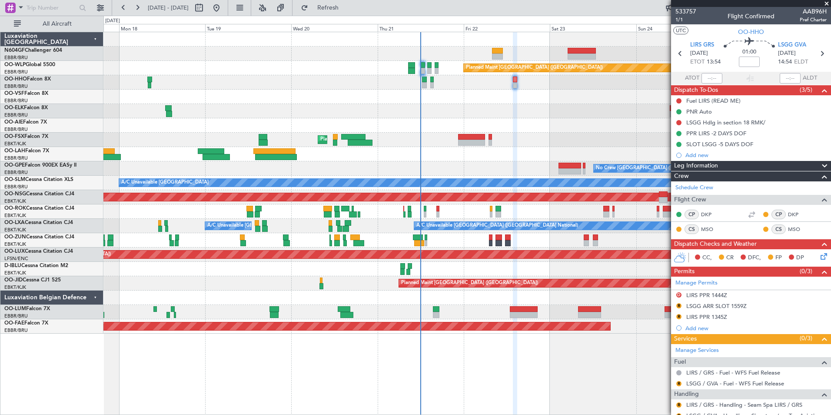
click at [526, 262] on div at bounding box center [466, 269] width 727 height 14
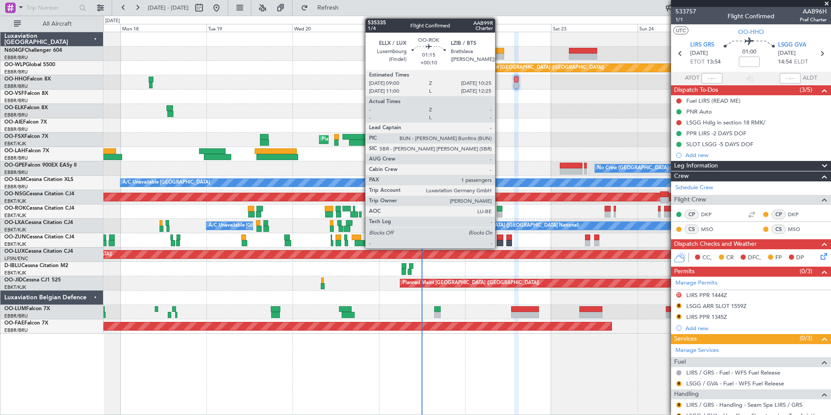
click at [500, 211] on div at bounding box center [499, 214] width 5 height 6
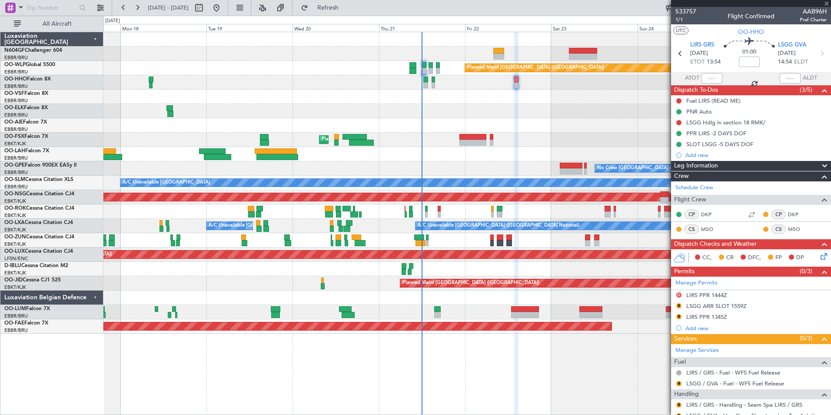
type input "+00:10"
type input "1"
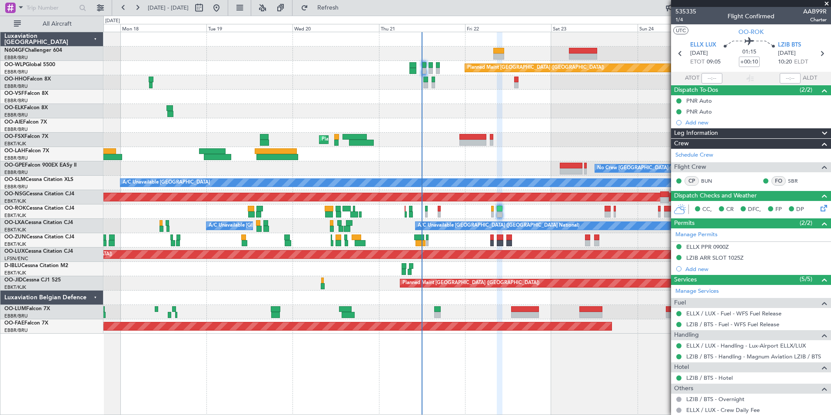
click at [593, 267] on div at bounding box center [466, 269] width 727 height 14
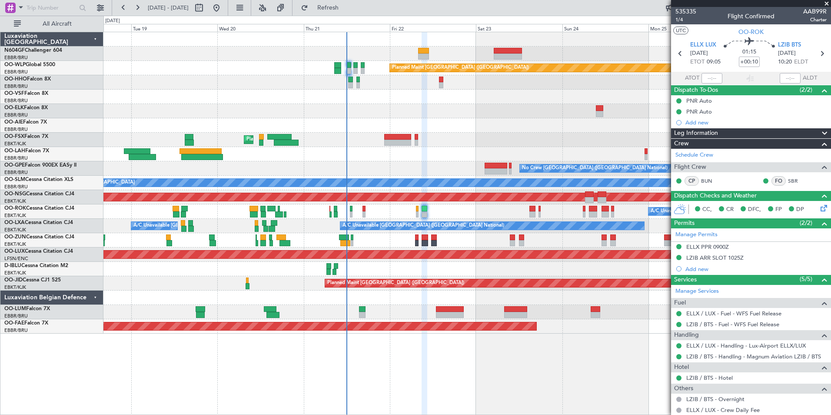
click at [438, 109] on div "Planned Maint [GEOGRAPHIC_DATA] ([GEOGRAPHIC_DATA]) AOG Maint Geneva ([GEOGRAPH…" at bounding box center [466, 182] width 727 height 301
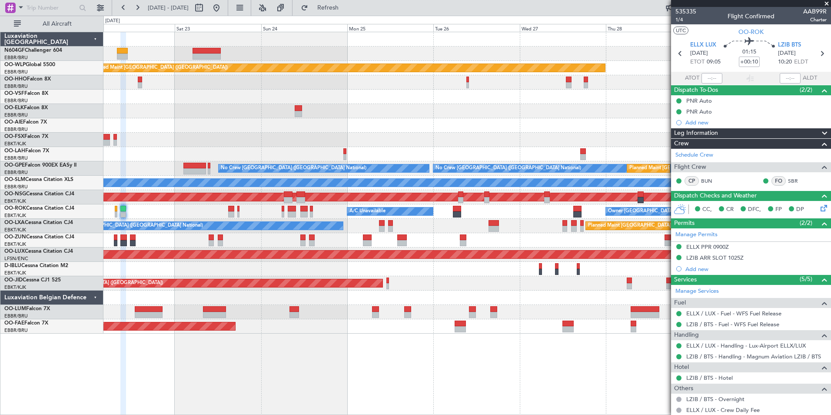
click at [410, 131] on div "Planned Maint [GEOGRAPHIC_DATA] ([GEOGRAPHIC_DATA]) Planned Maint [GEOGRAPHIC_D…" at bounding box center [466, 182] width 727 height 301
click at [458, 110] on div at bounding box center [466, 111] width 727 height 14
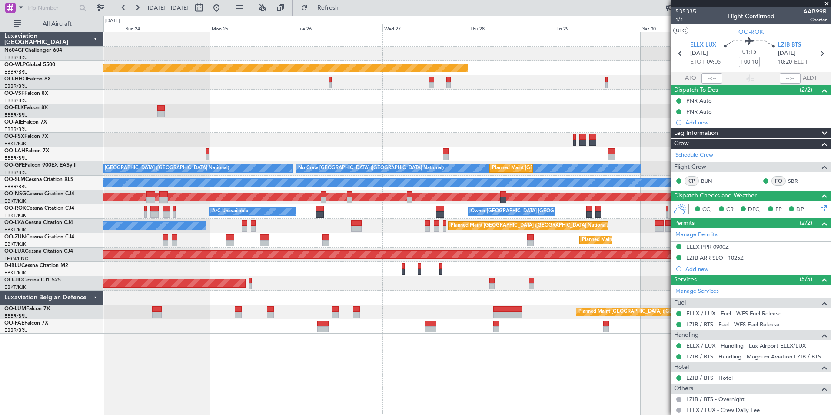
click at [454, 118] on div at bounding box center [466, 111] width 727 height 14
click at [638, 137] on div "Planned Maint [GEOGRAPHIC_DATA] ([GEOGRAPHIC_DATA]) Planned Maint [GEOGRAPHIC_D…" at bounding box center [466, 182] width 727 height 301
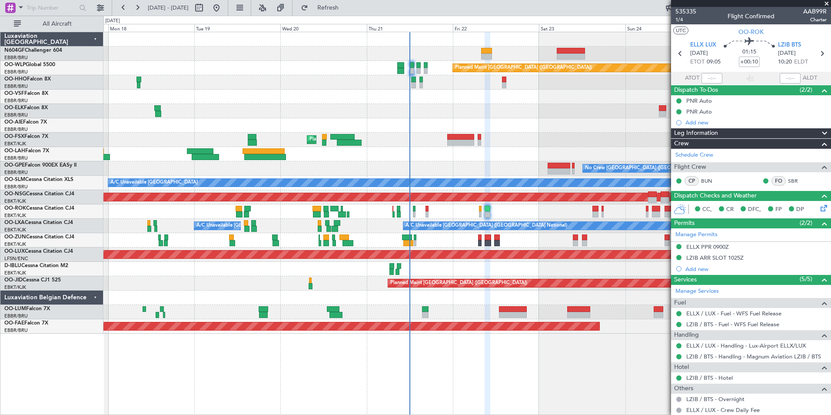
click at [550, 111] on div at bounding box center [466, 111] width 727 height 14
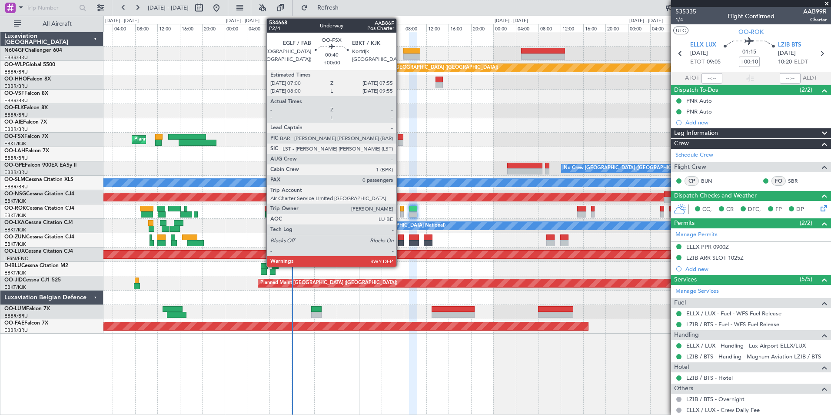
click at [400, 137] on div at bounding box center [400, 137] width 5 height 6
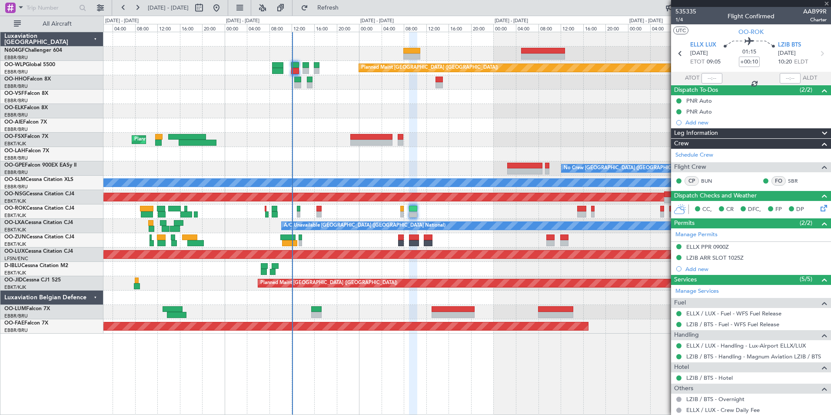
type input "0"
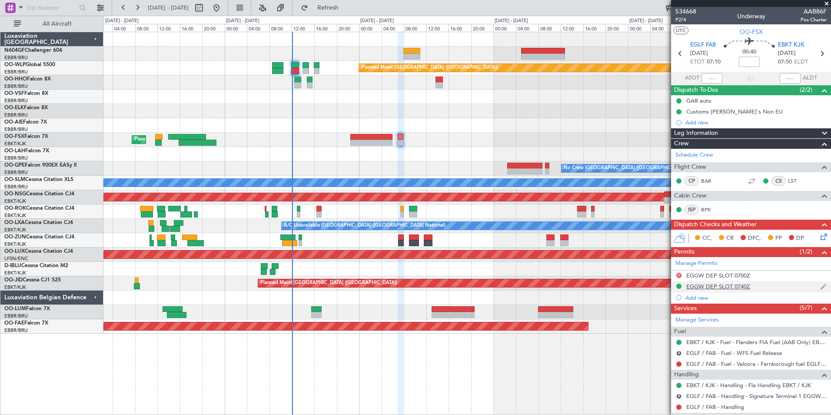
click at [717, 289] on div "EGGW DEP SLOT 0740Z" at bounding box center [718, 286] width 64 height 7
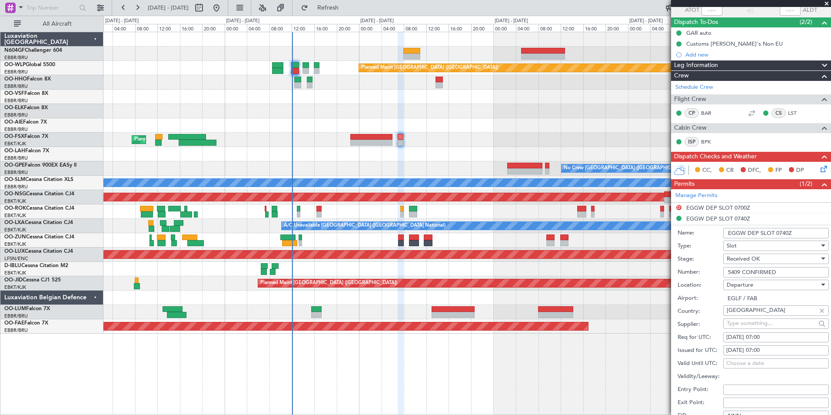
scroll to position [130, 0]
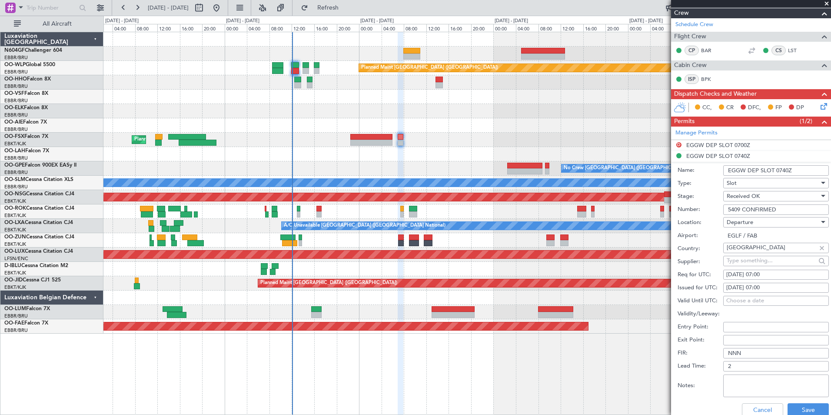
click at [786, 171] on input "EGGW DEP SLOT 0740Z" at bounding box center [776, 170] width 106 height 10
click at [787, 171] on input "EGGW DEP SLOT 0740Z" at bounding box center [776, 170] width 106 height 10
type input "EGGW DEP SLOT 0730Z"
click at [709, 190] on div "Stage: Received OK" at bounding box center [753, 196] width 151 height 13
click at [800, 411] on button "Save" at bounding box center [808, 410] width 41 height 14
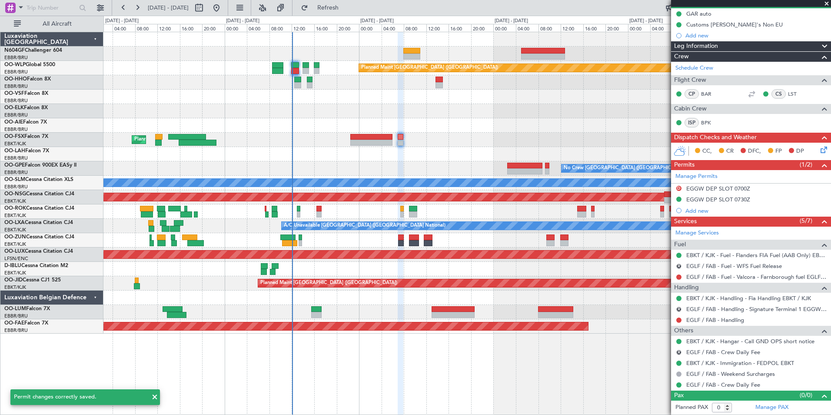
scroll to position [87, 0]
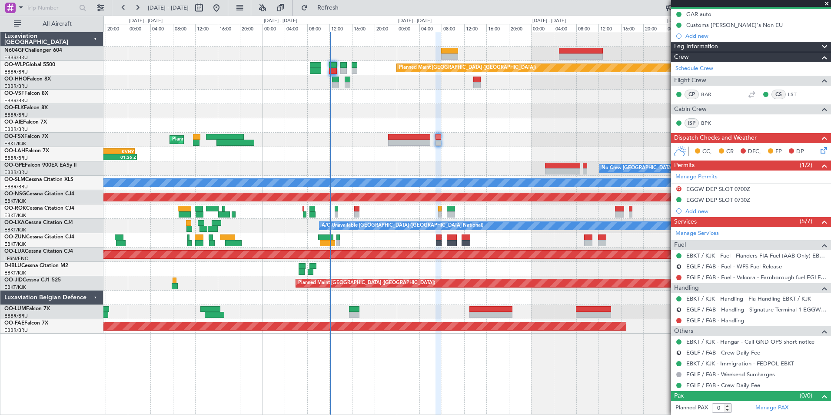
click at [490, 148] on div "Planned Maint [GEOGRAPHIC_DATA] ([GEOGRAPHIC_DATA]) Planned Maint [GEOGRAPHIC_D…" at bounding box center [466, 182] width 727 height 301
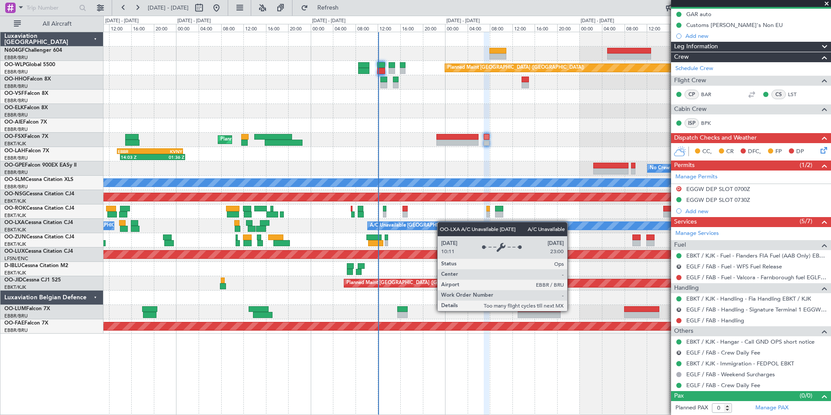
click at [452, 223] on div "Planned Maint [GEOGRAPHIC_DATA] ([GEOGRAPHIC_DATA]) Planned Maint [GEOGRAPHIC_D…" at bounding box center [466, 182] width 727 height 301
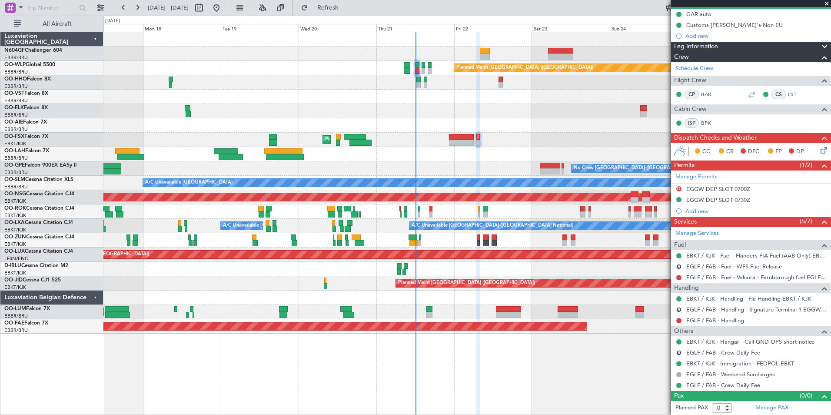
click at [456, 215] on div "A/C Unavailable Owner [GEOGRAPHIC_DATA]-[GEOGRAPHIC_DATA]" at bounding box center [466, 211] width 727 height 14
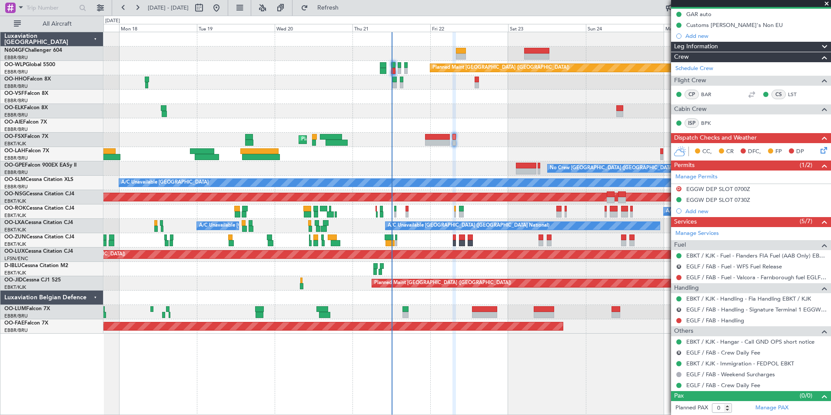
click at [410, 203] on div "Planned Maint [GEOGRAPHIC_DATA] ([GEOGRAPHIC_DATA]) AOG Maint Geneva ([GEOGRAPH…" at bounding box center [466, 182] width 727 height 301
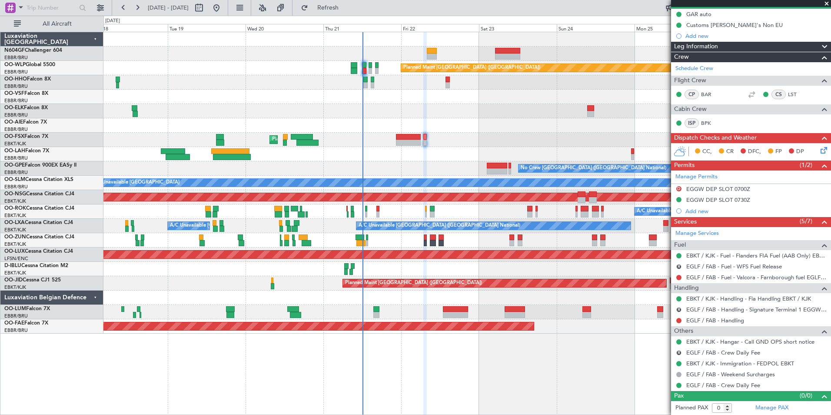
click at [490, 210] on div "A/C Unavailable Owner [GEOGRAPHIC_DATA]-[GEOGRAPHIC_DATA]" at bounding box center [466, 211] width 727 height 14
click at [716, 201] on div "EGGW DEP SLOT 0730Z" at bounding box center [718, 199] width 64 height 7
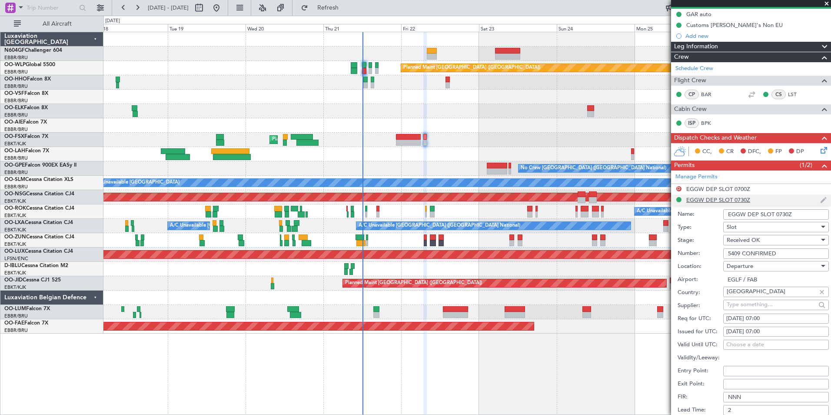
scroll to position [130, 0]
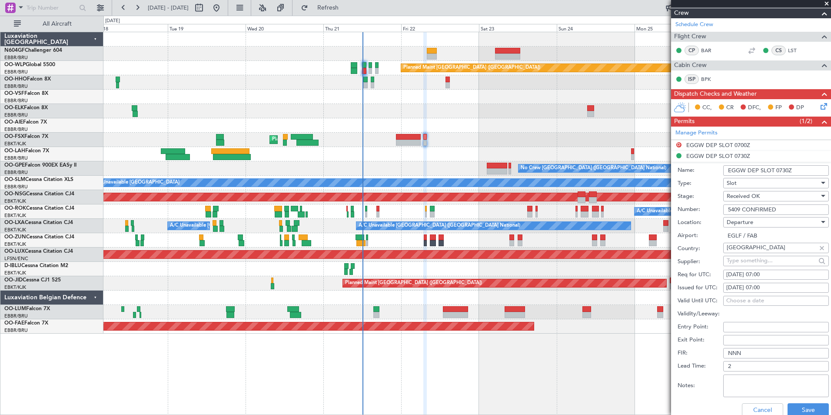
click at [767, 275] on div "[DATE] 07:00" at bounding box center [776, 274] width 100 height 9
select select "8"
select select "2025"
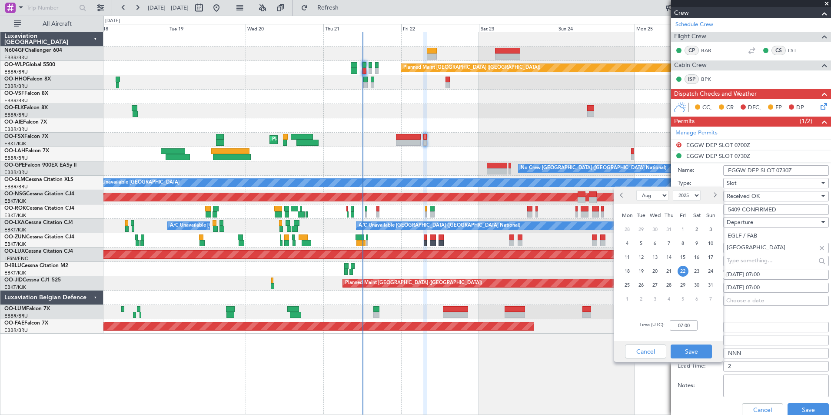
click at [767, 275] on div "[DATE] 07:00" at bounding box center [776, 274] width 100 height 9
select select "8"
select select "2025"
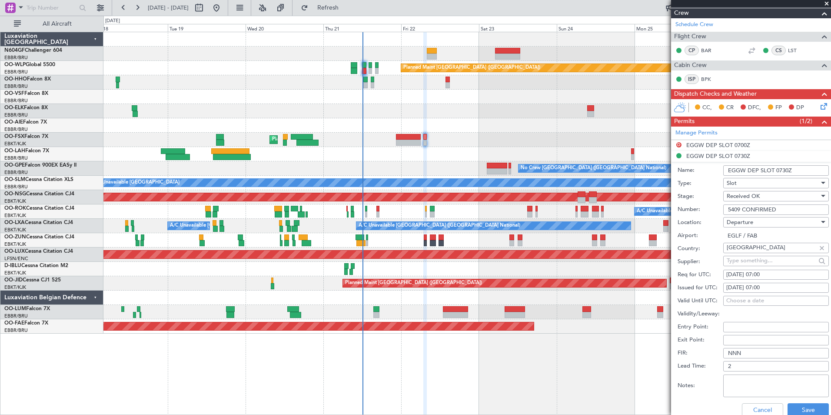
click at [754, 287] on div "[DATE] 07:00" at bounding box center [776, 287] width 100 height 9
select select "8"
select select "2025"
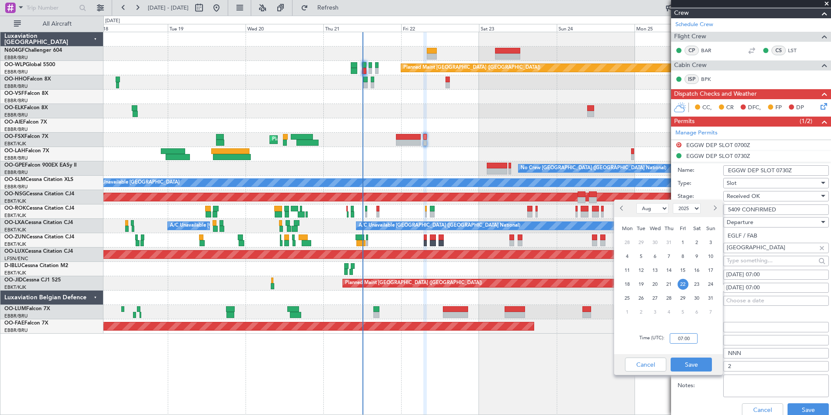
click at [690, 336] on input "07:00" at bounding box center [684, 338] width 28 height 10
click at [690, 340] on input "07:00" at bounding box center [684, 338] width 28 height 10
type input "07:30"
click at [724, 332] on div "Entry Point:" at bounding box center [753, 326] width 151 height 13
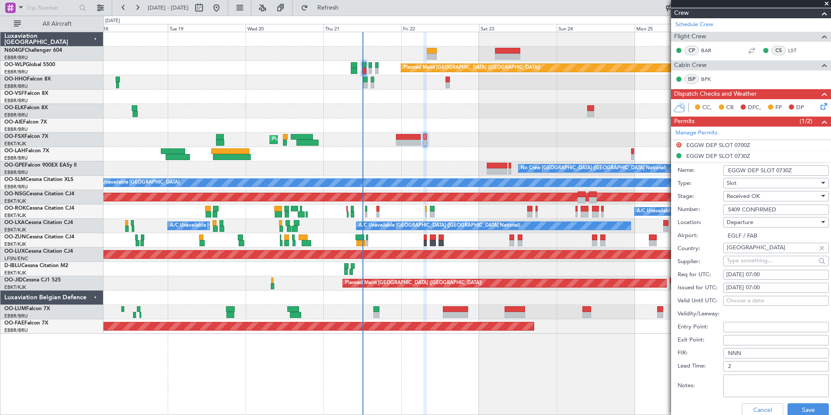
click at [770, 289] on div "[DATE] 07:00" at bounding box center [776, 287] width 100 height 9
select select "8"
select select "2025"
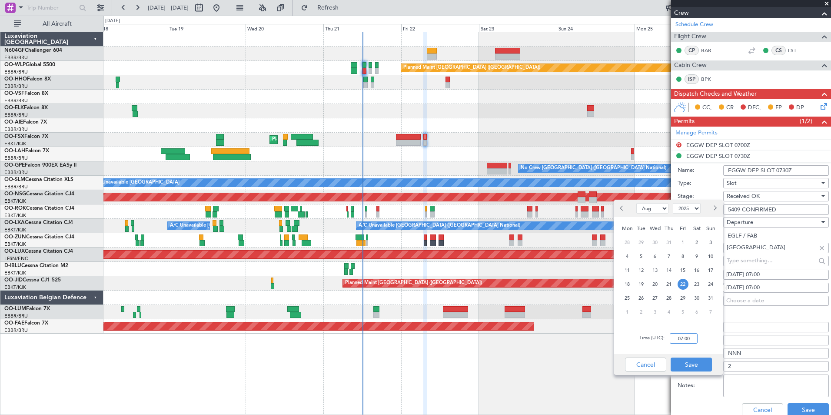
click at [686, 341] on input "07:00" at bounding box center [684, 338] width 28 height 10
click at [688, 341] on input "07:00" at bounding box center [684, 338] width 28 height 10
click at [692, 340] on input "07:00" at bounding box center [684, 338] width 28 height 10
type input "07:30"
click at [709, 343] on div "Time (UTC): 07:30" at bounding box center [668, 338] width 109 height 31
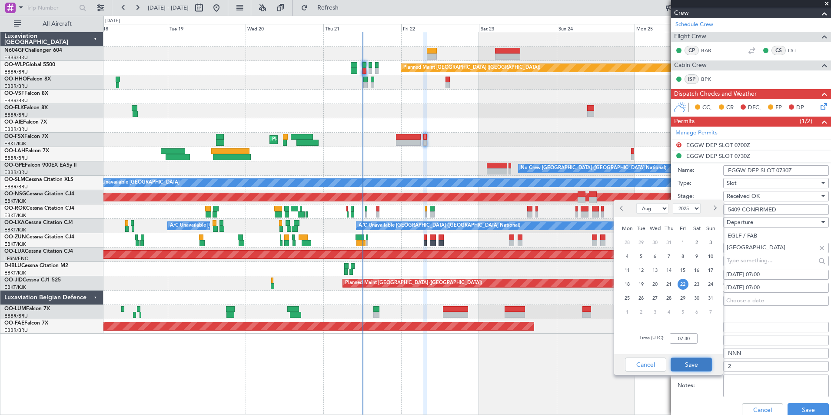
click at [693, 359] on button "Save" at bounding box center [691, 364] width 41 height 14
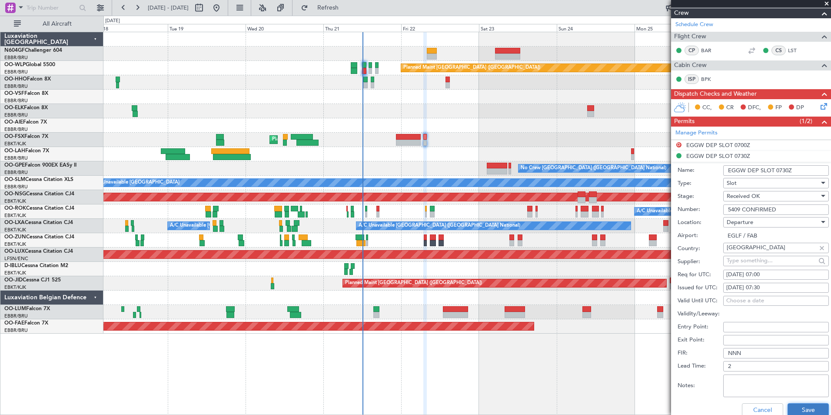
click at [809, 413] on button "Save" at bounding box center [808, 410] width 41 height 14
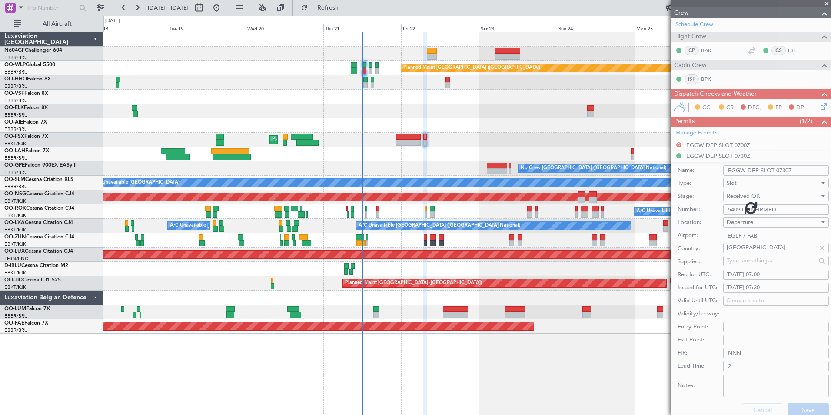
scroll to position [87, 0]
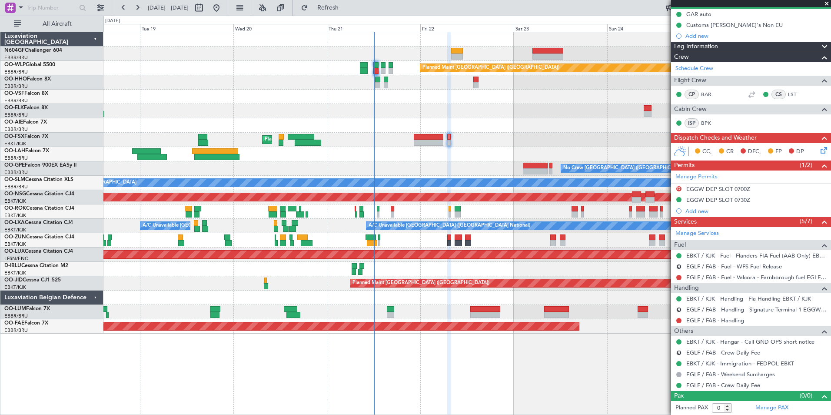
click at [430, 152] on div at bounding box center [466, 154] width 727 height 14
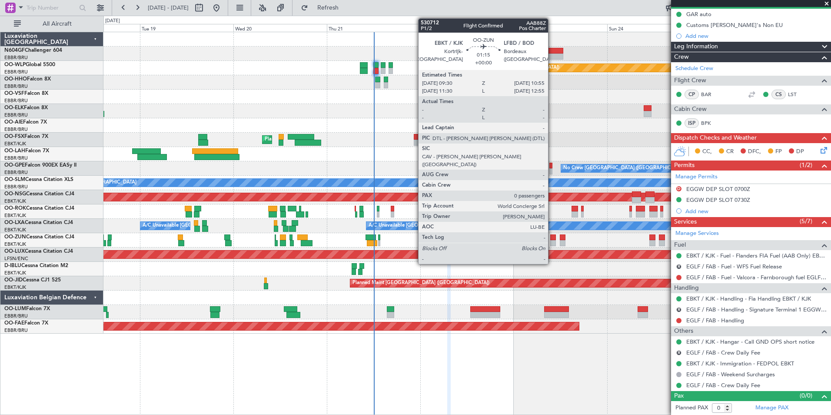
click at [552, 238] on div at bounding box center [553, 237] width 6 height 6
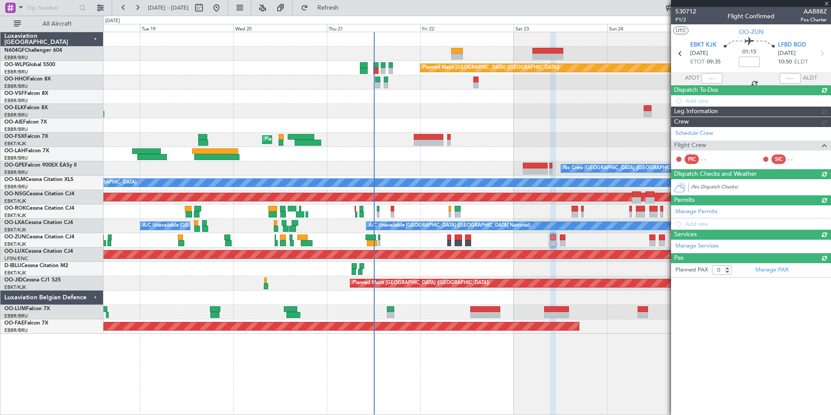
scroll to position [0, 0]
